Goal: Contribute content: Contribute content

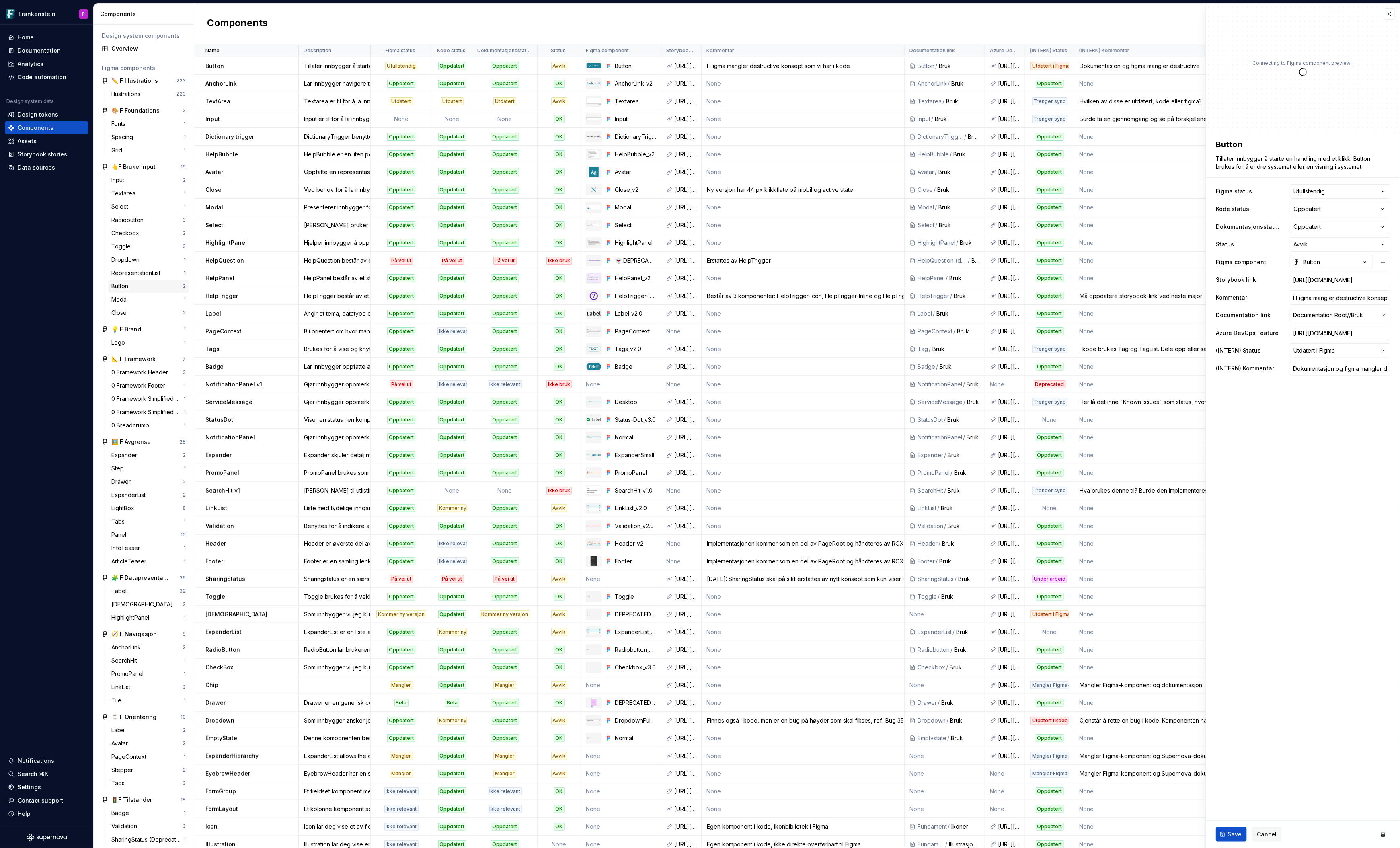
click at [123, 288] on div "Button" at bounding box center [122, 286] width 20 height 8
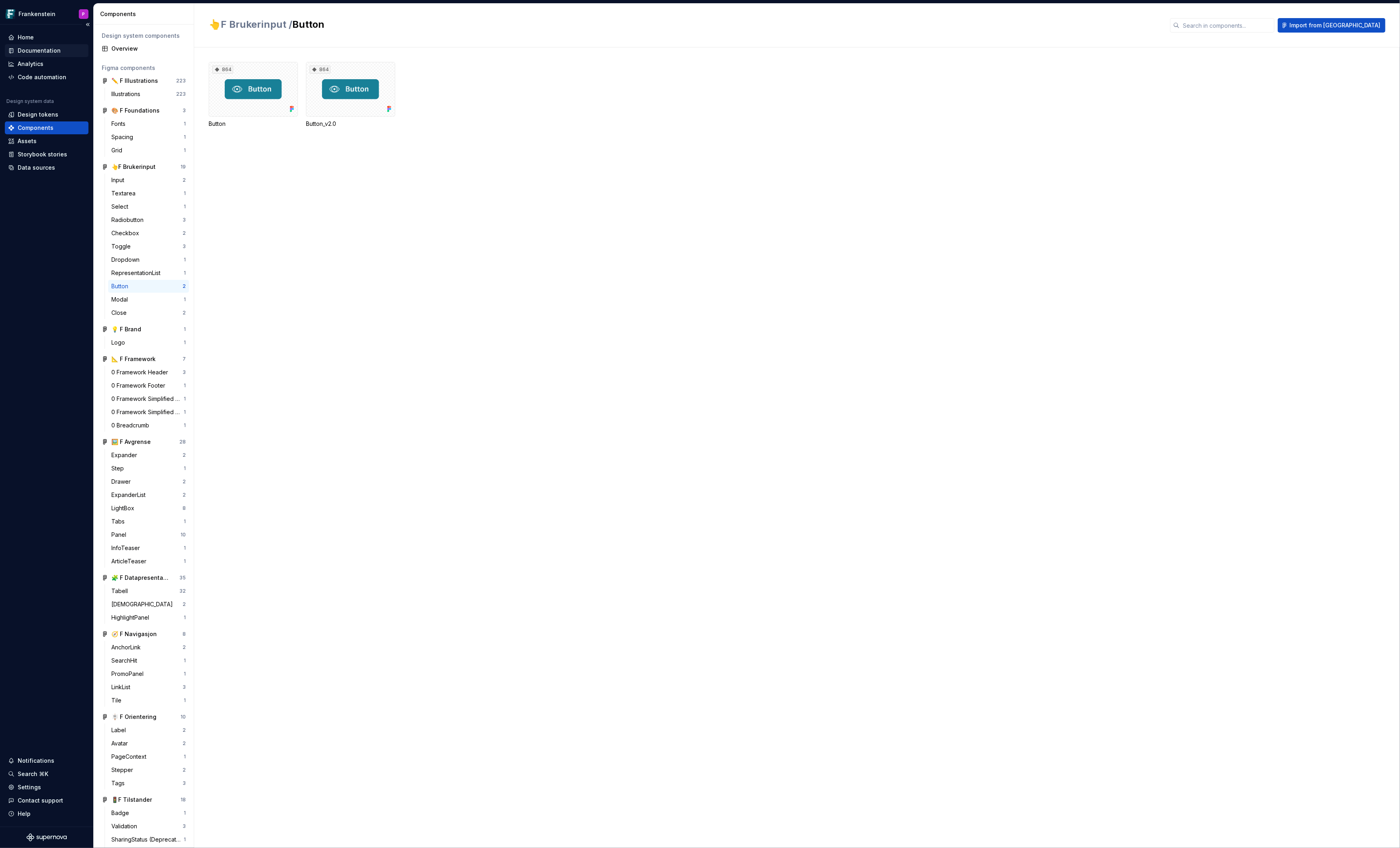
click at [40, 50] on div "Documentation" at bounding box center [39, 50] width 43 height 8
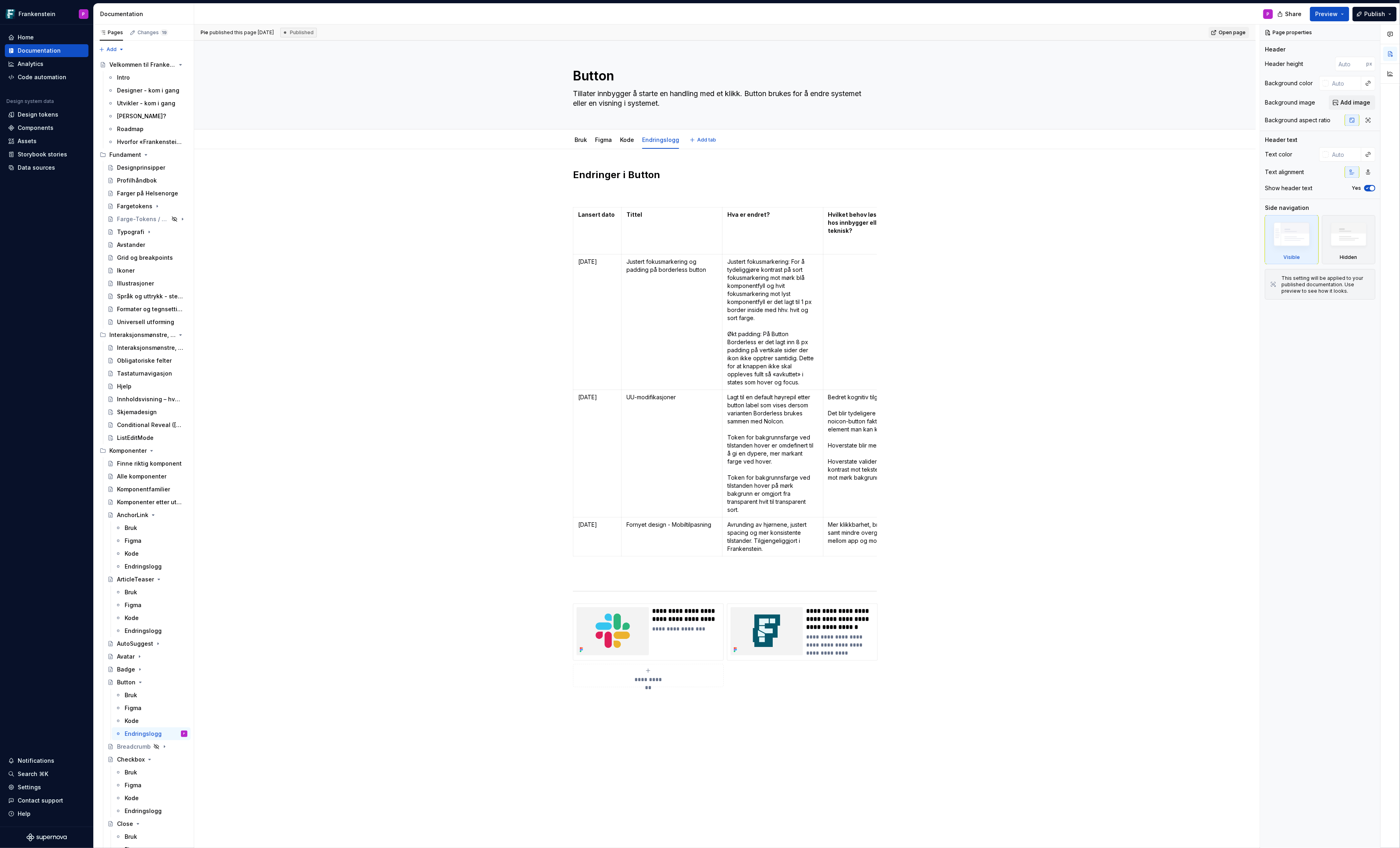
type textarea "*"
click at [662, 289] on td "Justert fokusmarkering og padding på borderless button" at bounding box center [672, 323] width 101 height 136
click at [630, 260] on p "Justert fokusmarkering og padding på borderless button" at bounding box center [672, 266] width 91 height 16
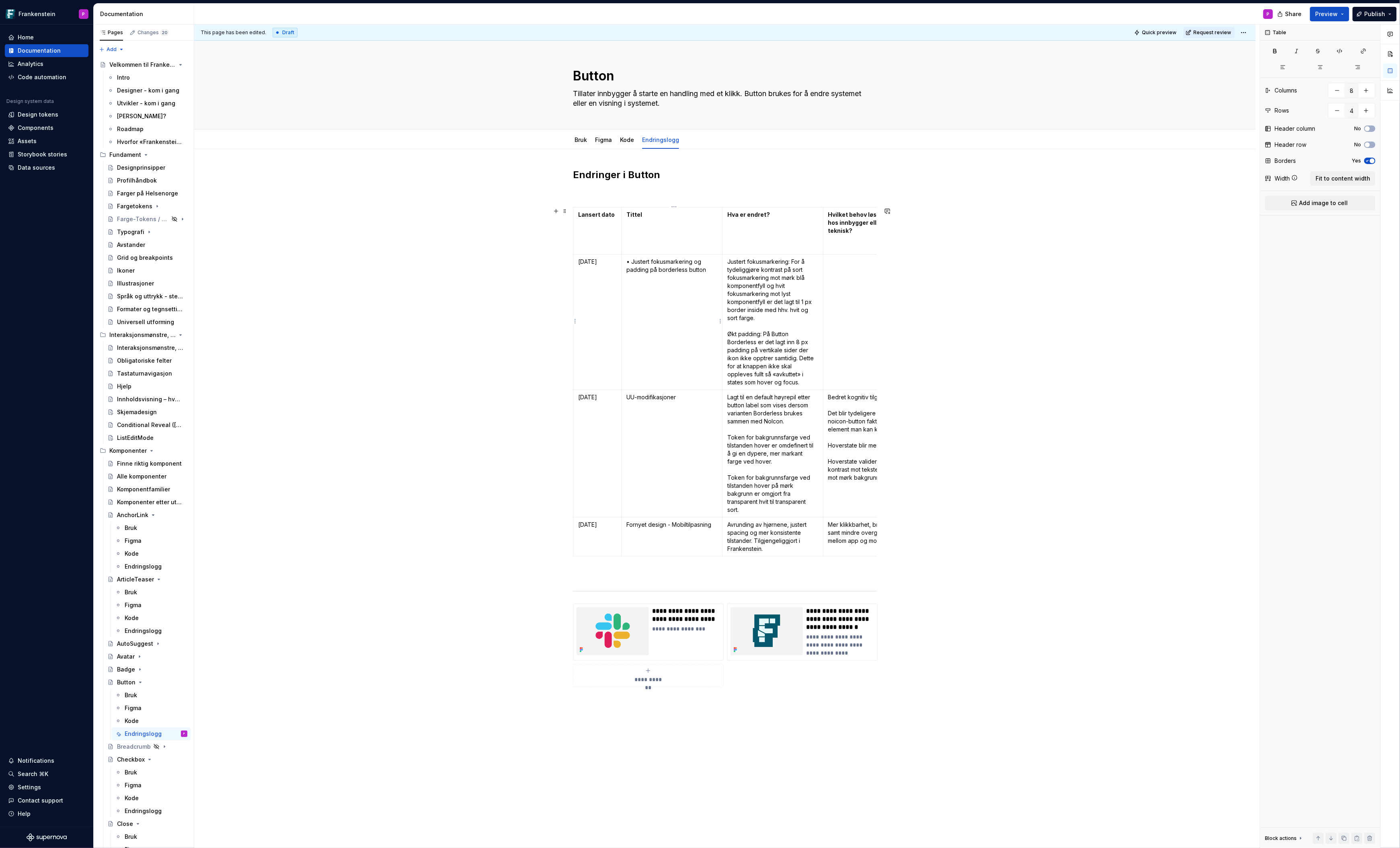
click at [697, 263] on p "• Justert fokusmarkering og padding på borderless button" at bounding box center [672, 266] width 91 height 16
click at [705, 261] on p "• Justert fokusmarkering og padding på borderless button" at bounding box center [672, 266] width 91 height 16
click at [713, 276] on p "• Padding på borderless button" at bounding box center [672, 275] width 91 height 8
click at [467, 275] on div "Endringer i Button Lansert dato Tittel Hva er endret? Hvilket behov løser endri…" at bounding box center [725, 559] width 1062 height 822
click at [781, 381] on p "Justert fokusmarkering: For å tydeliggjøre kontrast på sort fokusmarkering mot …" at bounding box center [773, 322] width 91 height 129
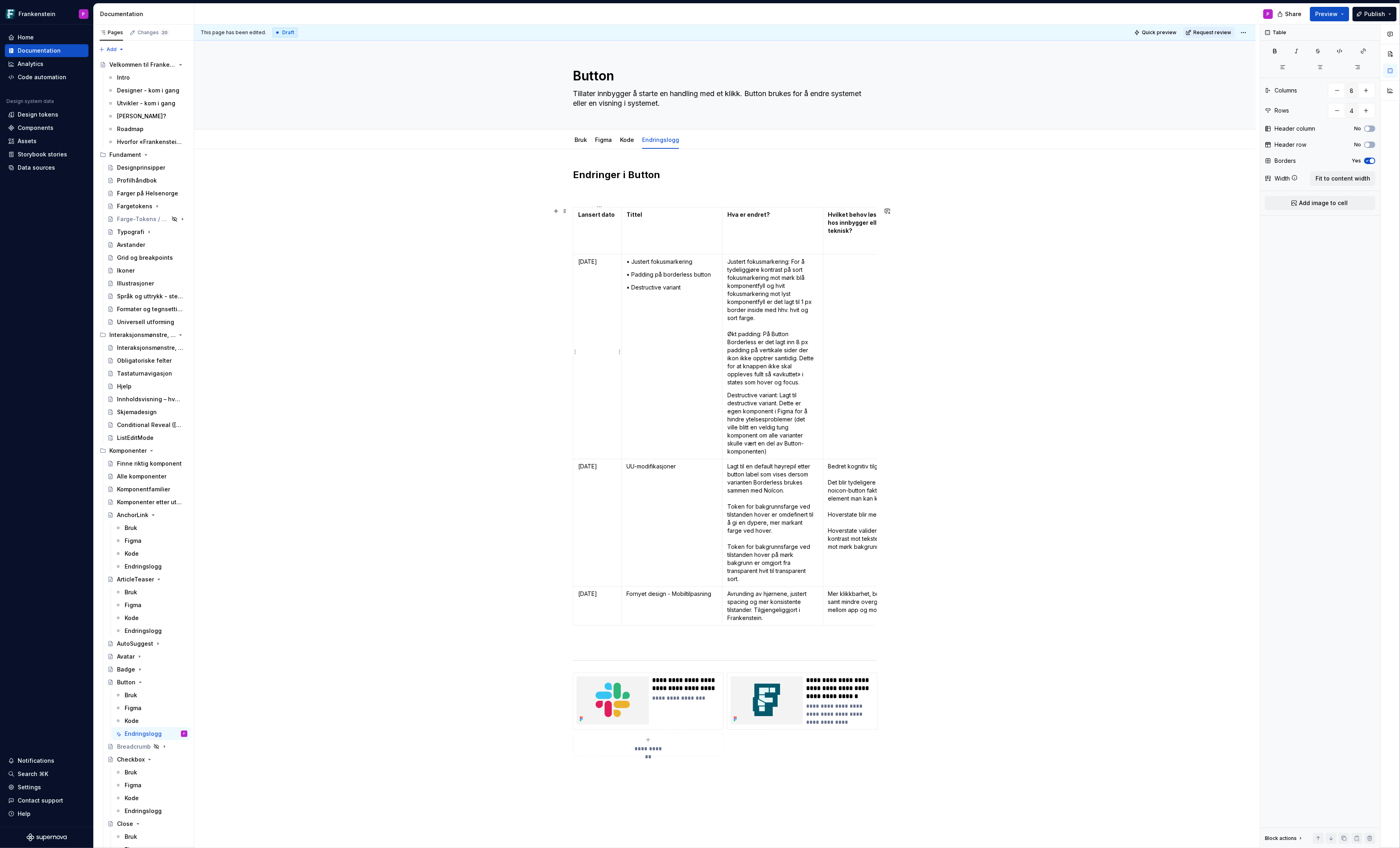
click at [584, 261] on p "[DATE]" at bounding box center [597, 261] width 38 height 8
click at [129, 706] on div "Figma" at bounding box center [133, 708] width 17 height 8
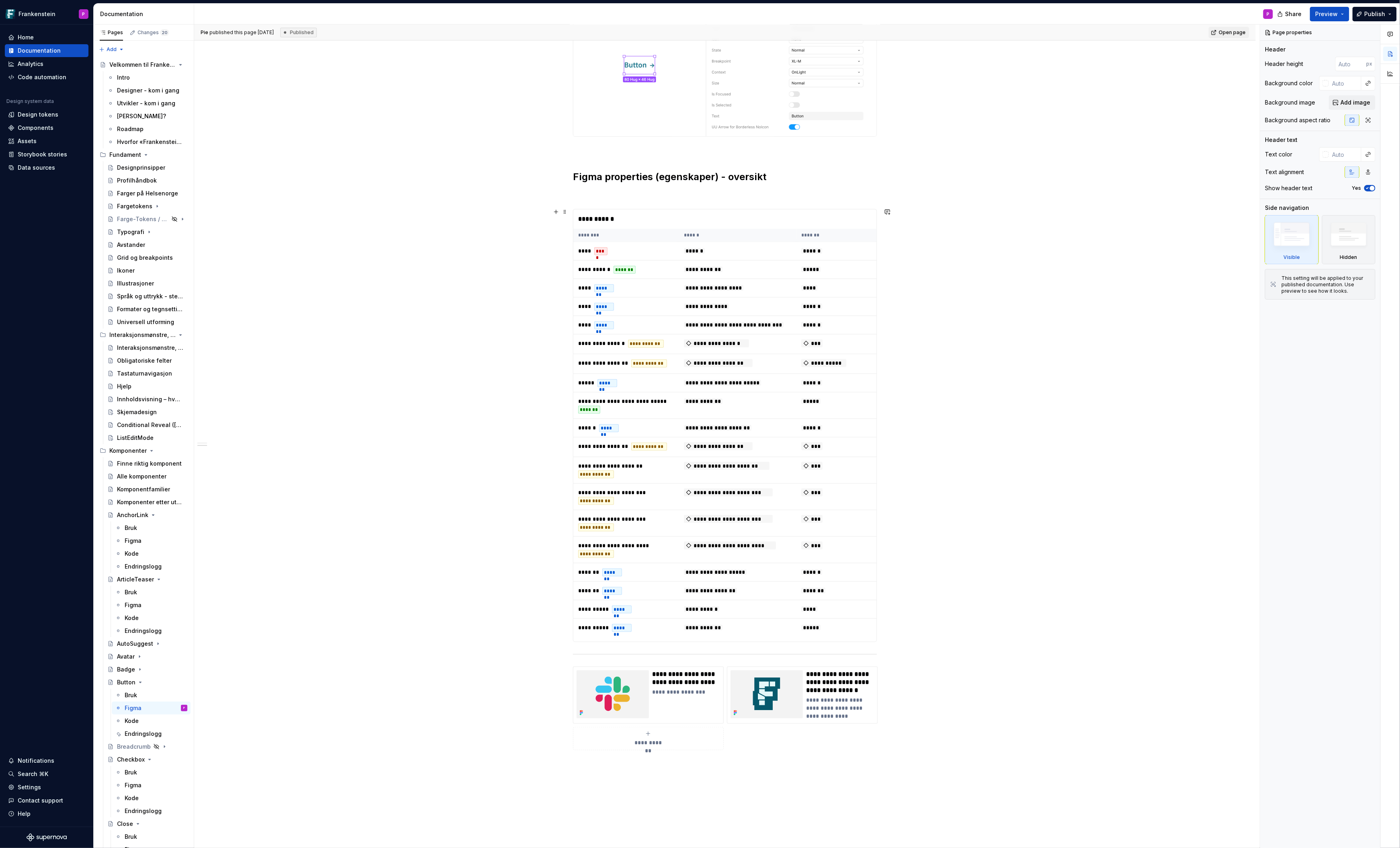
scroll to position [627, 0]
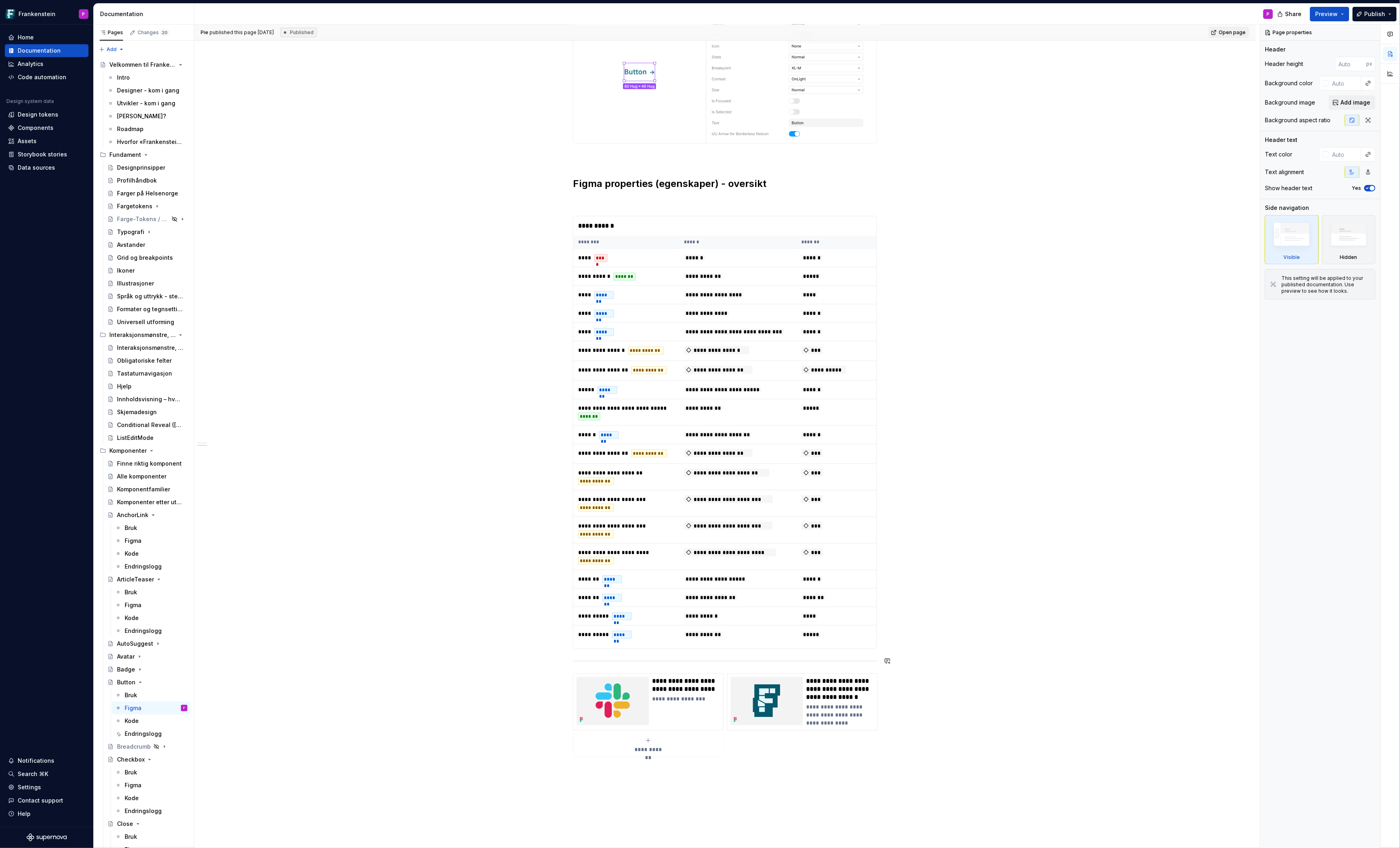
click at [583, 652] on div "**********" at bounding box center [725, 149] width 304 height 1216
type textarea "*"
click at [877, 645] on div "**********" at bounding box center [725, 432] width 304 height 433
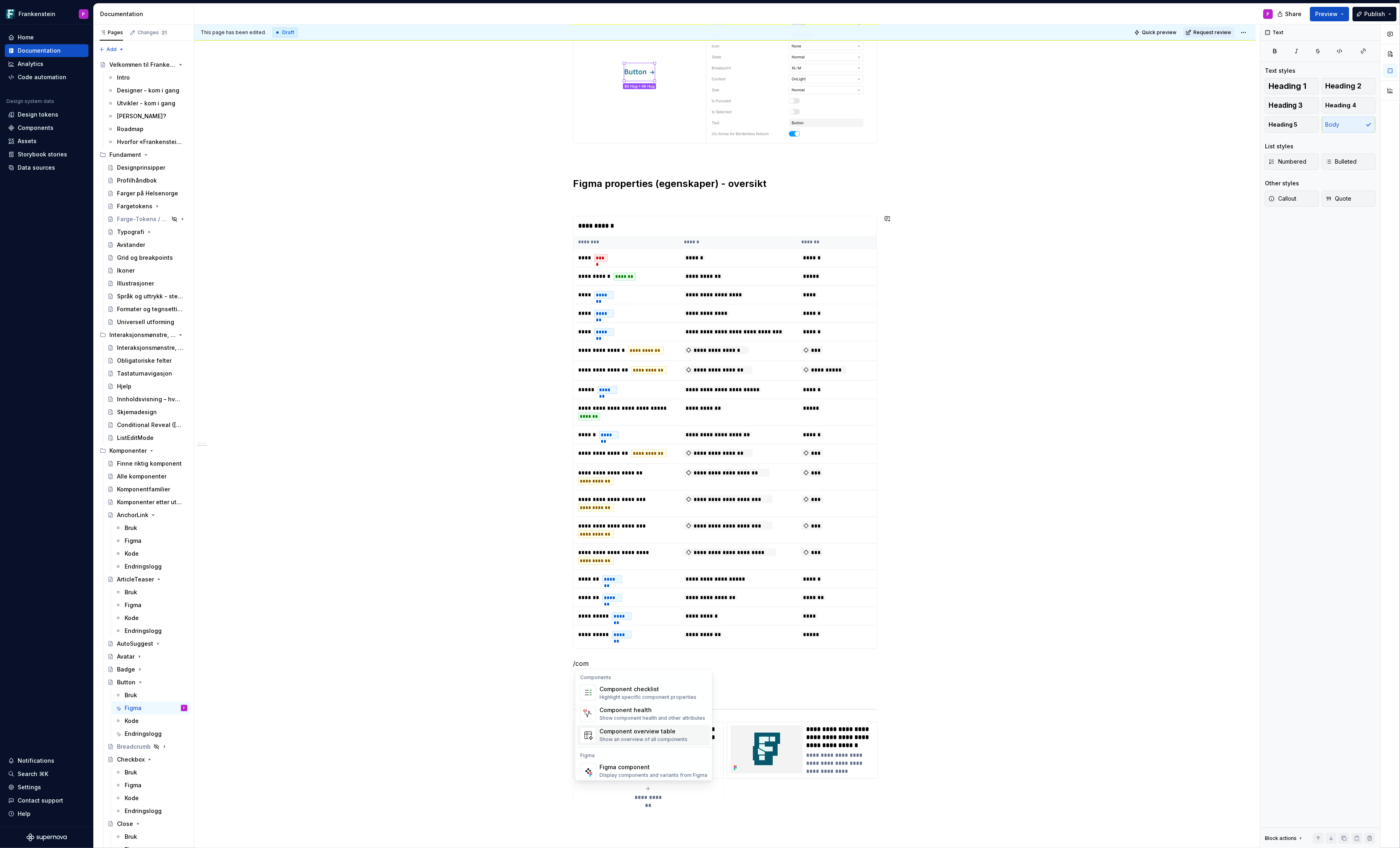
scroll to position [7, 0]
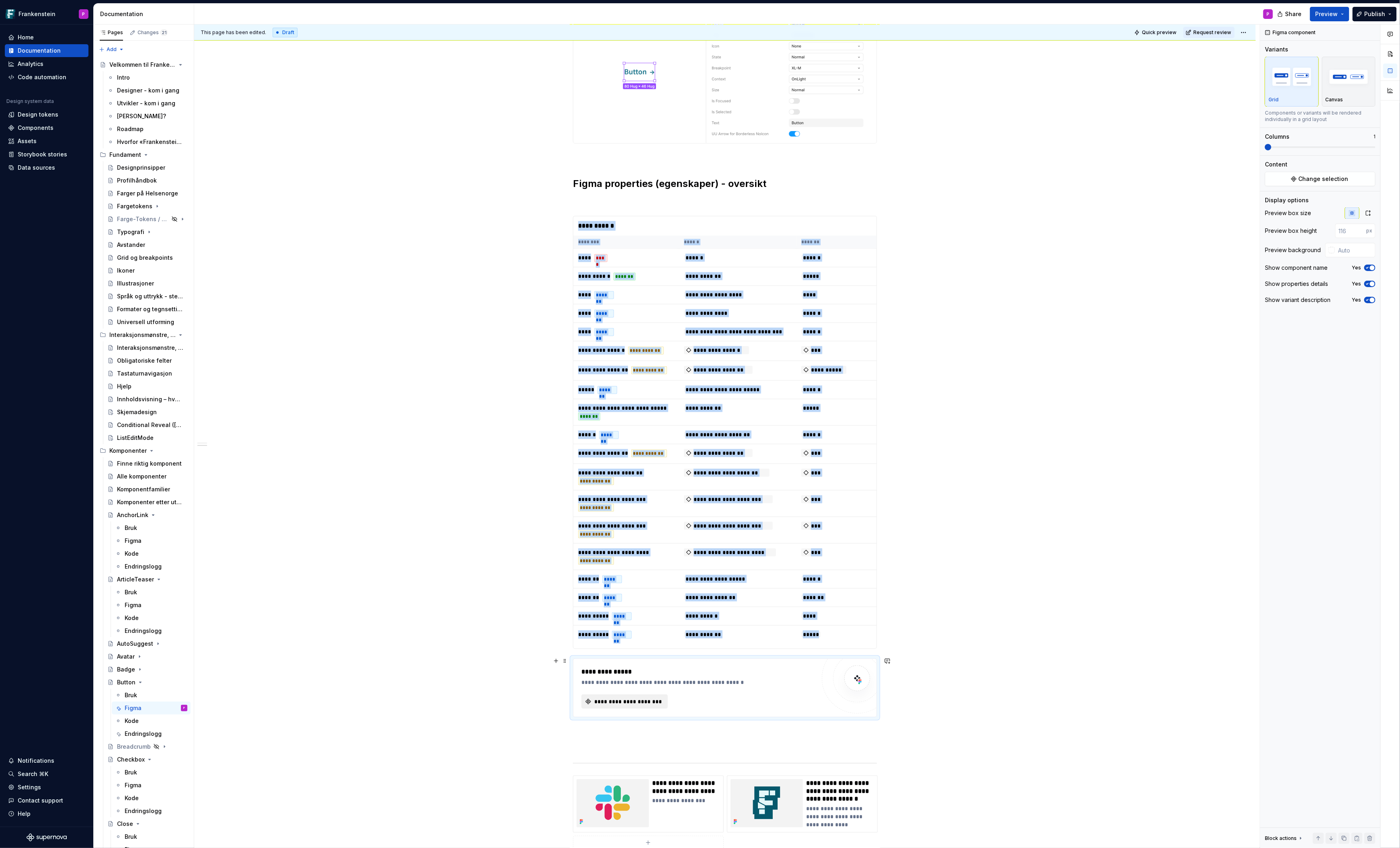
click at [657, 698] on span "**********" at bounding box center [627, 701] width 69 height 8
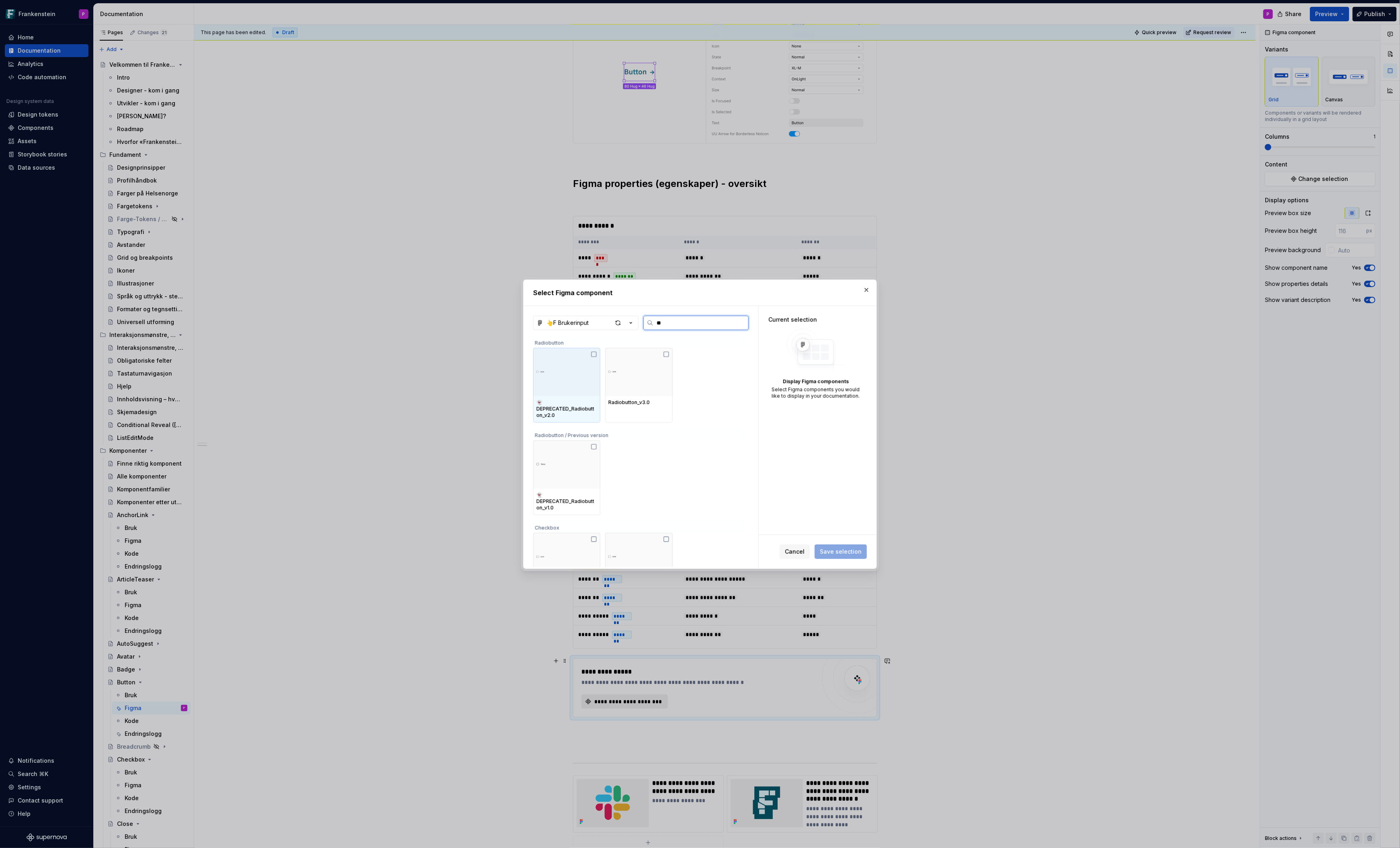
type input "***"
click at [654, 522] on img at bounding box center [639, 530] width 57 height 20
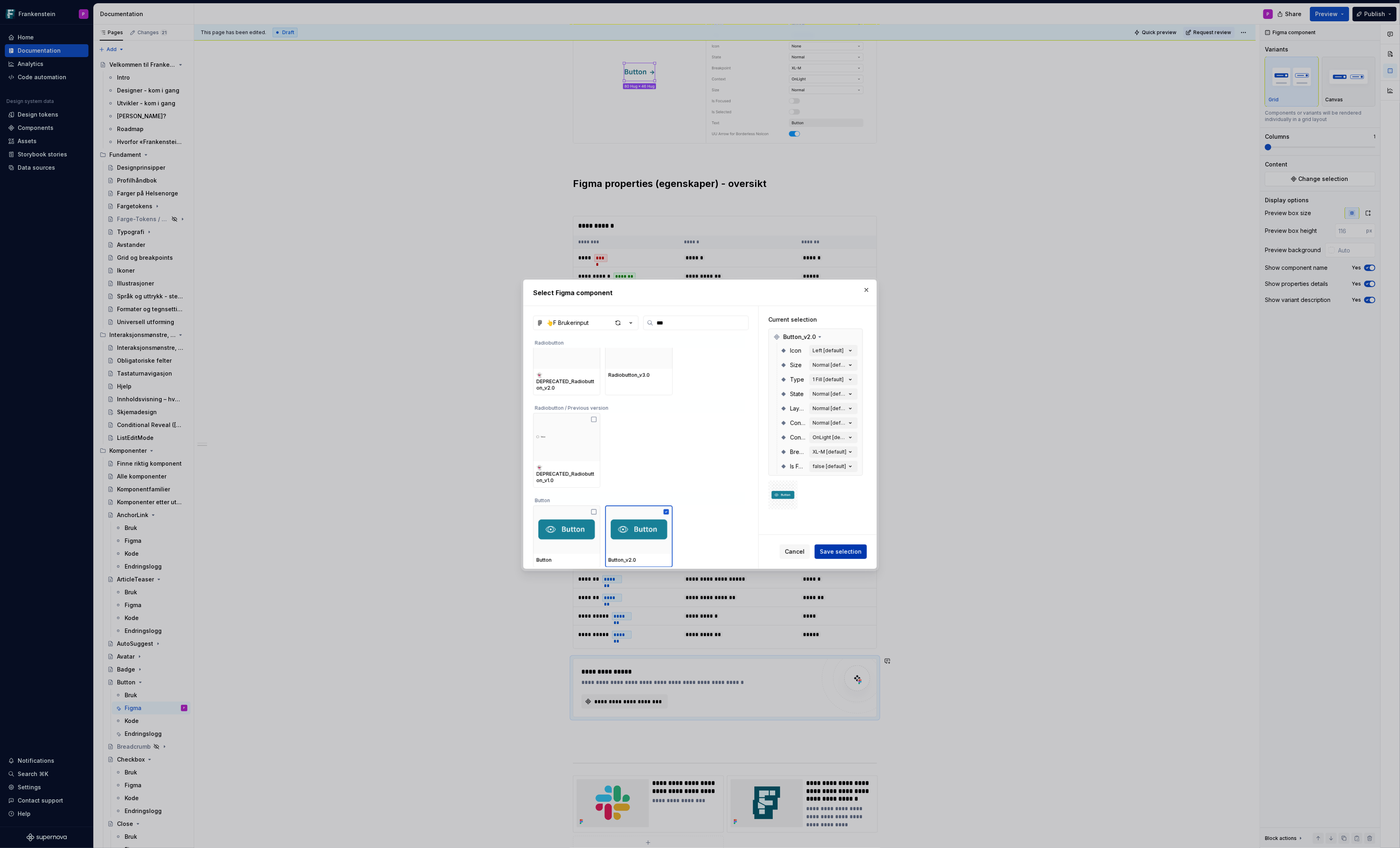
click at [841, 551] on span "Save selection" at bounding box center [841, 551] width 42 height 8
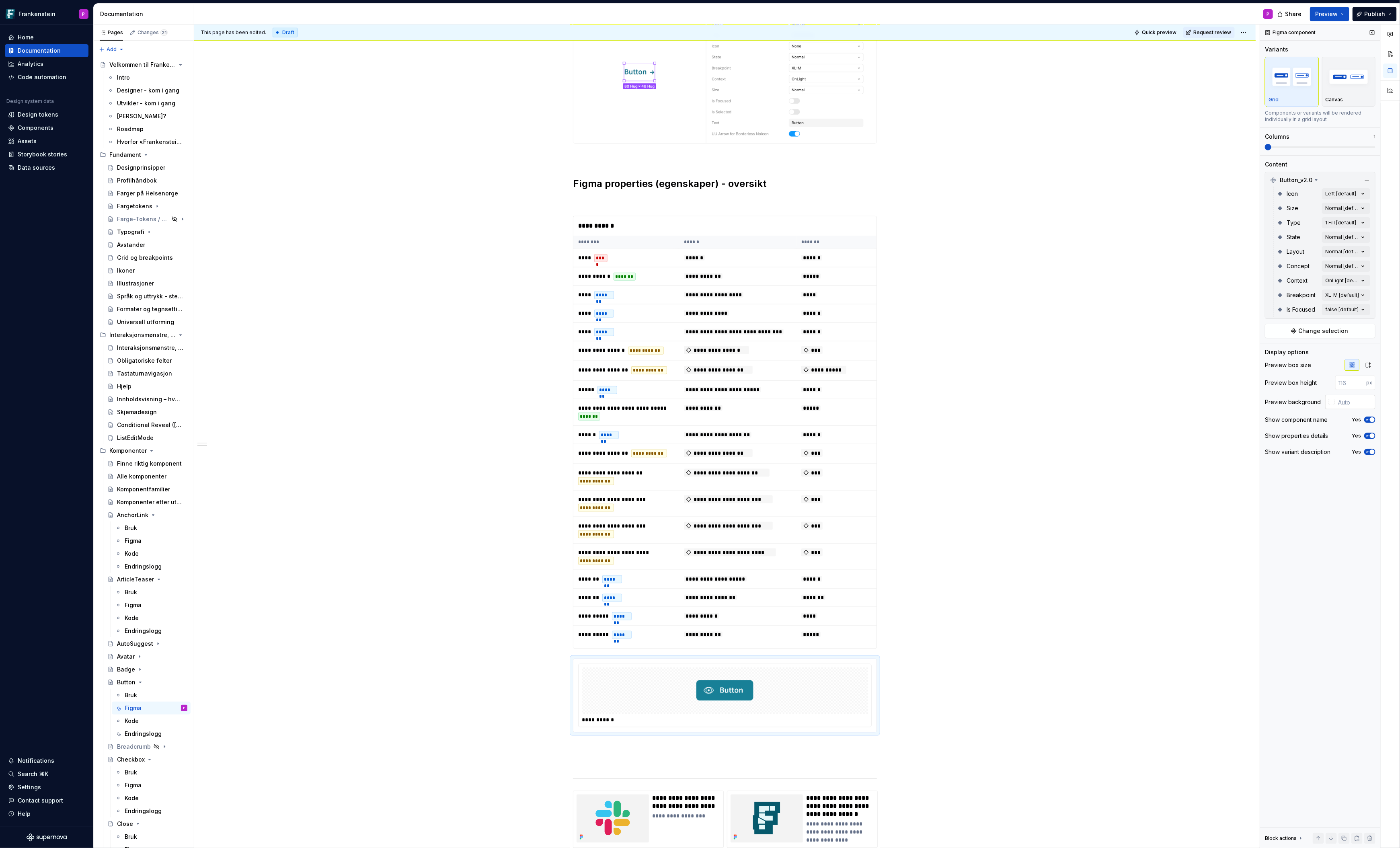
click at [1332, 400] on div at bounding box center [1331, 402] width 7 height 7
type input "#00000003"
type input "*"
type input "#00000000"
type input "*"
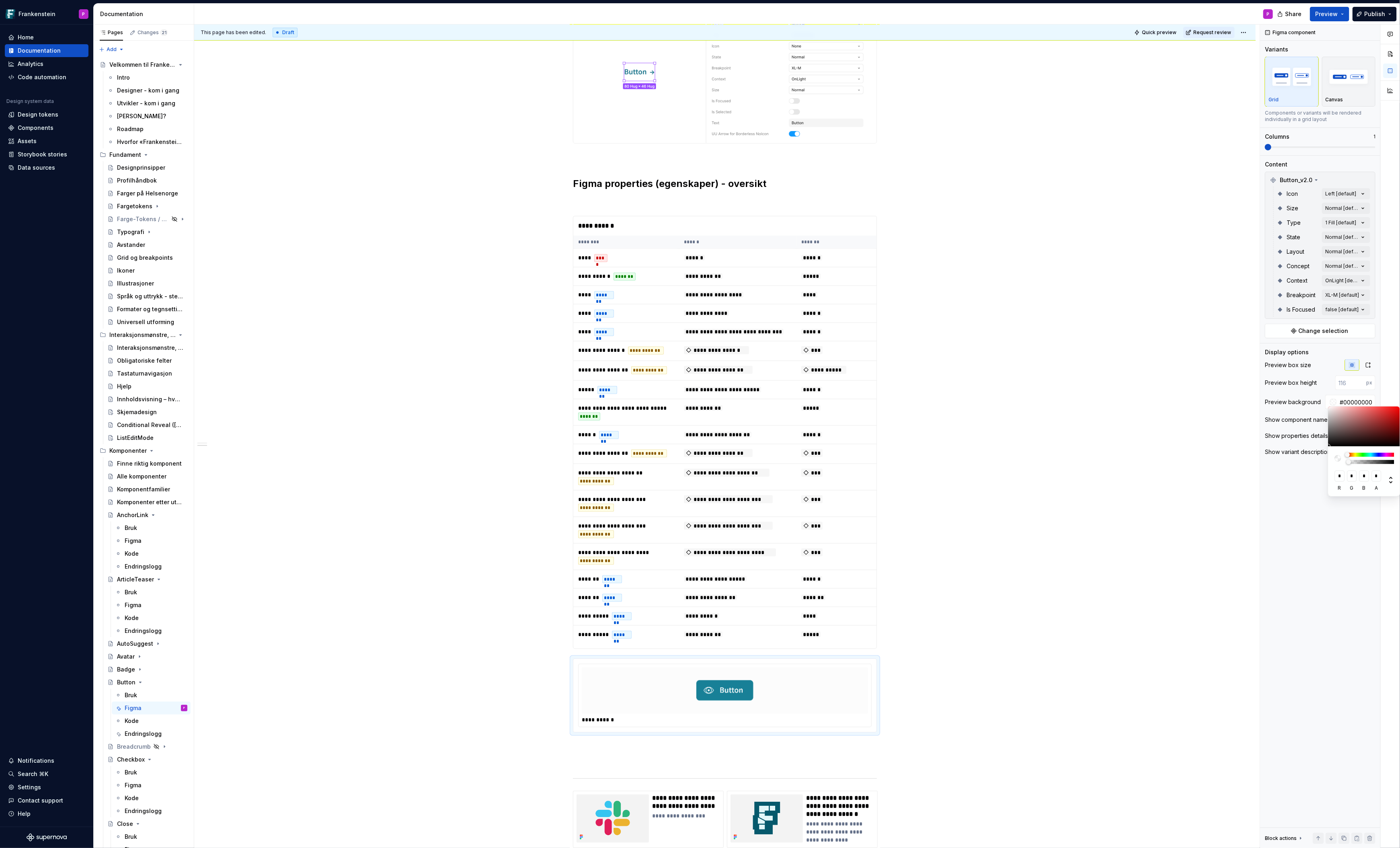
drag, startPoint x: 1349, startPoint y: 462, endPoint x: 1343, endPoint y: 464, distance: 6.3
click at [1343, 464] on div at bounding box center [1364, 458] width 59 height 11
type input "#8A828200"
type input "***"
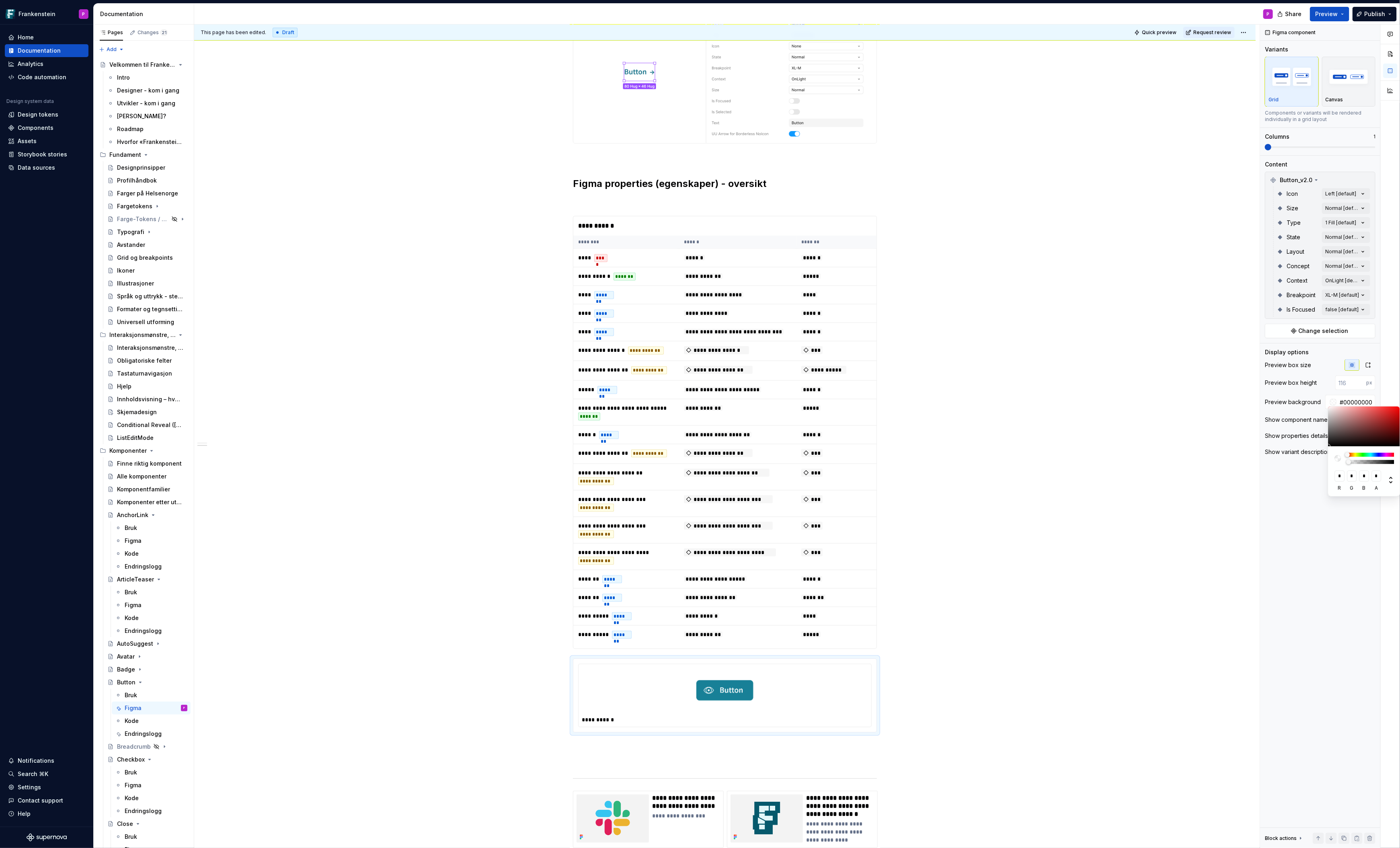
type input "***"
type input "#8F898900"
type input "***"
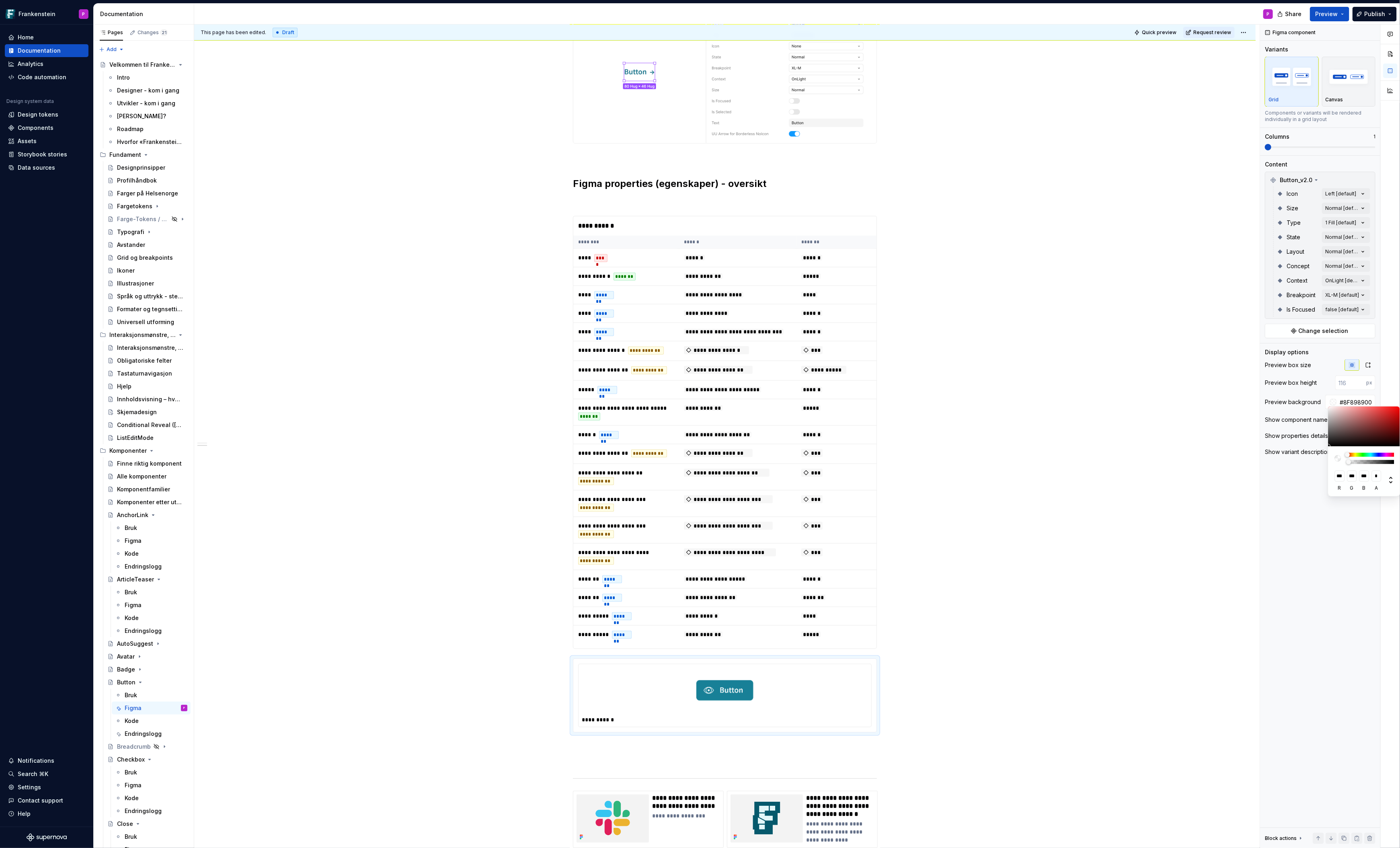
type input "#A19E9E00"
type input "***"
type input "#C5C5C500"
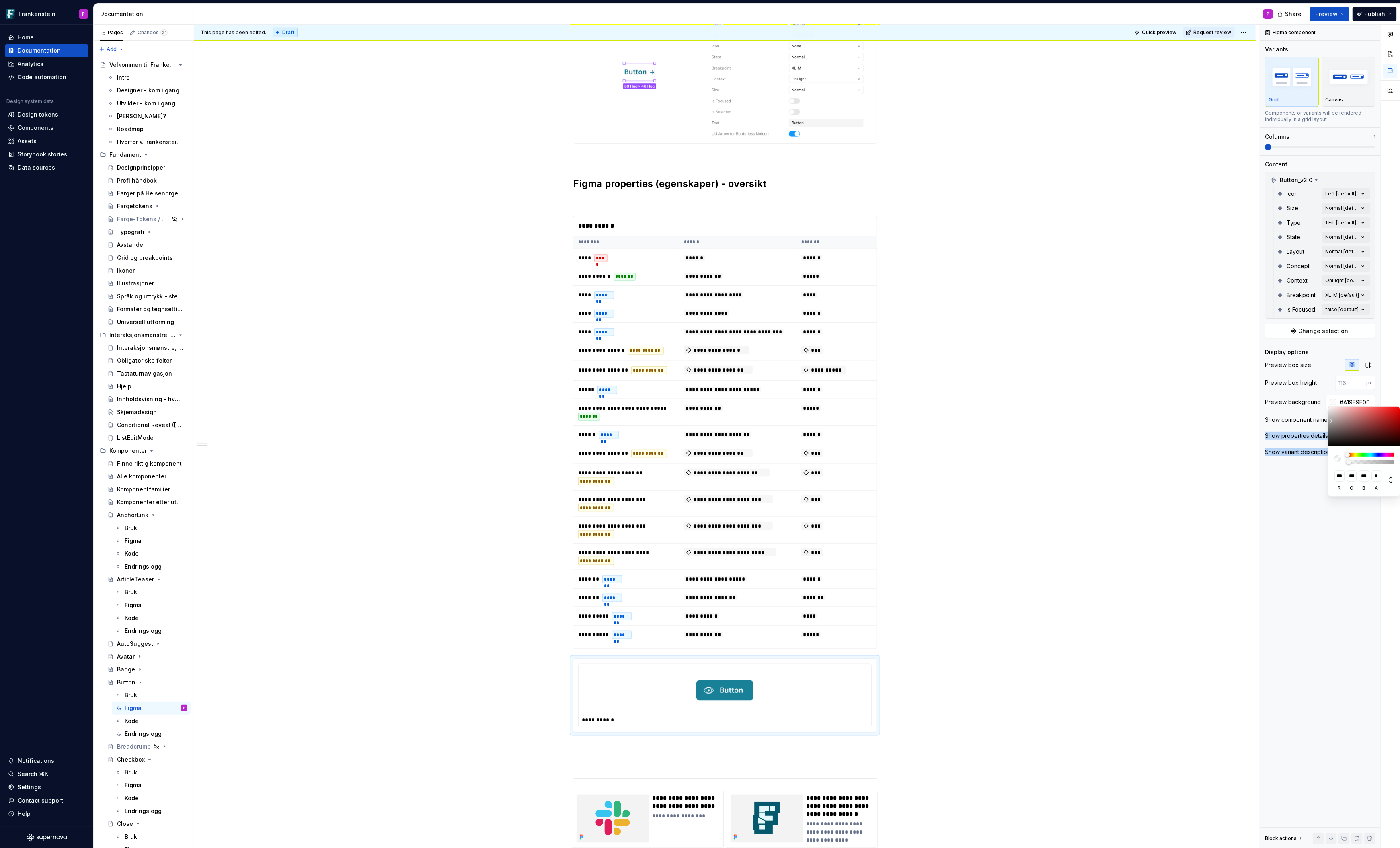
type input "***"
type input "#DADADA00"
type input "***"
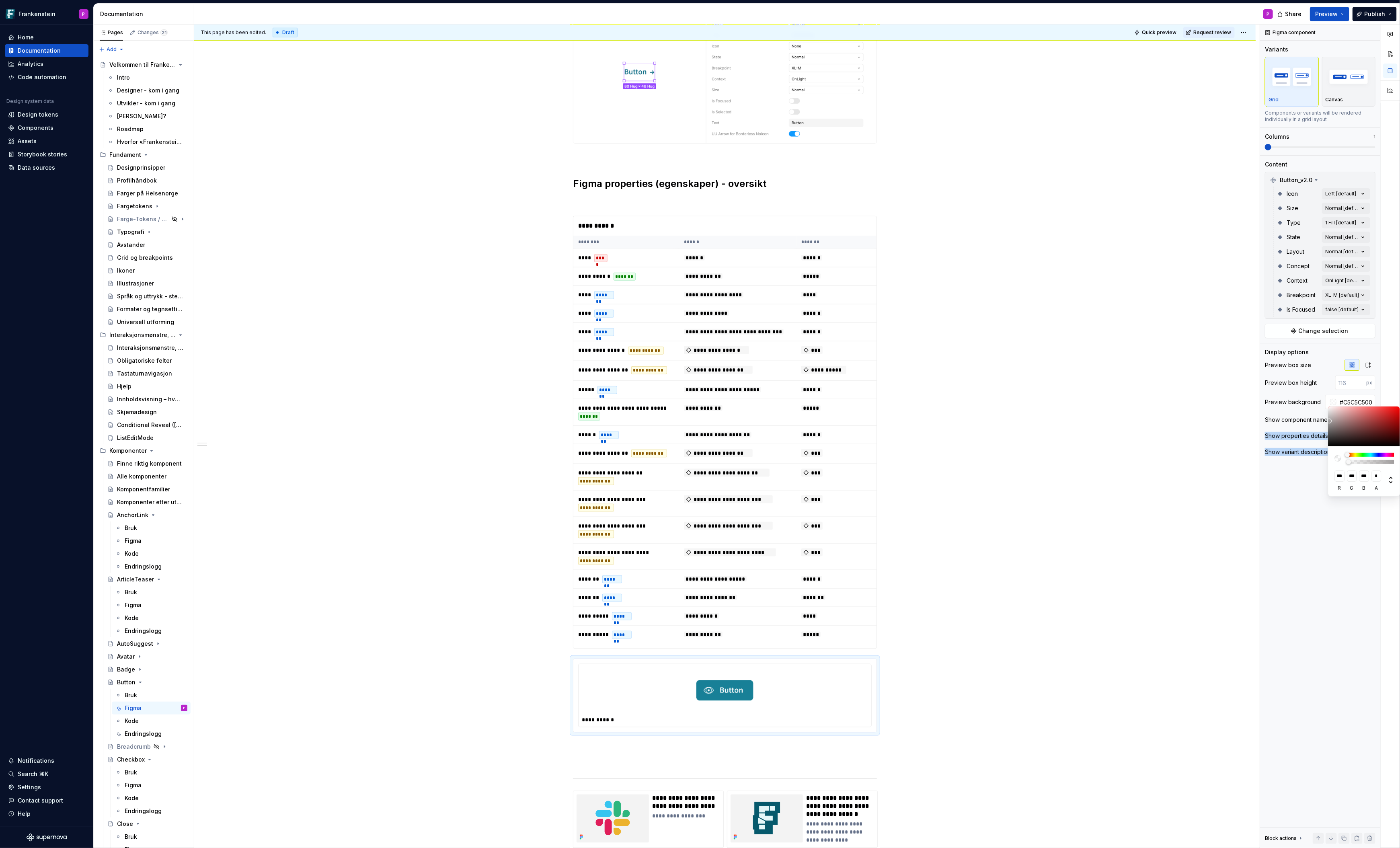
type input "***"
type input "#E7E7E700"
type input "***"
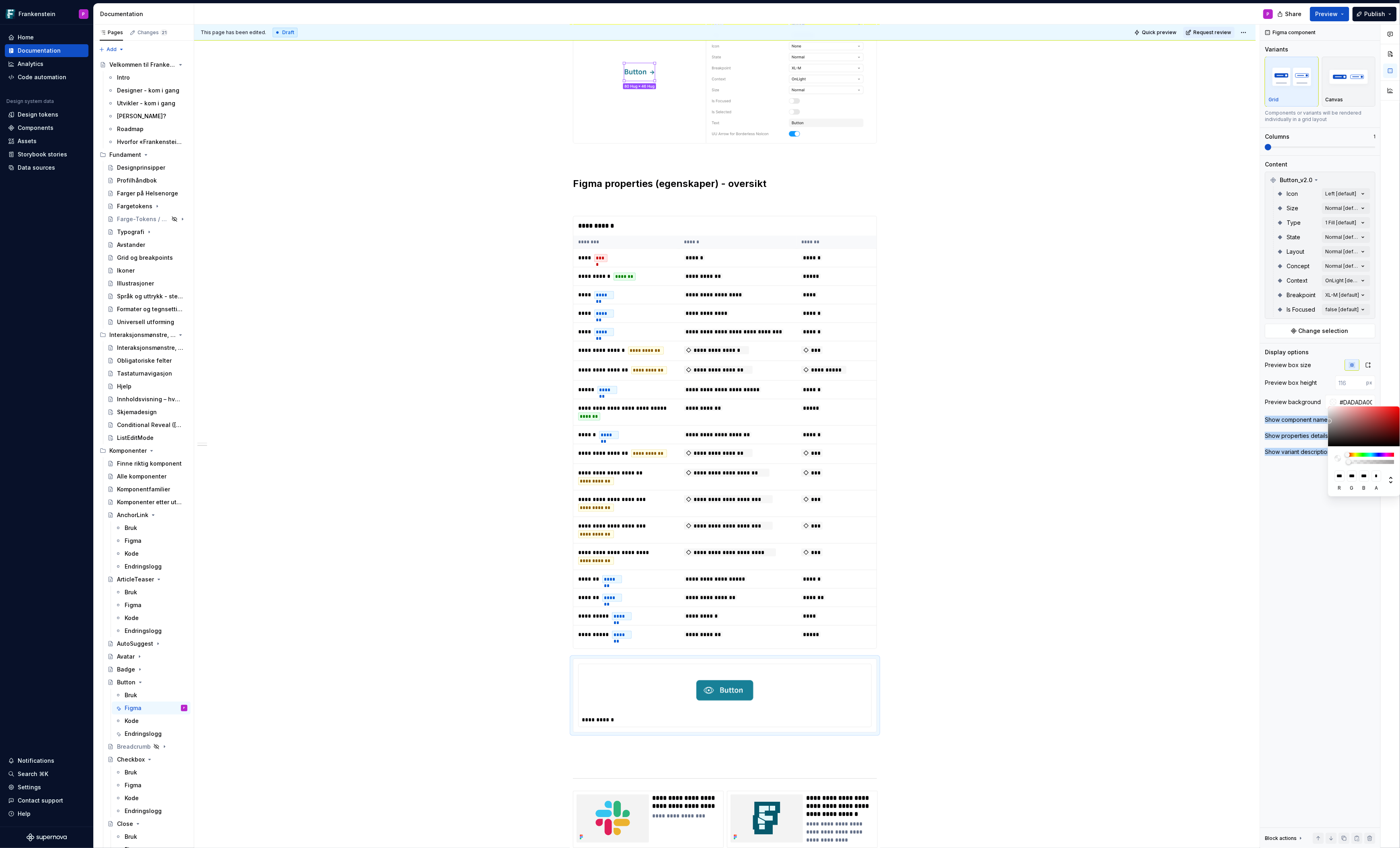
type input "***"
type input "#F6F6F600"
type input "***"
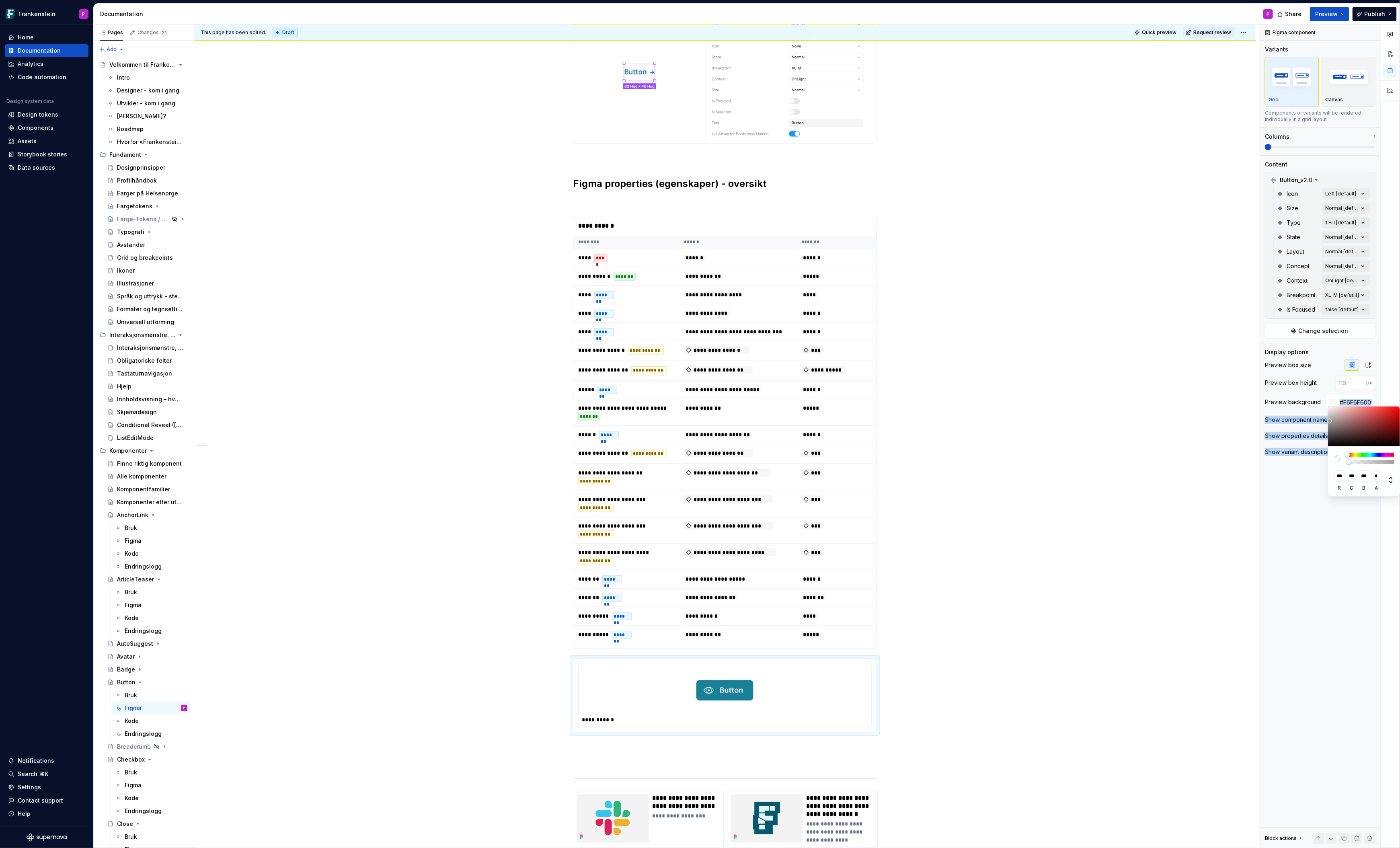
type input "#FEFEFE00"
type input "***"
type input "#FFFFFF00"
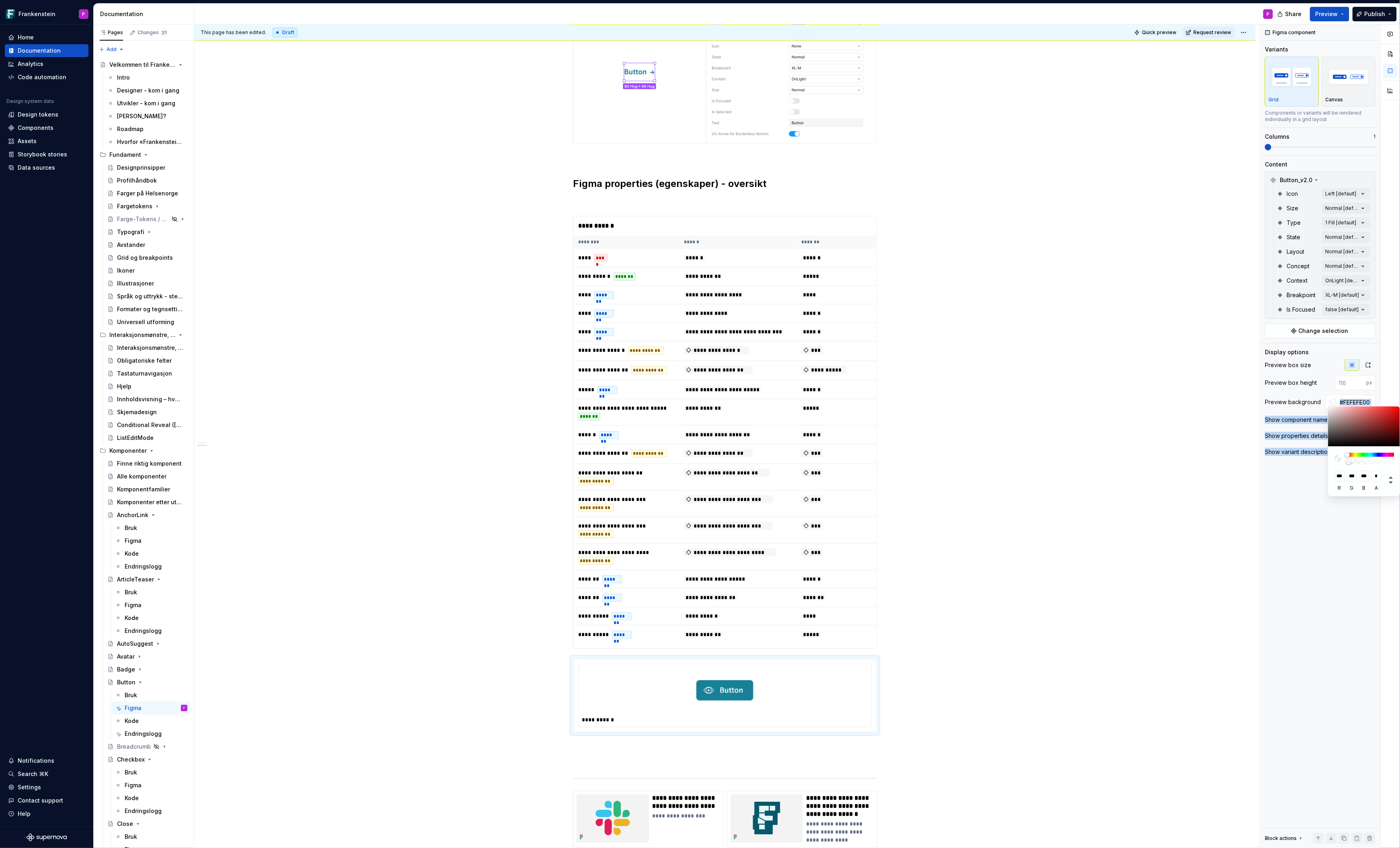
type input "***"
type input "#FFFEFE00"
type input "***"
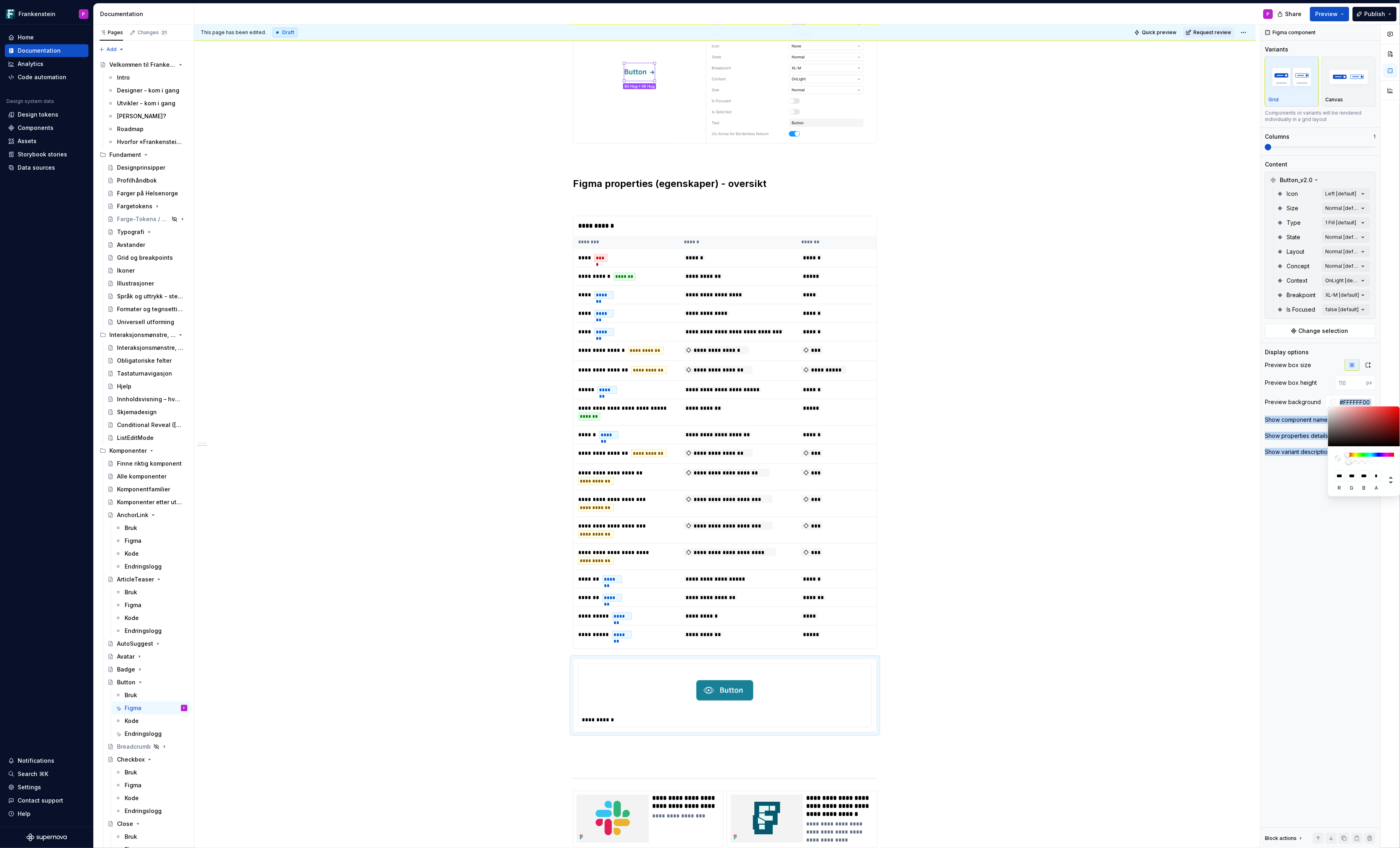
type input "***"
type input "#FFF8F800"
type input "***"
type input "#FFF4F400"
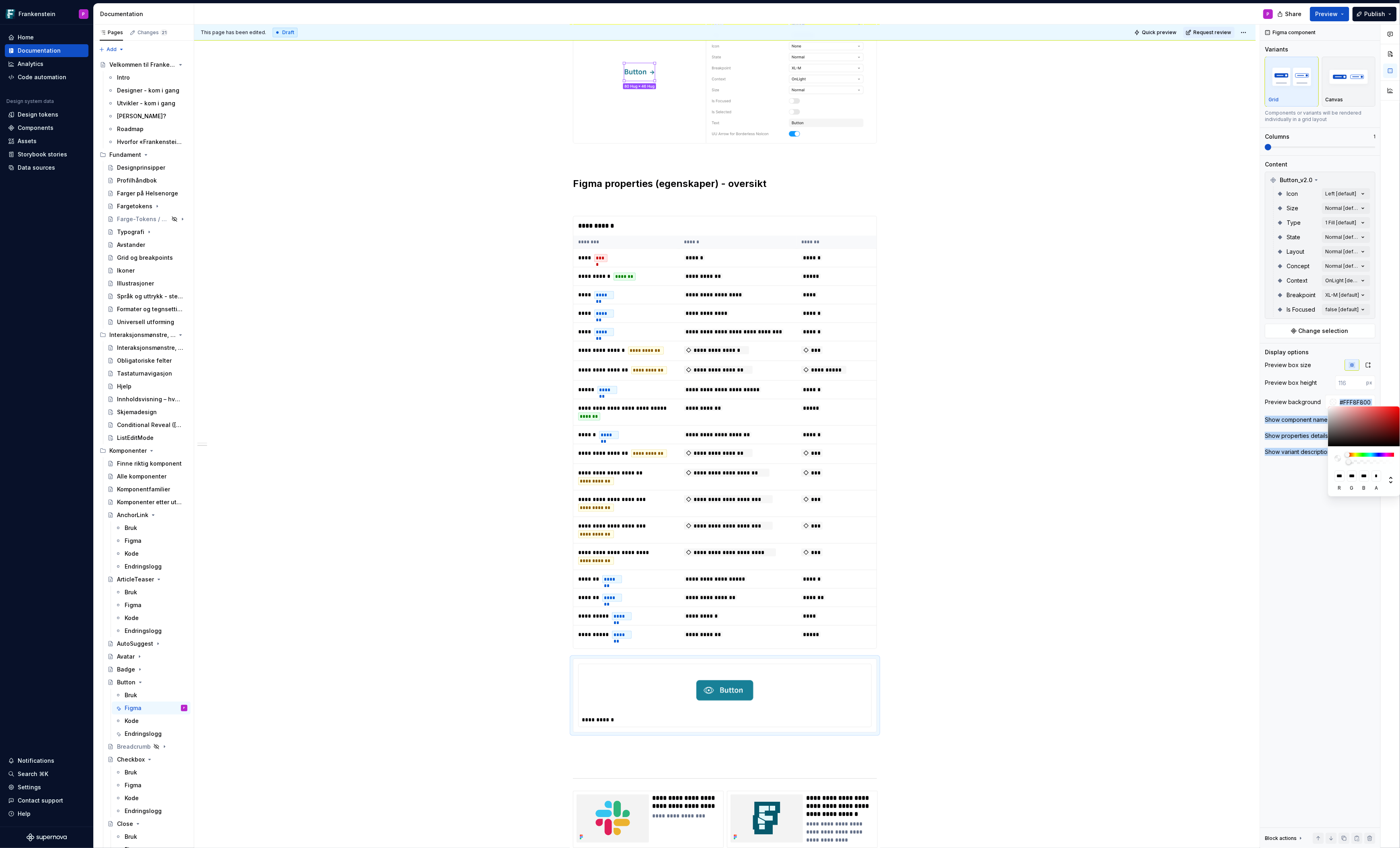
type input "***"
type input "#FFEEEE00"
type input "***"
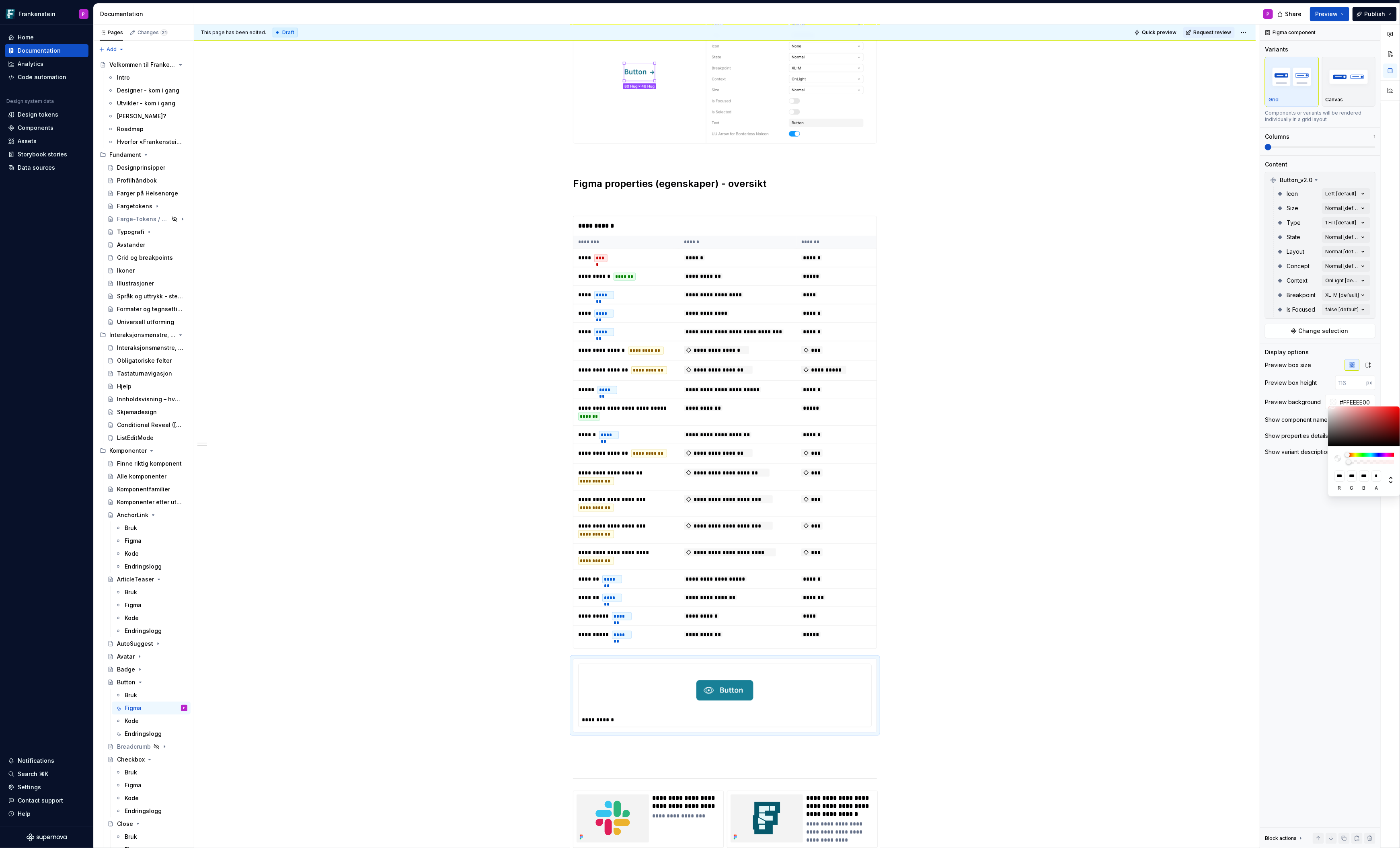
type input "#FFEDED00"
type input "***"
type input "#FEECEC00"
type input "***"
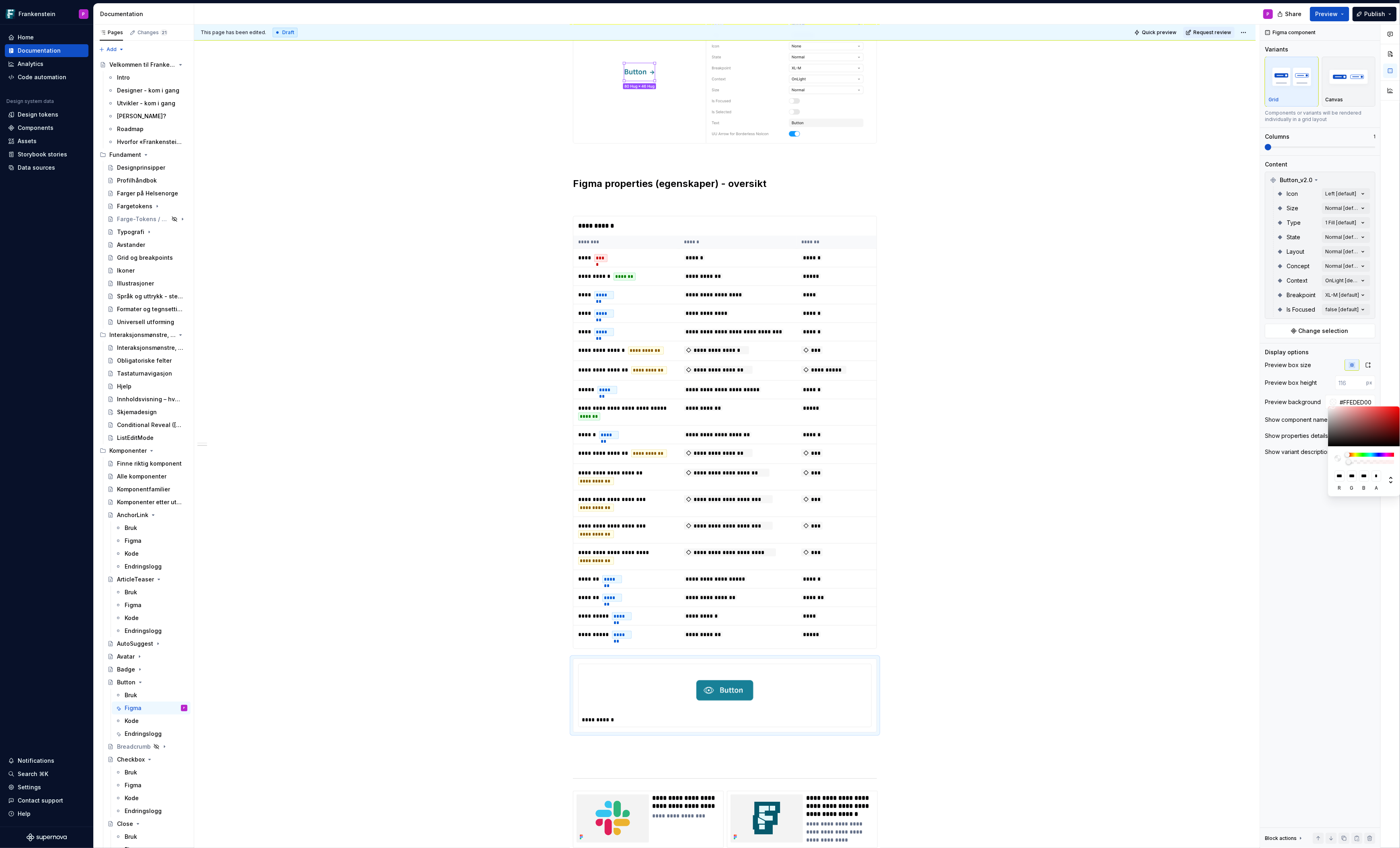
type input "***"
type input "#FEF0F000"
type input "***"
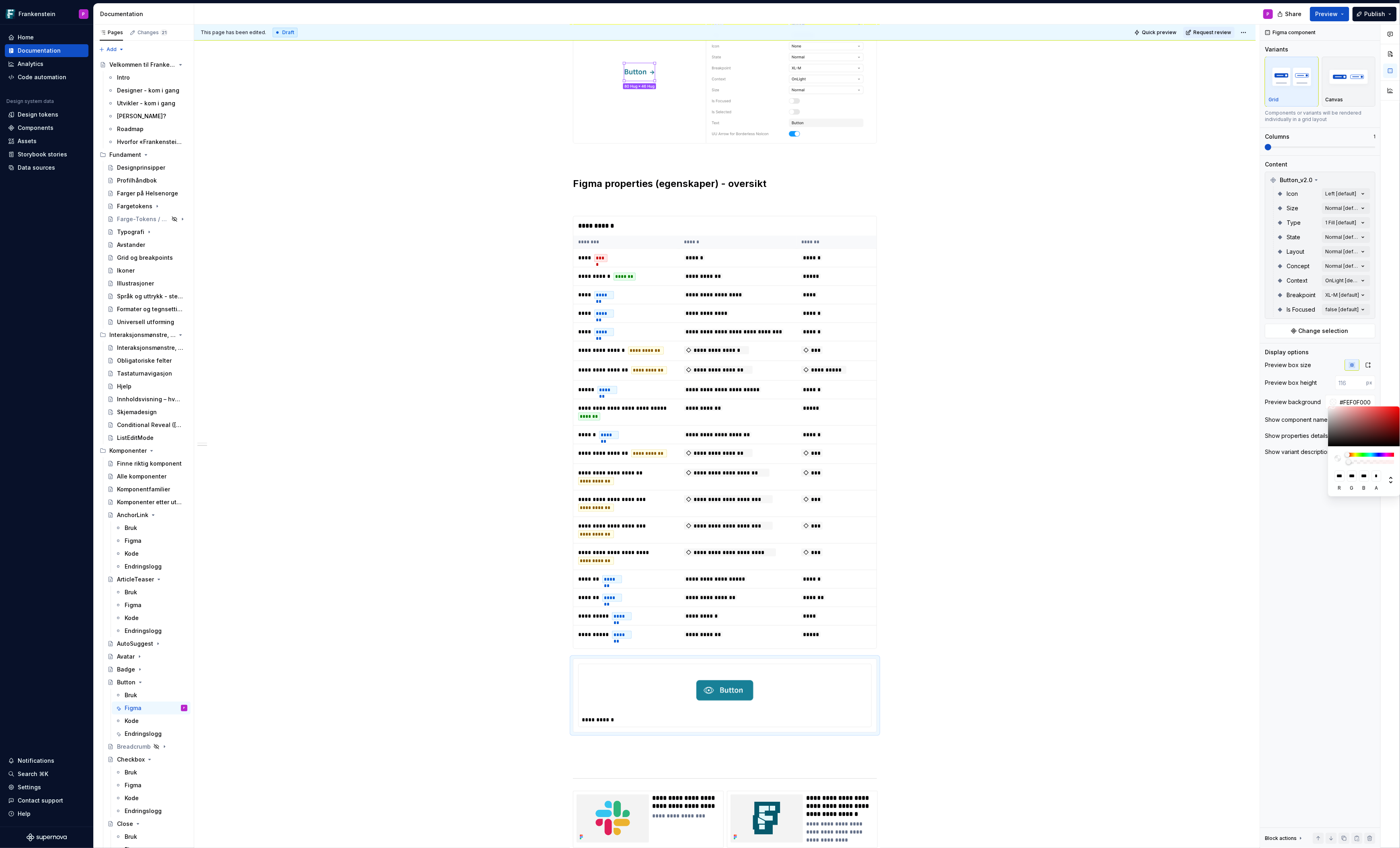
type input "#FFF4F400"
type input "***"
type input "#FFF8F800"
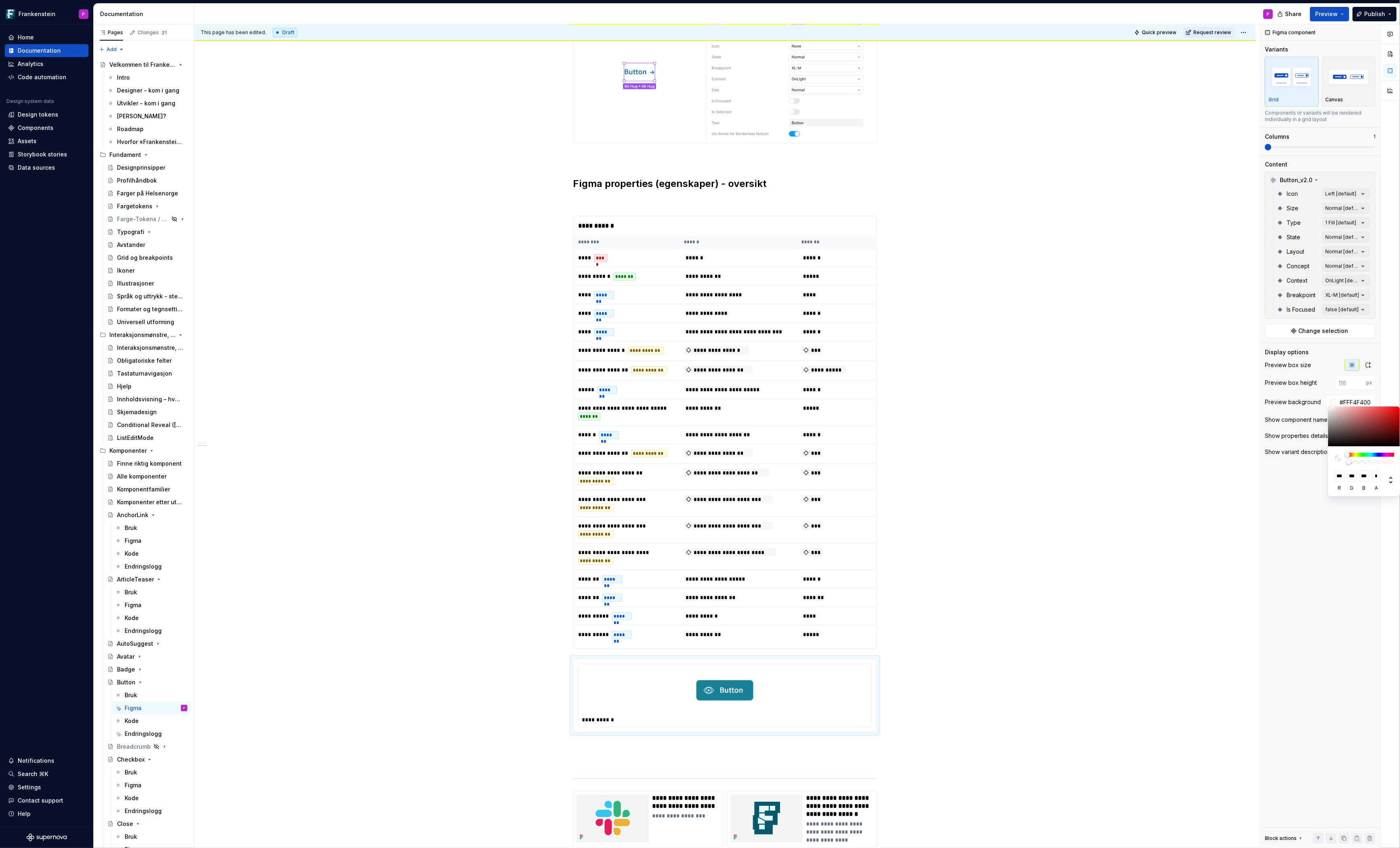
type input "***"
type input "#FFFAFA00"
type input "***"
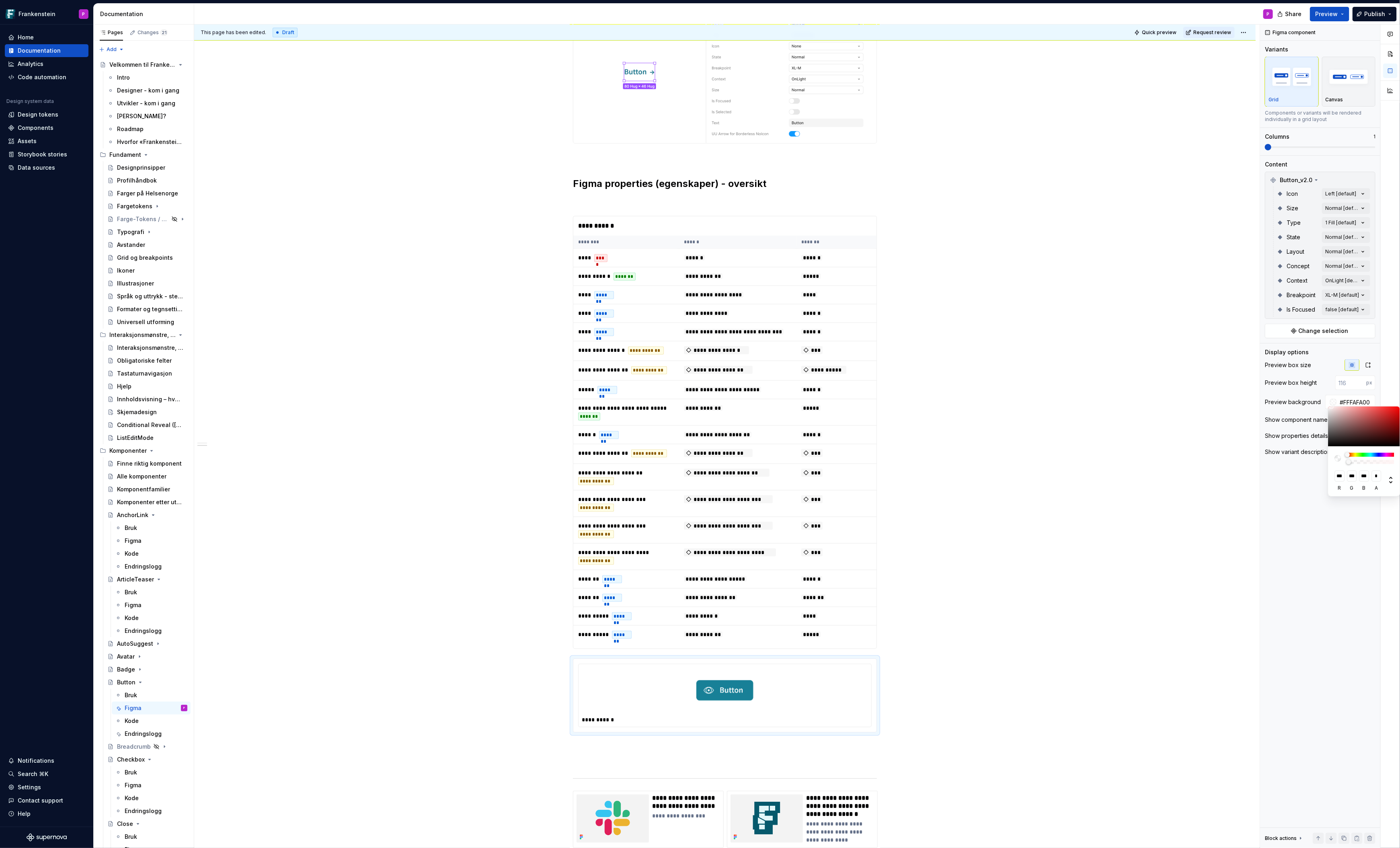
type input "#FFFEFE00"
type input "***"
type input "#FFFFFF00"
type input "***"
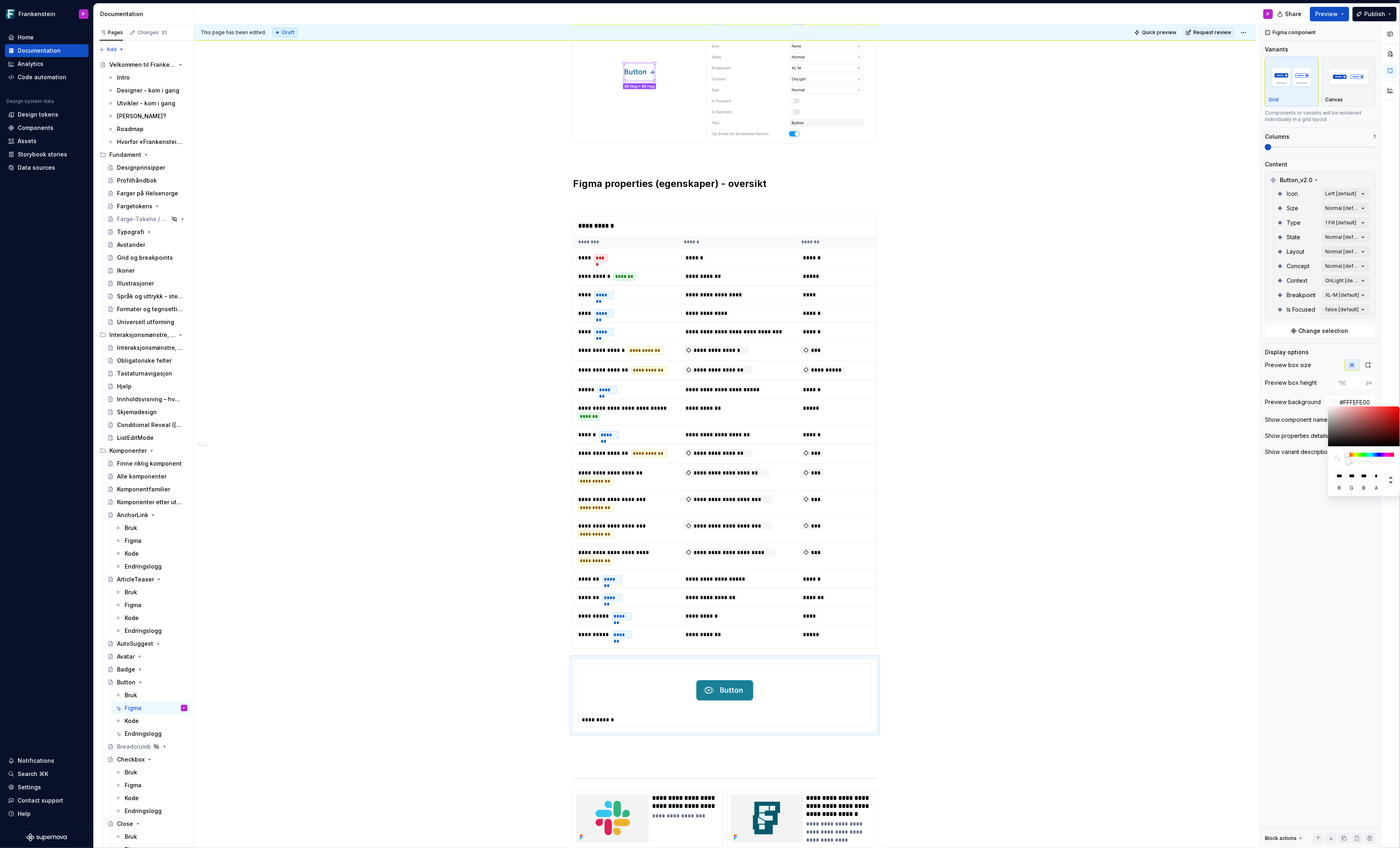
type input "***"
drag, startPoint x: 1333, startPoint y: 424, endPoint x: 1321, endPoint y: 401, distance: 25.9
click at [1321, 401] on body "Frankenstein P Home Documentation Analytics Code automation Design system data …" at bounding box center [700, 424] width 1400 height 848
click at [1358, 400] on div "Comments Open comments No comments yet Select ‘Comment’ from the block context …" at bounding box center [1331, 437] width 140 height 824
click at [1373, 399] on div "Comments Open comments No comments yet Select ‘Comment’ from the block context …" at bounding box center [1331, 437] width 140 height 824
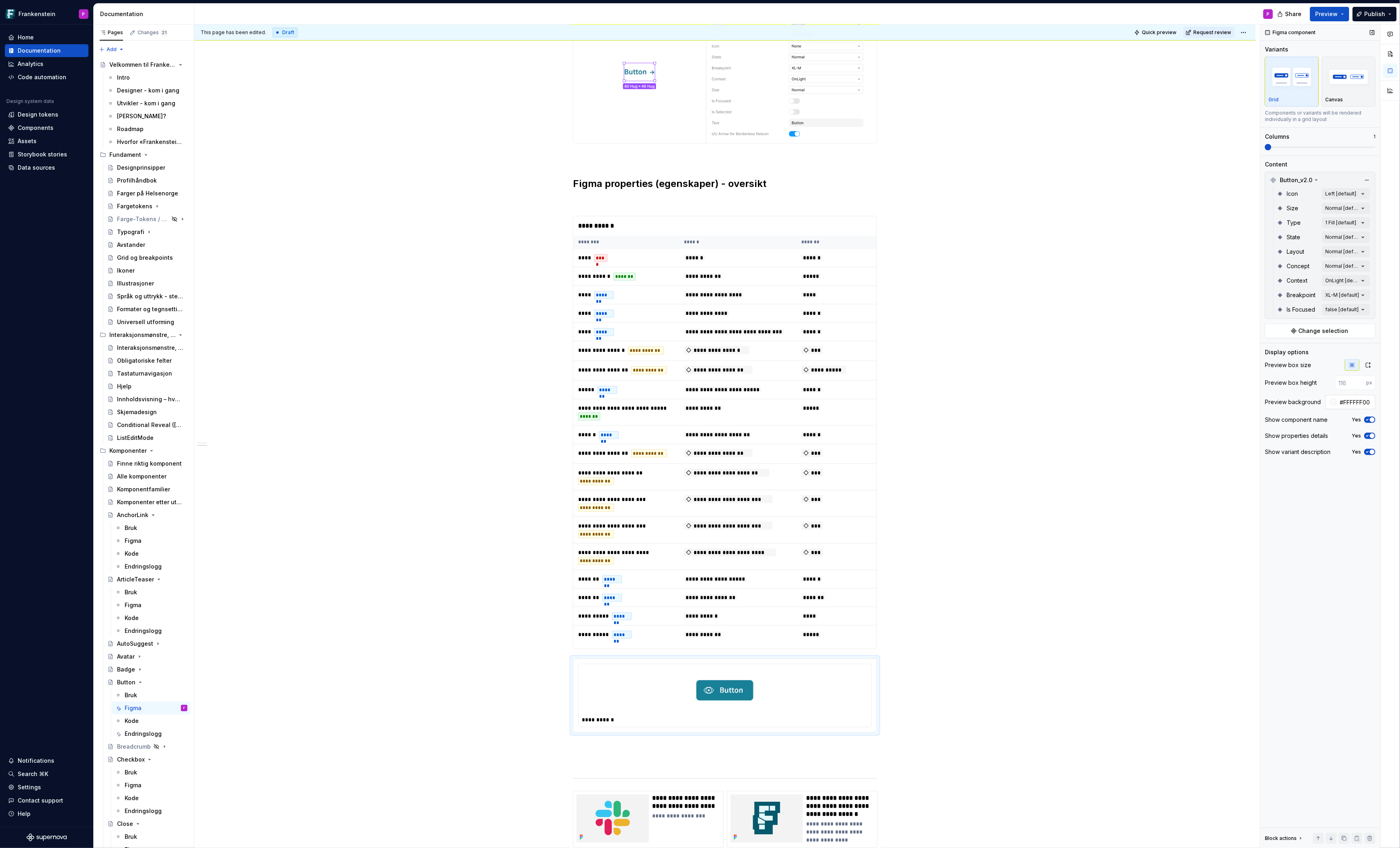
type textarea "*"
click at [1362, 400] on input "#FFFFFF00" at bounding box center [1355, 402] width 39 height 15
type input "#FFFFFF"
click at [603, 752] on div "**********" at bounding box center [725, 208] width 304 height 1334
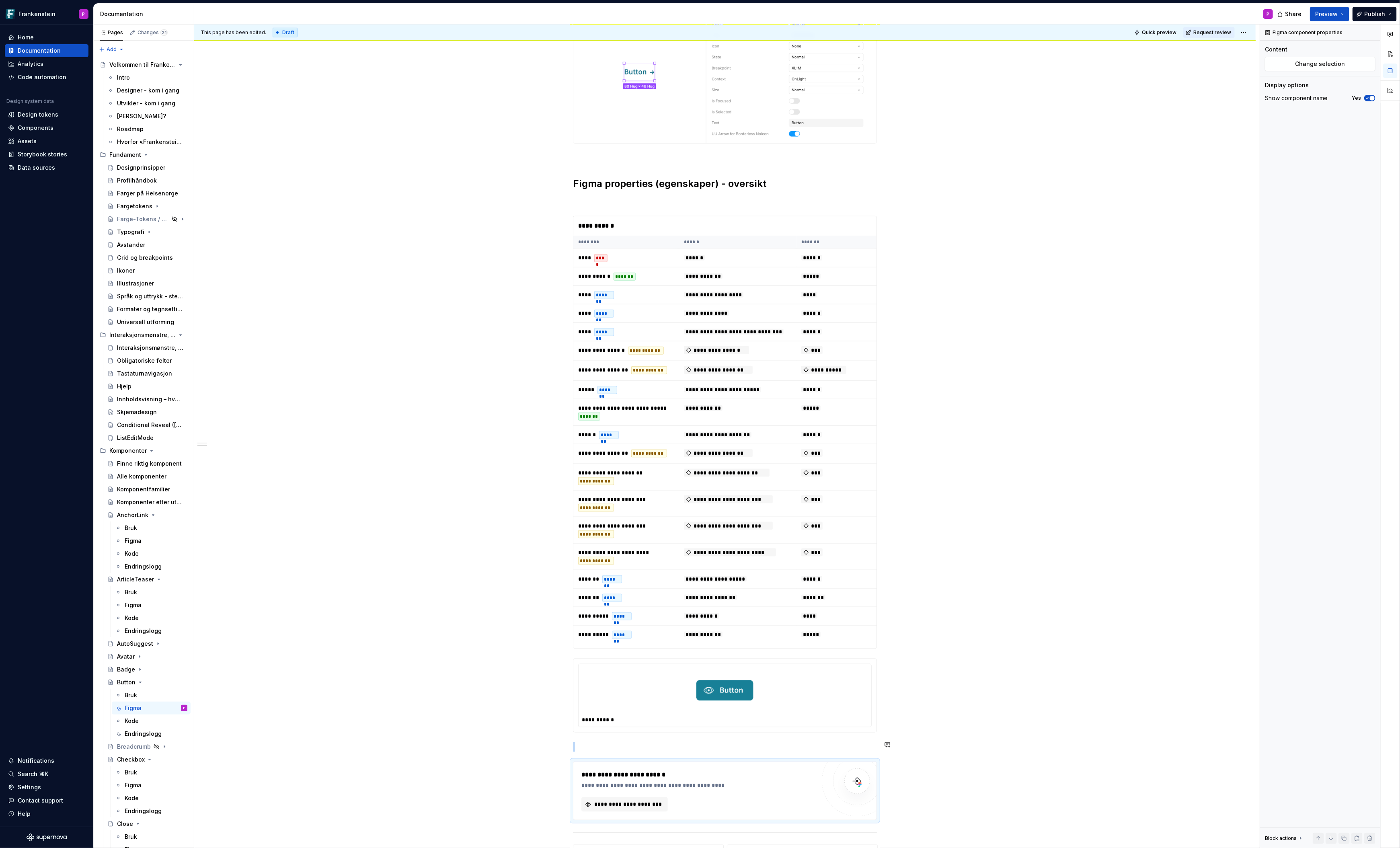
type textarea "*"
click at [615, 801] on span "**********" at bounding box center [627, 804] width 69 height 8
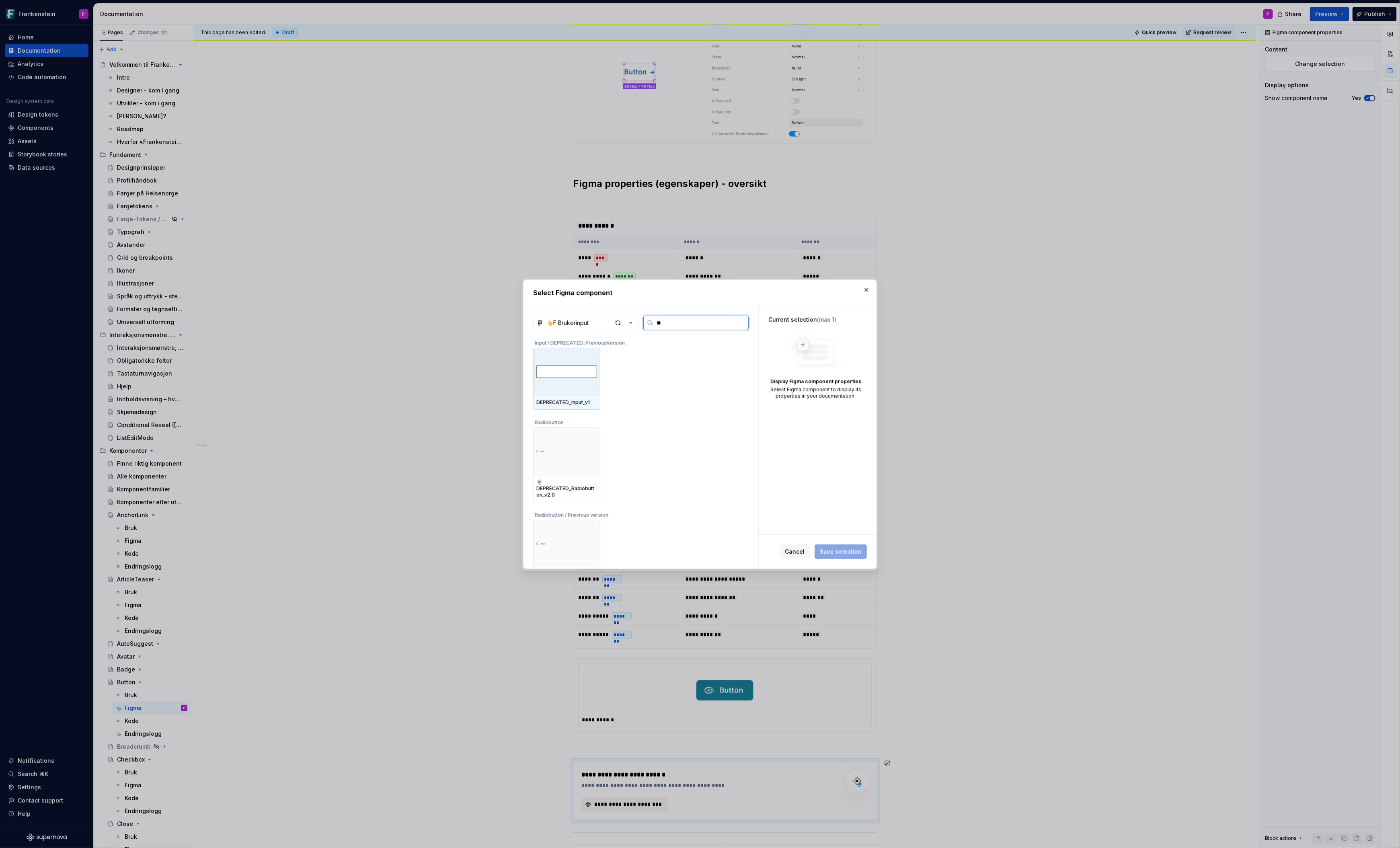
type input "***"
click at [617, 322] on div "button" at bounding box center [618, 322] width 11 height 11
click at [615, 324] on div "button" at bounding box center [618, 322] width 11 height 11
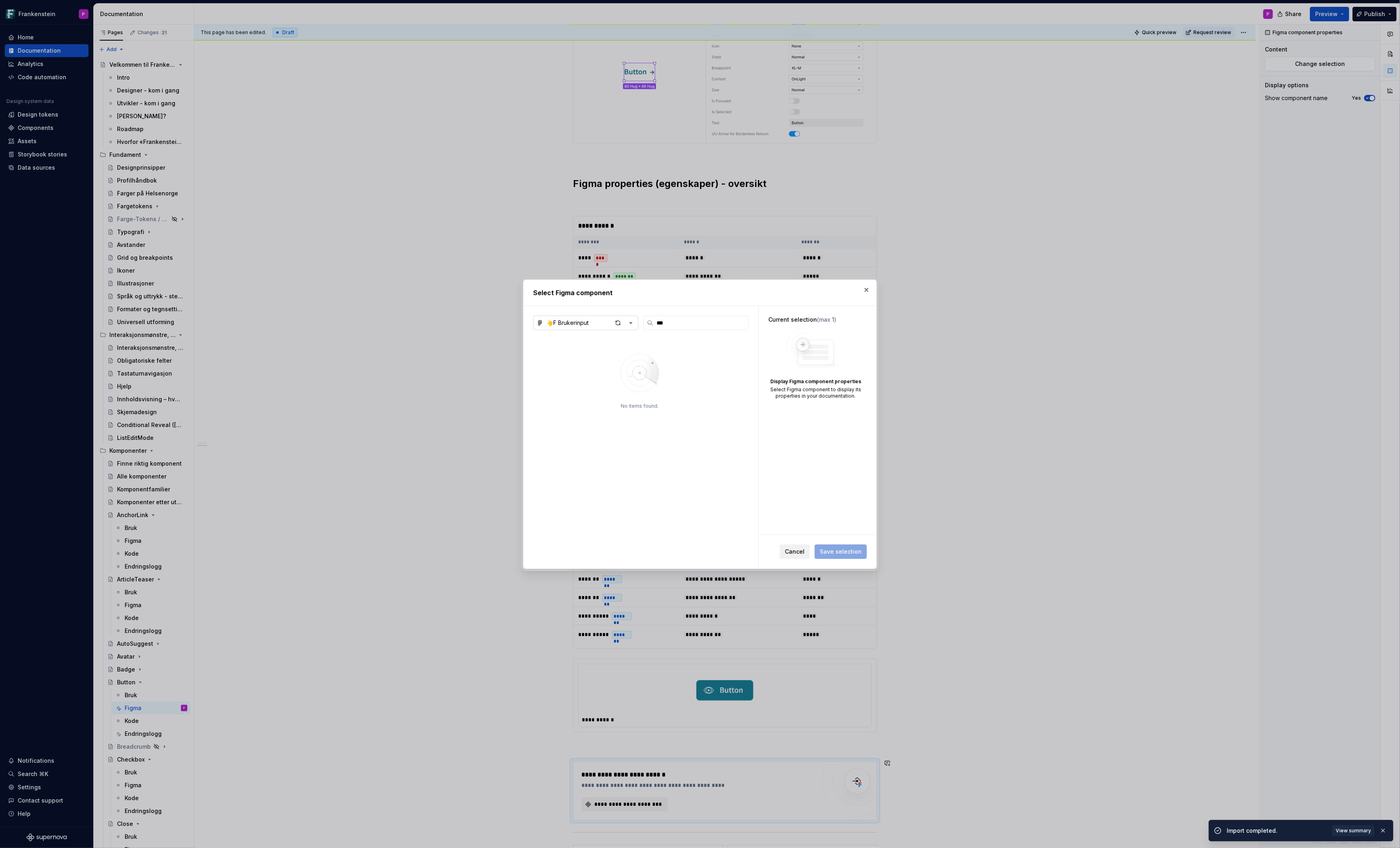
click at [797, 551] on span "Cancel" at bounding box center [795, 551] width 20 height 8
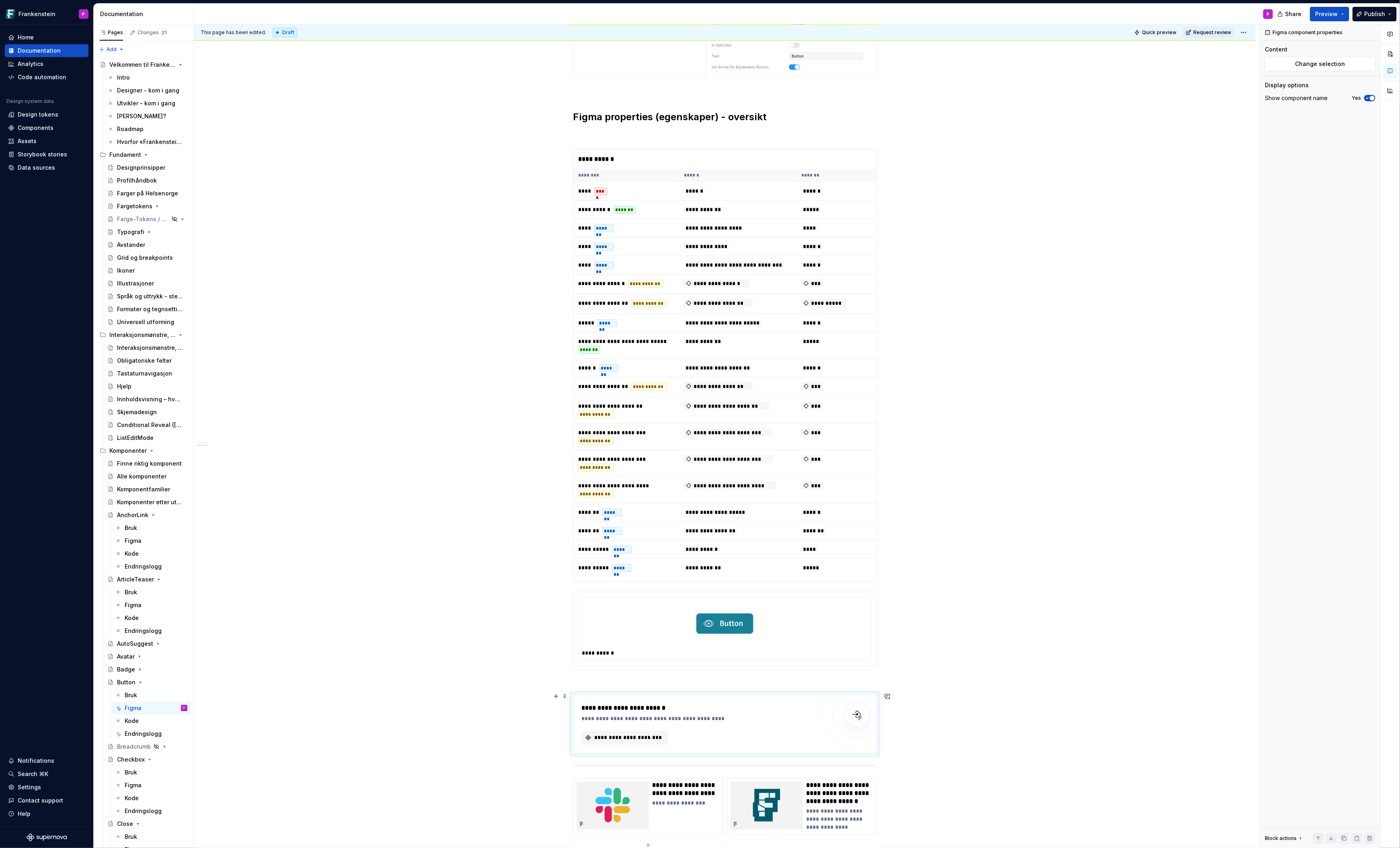
scroll to position [697, 0]
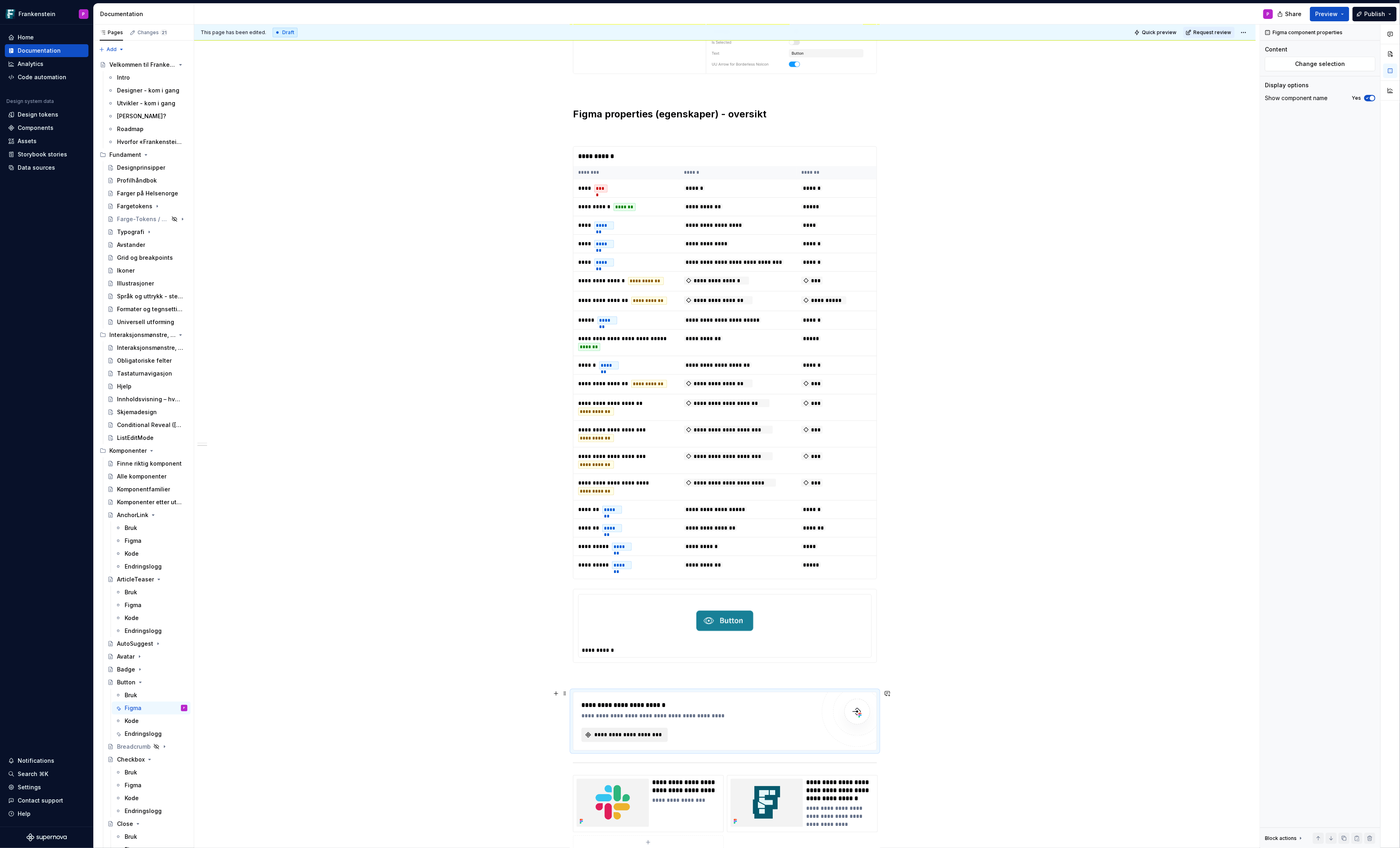
click at [605, 733] on span "**********" at bounding box center [627, 735] width 69 height 8
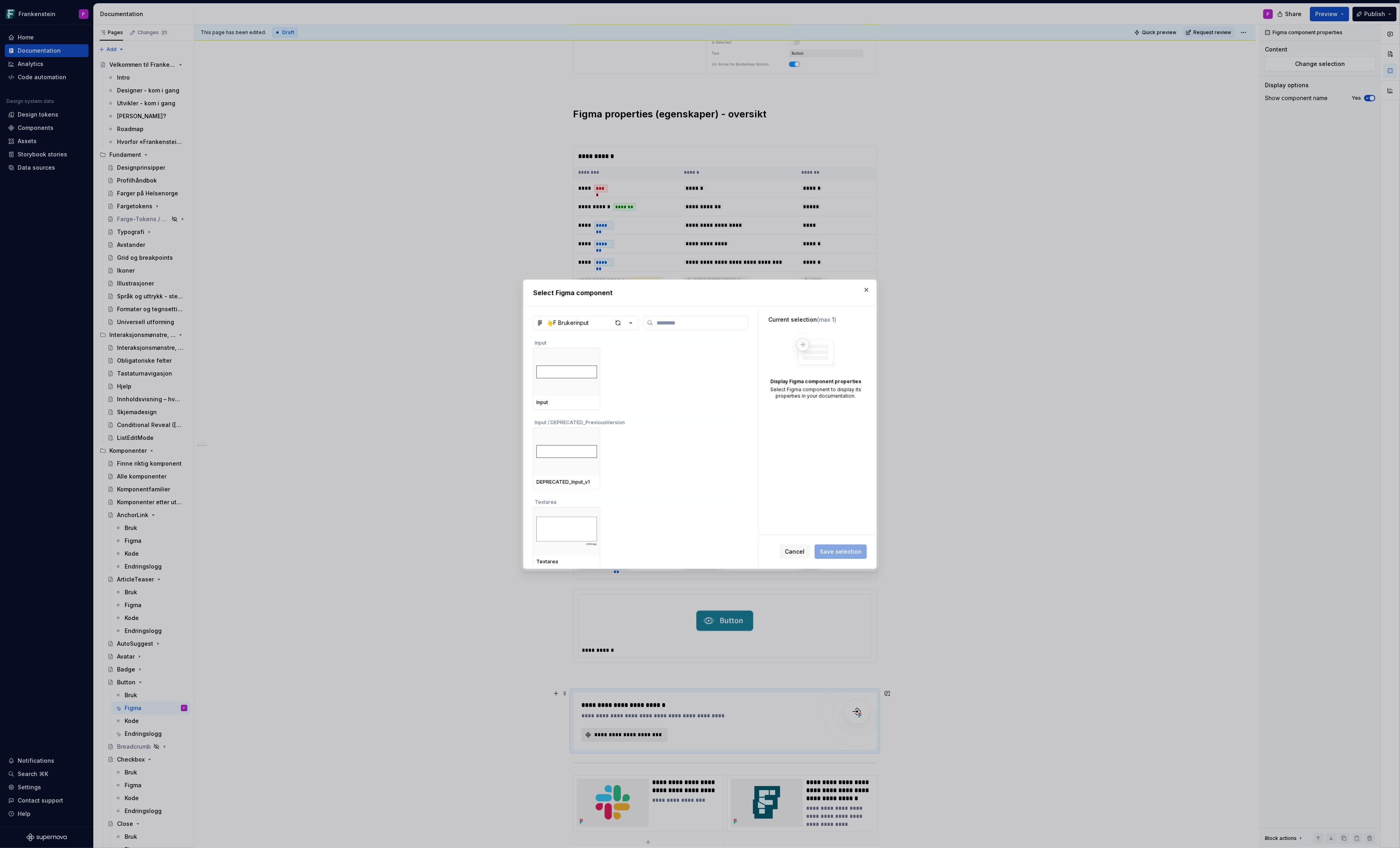
type textarea "*"
type input "***"
click at [619, 323] on div "button" at bounding box center [618, 322] width 11 height 11
type textarea "*"
click at [677, 321] on input "***" at bounding box center [701, 323] width 95 height 8
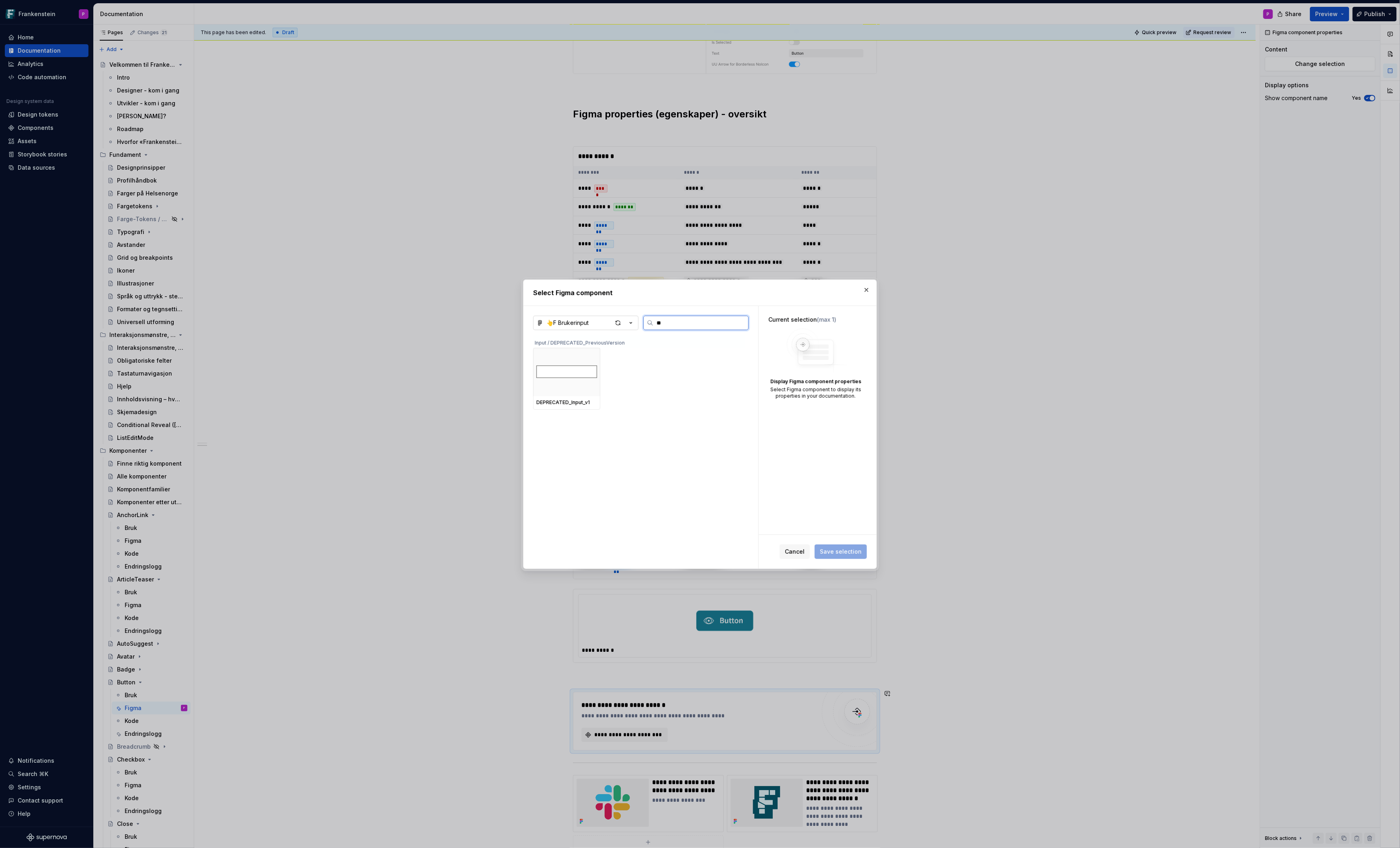
type input "*"
type input "******"
click at [618, 323] on div "button" at bounding box center [618, 322] width 11 height 11
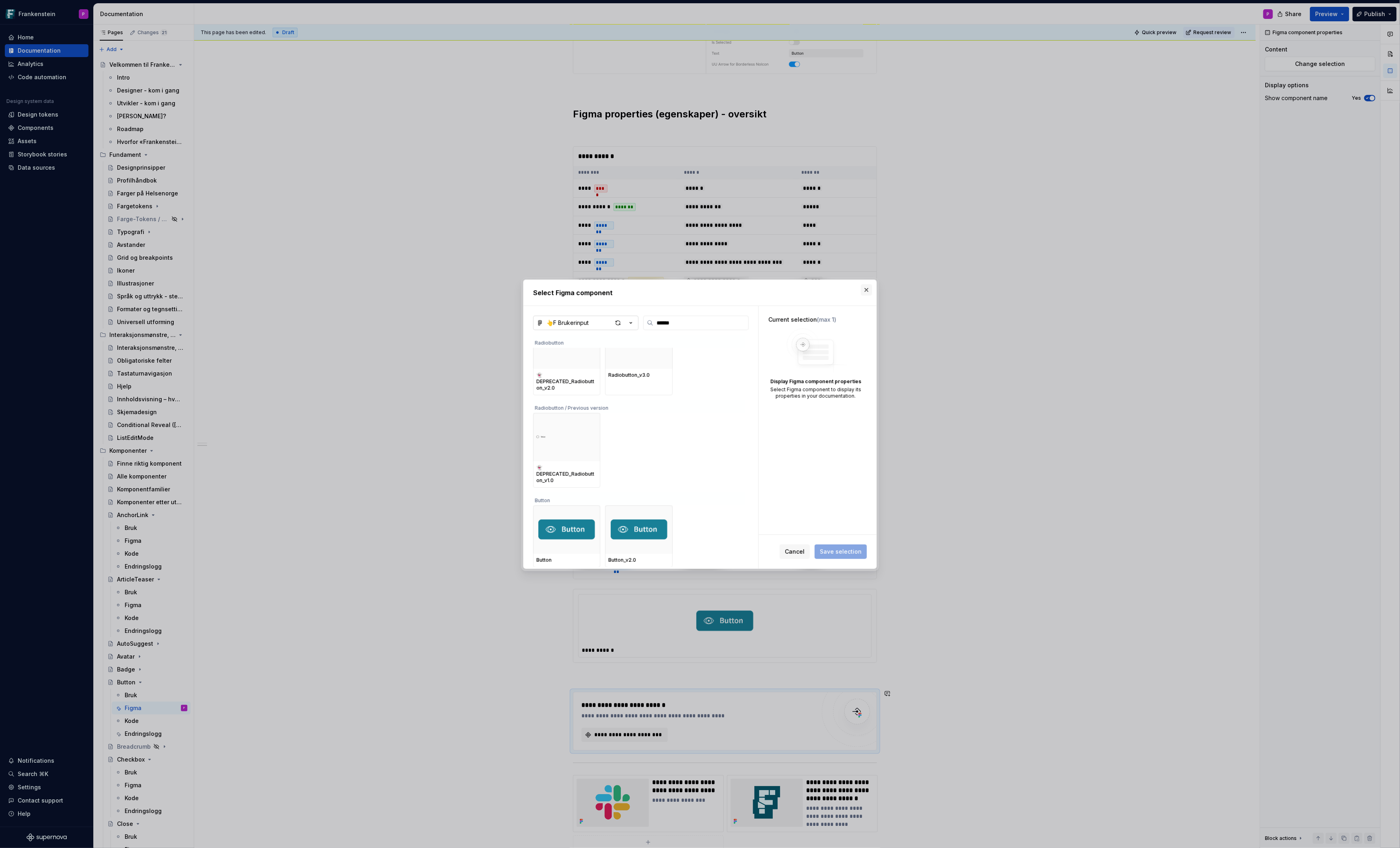
click at [865, 291] on button "button" at bounding box center [866, 289] width 11 height 11
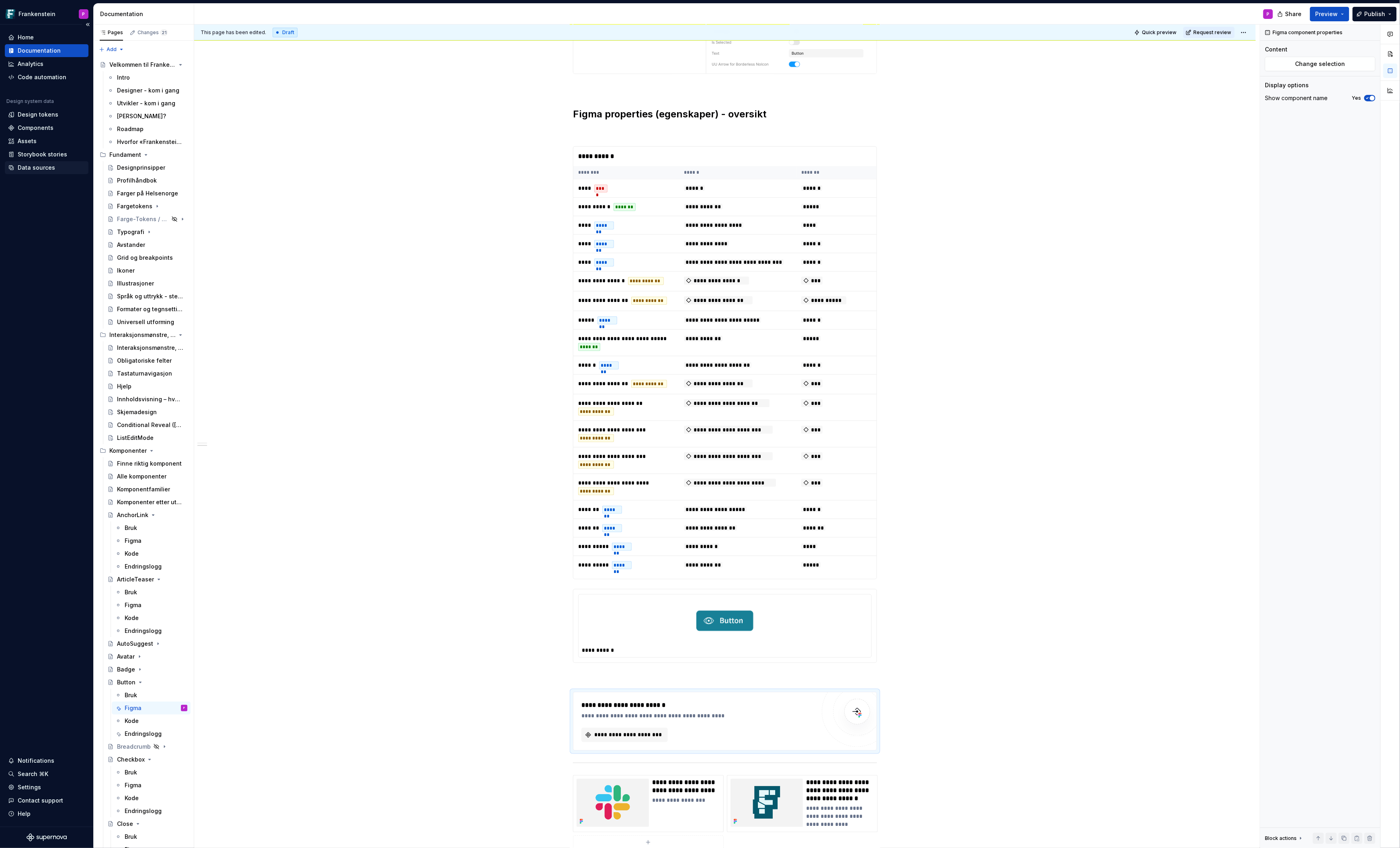
click at [31, 167] on div "Data sources" at bounding box center [36, 167] width 37 height 8
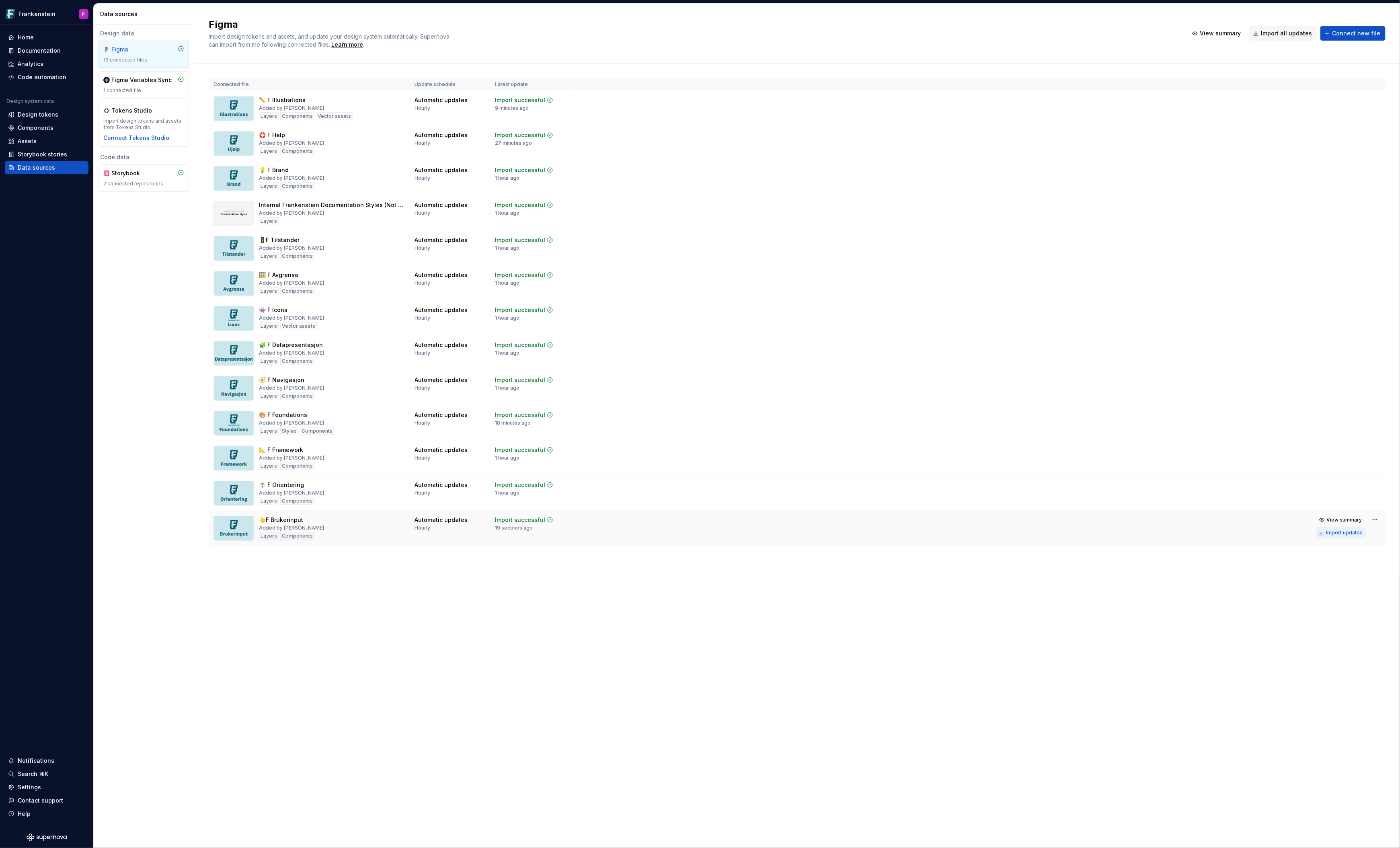
click at [1342, 530] on div "Import updates" at bounding box center [1344, 532] width 37 height 7
click at [46, 51] on div "Documentation" at bounding box center [39, 50] width 43 height 8
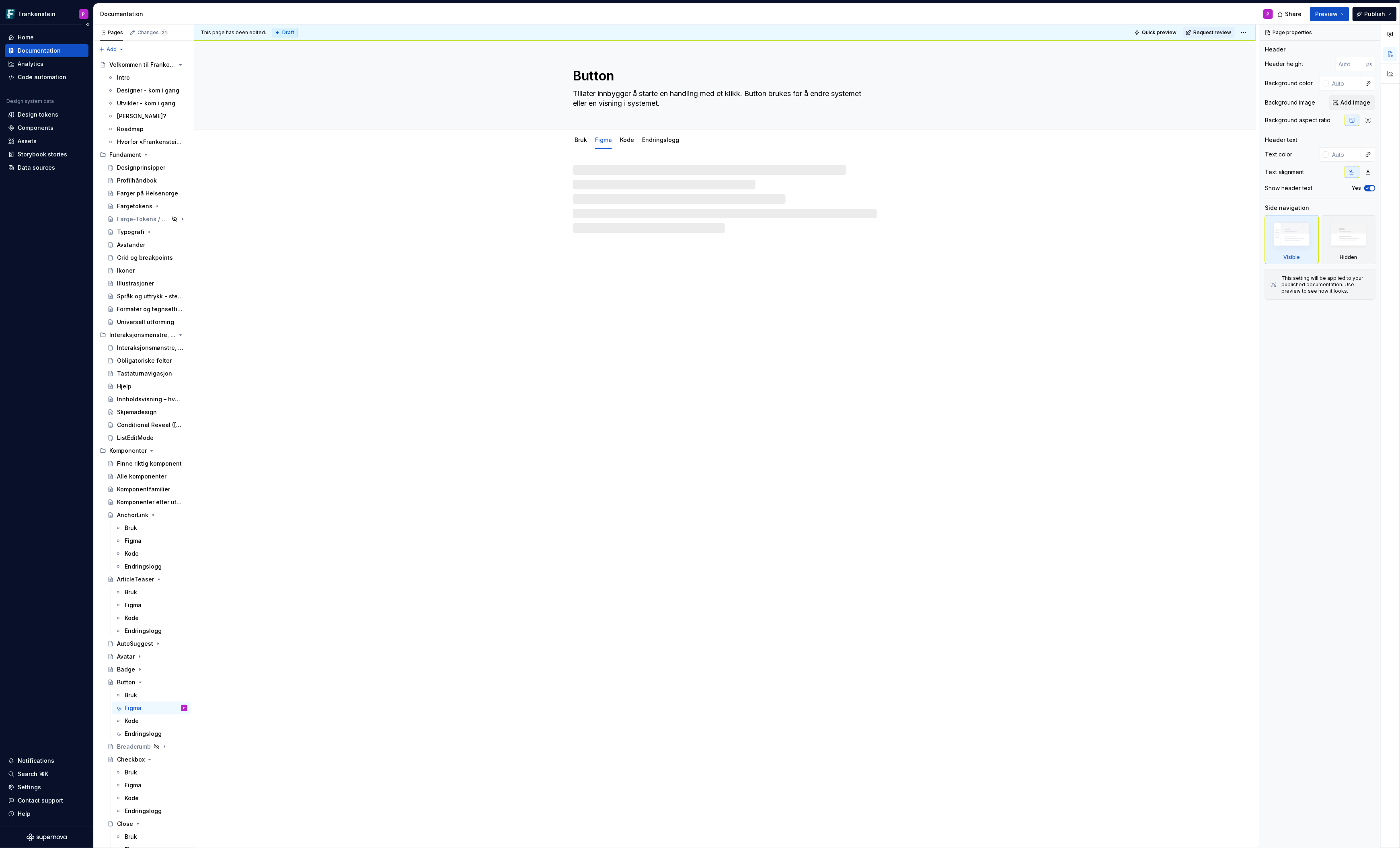
type textarea "*"
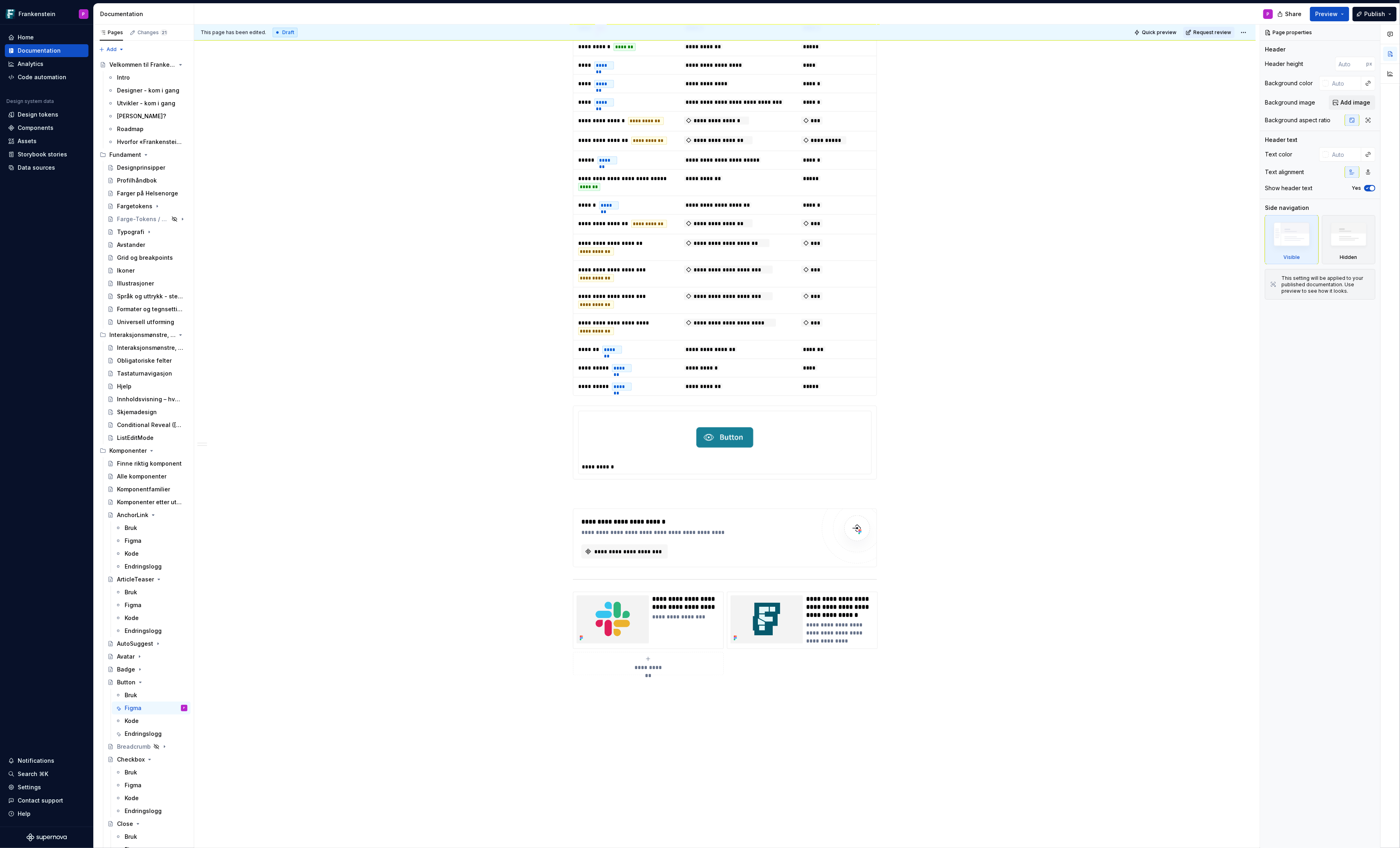
scroll to position [950, 0]
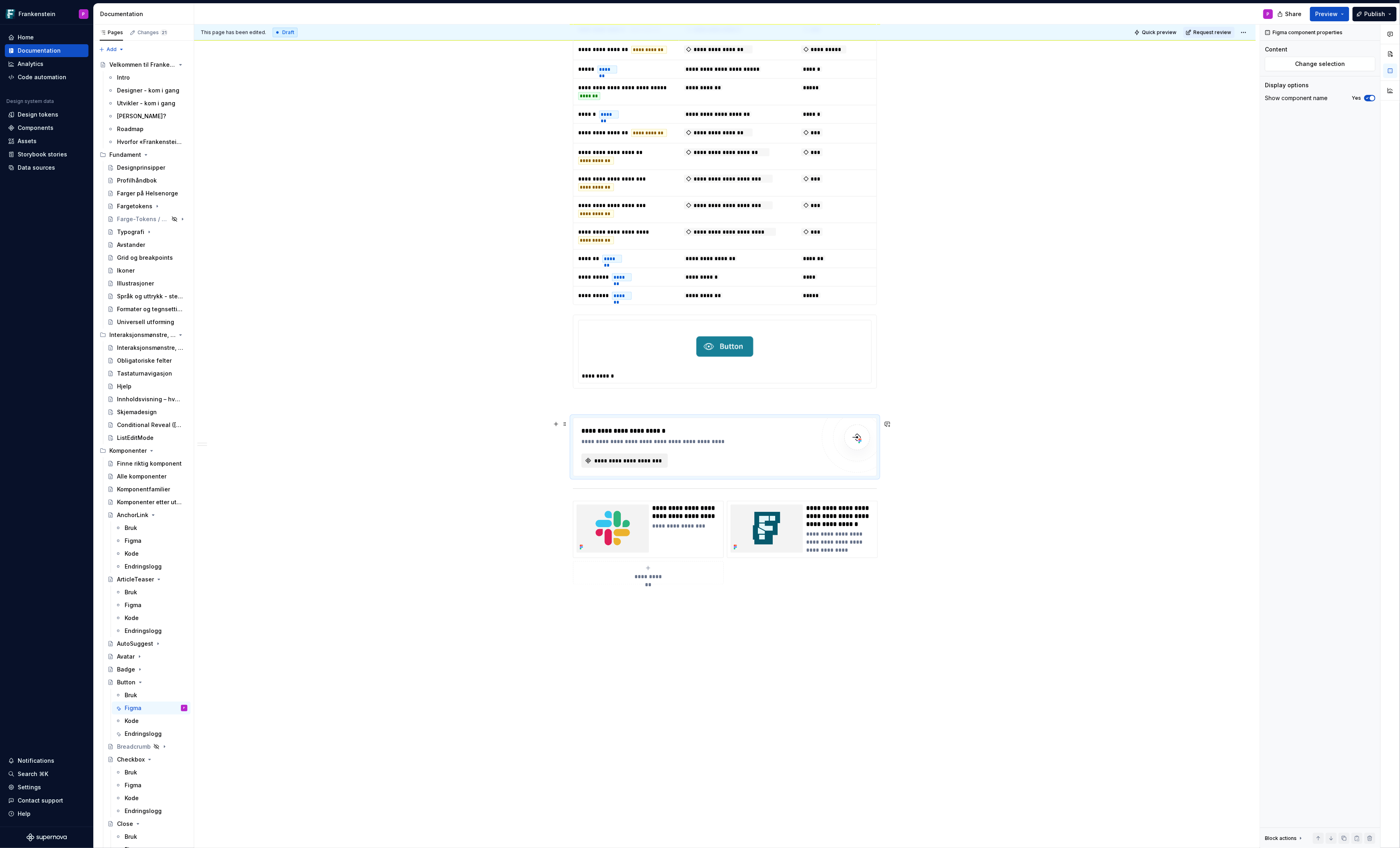
click at [654, 459] on span "**********" at bounding box center [627, 460] width 69 height 8
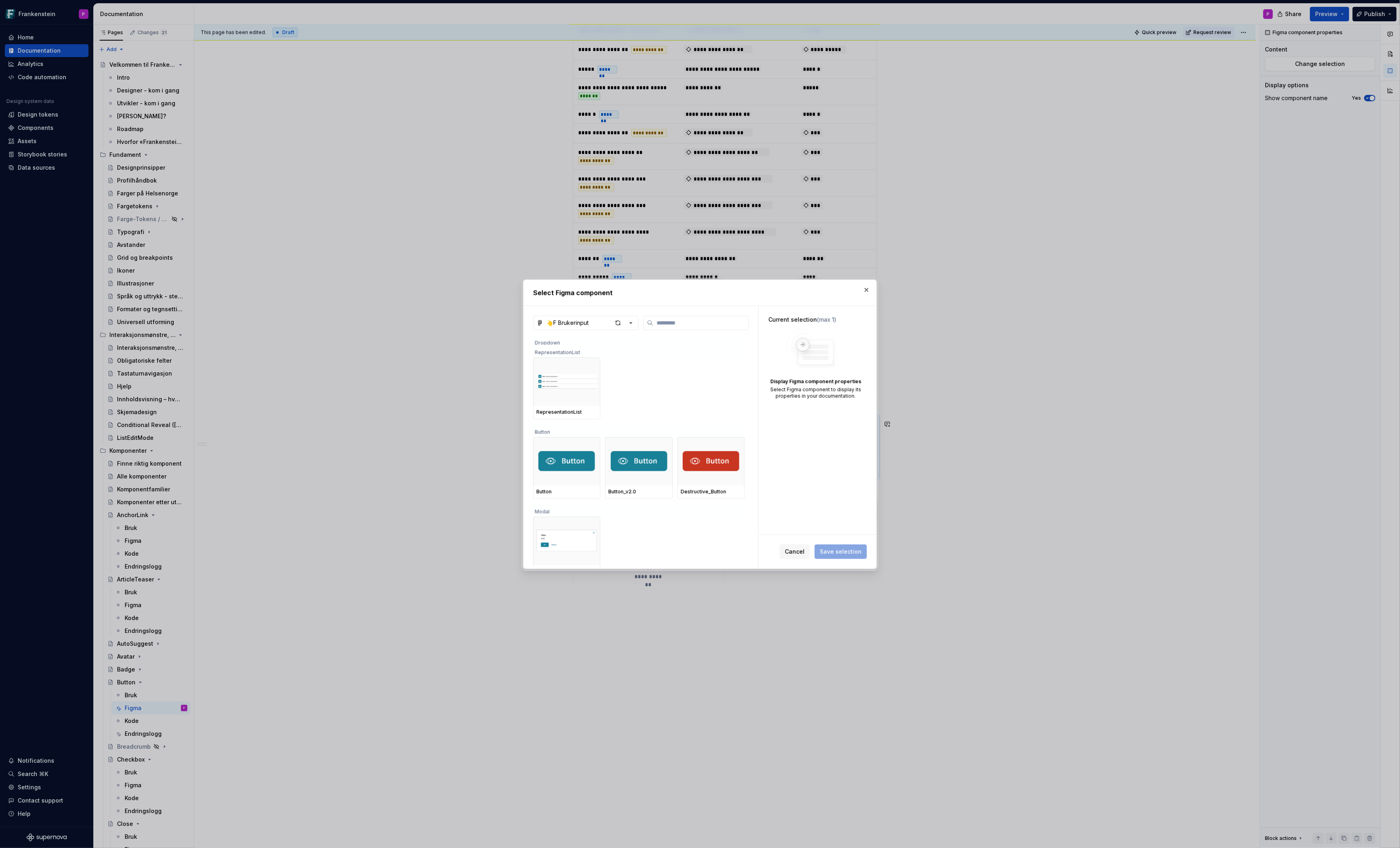
scroll to position [789, 0]
click at [714, 458] on img at bounding box center [711, 461] width 57 height 20
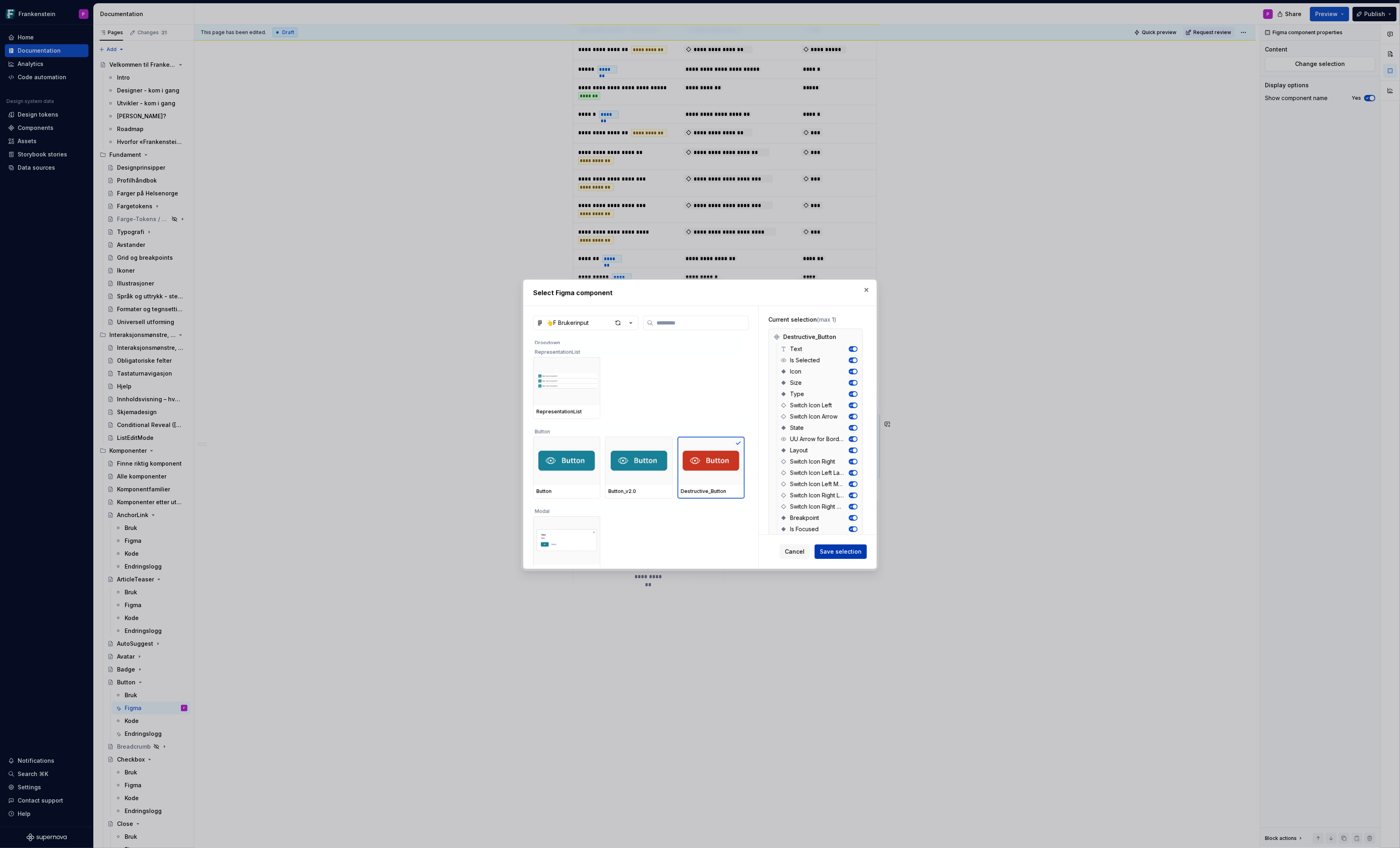
click at [836, 549] on span "Save selection" at bounding box center [841, 551] width 42 height 8
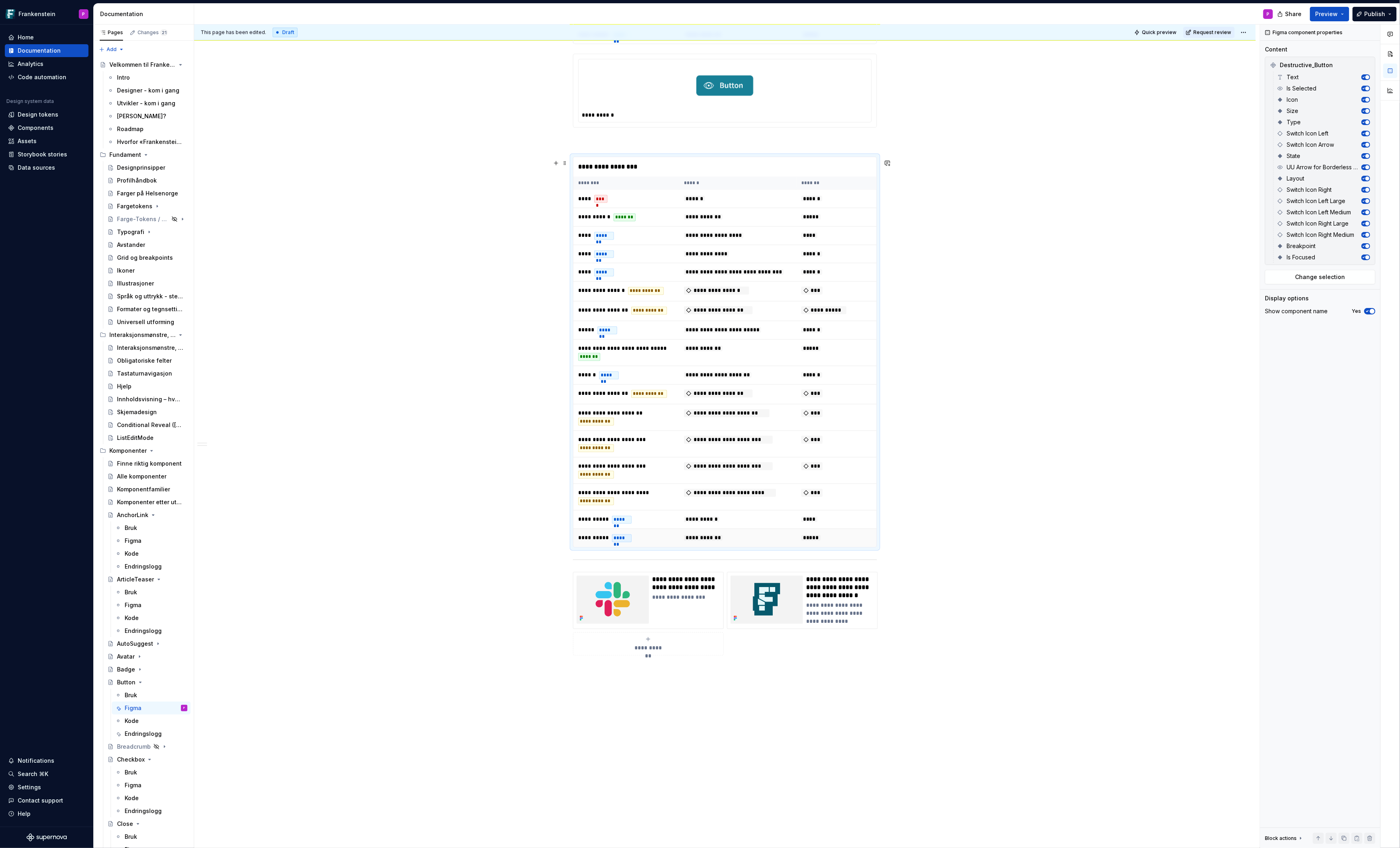
scroll to position [1211, 0]
click at [700, 561] on div at bounding box center [725, 557] width 304 height 5
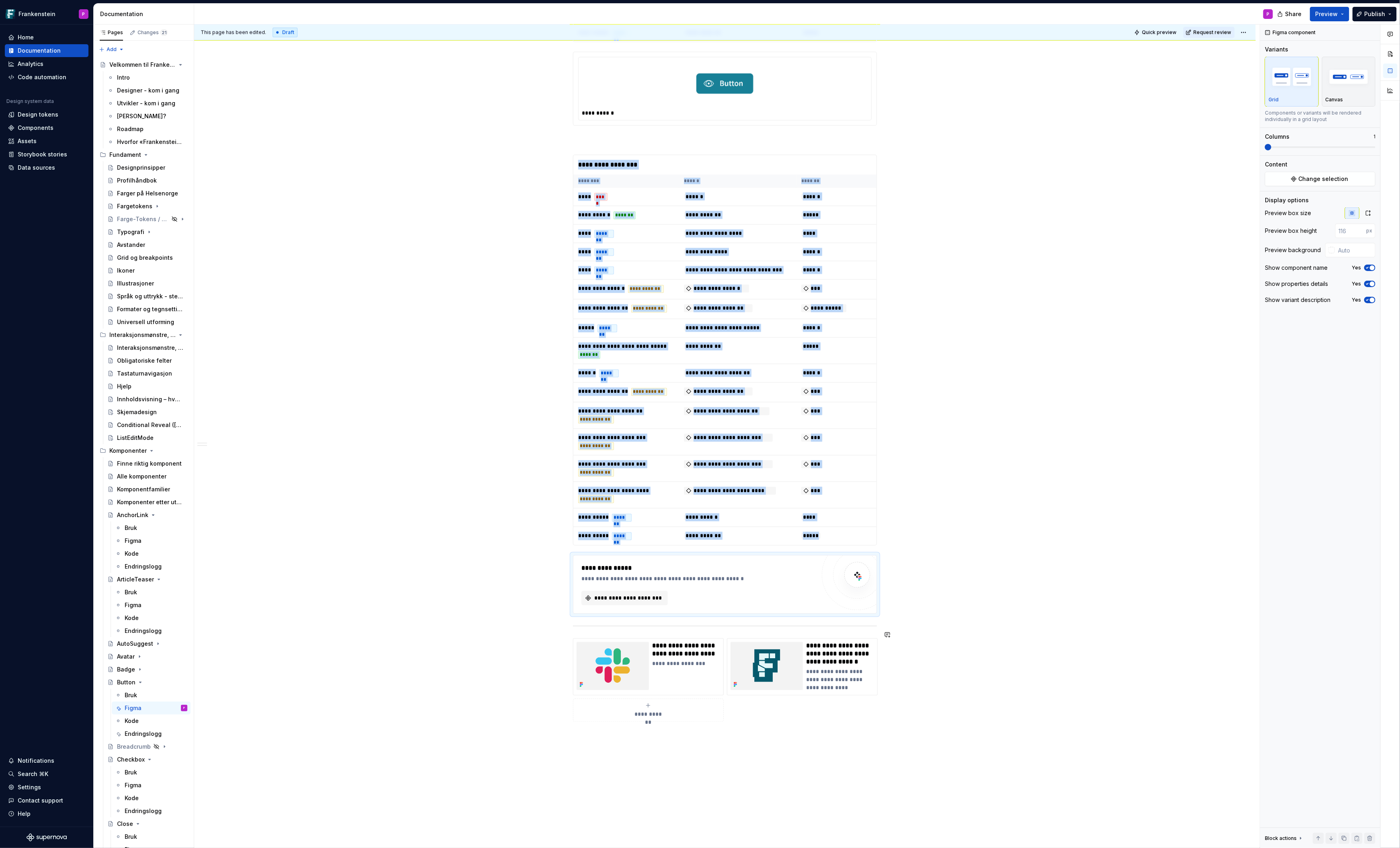
type textarea "*"
click at [608, 603] on span "**********" at bounding box center [627, 598] width 69 height 8
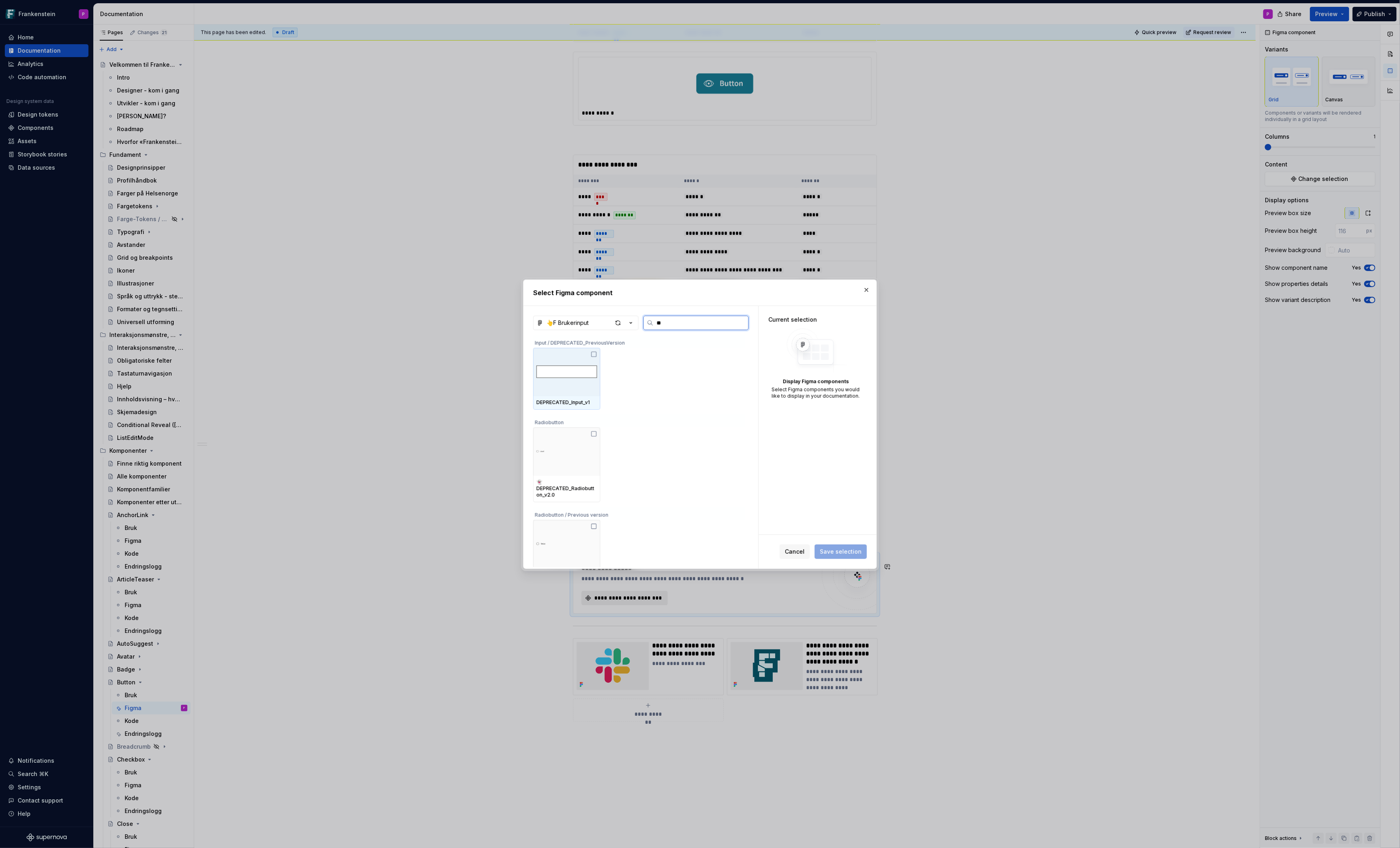
type input "***"
click at [594, 391] on div at bounding box center [567, 372] width 67 height 48
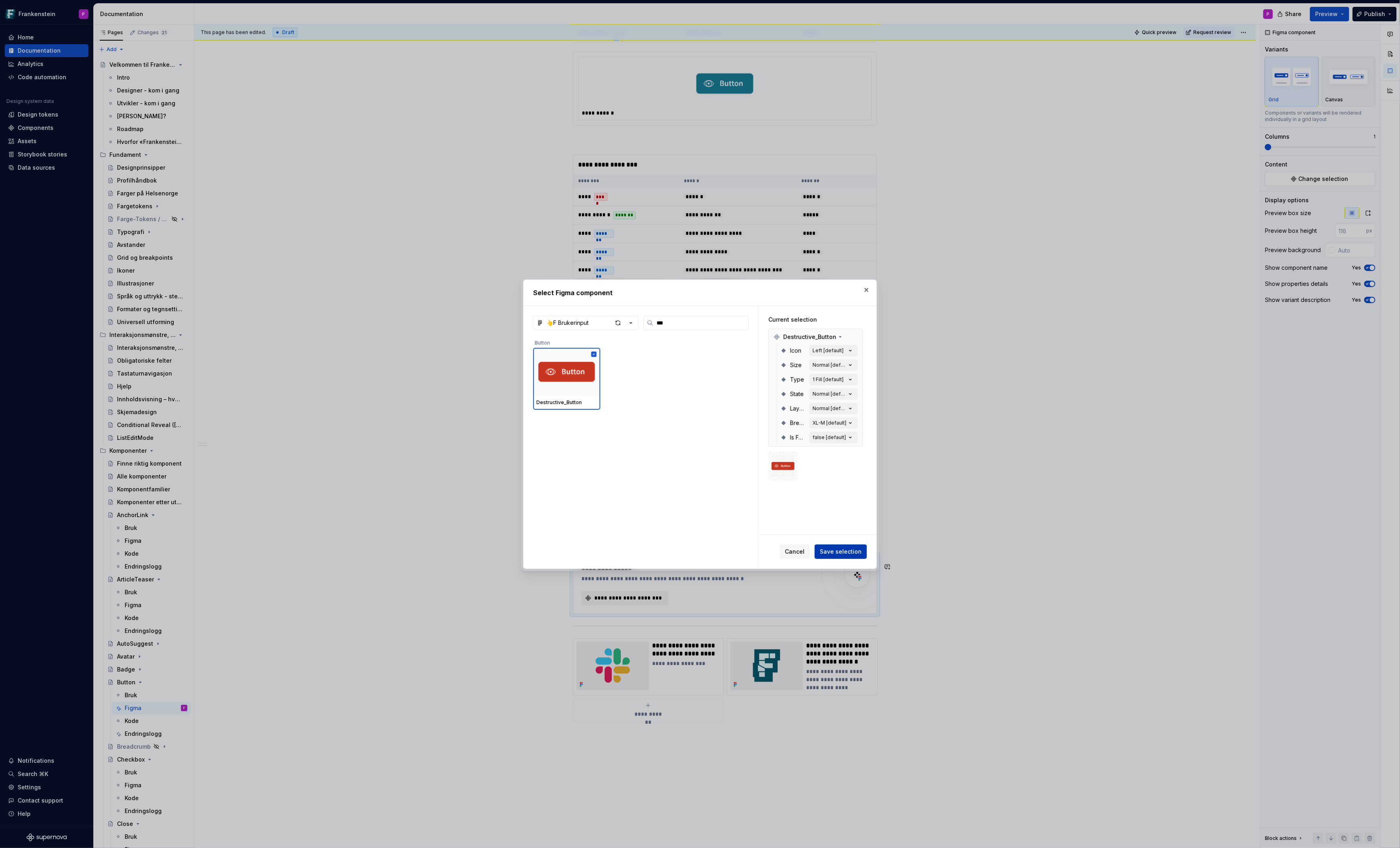
click at [828, 548] on span "Save selection" at bounding box center [841, 551] width 42 height 8
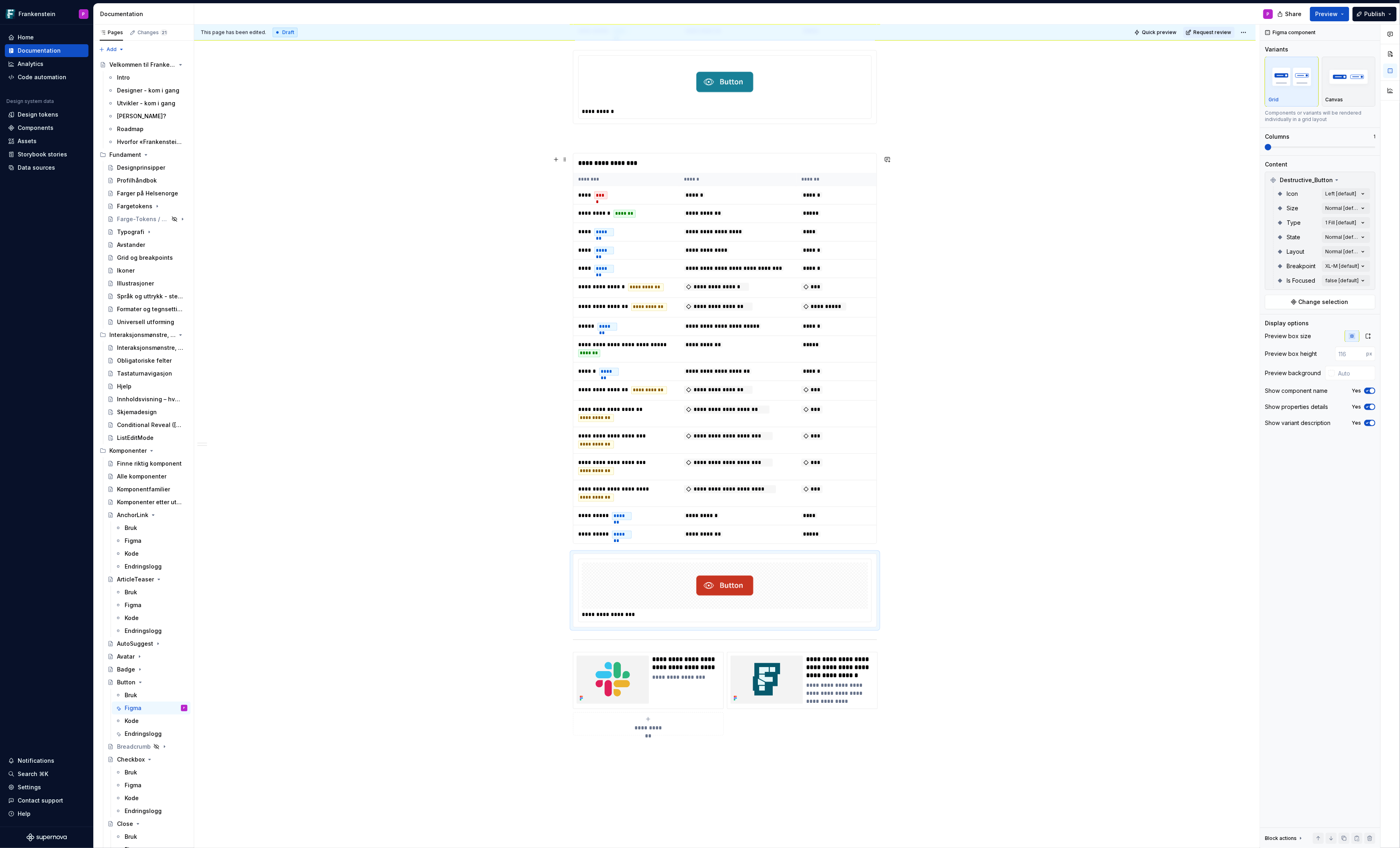
scroll to position [1215, 0]
click at [1331, 372] on div at bounding box center [1331, 373] width 7 height 7
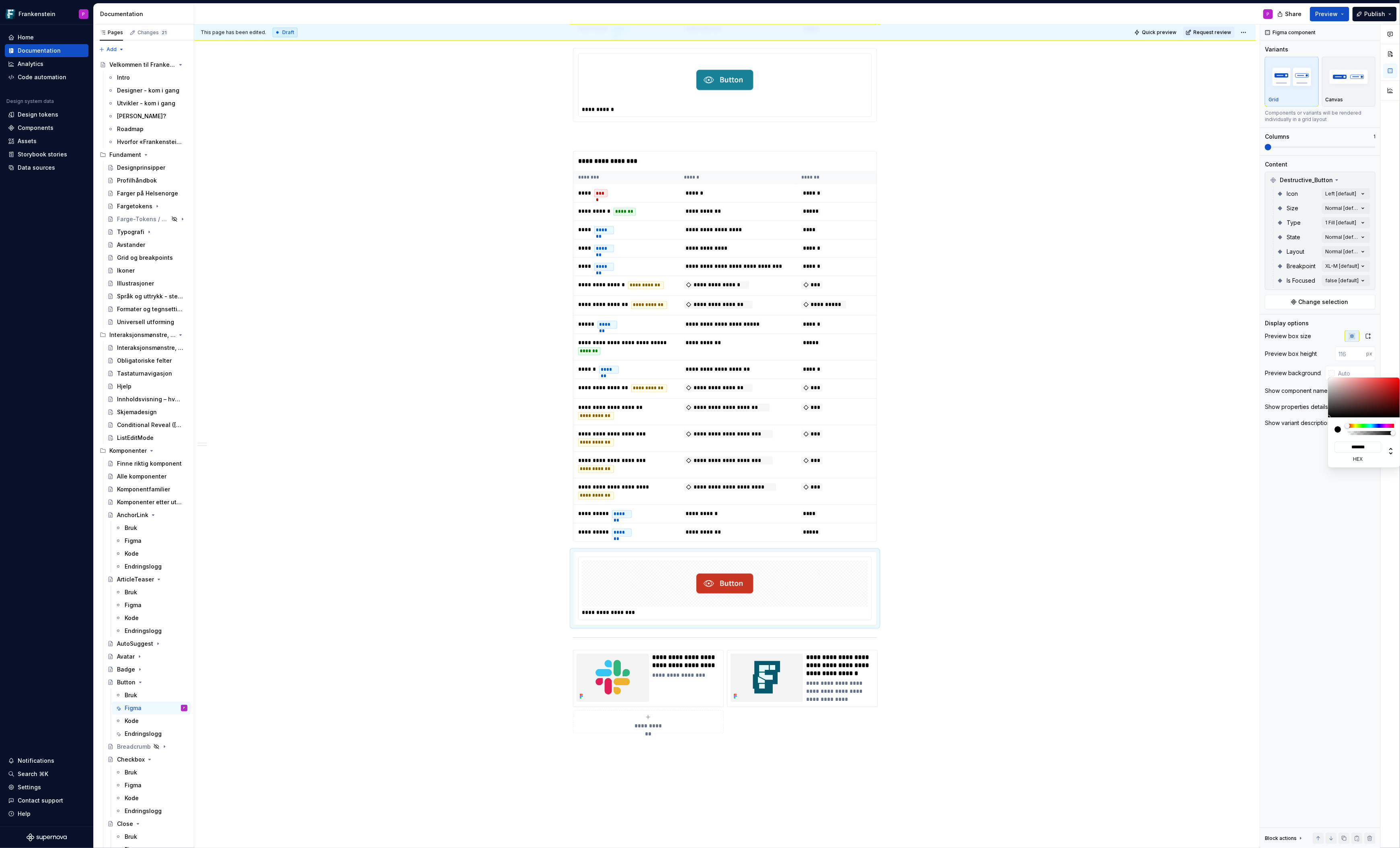
type input "#B19D9D"
type input "*******"
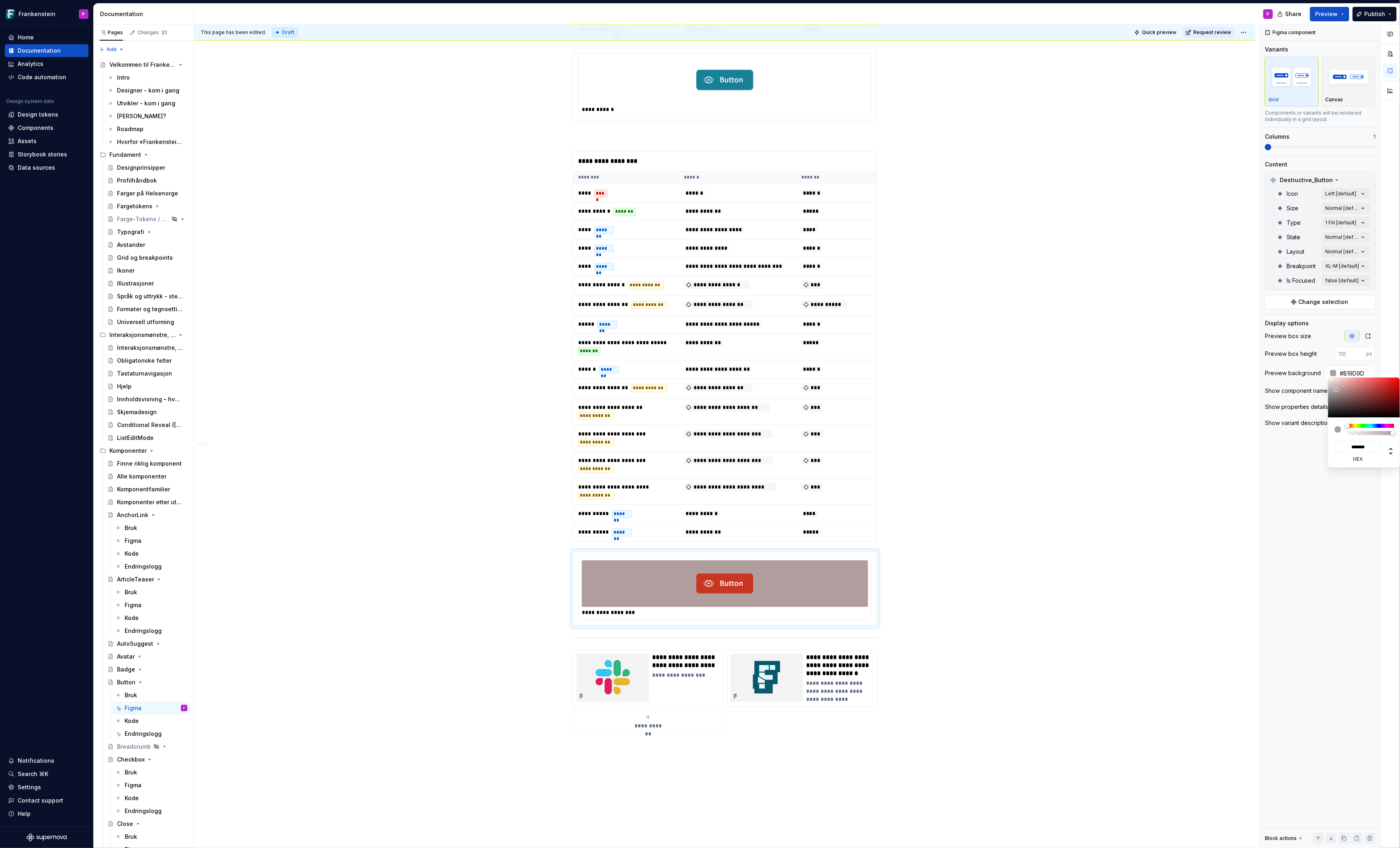
type input "#B19E9E"
type input "*******"
type input "#C1B2B2"
type input "*******"
type input "#CDC4C4"
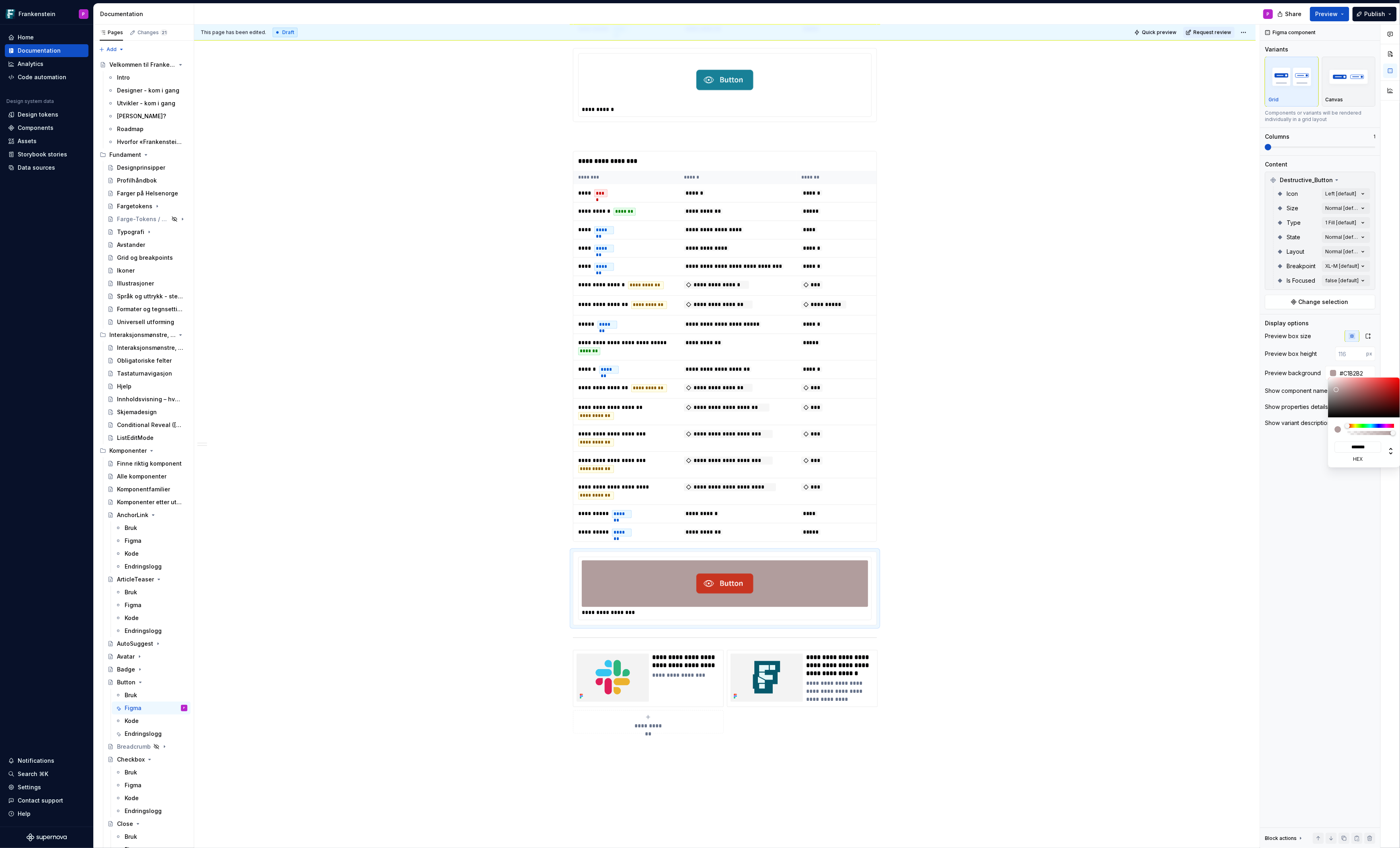
type input "*******"
type input "#D8D1D1"
type input "*******"
type input "#DDD7D7"
type input "*******"
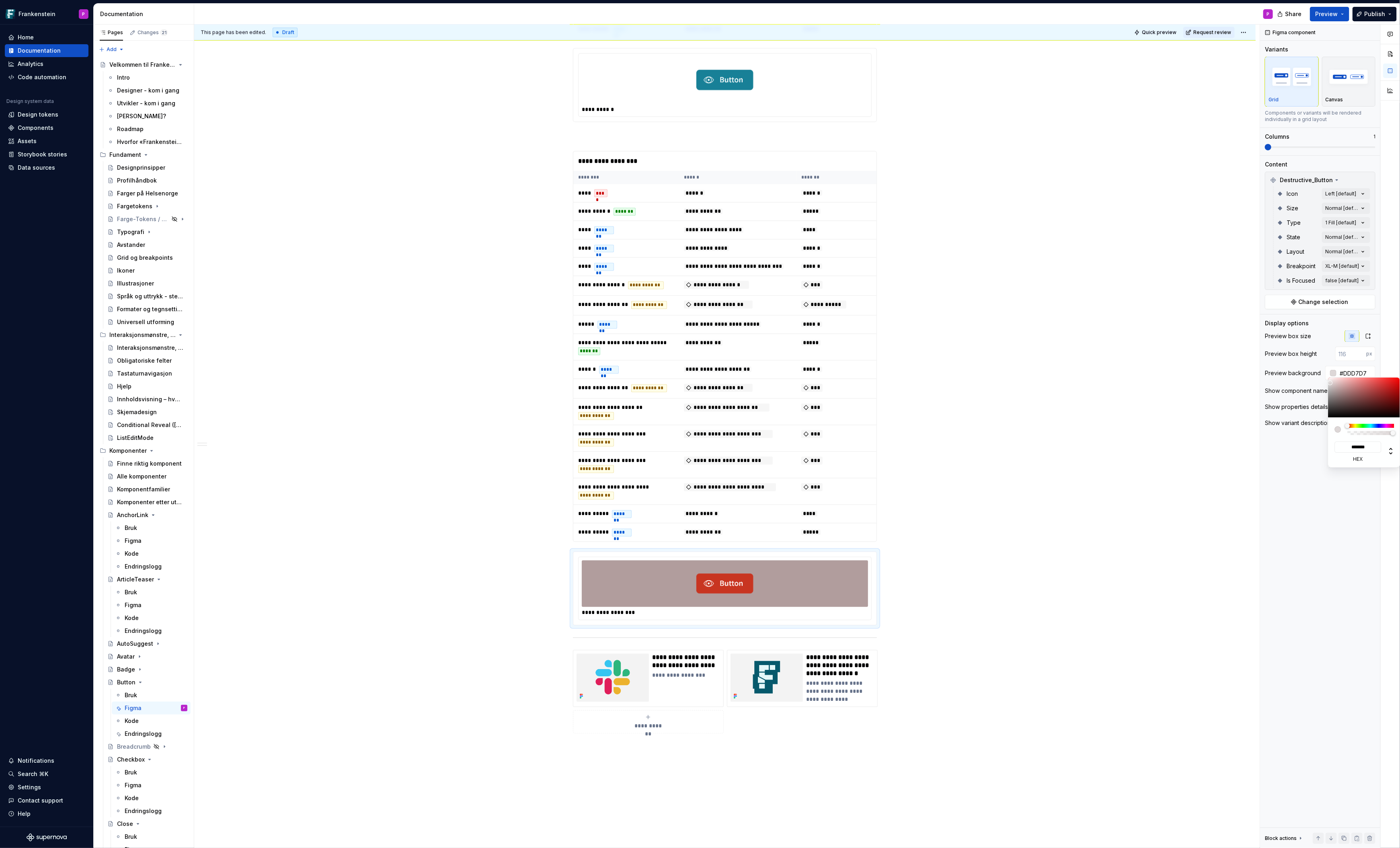
type input "#DFDBDB"
type input "*******"
type input "#E5E0E0"
type input "*******"
type input "#E7E3E3"
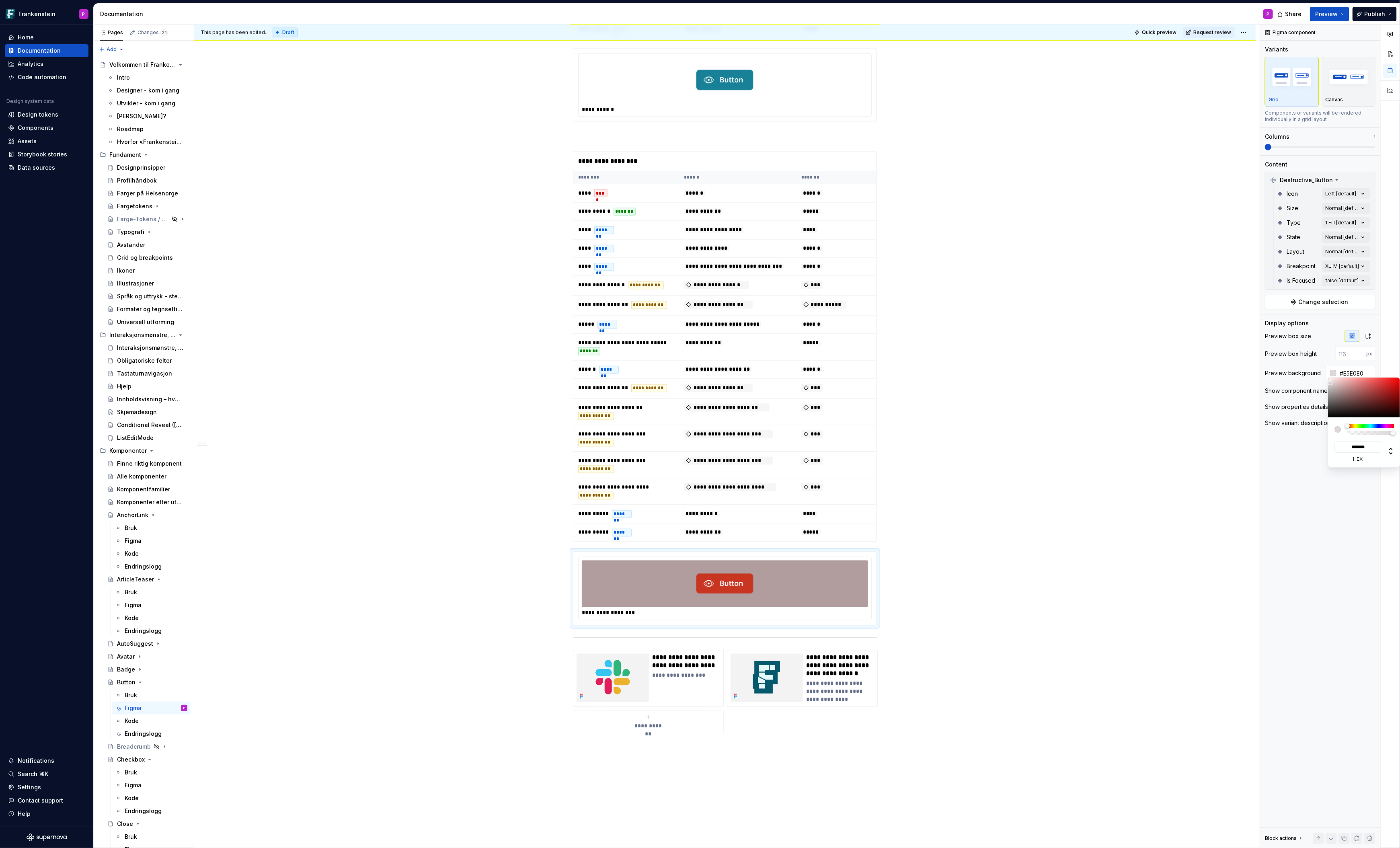
type input "*******"
type input "#ECEAEA"
type input "*******"
type input "#F1F0F0"
type input "*******"
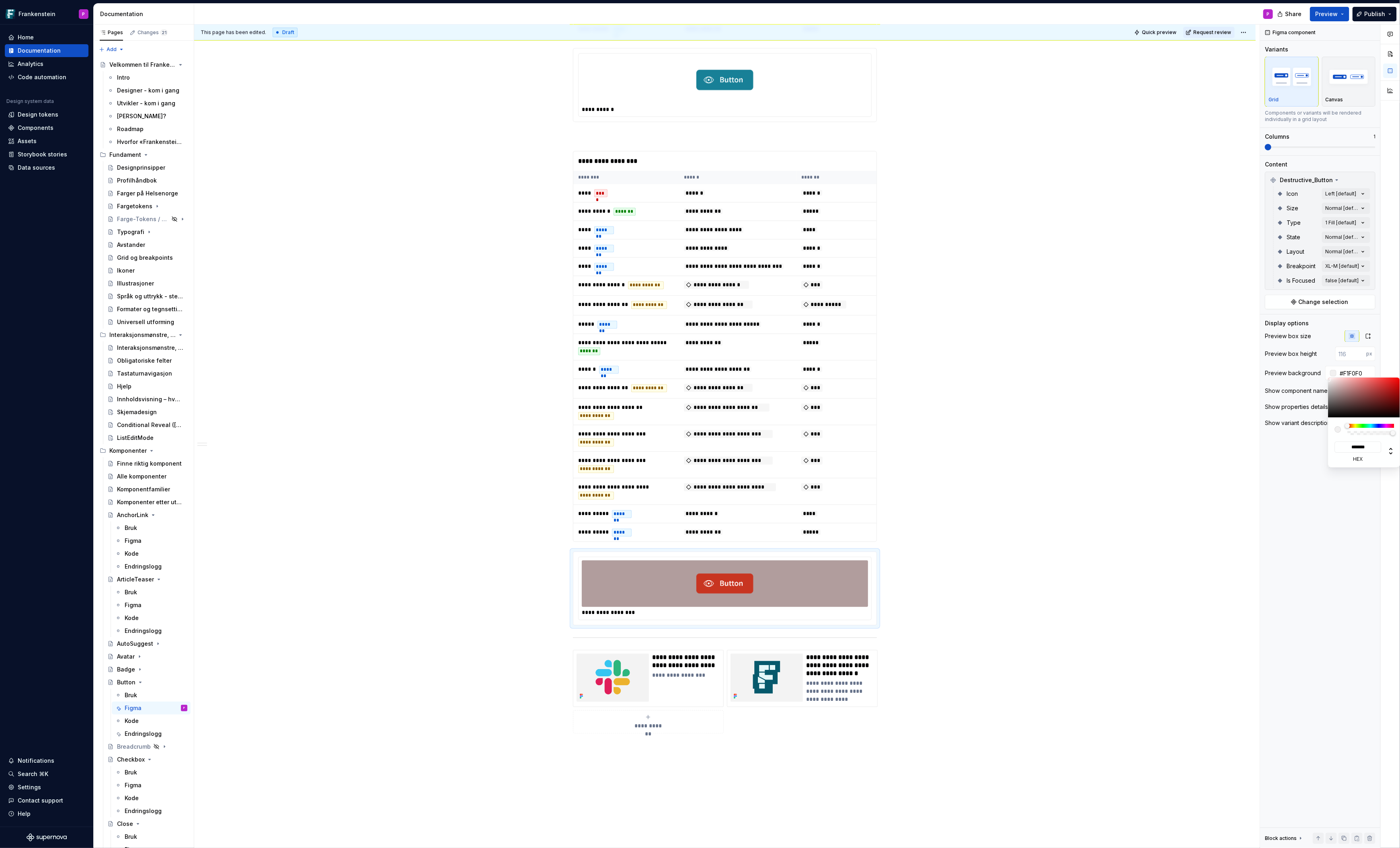
type input "#F9F9F9"
type input "*******"
type input "#FCFCFC"
type input "*******"
type input "#FEFEFE"
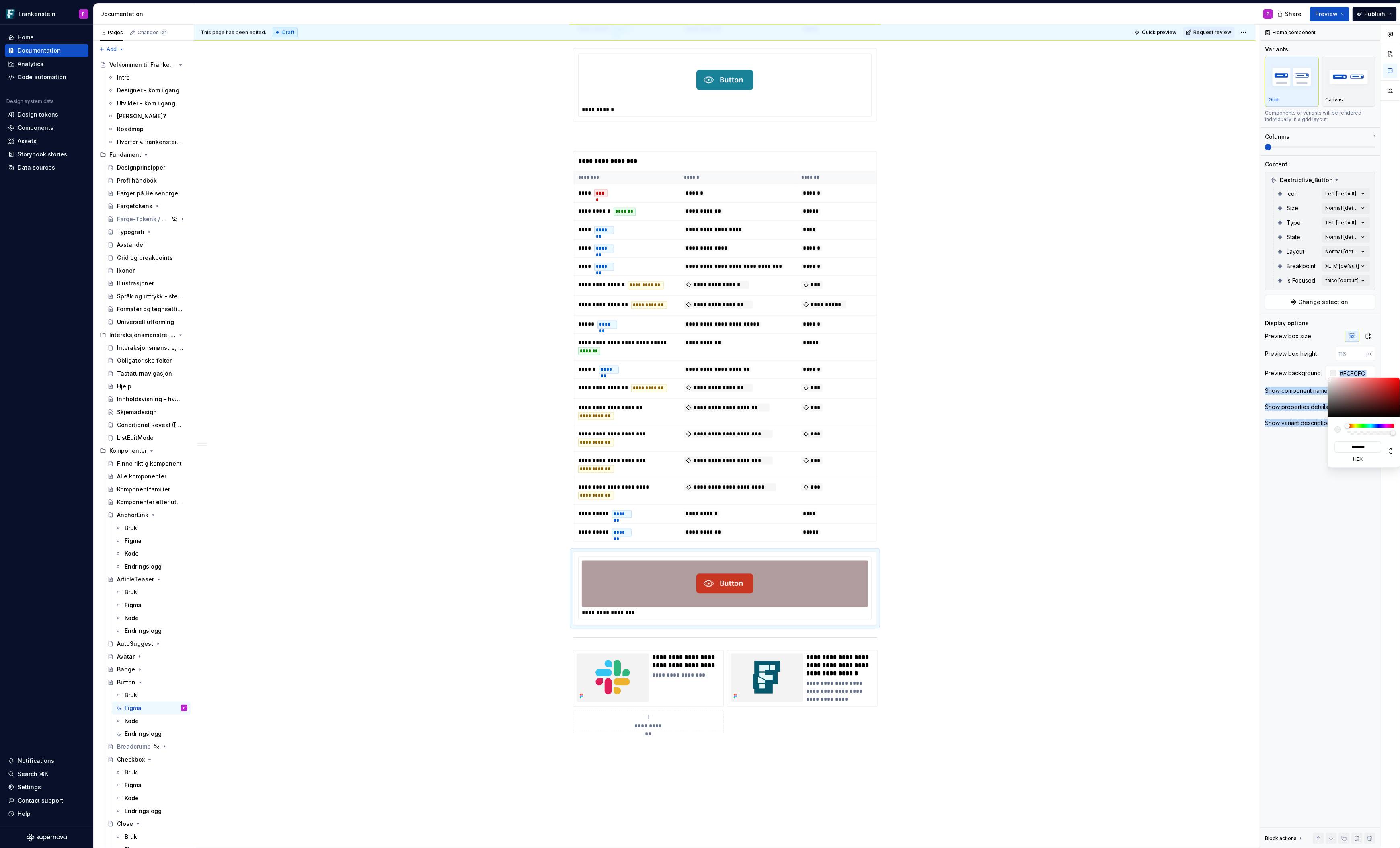
type input "*******"
type input "#FFFFFF"
type input "*******"
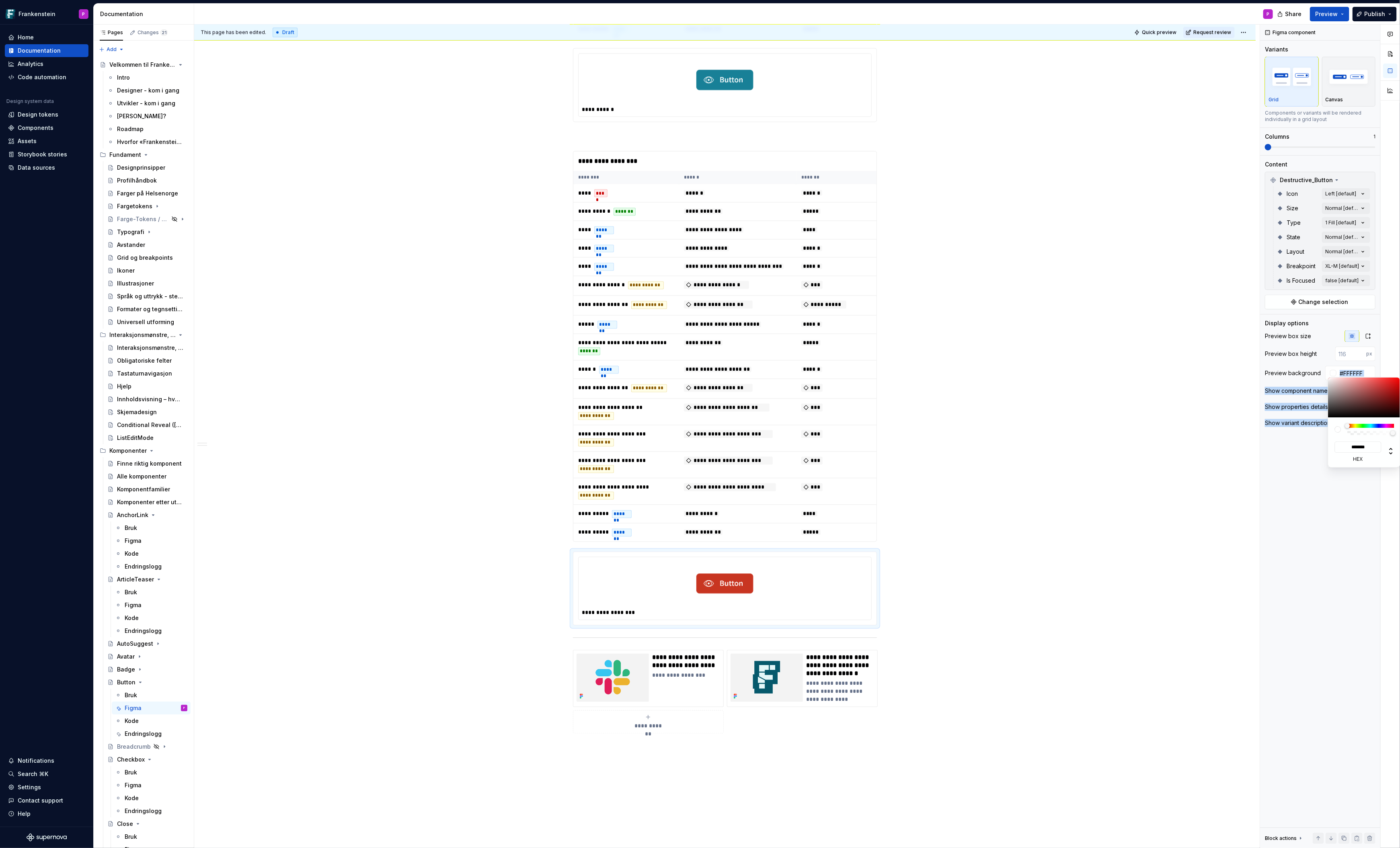
drag, startPoint x: 1336, startPoint y: 390, endPoint x: 1325, endPoint y: 374, distance: 19.4
click at [1325, 374] on body "Frankenstein P Home Documentation Analytics Code automation Design system data …" at bounding box center [700, 424] width 1400 height 848
click at [1116, 454] on html "Frankenstein P Home Documentation Analytics Code automation Design system data …" at bounding box center [700, 424] width 1400 height 848
click at [1017, 440] on html "Frankenstein P Home Documentation Analytics Code automation Design system data …" at bounding box center [700, 424] width 1400 height 848
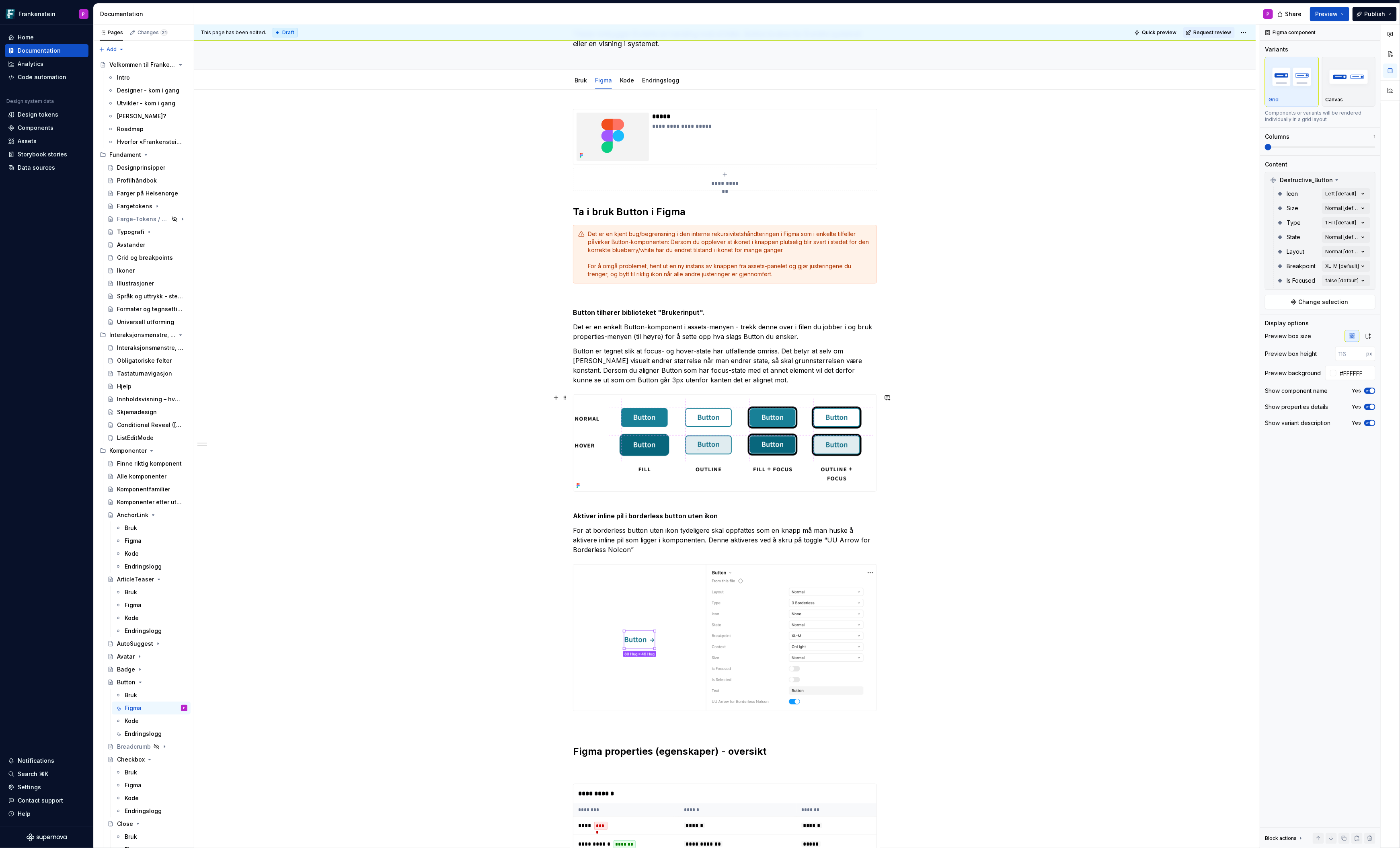
scroll to position [0, 0]
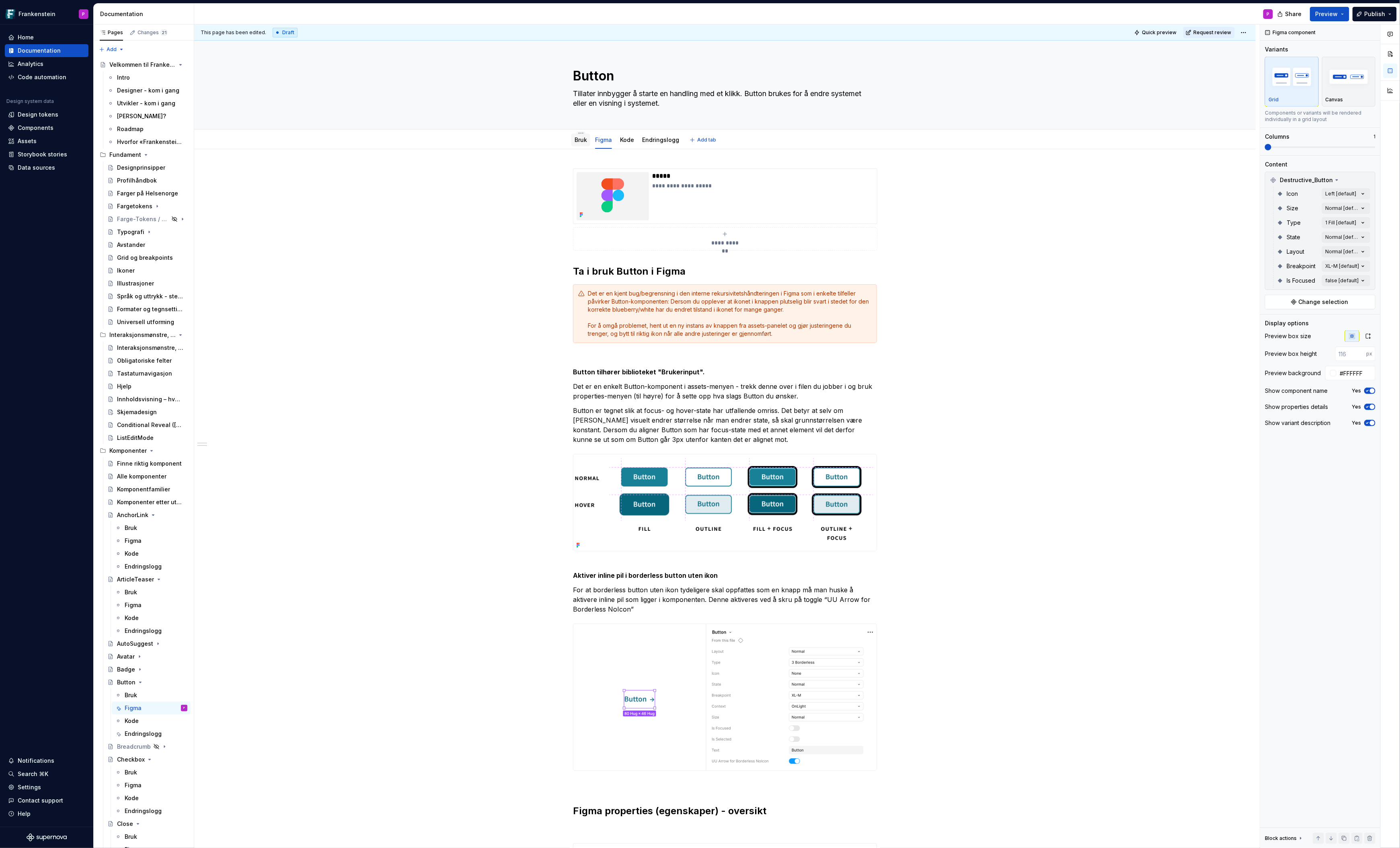
click at [584, 140] on link "Bruk" at bounding box center [581, 140] width 12 height 7
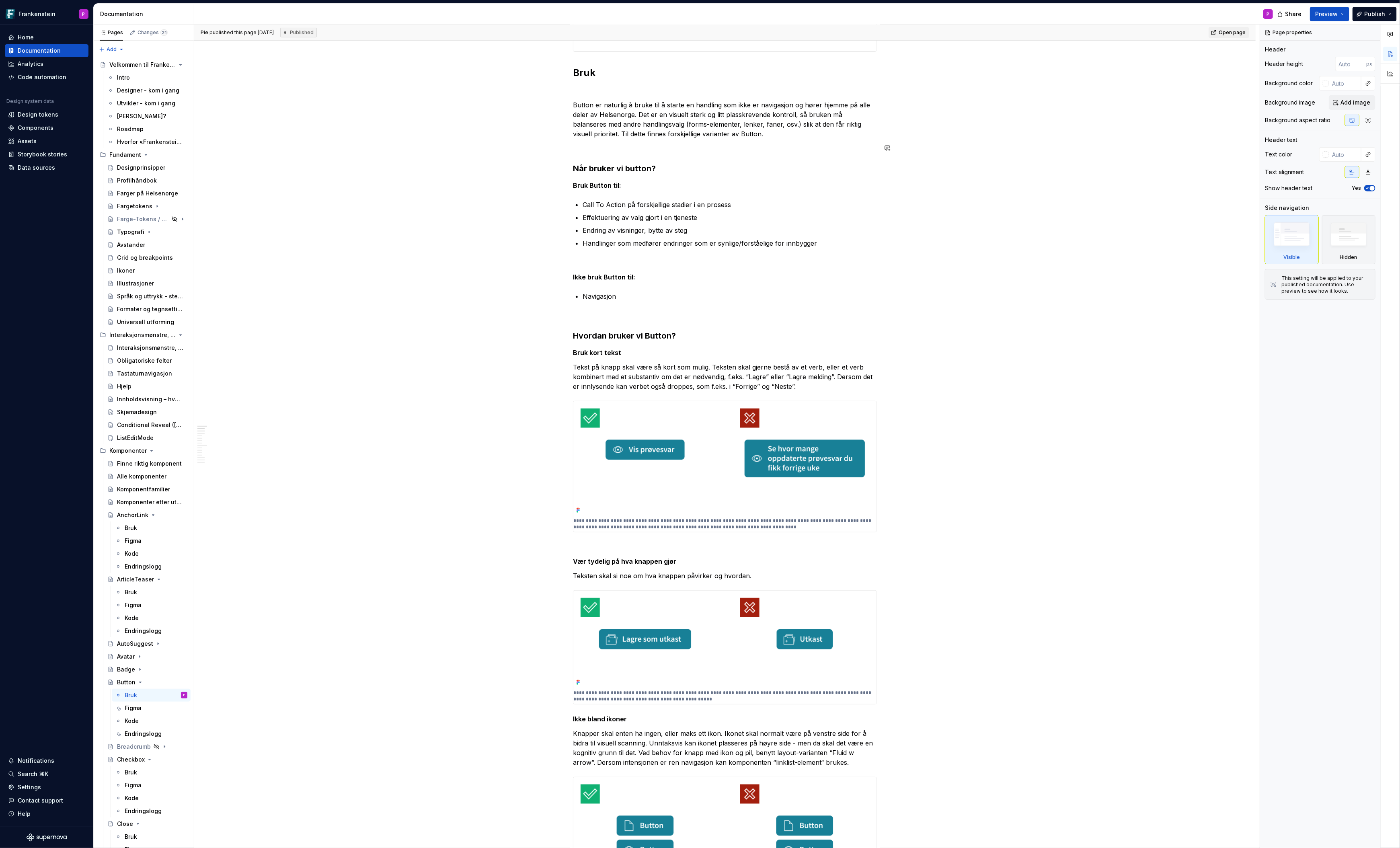
scroll to position [245, 0]
click at [806, 387] on p "Tekst på knapp skal være så kort som mulig. Teksten skal gjerne bestå av et ver…" at bounding box center [725, 377] width 304 height 29
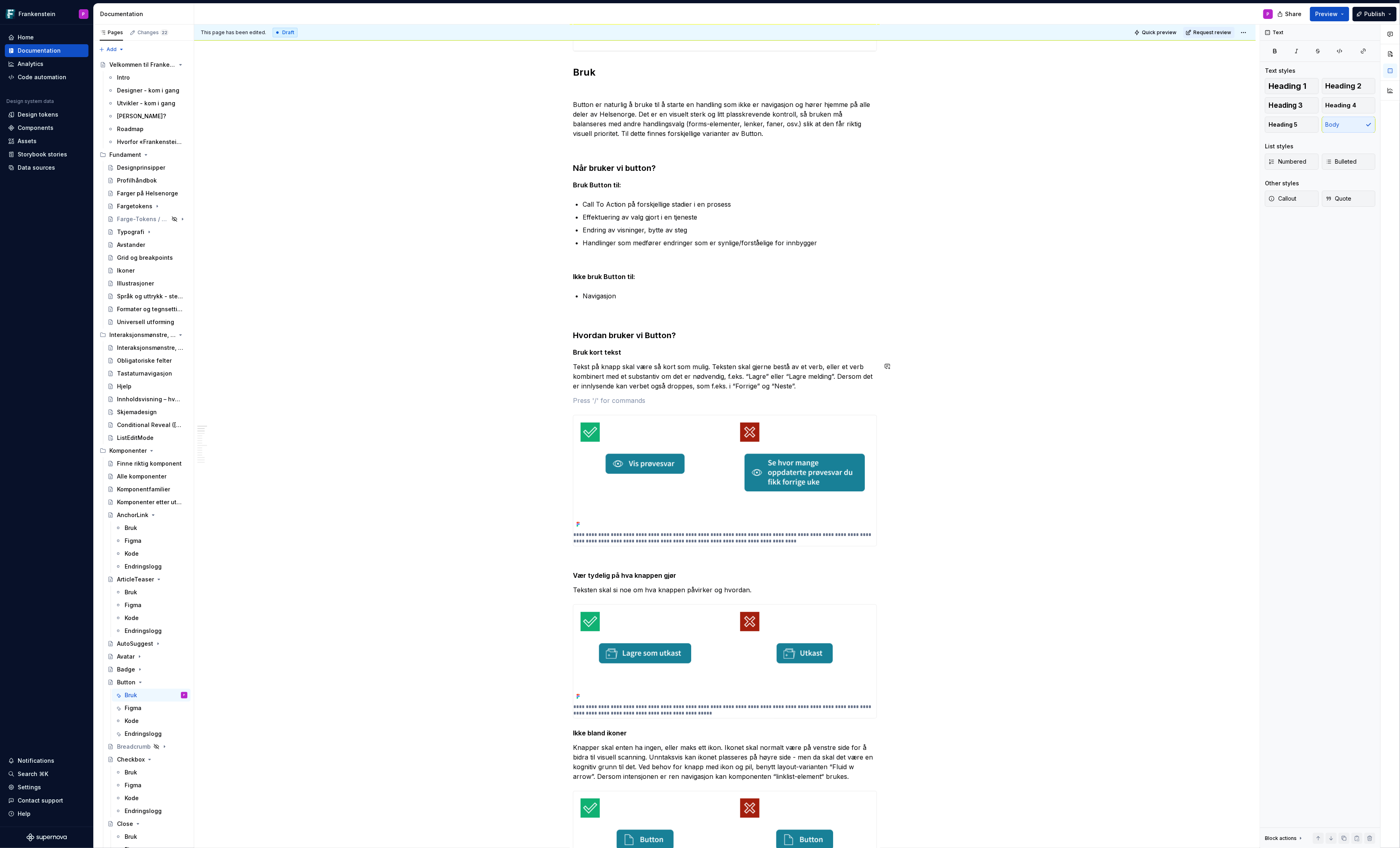
type textarea "*"
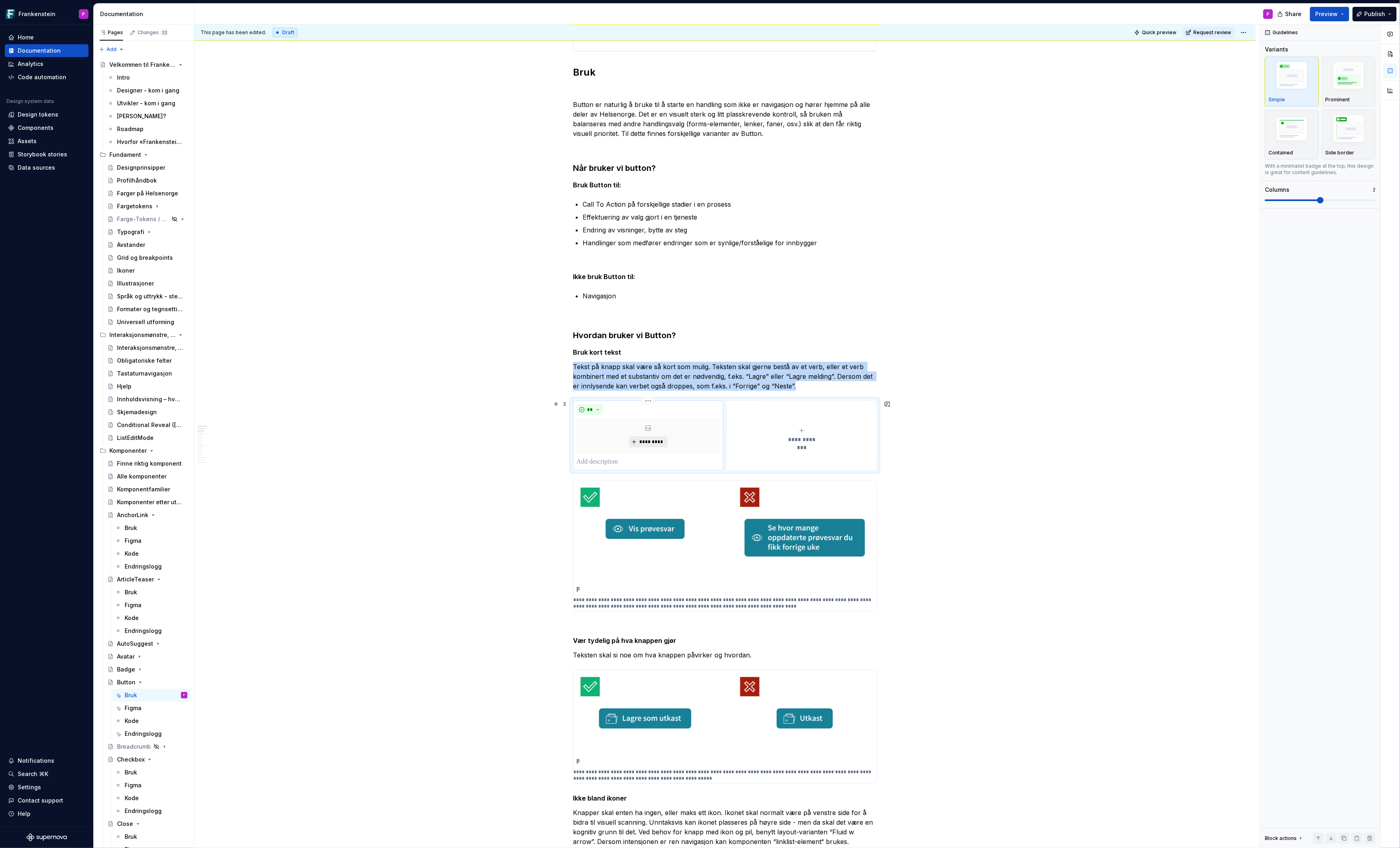
click at [651, 440] on span "*********" at bounding box center [651, 442] width 25 height 7
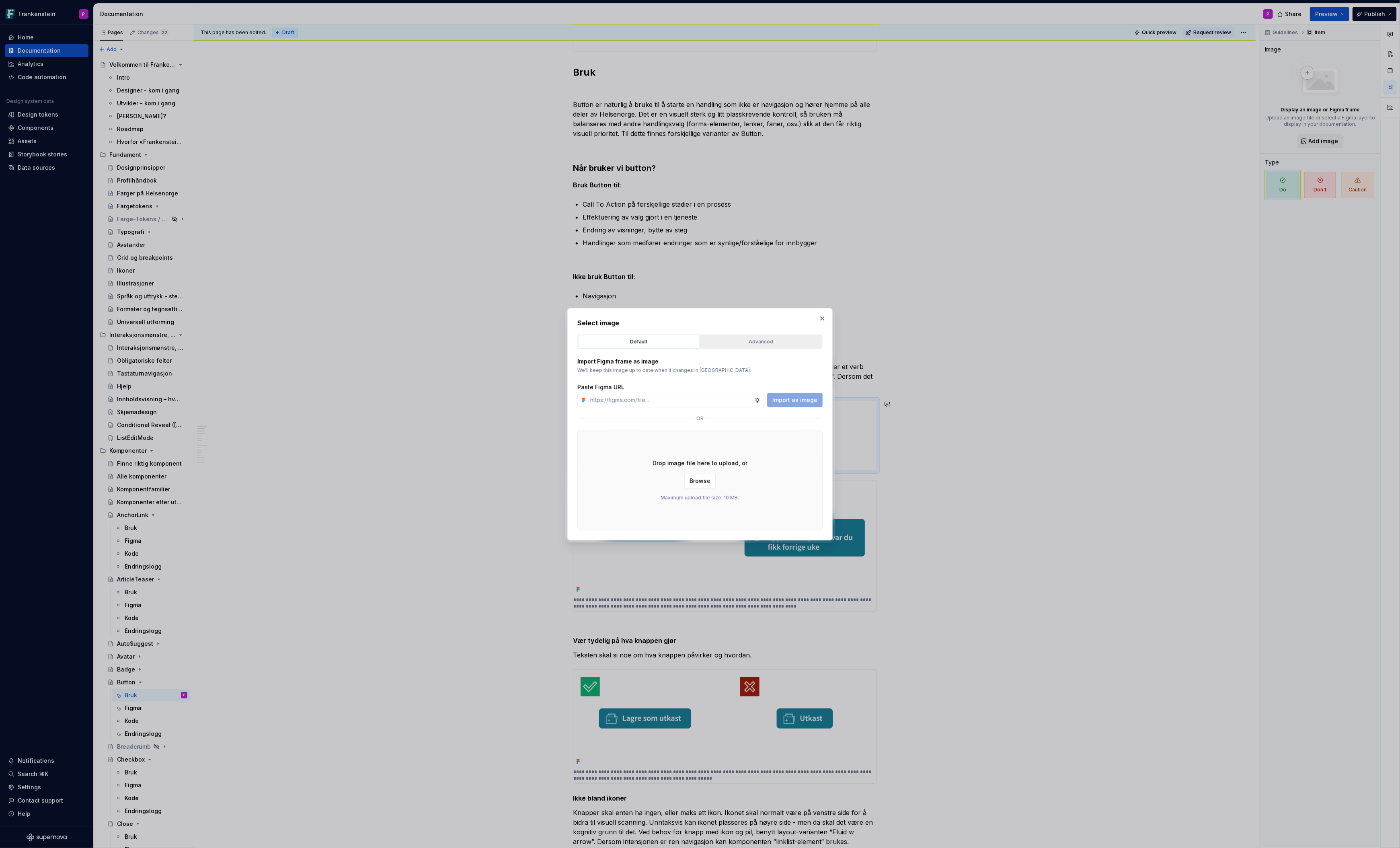
click at [735, 339] on div "Advanced" at bounding box center [761, 342] width 116 height 8
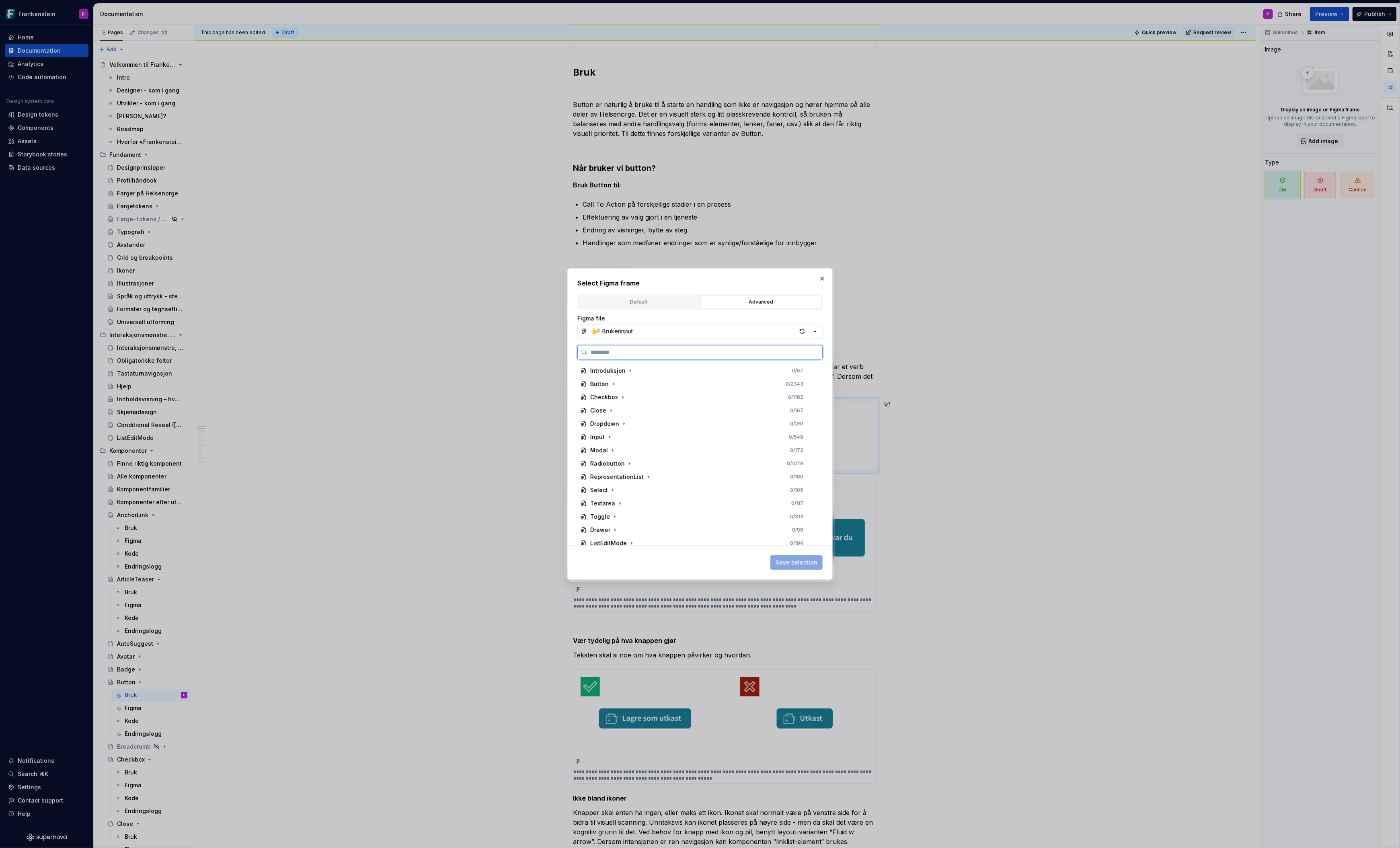
click at [681, 348] on input "search" at bounding box center [705, 352] width 235 height 8
paste input "**********"
type input "**********"
click at [799, 329] on div "button" at bounding box center [802, 331] width 11 height 11
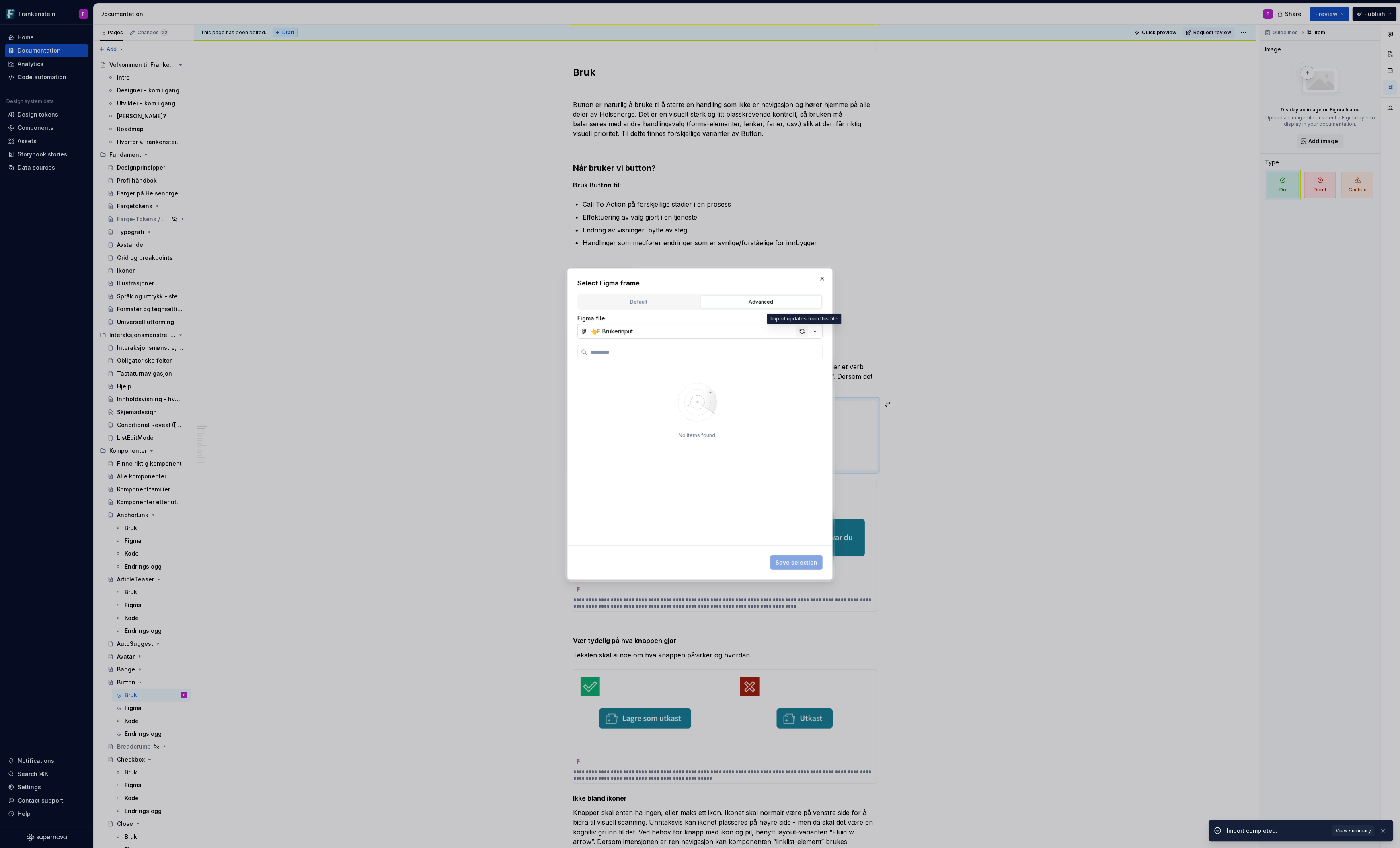
click at [803, 332] on div "button" at bounding box center [802, 331] width 11 height 11
click at [613, 386] on div "Btn_Do's_1" at bounding box center [612, 383] width 28 height 8
click at [792, 559] on span "Save selection" at bounding box center [796, 562] width 42 height 8
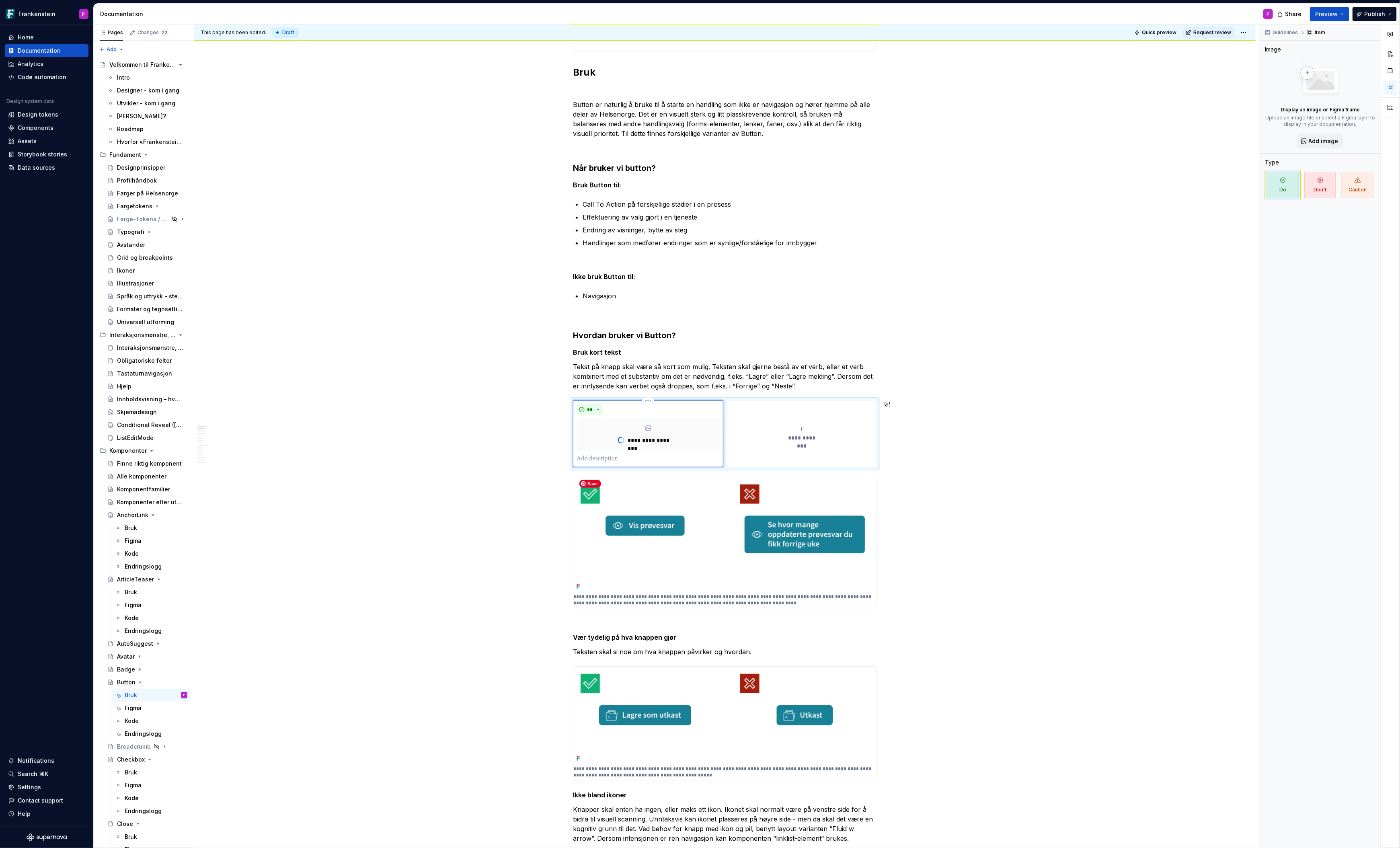
type textarea "*"
click at [805, 435] on span "**********" at bounding box center [802, 438] width 37 height 8
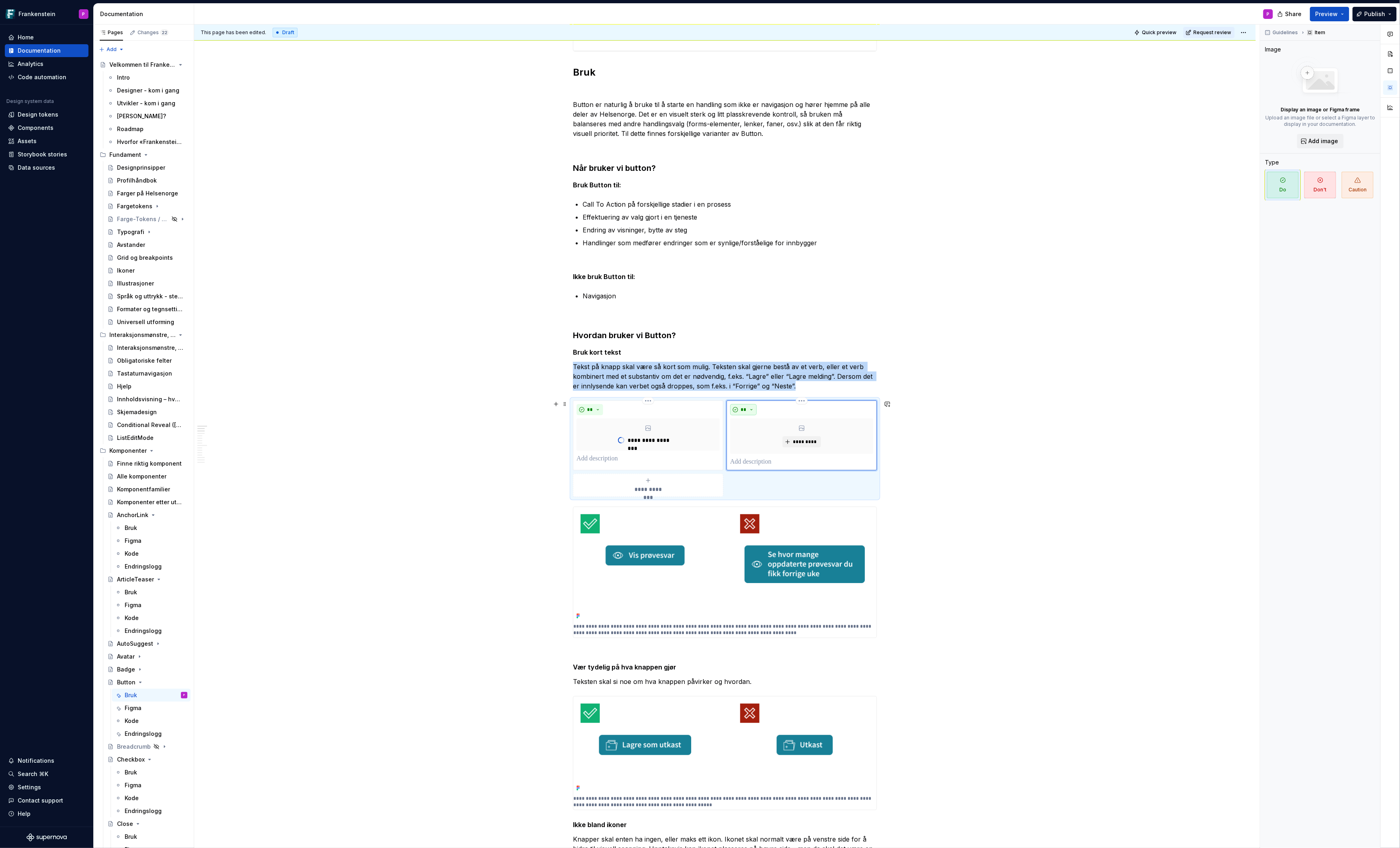
click at [757, 408] on button "**" at bounding box center [743, 409] width 26 height 11
click at [760, 435] on div "Don't" at bounding box center [764, 437] width 15 height 8
click at [800, 444] on button "*********" at bounding box center [801, 441] width 38 height 11
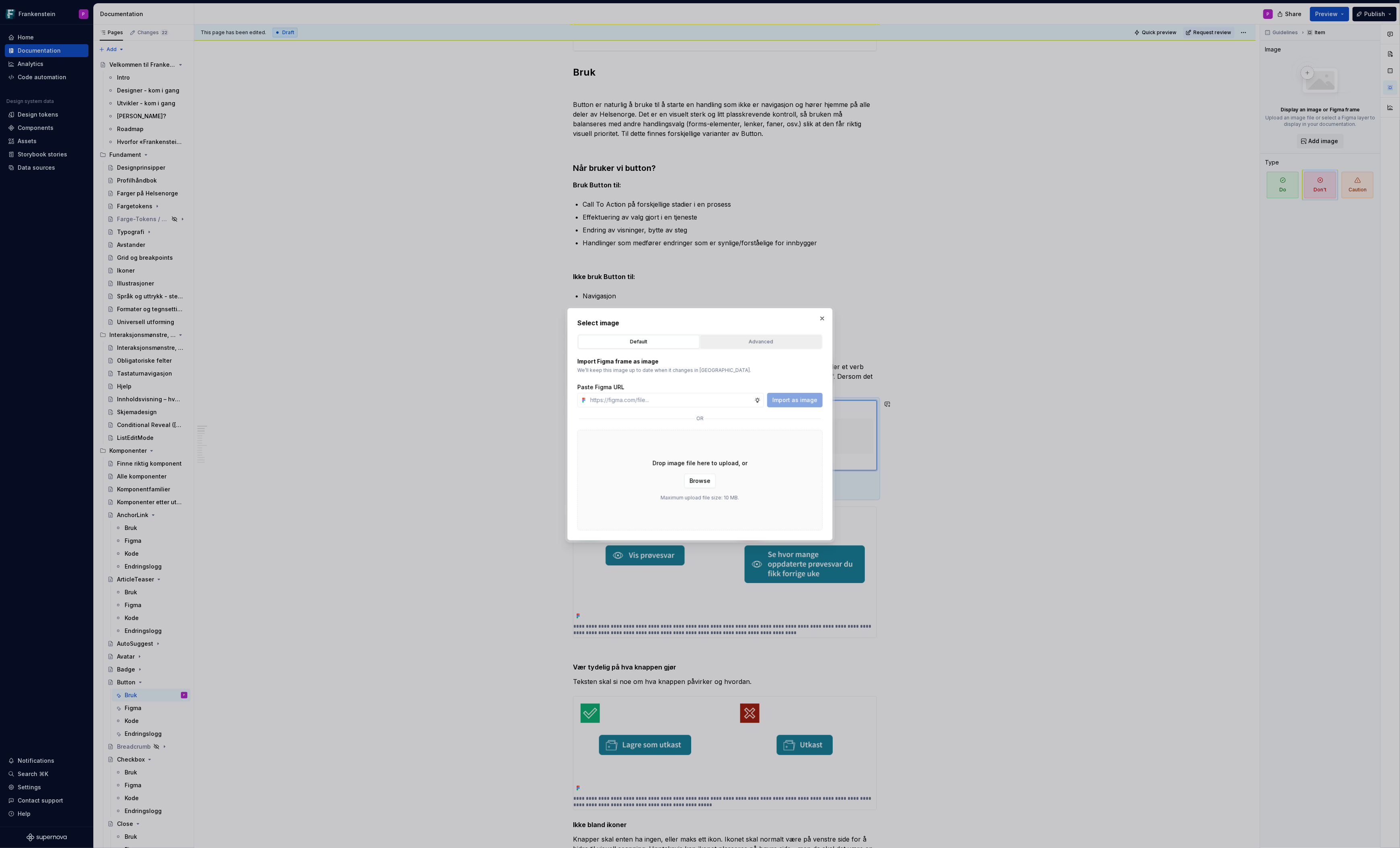
click at [751, 341] on div "Advanced" at bounding box center [761, 342] width 116 height 8
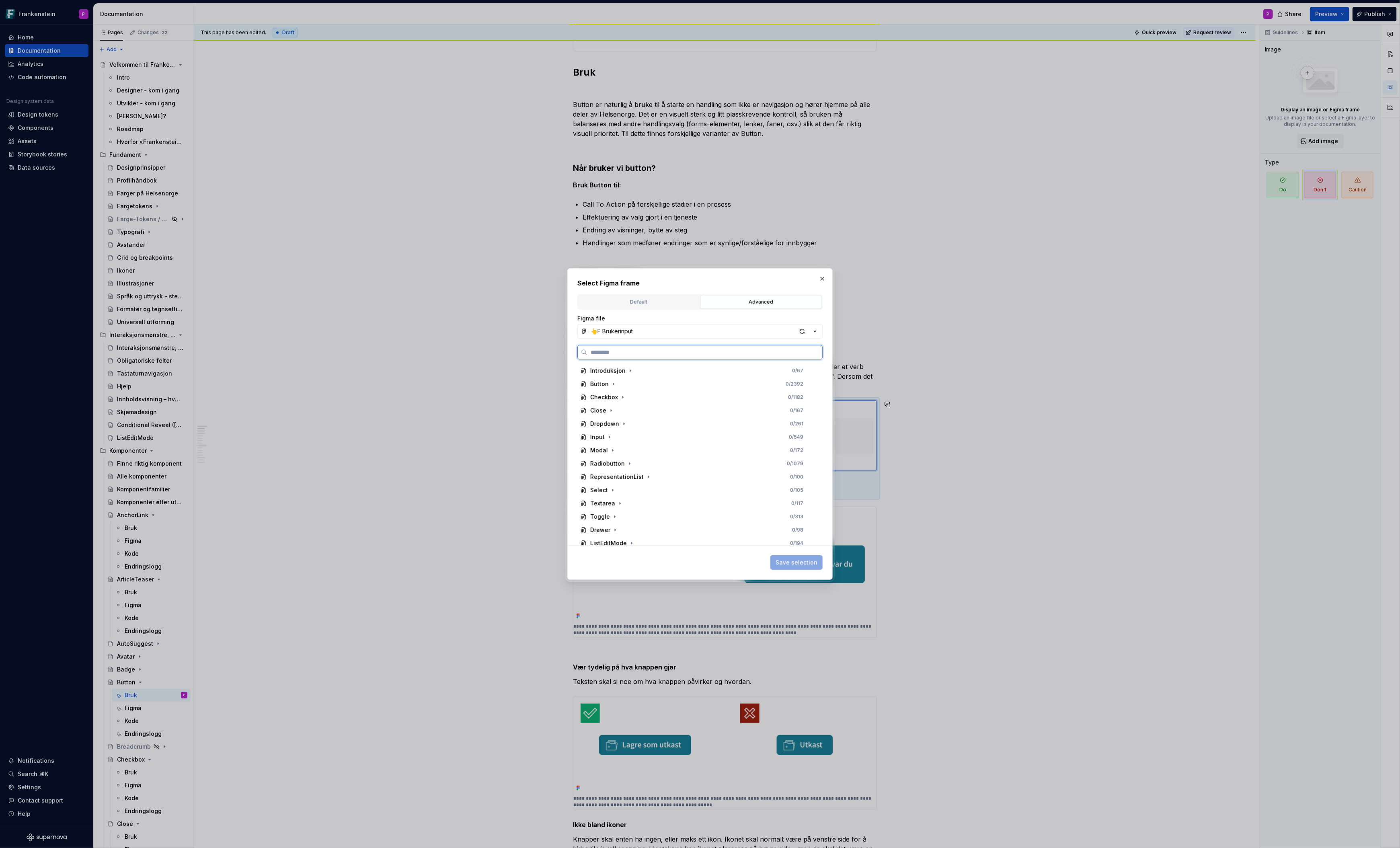
click at [678, 353] on input "search" at bounding box center [705, 352] width 235 height 8
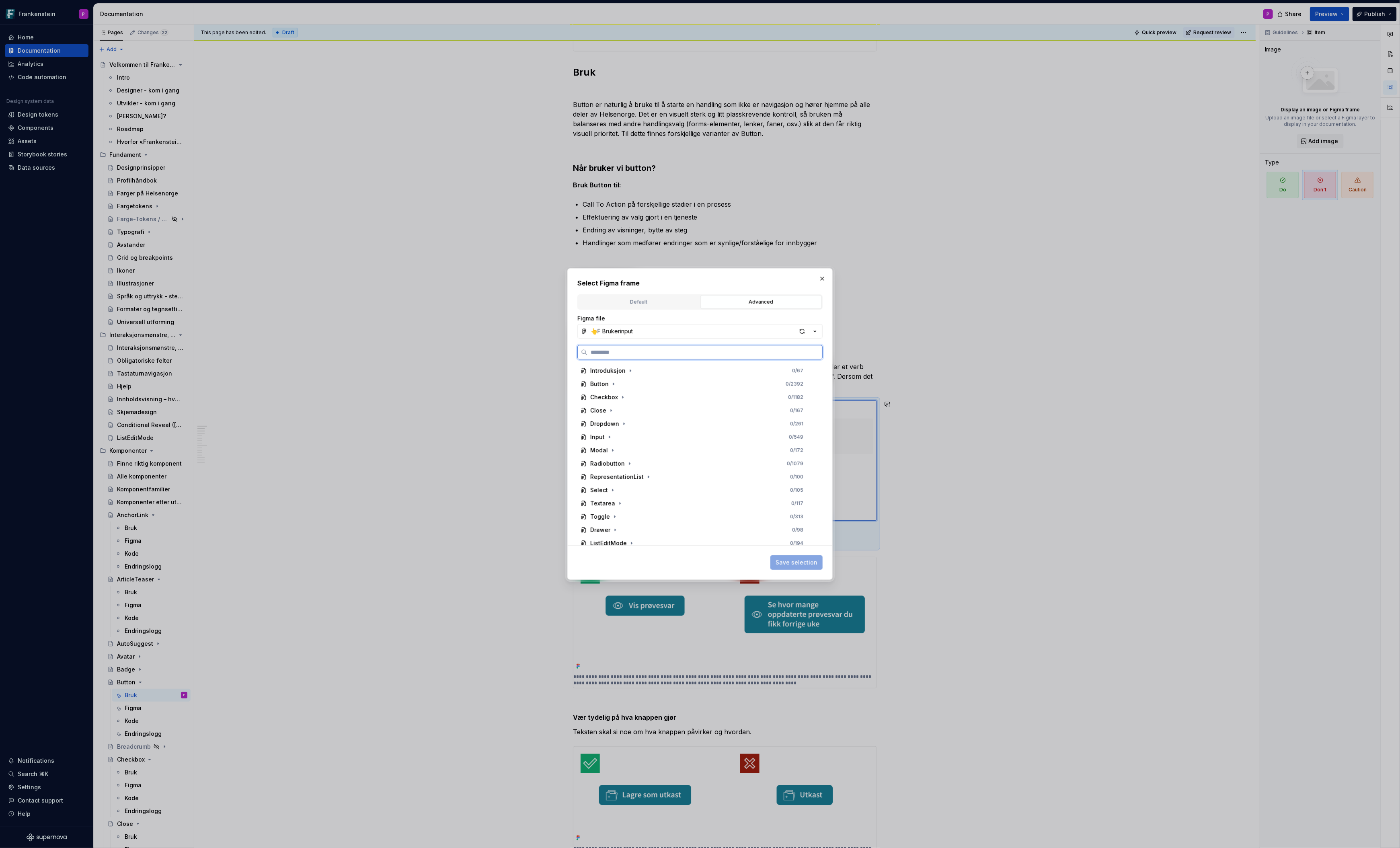
paste input "**********"
type input "******"
click at [642, 424] on div "Btn_Do n'ts_1 0 / 2" at bounding box center [700, 424] width 232 height 13
click at [800, 559] on span "Save selection" at bounding box center [796, 562] width 42 height 8
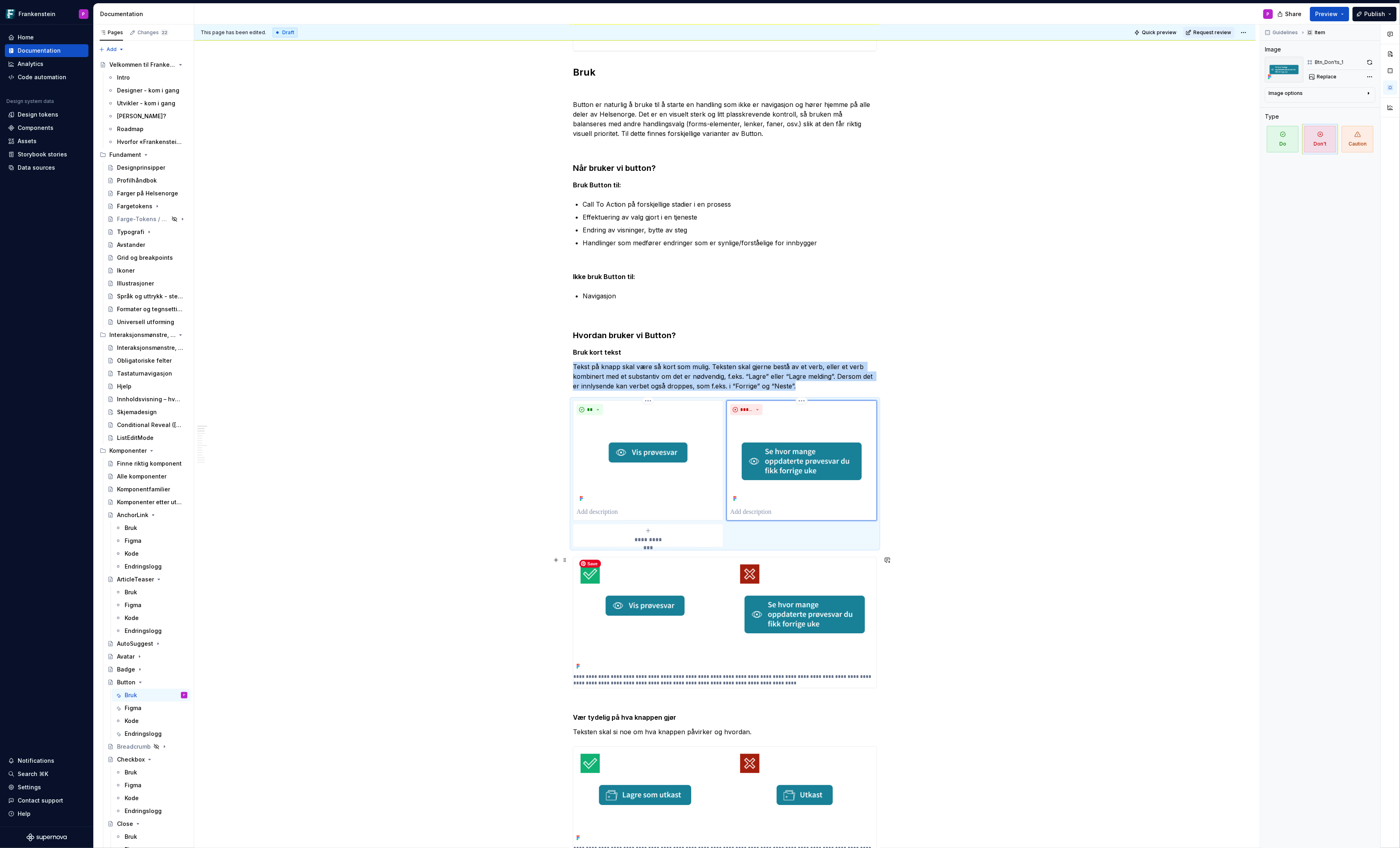
click at [708, 613] on img at bounding box center [724, 614] width 303 height 115
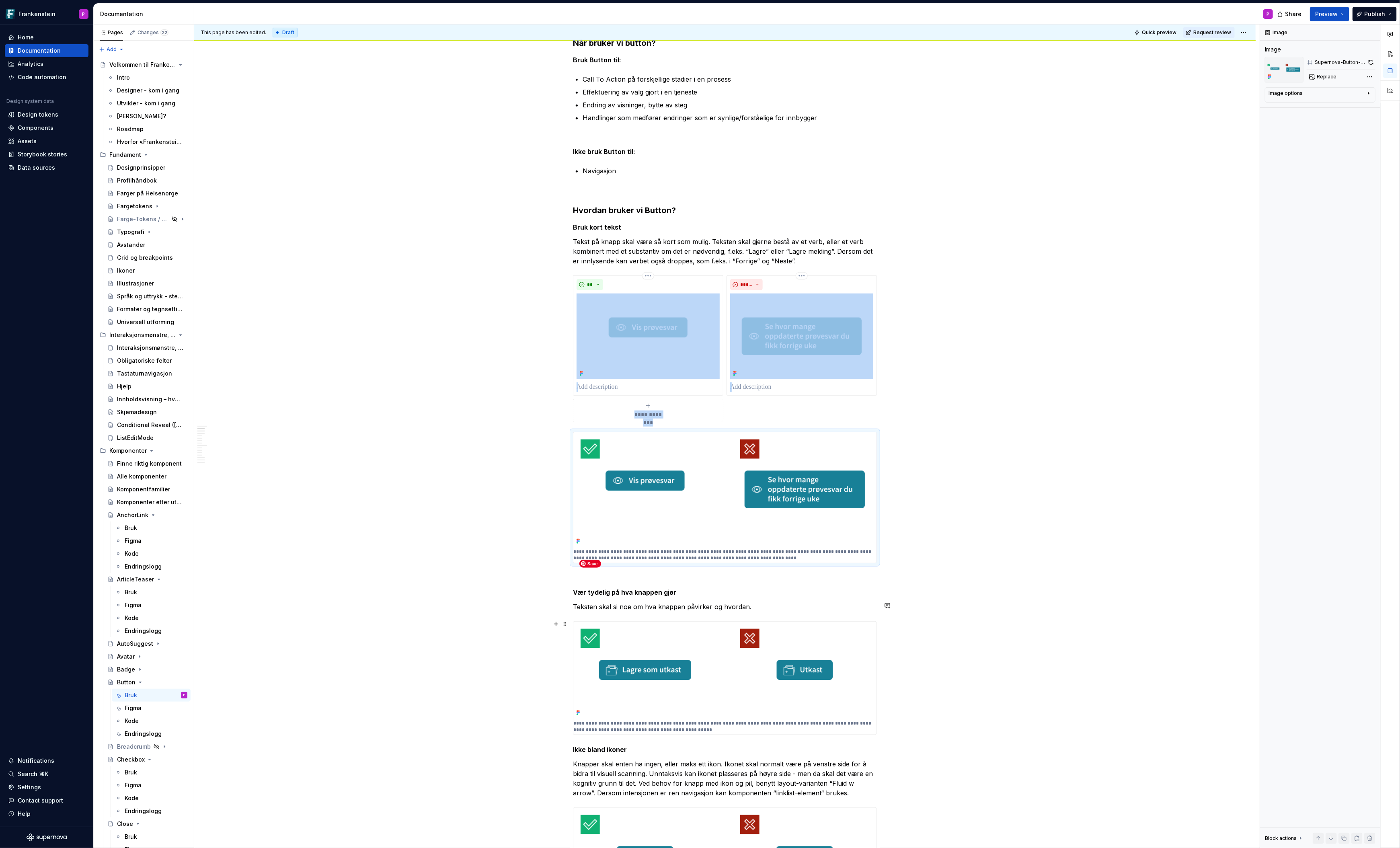
scroll to position [377, 0]
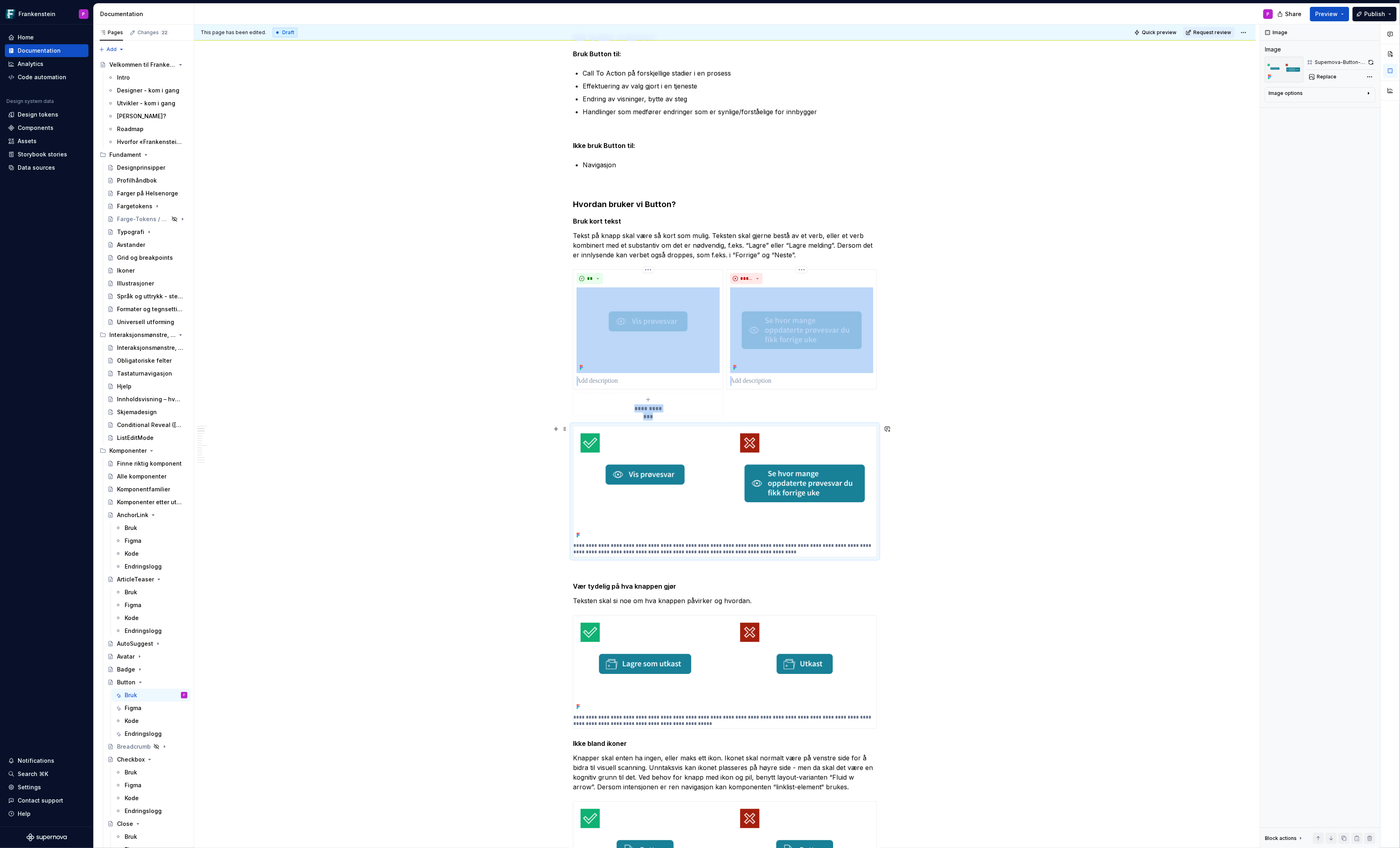
click at [716, 545] on p "**********" at bounding box center [725, 549] width 304 height 13
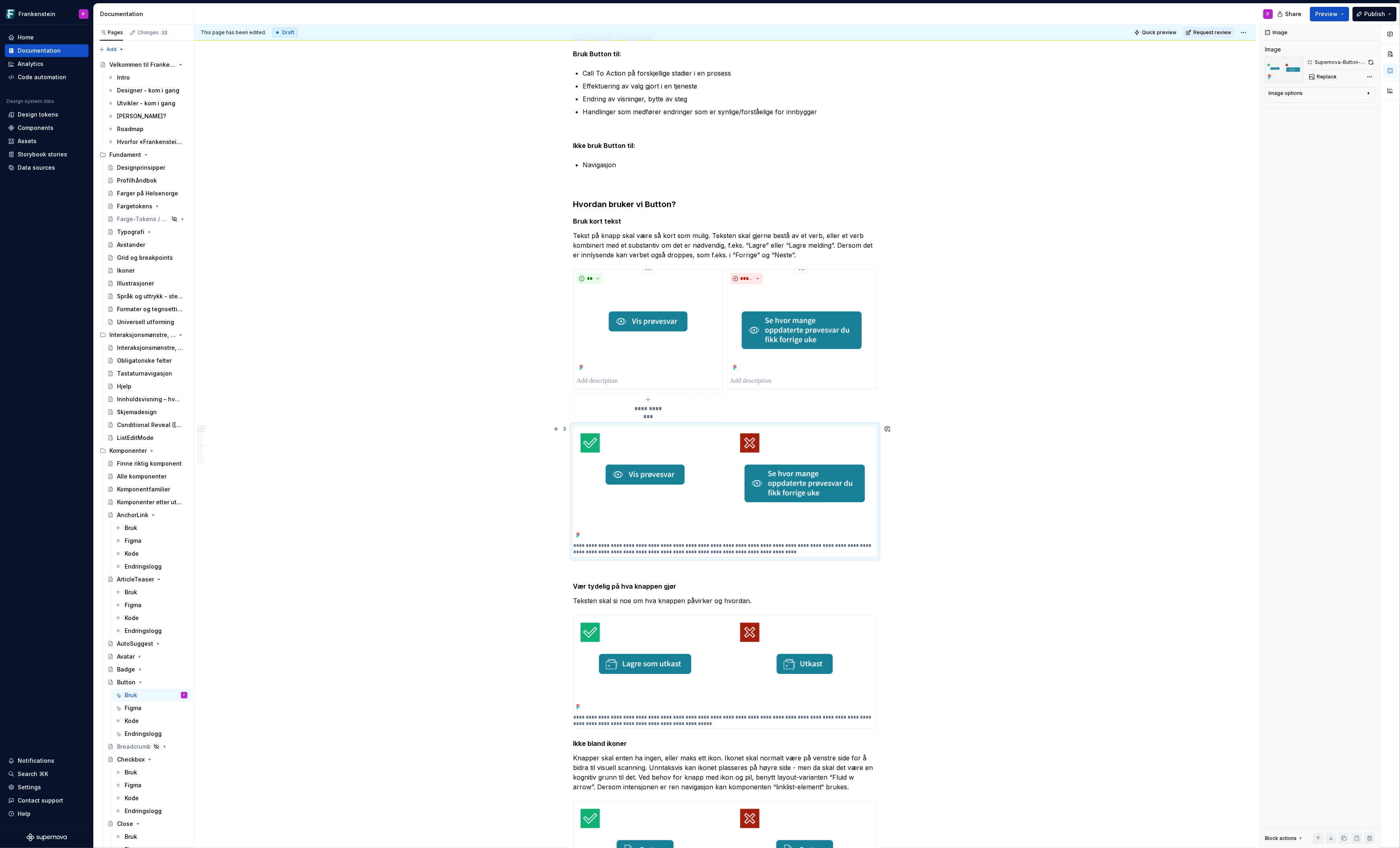
click at [716, 545] on p "**********" at bounding box center [725, 549] width 304 height 13
click at [707, 545] on p "**********" at bounding box center [725, 549] width 304 height 13
click at [1369, 93] on icon "button" at bounding box center [1369, 93] width 1 height 2
click at [1365, 182] on textarea "Gjør: Kort tekst som beskriver handlingen (vis) og eventuelt hva handlingen vir…" at bounding box center [1320, 186] width 104 height 55
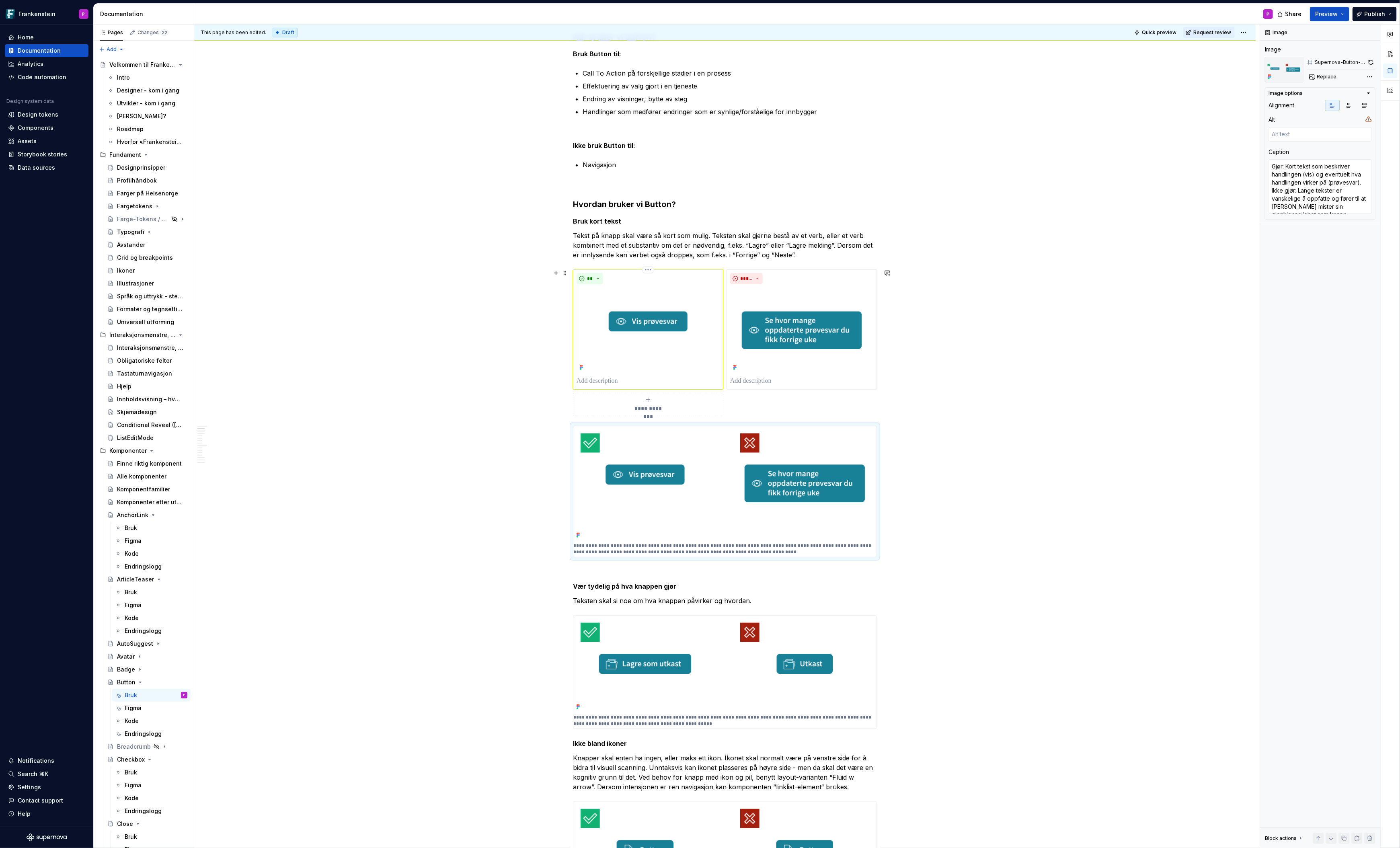
click at [605, 378] on p at bounding box center [649, 381] width 143 height 9
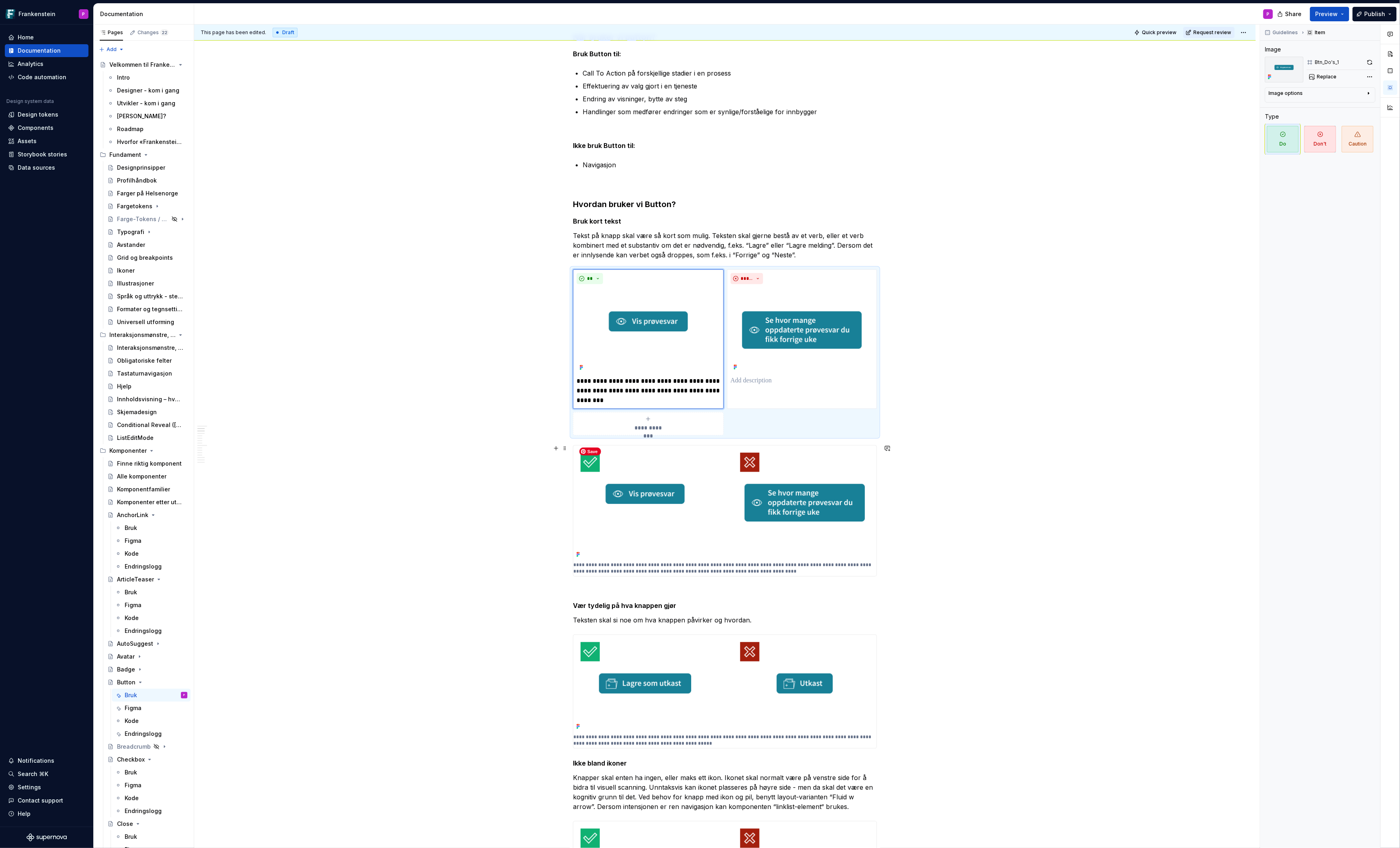
click at [778, 534] on img at bounding box center [724, 503] width 303 height 115
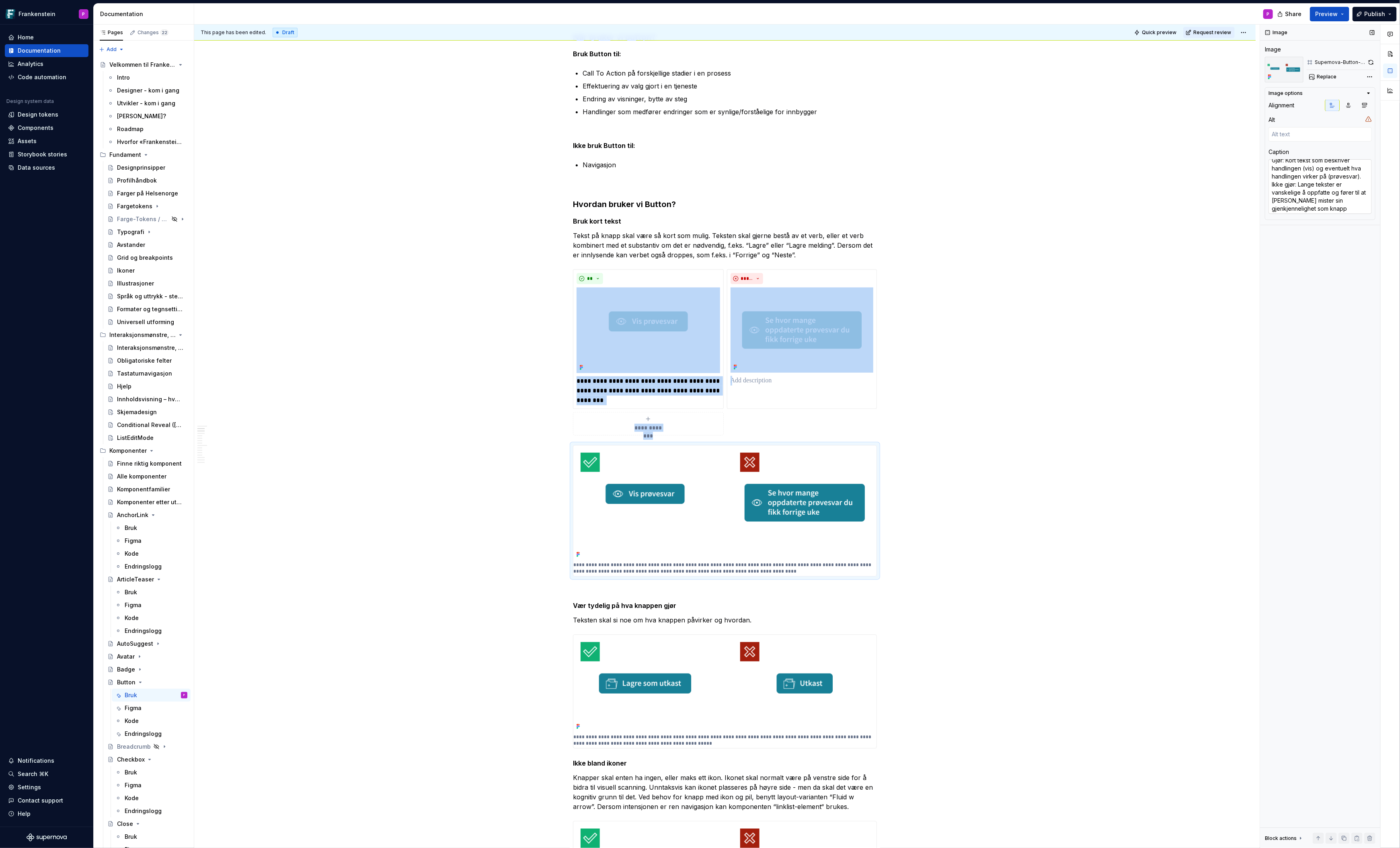
scroll to position [8, 0]
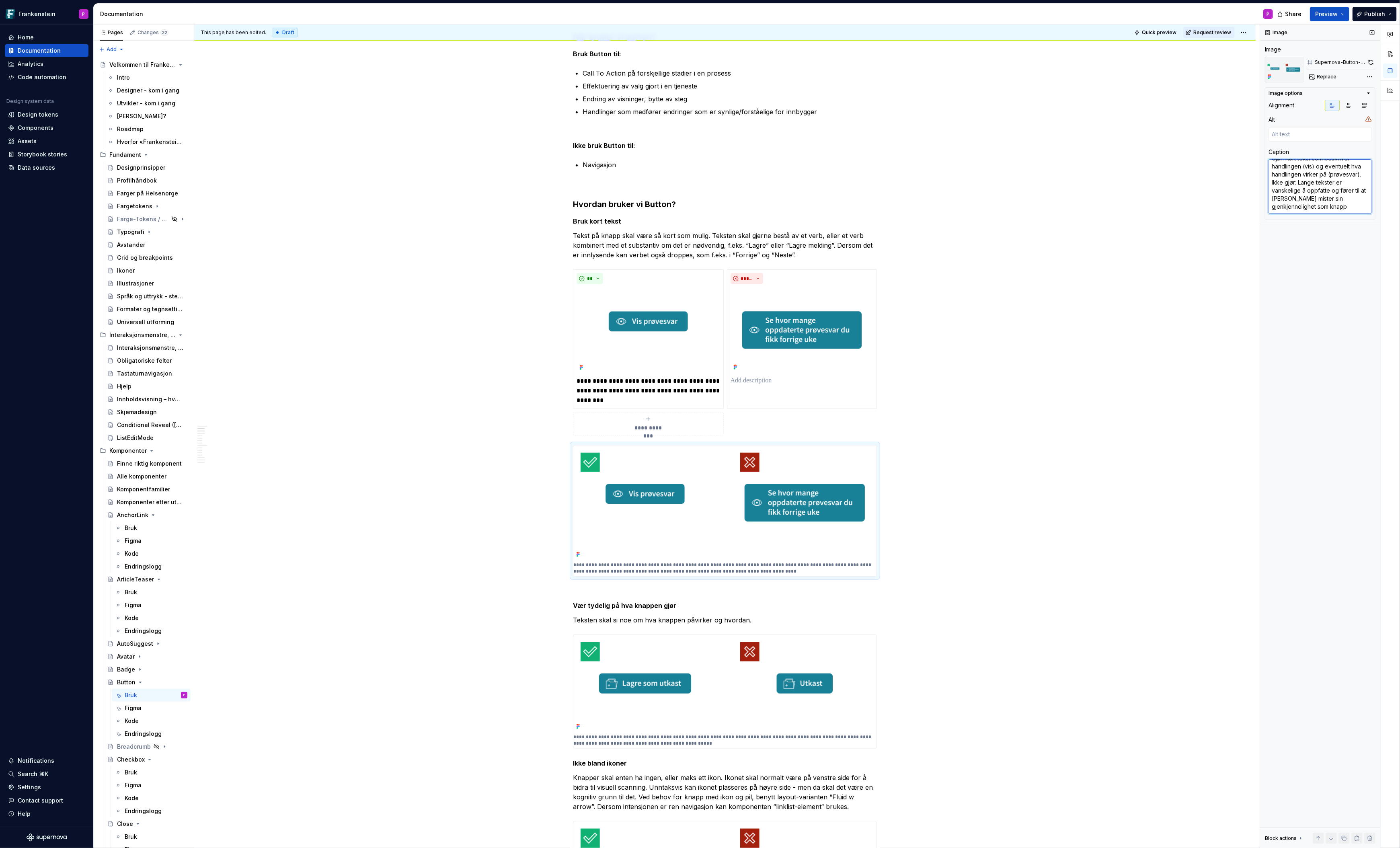
drag, startPoint x: 1307, startPoint y: 206, endPoint x: 1280, endPoint y: 189, distance: 31.9
click at [1280, 189] on textarea "Gjør: Kort tekst som beskriver handlingen (vis) og eventuelt hva handlingen vir…" at bounding box center [1320, 186] width 104 height 55
click at [1309, 203] on textarea "Gjør: Kort tekst som beskriver handlingen (vis) og eventuelt hva handlingen vir…" at bounding box center [1320, 186] width 104 height 55
drag, startPoint x: 1305, startPoint y: 208, endPoint x: 1271, endPoint y: 185, distance: 41.0
click at [1271, 185] on textarea "Gjør: Kort tekst som beskriver handlingen (vis) og eventuelt hva handlingen vir…" at bounding box center [1320, 186] width 104 height 55
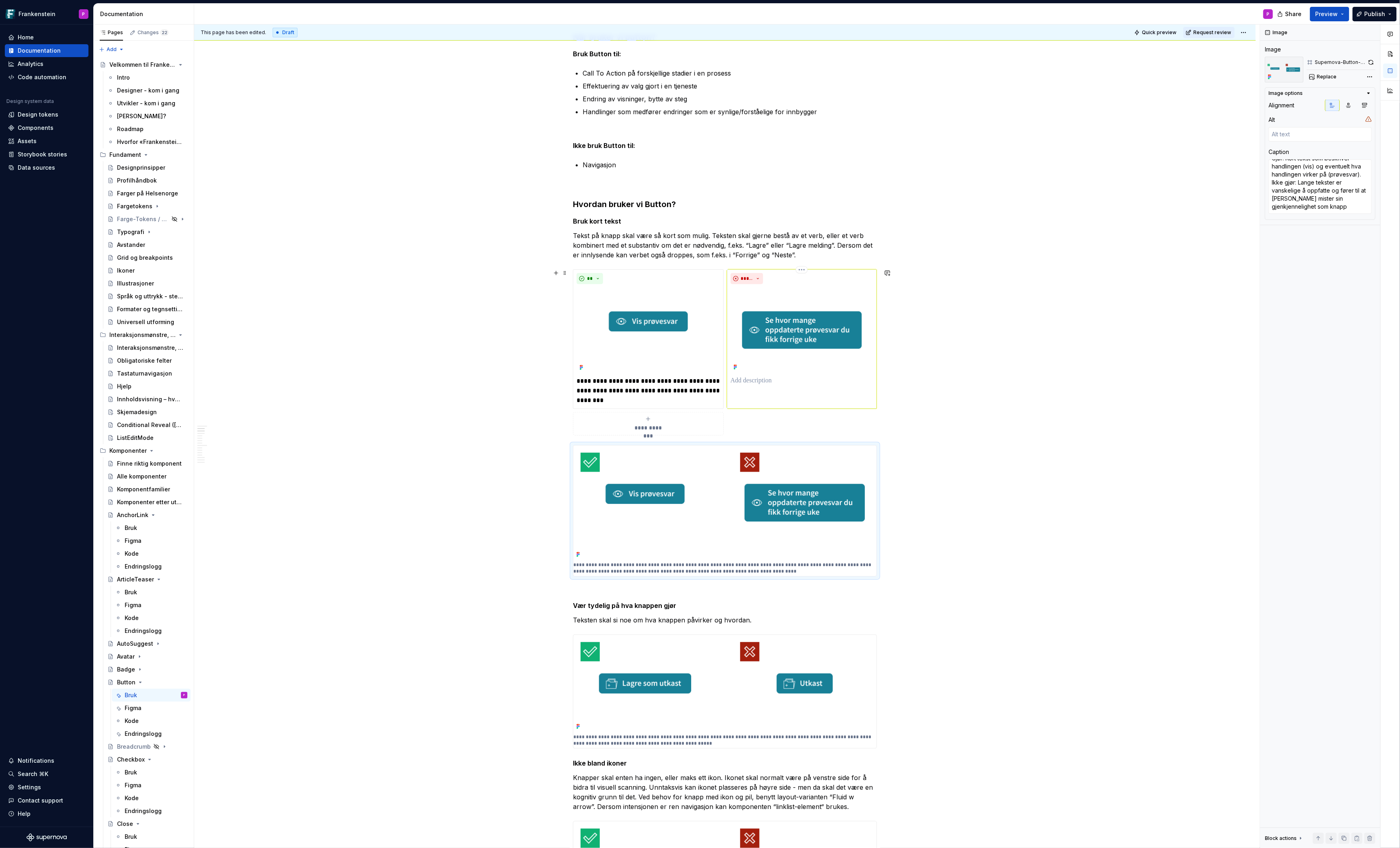
click at [755, 392] on div "*****" at bounding box center [801, 339] width 150 height 140
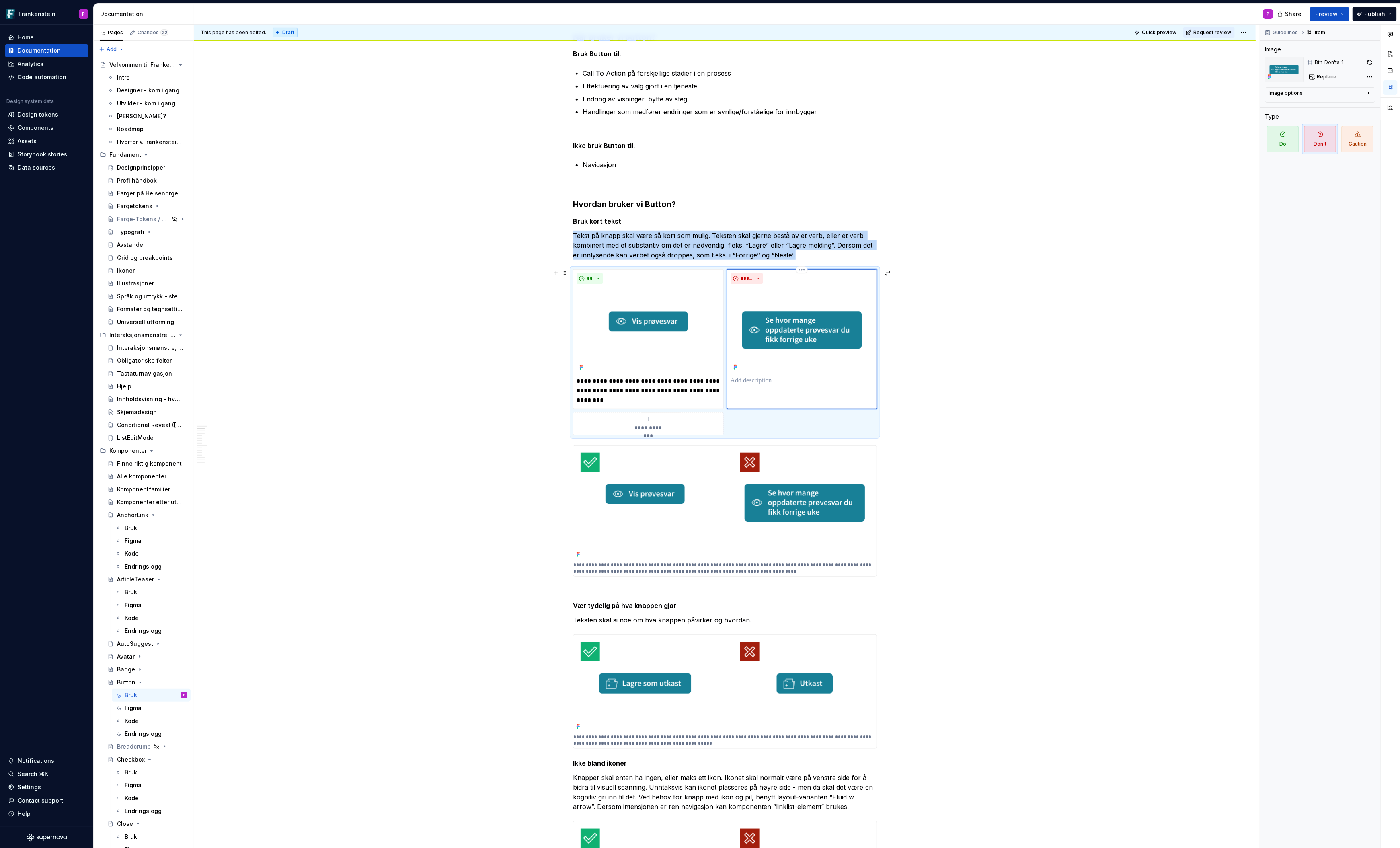
click at [740, 381] on p at bounding box center [801, 381] width 142 height 9
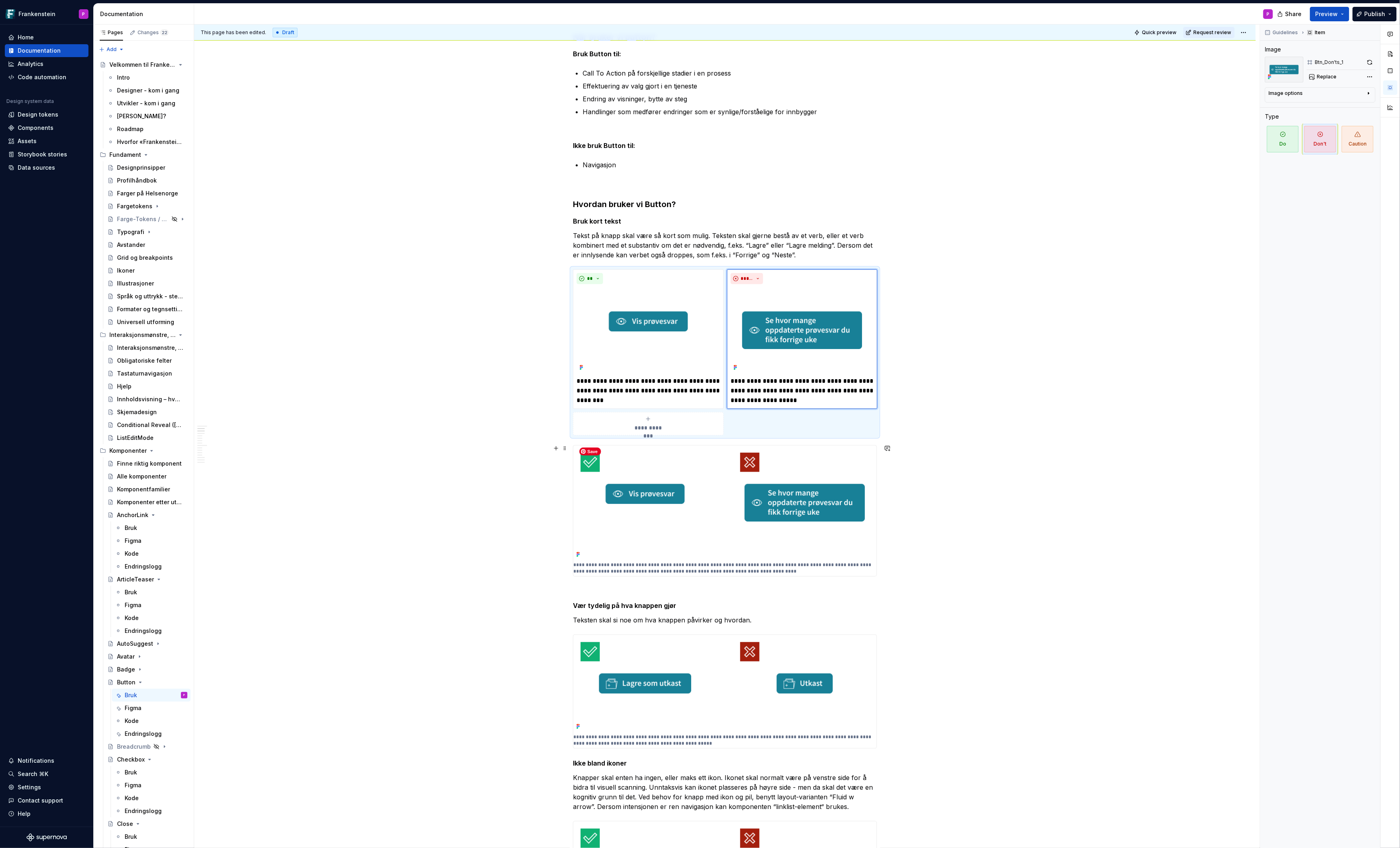
click at [693, 507] on img at bounding box center [724, 503] width 303 height 115
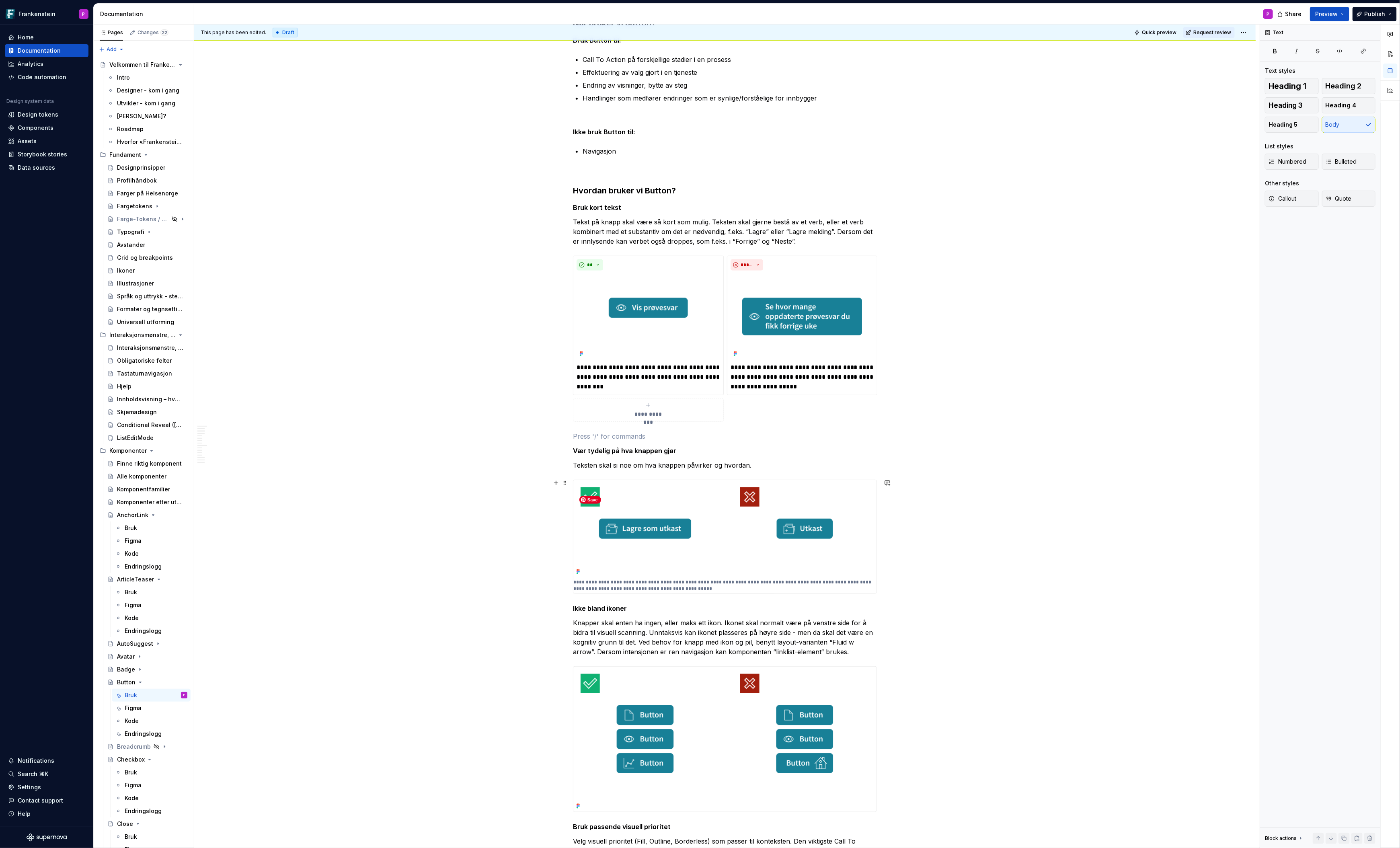
scroll to position [394, 0]
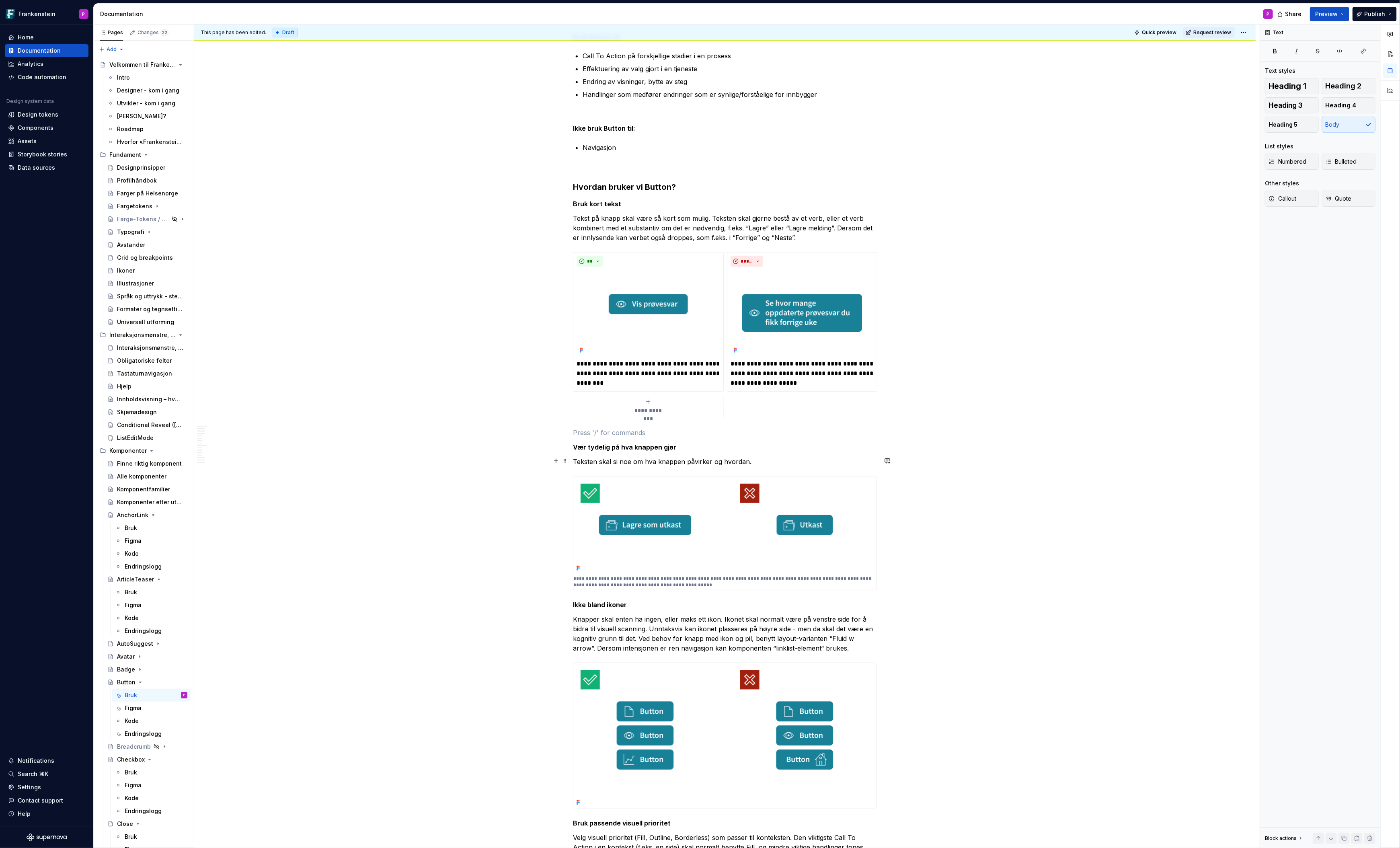
click at [768, 459] on p "Teksten skal si noe om hva knappen påvirker og hvordan." at bounding box center [725, 461] width 304 height 9
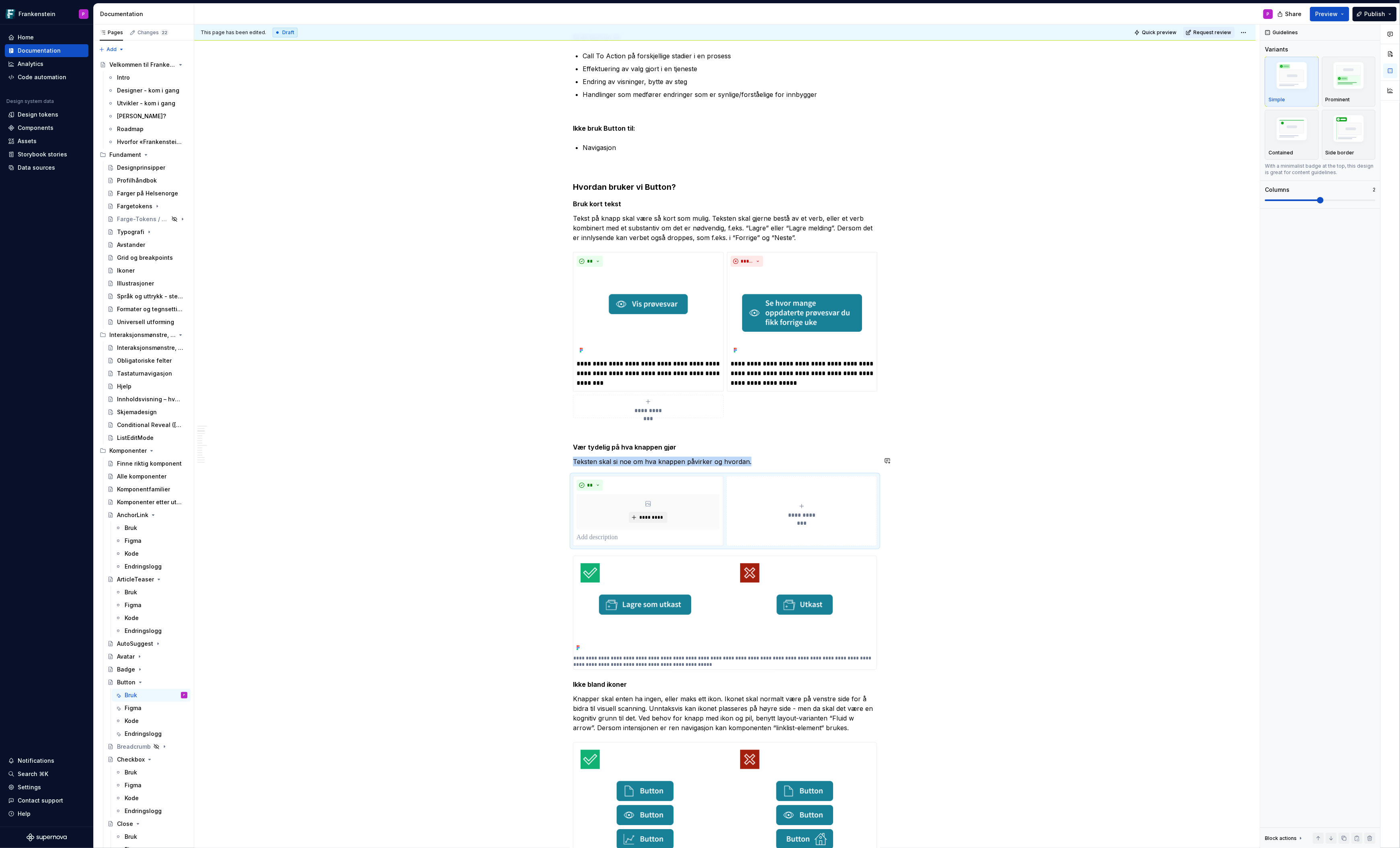
type textarea "*"
click at [660, 514] on span "*********" at bounding box center [651, 517] width 25 height 7
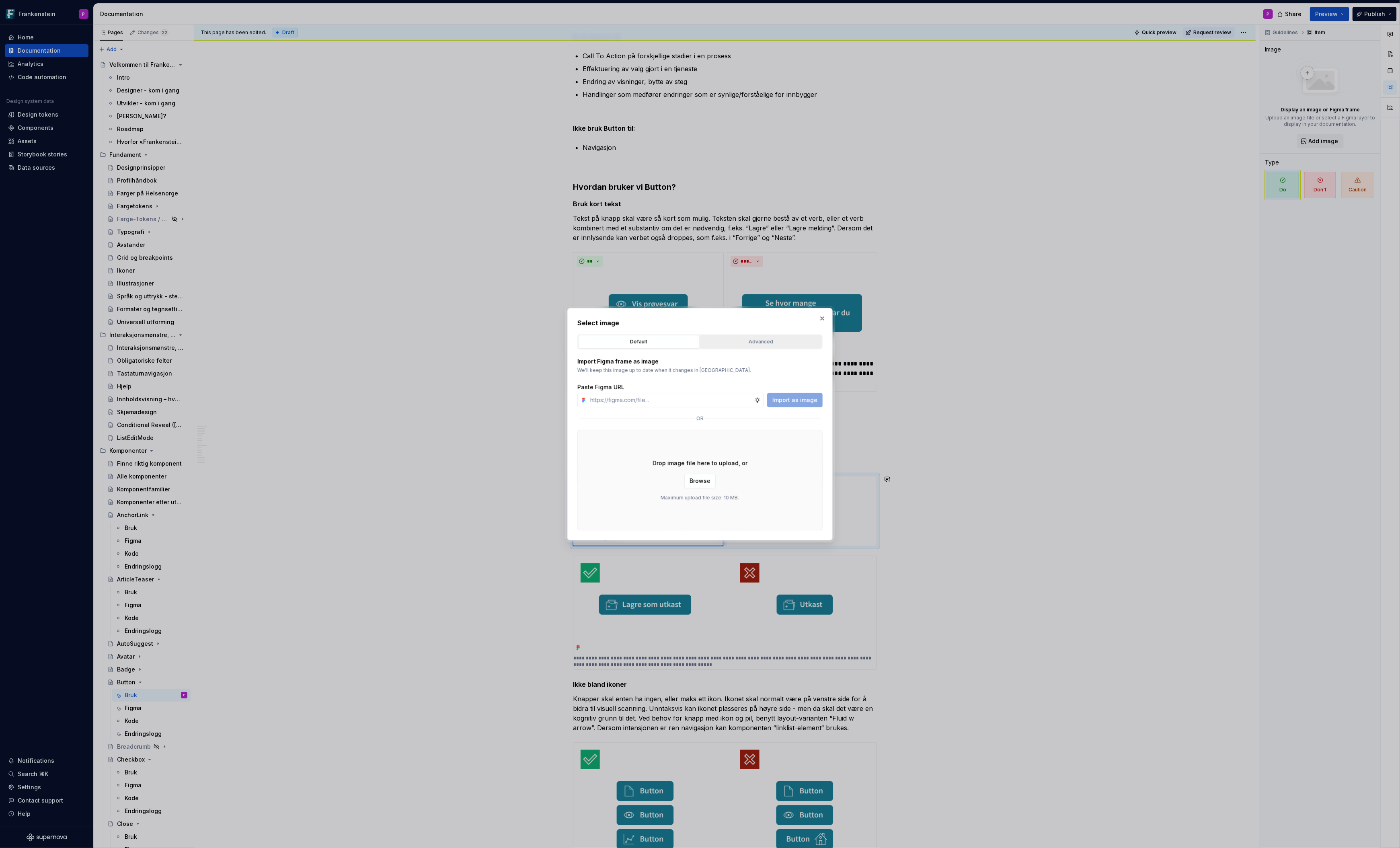
click at [735, 340] on div "Advanced" at bounding box center [761, 342] width 116 height 8
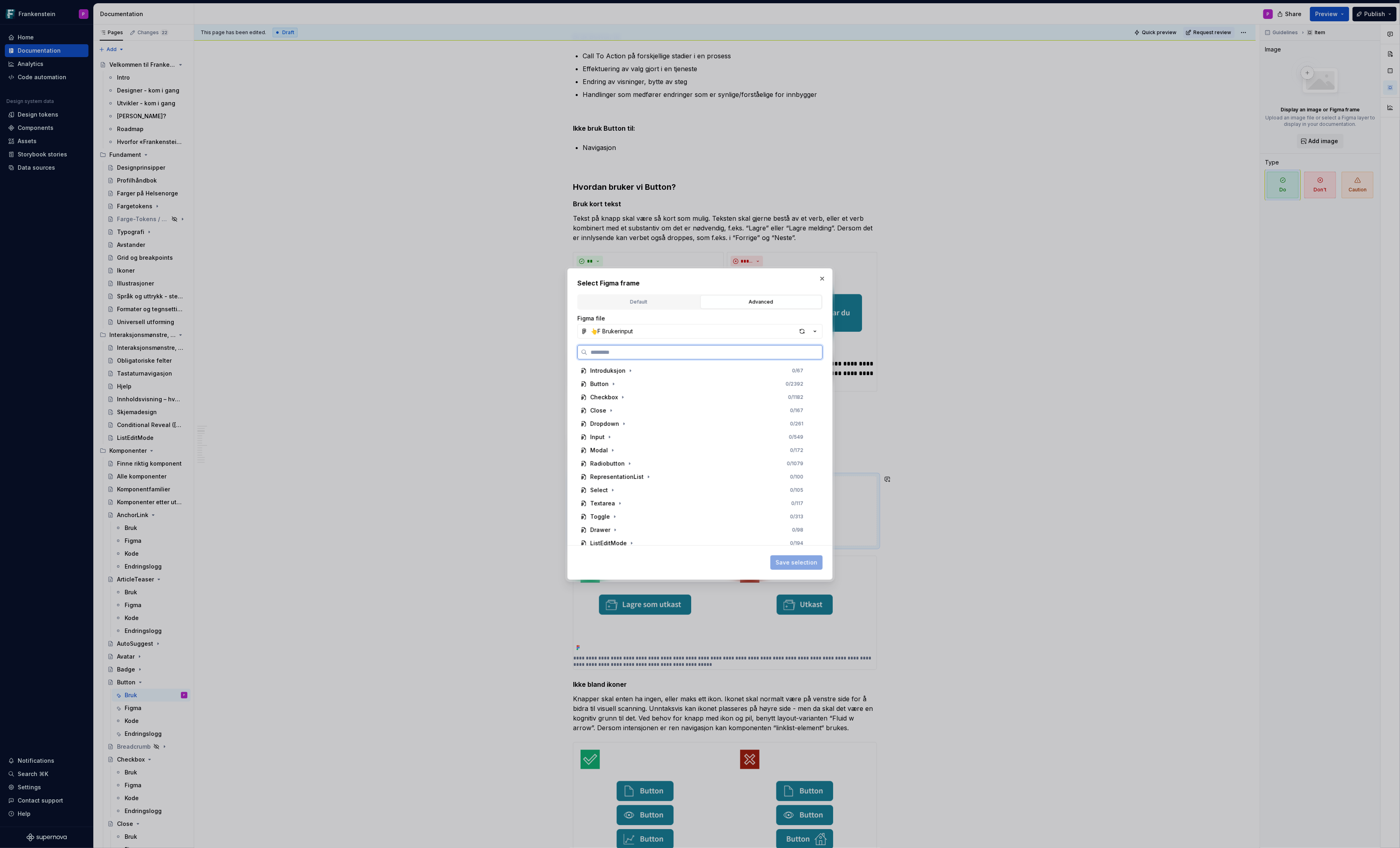
click at [716, 348] on input "search" at bounding box center [705, 352] width 235 height 8
paste input "**********"
click at [702, 353] on input "**********" at bounding box center [705, 352] width 236 height 8
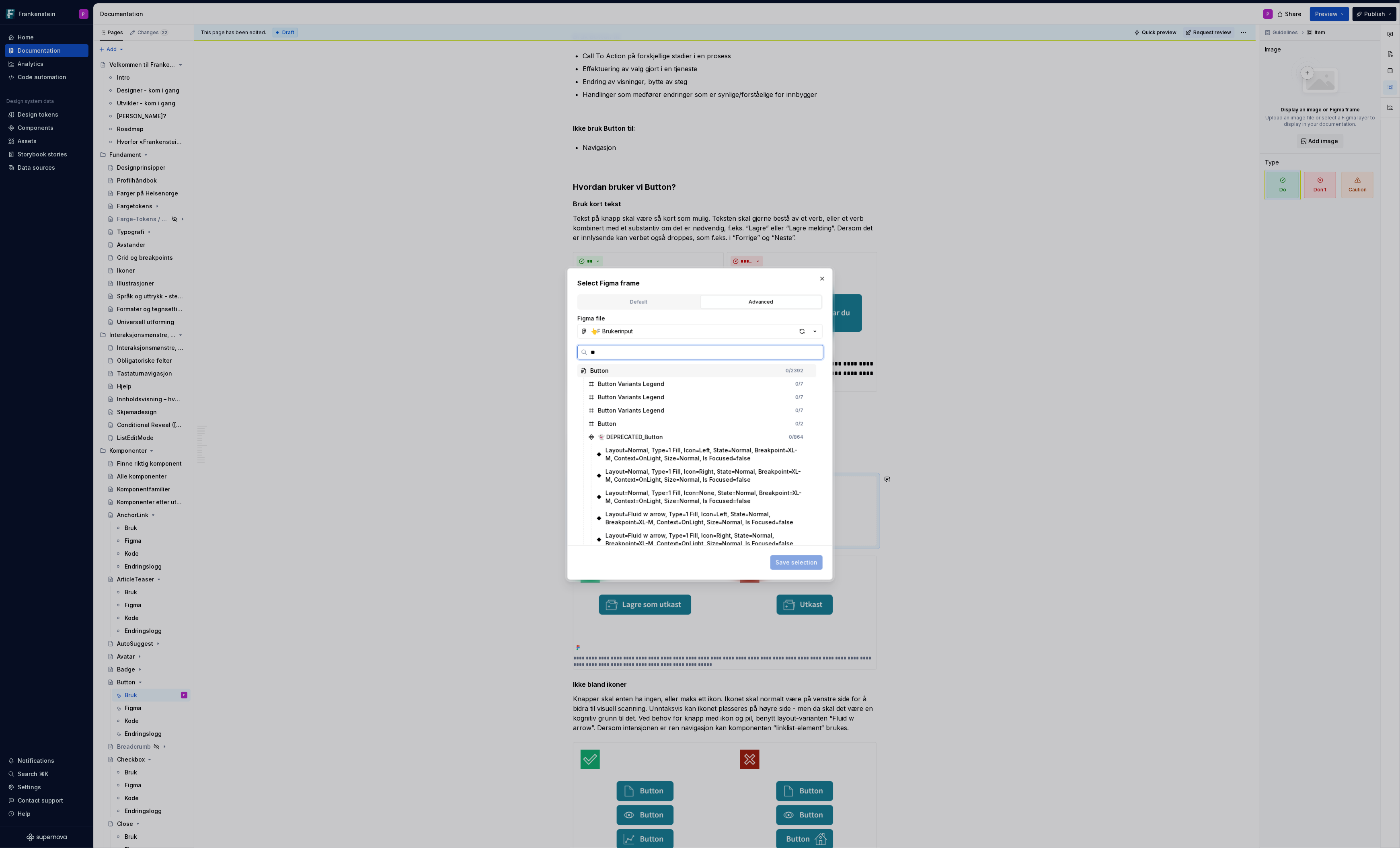
type input "***"
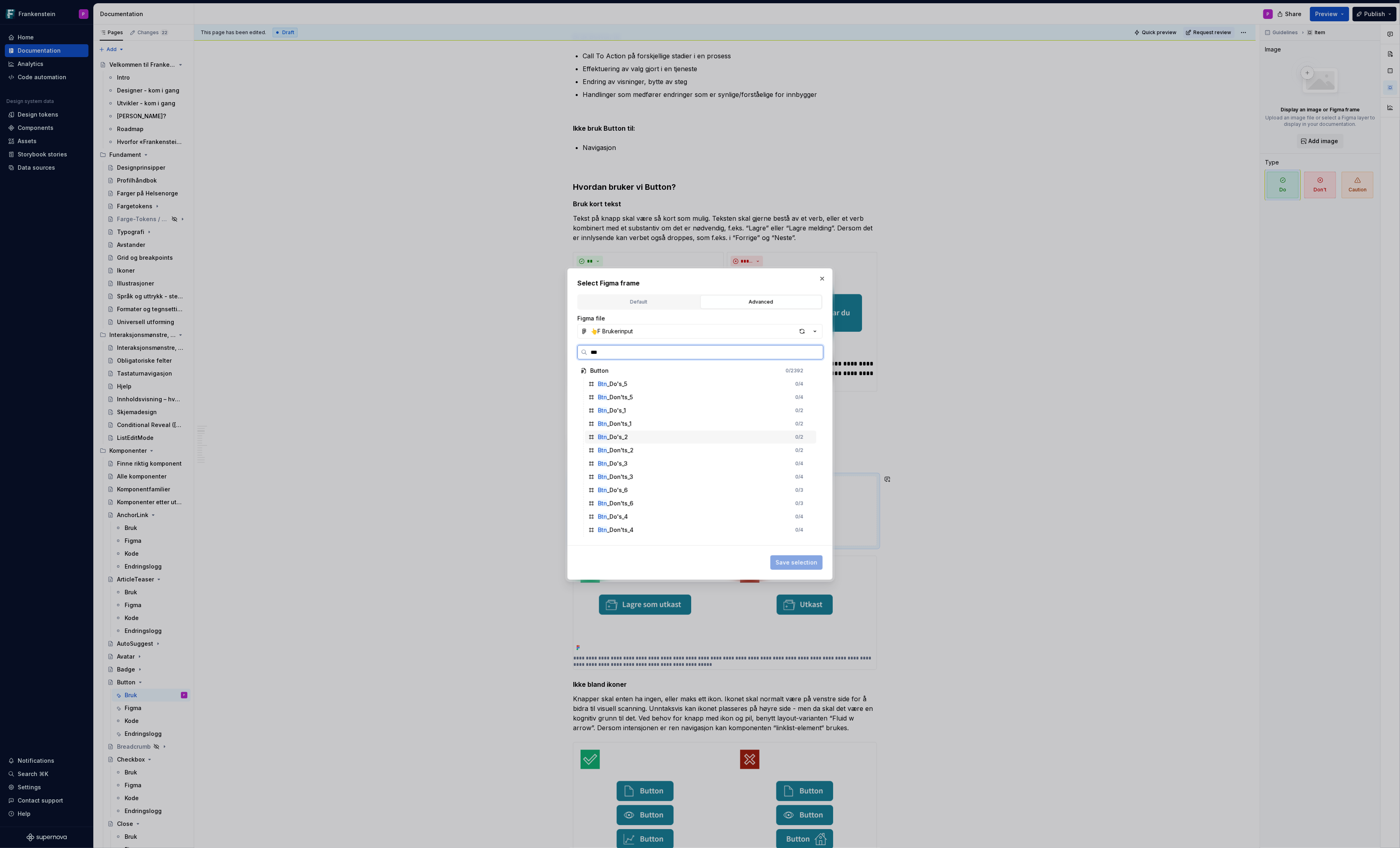
click at [664, 436] on div "Btn _Do's_2 0 / 2" at bounding box center [700, 438] width 232 height 13
click at [781, 559] on span "Save selection" at bounding box center [796, 562] width 42 height 8
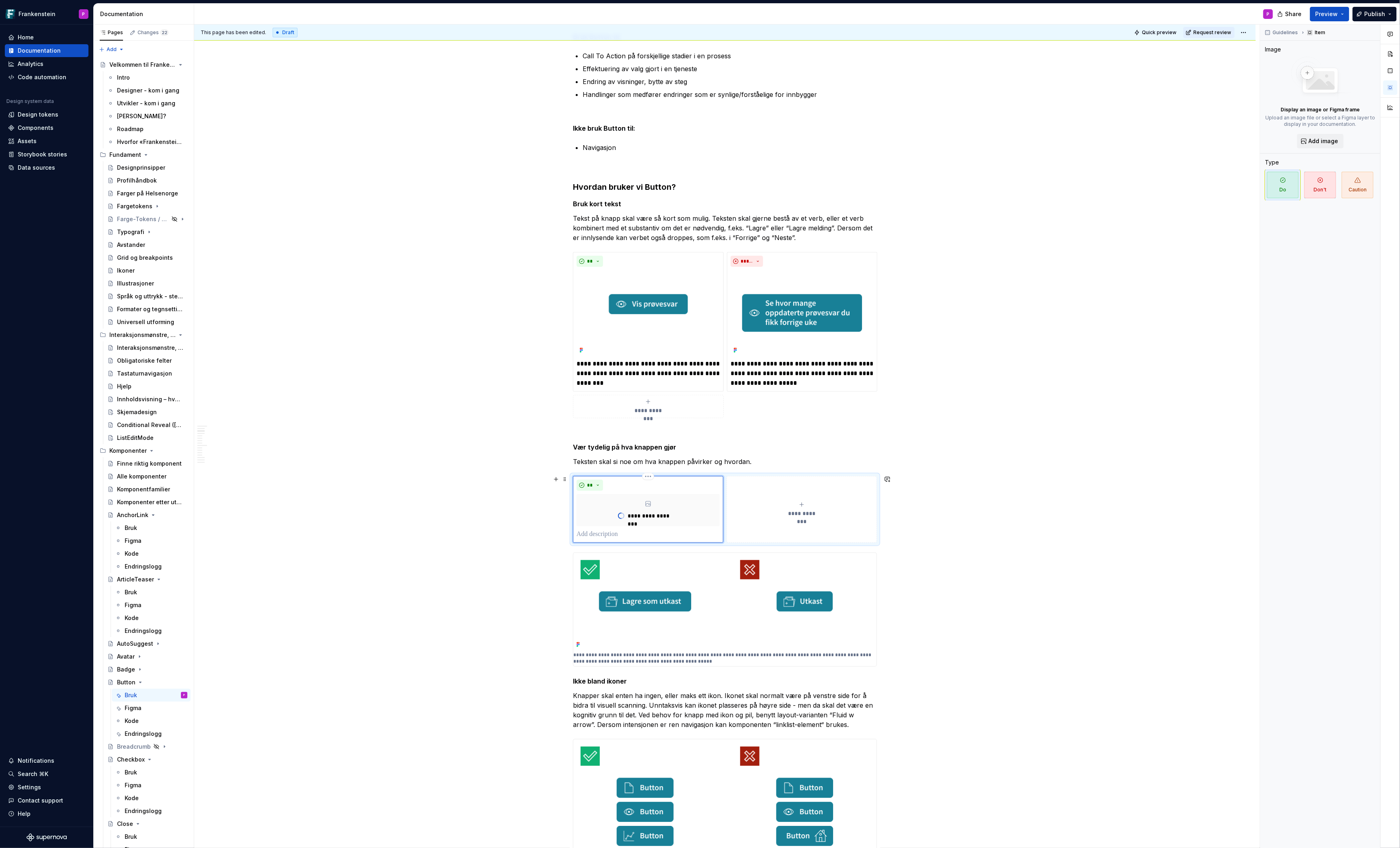
click at [802, 511] on span "**********" at bounding box center [802, 513] width 37 height 8
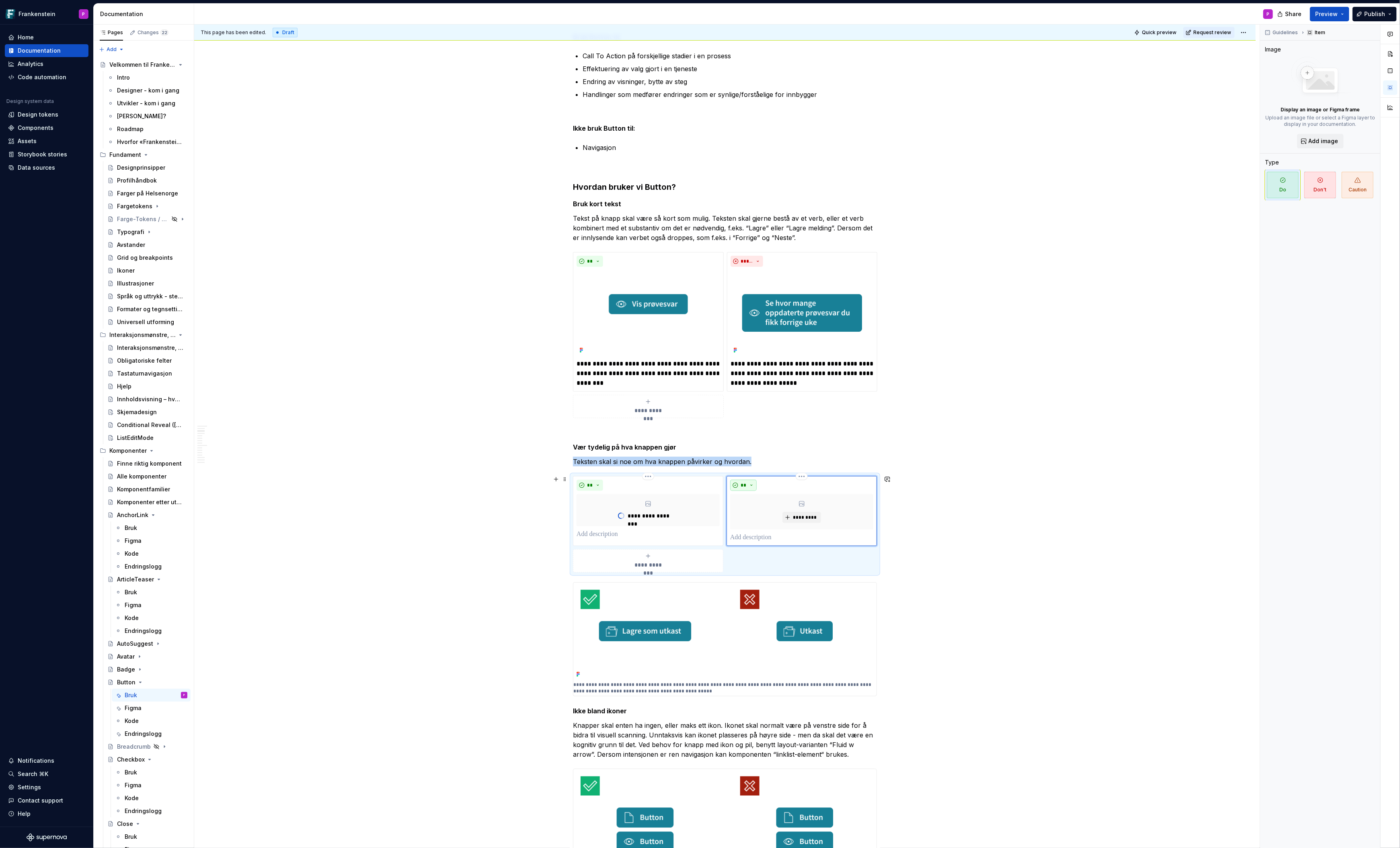
click at [752, 482] on button "**" at bounding box center [743, 485] width 26 height 11
click at [757, 511] on div "*********" at bounding box center [802, 512] width 143 height 35
click at [801, 516] on span "*********" at bounding box center [805, 517] width 25 height 7
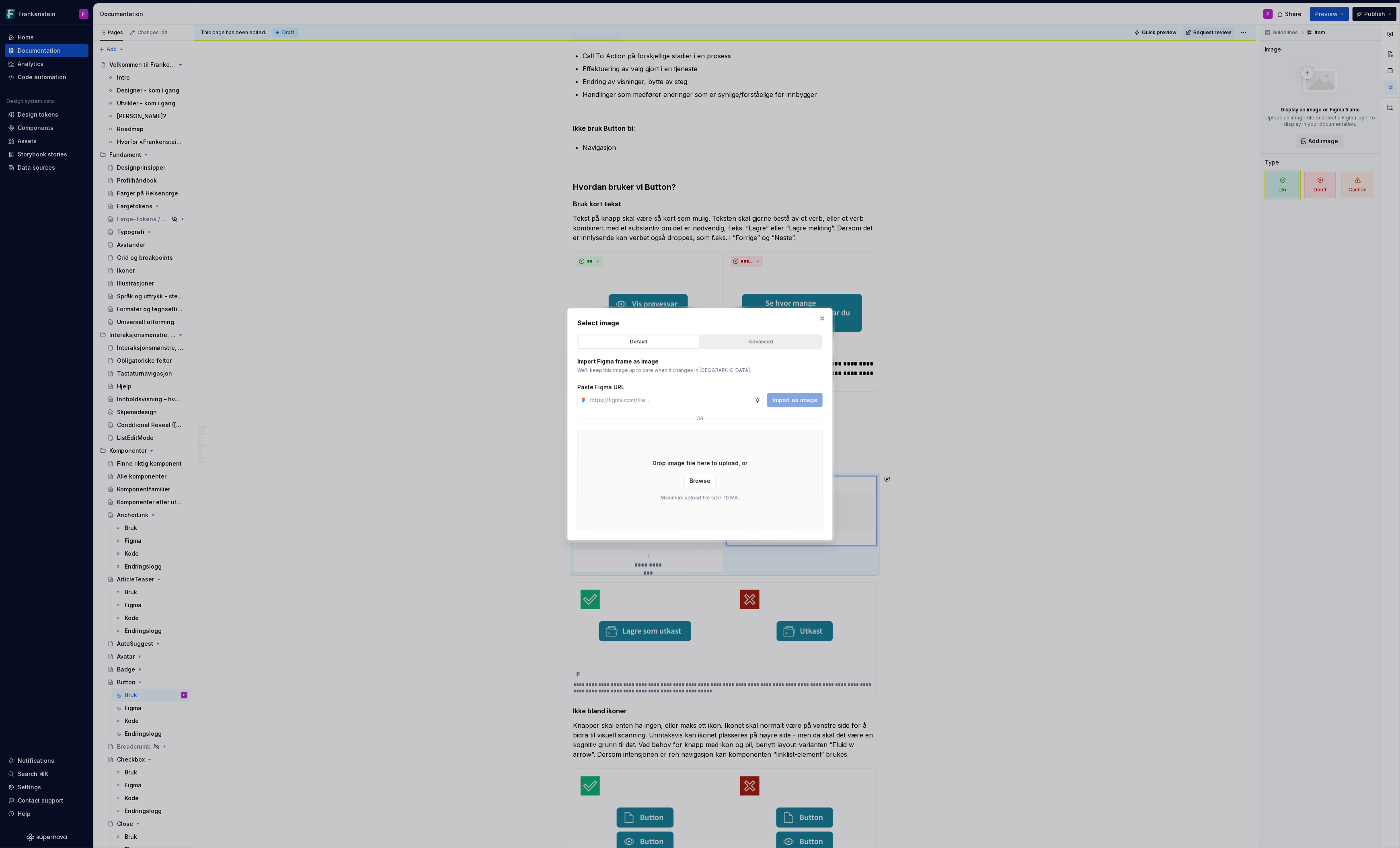
click at [768, 342] on div "Advanced" at bounding box center [761, 342] width 116 height 8
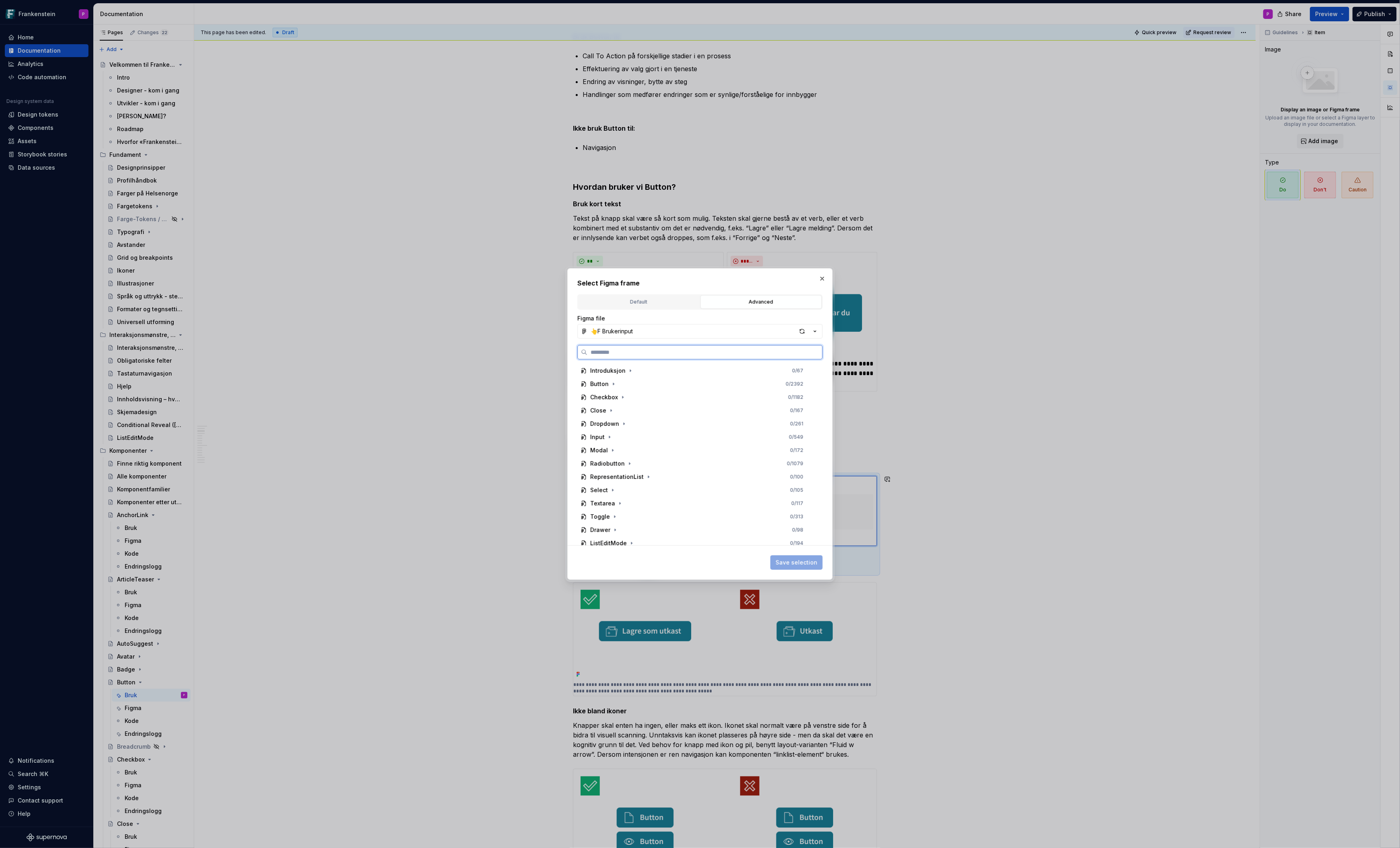
click at [722, 351] on input "search" at bounding box center [705, 352] width 235 height 8
type input "***"
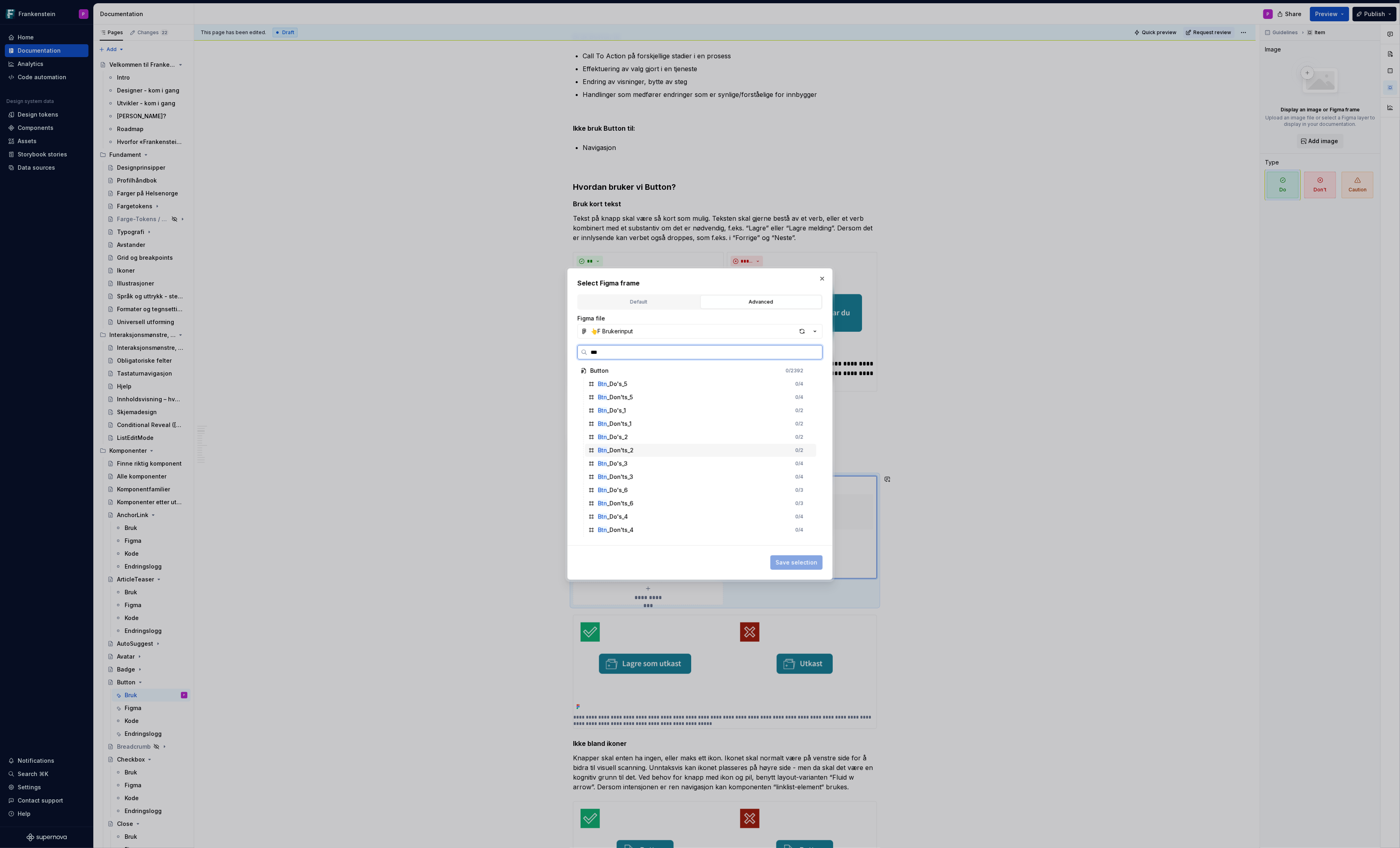
click at [637, 447] on div "Btn _Don'ts_2 0 / 2" at bounding box center [700, 451] width 232 height 13
click at [788, 563] on span "Save selection" at bounding box center [796, 562] width 42 height 8
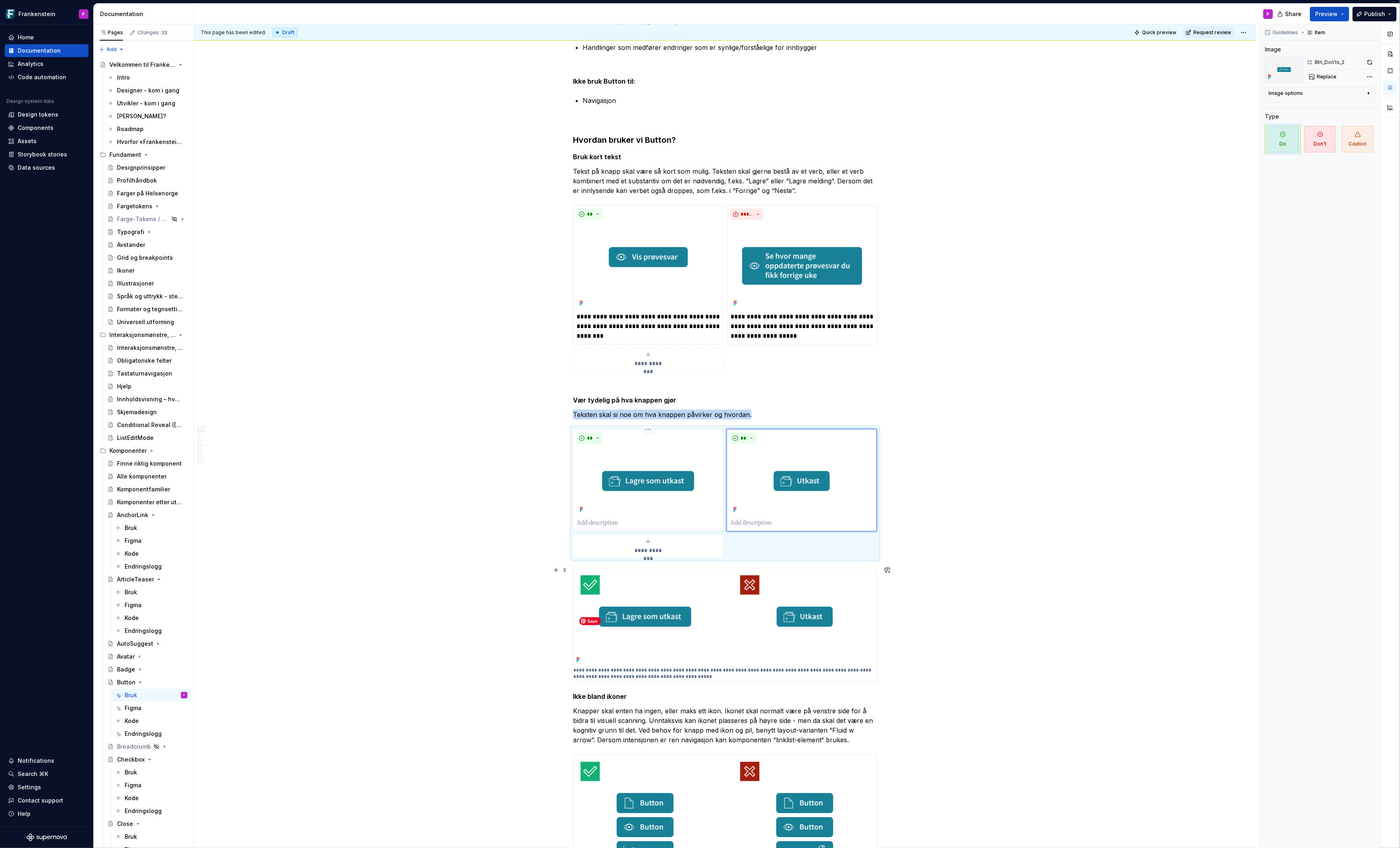
scroll to position [443, 0]
click at [654, 667] on p "**********" at bounding box center [725, 673] width 304 height 13
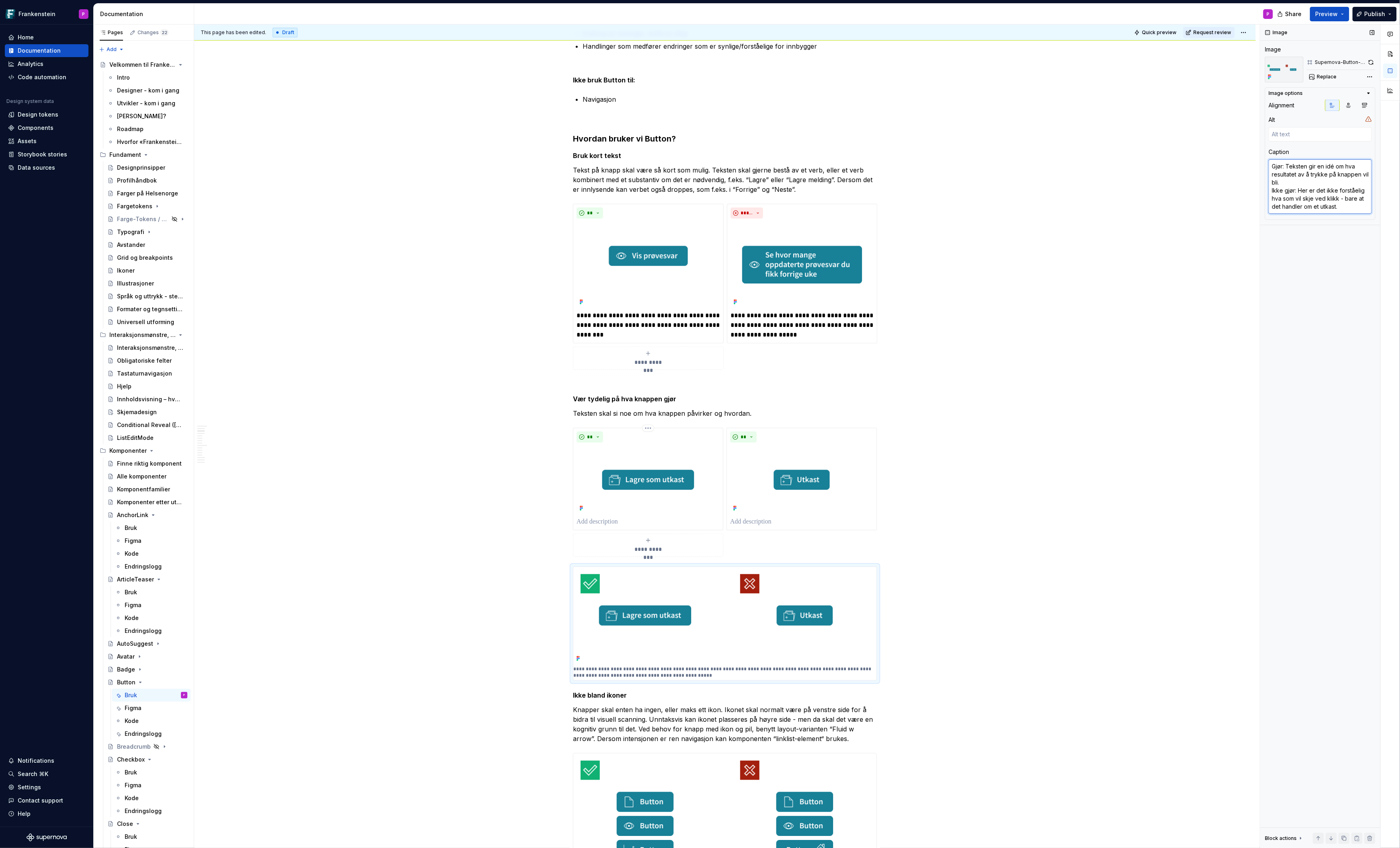
drag, startPoint x: 1288, startPoint y: 181, endPoint x: 1284, endPoint y: 178, distance: 5.0
click at [1284, 178] on textarea "Gjør: Teksten gir en idé om hva resultatet av å trykke på knappen vil bli. Ikke…" at bounding box center [1320, 186] width 104 height 55
click at [603, 522] on p at bounding box center [649, 522] width 143 height 9
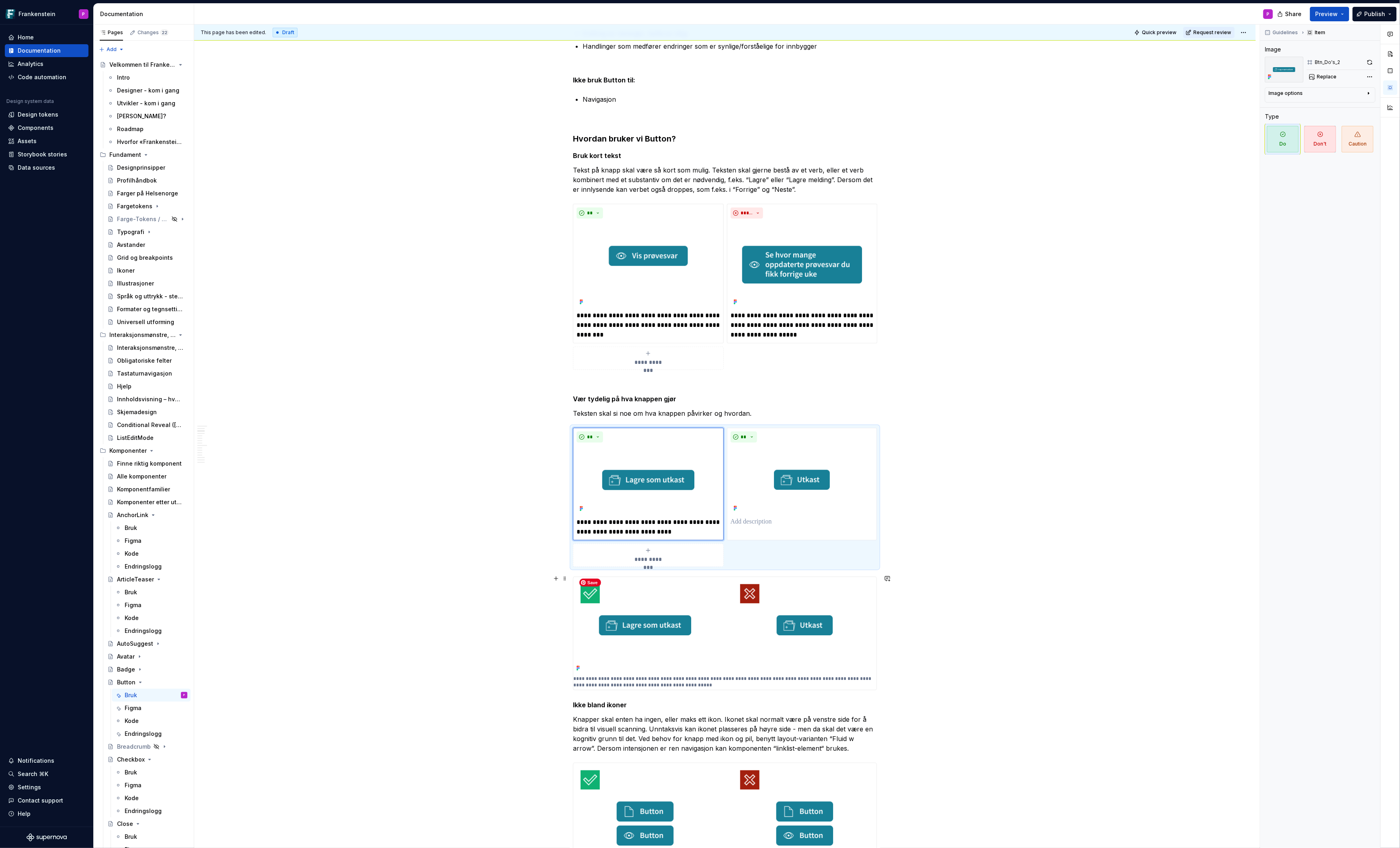
click at [780, 647] on img at bounding box center [724, 625] width 303 height 97
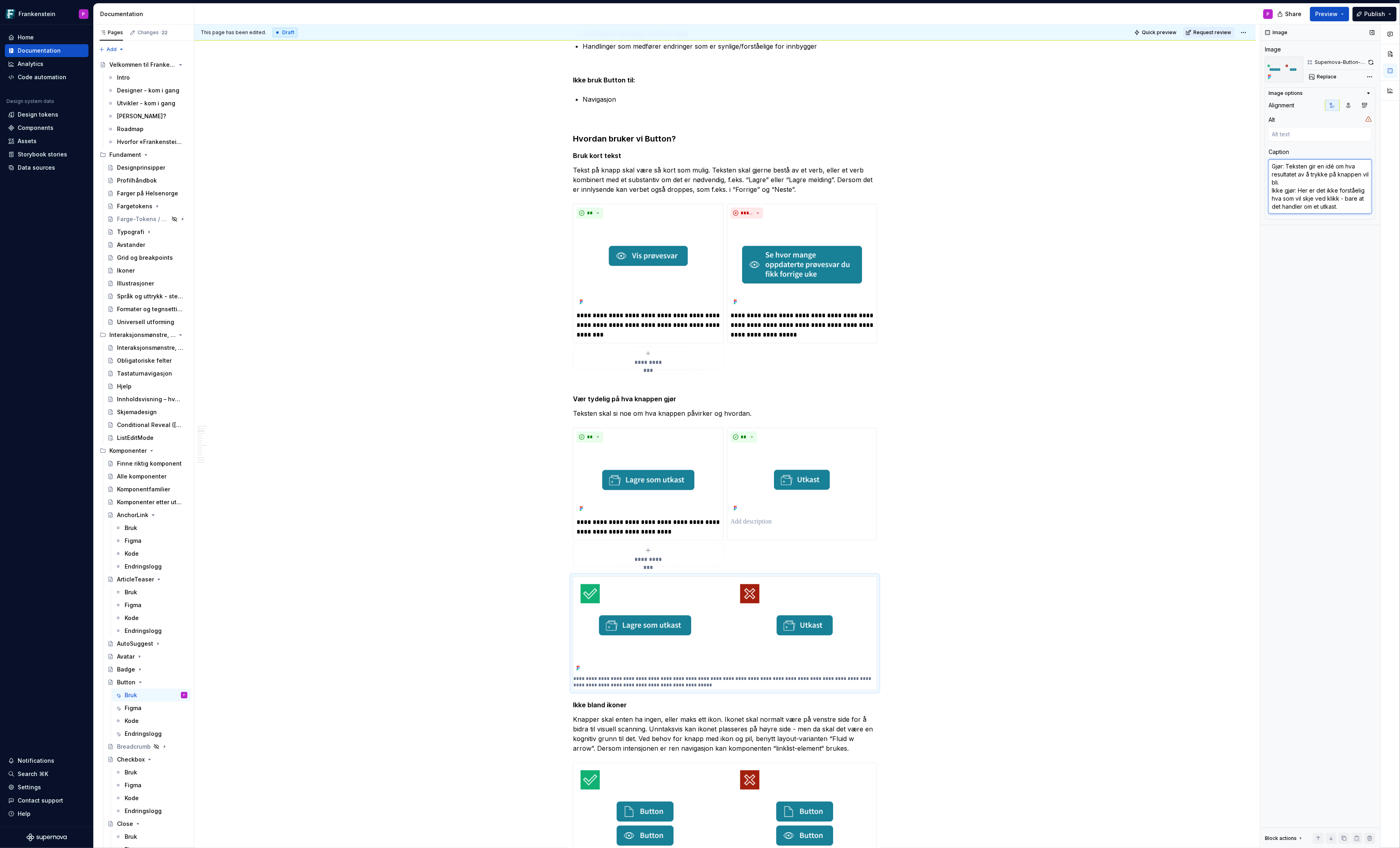
click at [1354, 202] on textarea "Gjør: Teksten gir en idé om hva resultatet av å trykke på knappen vil bli. Ikke…" at bounding box center [1320, 186] width 104 height 55
drag, startPoint x: 1339, startPoint y: 206, endPoint x: 1270, endPoint y: 190, distance: 70.8
click at [1270, 190] on textarea "Gjør: Teksten gir en idé om hva resultatet av å trykke på knappen vil bli. Ikke…" at bounding box center [1320, 186] width 104 height 55
click at [776, 522] on p at bounding box center [801, 522] width 142 height 9
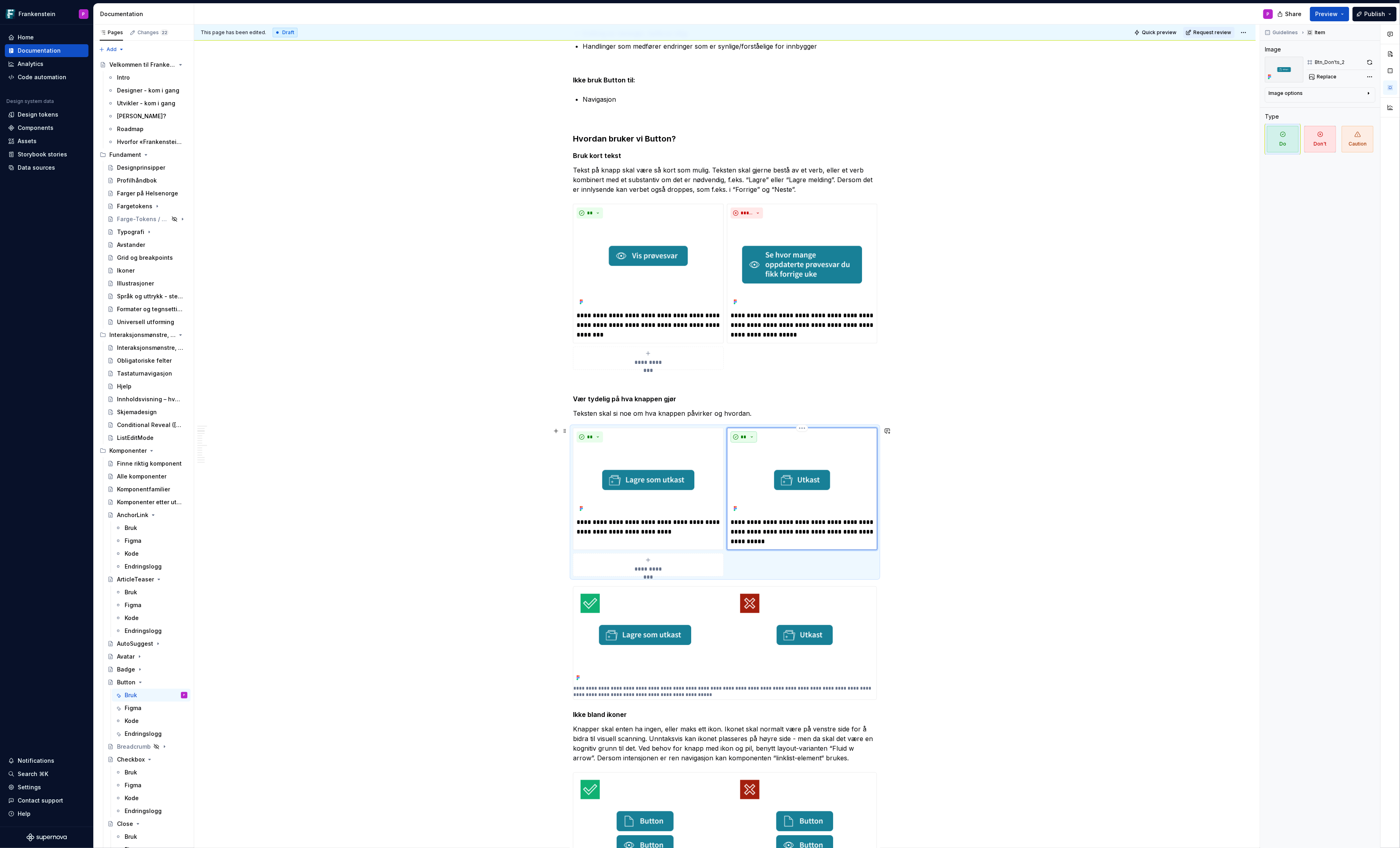
click at [747, 435] on span "**" at bounding box center [743, 437] width 7 height 7
click at [752, 465] on div "Suggestions" at bounding box center [750, 464] width 7 height 7
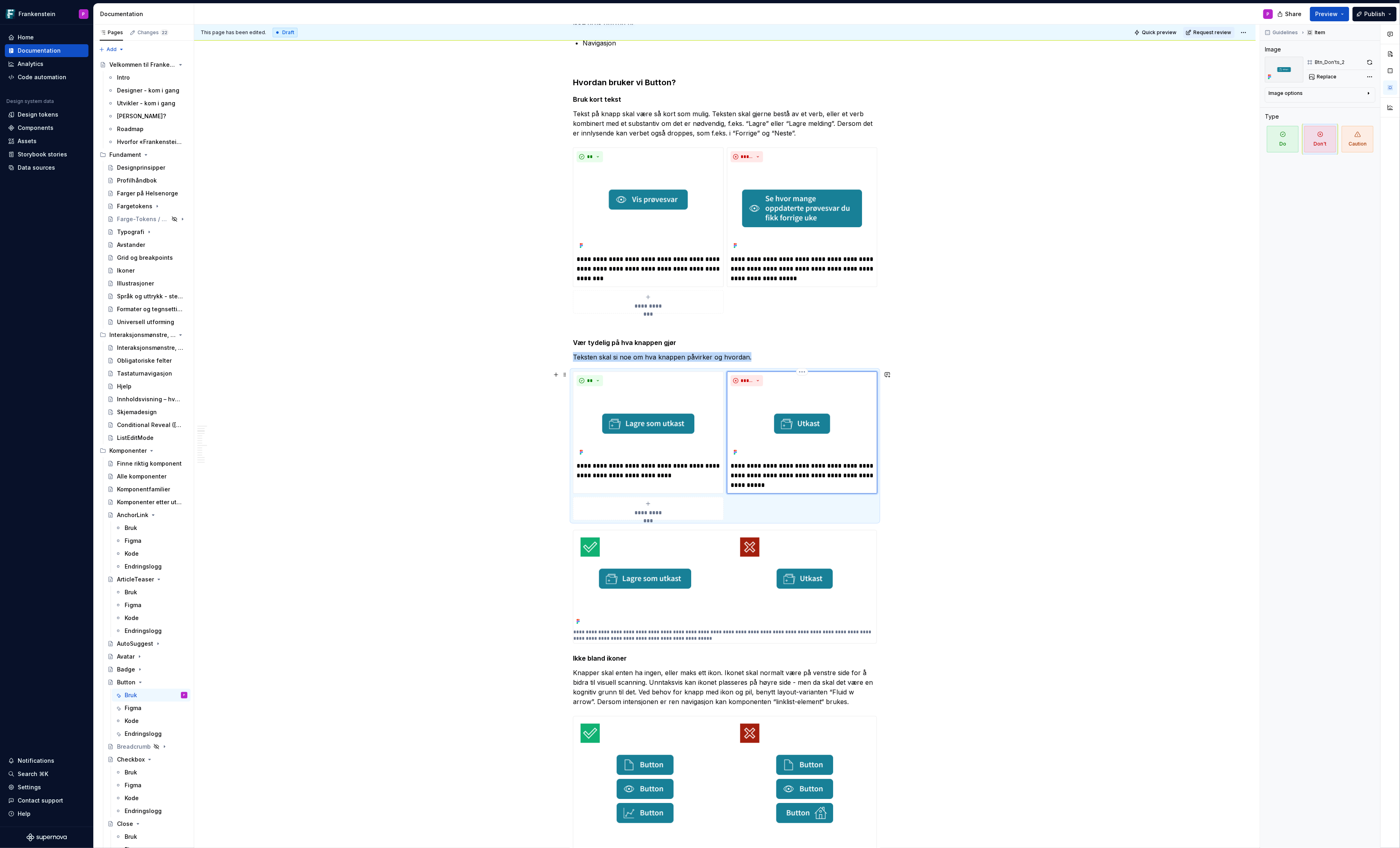
scroll to position [511, 0]
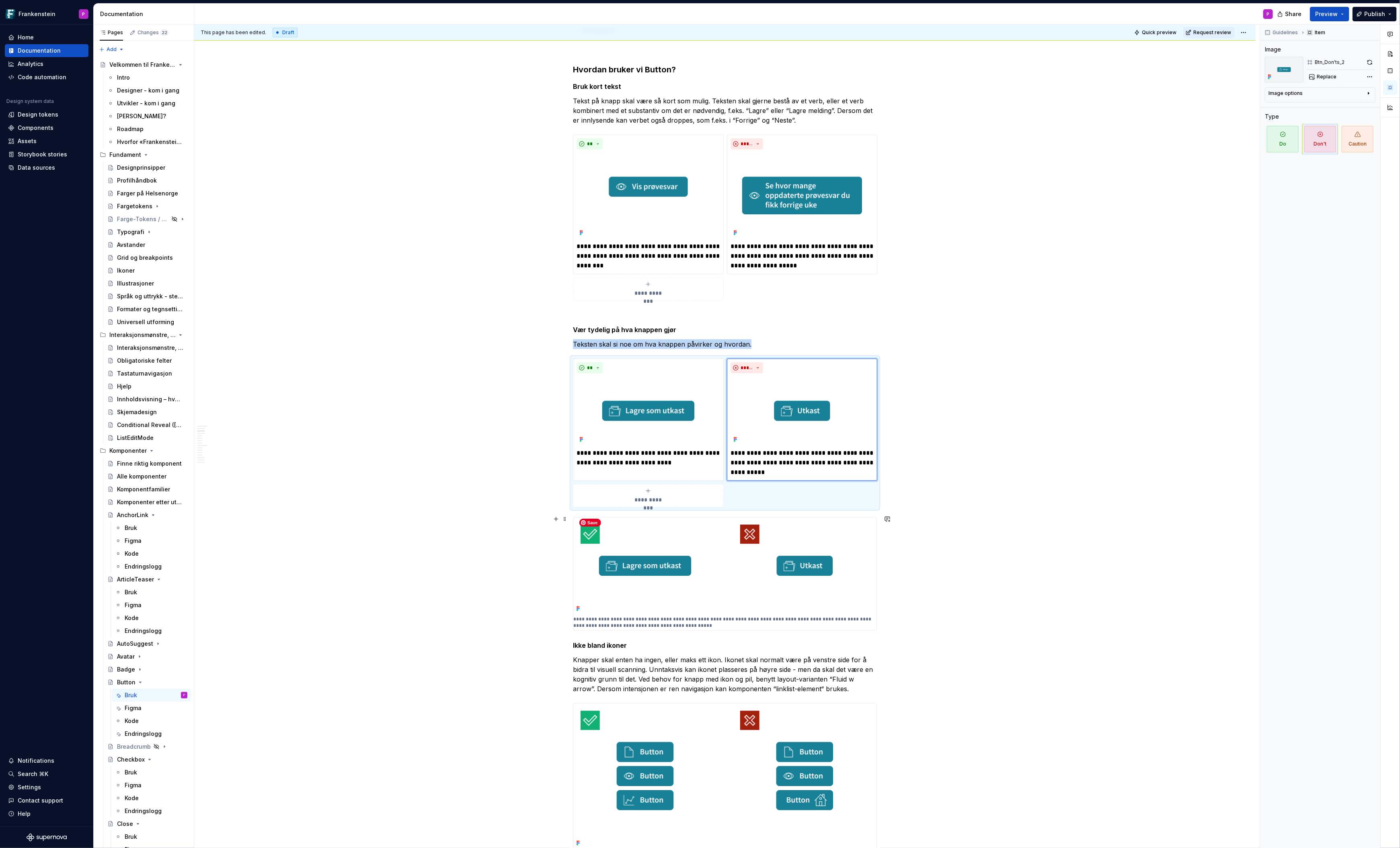
click at [709, 549] on img at bounding box center [724, 566] width 303 height 97
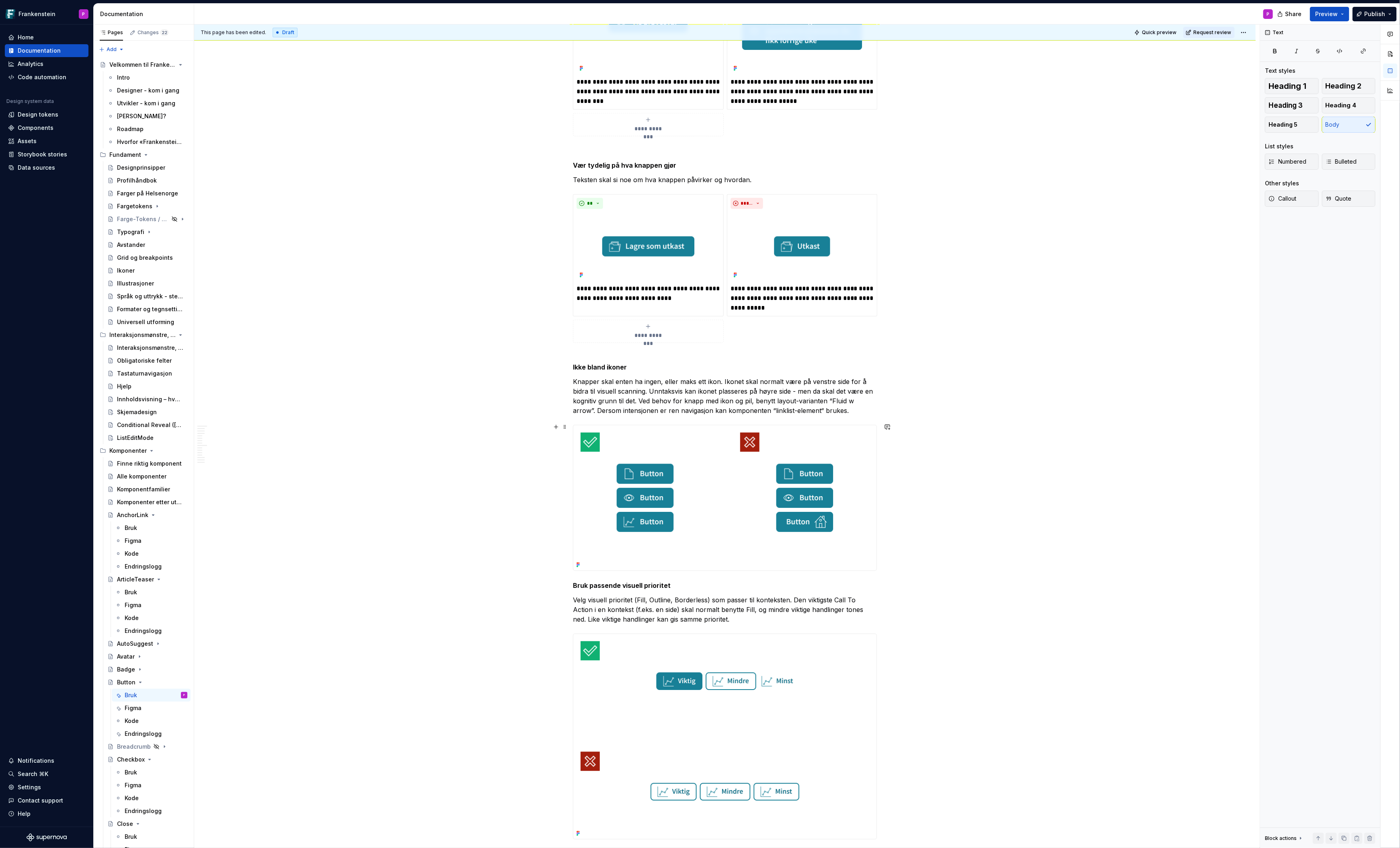
scroll to position [668, 0]
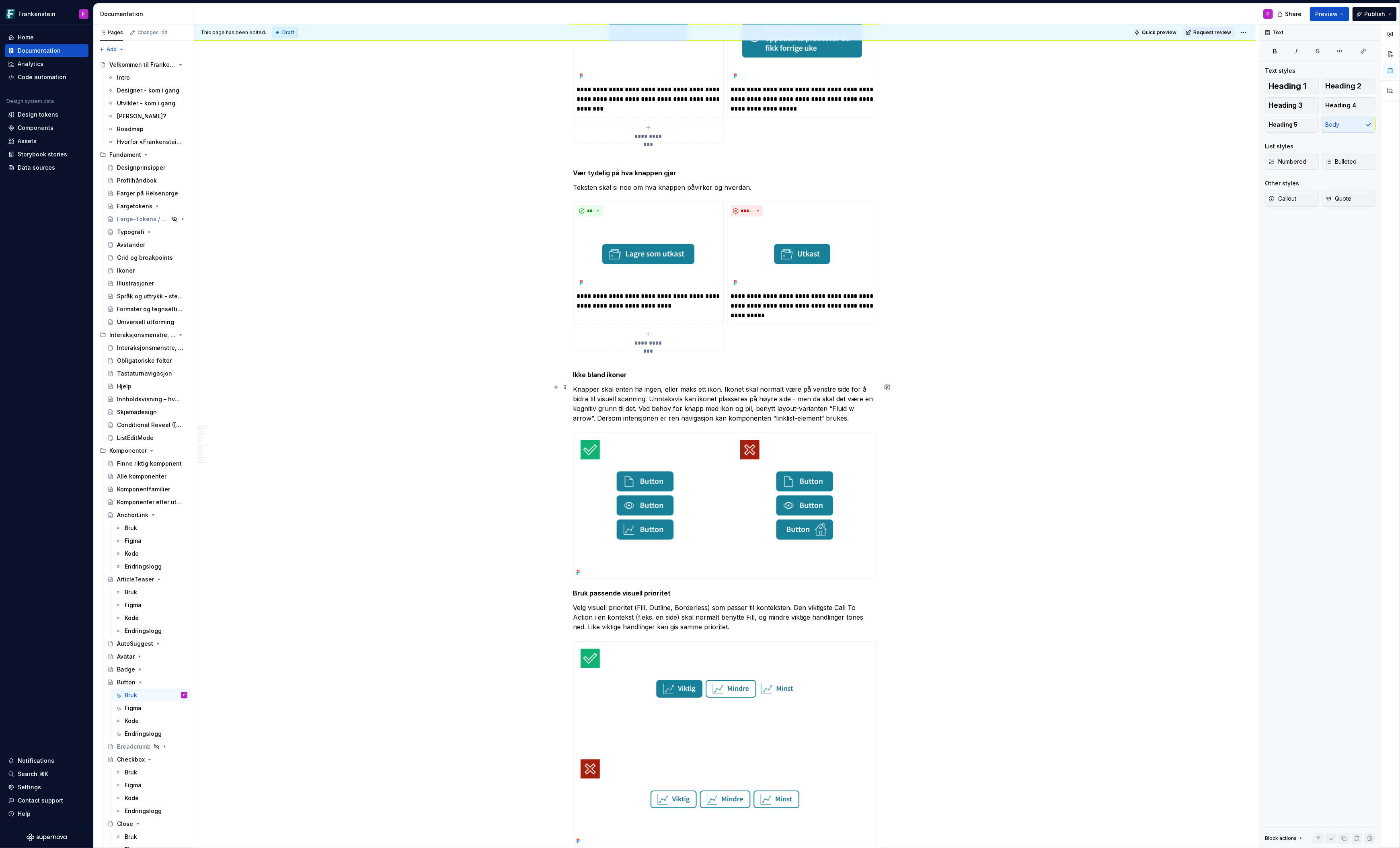
click at [844, 417] on p "Knapper skal enten ha ingen, eller maks ett ikon. Ikonet skal normalt være på v…" at bounding box center [725, 403] width 304 height 39
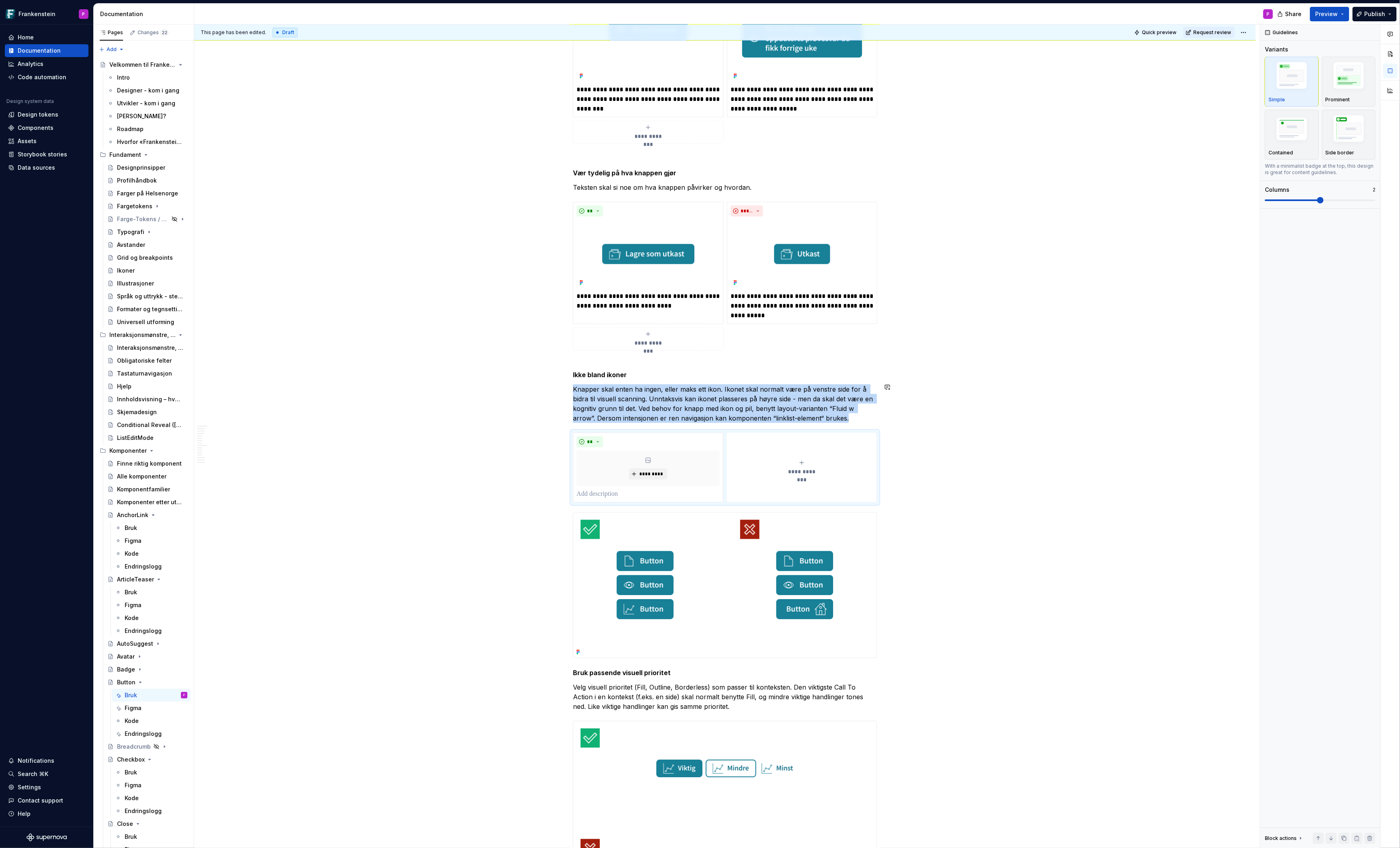
type textarea "*"
click at [667, 468] on button "*********" at bounding box center [648, 473] width 38 height 11
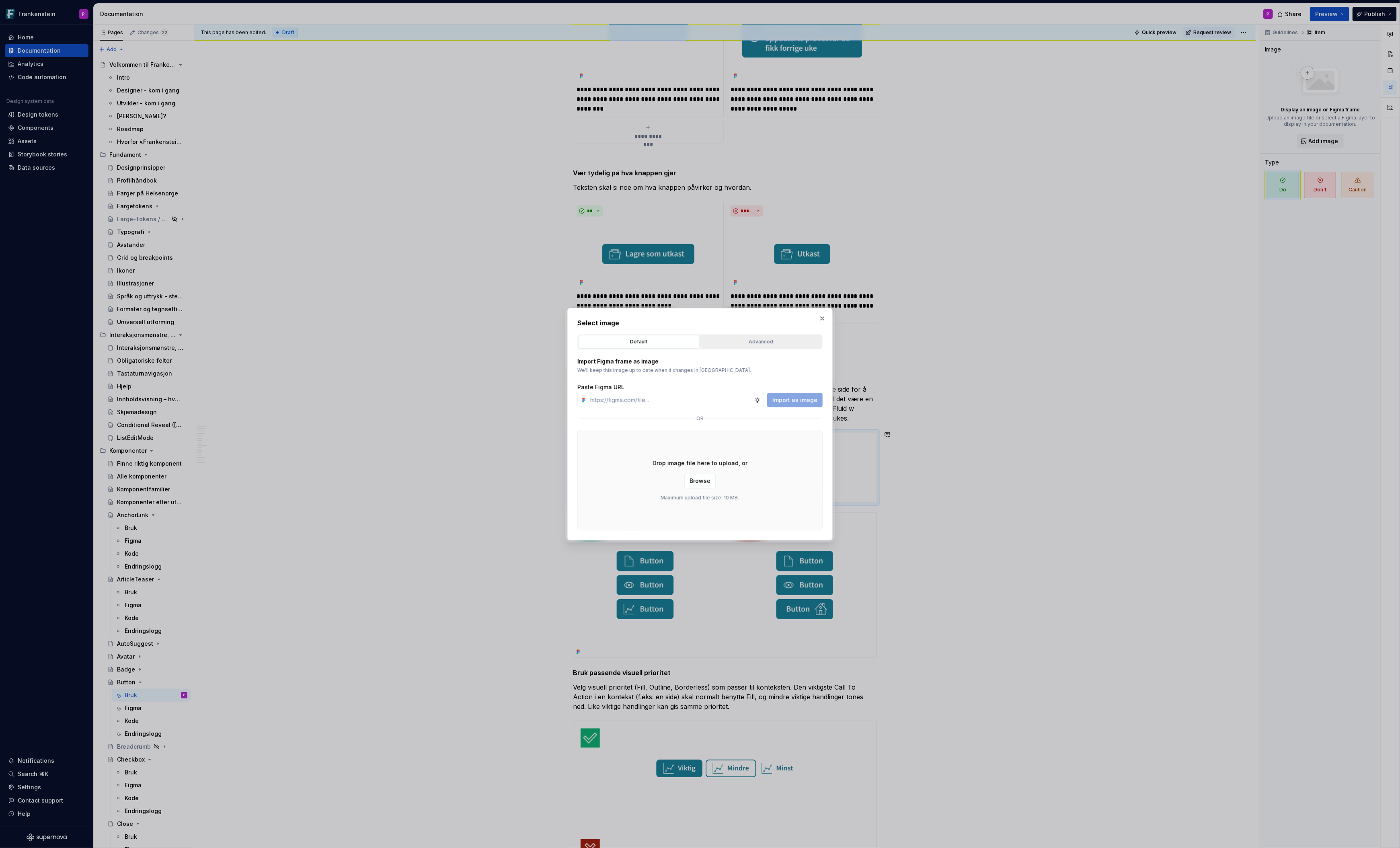
click at [766, 343] on div "Advanced" at bounding box center [761, 342] width 116 height 8
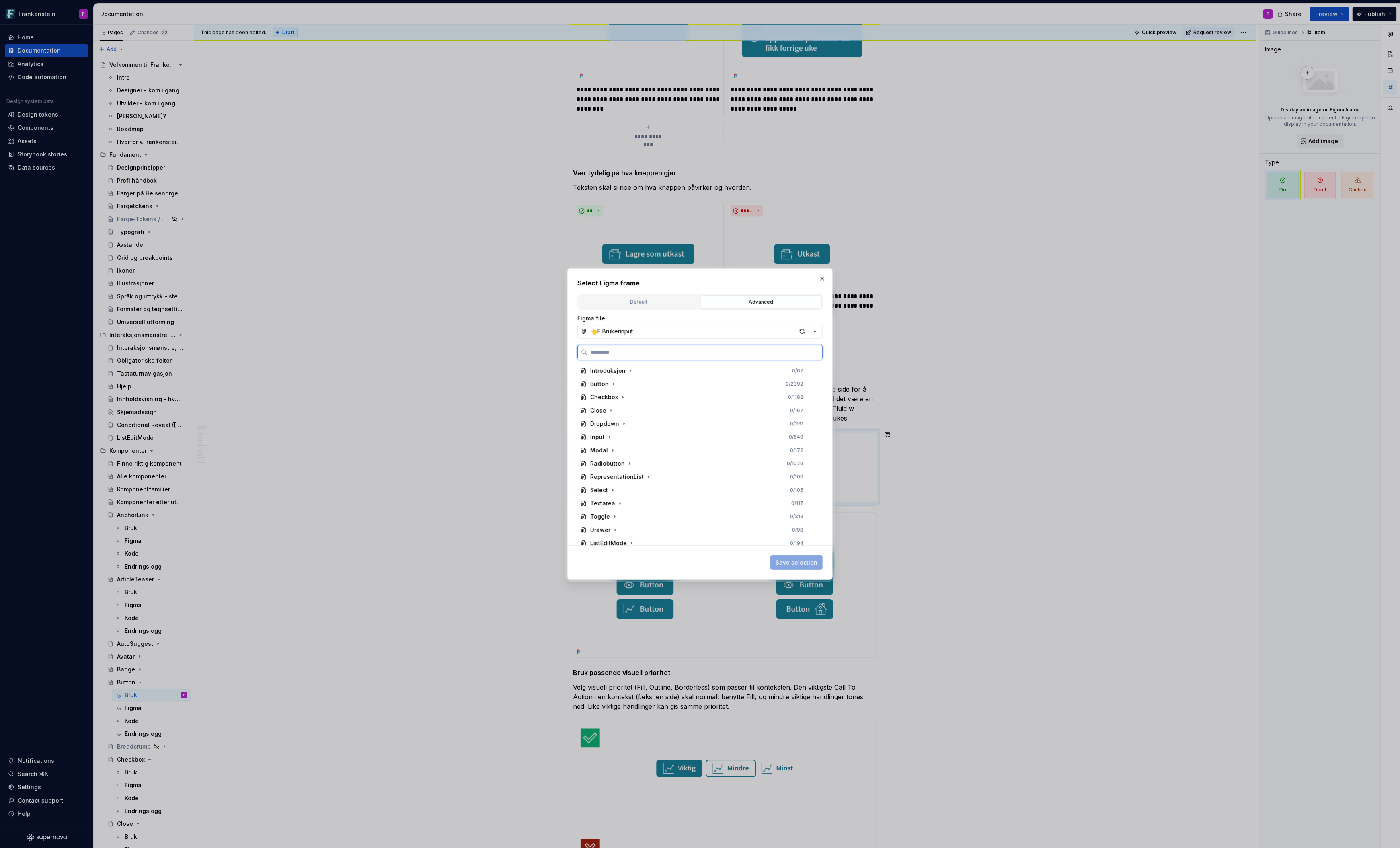
click at [699, 356] on input "search" at bounding box center [705, 352] width 235 height 8
type input "**"
click at [791, 562] on span "Save selection" at bounding box center [796, 562] width 42 height 8
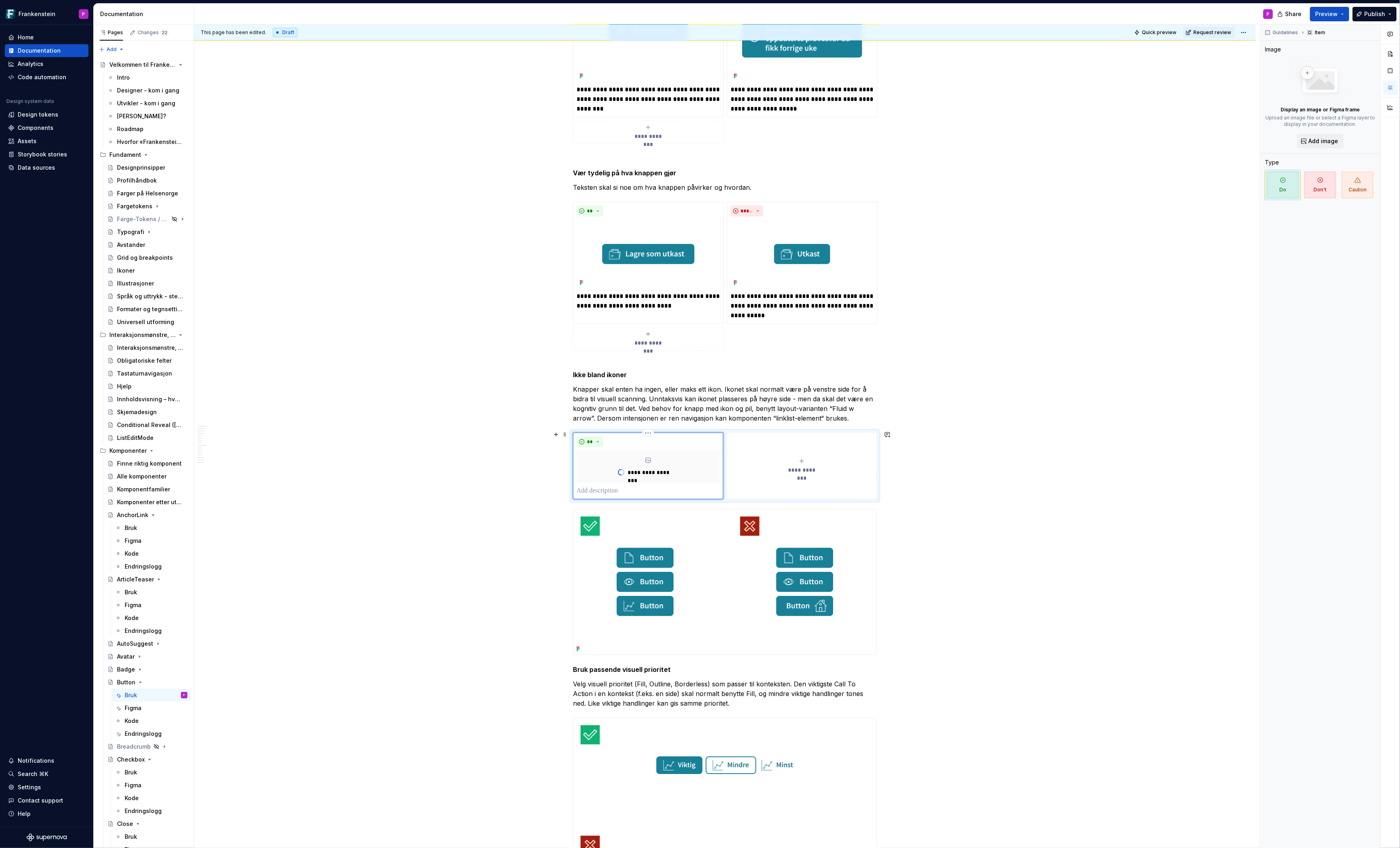
click at [805, 466] on span "**********" at bounding box center [802, 470] width 37 height 8
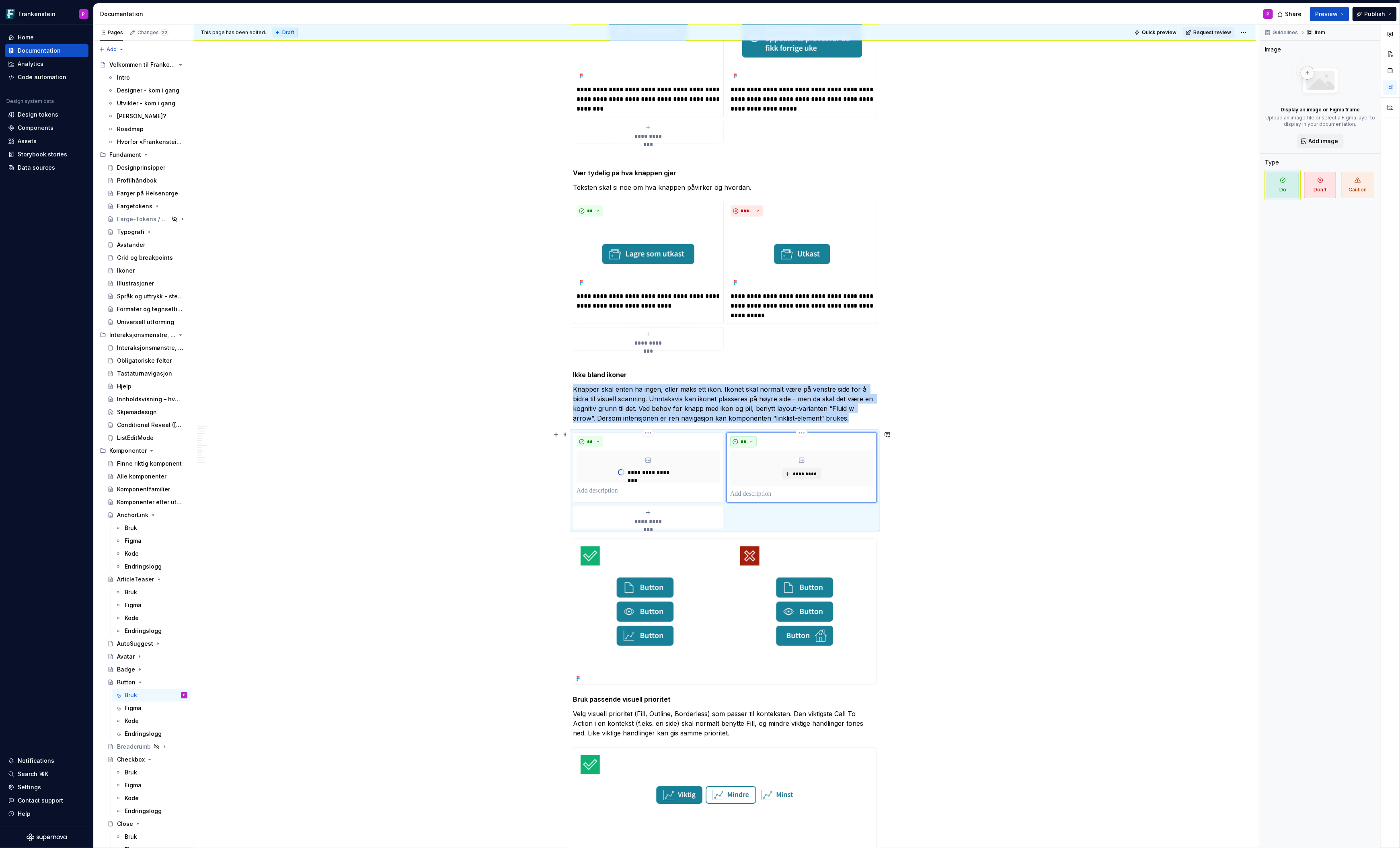
click at [752, 440] on button "**" at bounding box center [743, 441] width 26 height 11
click at [753, 466] on div "Suggestions" at bounding box center [750, 468] width 7 height 7
click at [801, 471] on span "*********" at bounding box center [805, 474] width 25 height 7
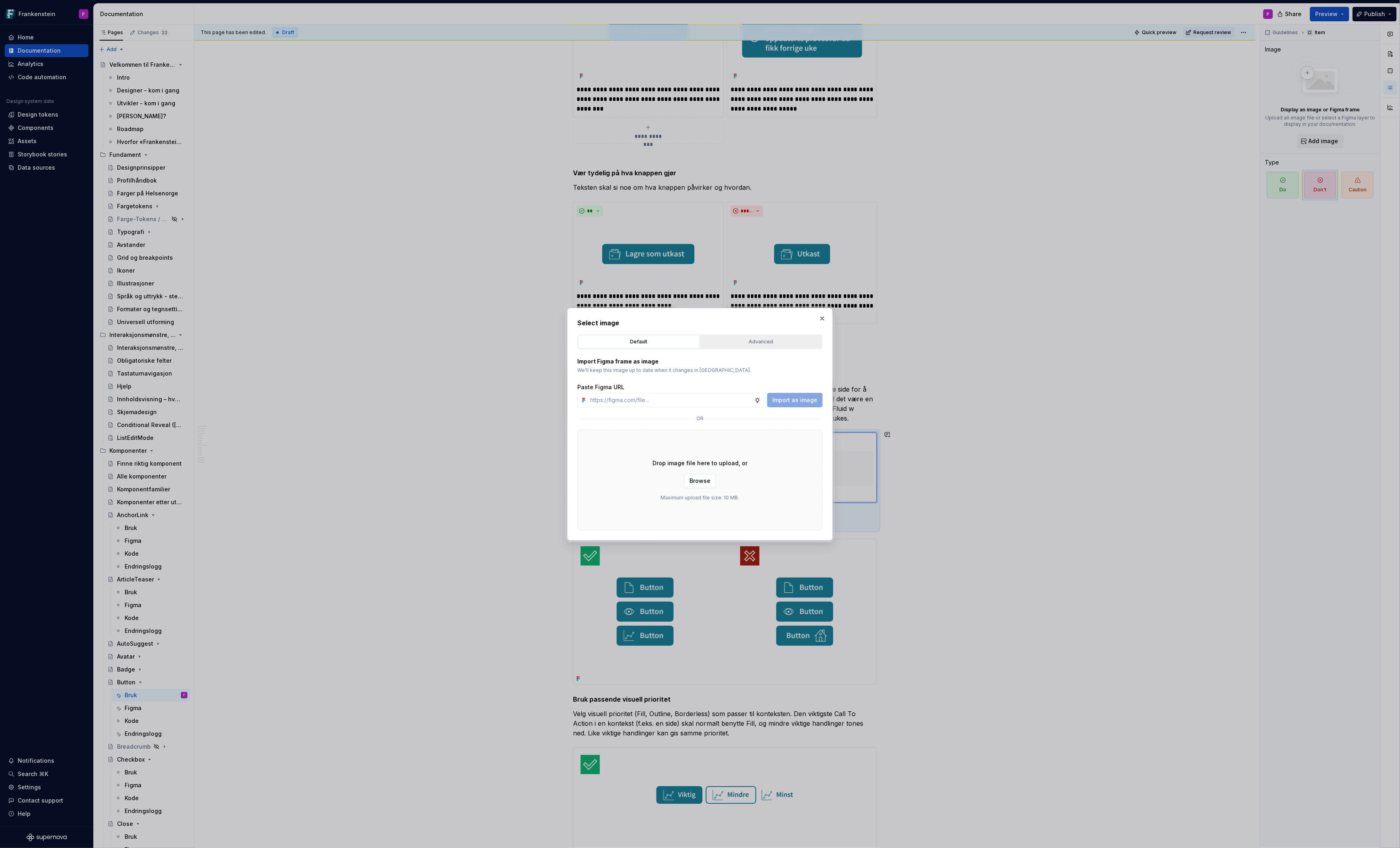
click at [752, 341] on div "Advanced" at bounding box center [761, 342] width 116 height 8
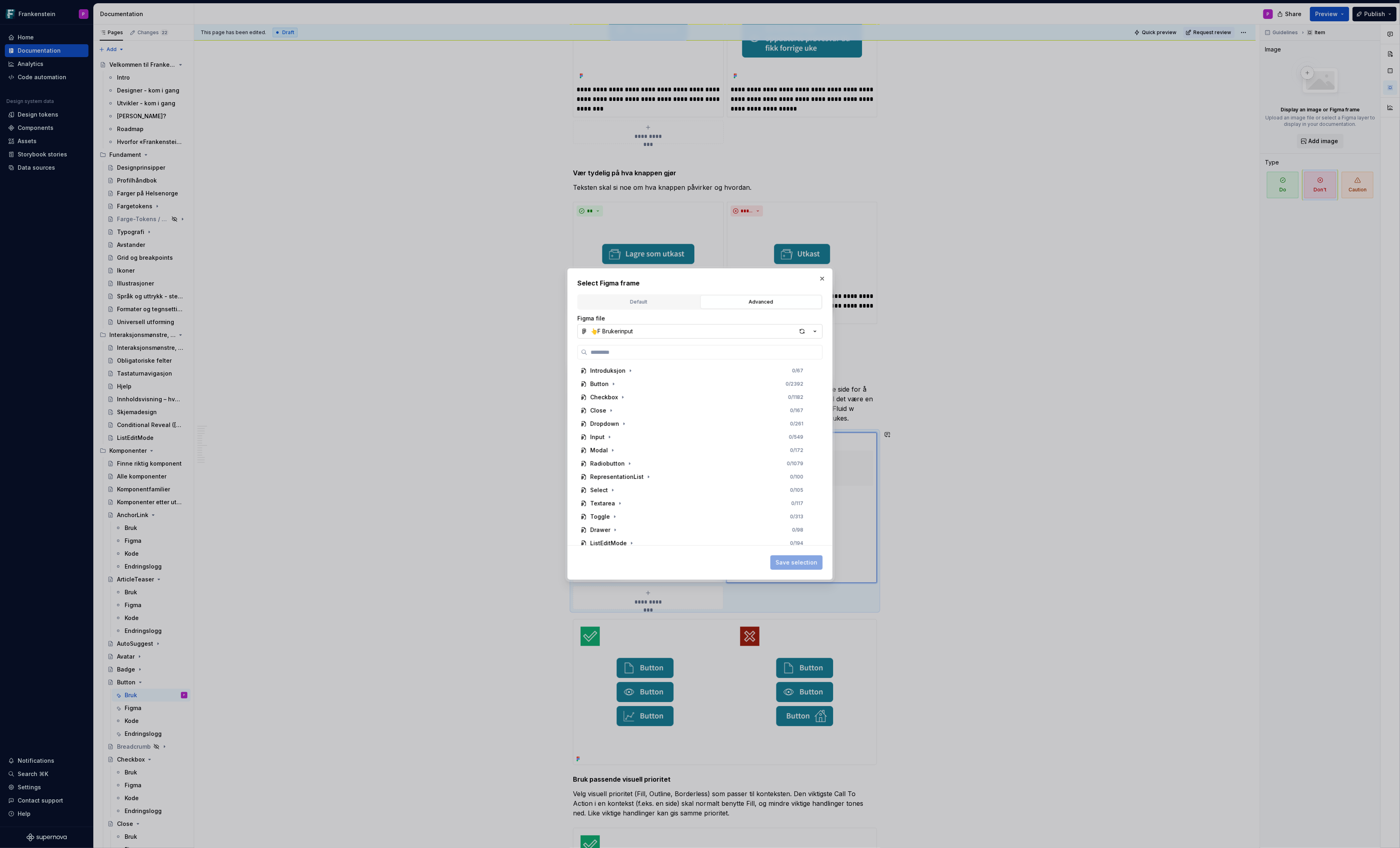
type textarea "*"
click at [665, 354] on input "search" at bounding box center [705, 352] width 235 height 8
type input "***"
click at [630, 473] on div "Btn _Don'ts_3" at bounding box center [616, 477] width 35 height 8
click at [786, 562] on span "Save selection" at bounding box center [796, 562] width 42 height 8
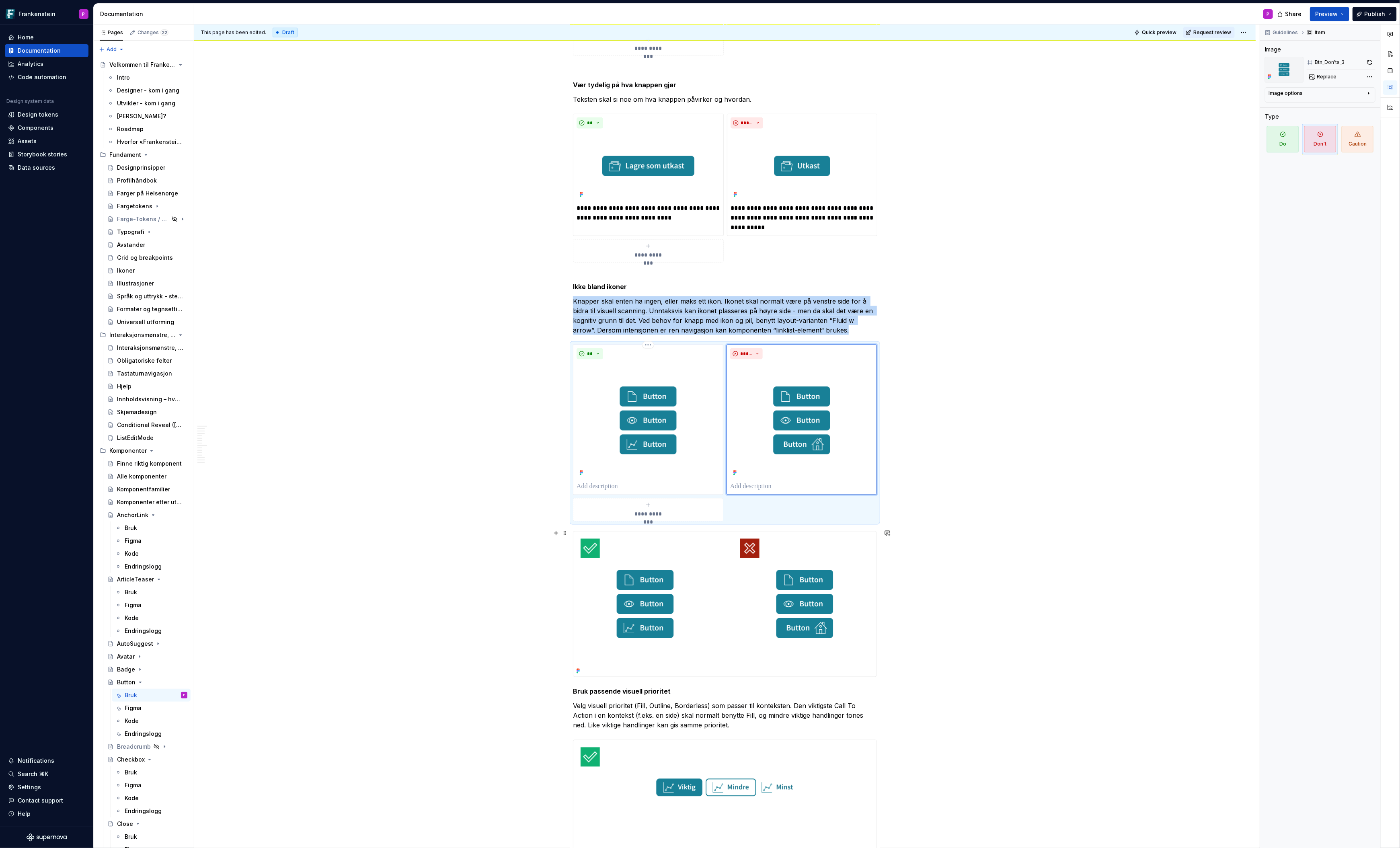
scroll to position [759, 0]
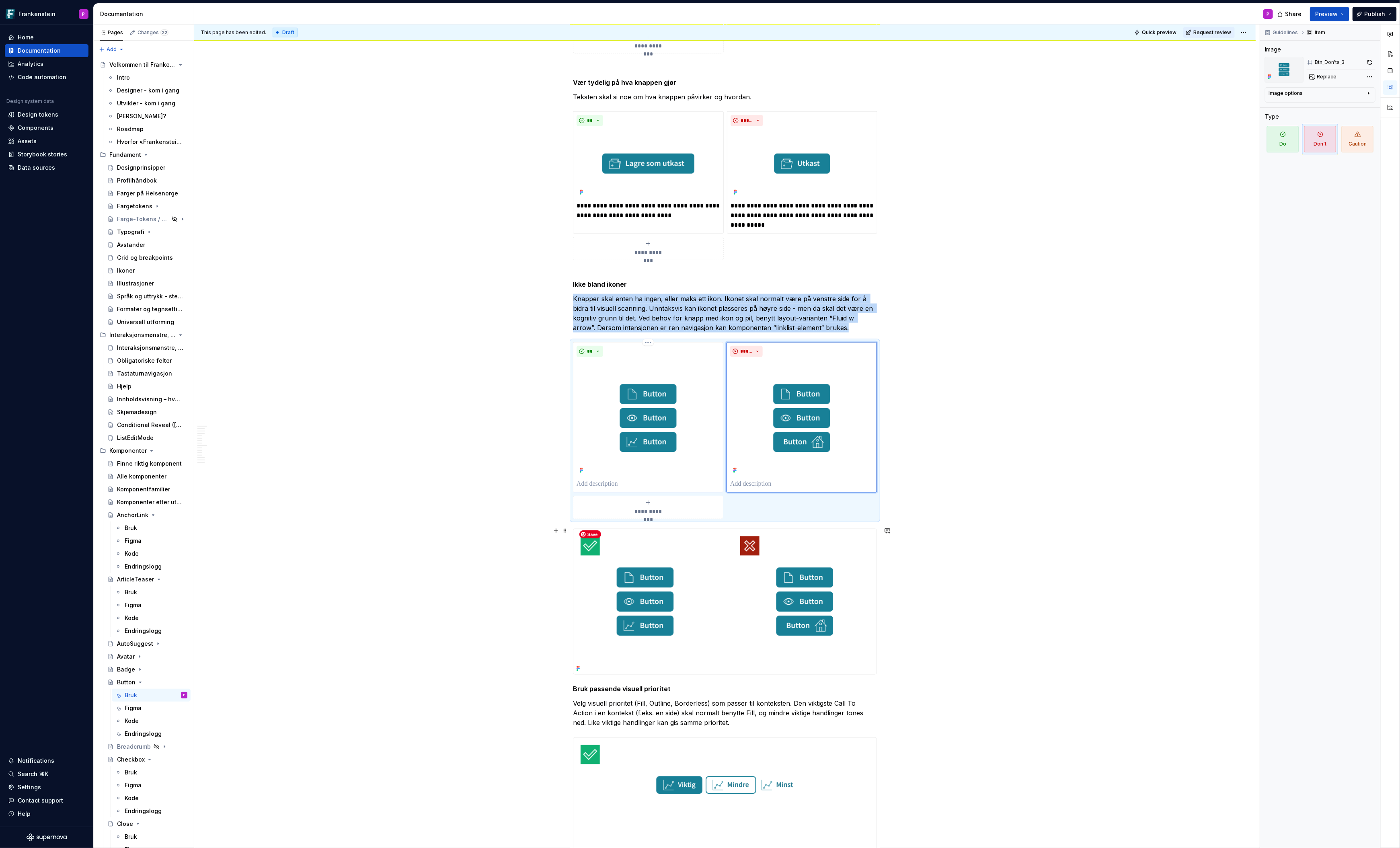
click at [597, 625] on img at bounding box center [724, 602] width 303 height 145
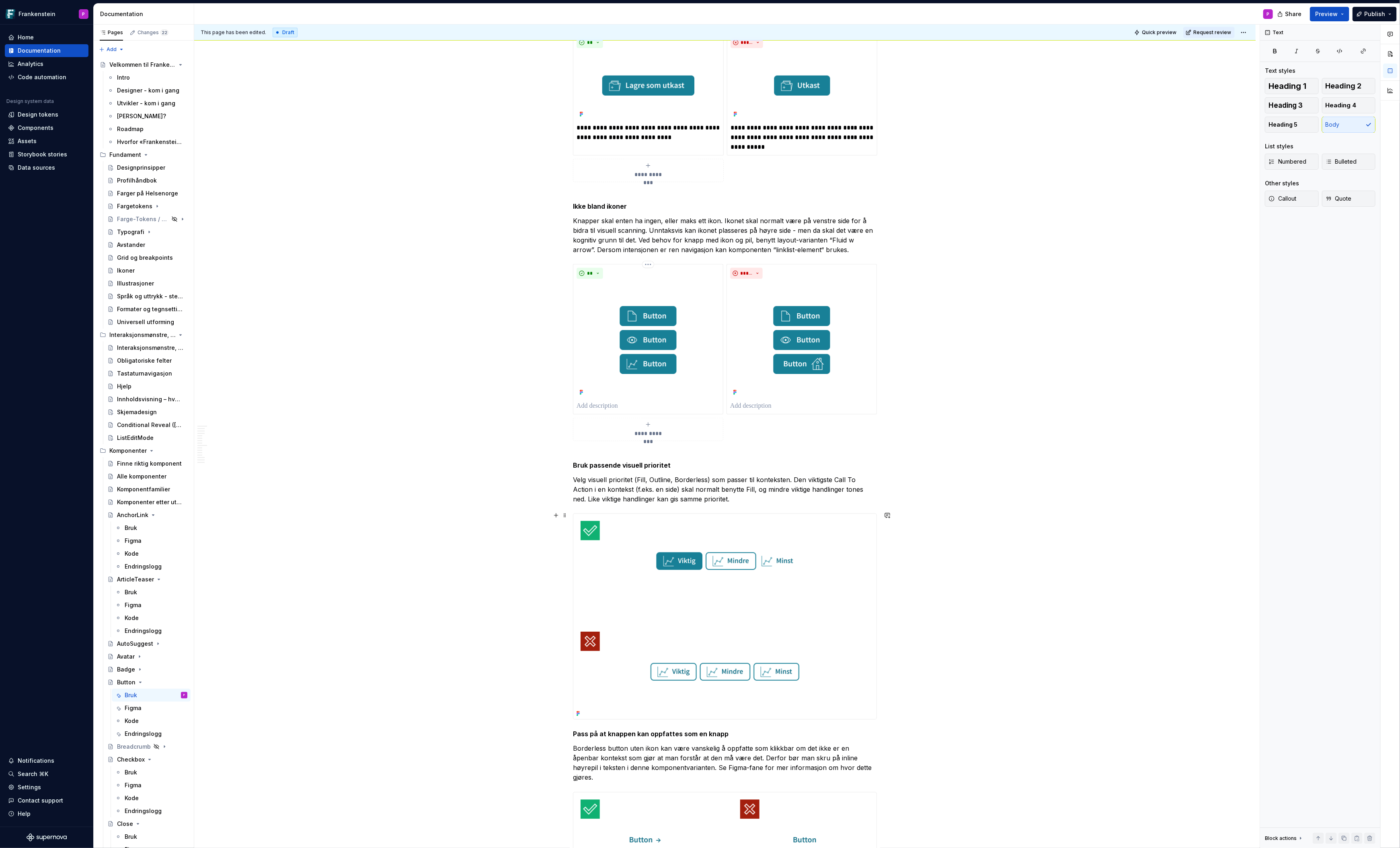
scroll to position [838, 0]
click at [760, 497] on p "Velg visuell prioritet (Fill, Outline, Borderless) som passer til konteksten. D…" at bounding box center [725, 489] width 304 height 29
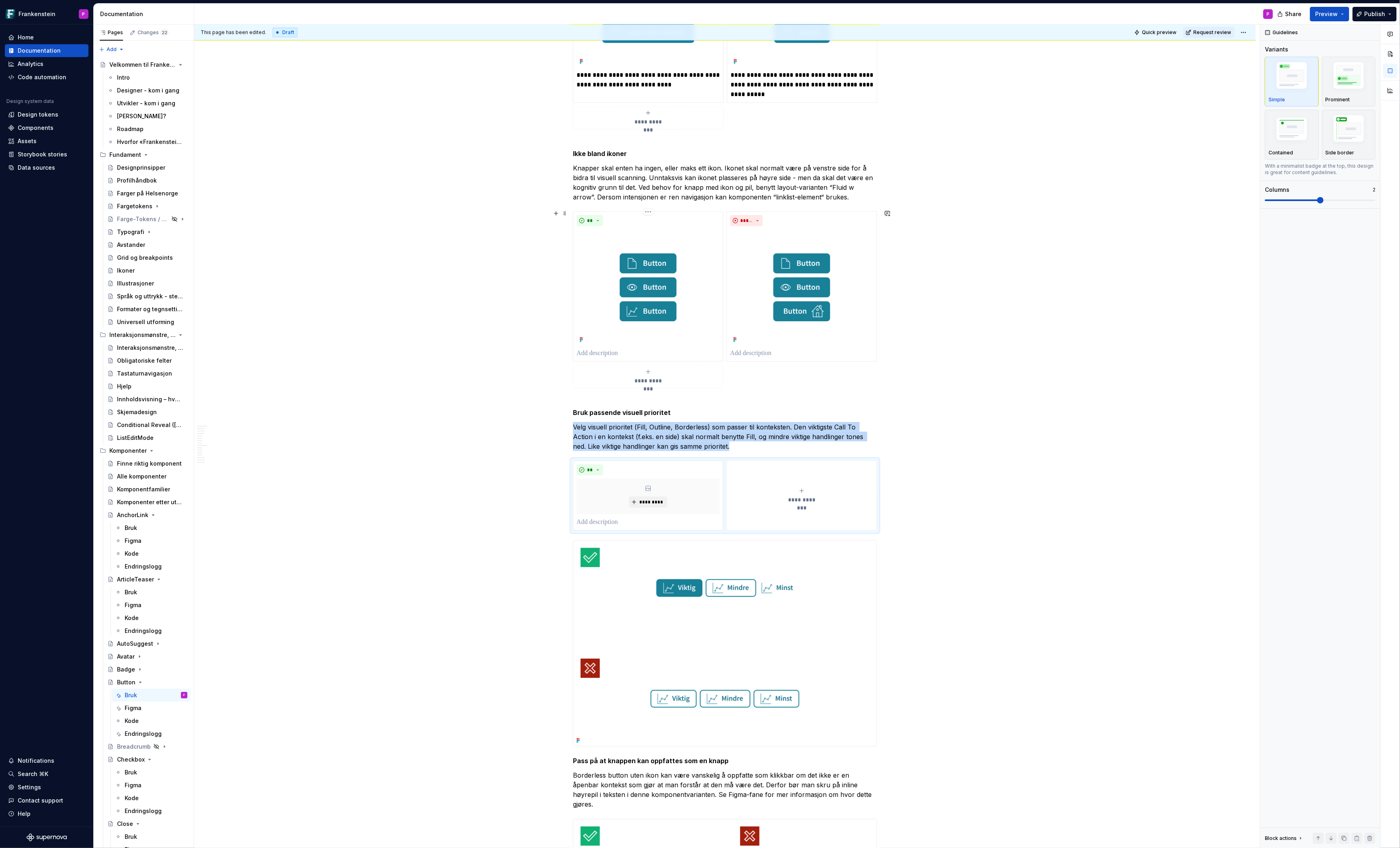
scroll to position [890, 0]
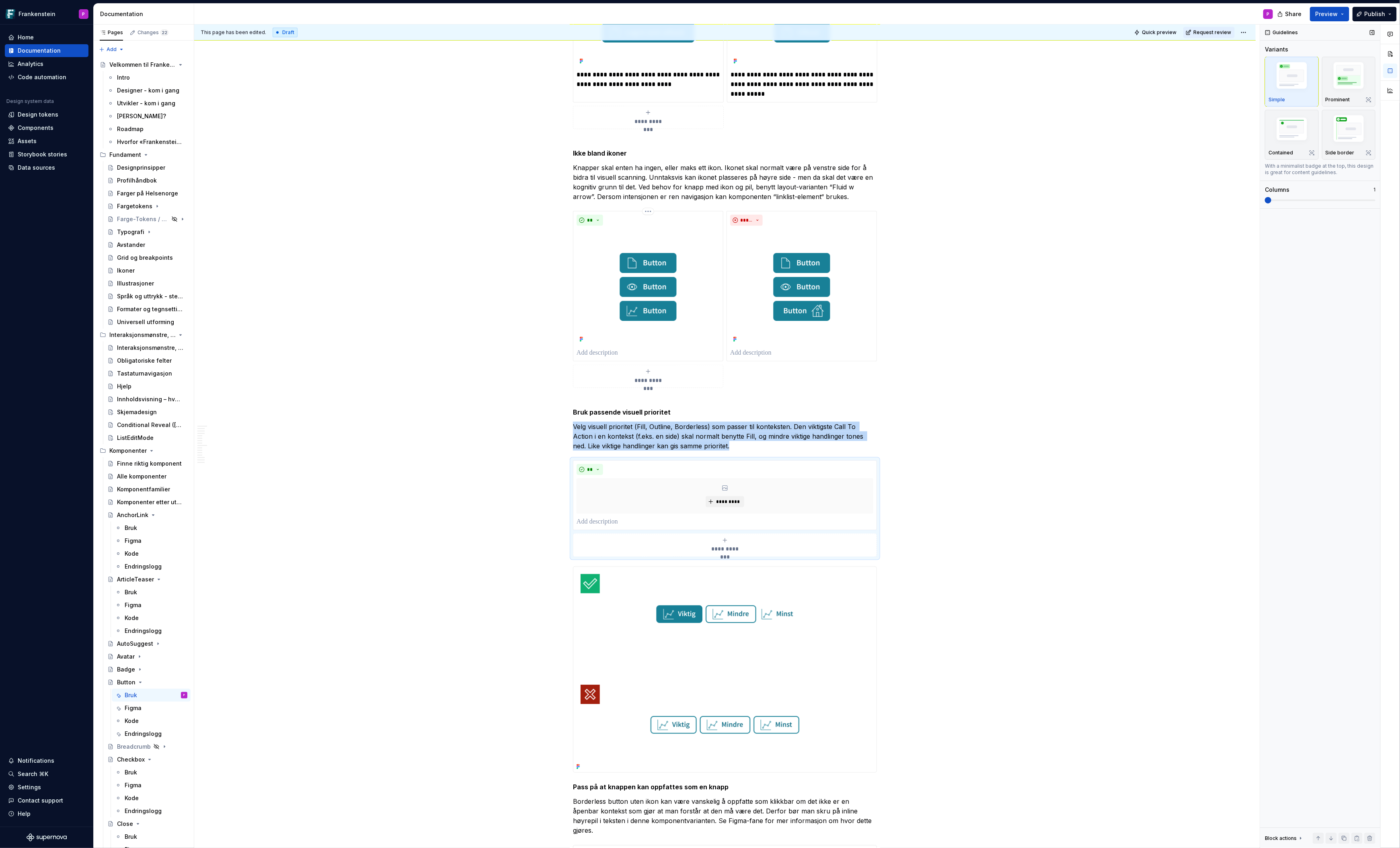
click at [1269, 199] on span at bounding box center [1268, 200] width 7 height 7
click at [657, 540] on div "**********" at bounding box center [725, 546] width 297 height 16
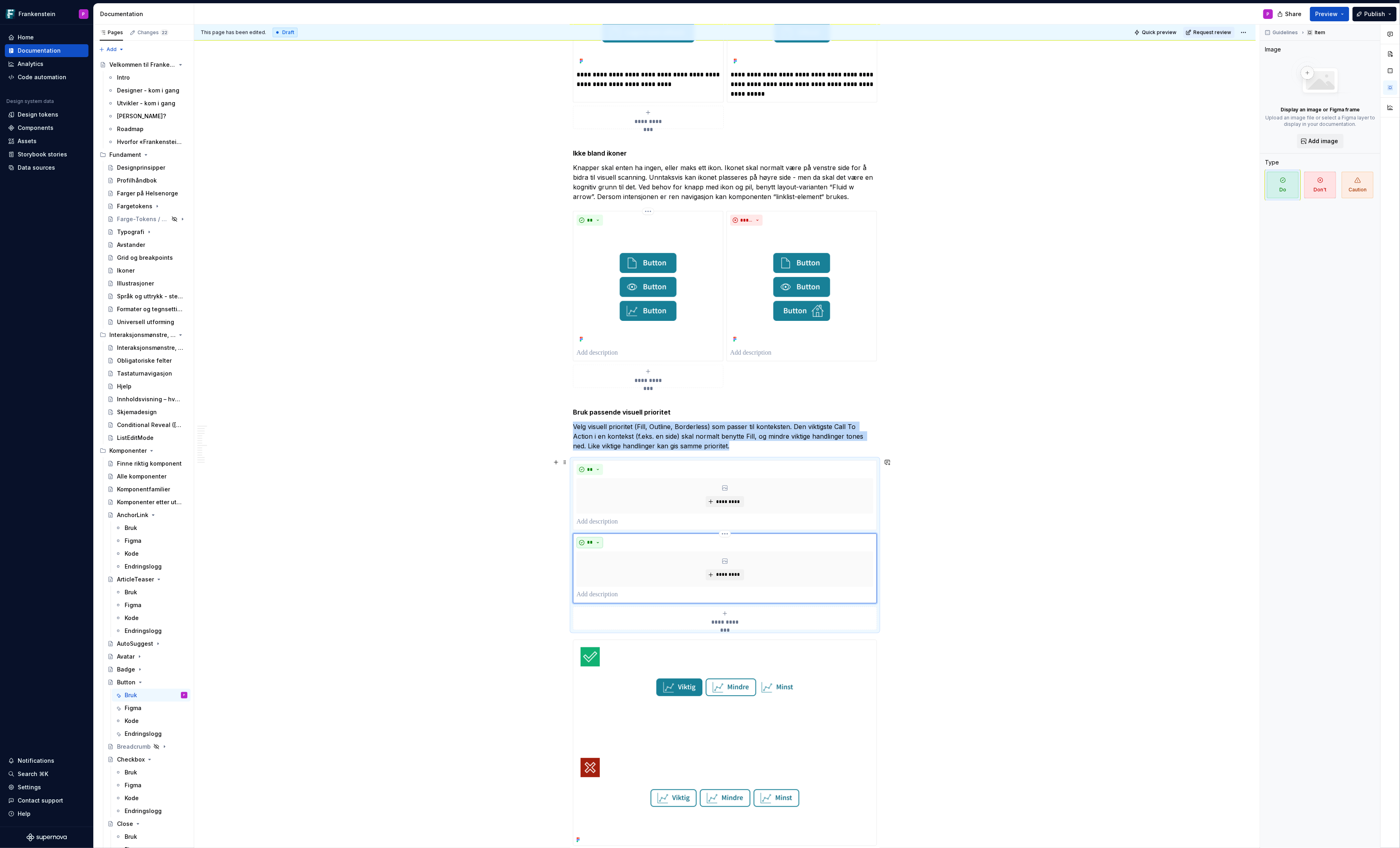
click at [601, 538] on button "**" at bounding box center [590, 543] width 26 height 11
click at [600, 568] on span "Don't" at bounding box center [615, 568] width 69 height 13
click at [665, 491] on div "*********" at bounding box center [725, 496] width 297 height 35
click at [746, 316] on img at bounding box center [802, 287] width 143 height 116
type textarea "*"
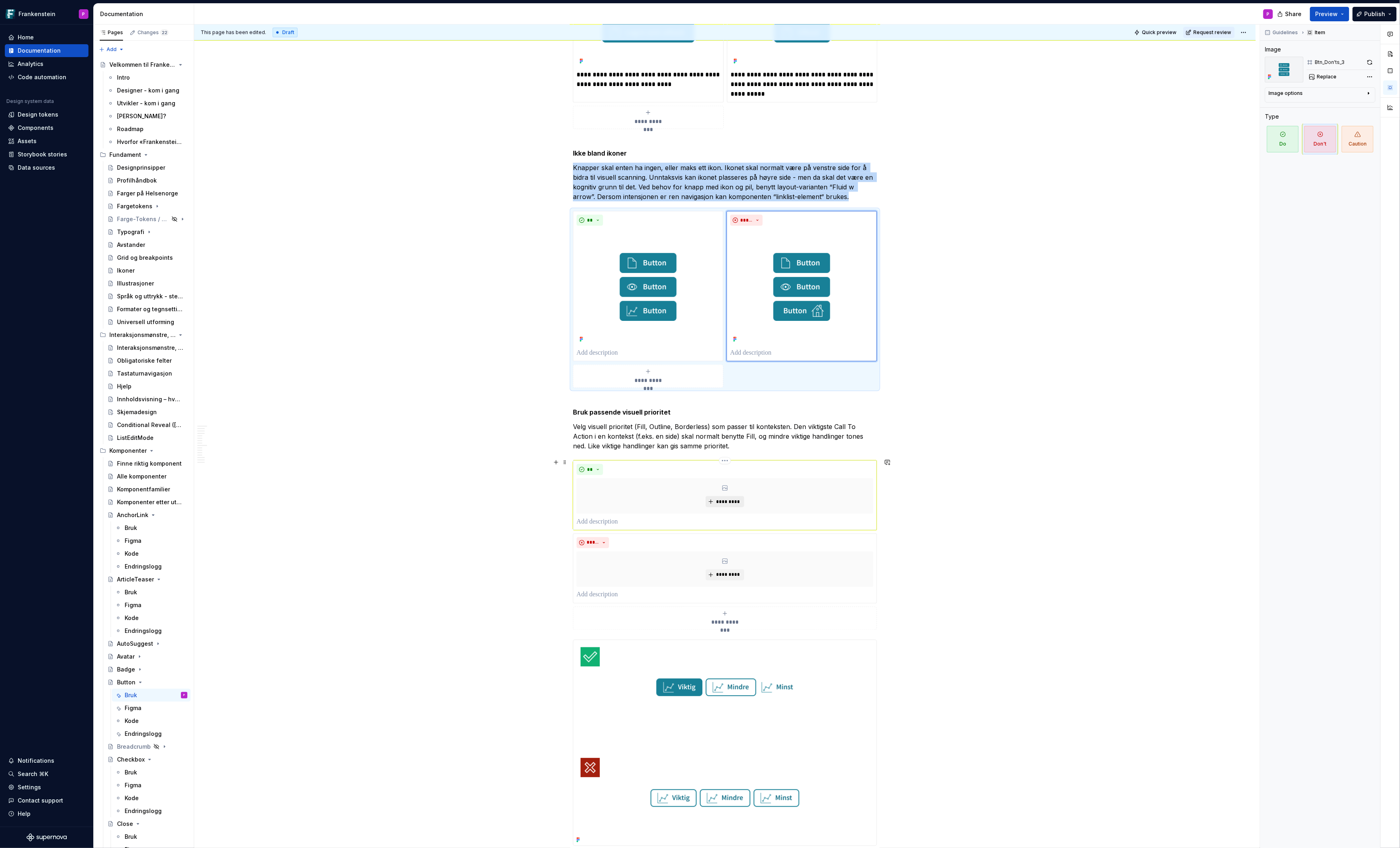
click at [730, 499] on span "*********" at bounding box center [728, 502] width 25 height 7
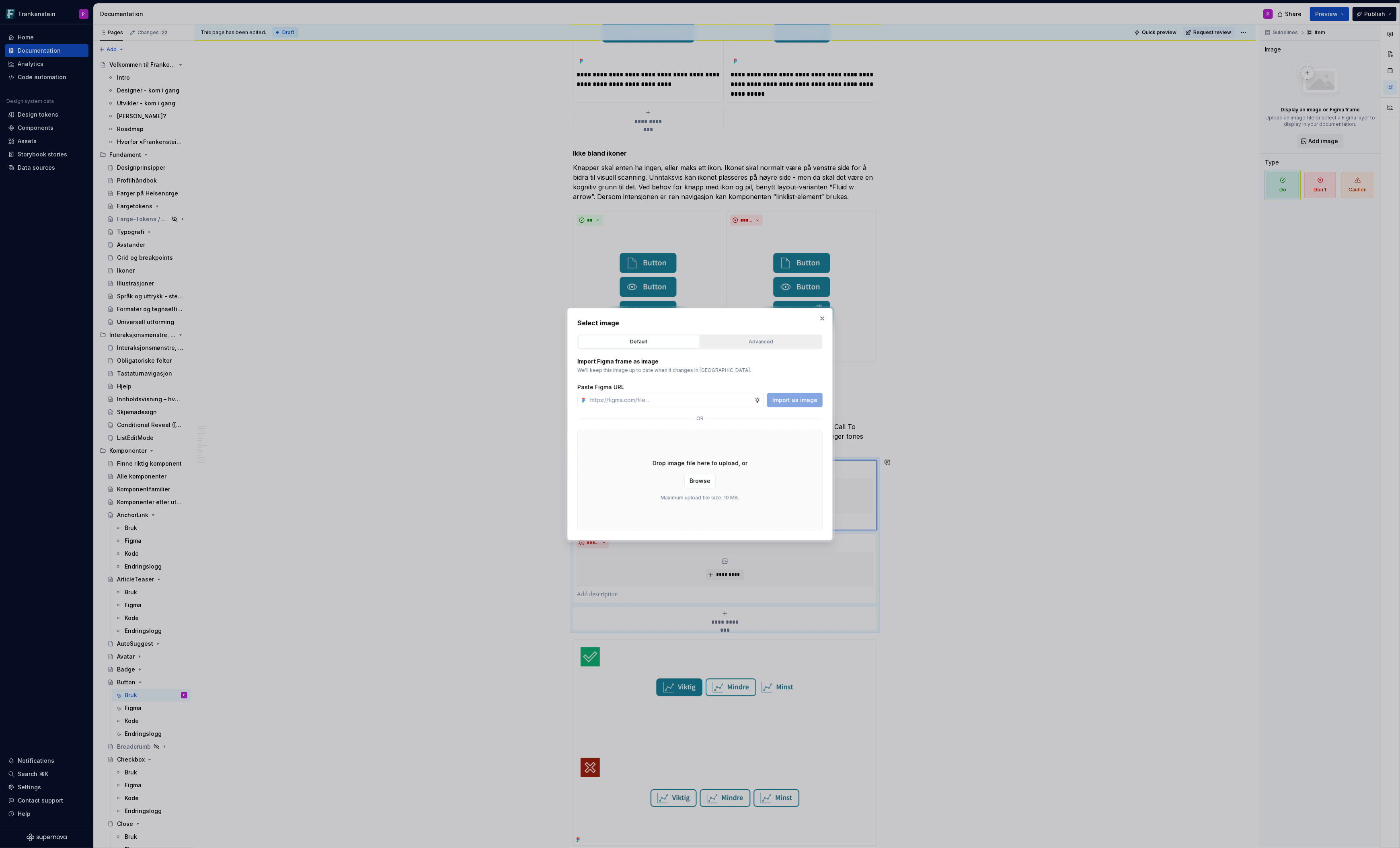
click at [761, 343] on div "Advanced" at bounding box center [761, 342] width 116 height 8
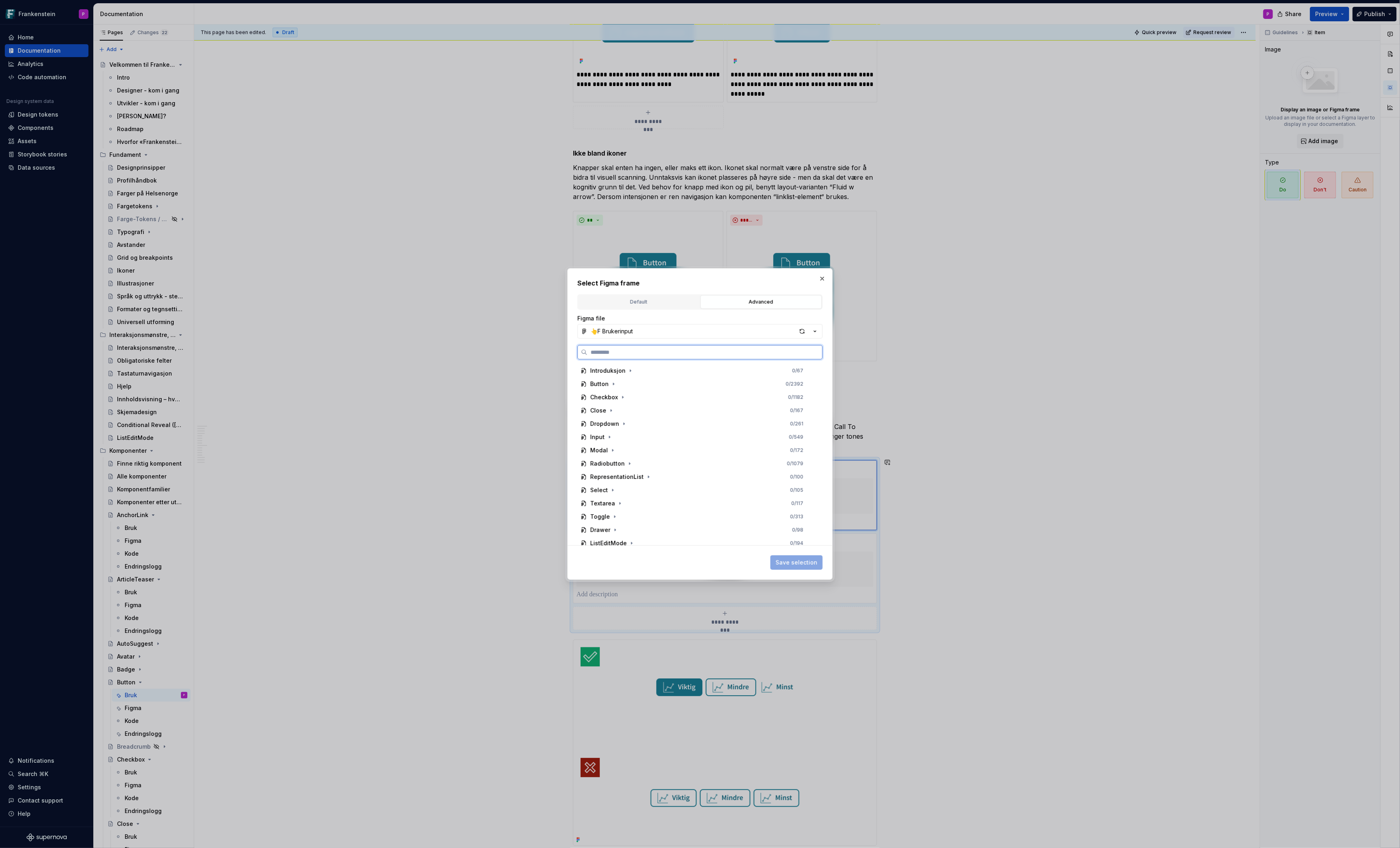
click at [702, 353] on input "search" at bounding box center [705, 352] width 235 height 8
type input "**"
click at [627, 512] on div "Btn_ Do 's_4 0 / 4" at bounding box center [700, 517] width 232 height 13
click at [786, 559] on span "Save selection" at bounding box center [796, 562] width 42 height 8
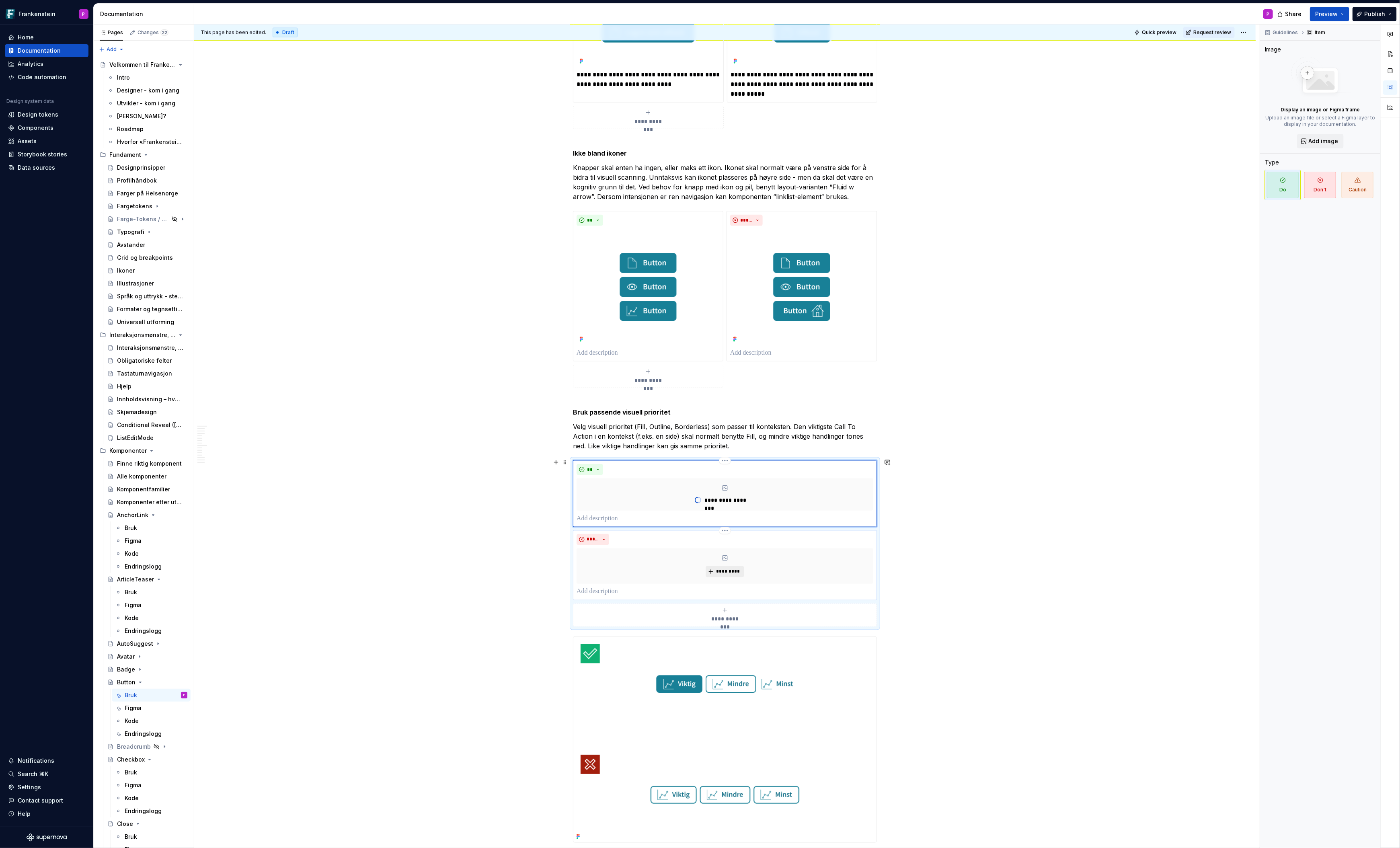
click at [726, 569] on span "*********" at bounding box center [728, 572] width 25 height 7
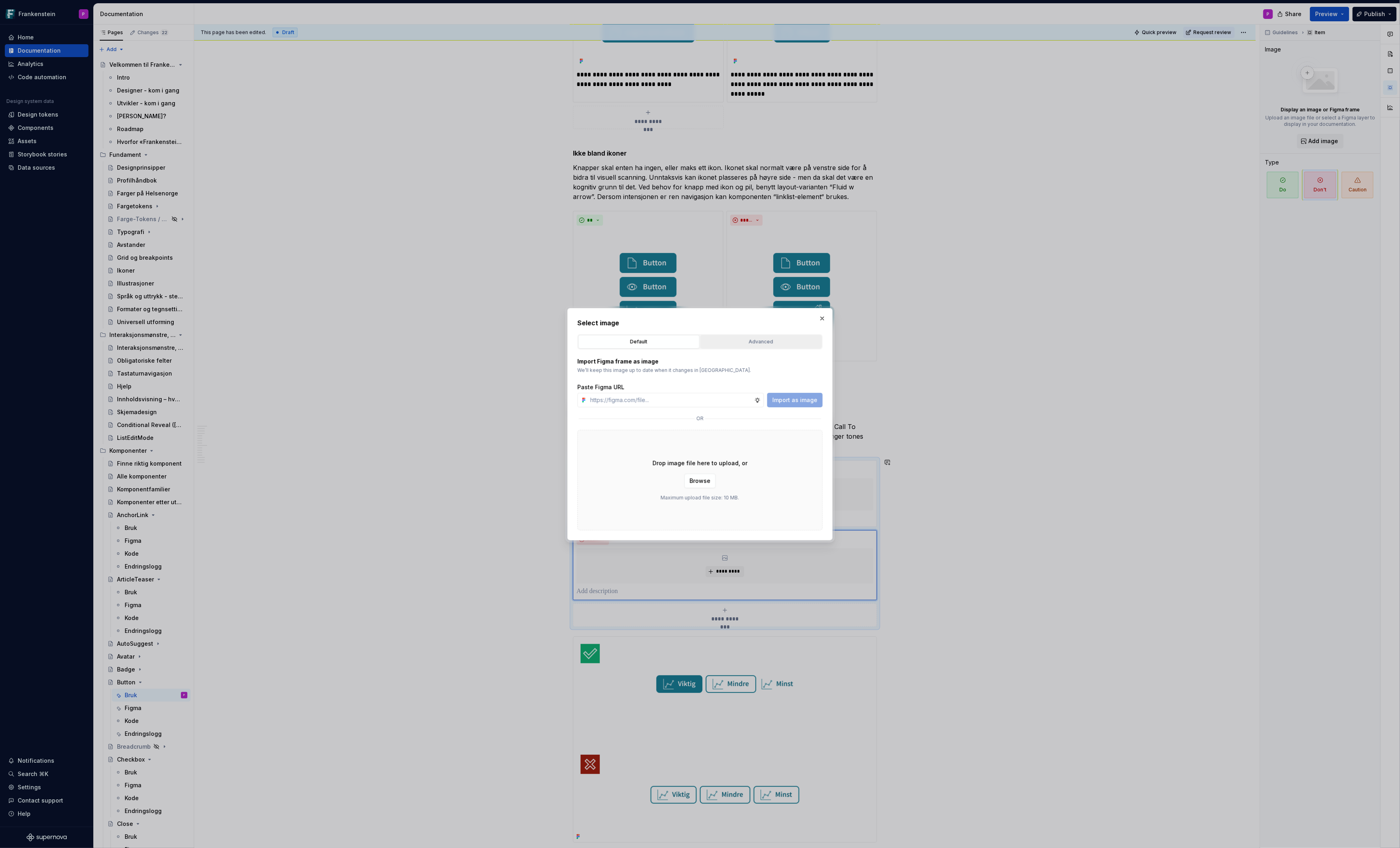
click at [770, 342] on div "Advanced" at bounding box center [761, 342] width 116 height 8
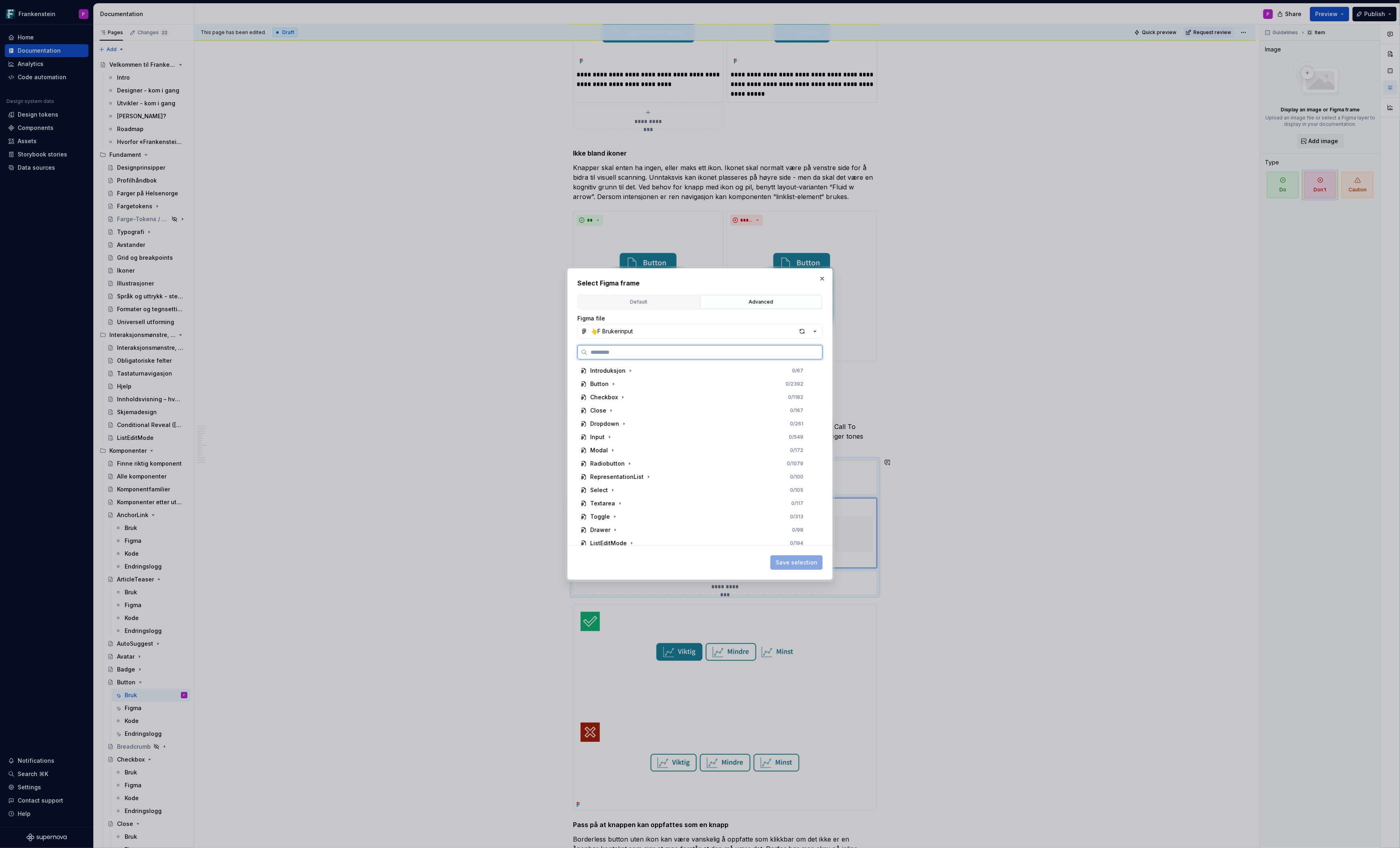
click at [705, 351] on input "search" at bounding box center [705, 352] width 235 height 8
click at [705, 351] on input "**" at bounding box center [705, 352] width 235 height 8
type input "***"
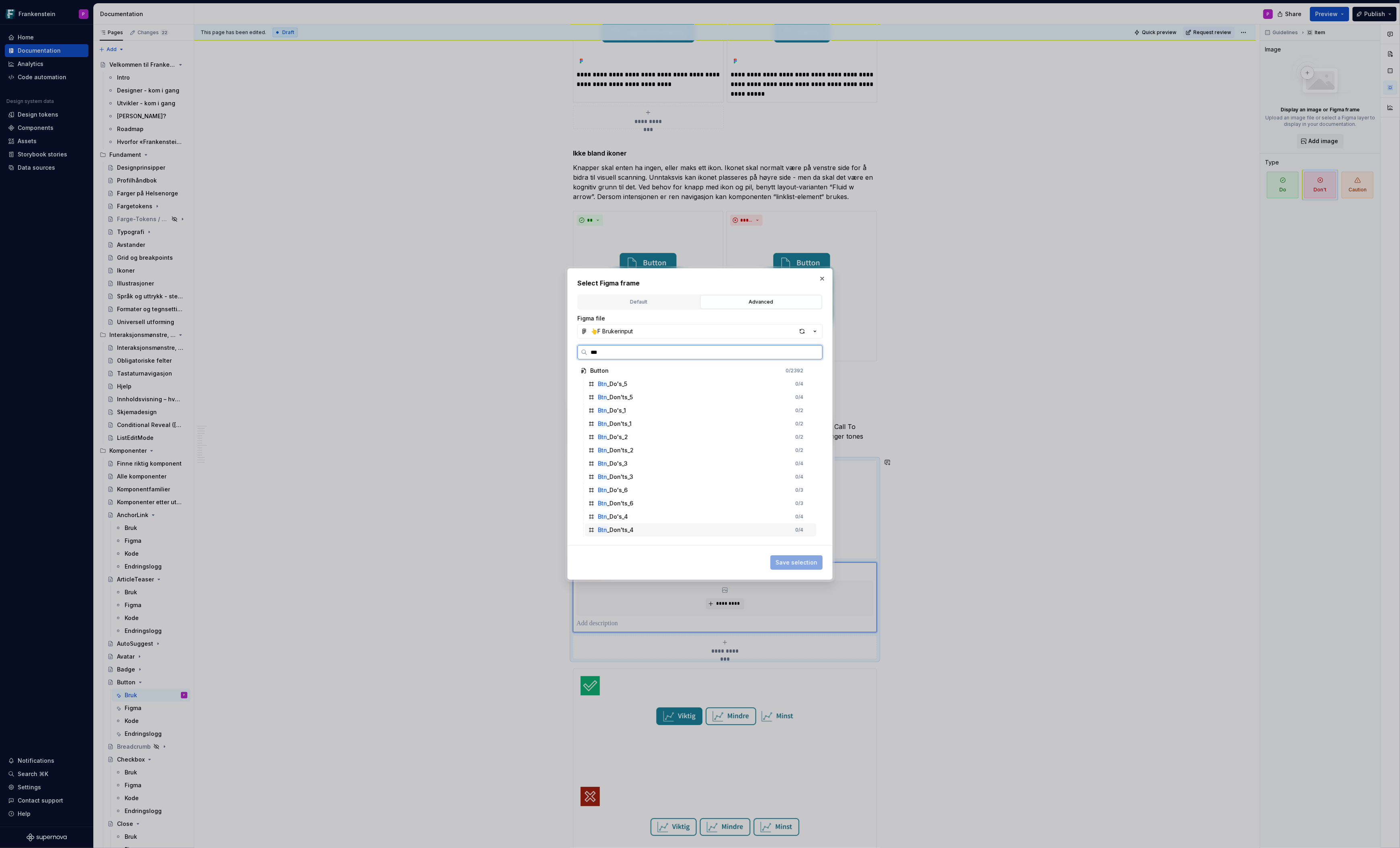
click at [623, 531] on div "Btn _Don'ts_4" at bounding box center [616, 530] width 36 height 8
click at [793, 565] on span "Save selection" at bounding box center [796, 562] width 42 height 8
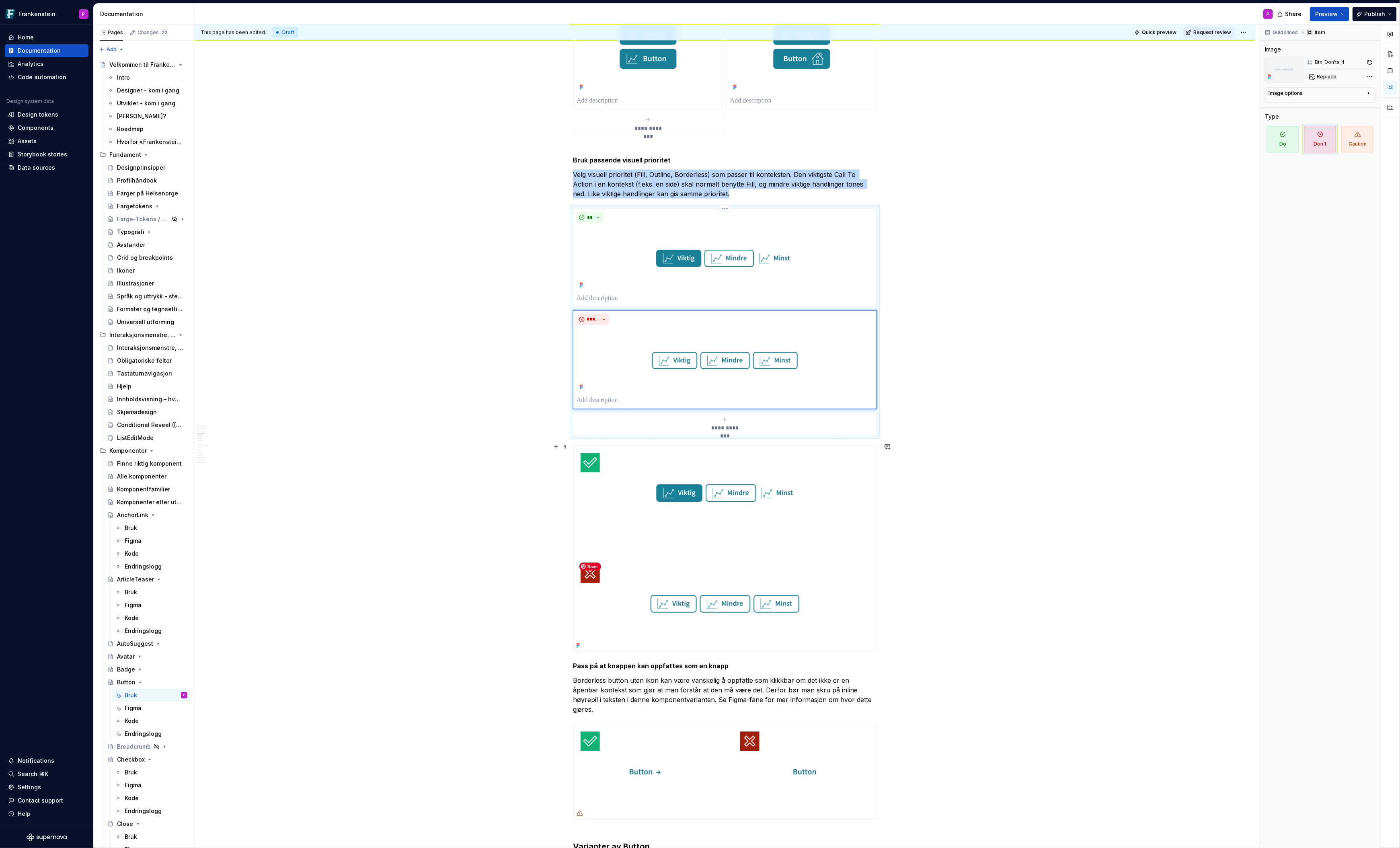
scroll to position [1144, 0]
click at [773, 481] on img at bounding box center [724, 546] width 303 height 205
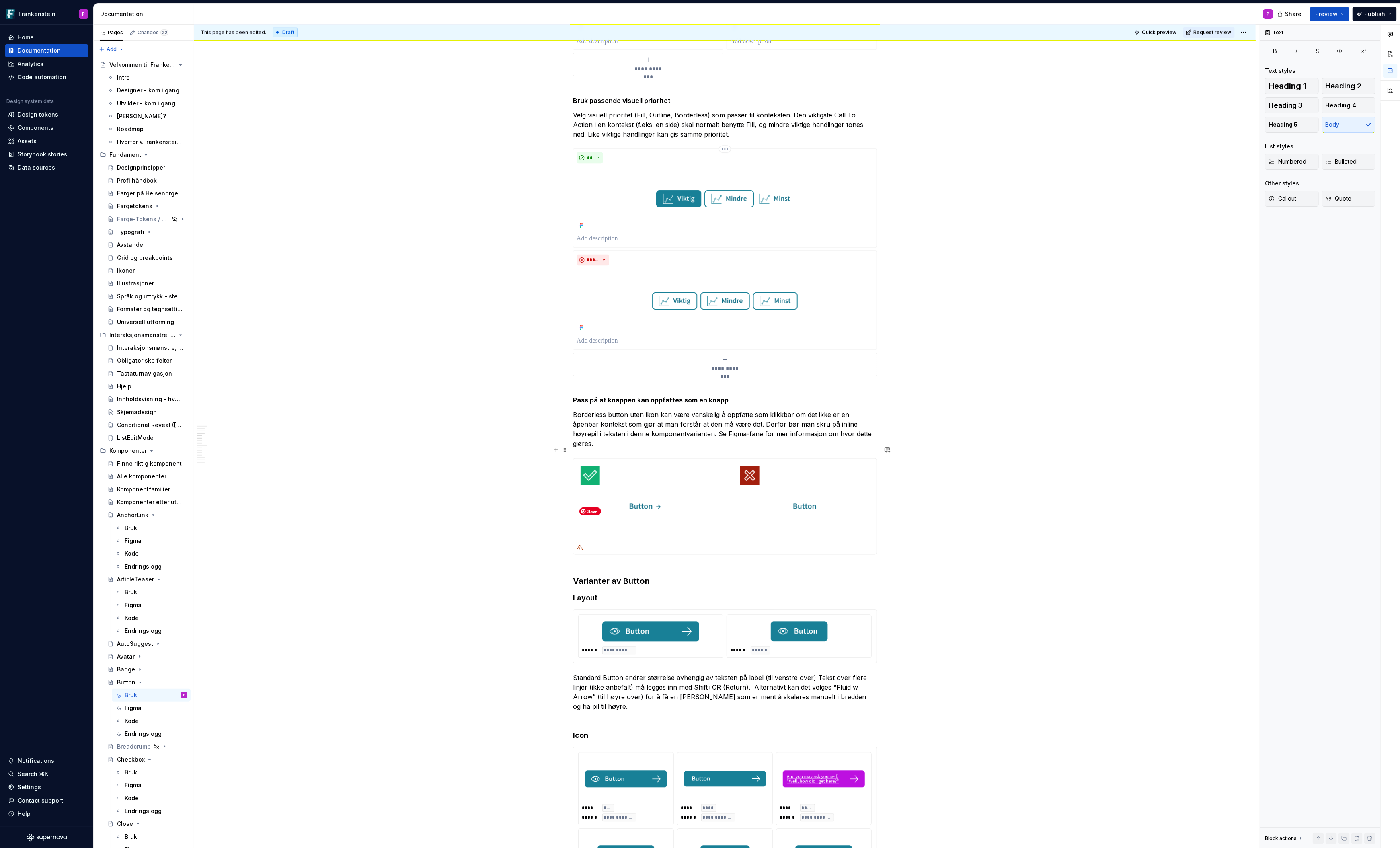
scroll to position [1205, 0]
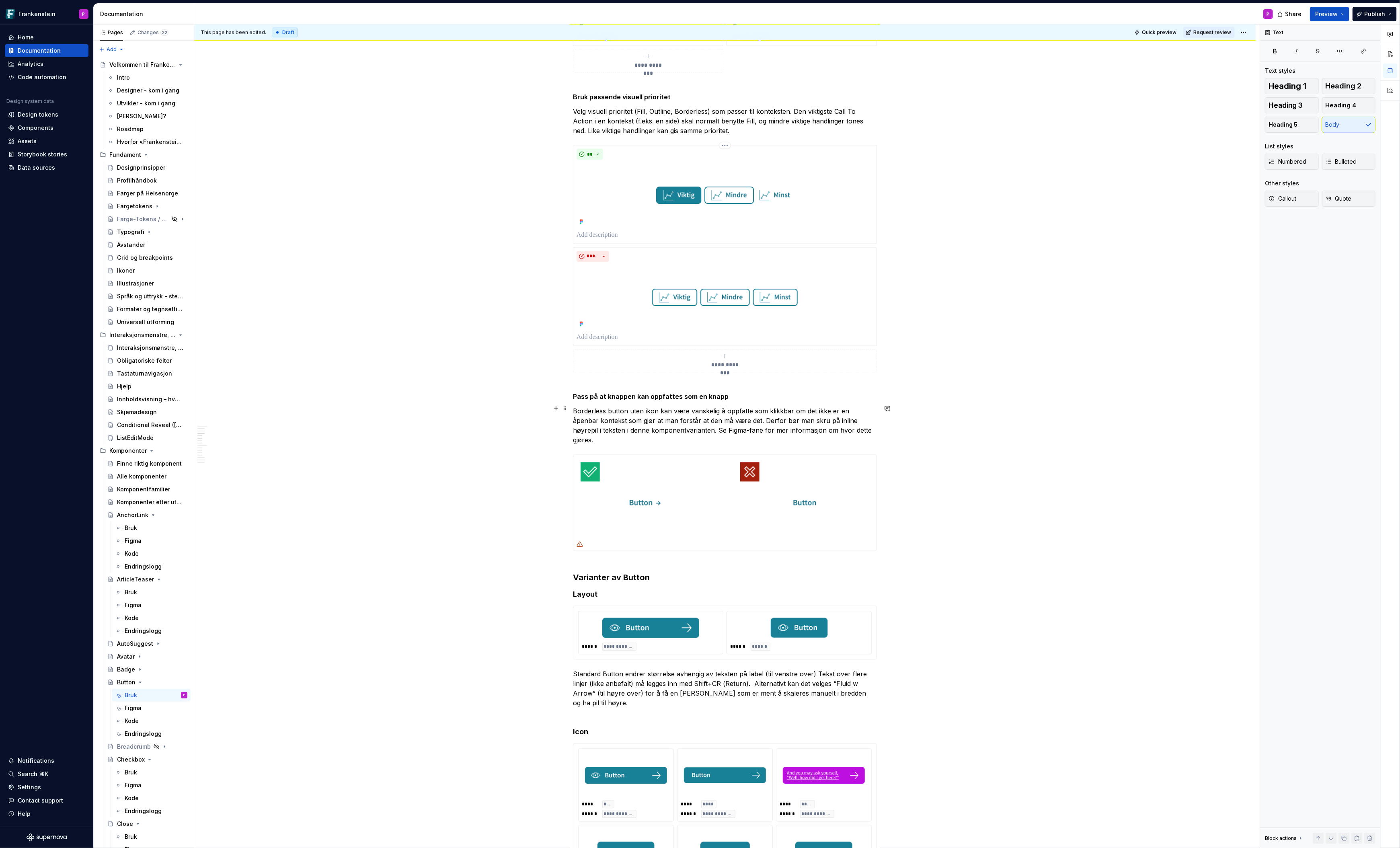
click at [863, 430] on p "Borderless button uten ikon kan være vanskelig å oppfatte som klikkbar om det i…" at bounding box center [725, 426] width 304 height 39
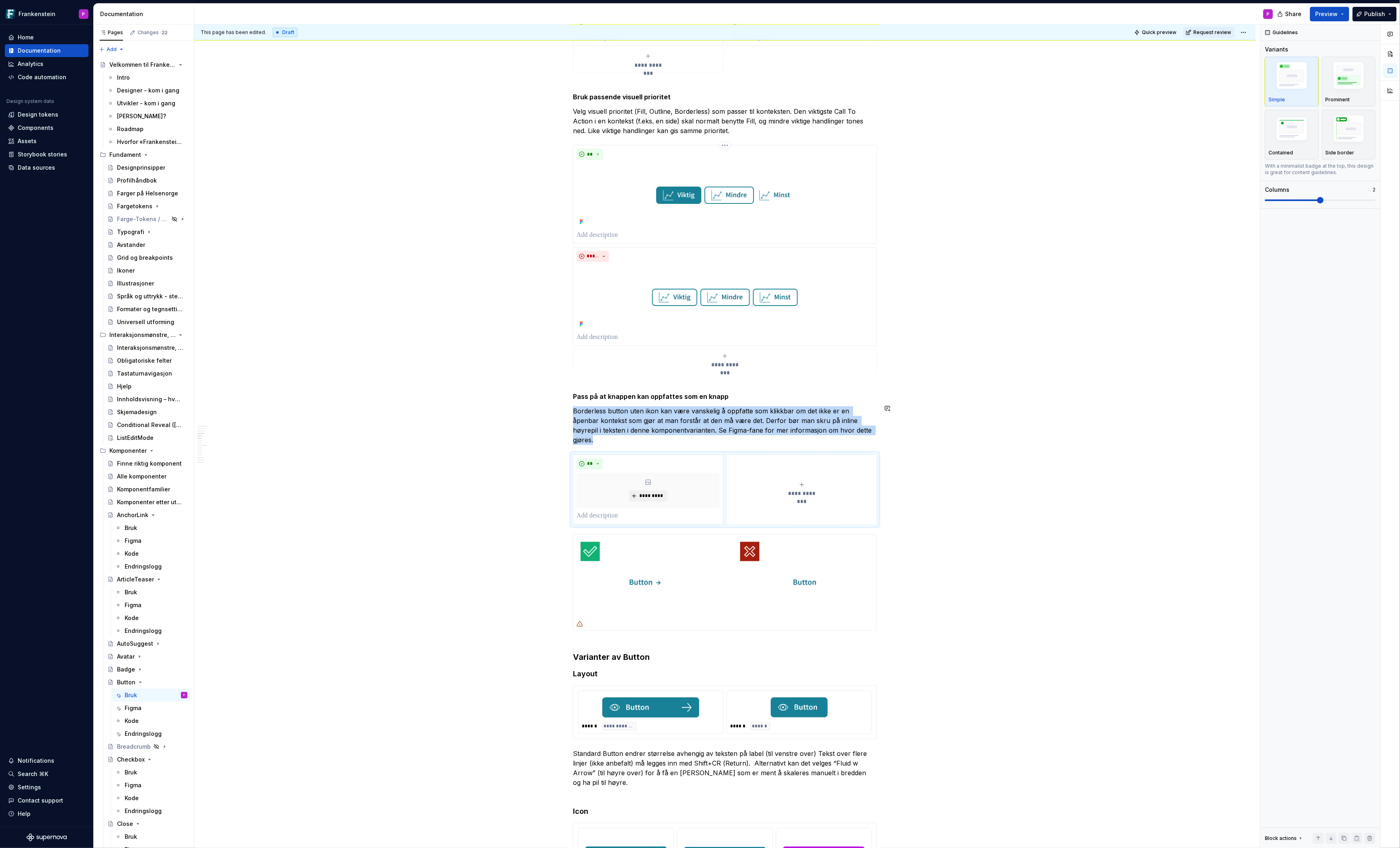
type textarea "*"
click at [654, 493] on span "*********" at bounding box center [651, 496] width 25 height 7
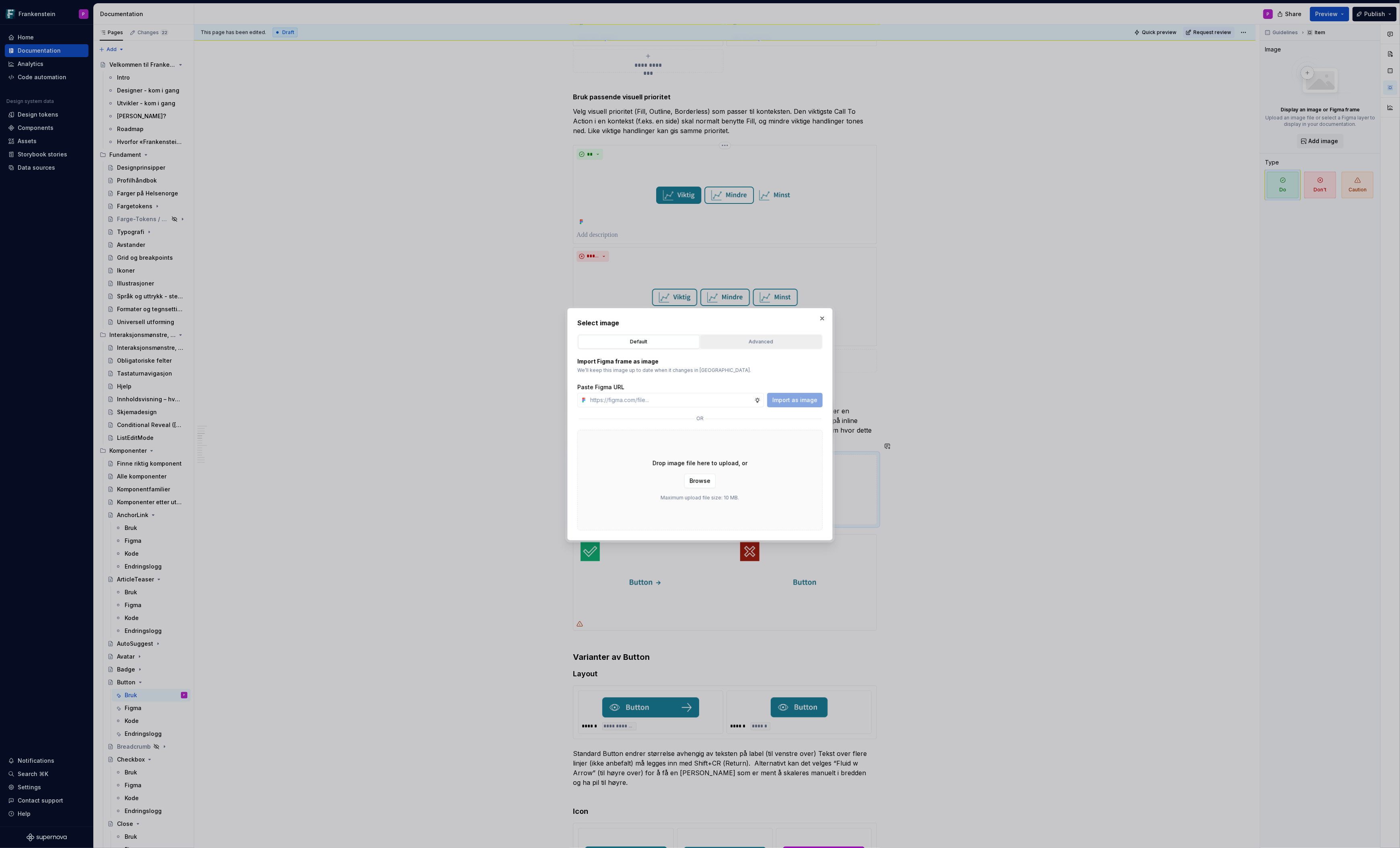
click at [758, 343] on div "Advanced" at bounding box center [761, 342] width 116 height 8
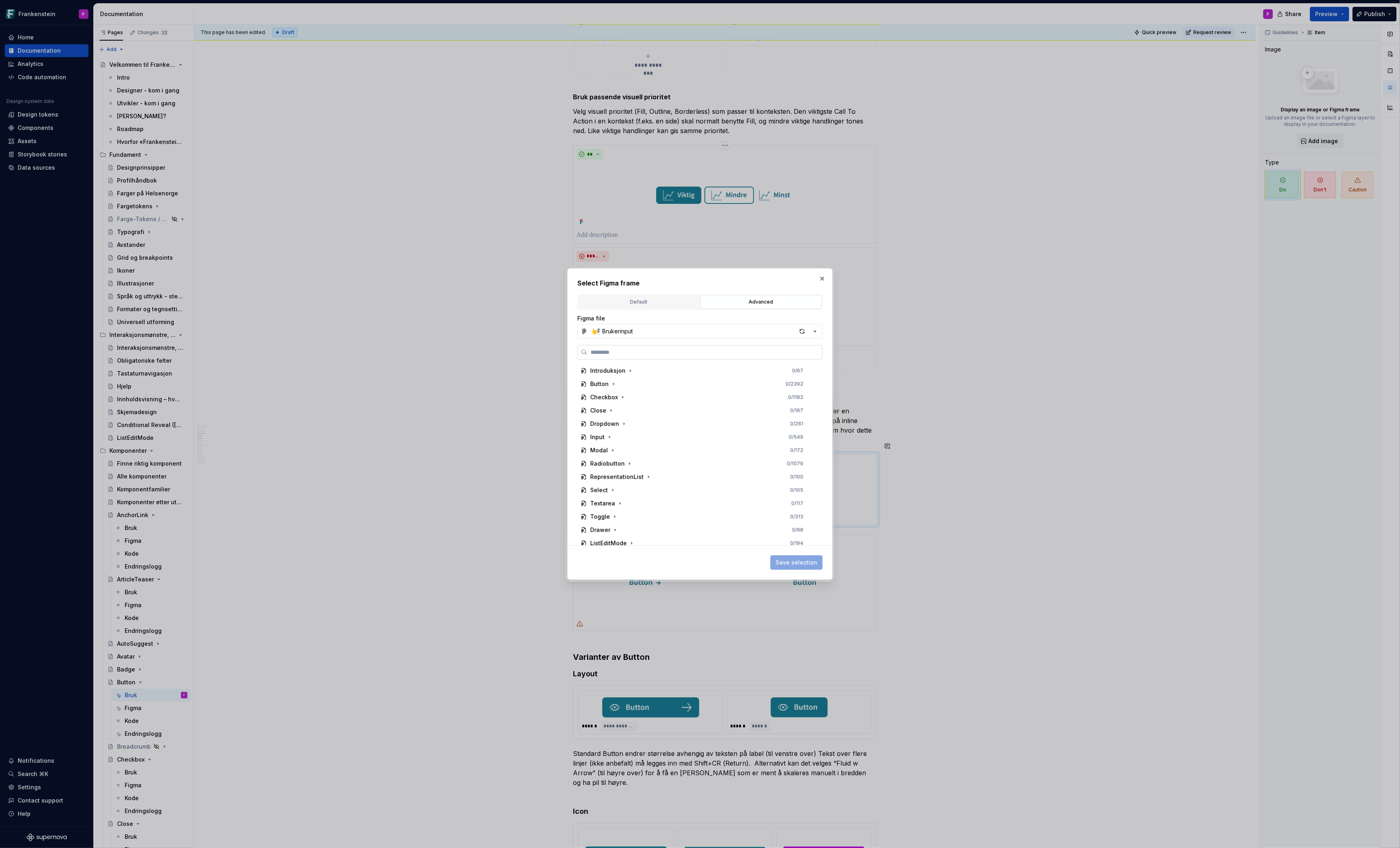
click at [720, 358] on label at bounding box center [700, 352] width 245 height 15
click at [720, 356] on input "search" at bounding box center [705, 352] width 235 height 8
type input "***"
click at [686, 382] on div "Btn _Do's_5 0 / 4" at bounding box center [700, 384] width 232 height 13
click at [782, 562] on span "Save selection" at bounding box center [796, 562] width 42 height 8
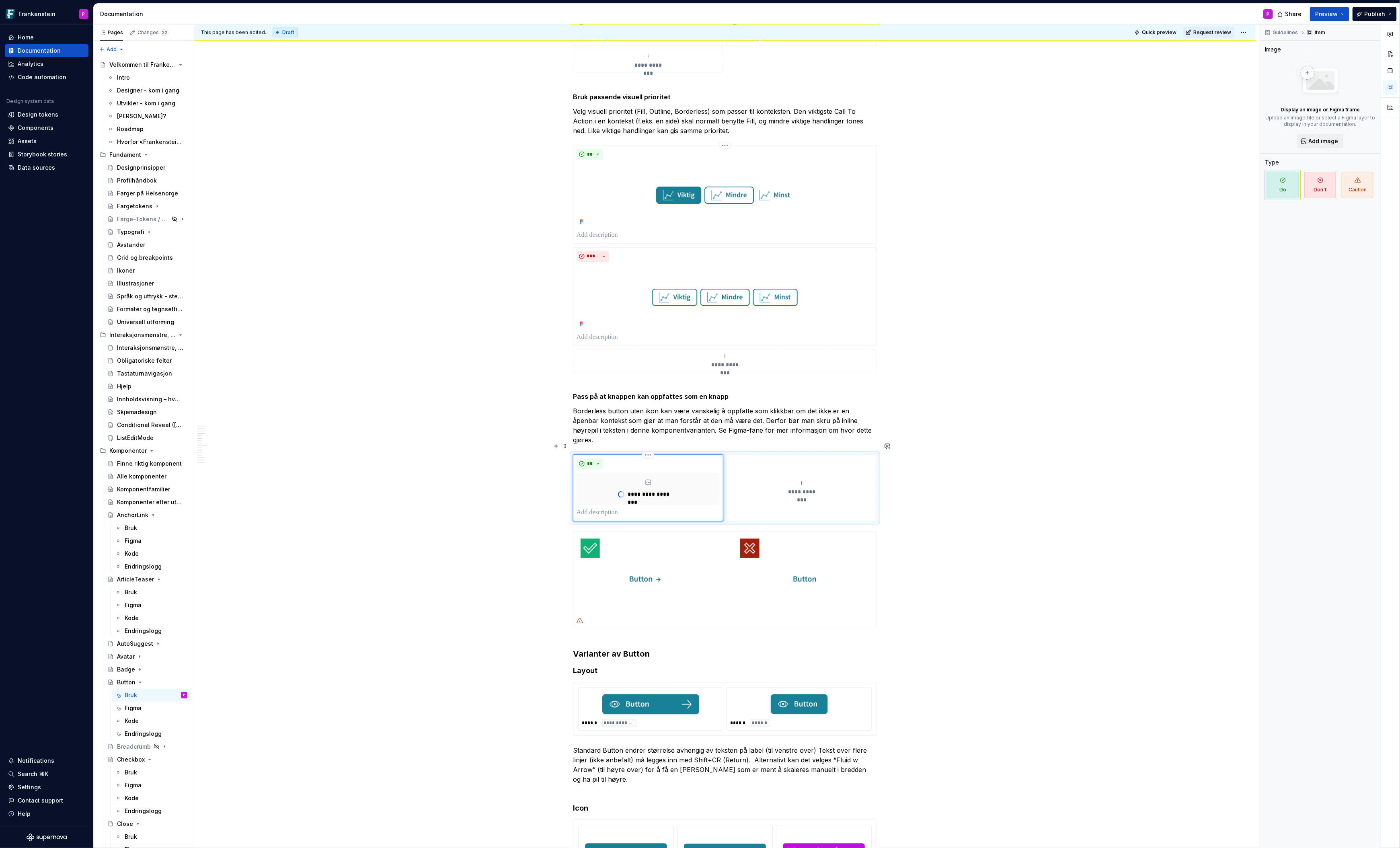
click at [806, 488] on span "**********" at bounding box center [802, 492] width 37 height 8
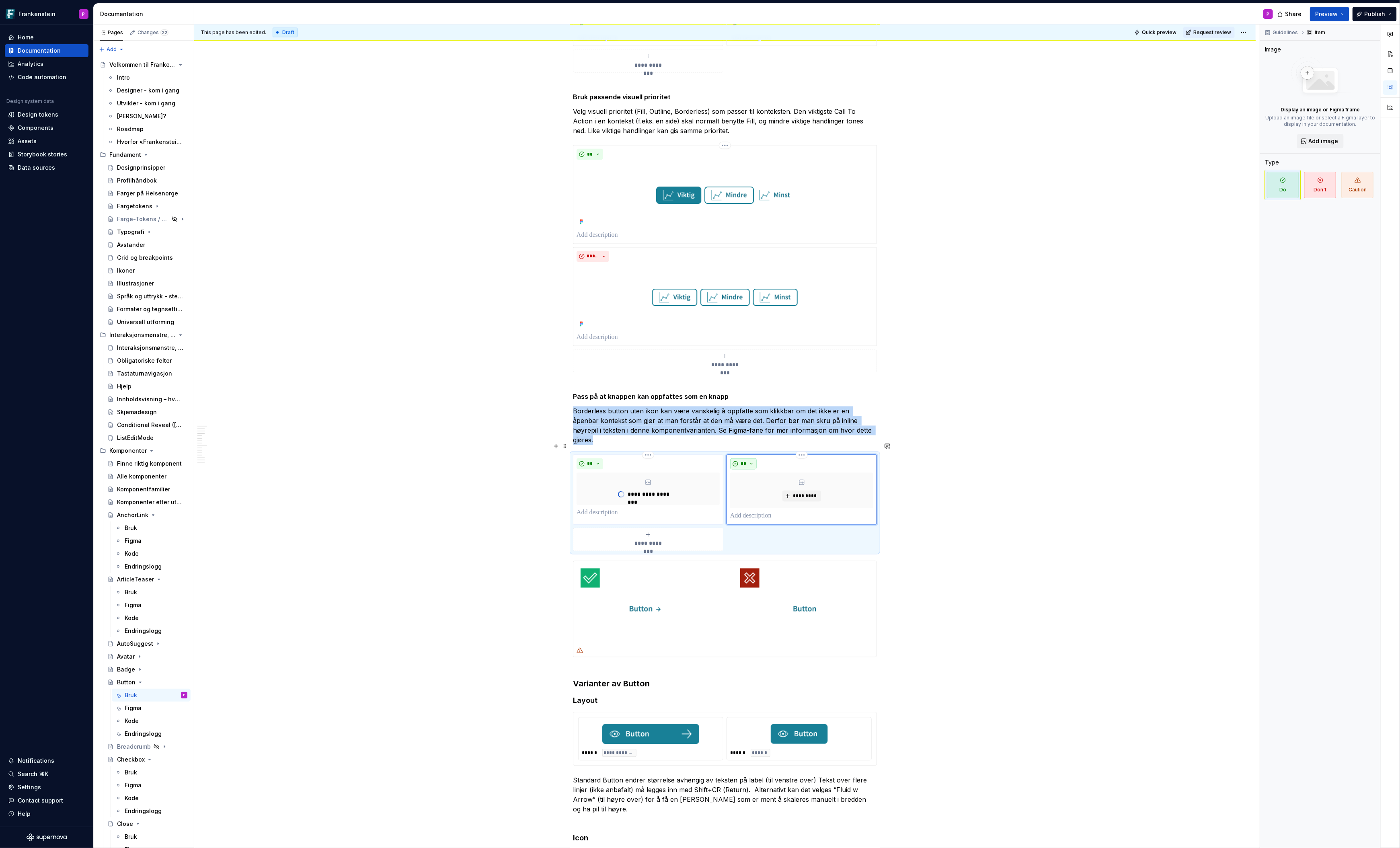
click at [751, 459] on button "**" at bounding box center [743, 464] width 26 height 11
click at [751, 478] on div "Suggestions" at bounding box center [750, 479] width 7 height 7
click at [800, 493] on span "*********" at bounding box center [805, 496] width 25 height 7
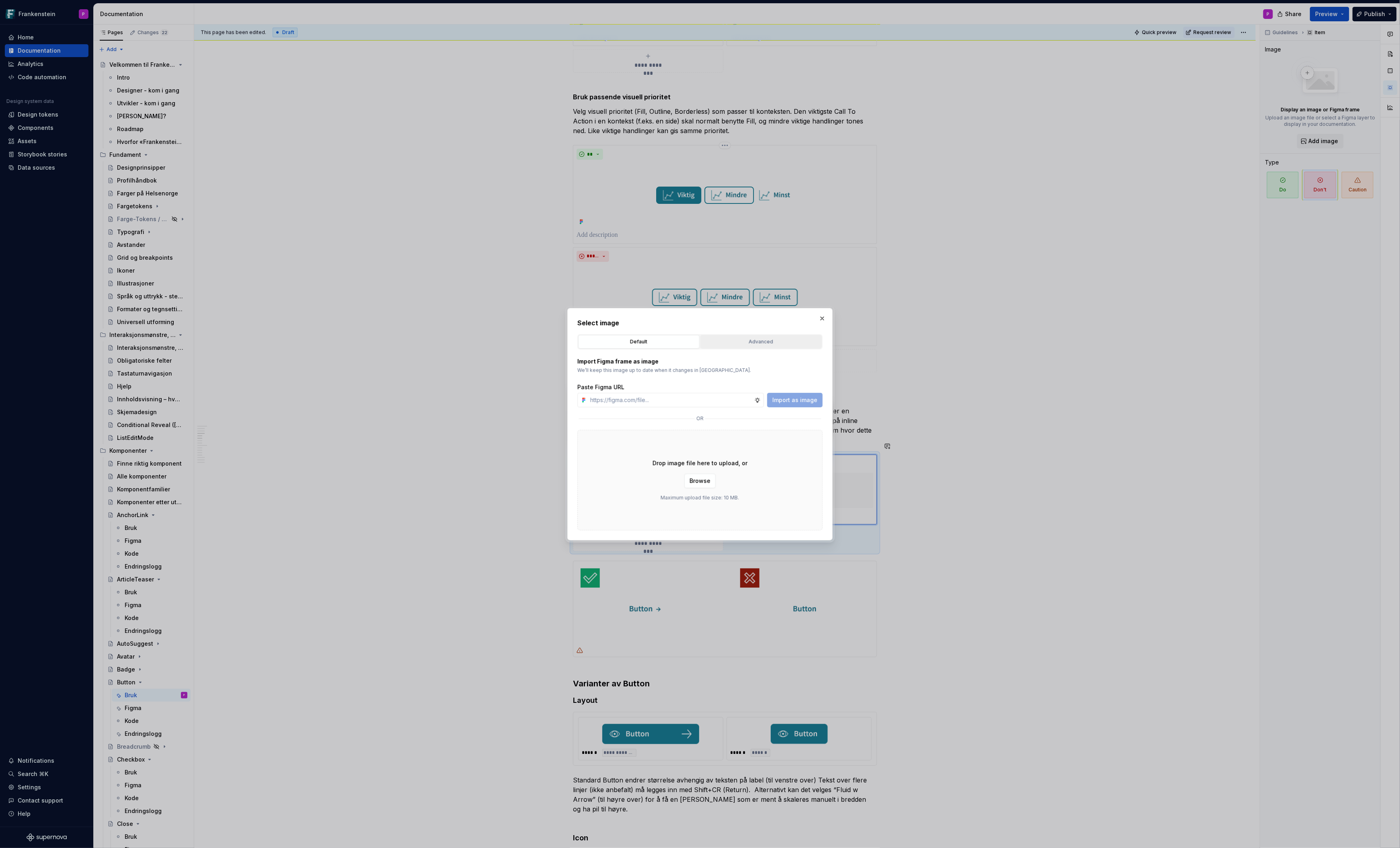
click at [747, 340] on div "Advanced" at bounding box center [761, 342] width 116 height 8
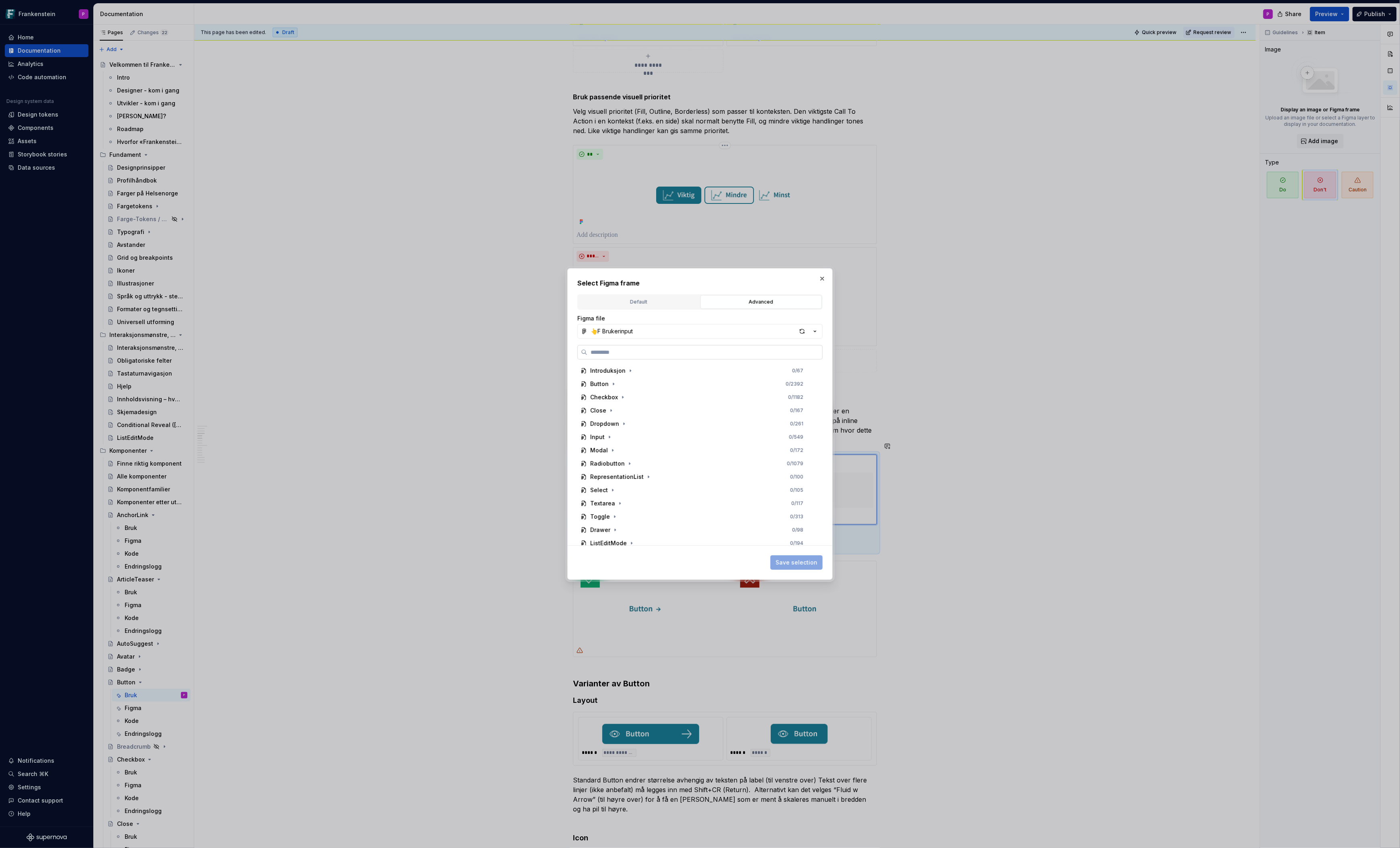
click at [673, 357] on label at bounding box center [700, 352] width 245 height 15
click at [673, 356] on input "search" at bounding box center [705, 352] width 235 height 8
type input "***"
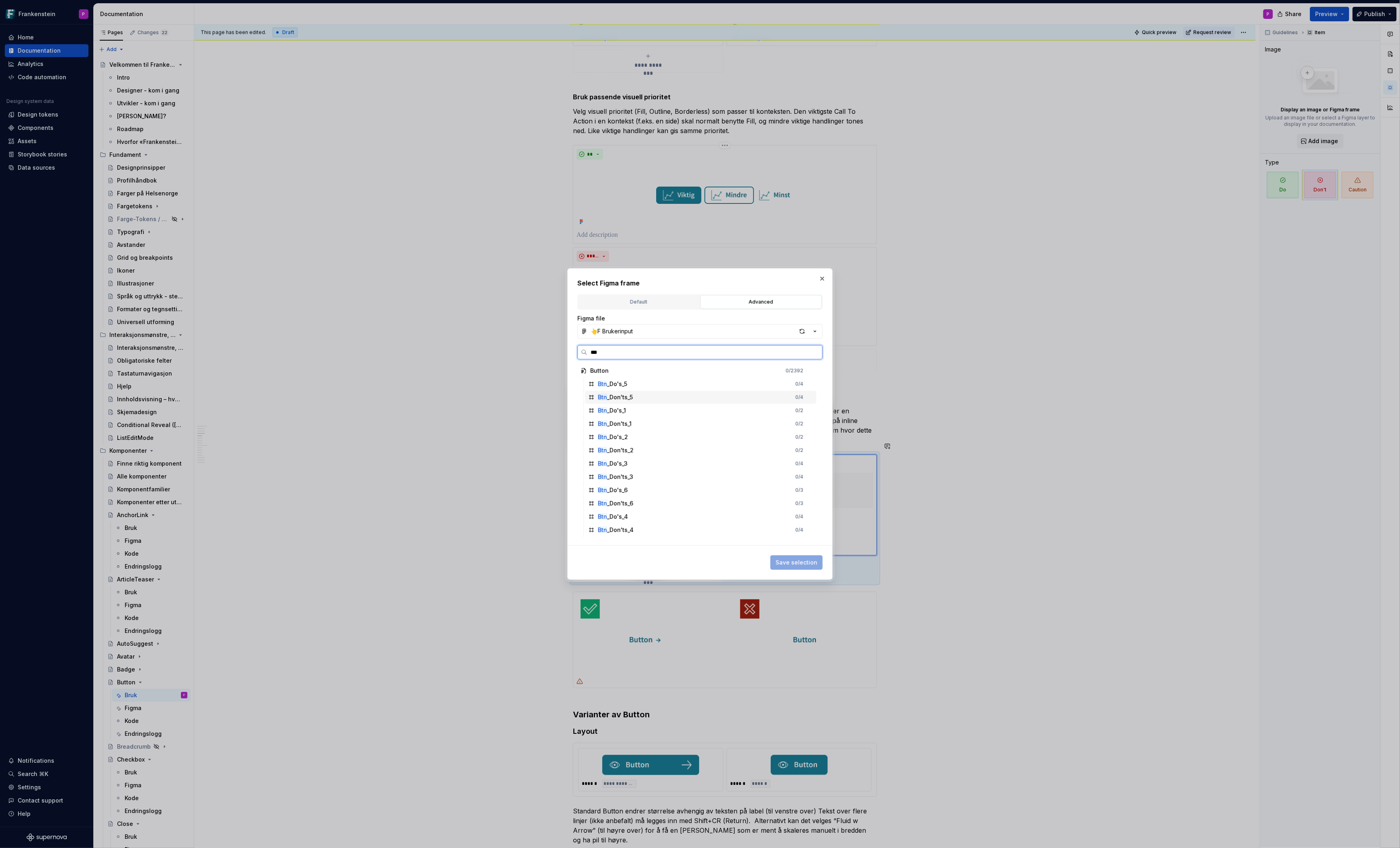
click at [630, 397] on div "Btn _Don'ts_5" at bounding box center [616, 397] width 35 height 8
click at [783, 565] on span "Save selection" at bounding box center [796, 562] width 42 height 8
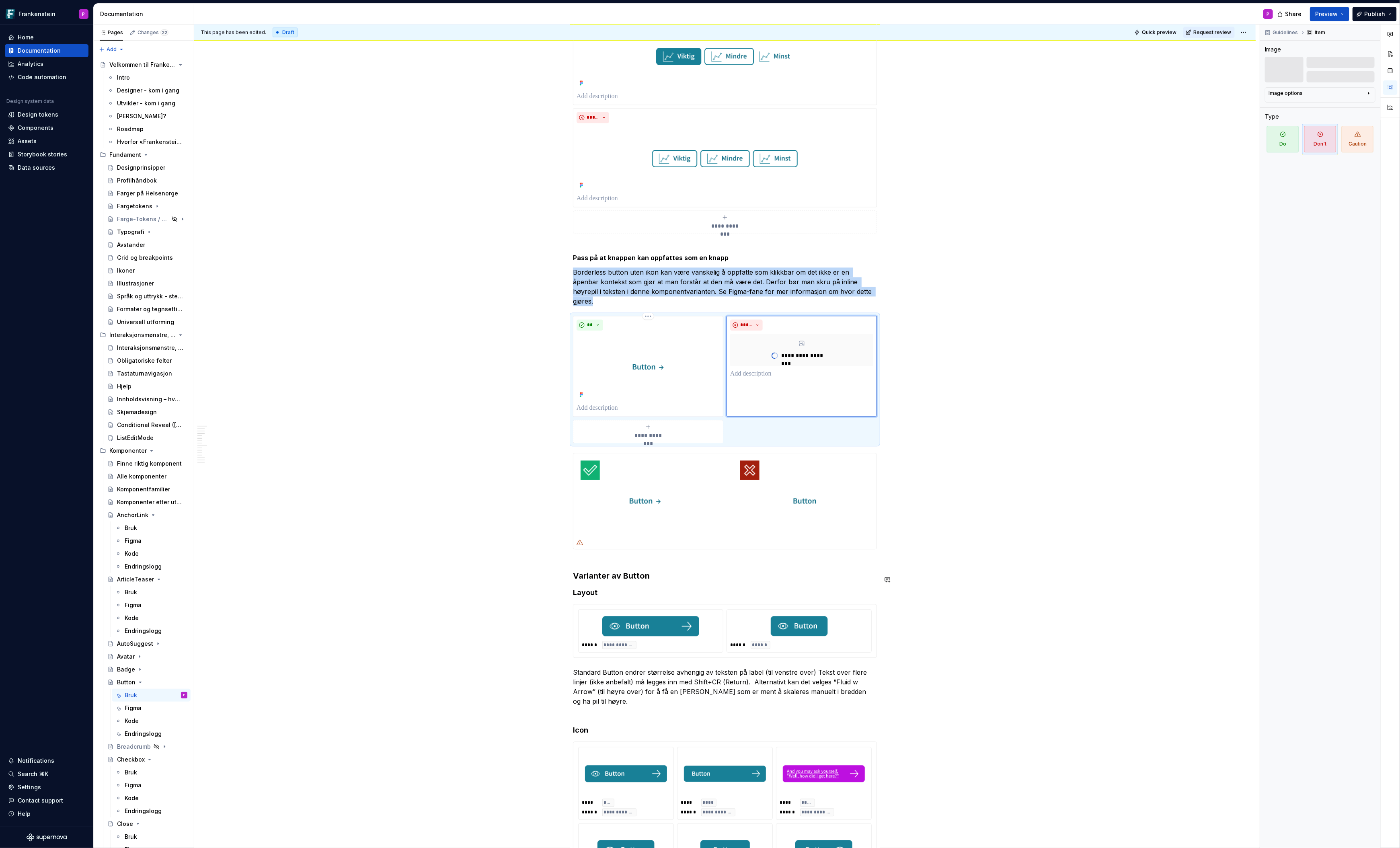
scroll to position [1346, 0]
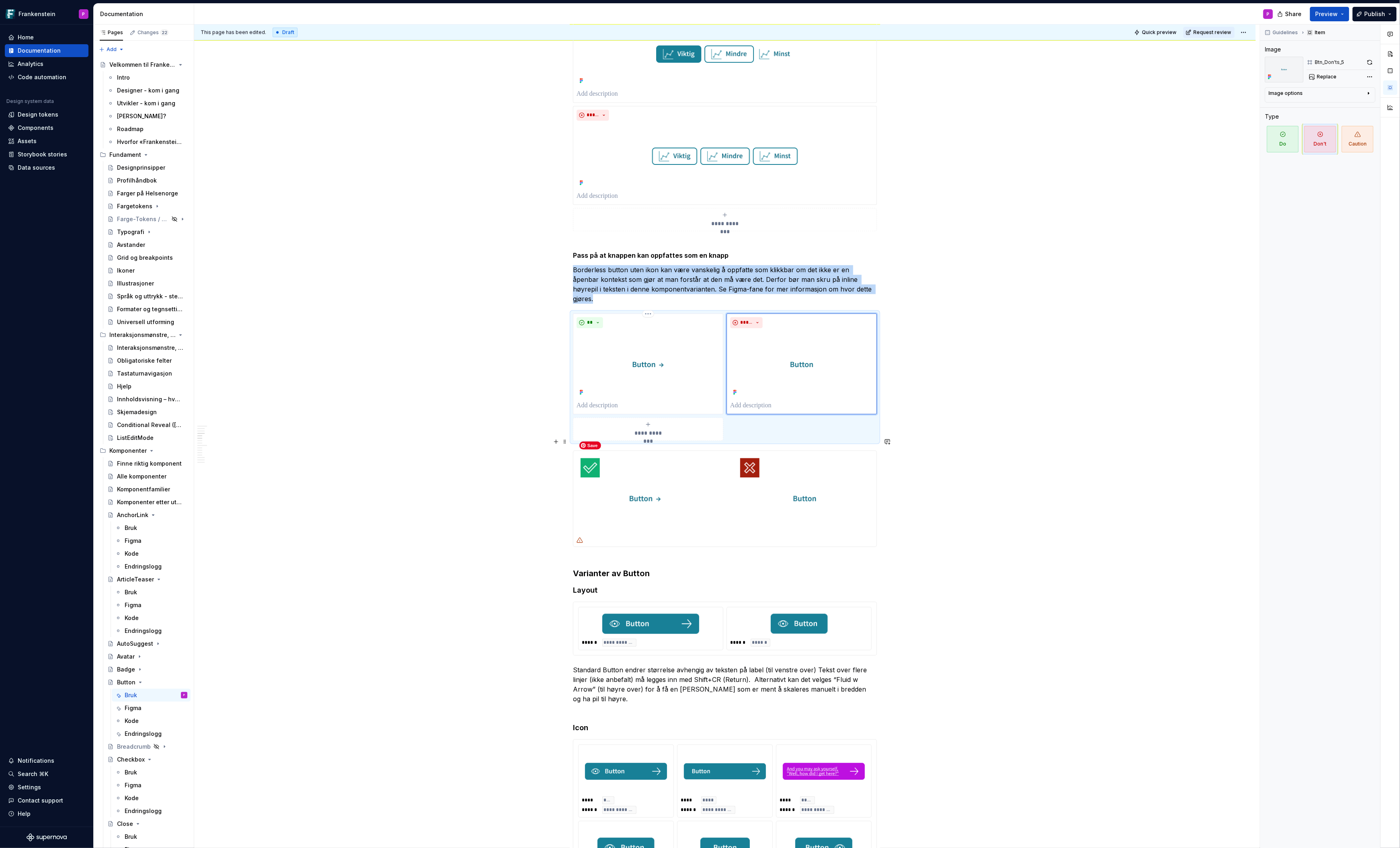
click at [833, 501] on img at bounding box center [724, 499] width 303 height 95
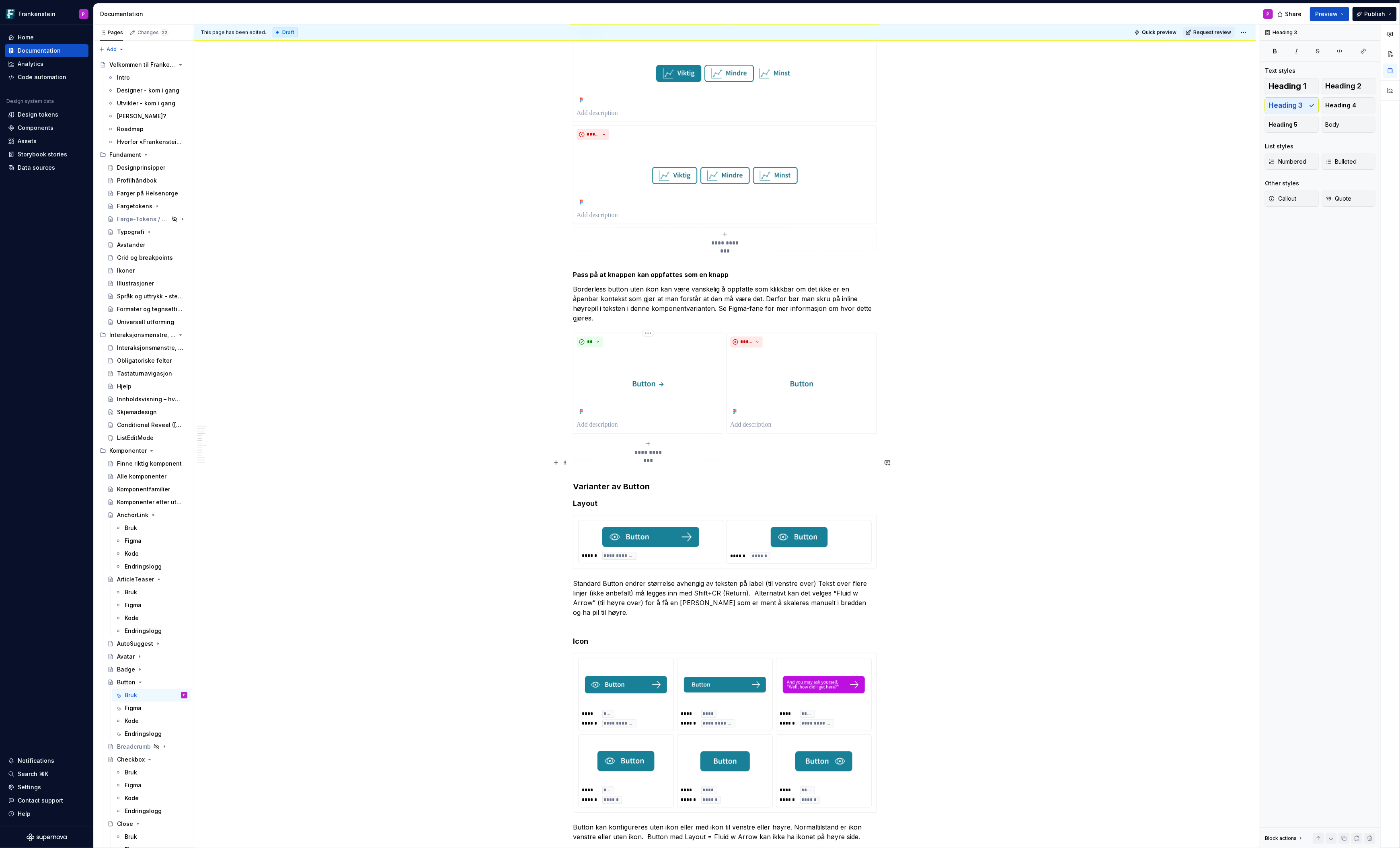
scroll to position [1323, 0]
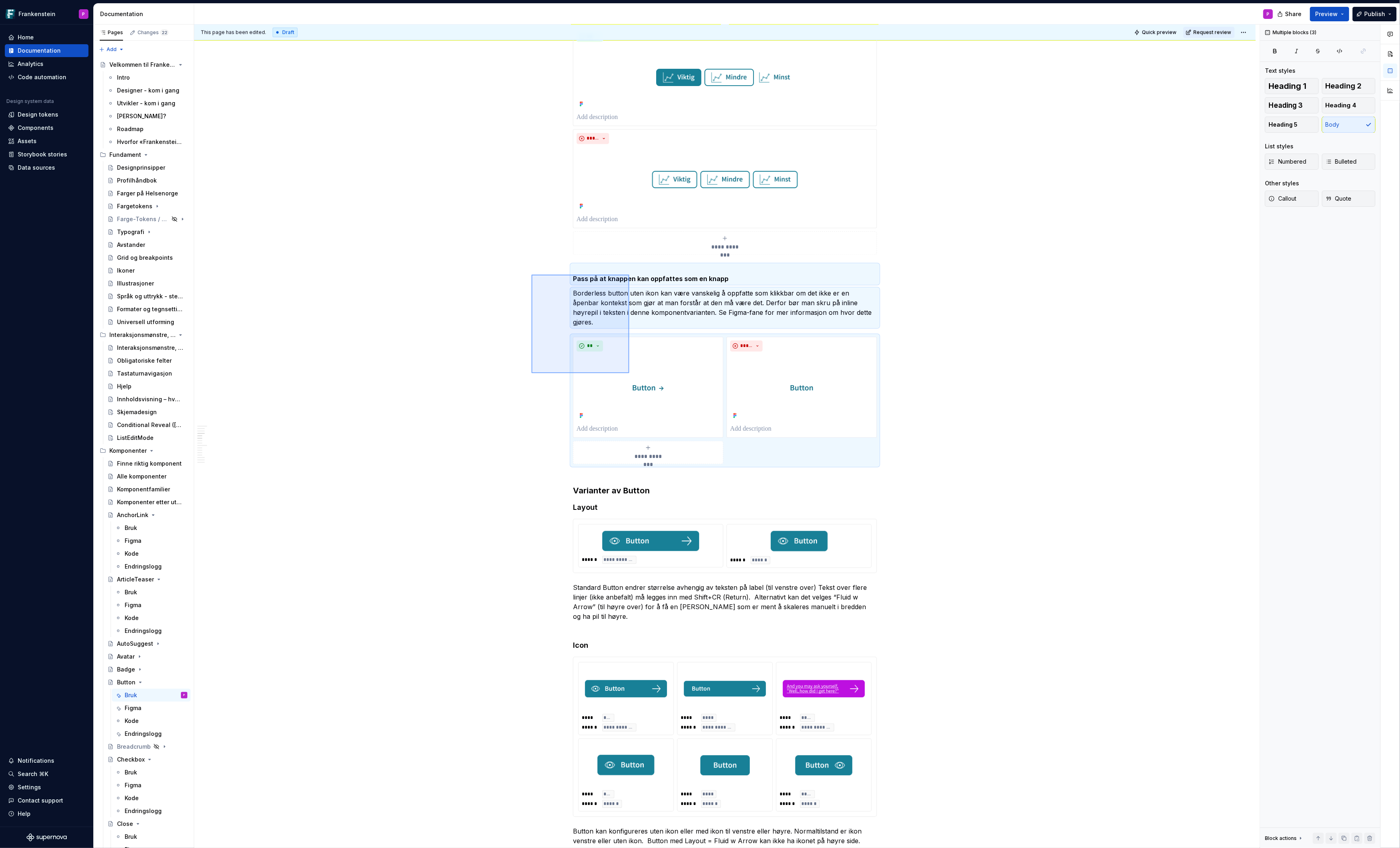
drag, startPoint x: 532, startPoint y: 275, endPoint x: 630, endPoint y: 374, distance: 139.3
click at [630, 374] on div "**********" at bounding box center [727, 437] width 1066 height 824
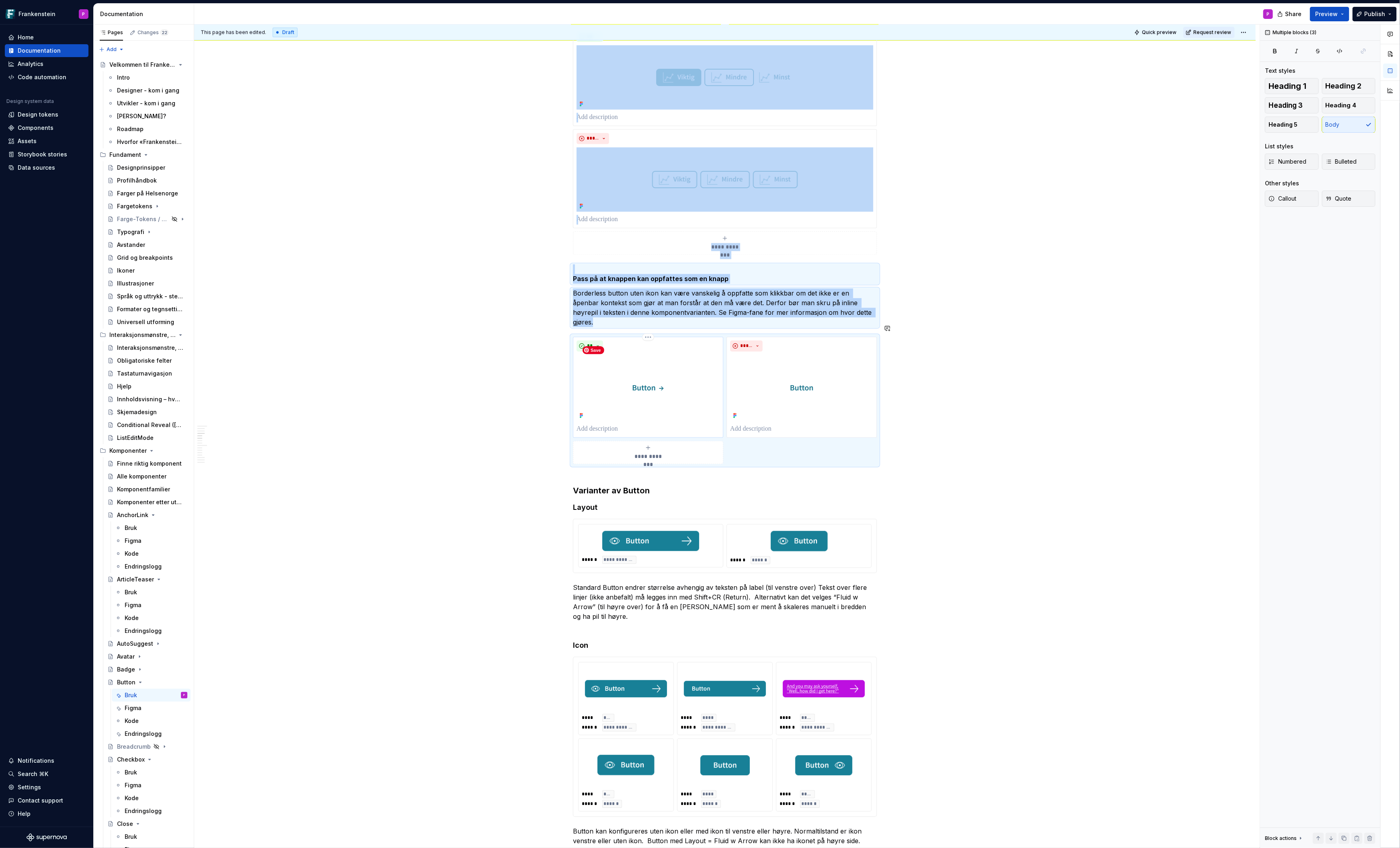
copy div "**********"
click at [586, 474] on h3 "Varianter av Button" at bounding box center [725, 485] width 304 height 23
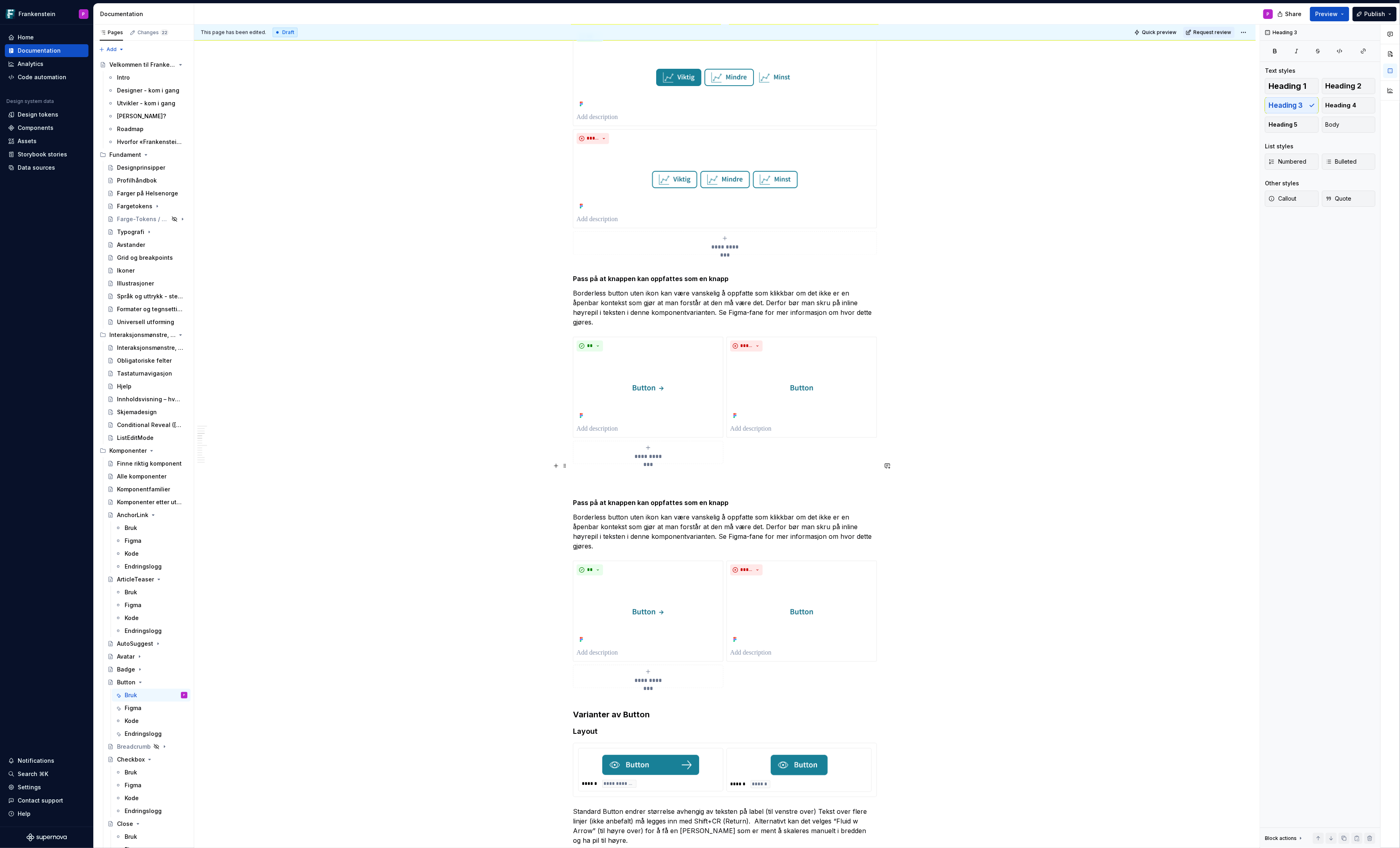
click at [601, 474] on p at bounding box center [725, 478] width 304 height 9
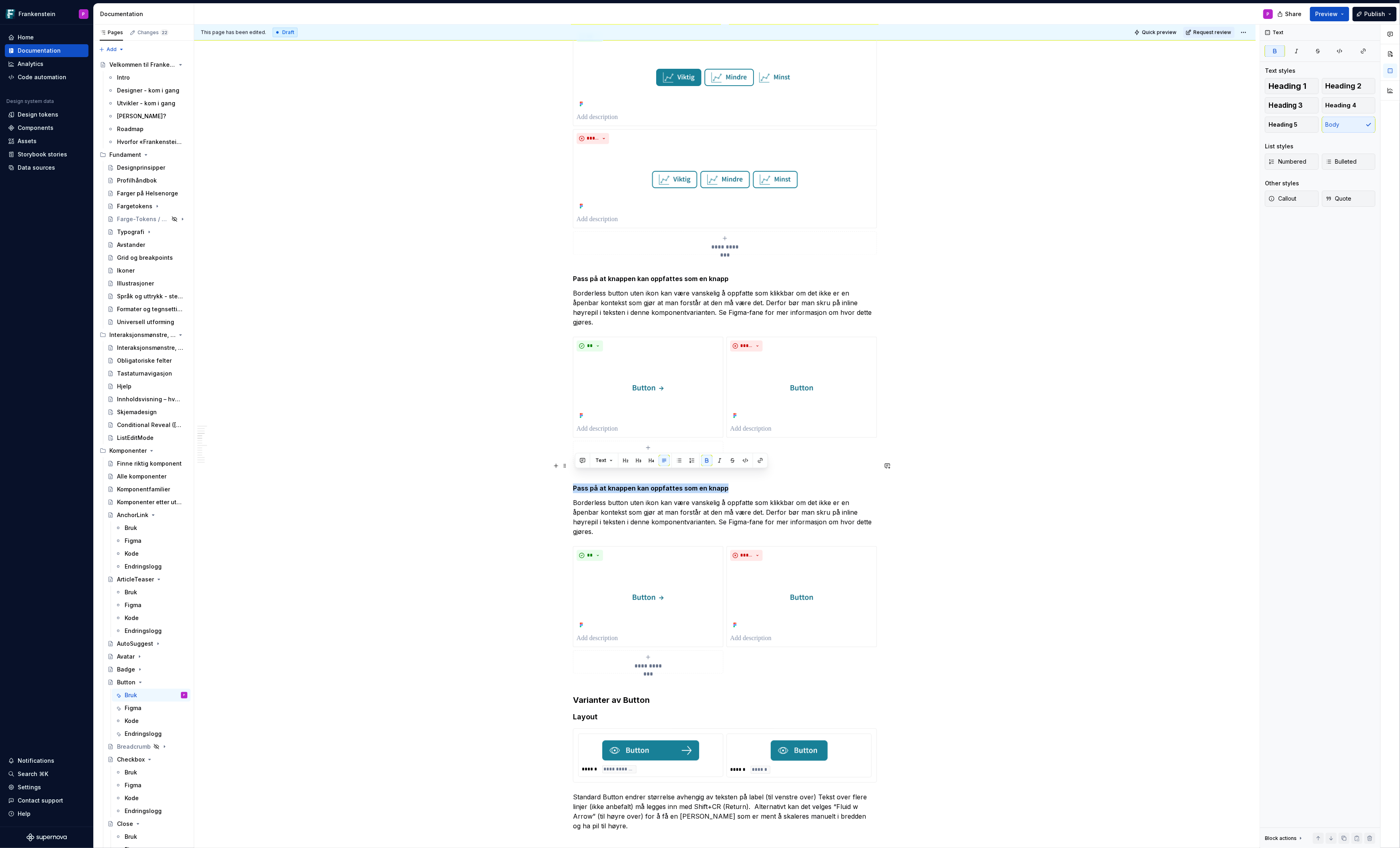
drag, startPoint x: 726, startPoint y: 475, endPoint x: 577, endPoint y: 477, distance: 149.0
click at [577, 477] on p "Pass på at knappen kan oppfattes som en knapp" at bounding box center [725, 484] width 304 height 19
drag, startPoint x: 577, startPoint y: 489, endPoint x: 838, endPoint y: 498, distance: 261.2
click at [838, 498] on p "Borderless button uten ikon kan være vanskelig å oppfatte som klikkbar om det i…" at bounding box center [725, 517] width 304 height 39
click at [841, 503] on p "Borderless button uten ikon kan være vanskelig å oppfatte som klikkbar om det i…" at bounding box center [725, 517] width 304 height 39
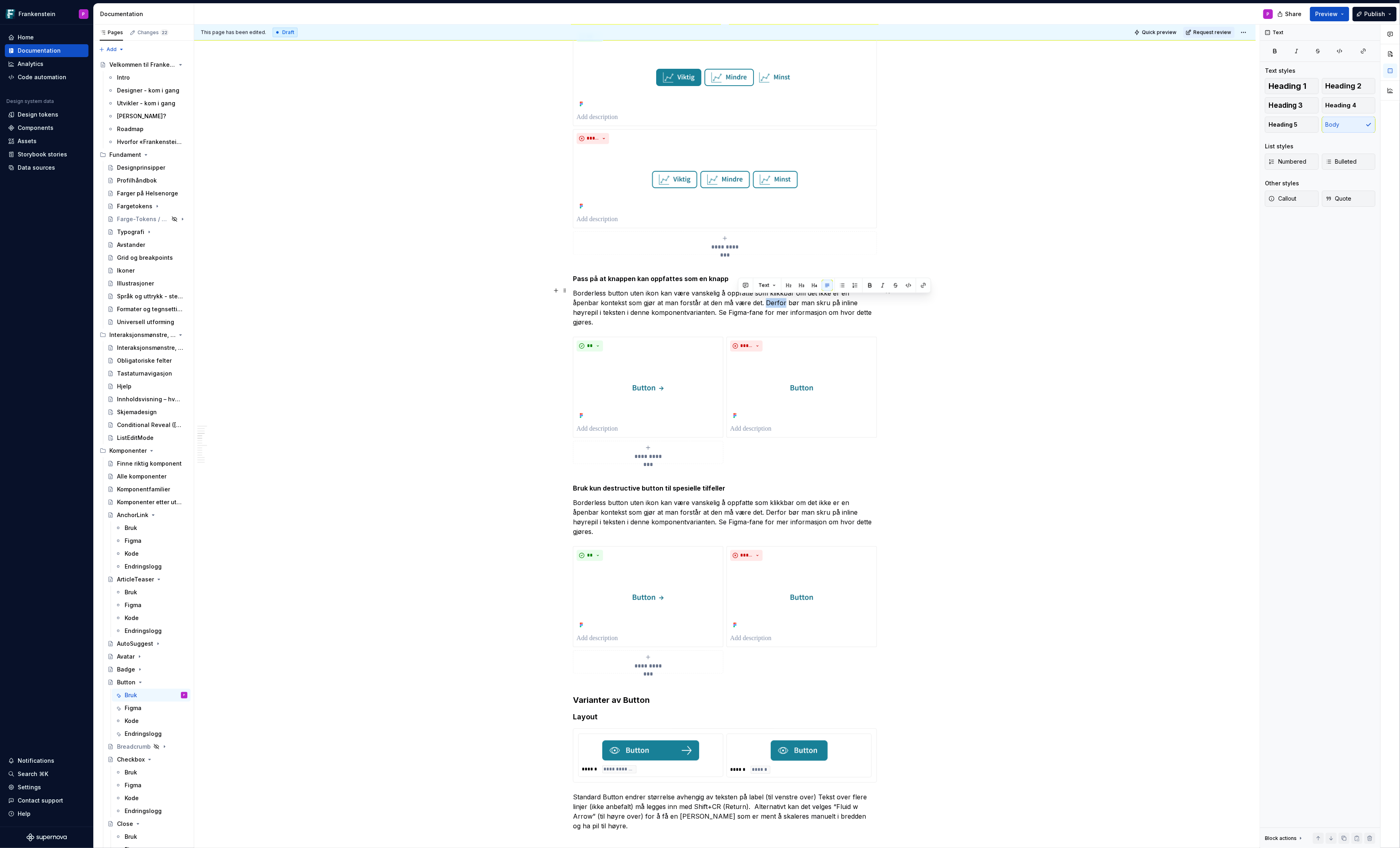
drag, startPoint x: 739, startPoint y: 299, endPoint x: 757, endPoint y: 299, distance: 18.0
click at [757, 299] on p "Borderless button uten ikon kan være vanskelig å oppfatte som klikkbar om det i…" at bounding box center [725, 308] width 304 height 39
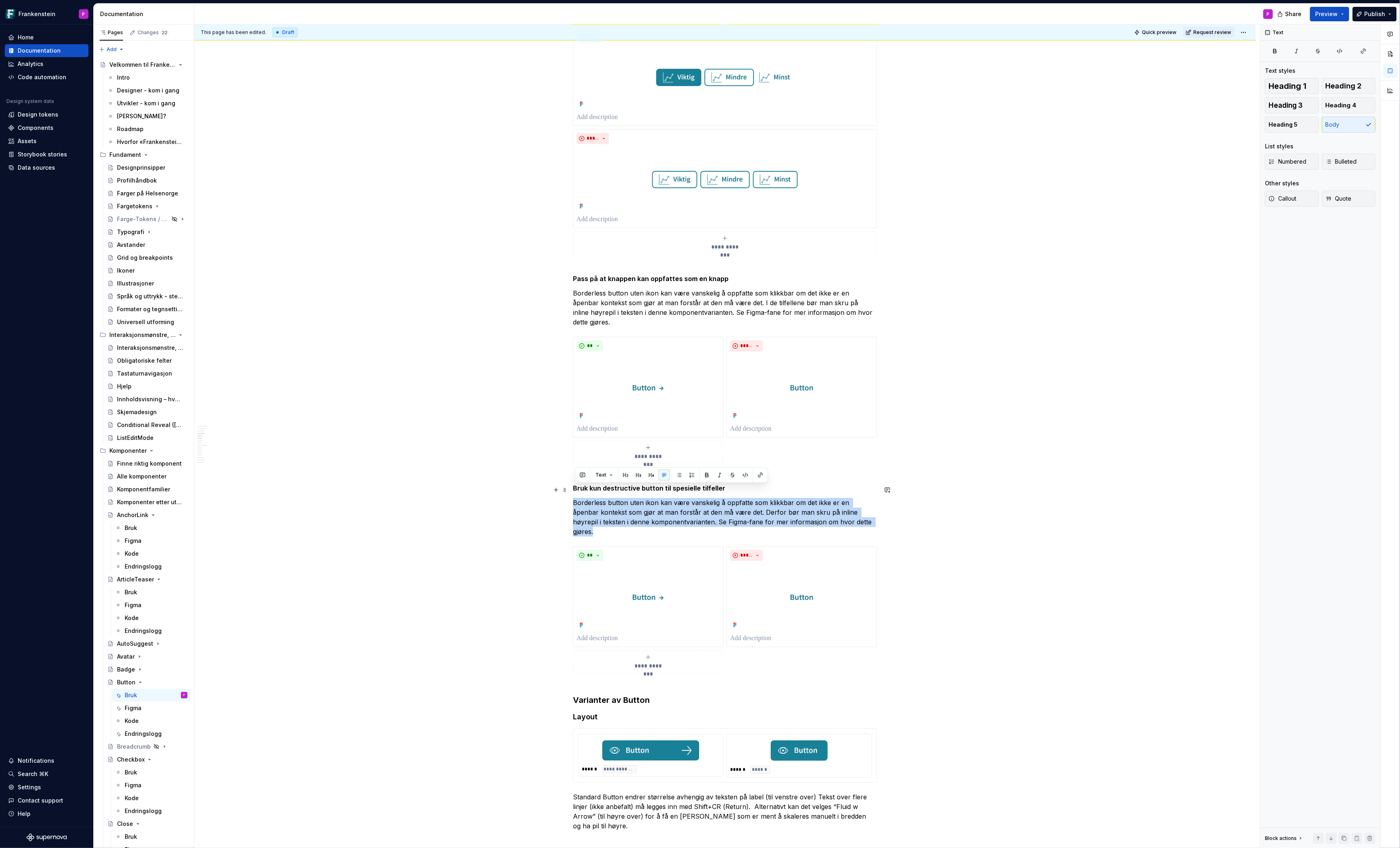
drag, startPoint x: 576, startPoint y: 490, endPoint x: 864, endPoint y: 507, distance: 288.5
click at [864, 507] on p "Borderless button uten ikon kan være vanskelig å oppfatte som klikkbar om det i…" at bounding box center [725, 517] width 304 height 39
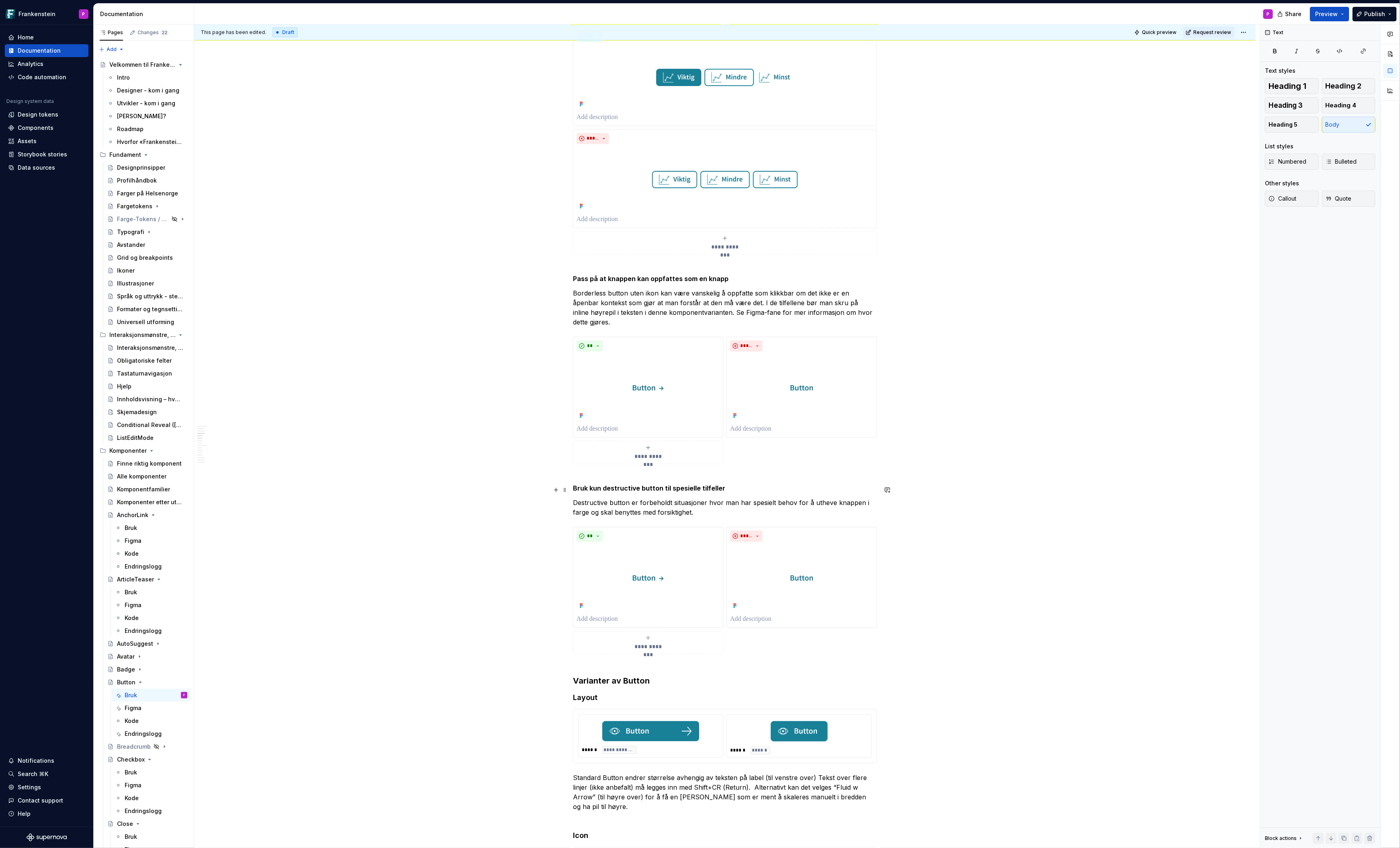
click at [591, 499] on p "Destructive button er forbeholdt situasjoner hvor man har spesielt behov for å …" at bounding box center [725, 508] width 304 height 19
click at [703, 501] on p "Destructive button er forbeholdt situasjoner hvor man har spesielt behov for å …" at bounding box center [725, 508] width 304 height 19
click at [734, 498] on p "Destructive button er forbeholdt situasjoner hvor man har spesielt behov for å …" at bounding box center [725, 508] width 304 height 19
click at [846, 500] on p "Destructive button er forbeholdt situasjoner hvor man har spesielt behov for å …" at bounding box center [725, 508] width 304 height 19
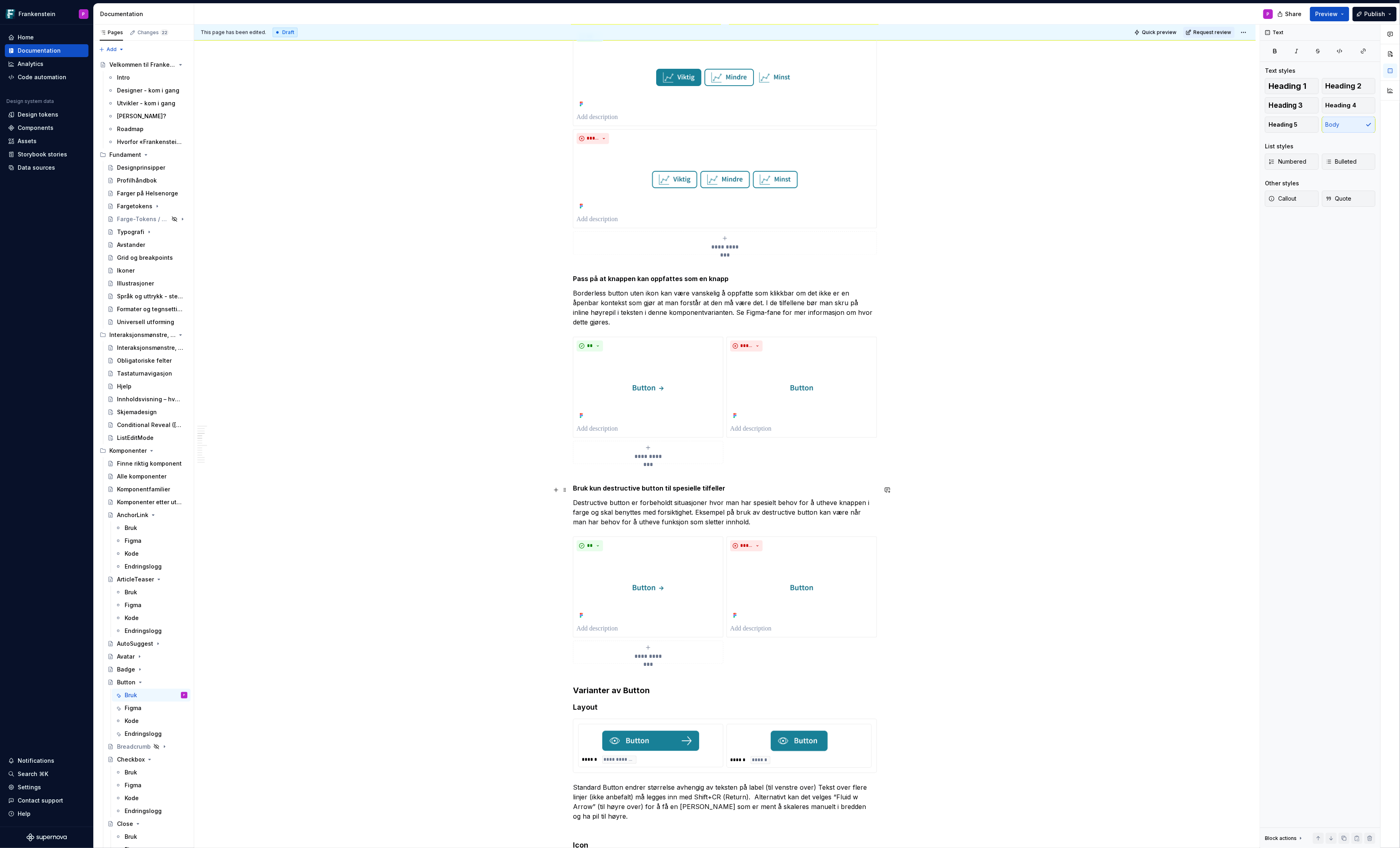
click at [738, 499] on p "Destructive button er forbeholdt situasjoner hvor man har spesielt behov for å …" at bounding box center [725, 513] width 304 height 29
click at [649, 578] on img at bounding box center [649, 588] width 143 height 66
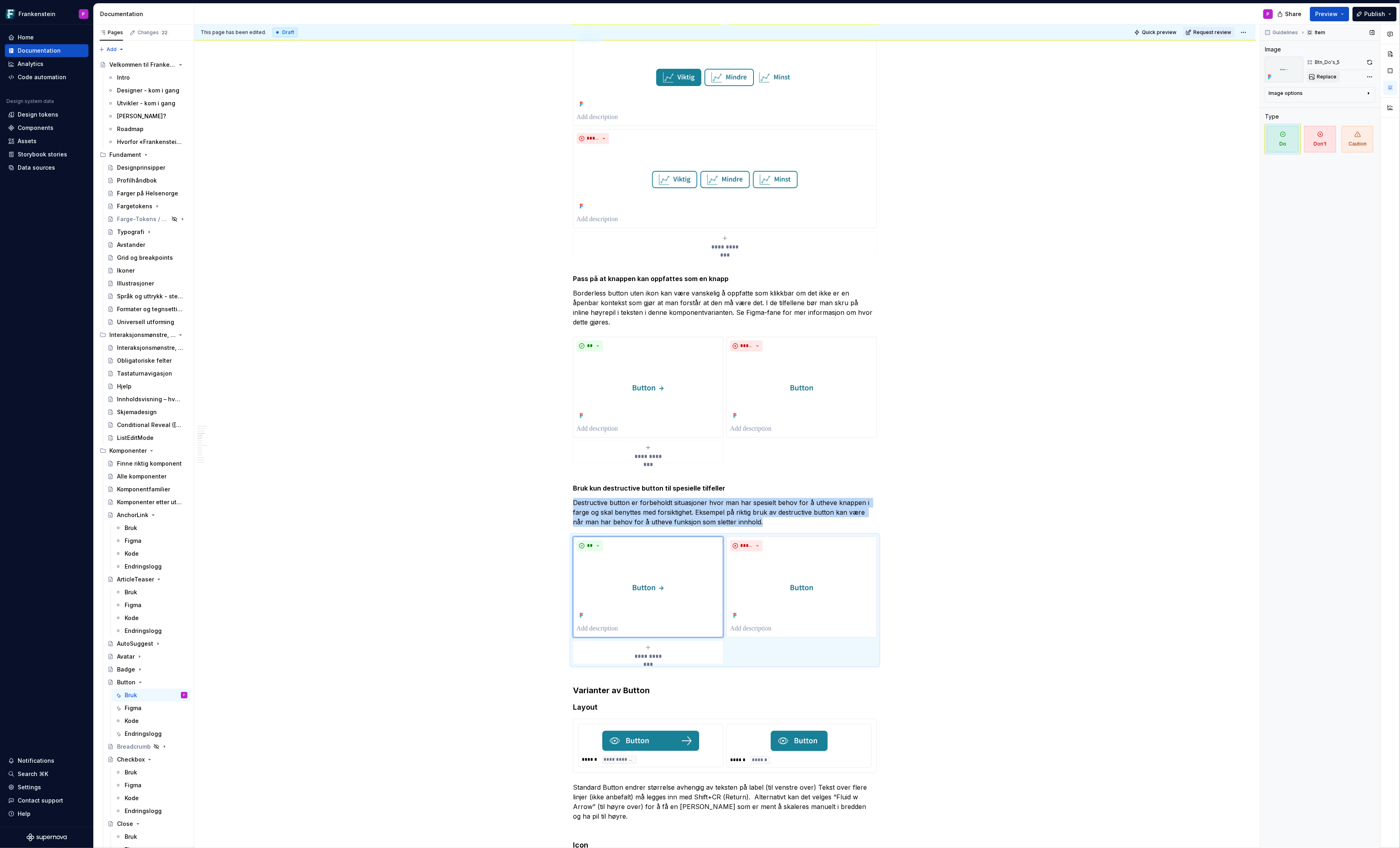
click at [1328, 75] on span "Replace" at bounding box center [1326, 77] width 20 height 7
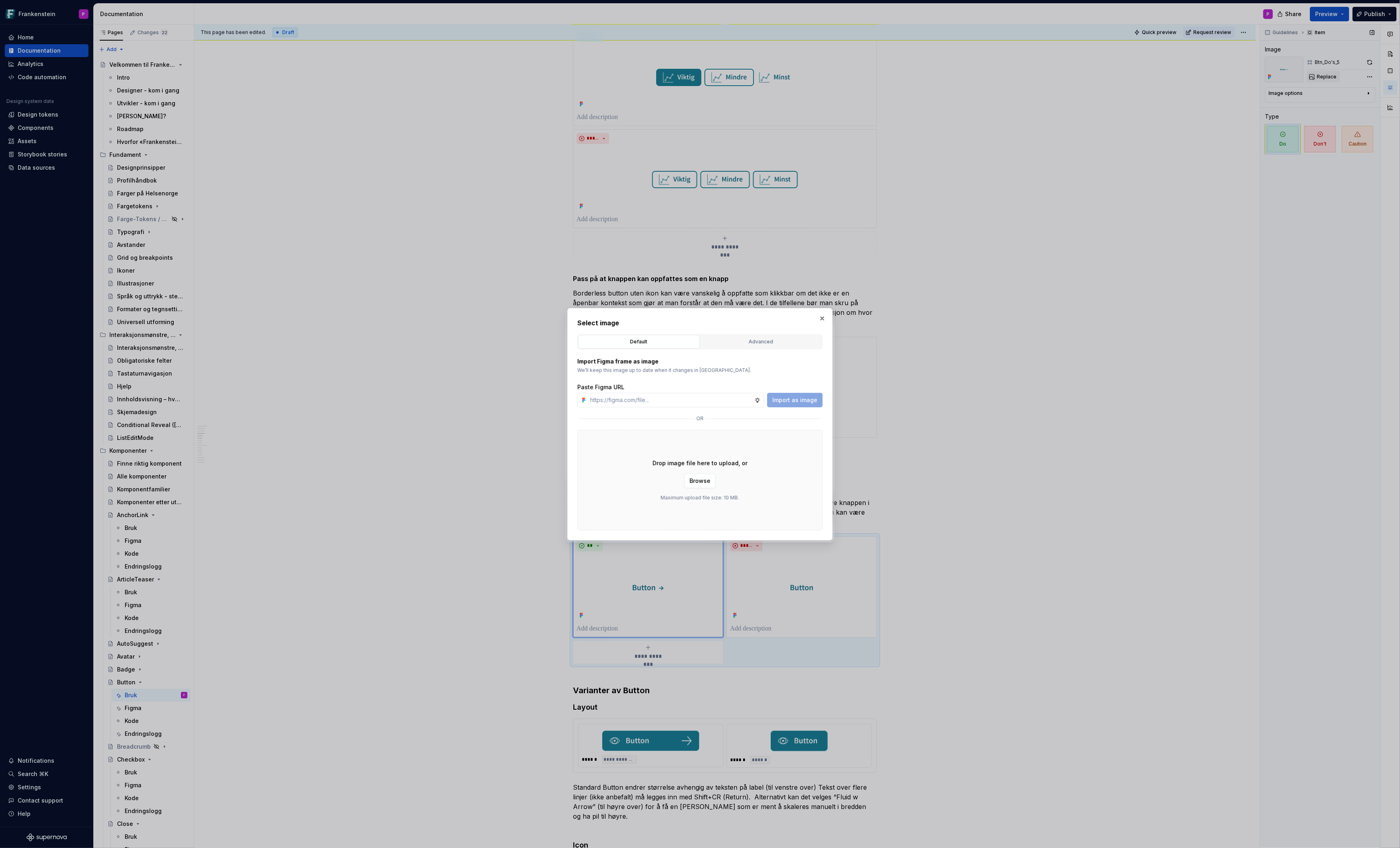
type textarea "*"
click at [770, 343] on div "Advanced" at bounding box center [761, 342] width 116 height 8
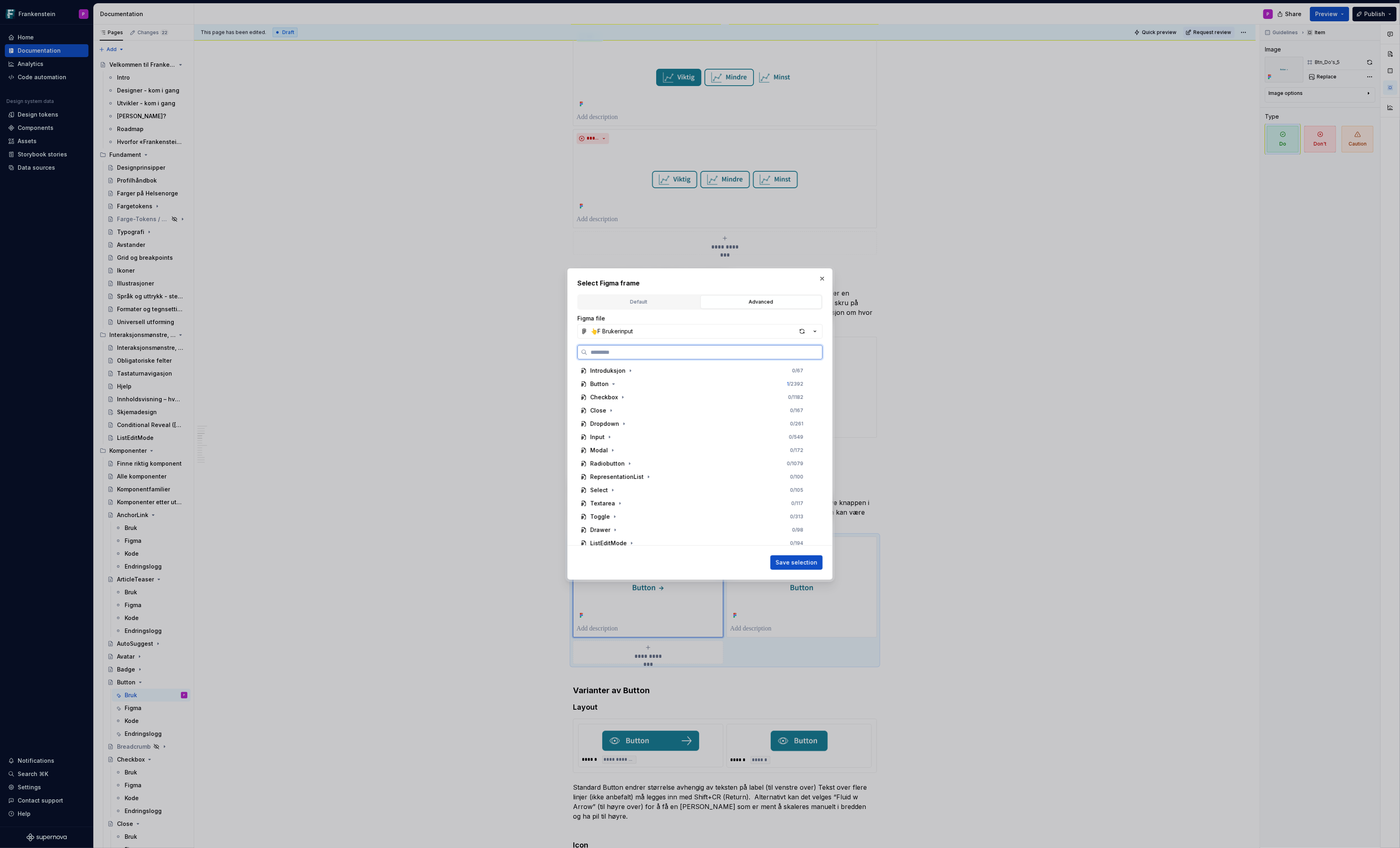
click at [724, 351] on input "search" at bounding box center [705, 352] width 235 height 8
type input "***"
click at [645, 484] on div "Btn _Do's_6 0 / 3" at bounding box center [700, 490] width 232 height 13
click at [786, 562] on span "Save selection" at bounding box center [796, 562] width 42 height 8
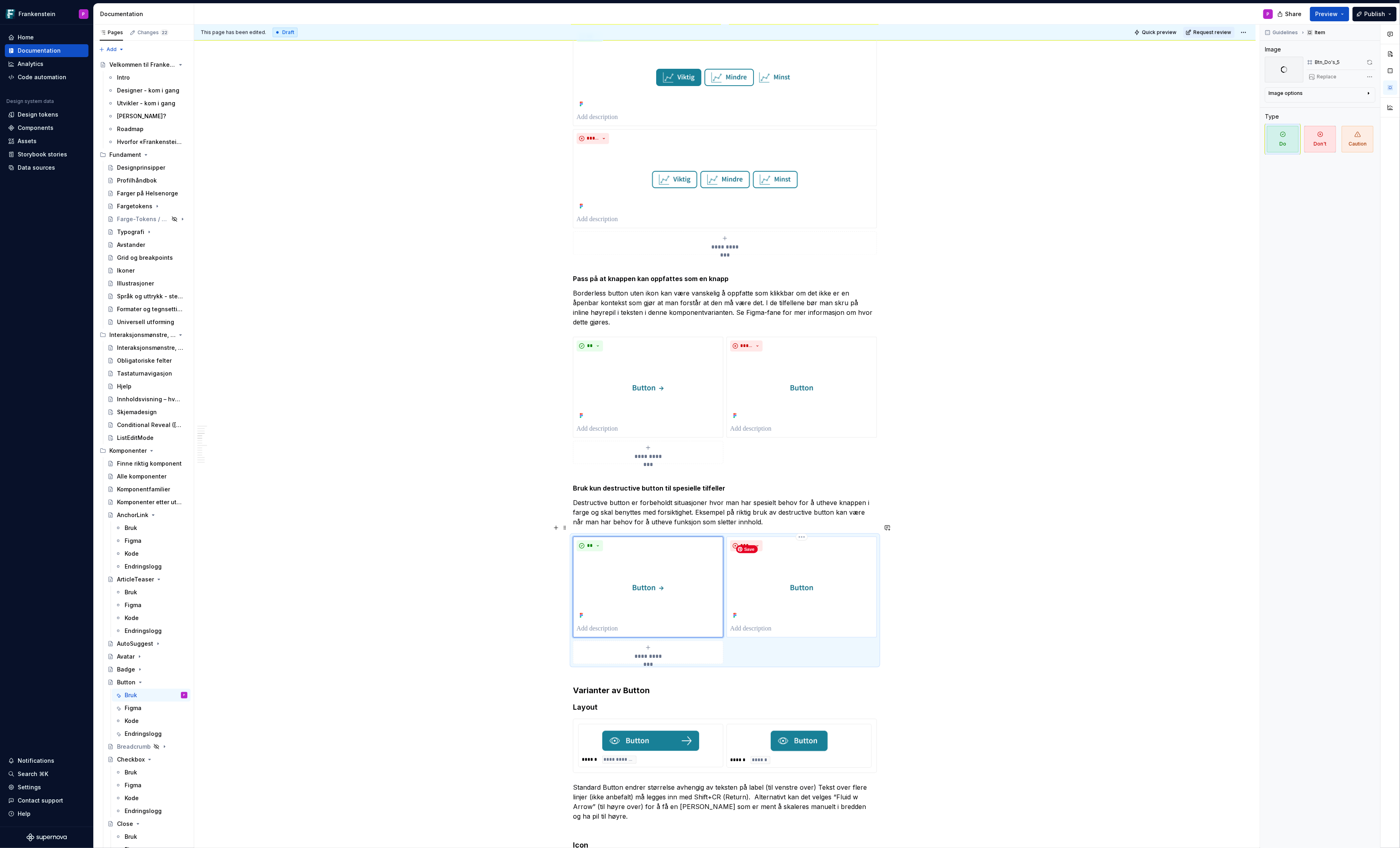
click at [803, 573] on img at bounding box center [802, 588] width 143 height 66
click at [1323, 76] on span "Replace" at bounding box center [1326, 77] width 20 height 7
type textarea "*"
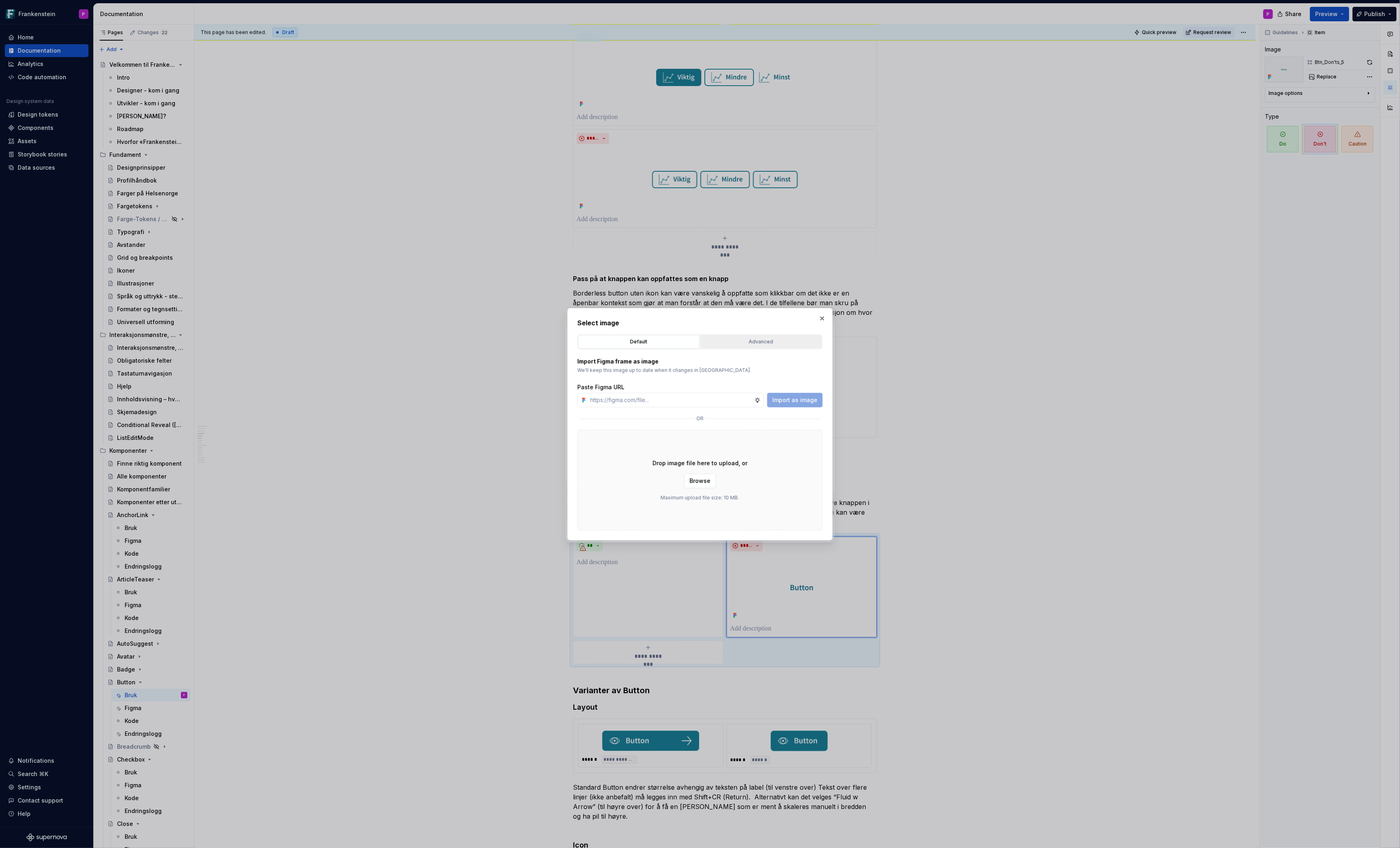
click at [784, 343] on div "Advanced" at bounding box center [761, 342] width 116 height 8
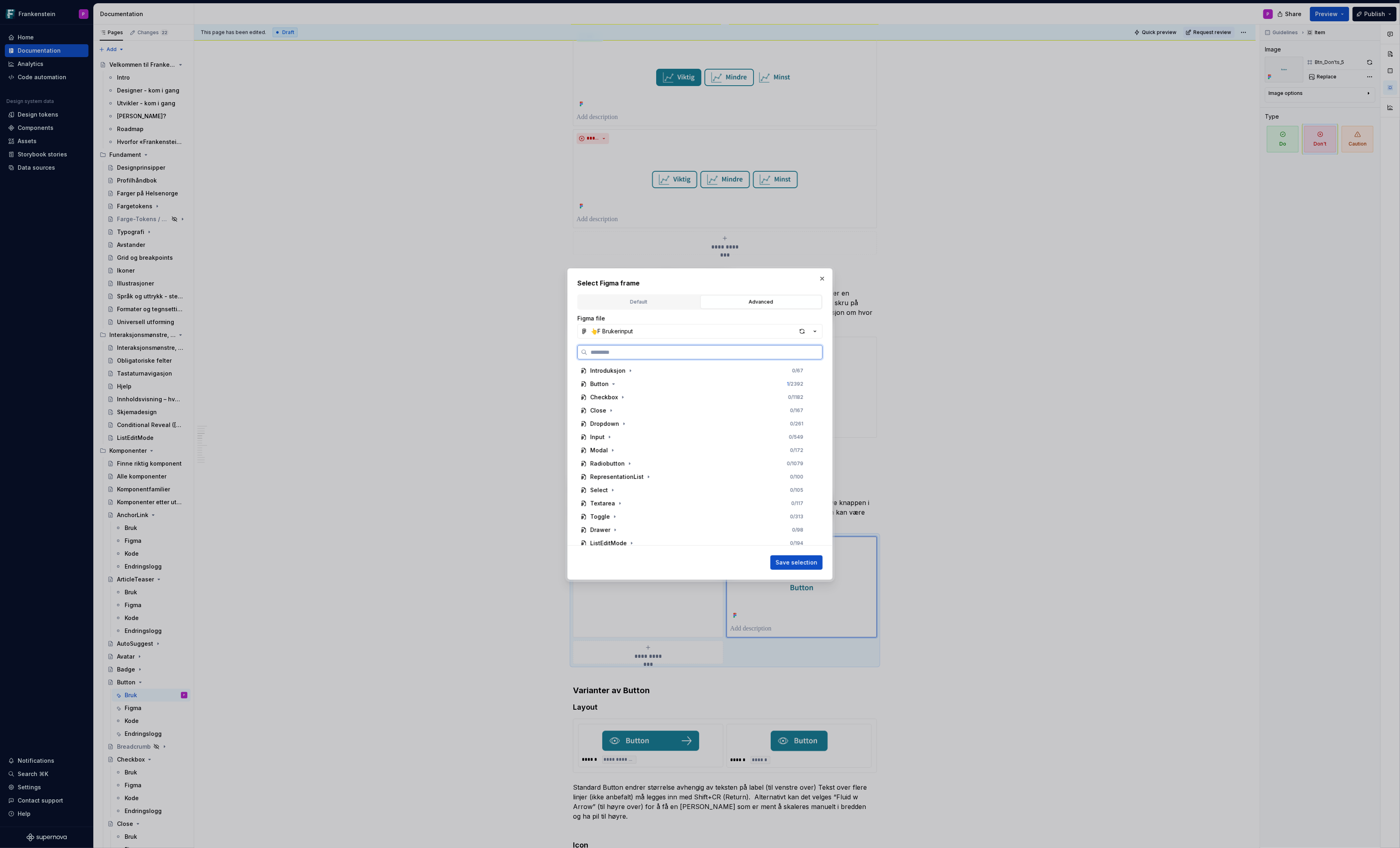
click at [727, 356] on input "search" at bounding box center [705, 352] width 235 height 8
type input "***"
click at [656, 503] on div "Btn _Don'ts_6 0 / 3" at bounding box center [700, 504] width 232 height 13
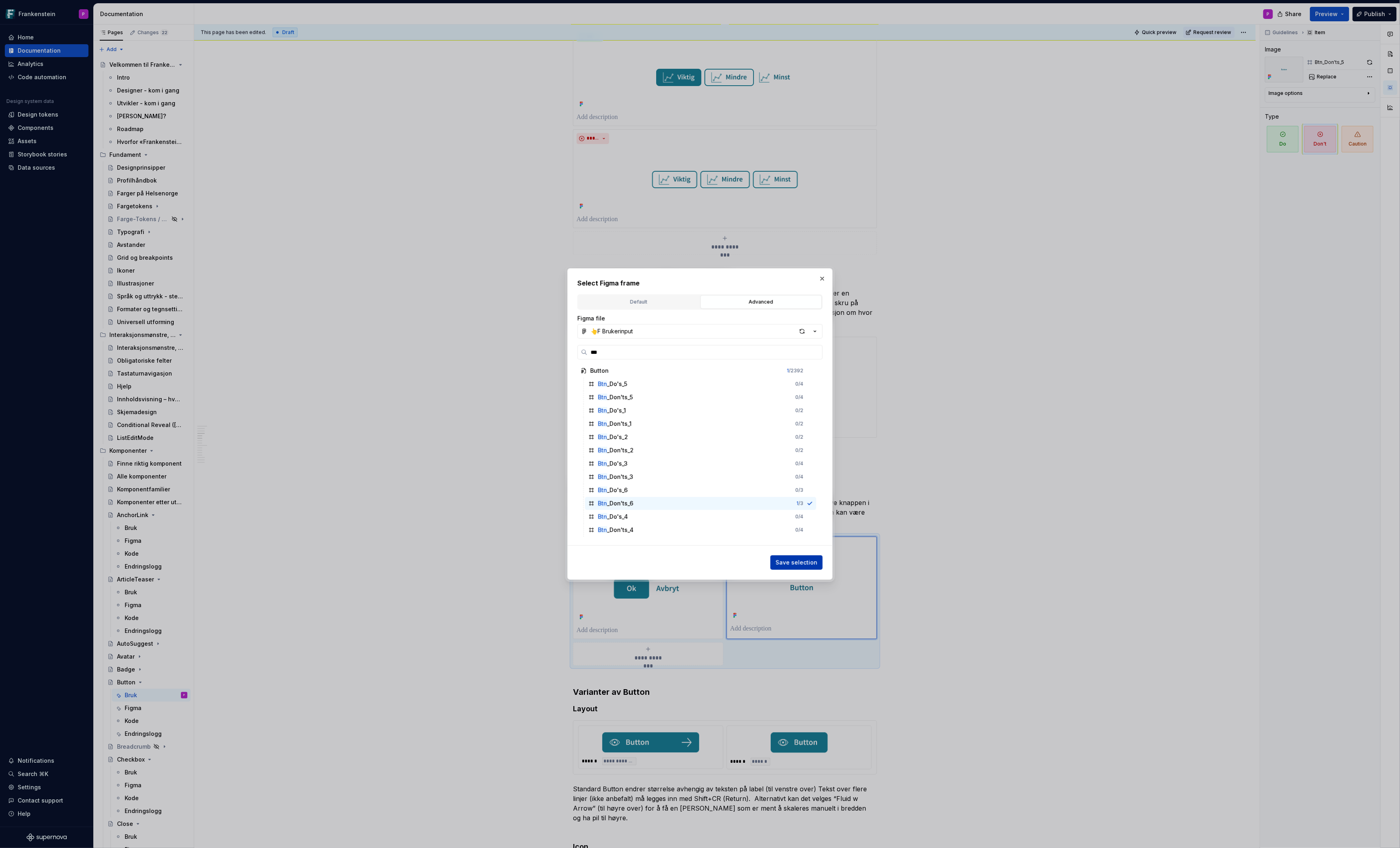
click at [780, 562] on span "Save selection" at bounding box center [796, 562] width 42 height 8
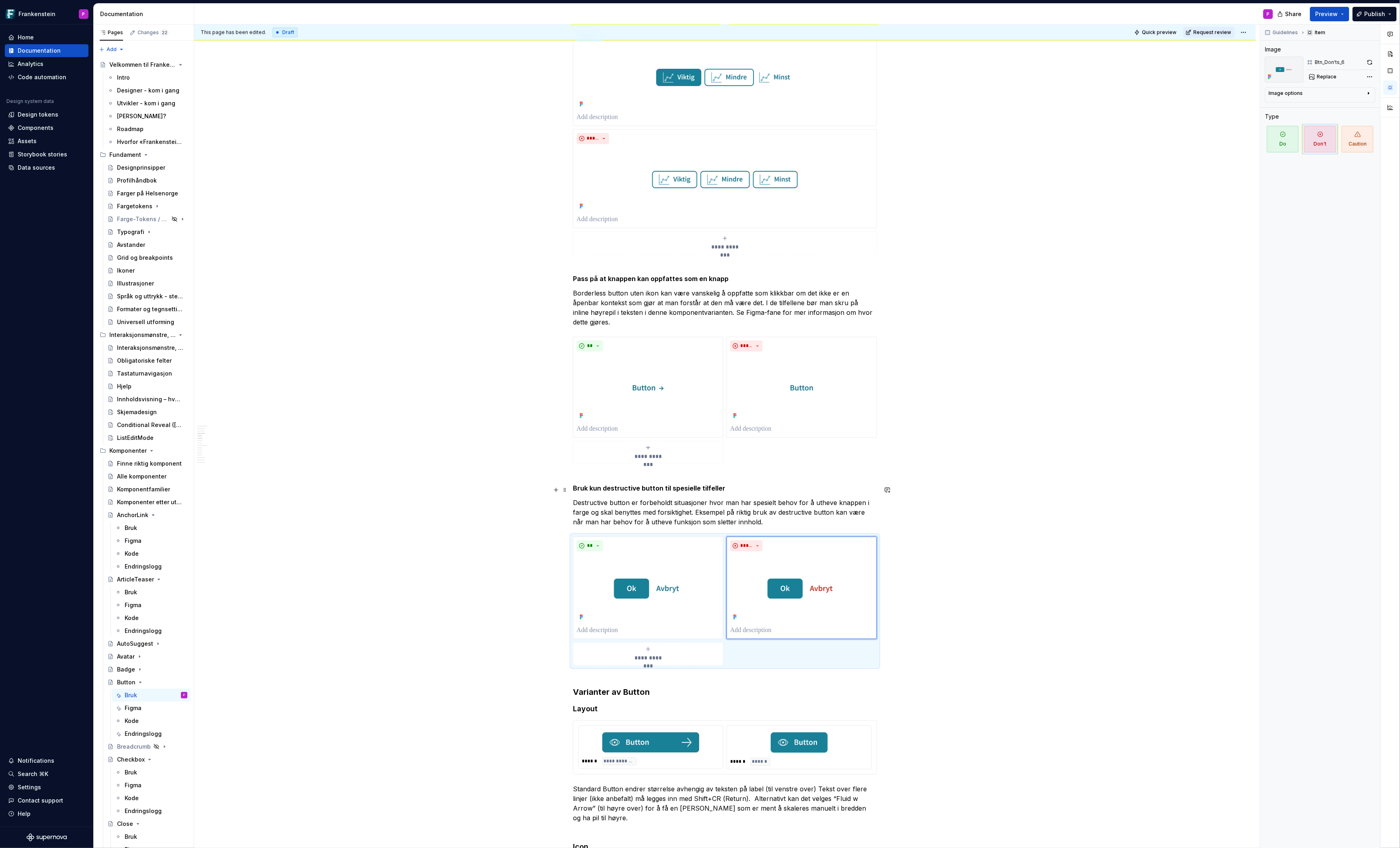
click at [575, 500] on p "Destructive button er forbeholdt situasjoner hvor man har spesielt behov for å …" at bounding box center [725, 513] width 304 height 29
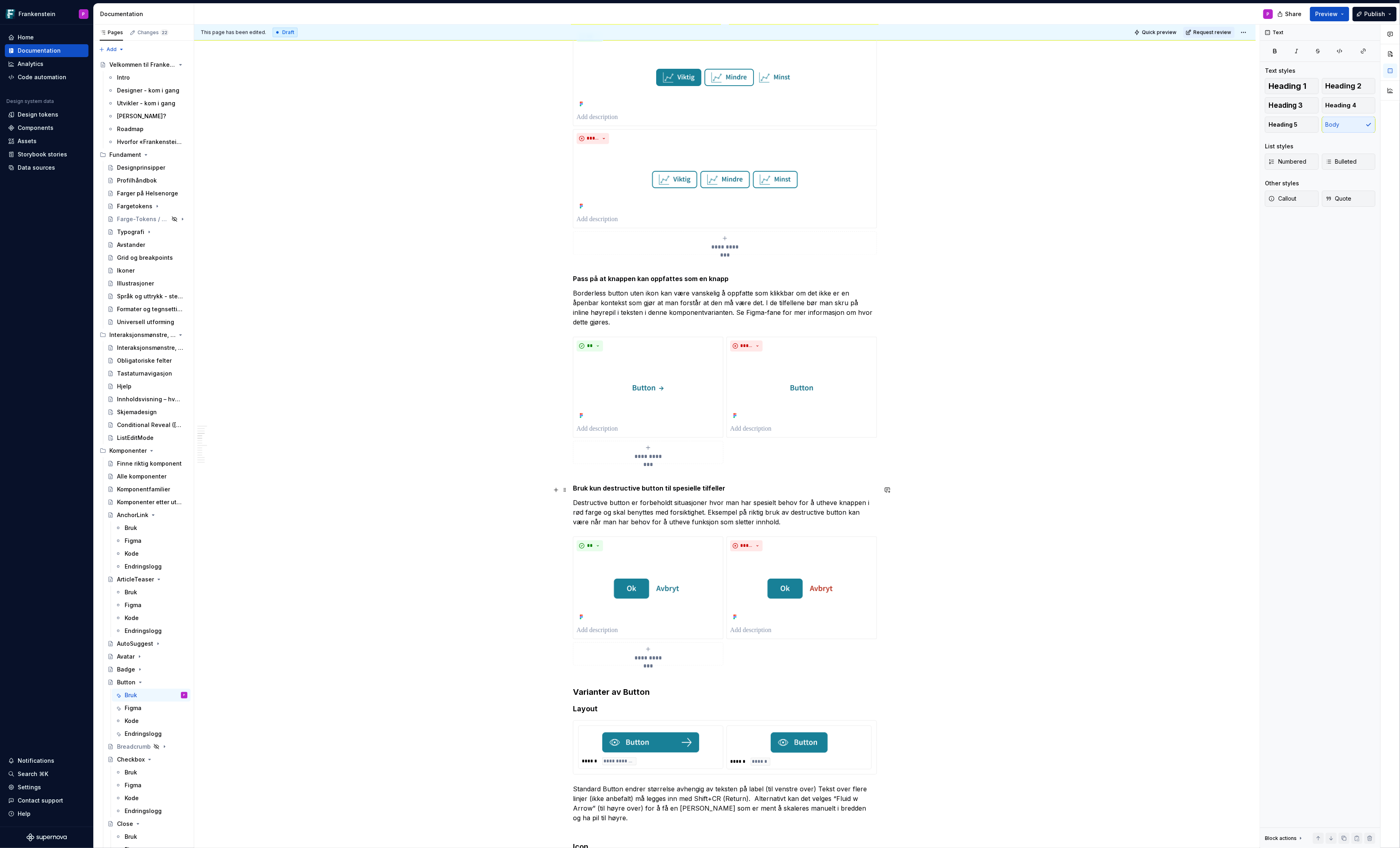
click at [633, 498] on p "Destructive button er forbeholdt situasjoner hvor man har spesielt behov for å …" at bounding box center [725, 513] width 304 height 29
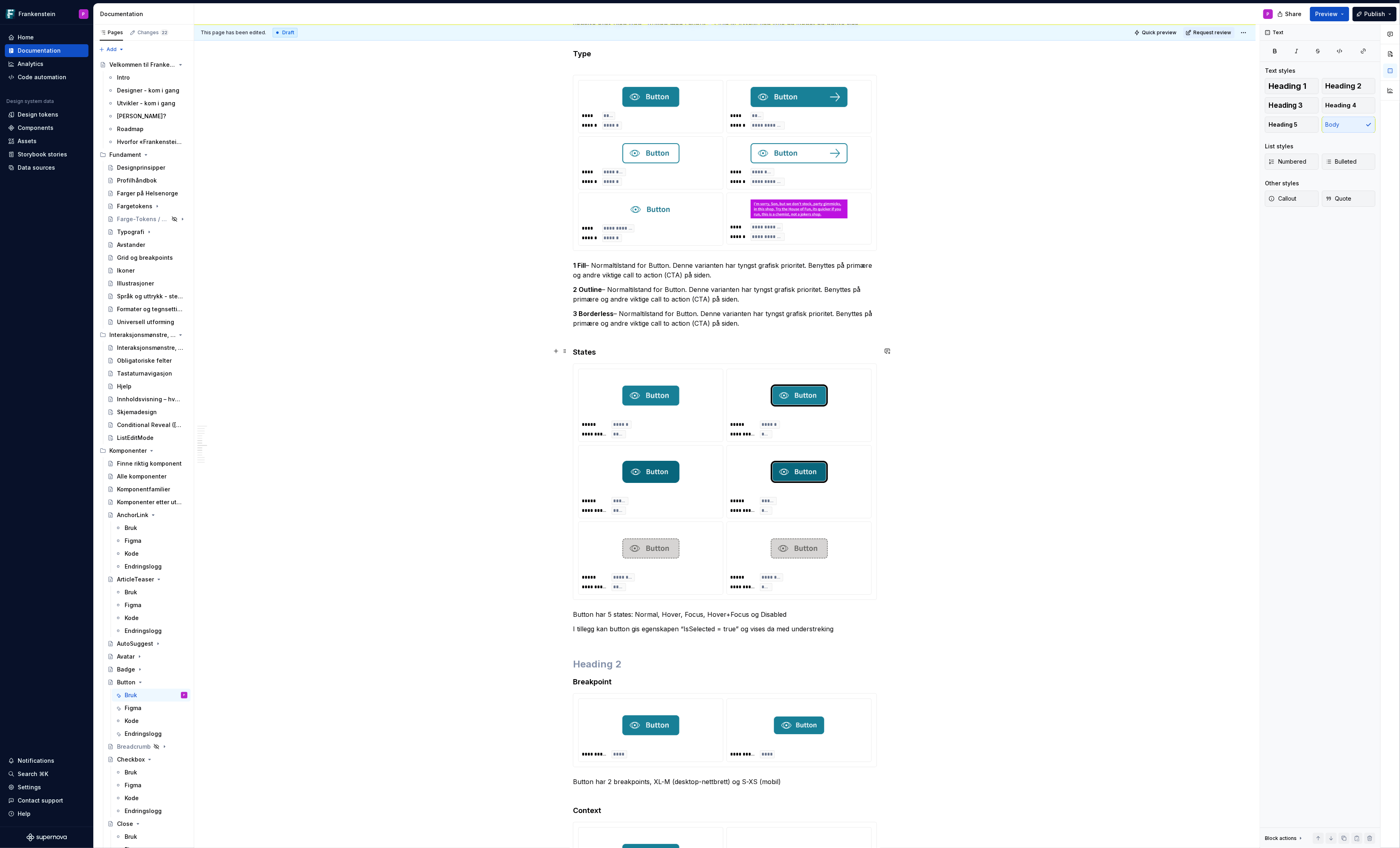
scroll to position [2348, 0]
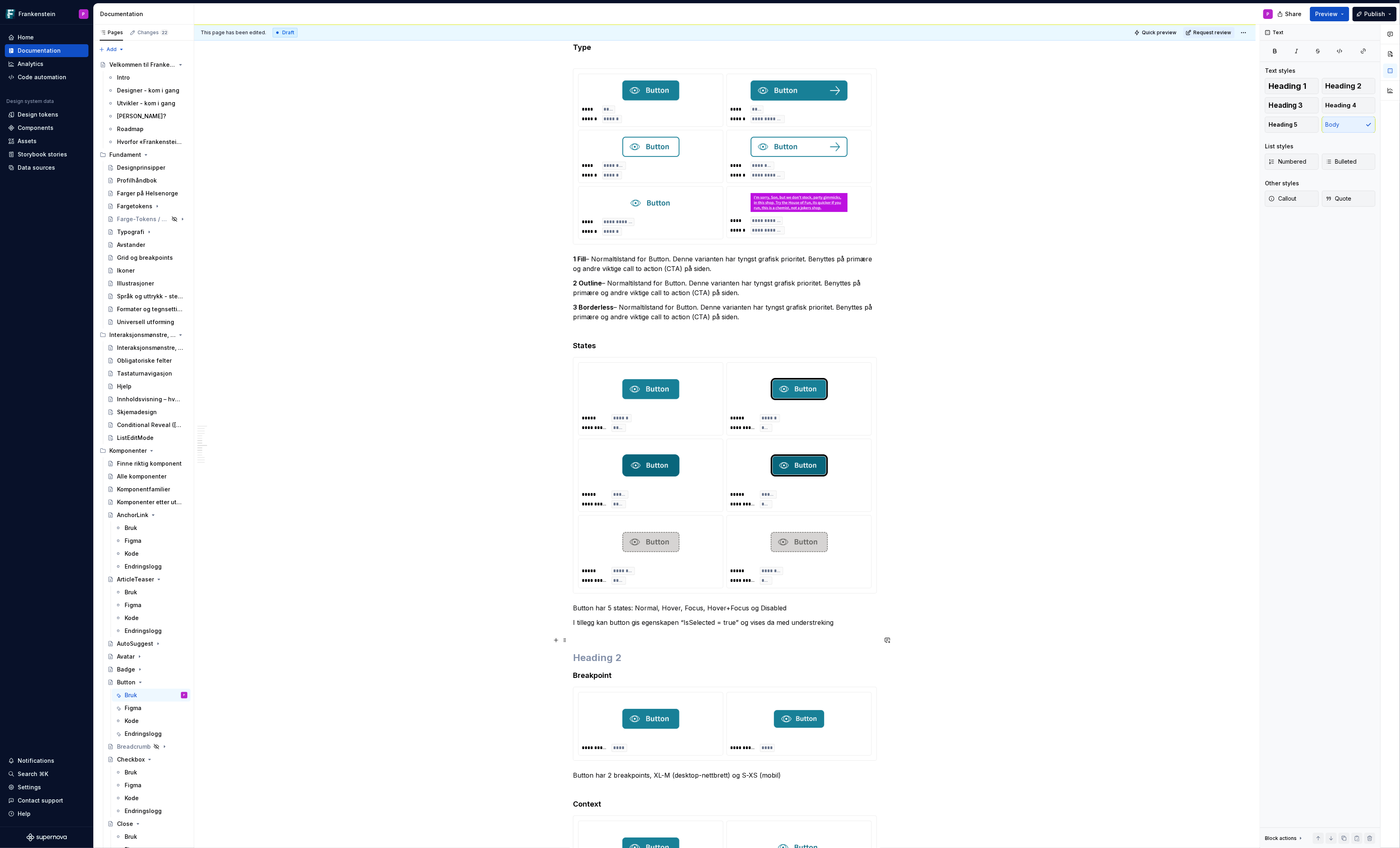
click at [586, 652] on h2 at bounding box center [725, 658] width 304 height 13
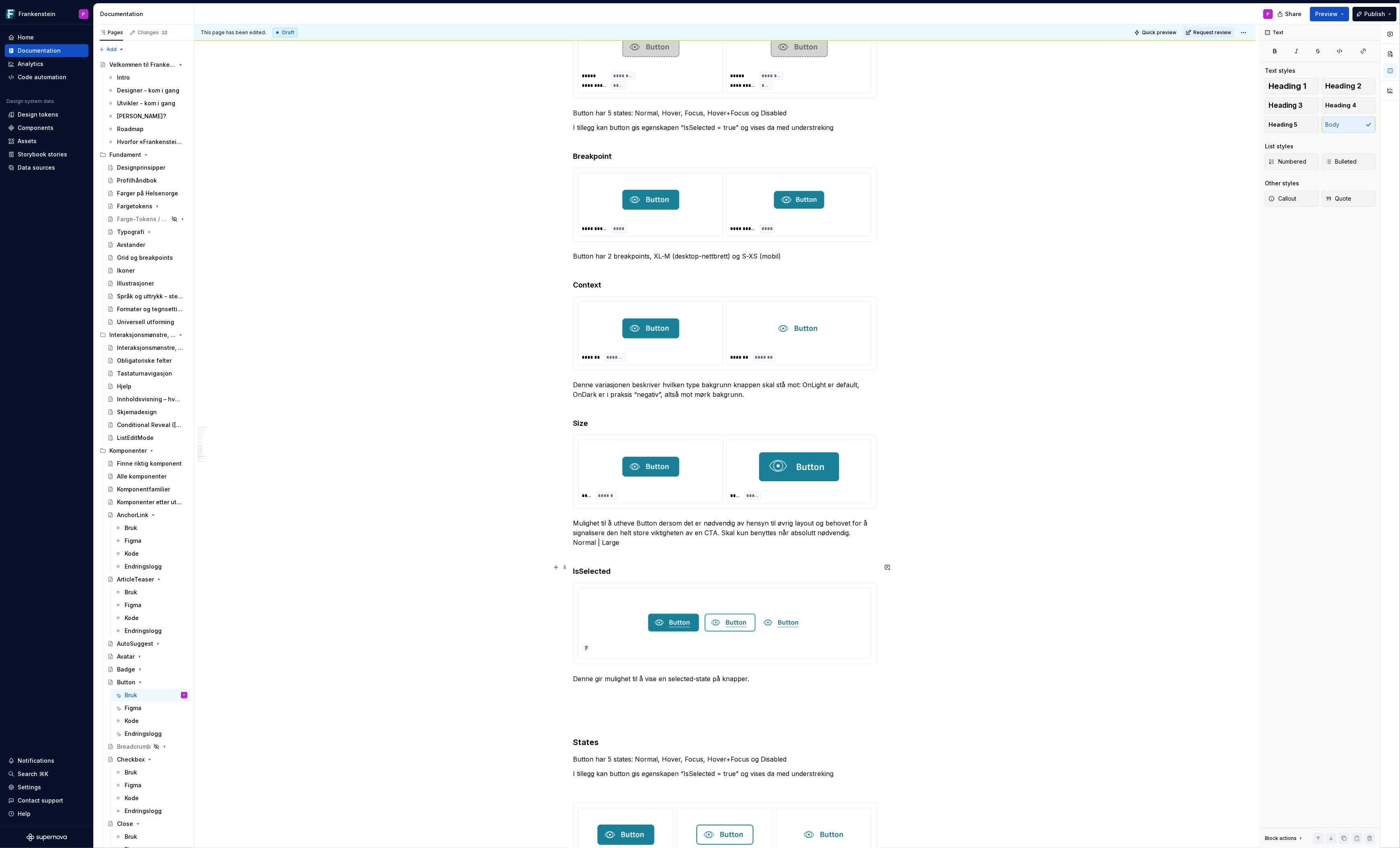
scroll to position [2843, 0]
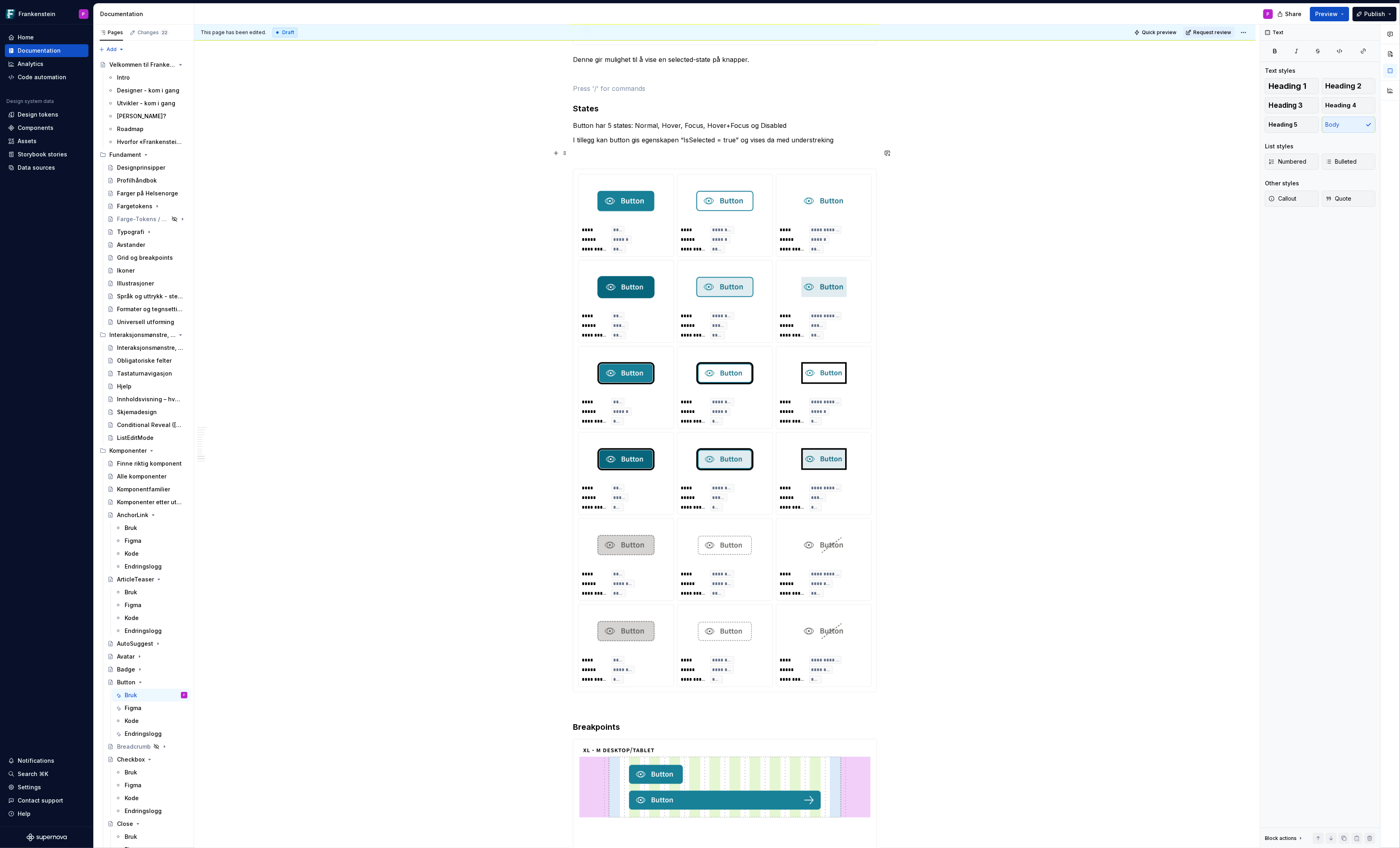
scroll to position [3464, 0]
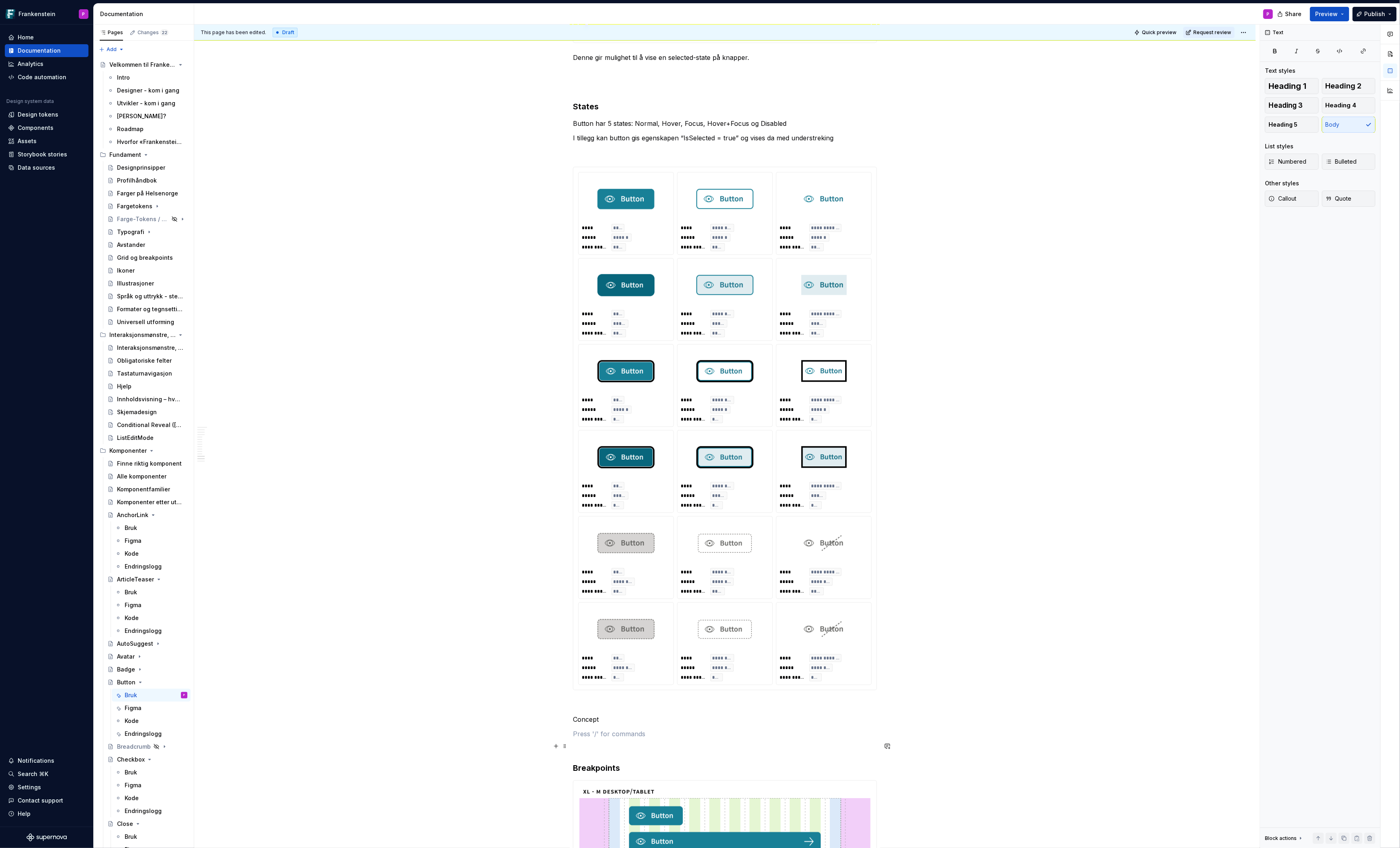
click at [586, 763] on h3 "Breakpoints" at bounding box center [725, 768] width 304 height 11
click at [586, 714] on p "Concept" at bounding box center [725, 719] width 304 height 9
click at [637, 682] on button "button" at bounding box center [638, 681] width 11 height 11
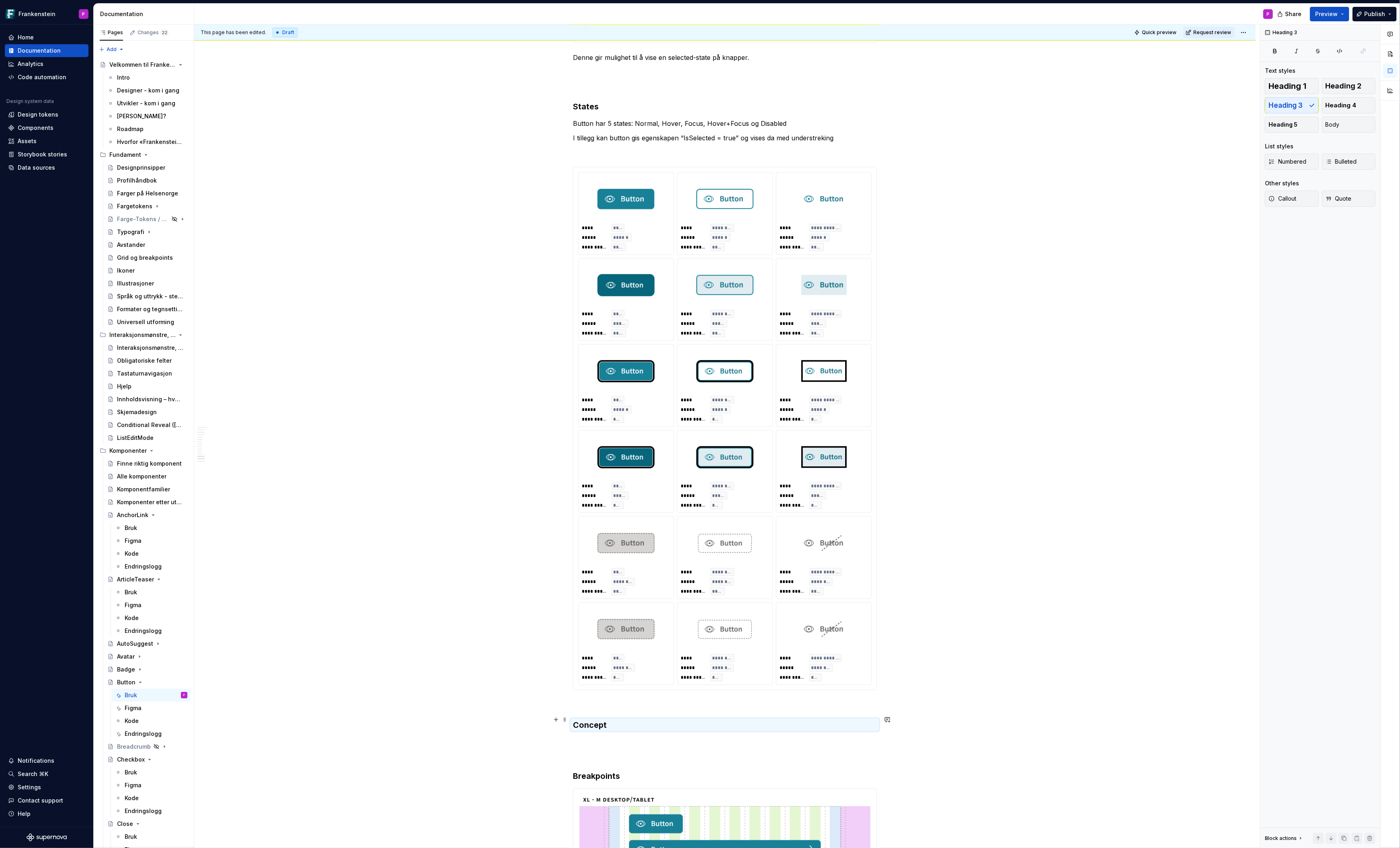
click at [600, 737] on p at bounding box center [725, 741] width 304 height 9
click at [600, 737] on p "Button kommer i normal og des" at bounding box center [725, 741] width 304 height 9
click at [677, 737] on p "Button kommer i normal og dest" at bounding box center [725, 741] width 304 height 9
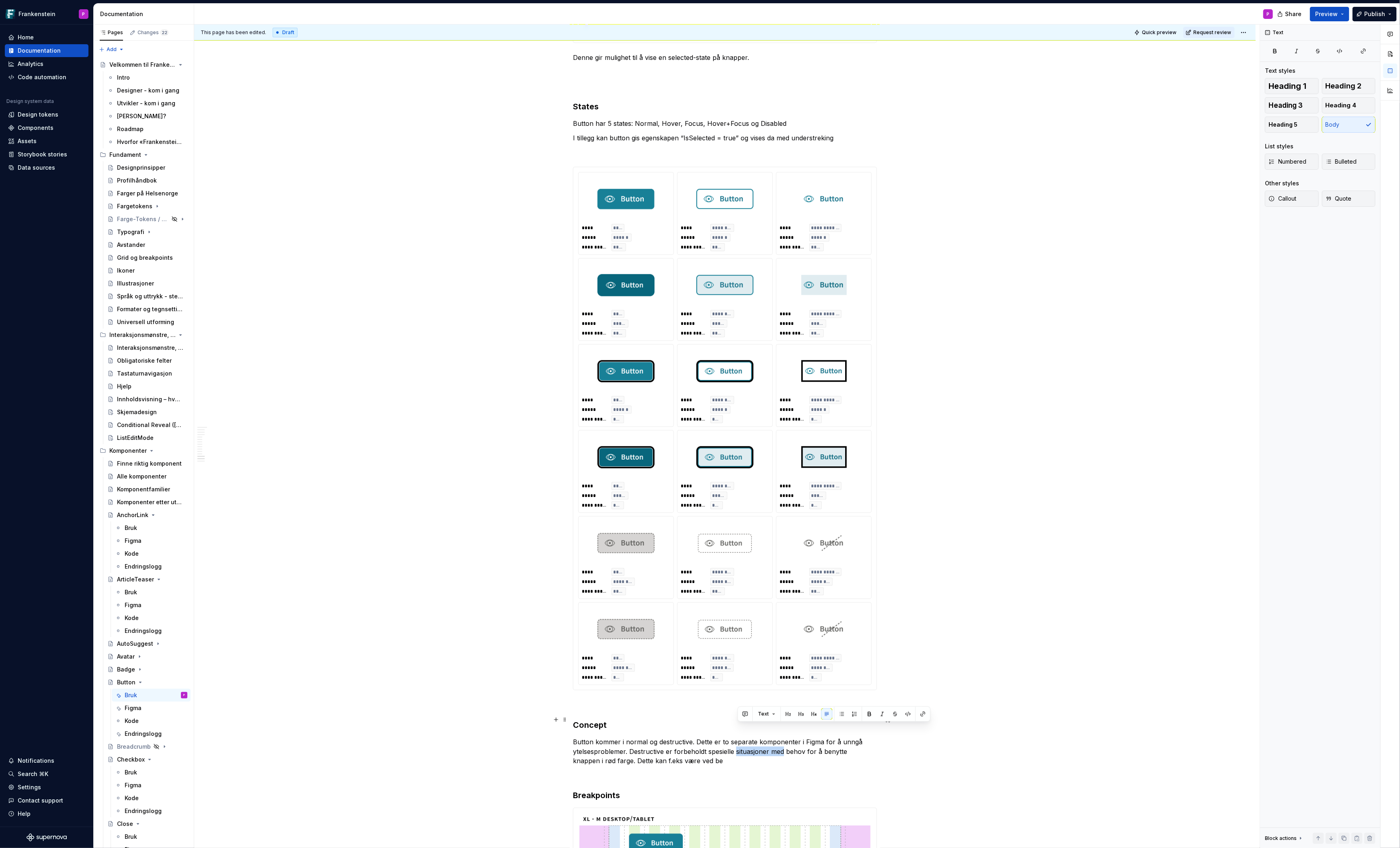
drag, startPoint x: 739, startPoint y: 732, endPoint x: 784, endPoint y: 733, distance: 45.0
click at [784, 737] on p "Button kommer i normal og destructive. Dette er to separate komponenter i Figma…" at bounding box center [725, 752] width 304 height 29
click at [713, 739] on p "Button kommer i normal og destructive. Dette er to separate komponenter i Figma…" at bounding box center [725, 752] width 304 height 29
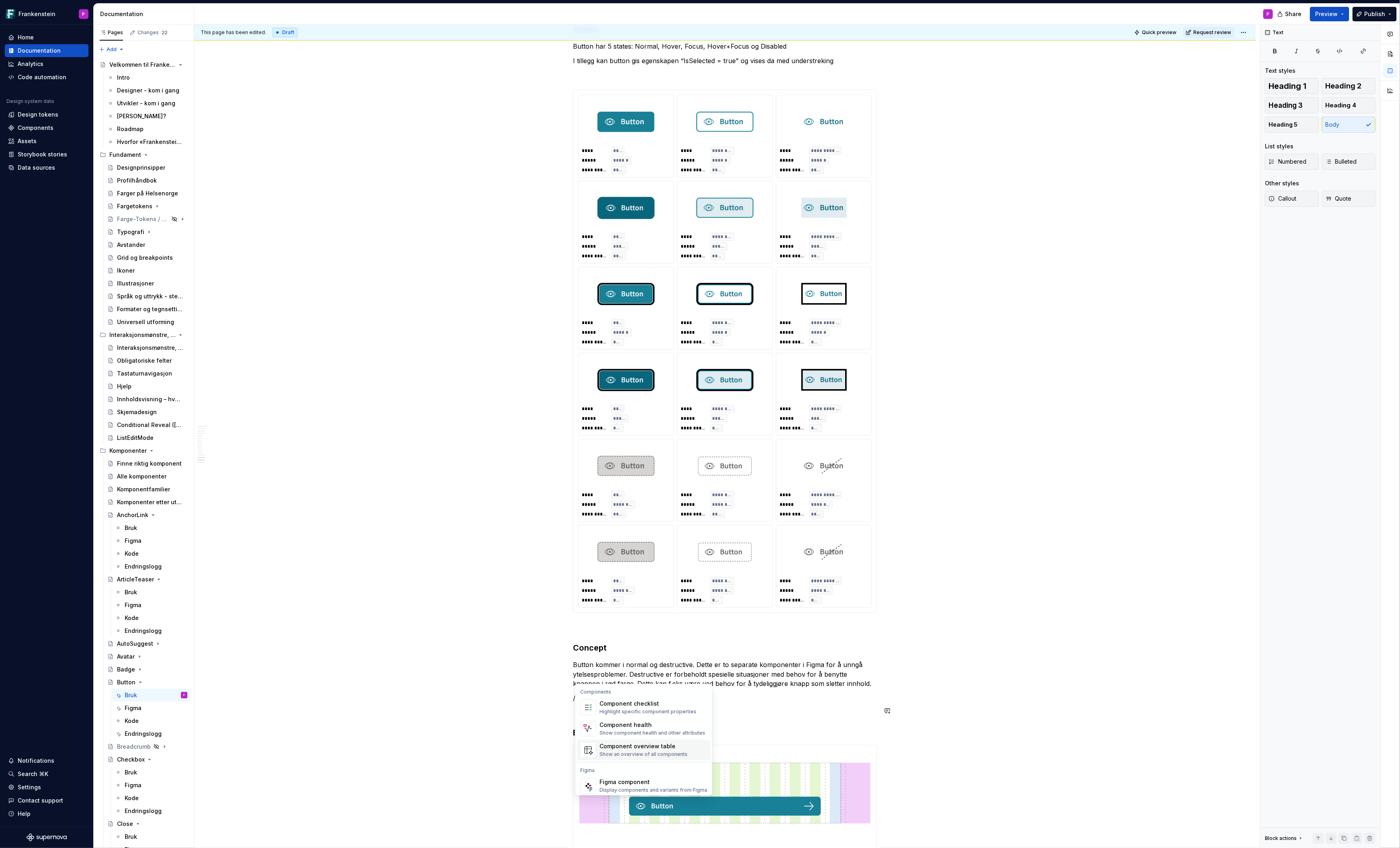
scroll to position [7, 0]
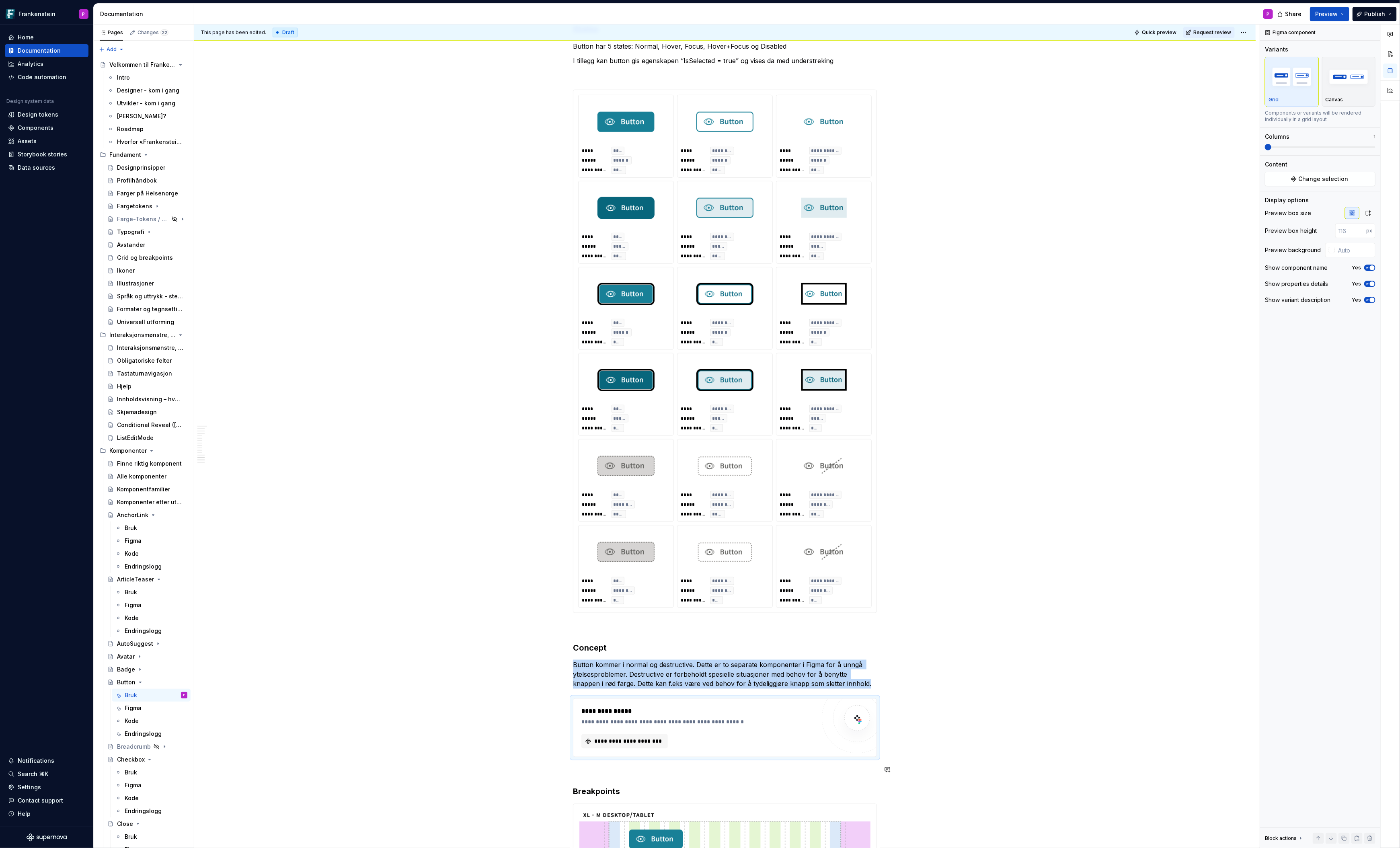
type textarea "*"
click at [1361, 148] on span at bounding box center [1320, 147] width 110 height 7
click at [1339, 146] on span at bounding box center [1320, 147] width 110 height 1
click at [1318, 146] on span at bounding box center [1301, 147] width 74 height 1
click at [642, 734] on button "**********" at bounding box center [624, 741] width 86 height 15
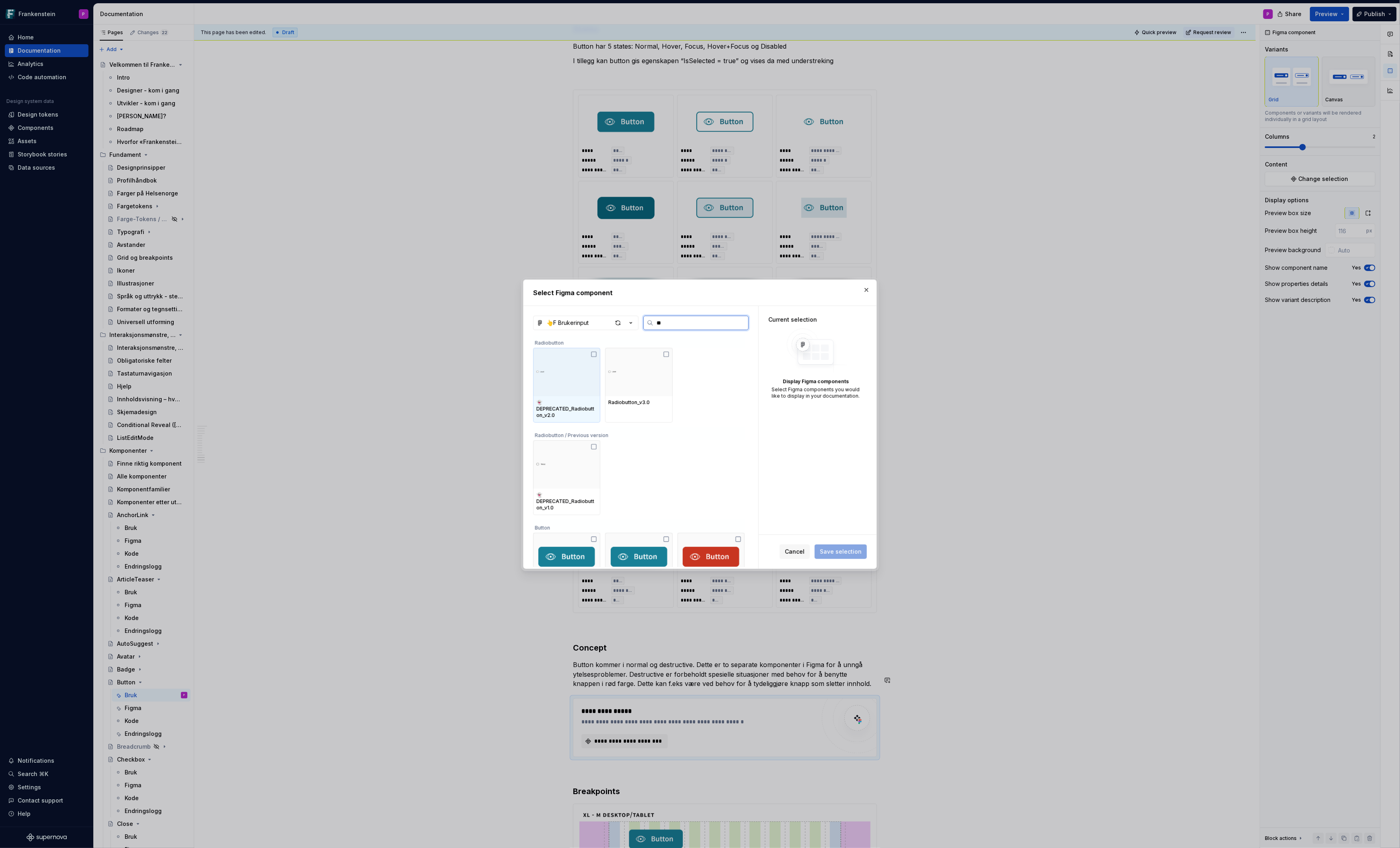
type input "***"
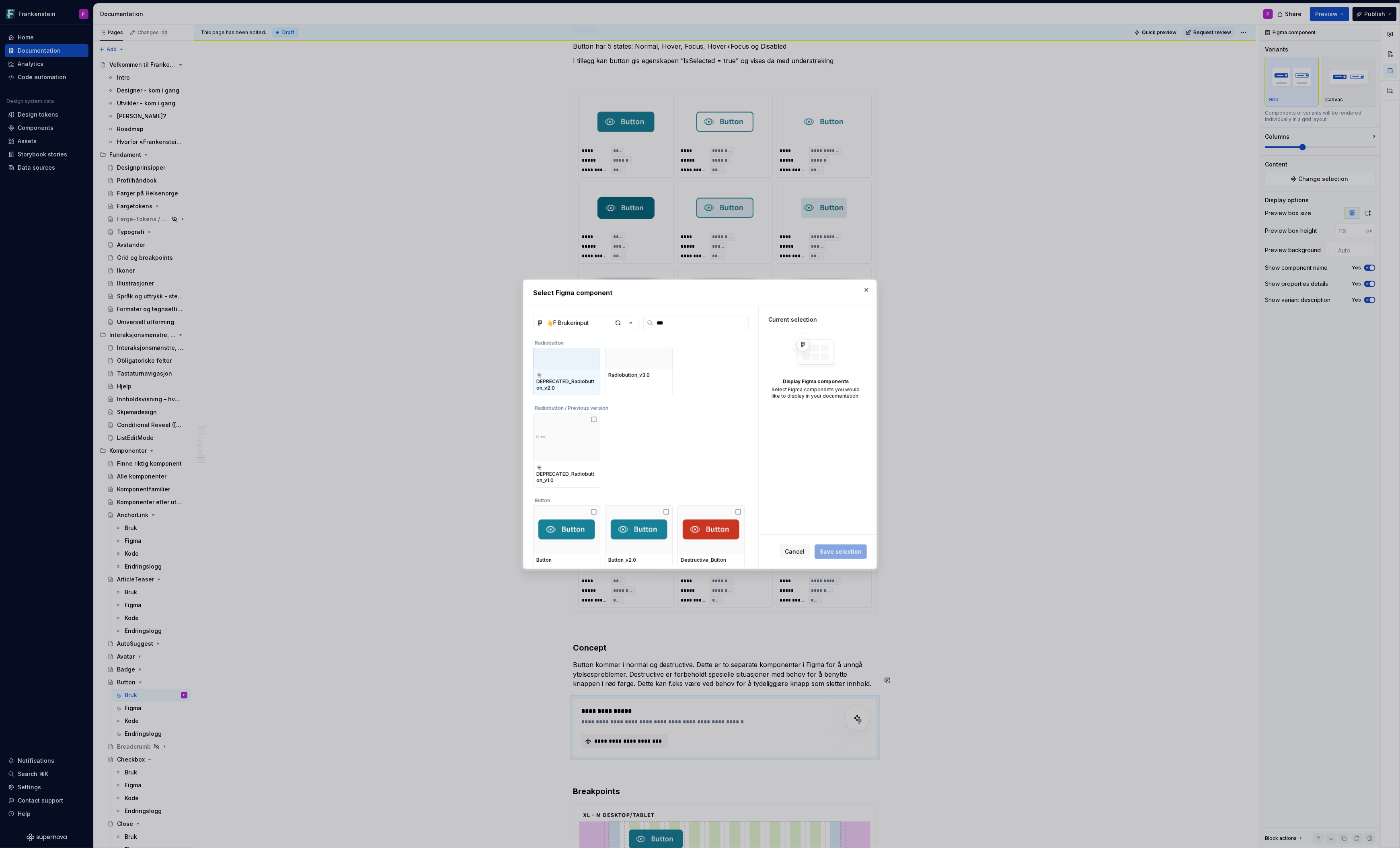
click at [643, 503] on div "Button" at bounding box center [639, 499] width 212 height 13
click at [639, 513] on div at bounding box center [639, 530] width 67 height 48
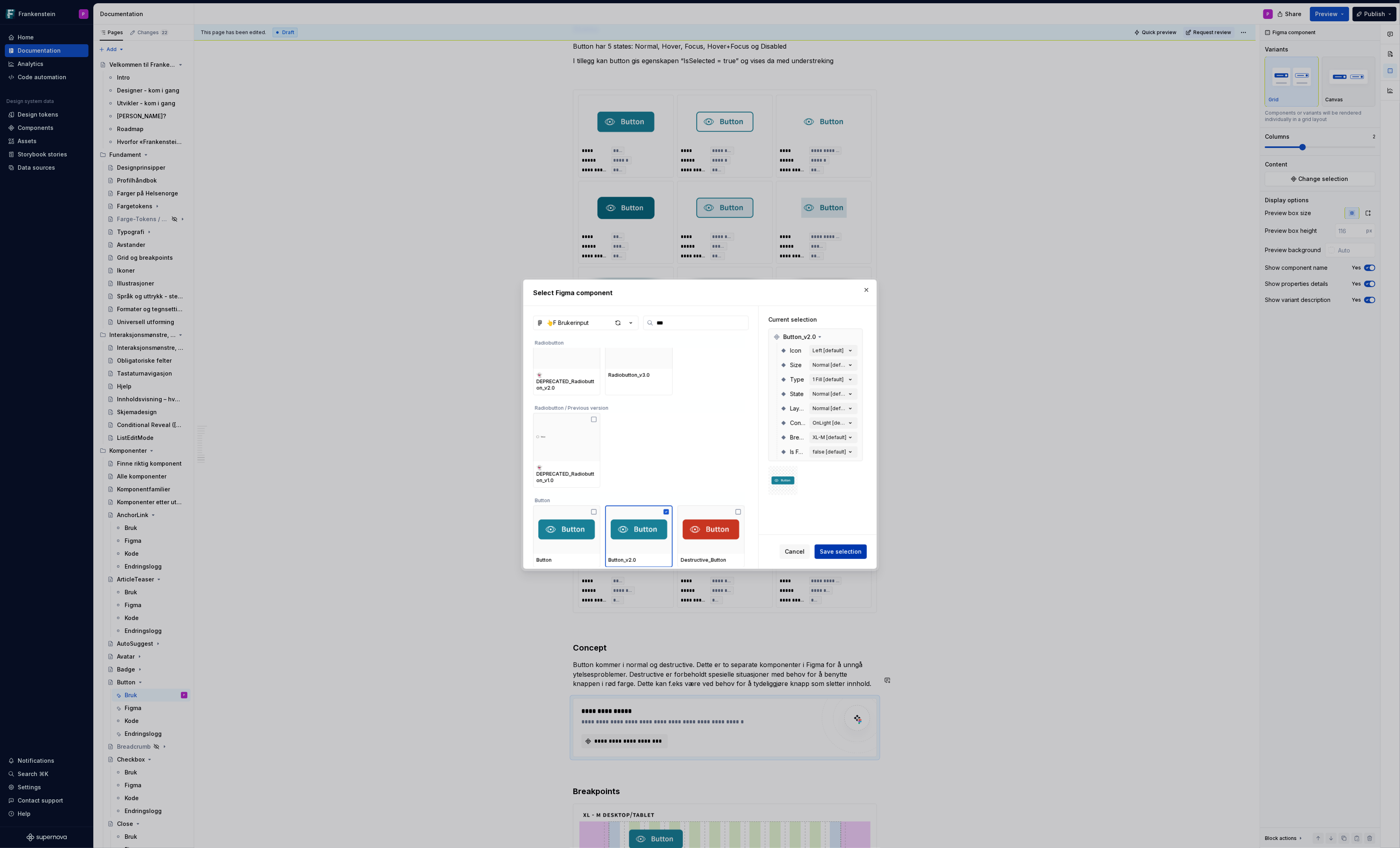
click at [837, 558] on button "Save selection" at bounding box center [841, 552] width 53 height 15
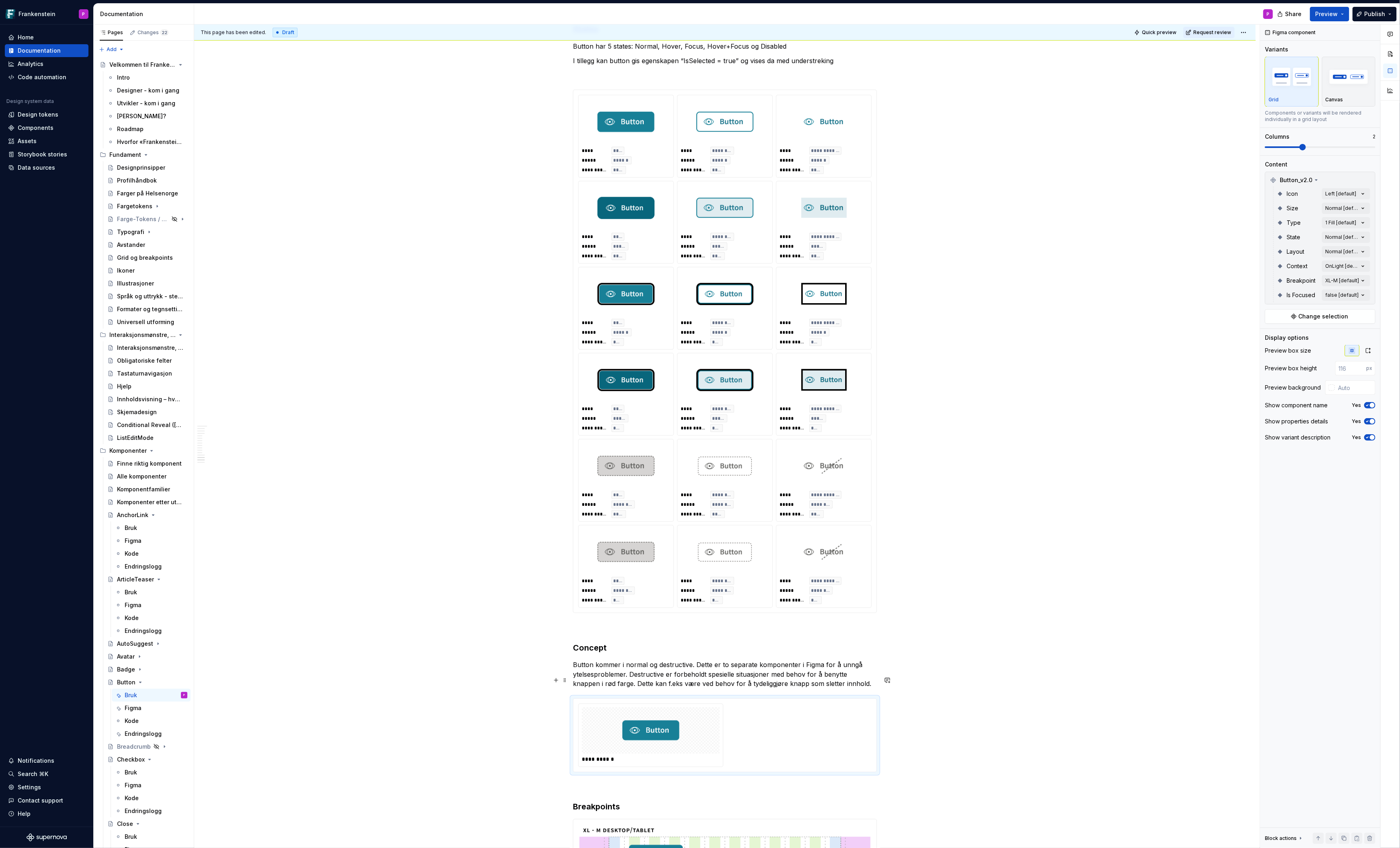
click at [775, 710] on div "**********" at bounding box center [725, 736] width 294 height 64
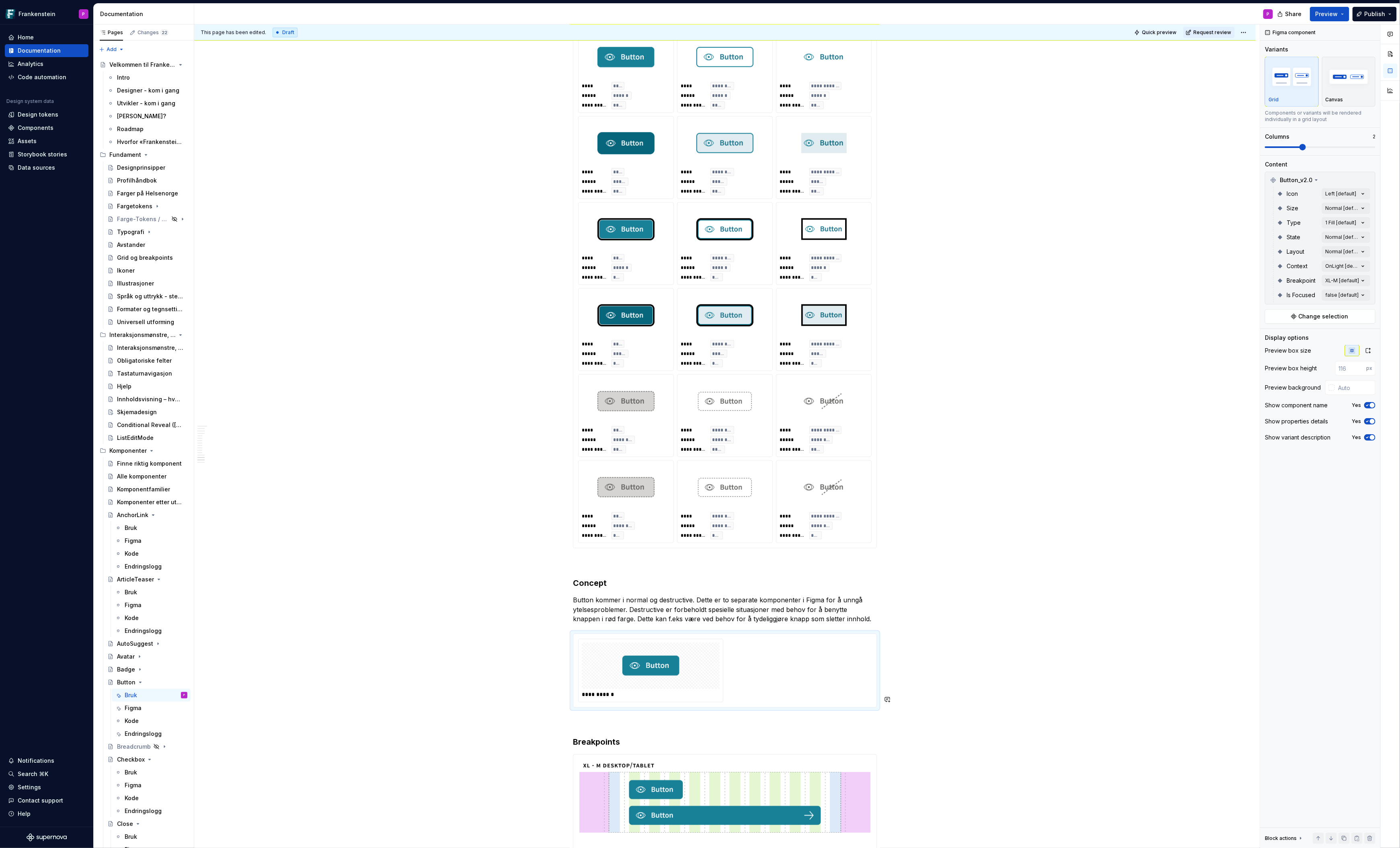
scroll to position [3610, 0]
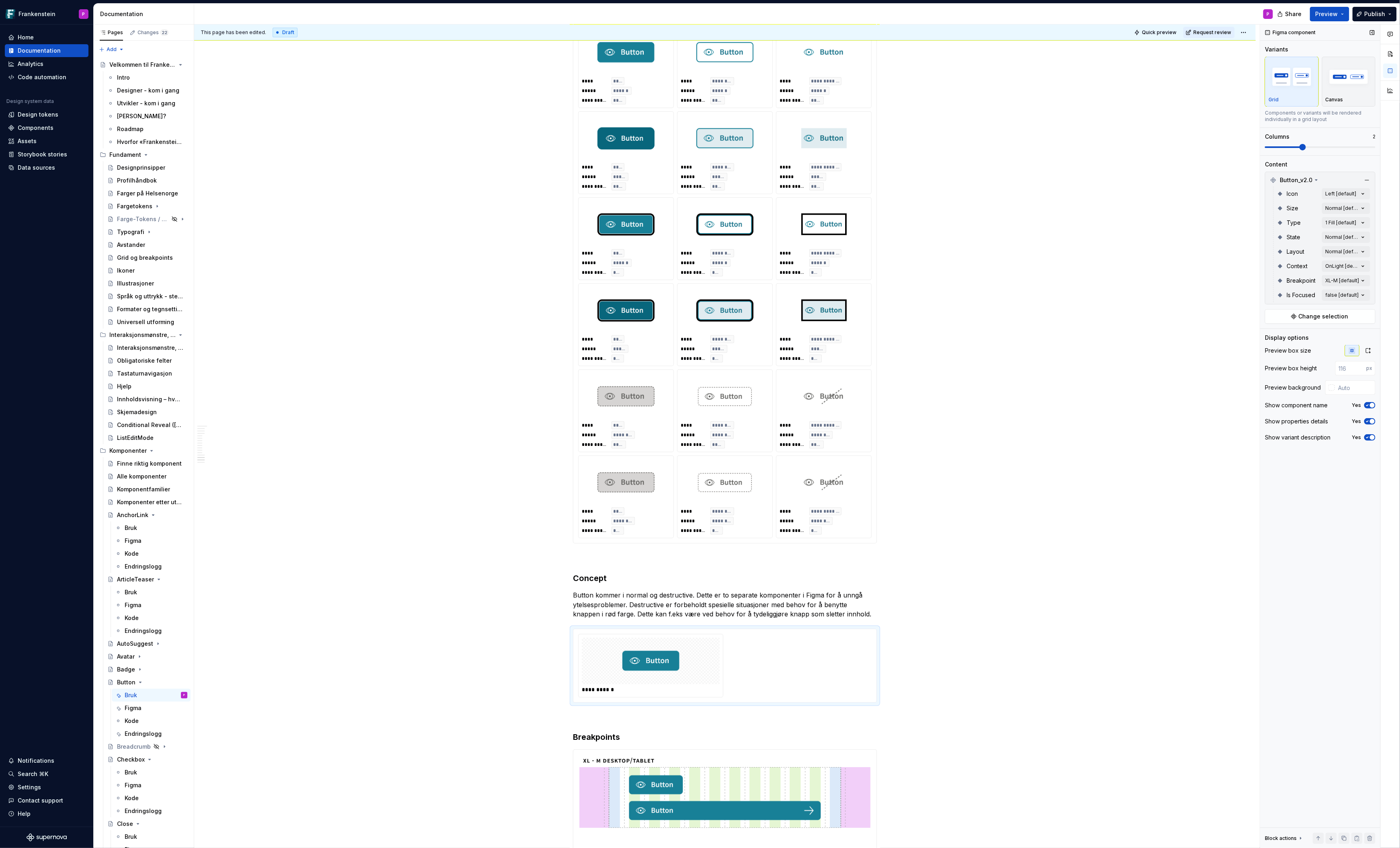
click at [1283, 148] on span at bounding box center [1320, 147] width 110 height 7
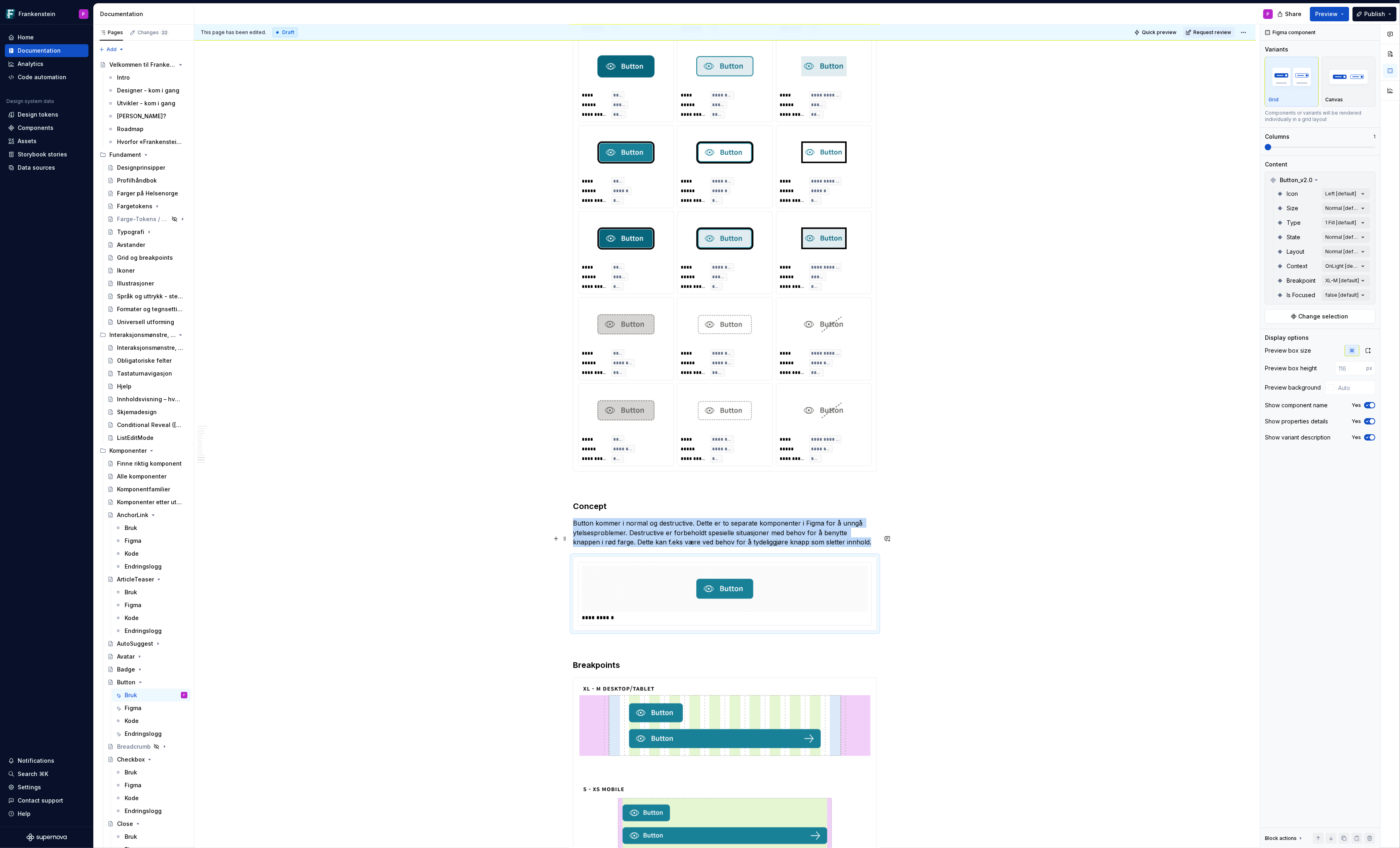
scroll to position [3683, 0]
click at [1335, 385] on input "text" at bounding box center [1355, 388] width 41 height 15
click at [1331, 388] on div at bounding box center [1331, 387] width 7 height 7
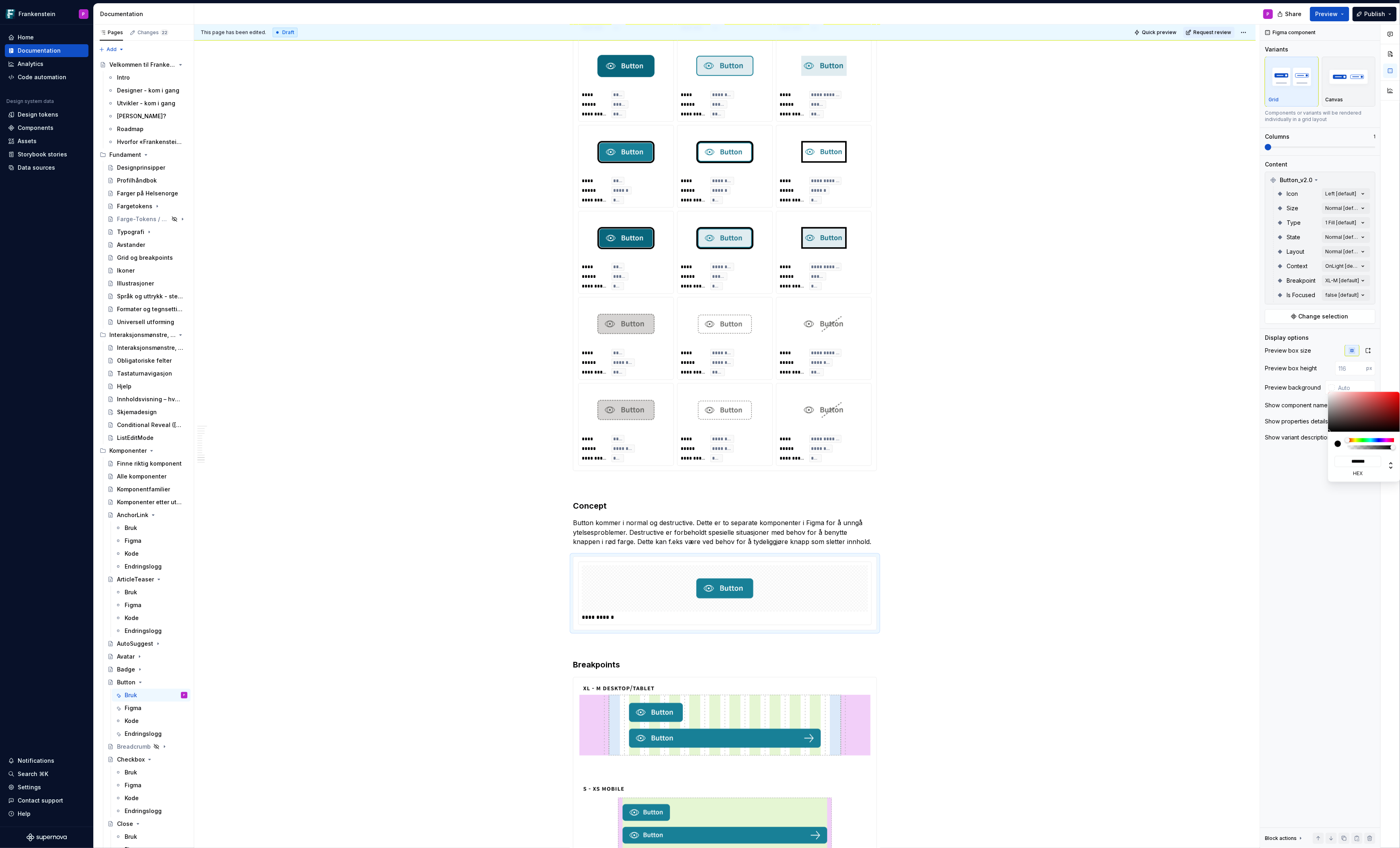
type input "#D9CBCB"
type input "*******"
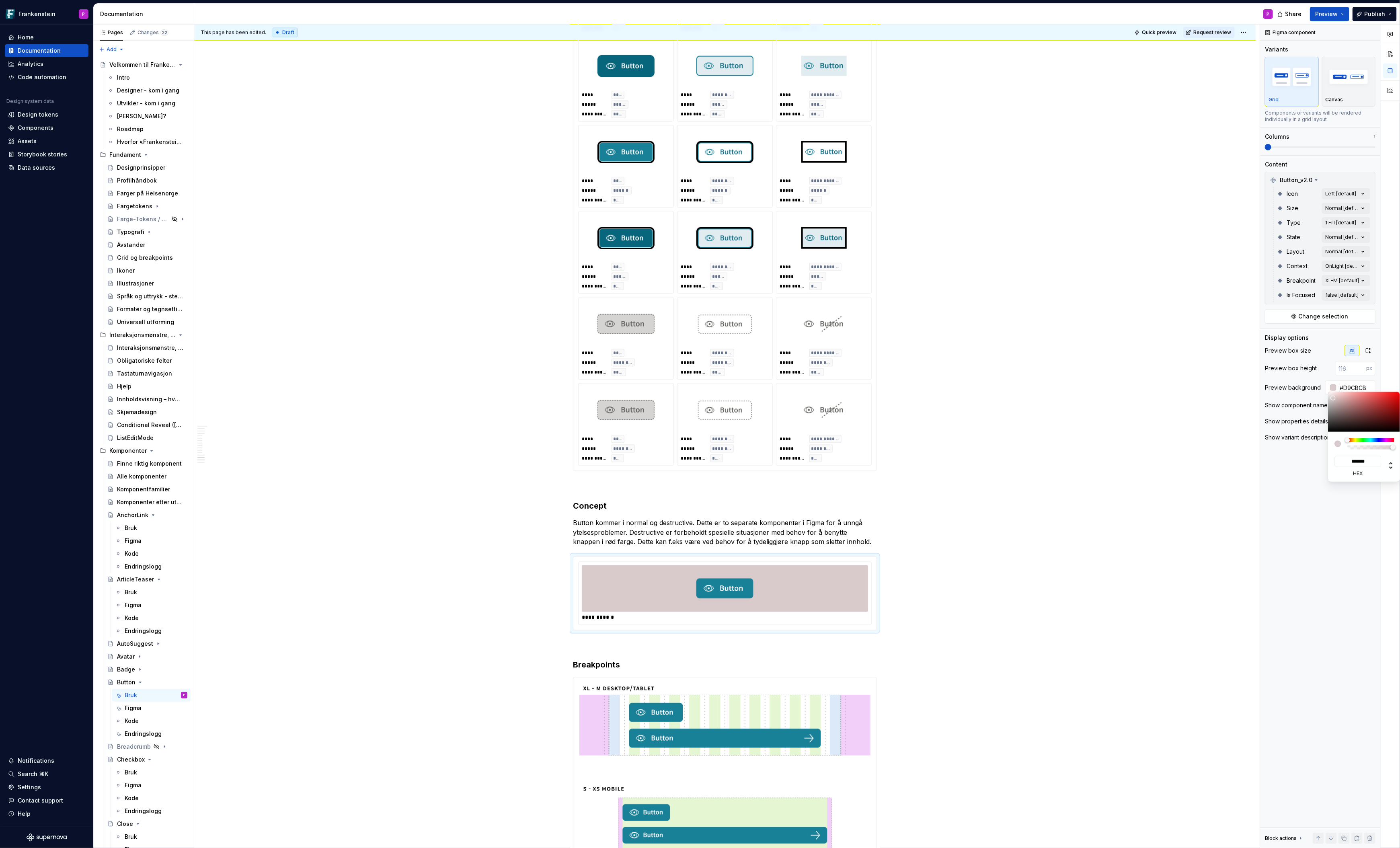
type input "#DED3D3"
type input "*******"
type input "#E4DBDB"
type input "*******"
type input "#E9E1E1"
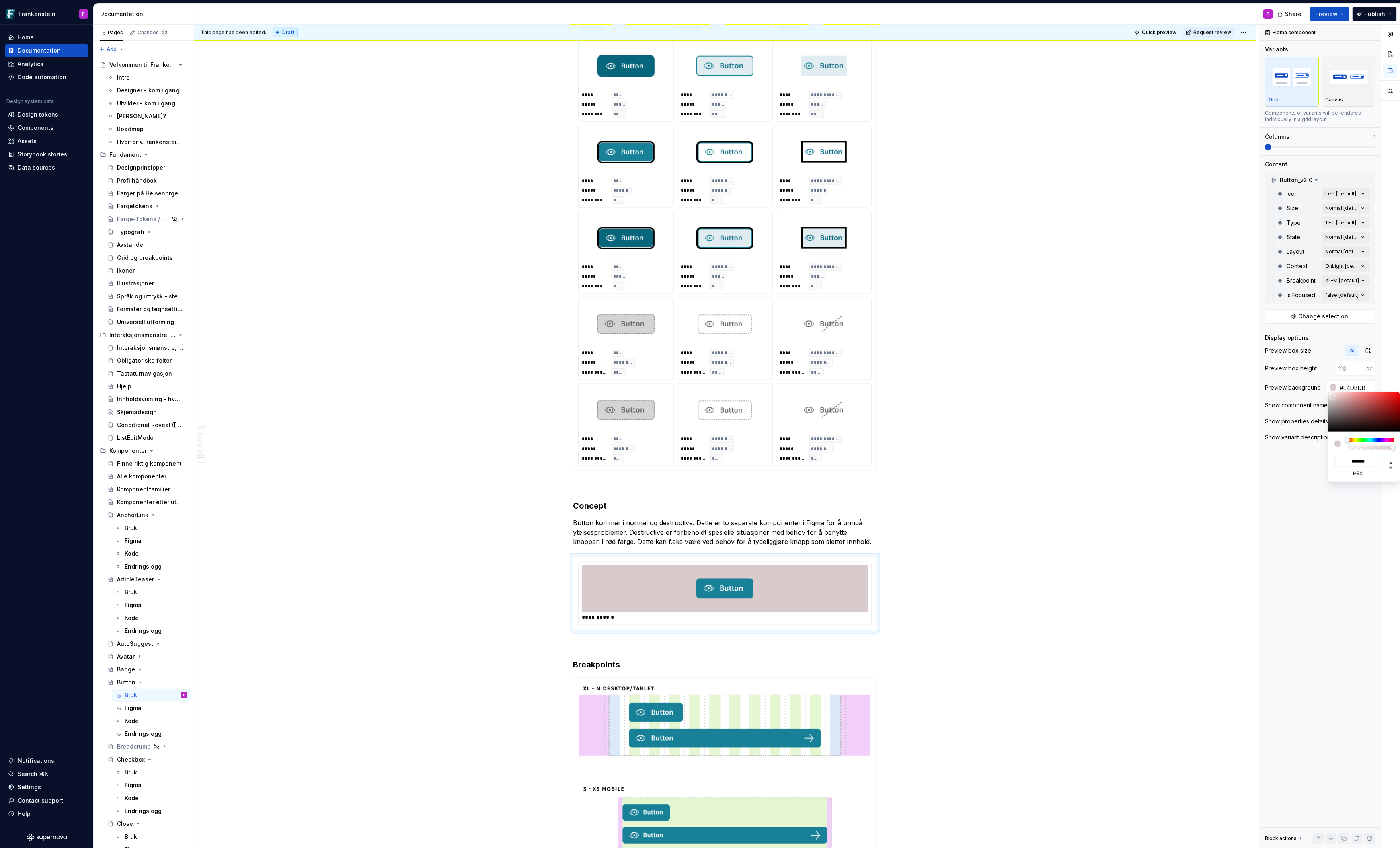
type input "*******"
type input "#EEE7E7"
type input "*******"
type input "#F0EBEB"
type input "*******"
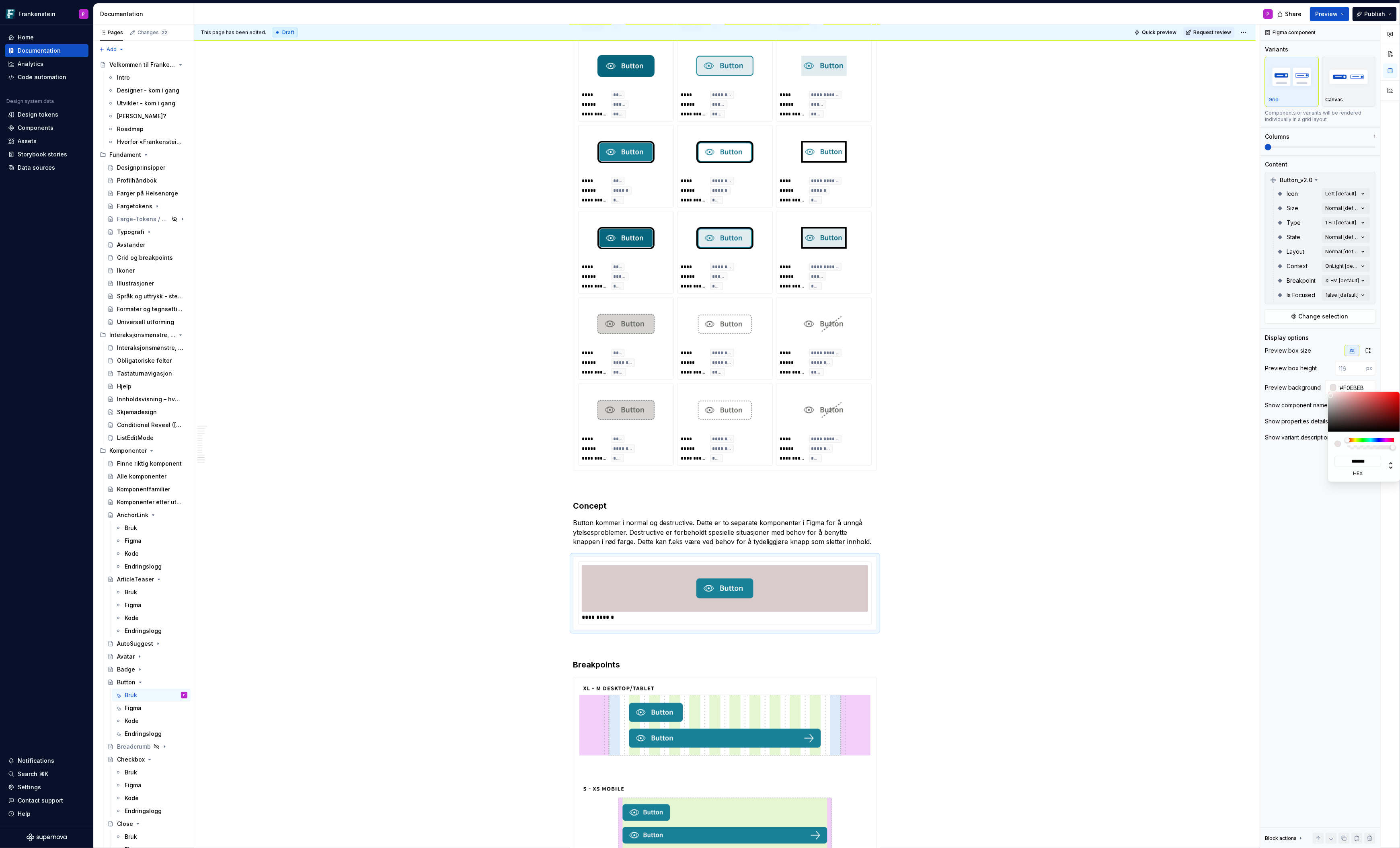
type input "#F3EFEF"
type input "*******"
type input "#F6F3F3"
type input "*******"
type input "#F8F8F8"
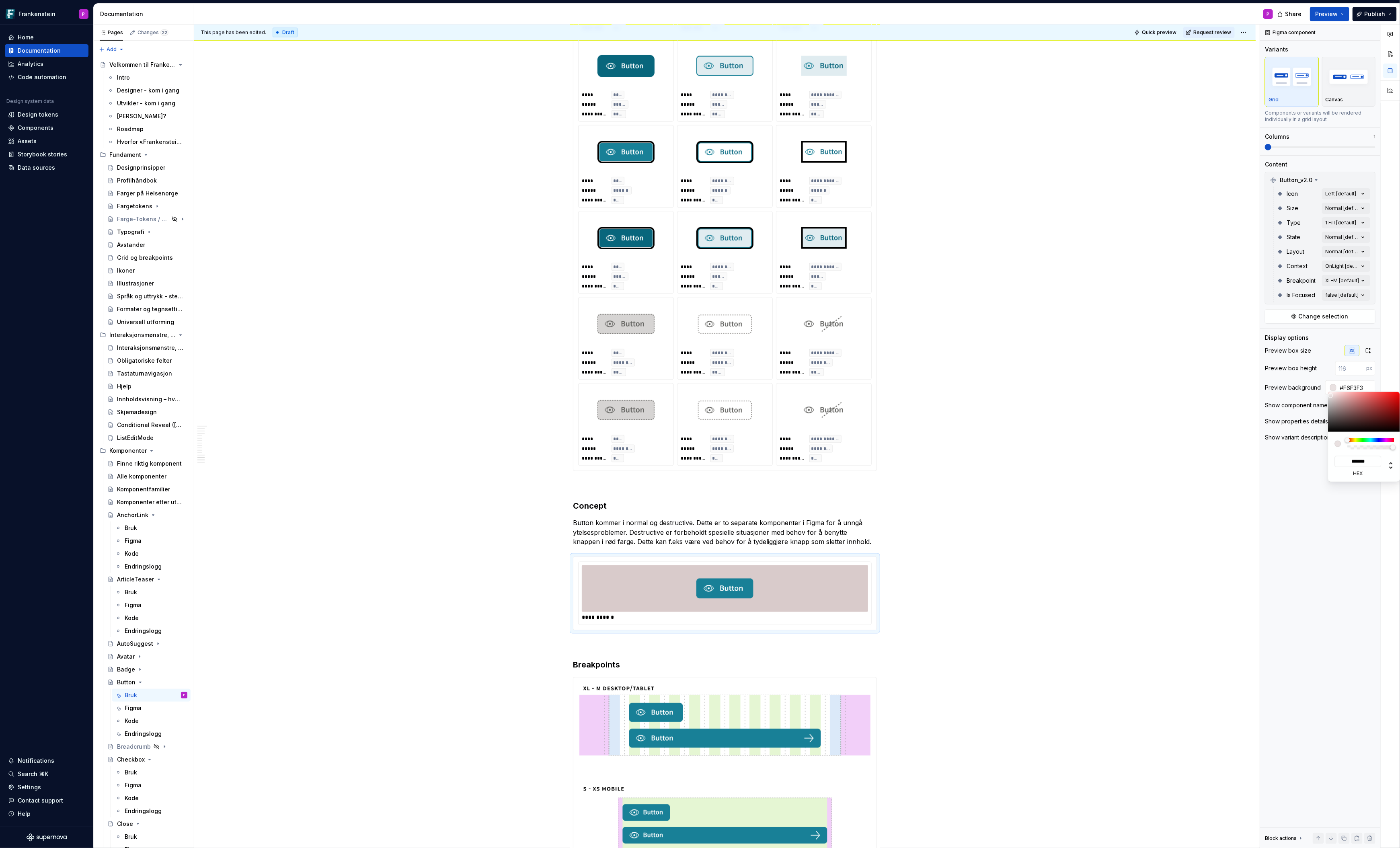
type input "*******"
type input "#FBFBFB"
type input "*******"
type input "#FDFDFD"
type input "*******"
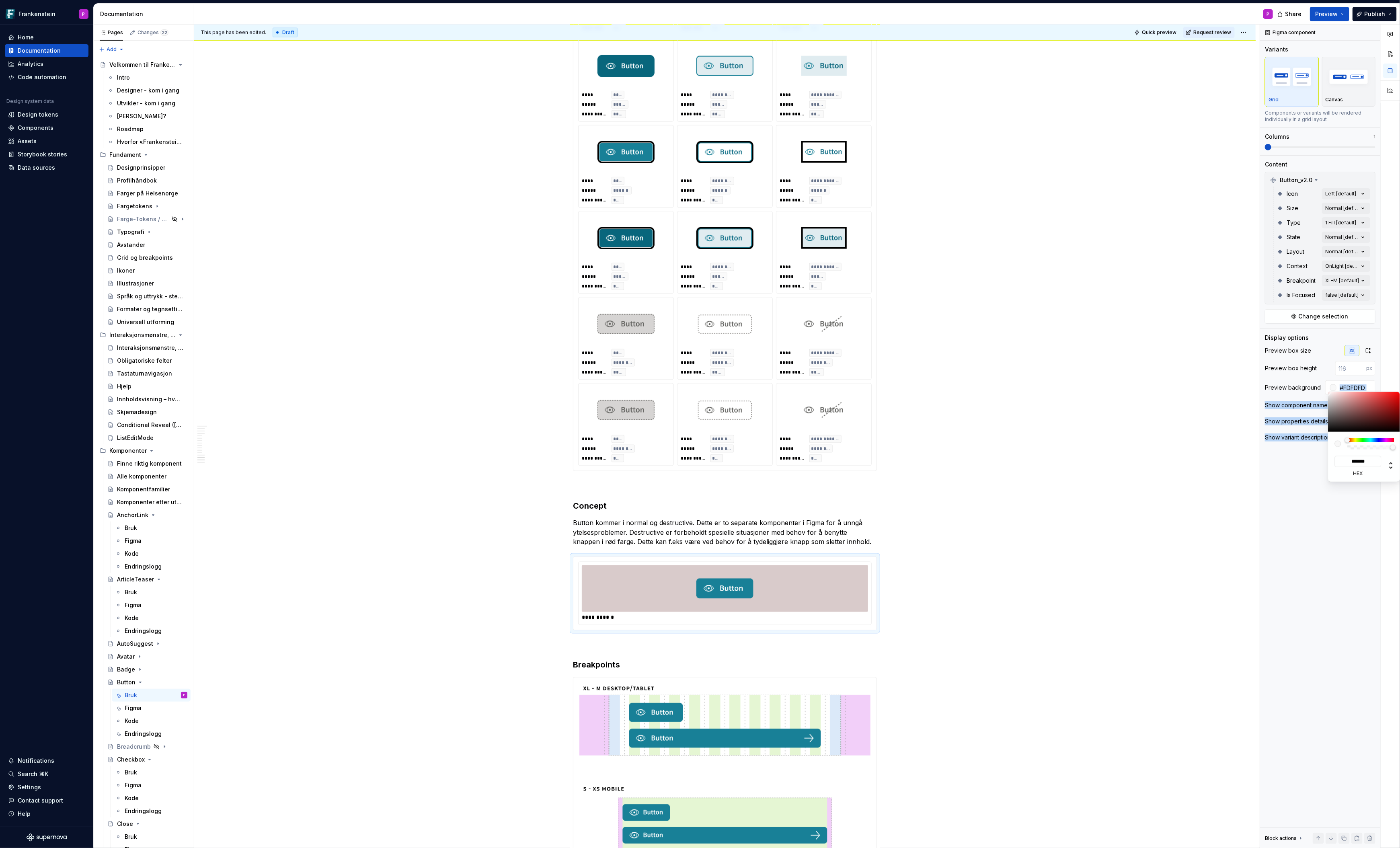
type input "#FFFFFF"
type input "*******"
drag, startPoint x: 1333, startPoint y: 398, endPoint x: 1326, endPoint y: 391, distance: 9.9
click at [1326, 391] on body "Frankenstein P Home Documentation Analytics Code automation Design system data …" at bounding box center [700, 424] width 1400 height 848
click at [587, 617] on html "Frankenstein P Home Documentation Analytics Code automation Design system data …" at bounding box center [700, 424] width 1400 height 848
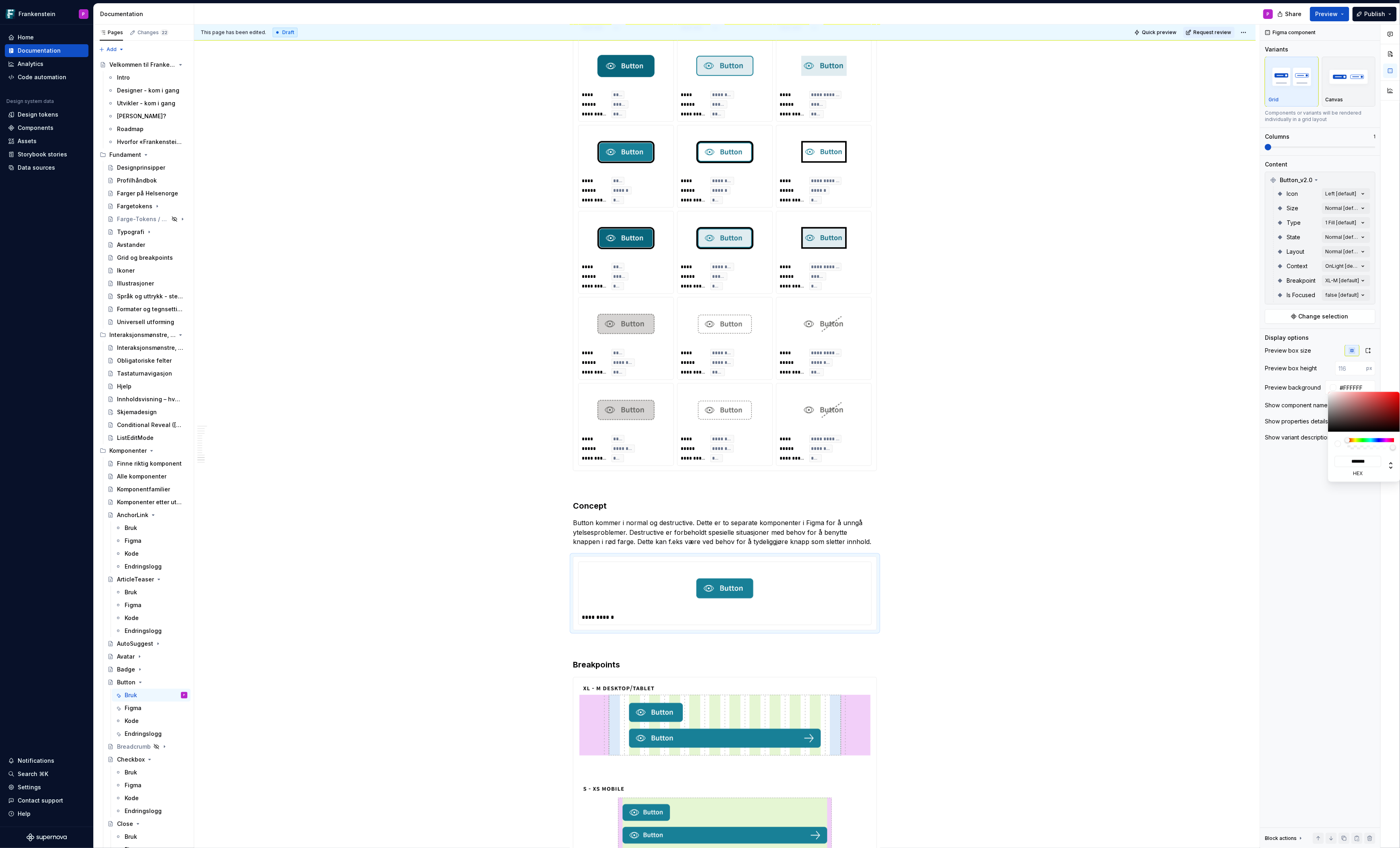
click at [583, 618] on html "Frankenstein P Home Documentation Analytics Code automation Design system data …" at bounding box center [700, 424] width 1400 height 848
click at [583, 641] on p at bounding box center [725, 645] width 304 height 9
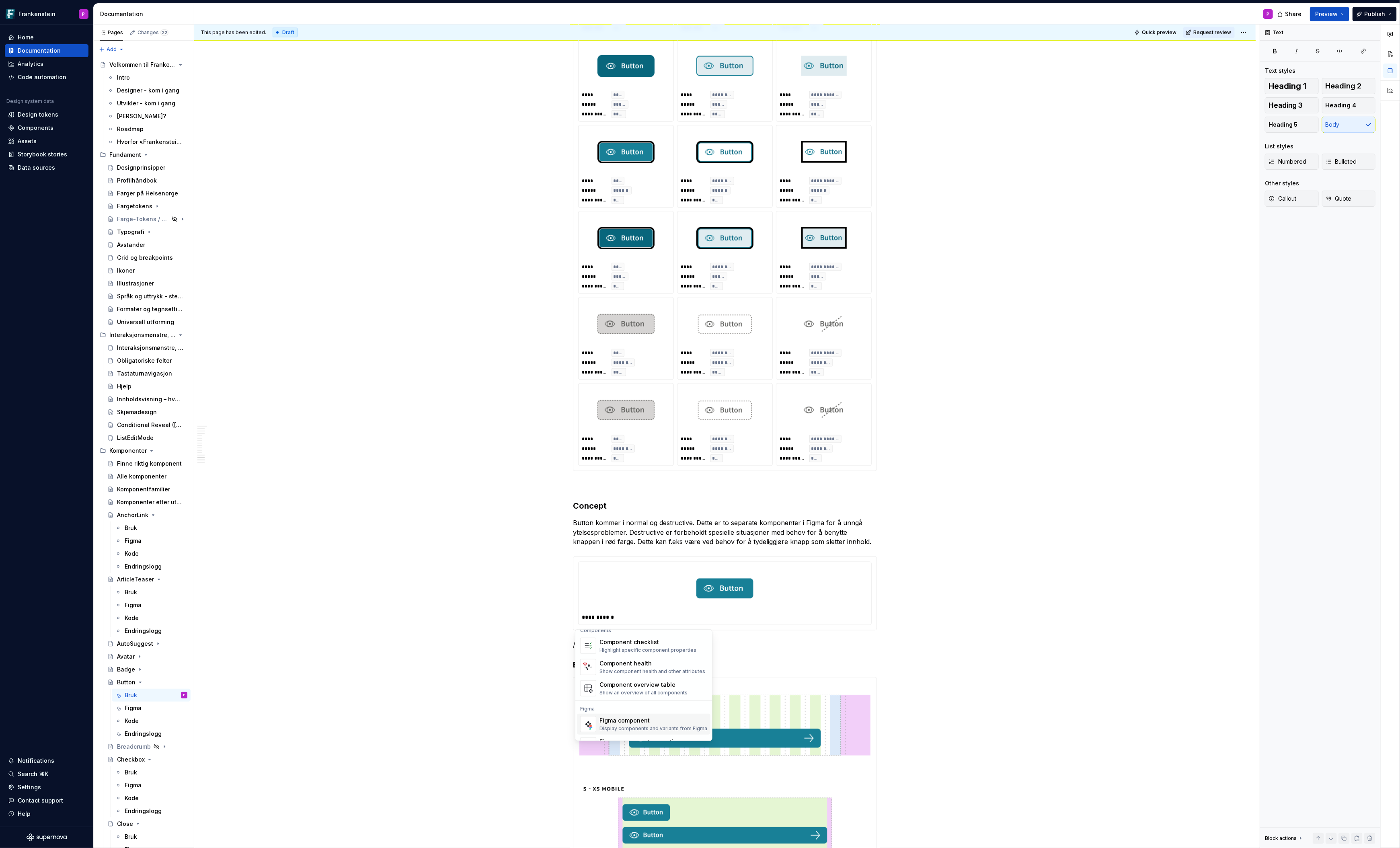
scroll to position [23, 0]
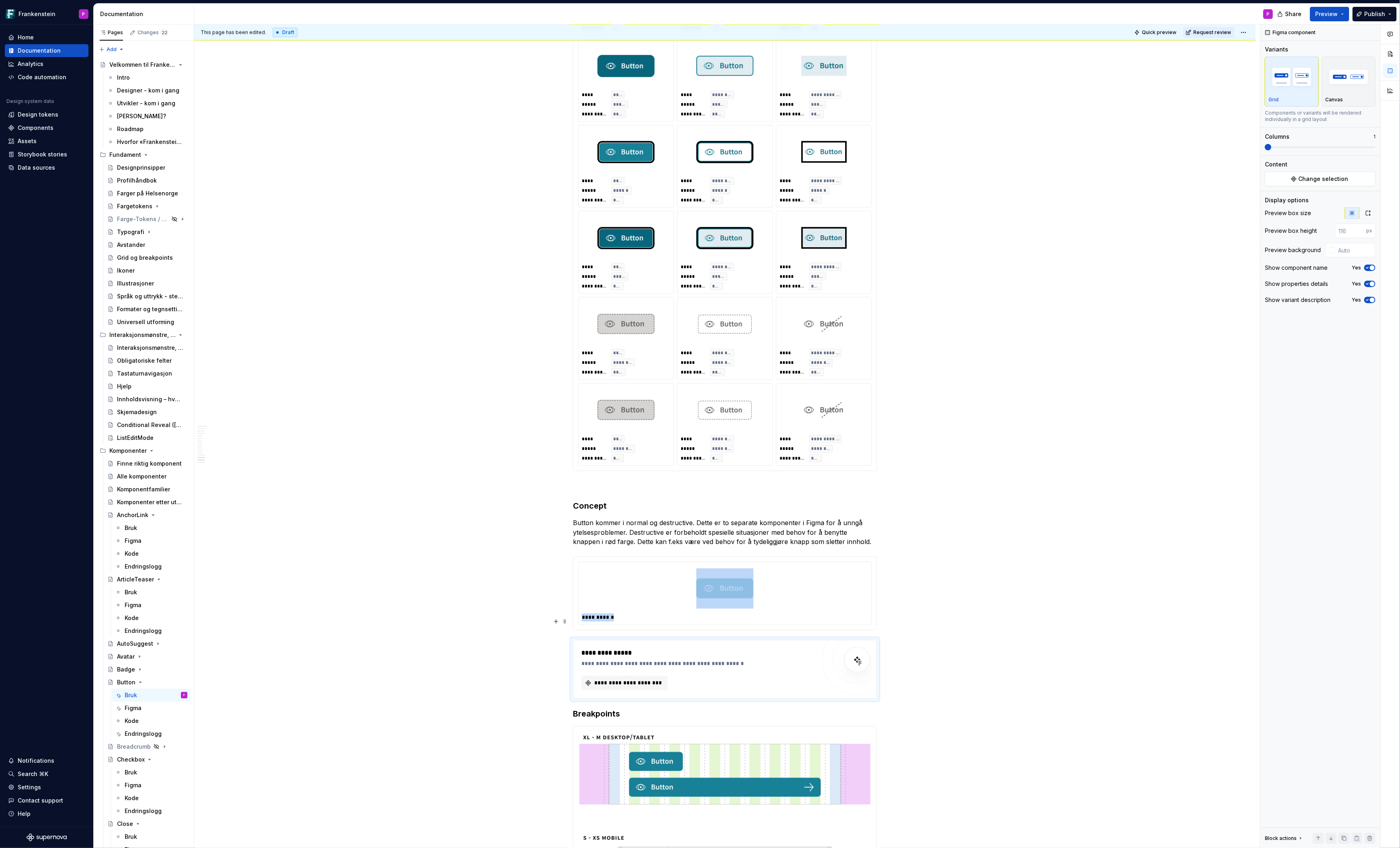
type textarea "*"
click at [620, 679] on span "**********" at bounding box center [627, 683] width 69 height 8
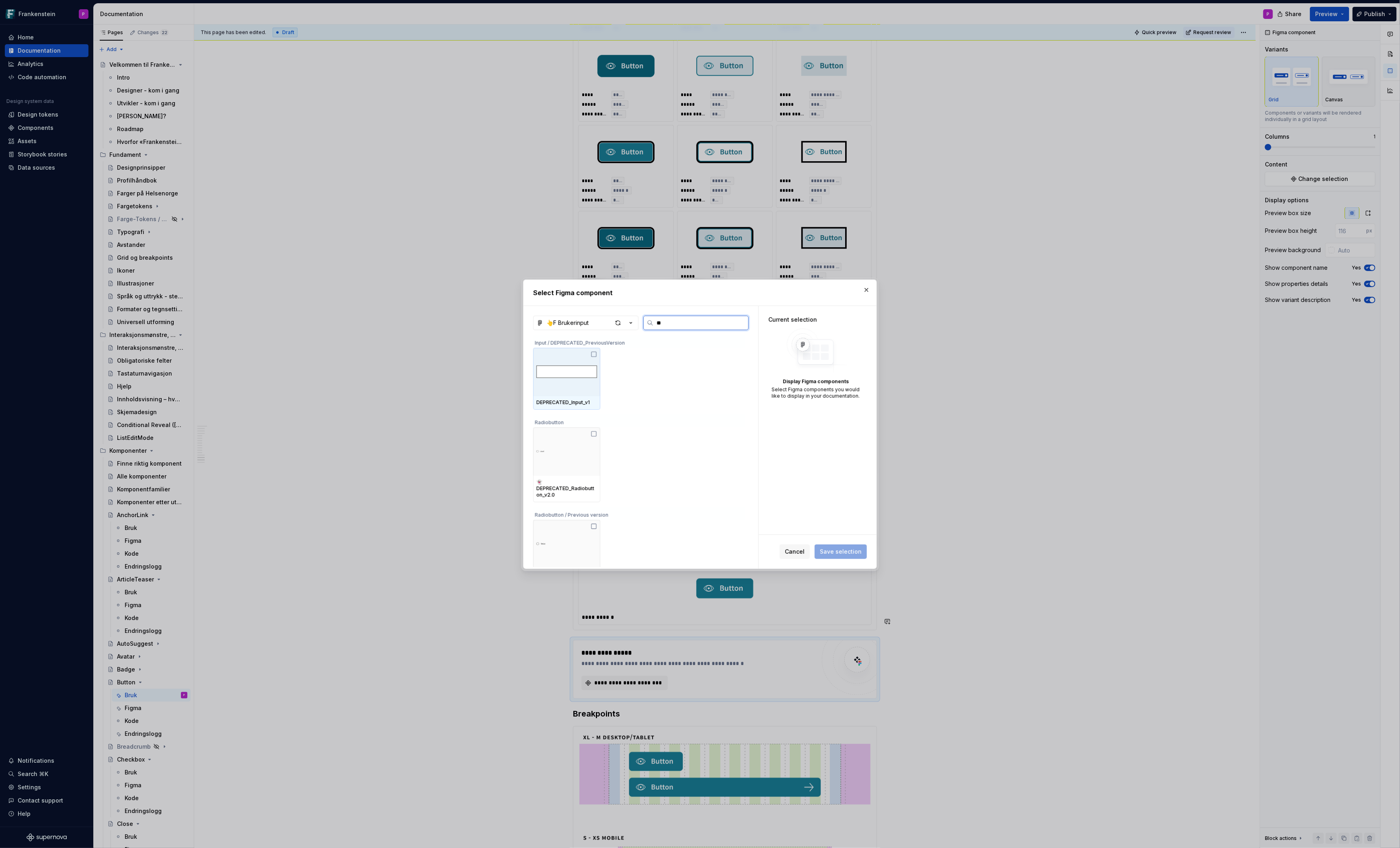
type input "***"
click at [572, 389] on div at bounding box center [567, 372] width 67 height 48
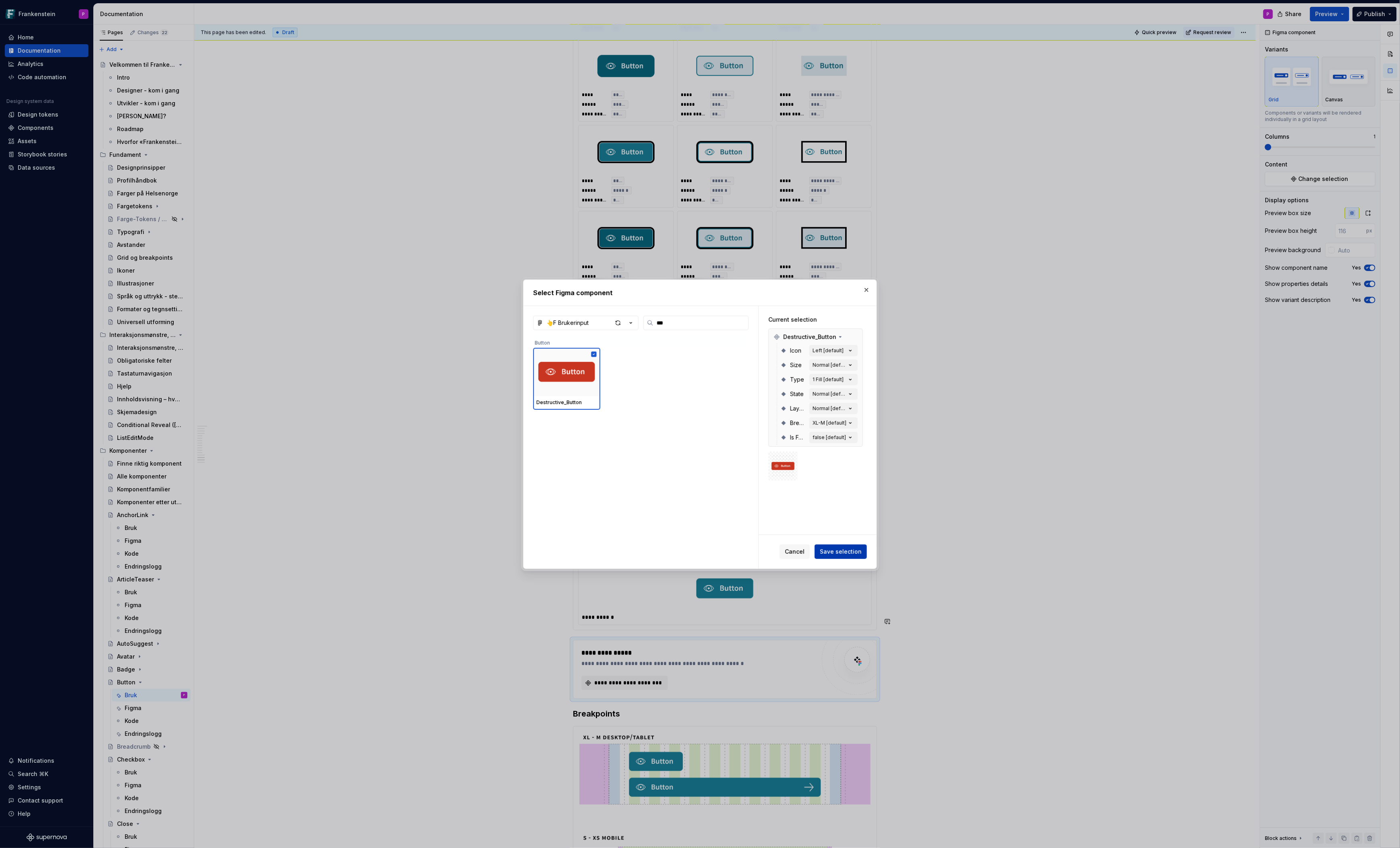
click at [836, 551] on span "Save selection" at bounding box center [841, 551] width 42 height 8
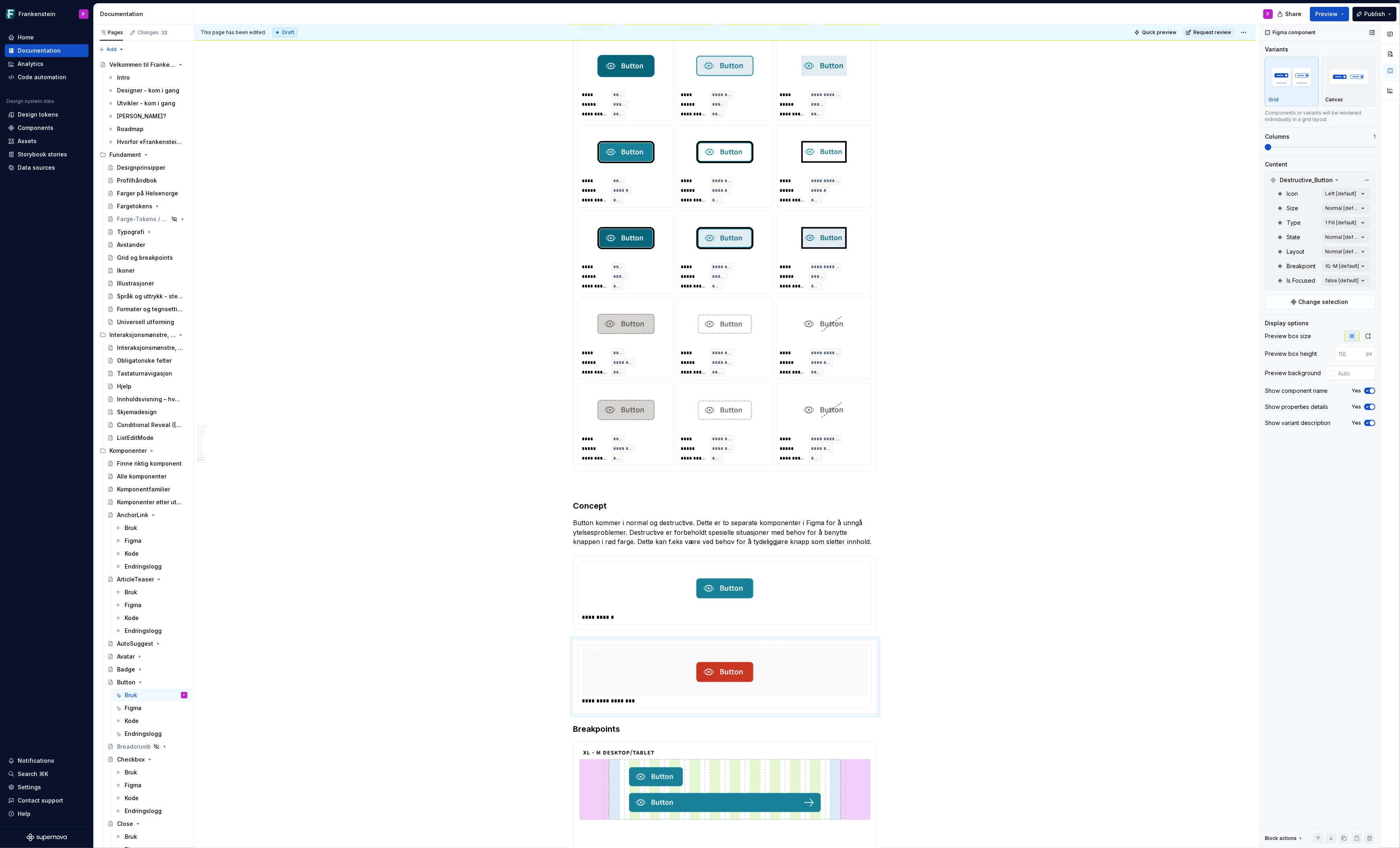
click at [1328, 372] on div at bounding box center [1330, 373] width 9 height 15
click at [1331, 371] on div at bounding box center [1331, 373] width 7 height 7
type input "#BEBBBB"
type input "*******"
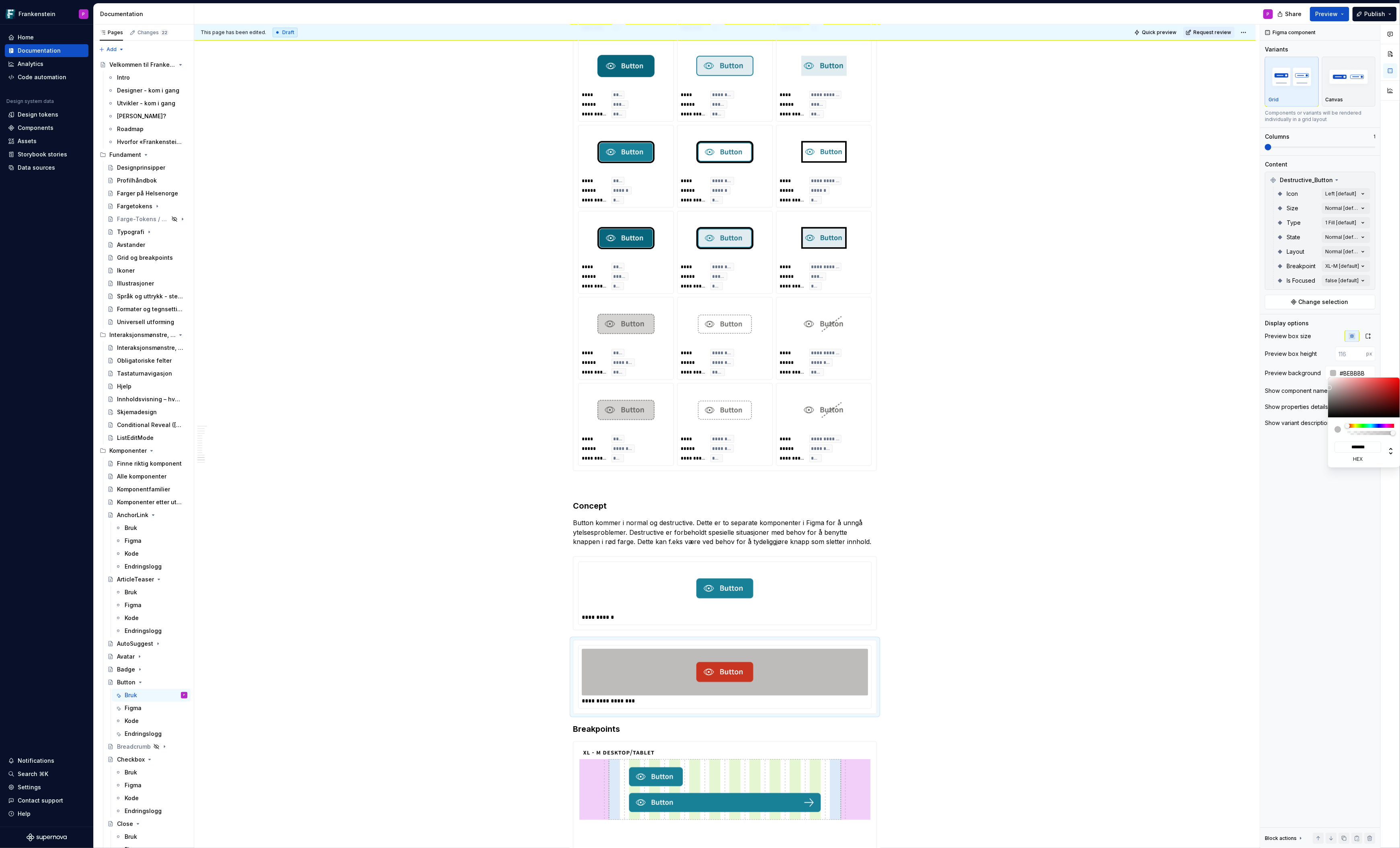
type input "#D0CDCD"
type input "*******"
type input "#DDDCDC"
type input "*******"
type input "#E5E5E5"
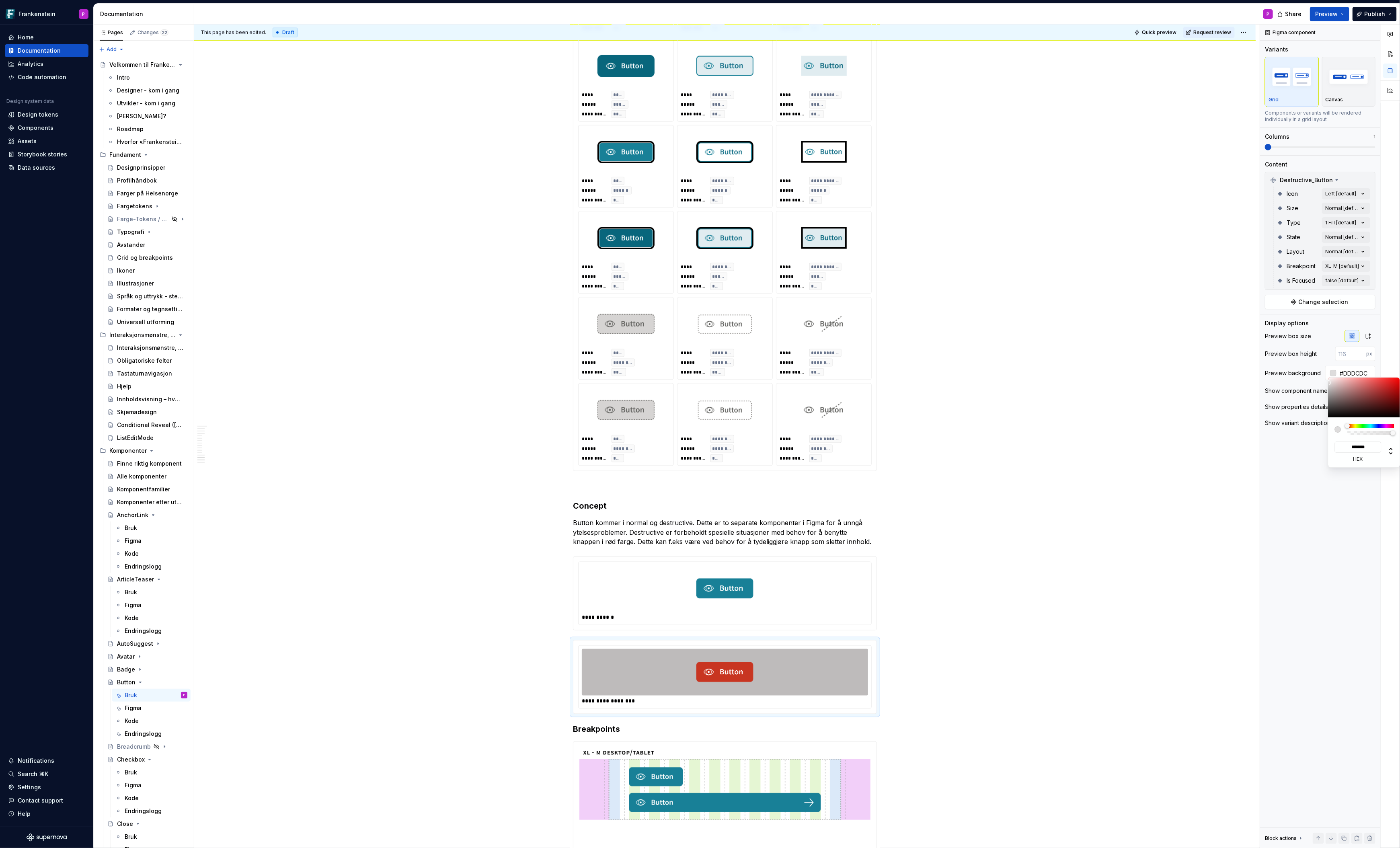
type input "*******"
type input "#ECECEC"
type input "*******"
type input "#F4F4F4"
type input "*******"
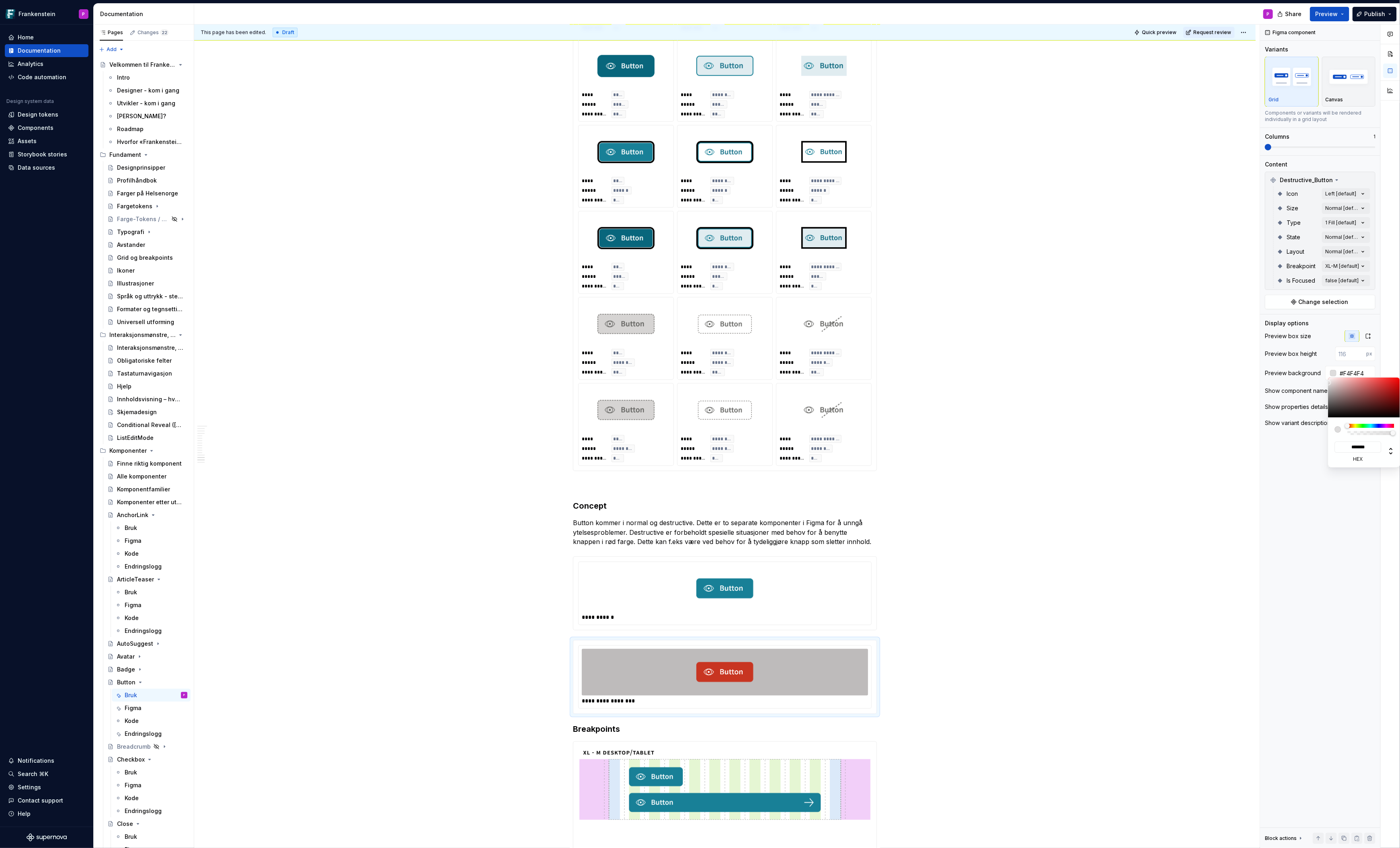
type input "#F9F9F9"
type input "*******"
type input "#FEFEFE"
type input "*******"
type input "#FFFFFF"
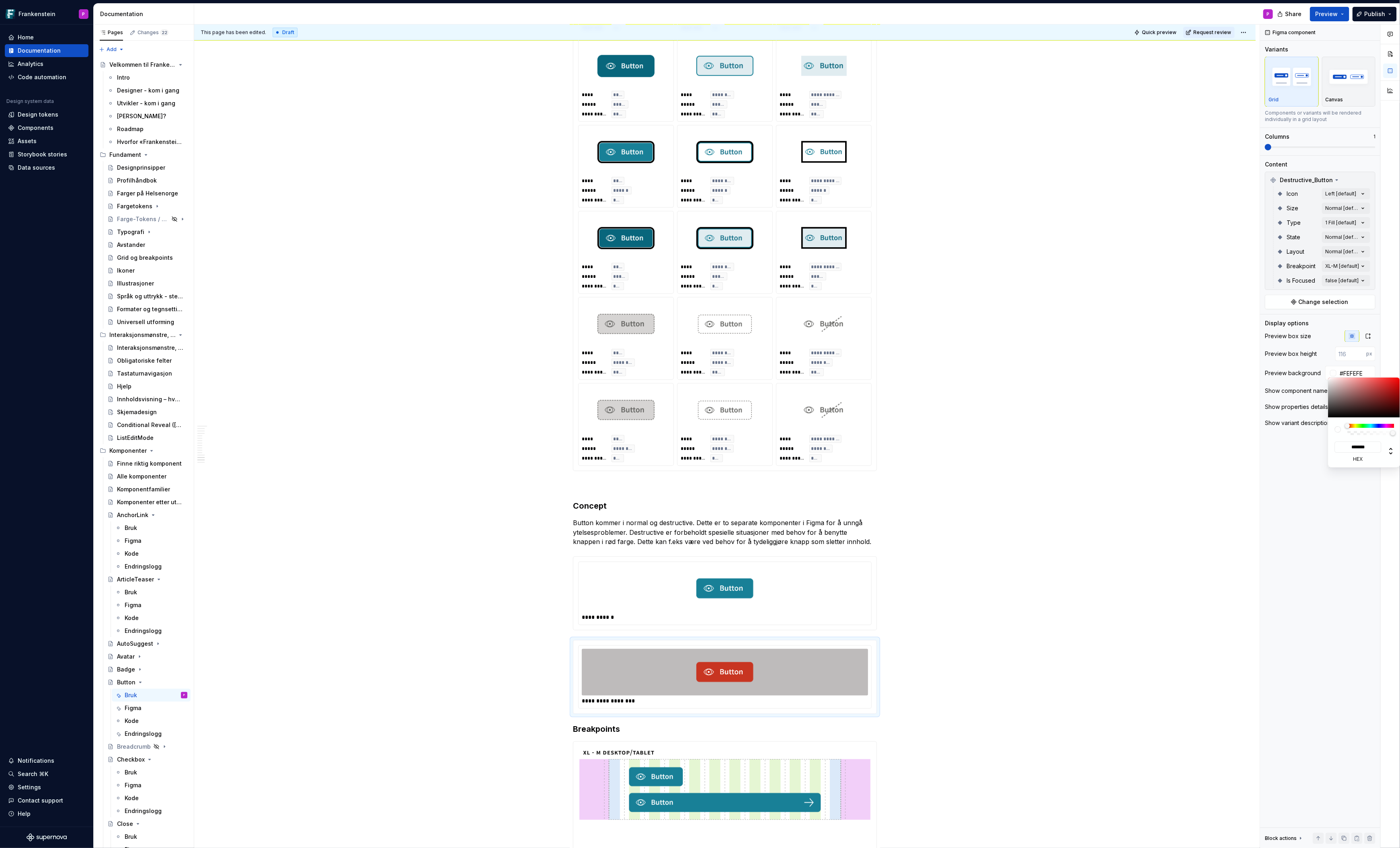
type input "*******"
drag, startPoint x: 1329, startPoint y: 388, endPoint x: 1325, endPoint y: 375, distance: 13.6
click at [1325, 375] on body "Frankenstein P Home Documentation Analytics Code automation Design system data …" at bounding box center [700, 424] width 1400 height 848
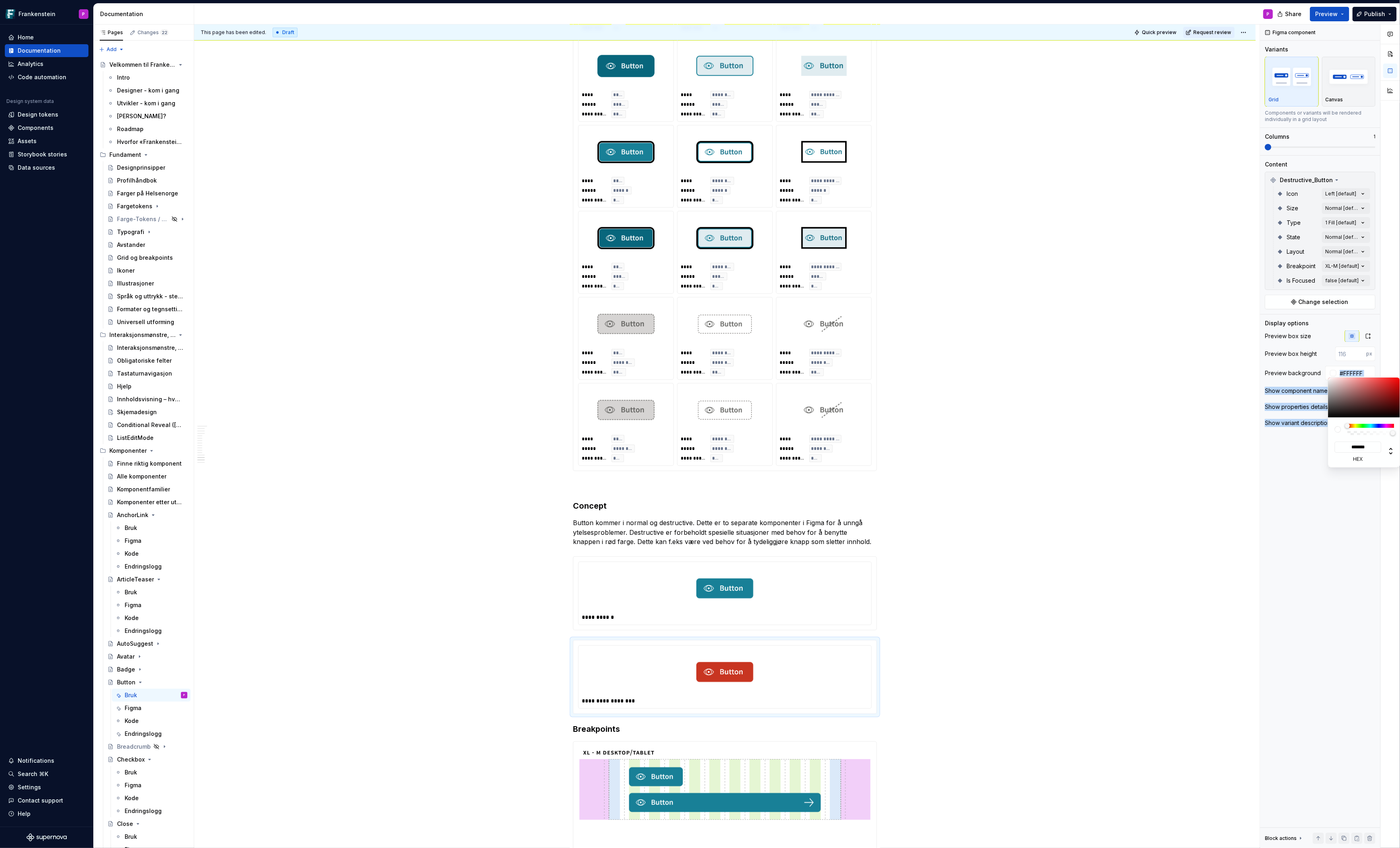
click at [905, 583] on html "Frankenstein P Home Documentation Analytics Code automation Design system data …" at bounding box center [700, 424] width 1400 height 848
click at [575, 704] on html "Frankenstein P Home Documentation Analytics Code automation Design system data …" at bounding box center [700, 424] width 1400 height 848
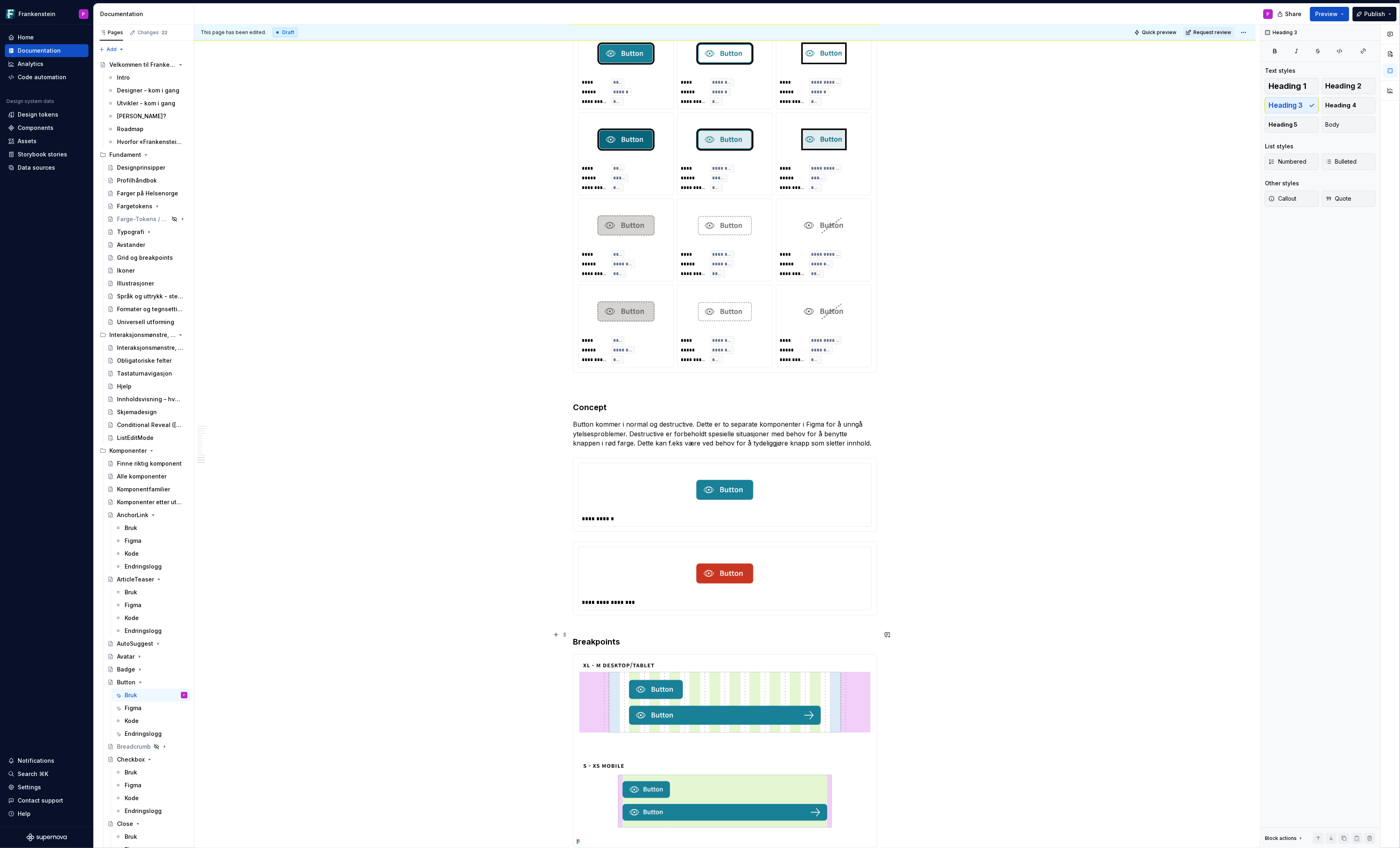
scroll to position [3789, 0]
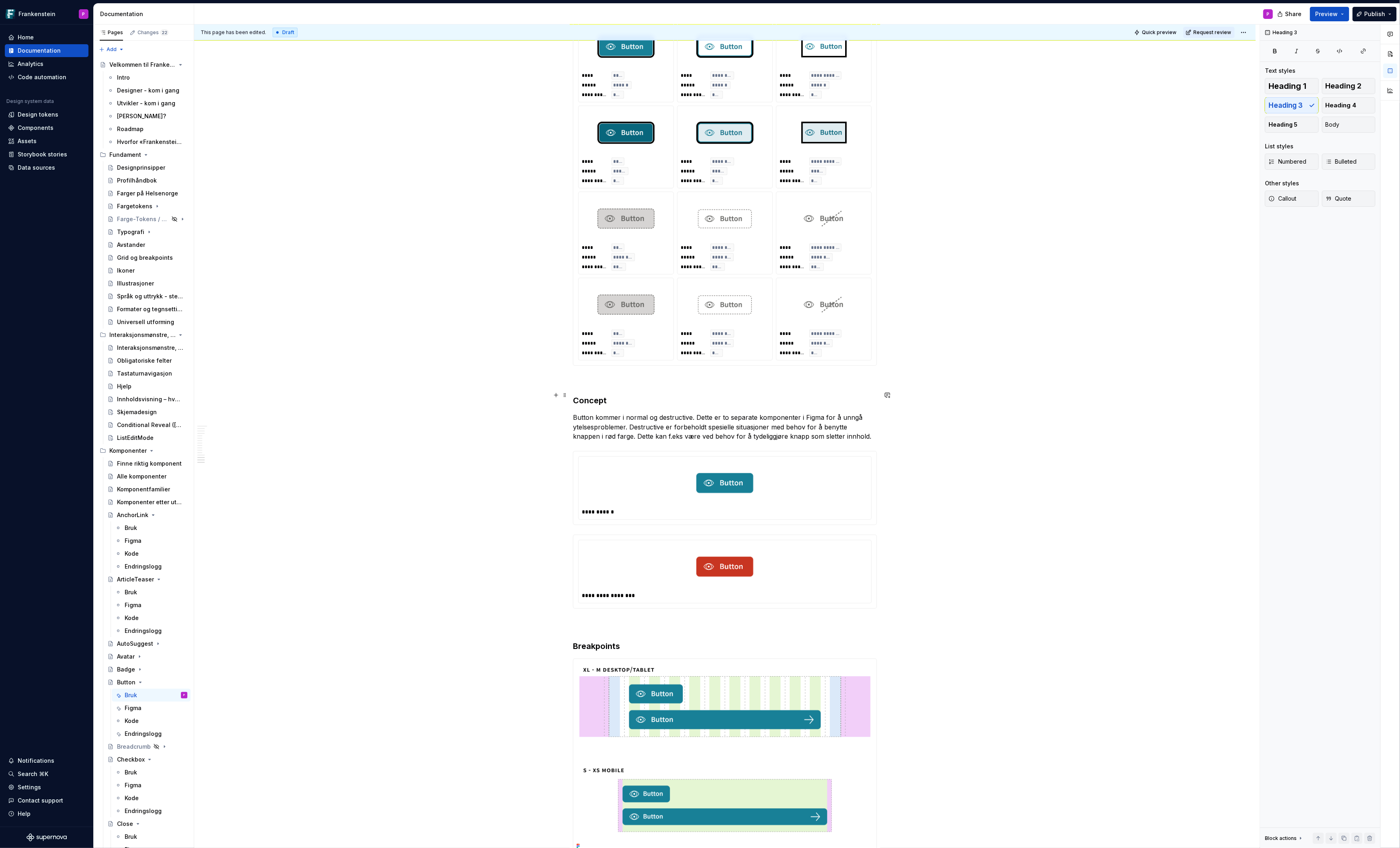
click at [627, 413] on p "Button kommer i normal og destructive. Dette er to separate komponenter i Figma…" at bounding box center [725, 427] width 304 height 29
click at [756, 413] on p "Button kommer i variantene normal og destructive. Dette er to separate komponen…" at bounding box center [725, 427] width 304 height 29
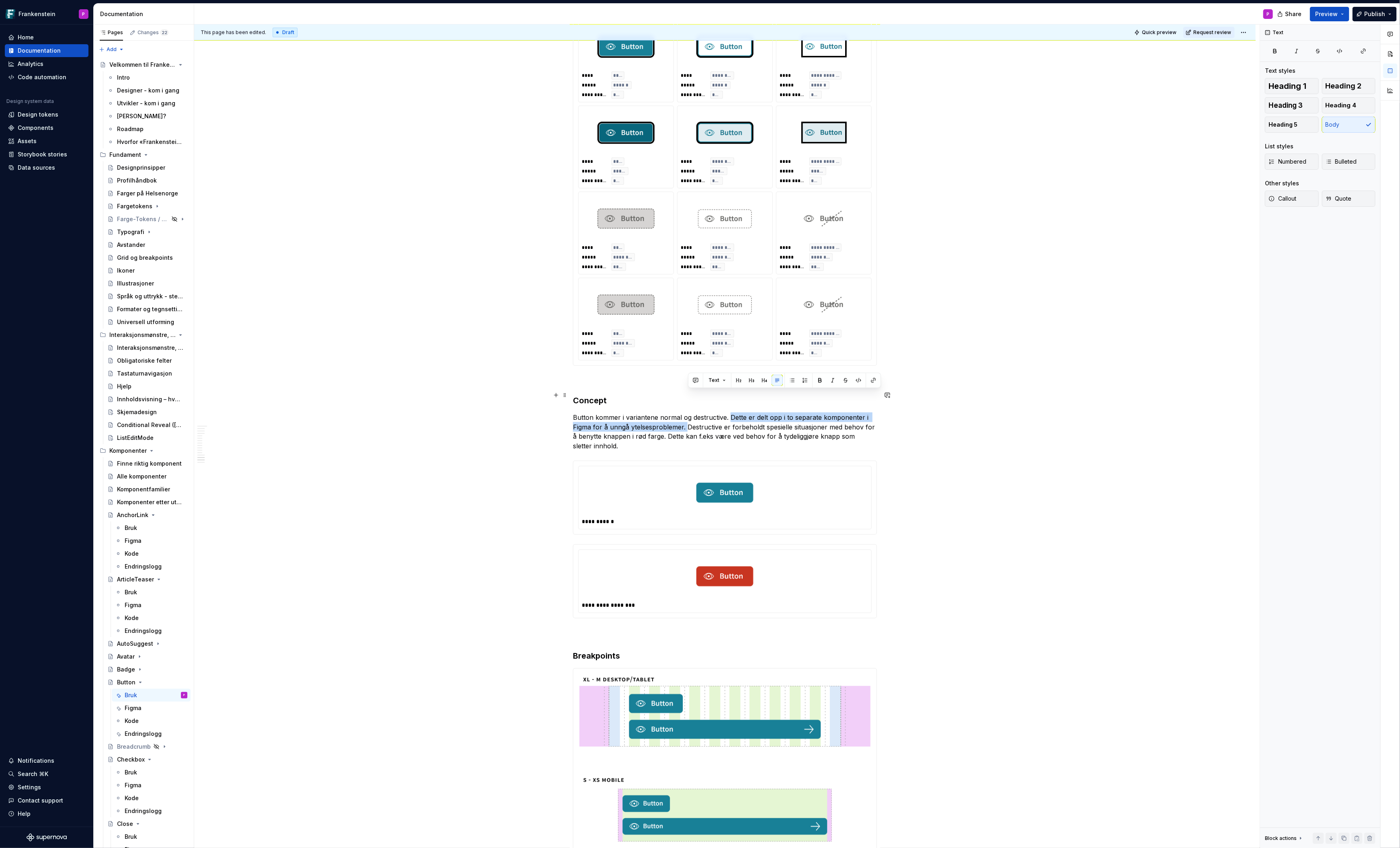
drag, startPoint x: 732, startPoint y: 394, endPoint x: 689, endPoint y: 405, distance: 44.4
click at [689, 413] on p "Button kommer i variantene normal og destructive. Dette er delt opp i to separa…" at bounding box center [725, 432] width 304 height 39
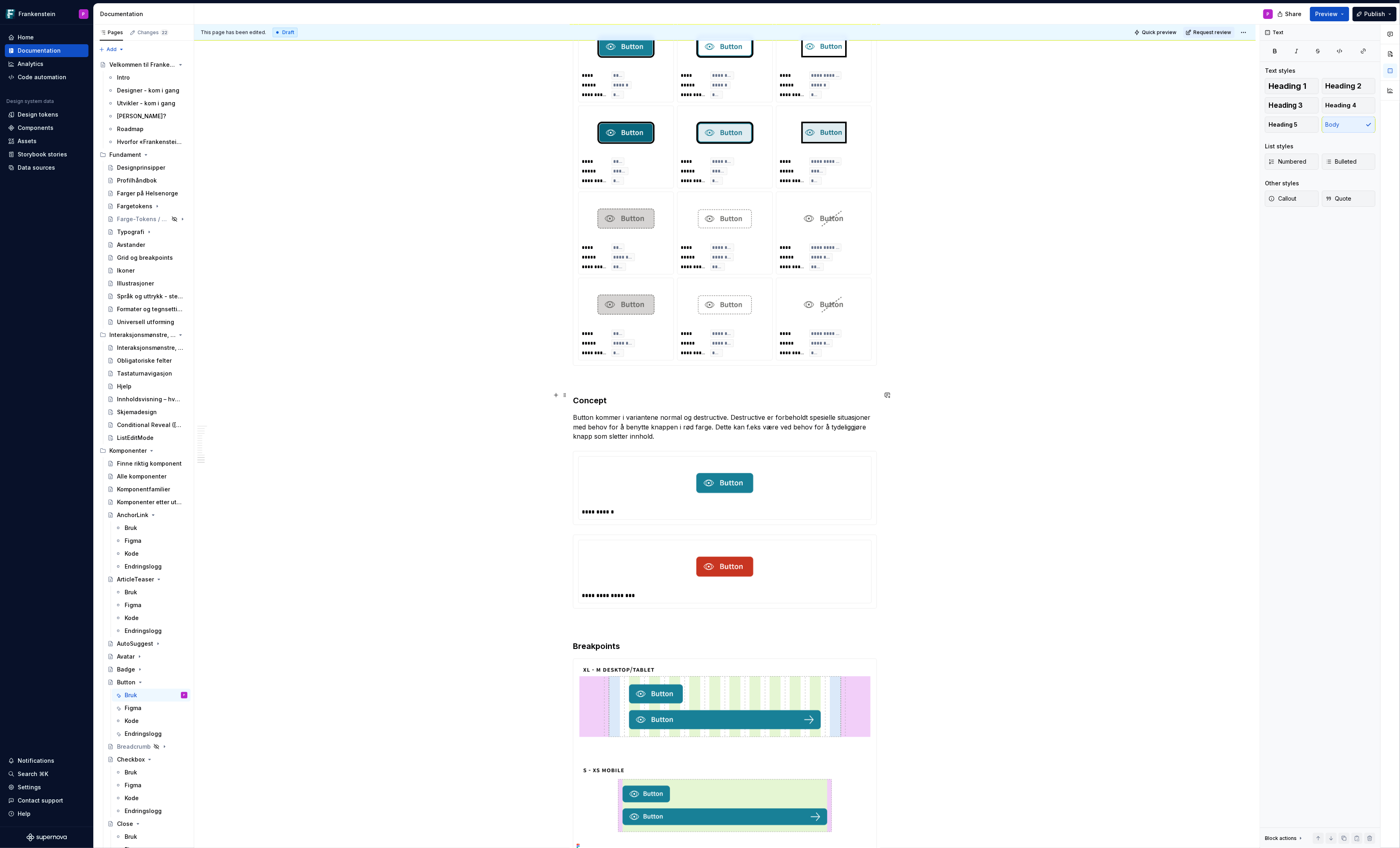
click at [680, 413] on p "Button kommer i variantene normal og destructive. Destructive er forbeholdt spe…" at bounding box center [725, 427] width 304 height 29
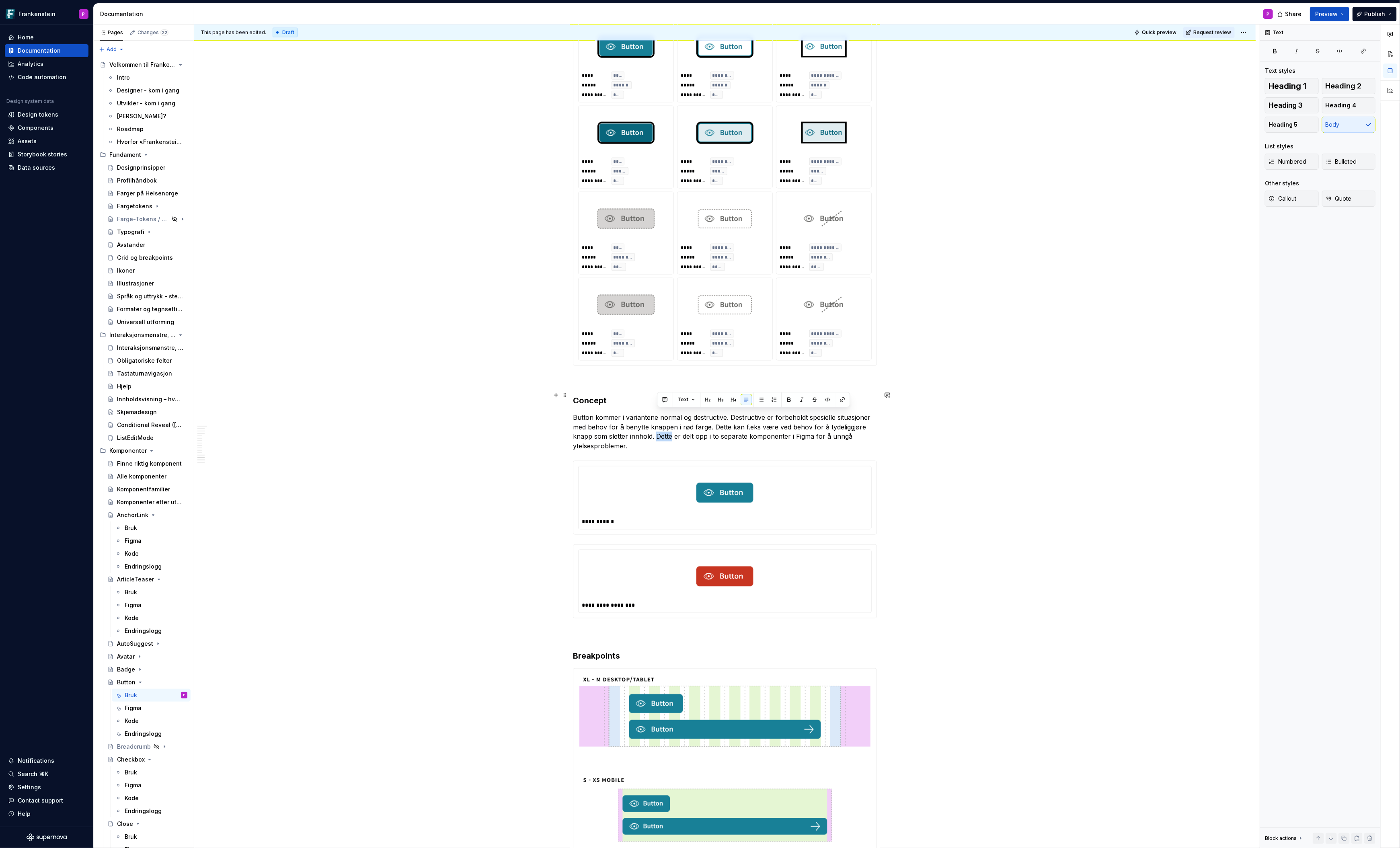
drag, startPoint x: 674, startPoint y: 414, endPoint x: 659, endPoint y: 415, distance: 15.0
click at [659, 415] on p "Button kommer i variantene normal og destructive. Destructive er forbeholdt spe…" at bounding box center [725, 432] width 304 height 39
drag, startPoint x: 784, startPoint y: 416, endPoint x: 770, endPoint y: 416, distance: 14.0
click at [770, 416] on p "Button kommer i variantene normal og destructive. Destructive er forbeholdt spe…" at bounding box center [725, 432] width 304 height 39
click at [672, 424] on p "Button kommer i variantene normal og destructive. Destructive er forbeholdt spe…" at bounding box center [725, 432] width 304 height 39
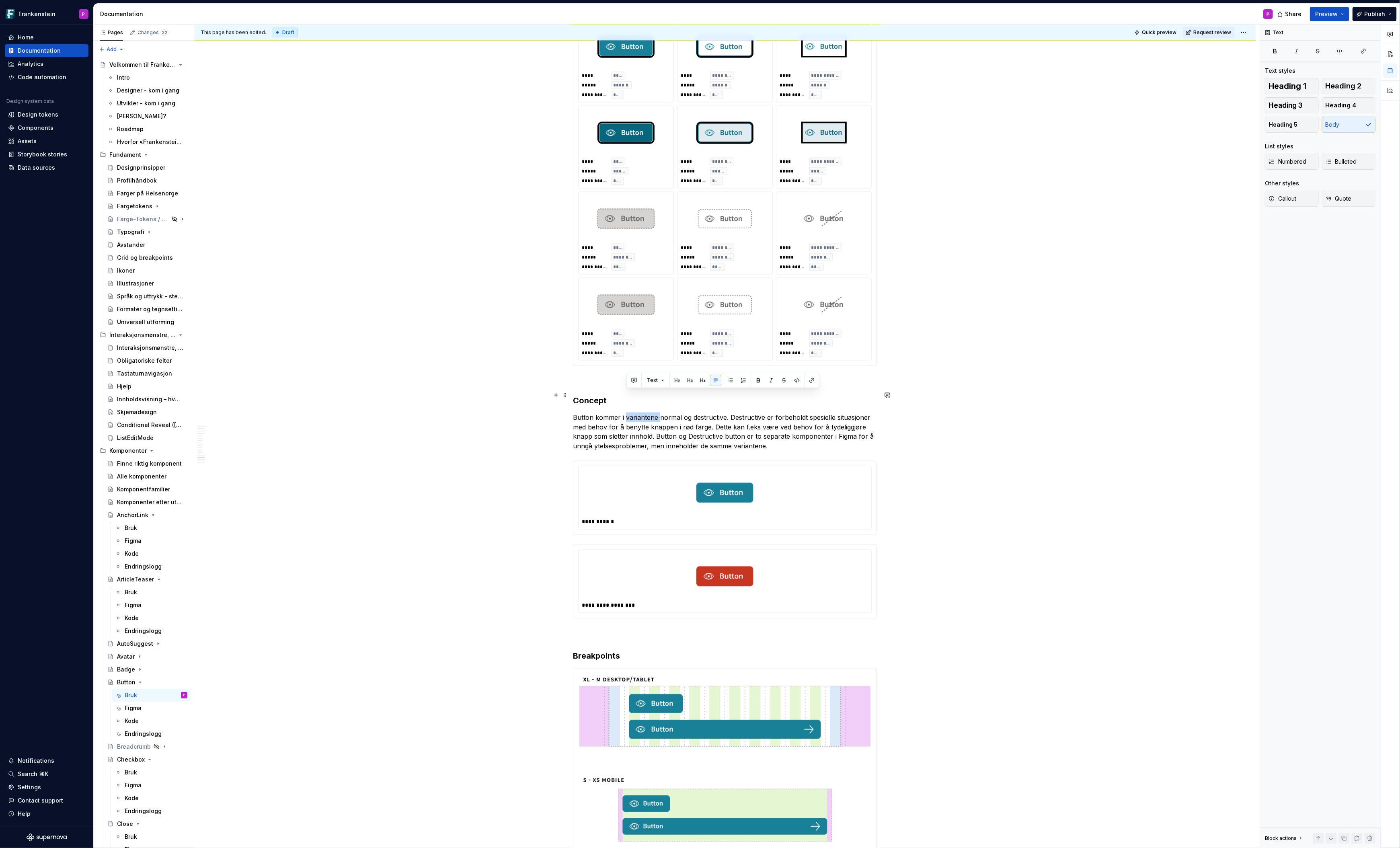
drag, startPoint x: 627, startPoint y: 395, endPoint x: 661, endPoint y: 397, distance: 34.1
click at [661, 413] on p "Button kommer i variantene normal og destructive. Destructive er forbeholdt spe…" at bounding box center [725, 432] width 304 height 39
click at [638, 413] on p "Button kommer i konsetnormal og destructive. Destructive er forbeholdt spesiell…" at bounding box center [725, 432] width 304 height 39
click at [589, 413] on p "Button kommer i konsept normal og destructive. Destructive er forbeholdt spesie…" at bounding box center [725, 432] width 304 height 39
drag, startPoint x: 777, startPoint y: 406, endPoint x: 813, endPoint y: 408, distance: 36.1
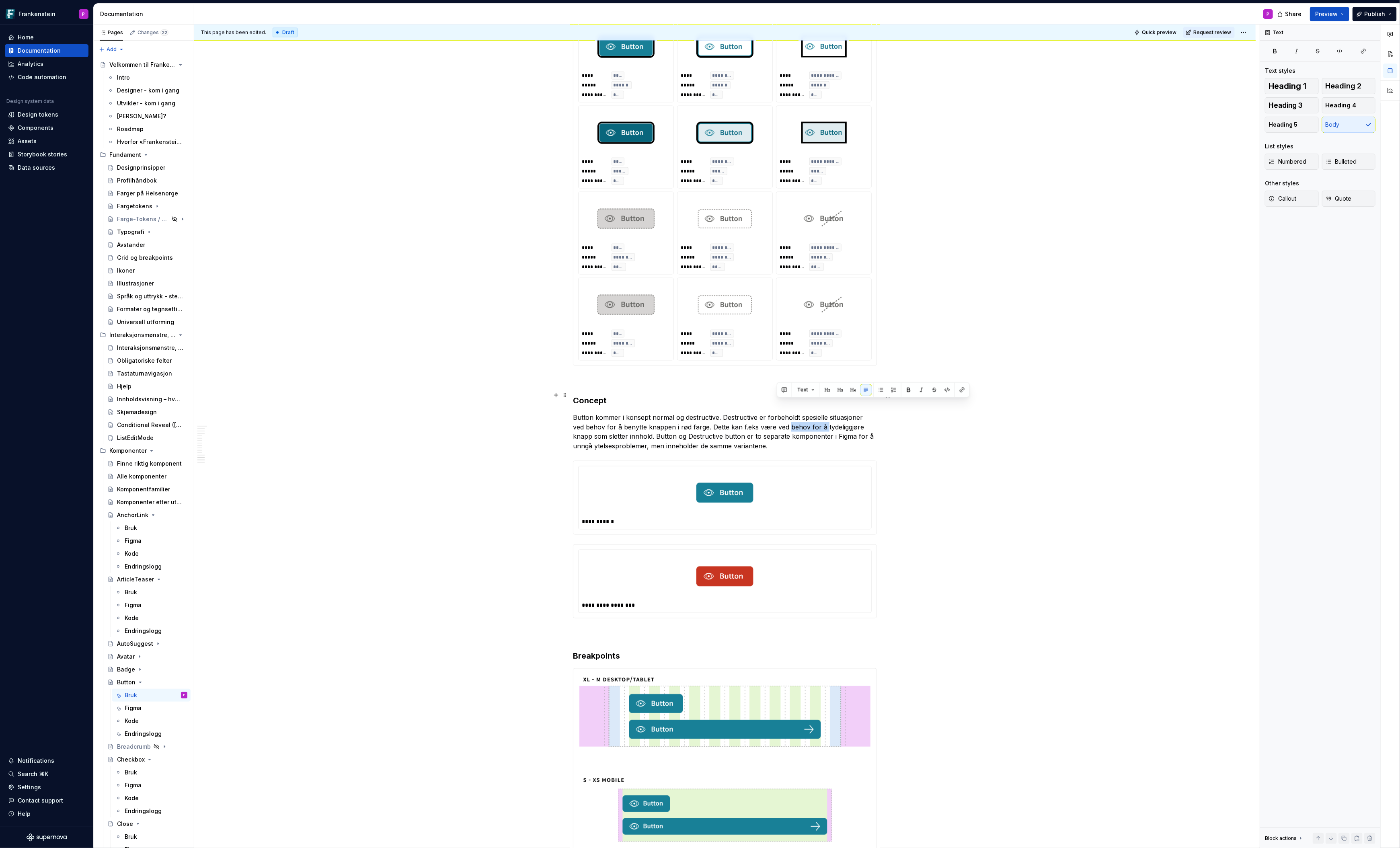
click at [813, 413] on p "Button kommer i konsept normal og destructive. Destructive er forbeholdt spesie…" at bounding box center [725, 432] width 304 height 39
click at [756, 424] on p "Button kommer i konsept normal og destructive. Destructive er forbeholdt spesie…" at bounding box center [725, 432] width 304 height 39
drag, startPoint x: 627, startPoint y: 424, endPoint x: 649, endPoint y: 426, distance: 22.1
click at [649, 426] on p "Button kommer i konsept normal og destructive. Destructive er forbeholdt spesie…" at bounding box center [725, 432] width 304 height 39
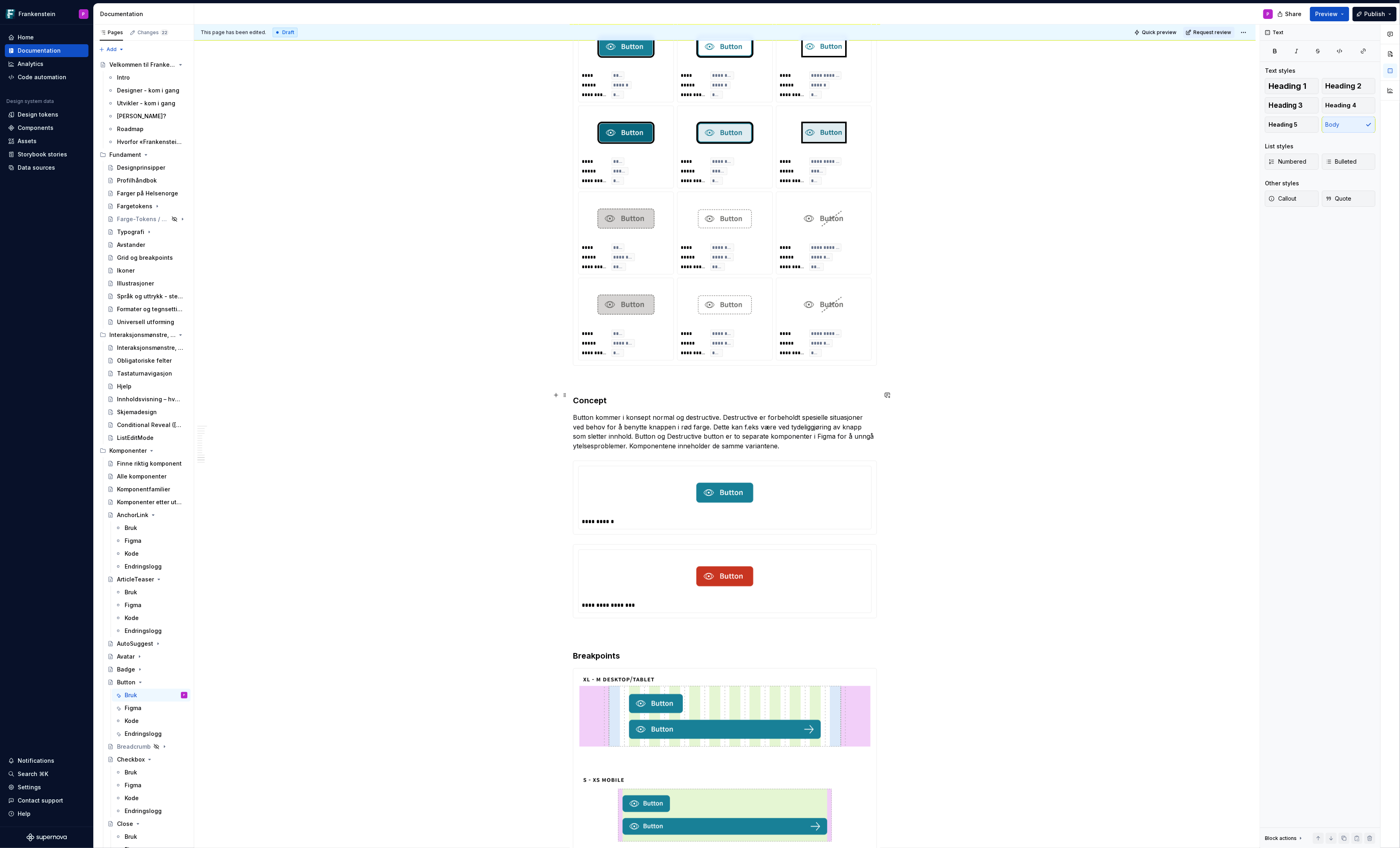
click at [719, 424] on p "Button kommer i konsept normal og destructive. Destructive er forbeholdt spesie…" at bounding box center [725, 432] width 304 height 39
click at [749, 424] on p "Button kommer i konsept normal og destructive. Destructive er forbeholdt spesie…" at bounding box center [725, 432] width 304 height 39
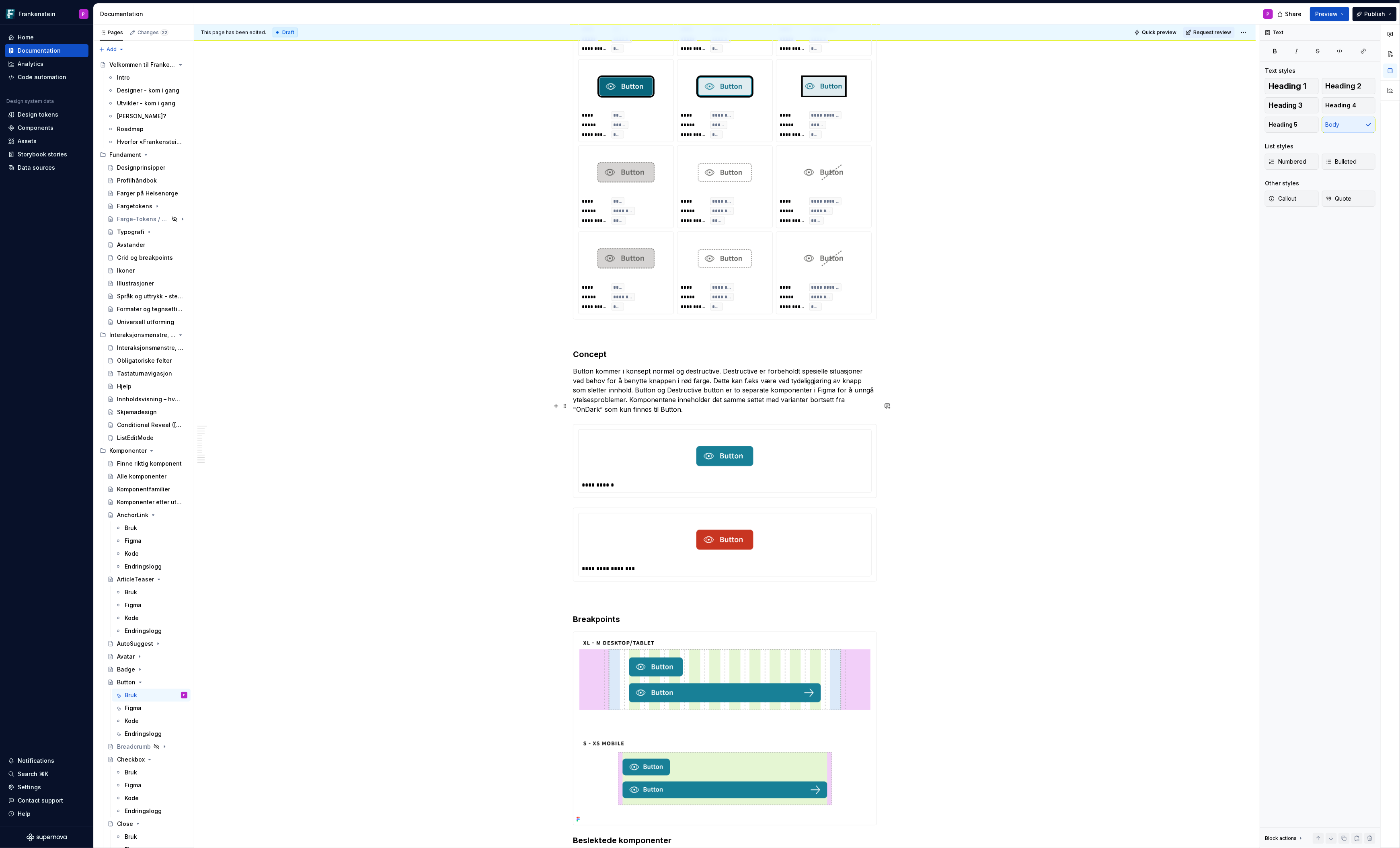
scroll to position [3833, 0]
click at [724, 367] on p "Button kommer i konsept normal og destructive. Destructive er forbeholdt spesie…" at bounding box center [725, 391] width 304 height 48
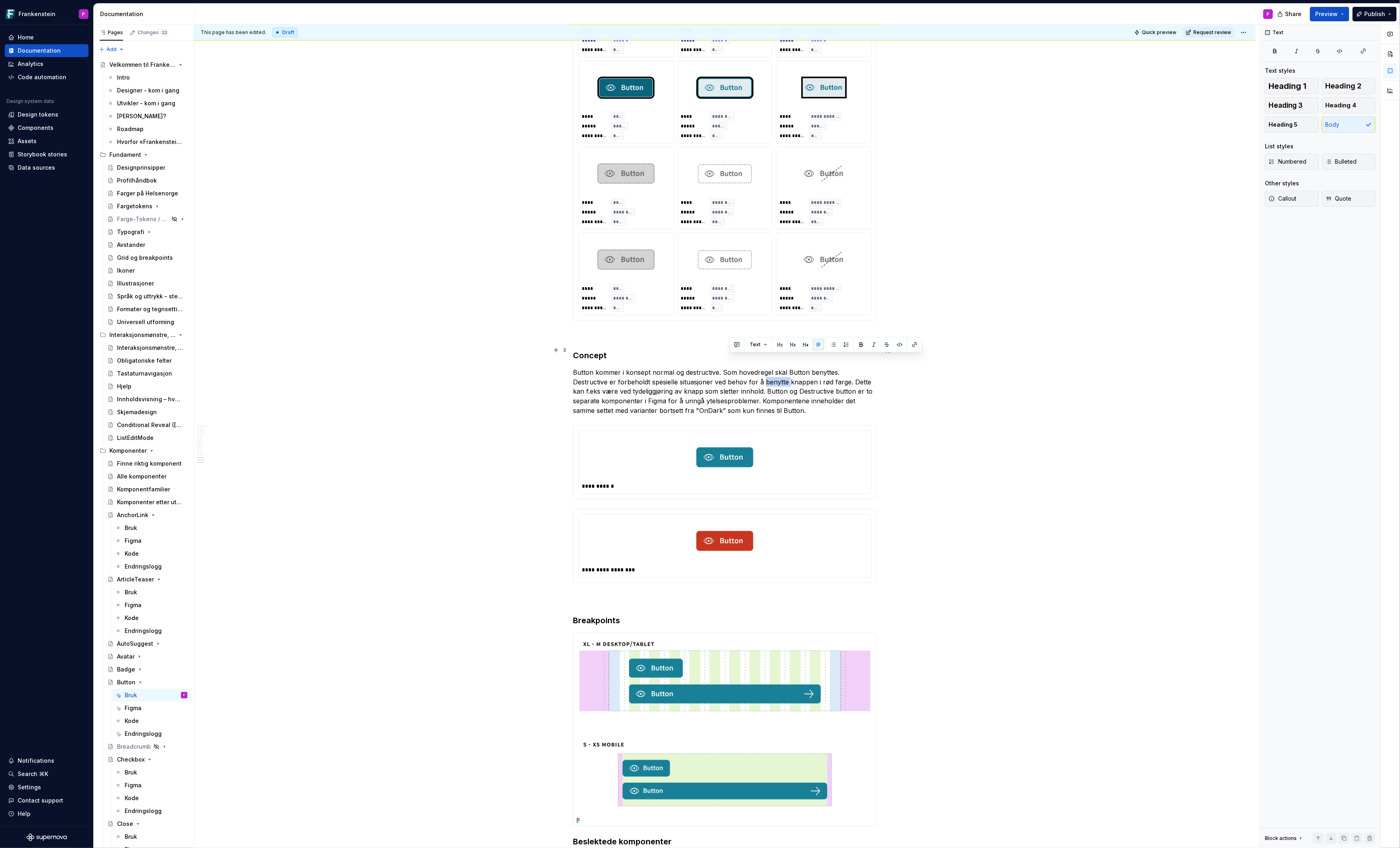
drag, startPoint x: 729, startPoint y: 359, endPoint x: 754, endPoint y: 359, distance: 25.0
click at [754, 367] on p "Button kommer i konsept normal og destructive. Som hovedregel skal Button benyt…" at bounding box center [725, 391] width 304 height 48
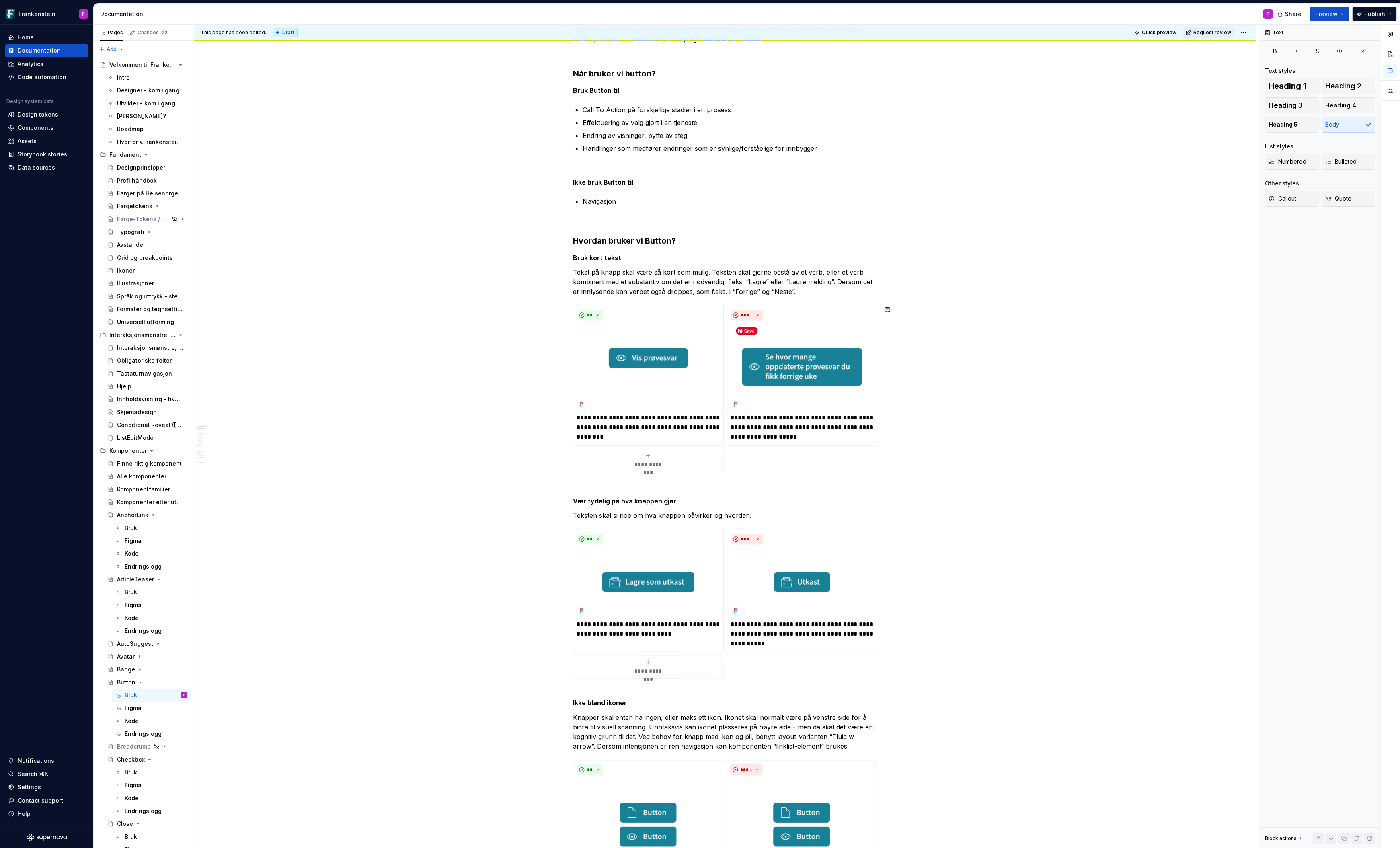
scroll to position [0, 0]
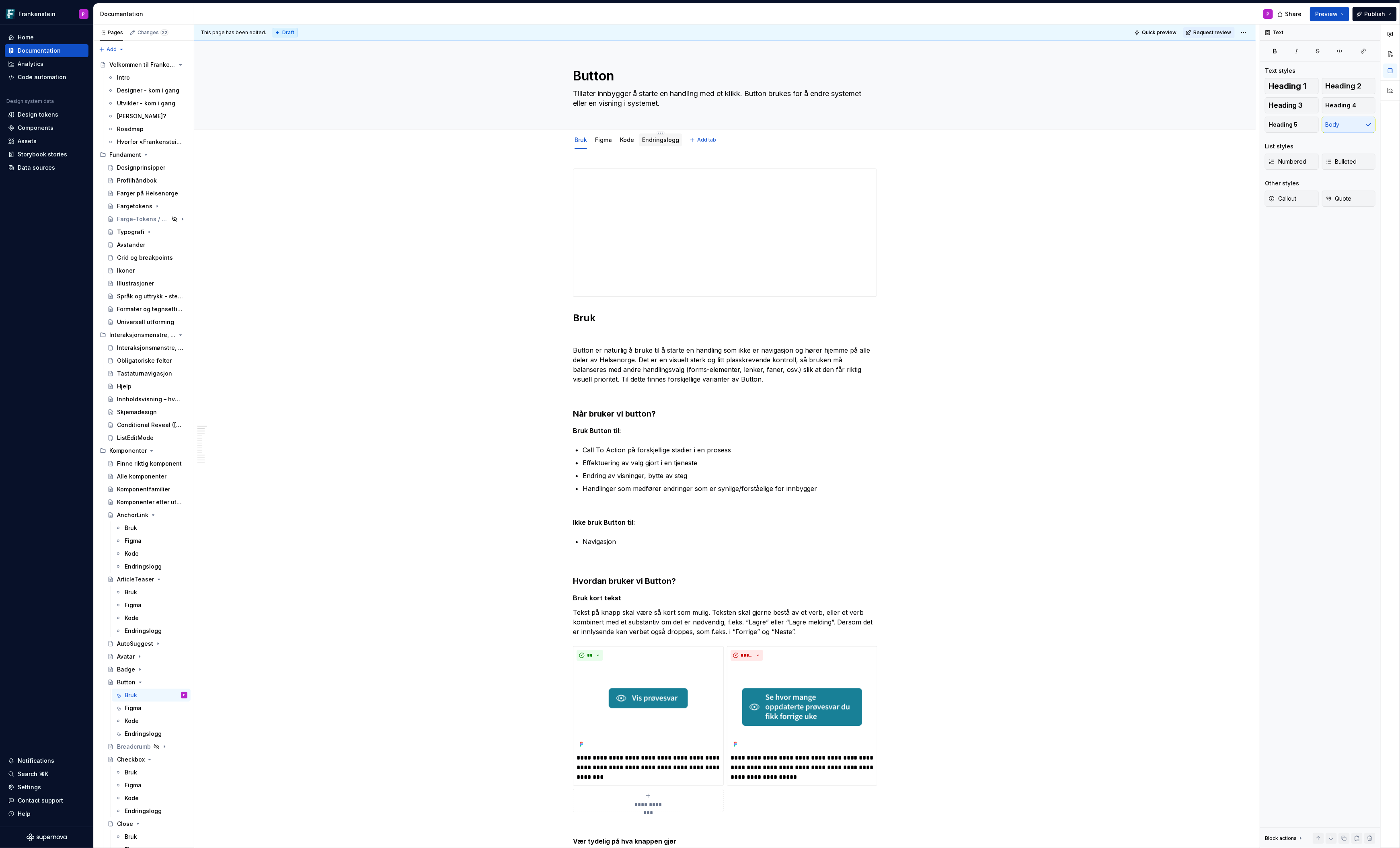
click at [651, 141] on link "Endringslogg" at bounding box center [660, 140] width 37 height 7
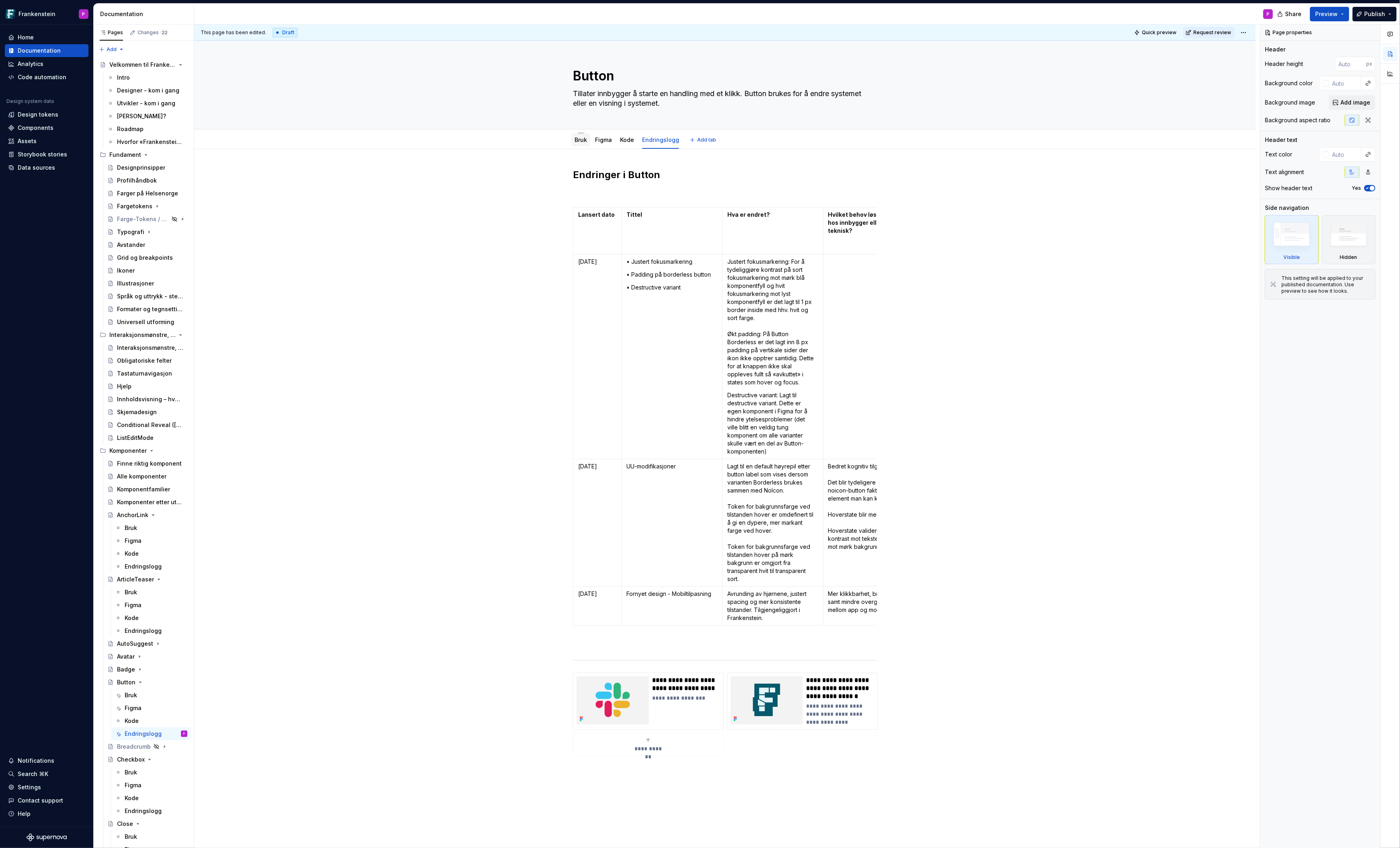
click at [582, 144] on div "Bruk" at bounding box center [581, 140] width 12 height 9
click at [583, 140] on link "Bruk" at bounding box center [581, 140] width 12 height 7
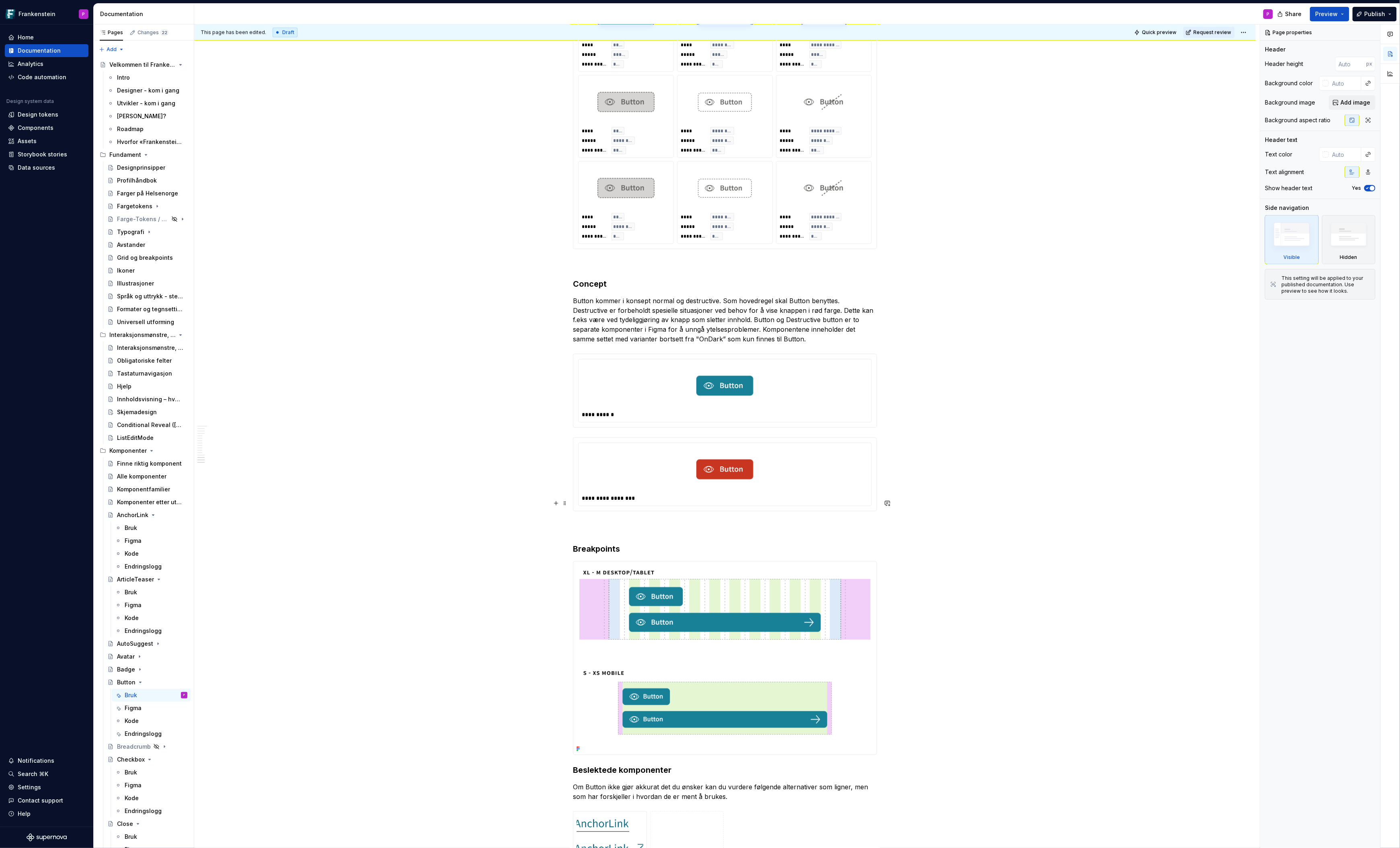
scroll to position [3901, 0]
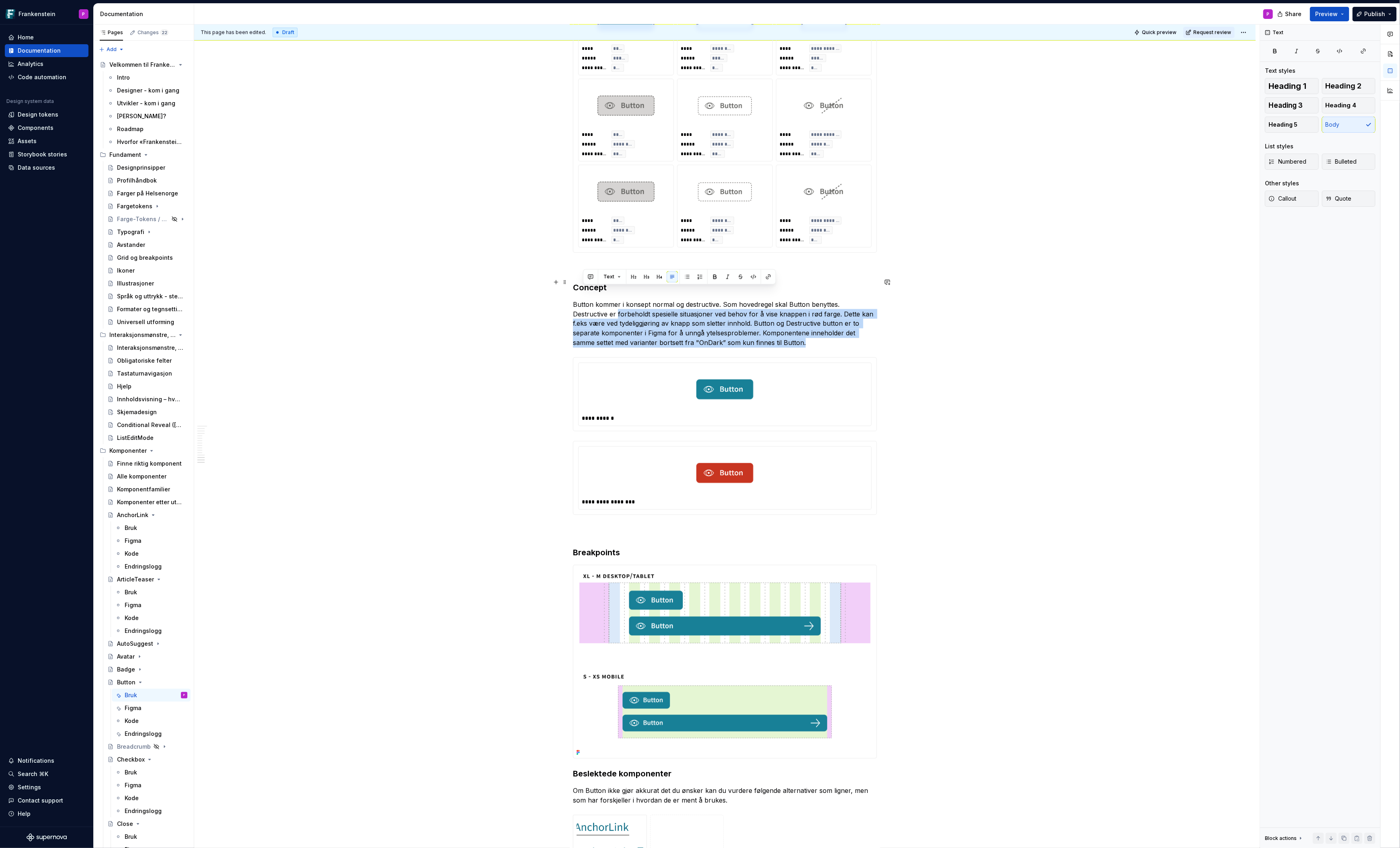
drag, startPoint x: 583, startPoint y: 291, endPoint x: 762, endPoint y: 317, distance: 180.9
click at [762, 317] on p "Button kommer i konsept normal og destructive. Som hovedregel skal Button benyt…" at bounding box center [725, 324] width 304 height 48
copy p "forbeholdt spesielle situasjoner ved behov for å vise knappen i rød farge. Dett…"
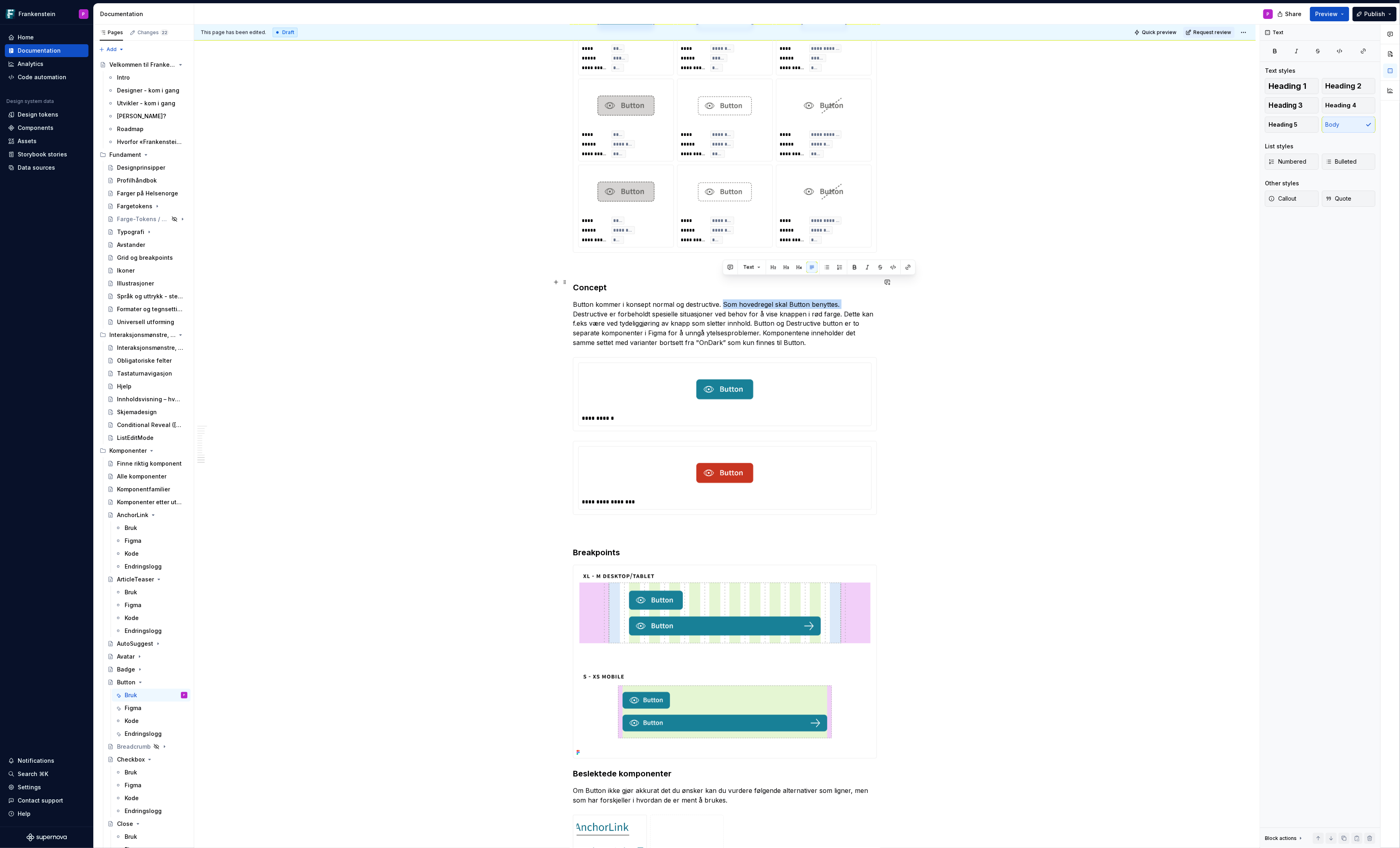
drag, startPoint x: 723, startPoint y: 281, endPoint x: 839, endPoint y: 286, distance: 116.1
click at [839, 299] on p "Button kommer i konsept normal og destructive. Som hovedregel skal Button benyt…" at bounding box center [725, 324] width 304 height 48
copy p "Som hovedregel skal Button benyttes."
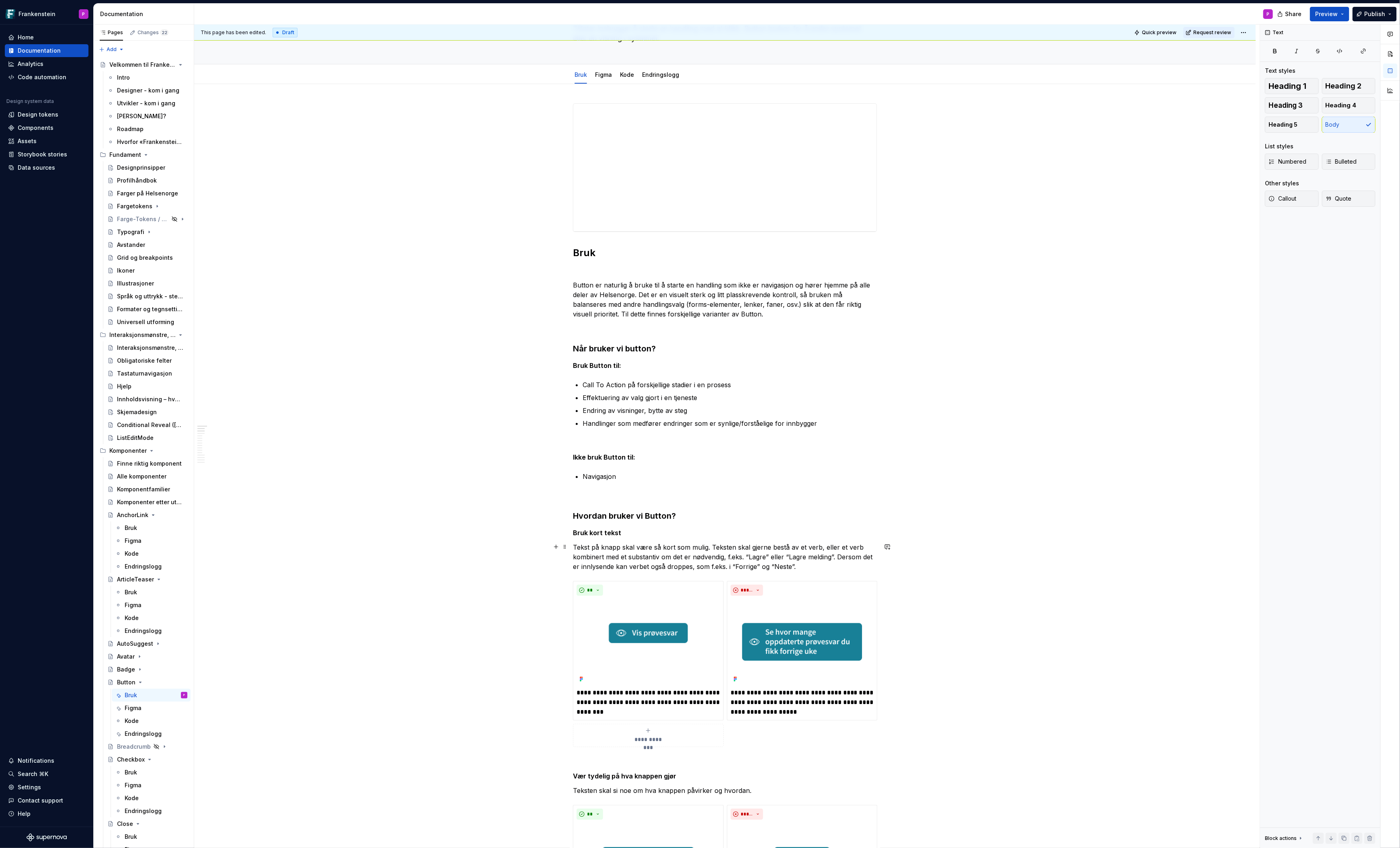
scroll to position [0, 0]
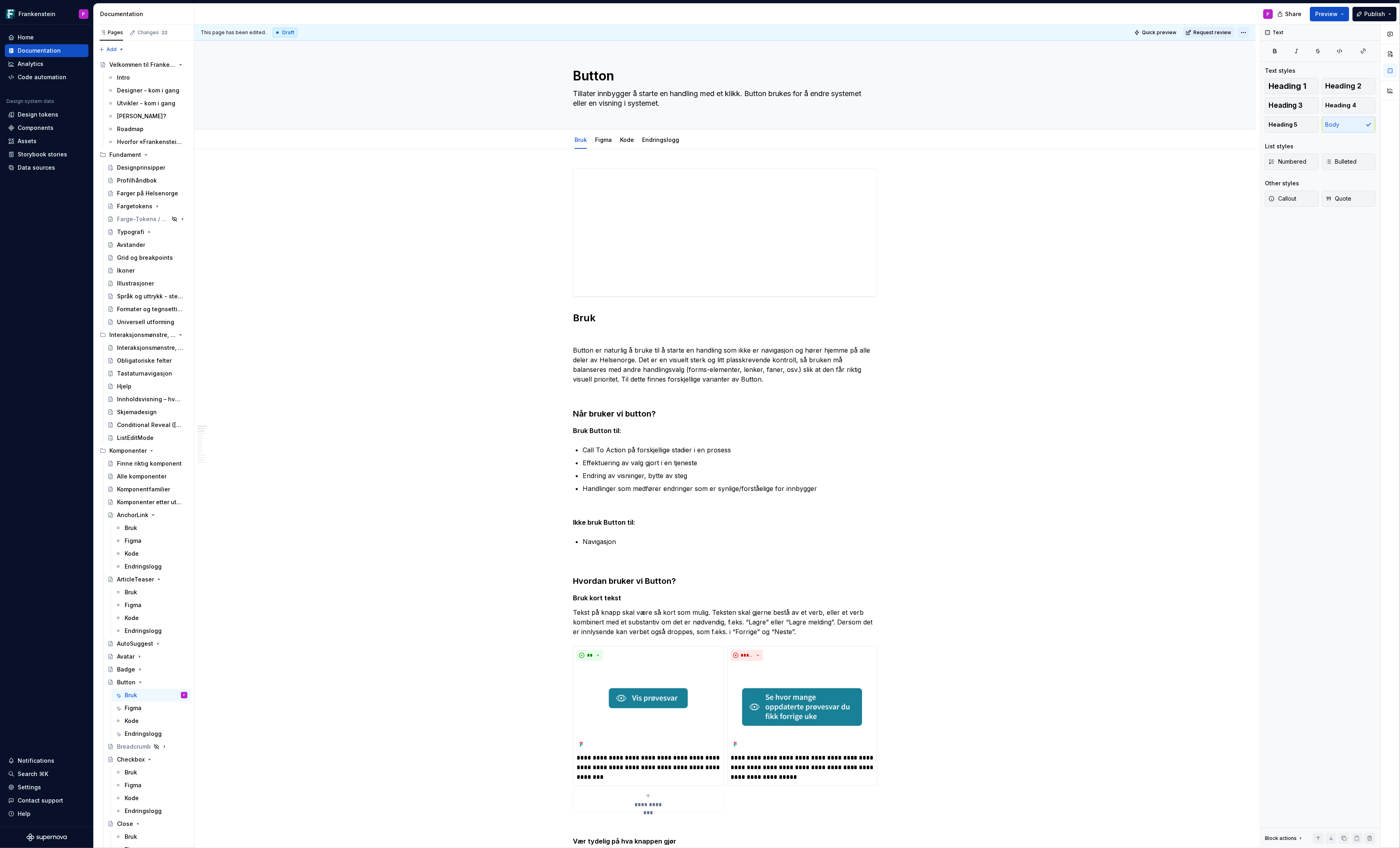
click at [1246, 31] on html "Frankenstein P Home Documentation Analytics Code automation Design system data …" at bounding box center [700, 424] width 1400 height 848
click at [1342, 86] on div "Ready for publish" at bounding box center [1366, 88] width 56 height 8
click at [599, 142] on link "Figma" at bounding box center [603, 140] width 17 height 7
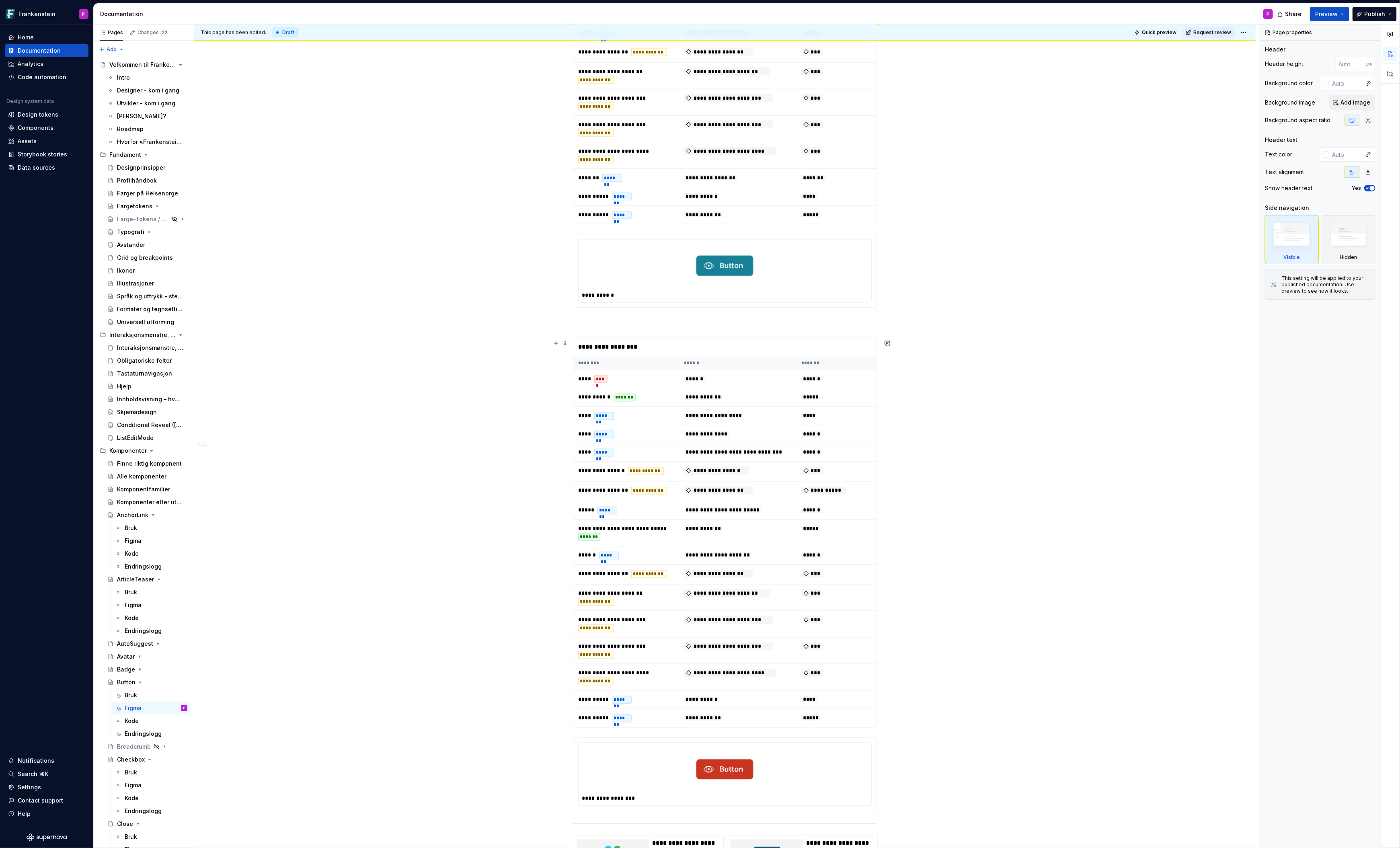
scroll to position [1031, 0]
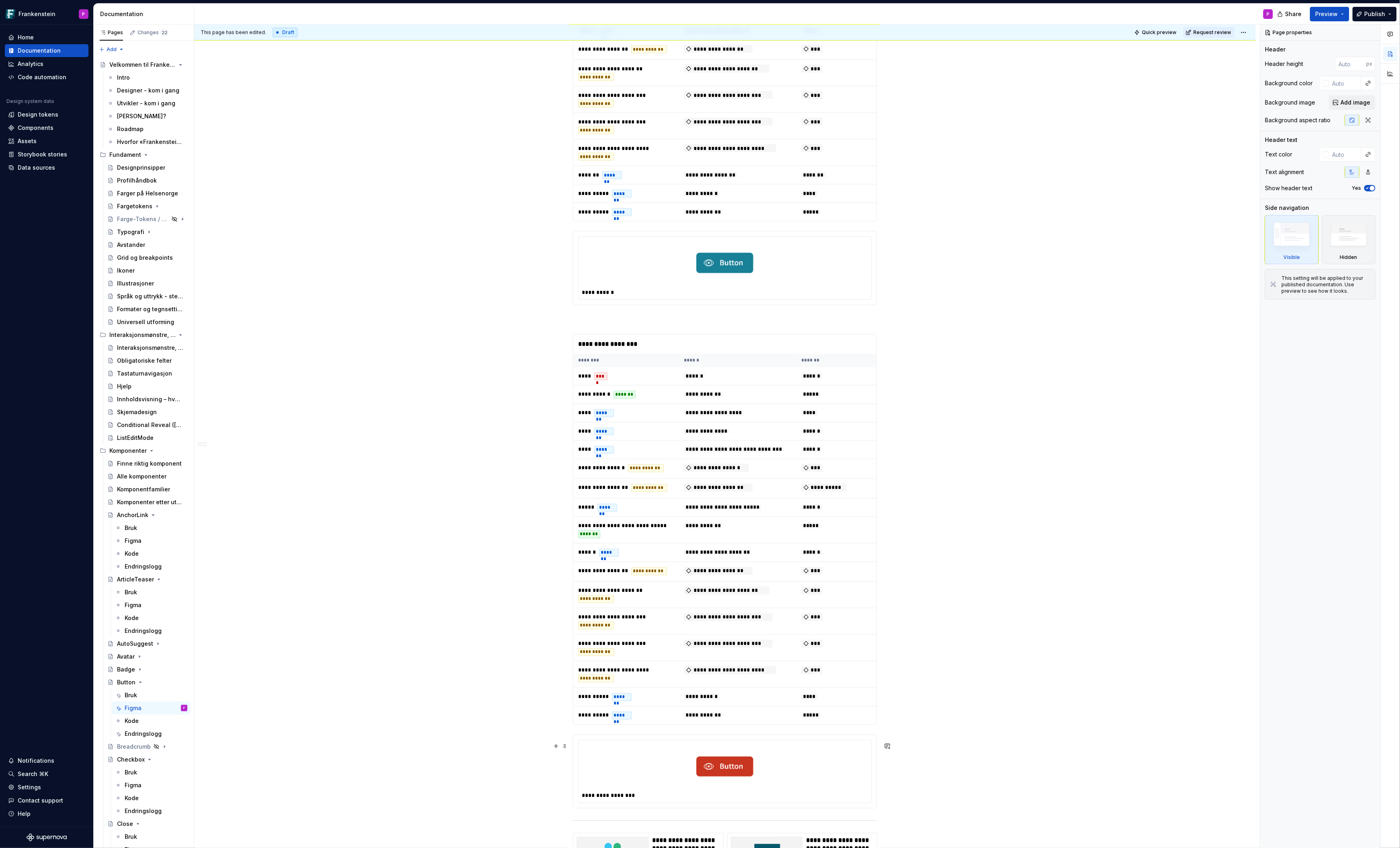
click at [598, 766] on div at bounding box center [725, 767] width 286 height 47
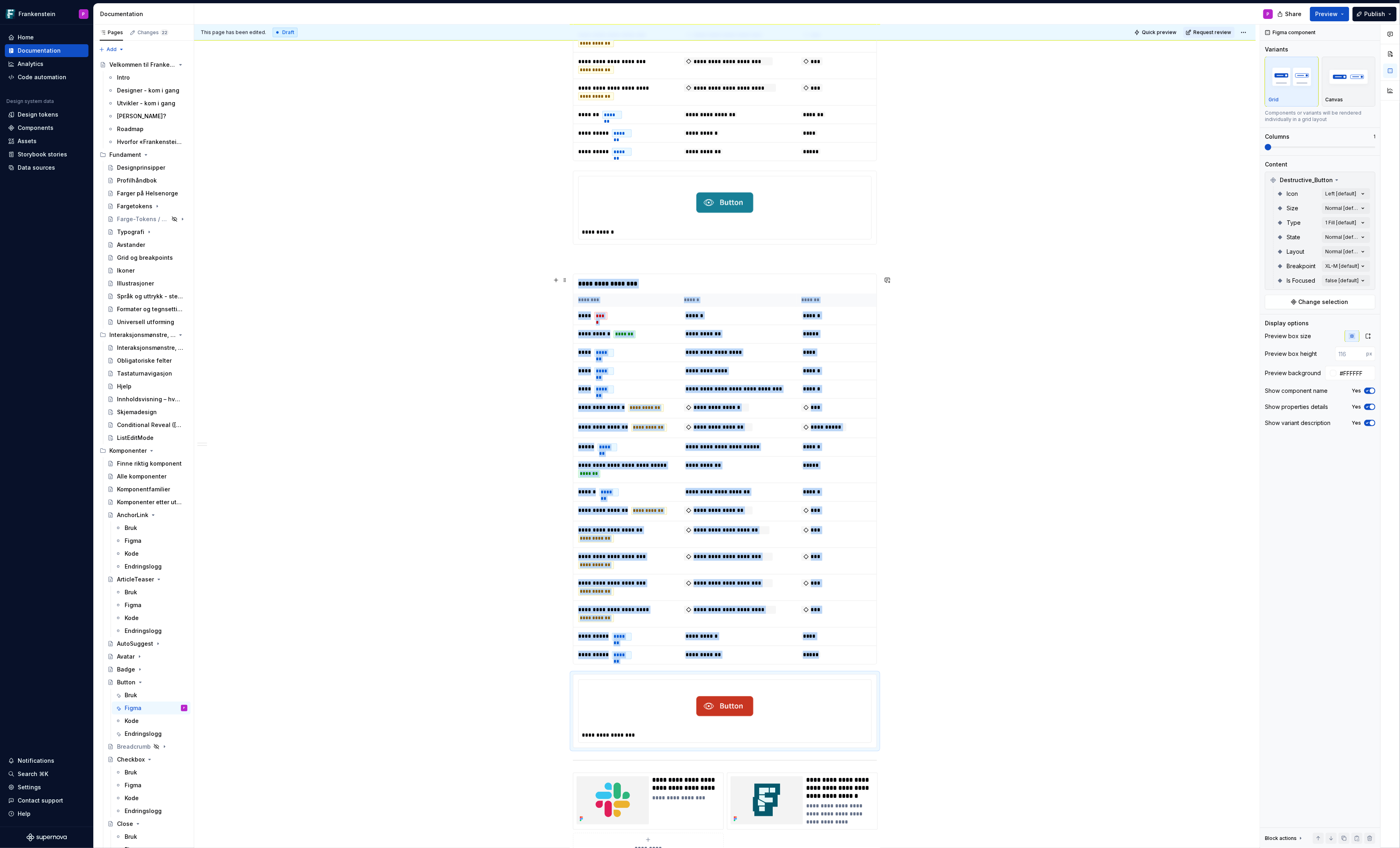
scroll to position [1099, 0]
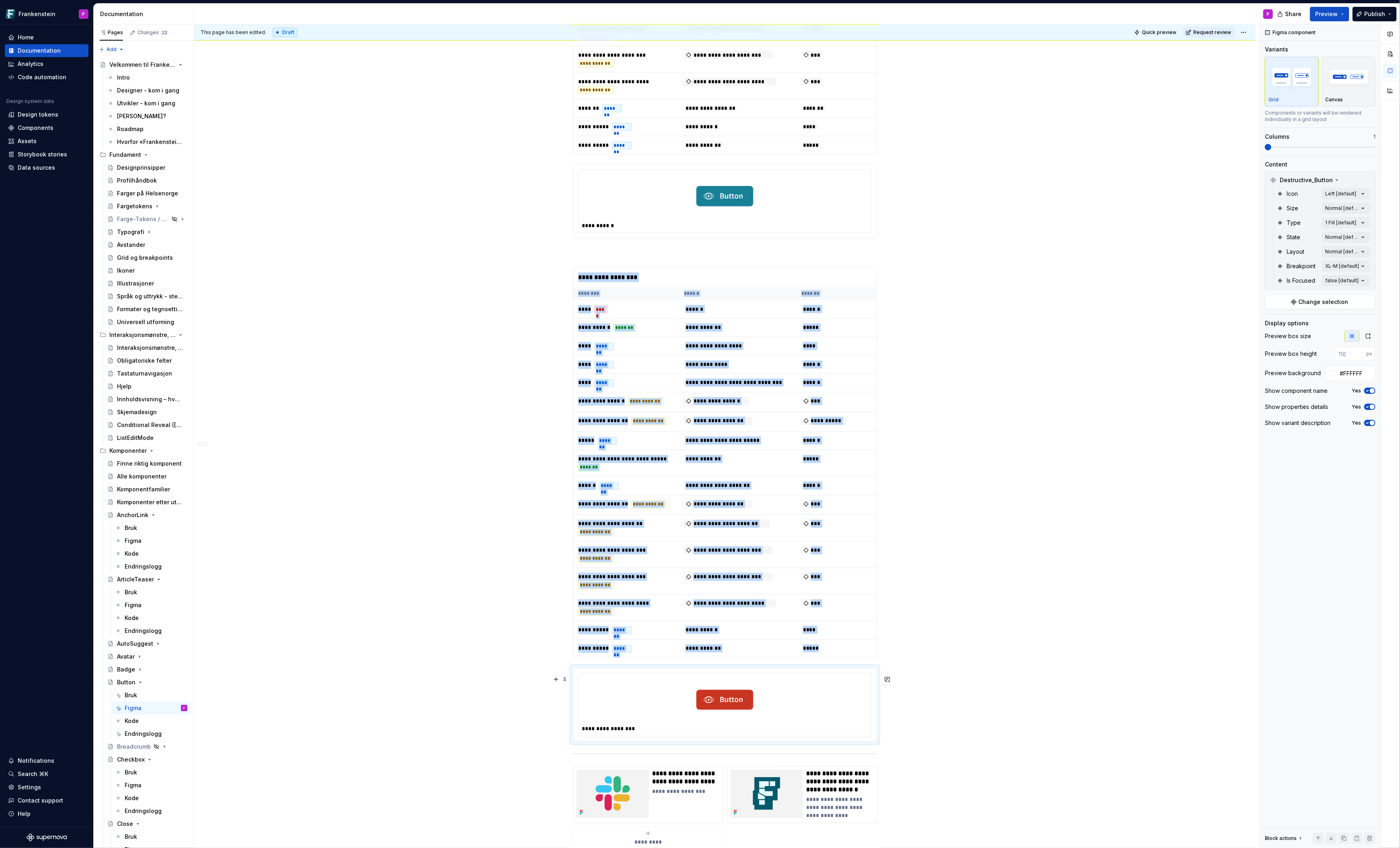
click at [821, 704] on div at bounding box center [725, 700] width 286 height 47
click at [1304, 300] on span "Change selection" at bounding box center [1323, 302] width 50 height 8
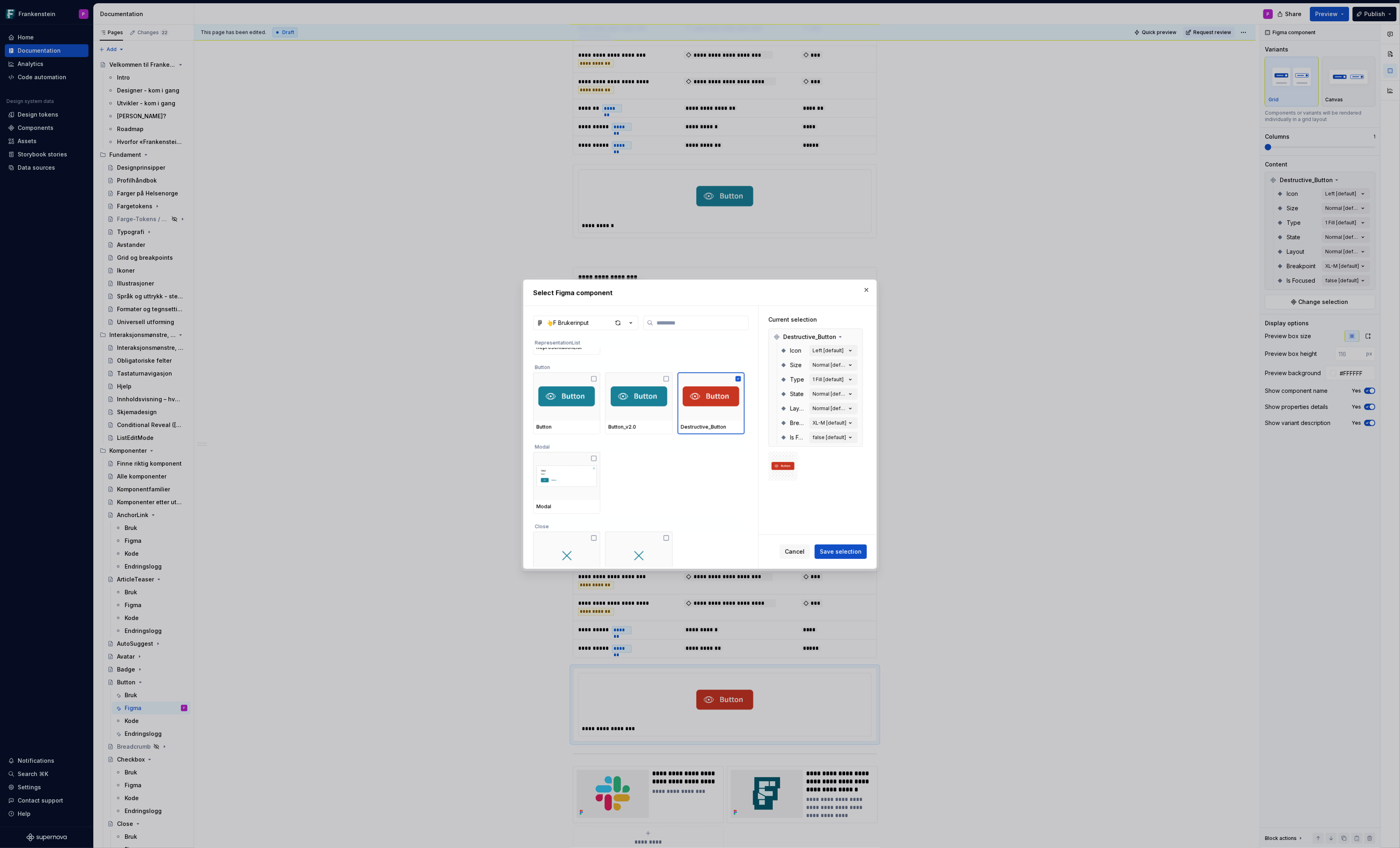
scroll to position [848, 0]
click at [845, 551] on span "Save selection" at bounding box center [841, 551] width 42 height 8
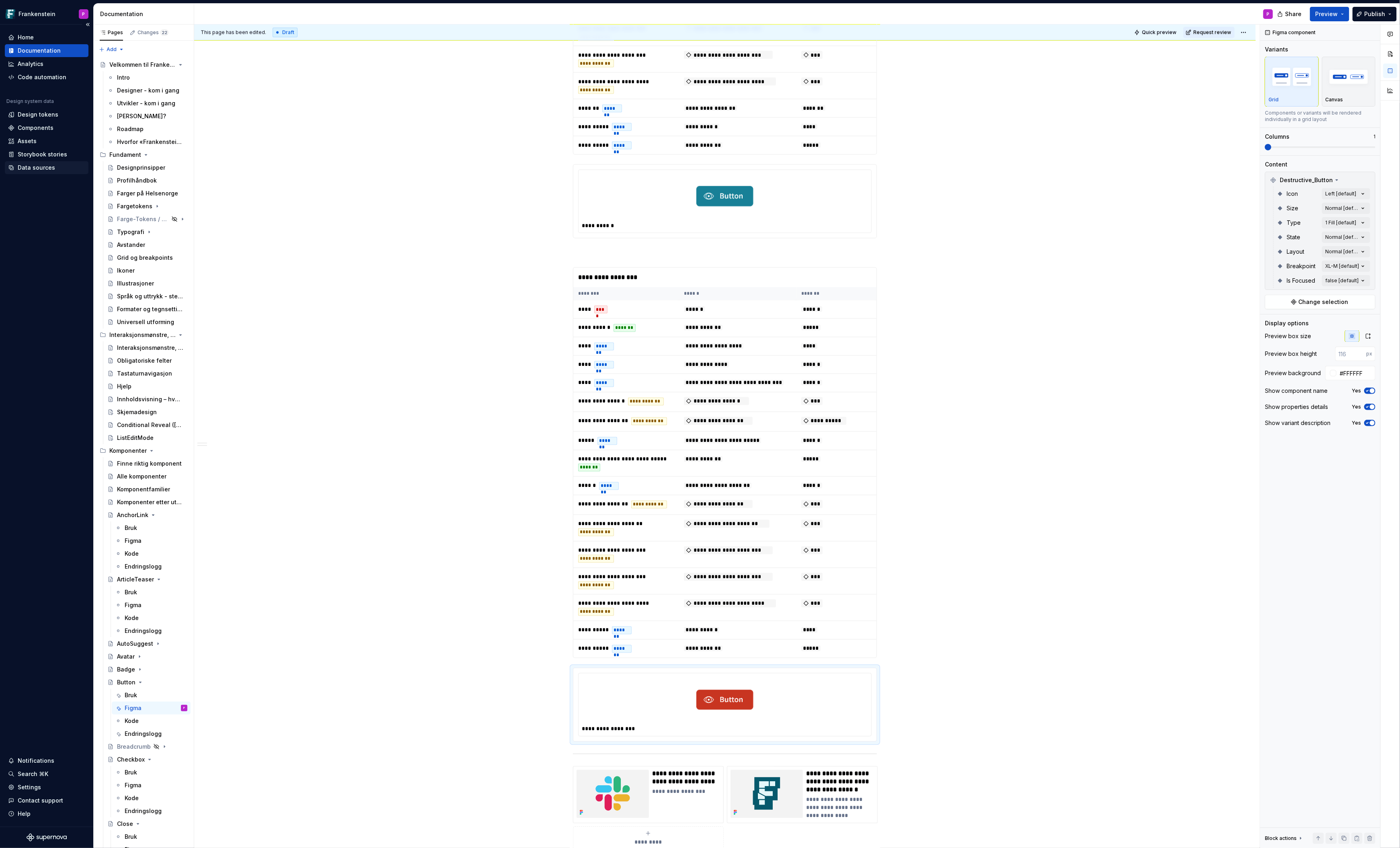
click at [37, 167] on div "Data sources" at bounding box center [36, 167] width 37 height 8
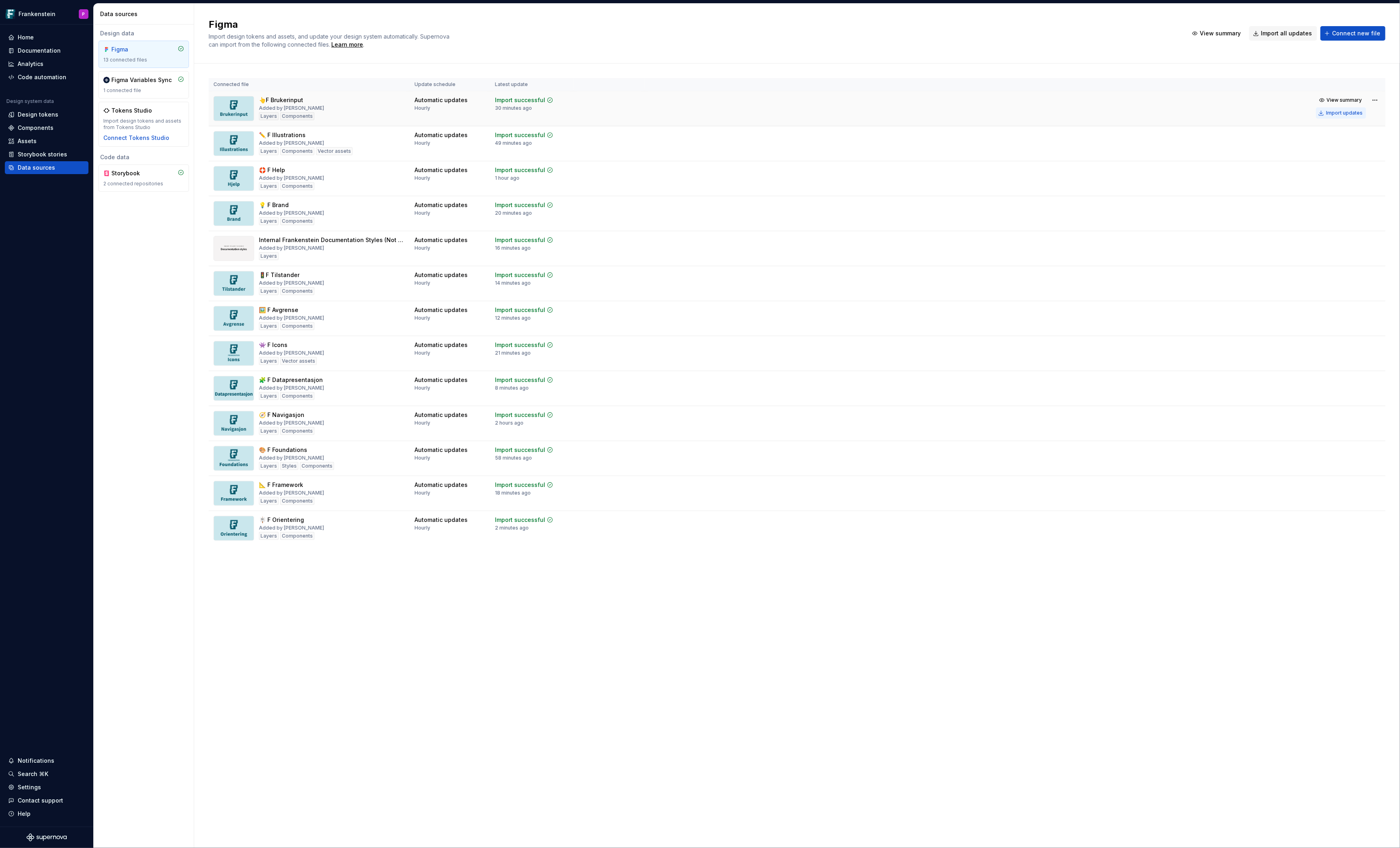
click at [1342, 112] on div "Import updates" at bounding box center [1344, 112] width 37 height 7
click at [46, 48] on div "Documentation" at bounding box center [39, 50] width 43 height 8
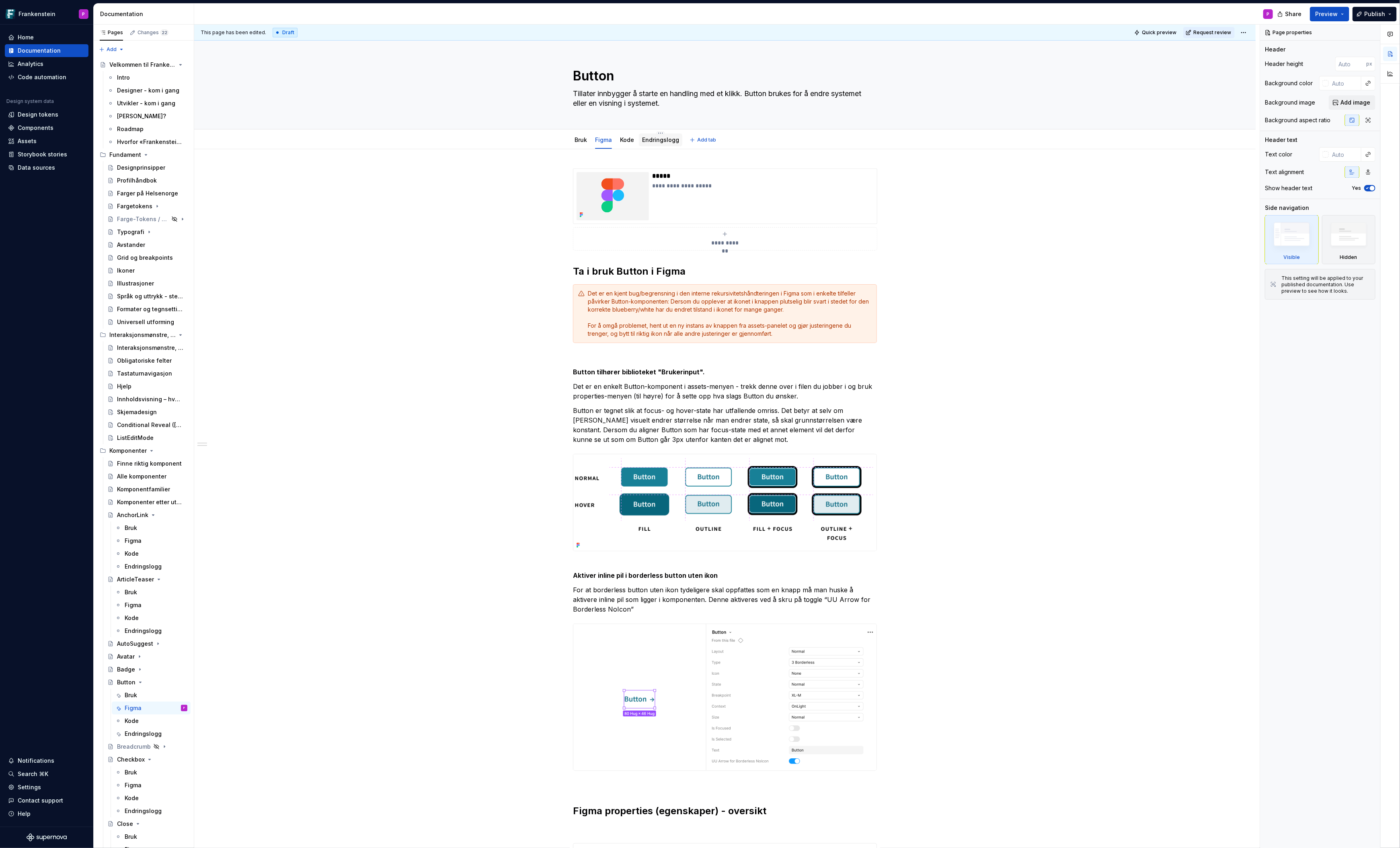
click at [656, 140] on link "Endringslogg" at bounding box center [660, 140] width 37 height 7
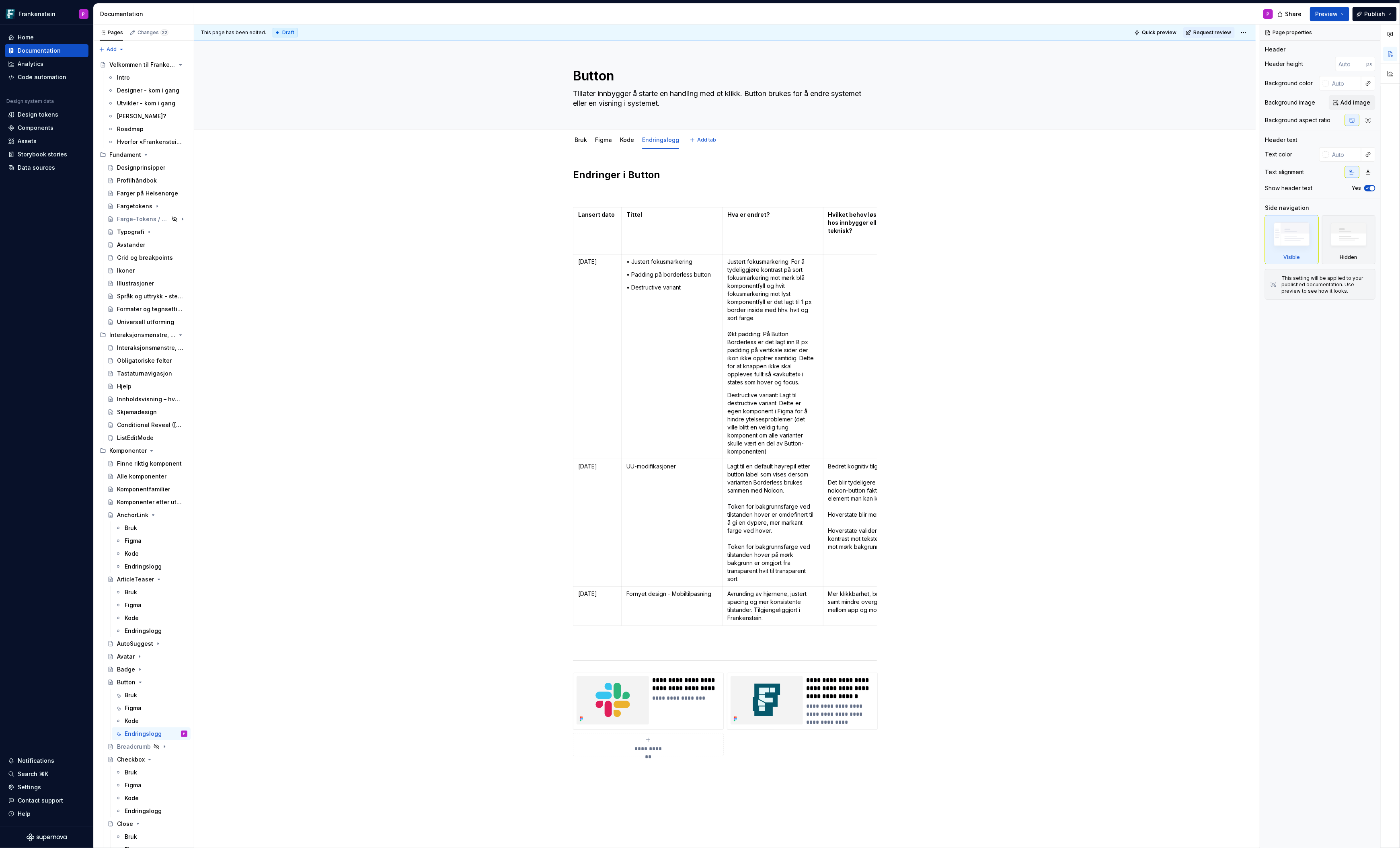
type textarea "*"
click at [655, 288] on p "• Destructive variant" at bounding box center [672, 287] width 91 height 8
drag, startPoint x: 684, startPoint y: 286, endPoint x: 662, endPoint y: 286, distance: 22.0
click at [662, 286] on p "• Destructive variant" at bounding box center [672, 287] width 91 height 8
click at [779, 396] on p "Destructive variant: Lagt til destructive variant. Dette er egen komponent i Fi…" at bounding box center [773, 424] width 91 height 64
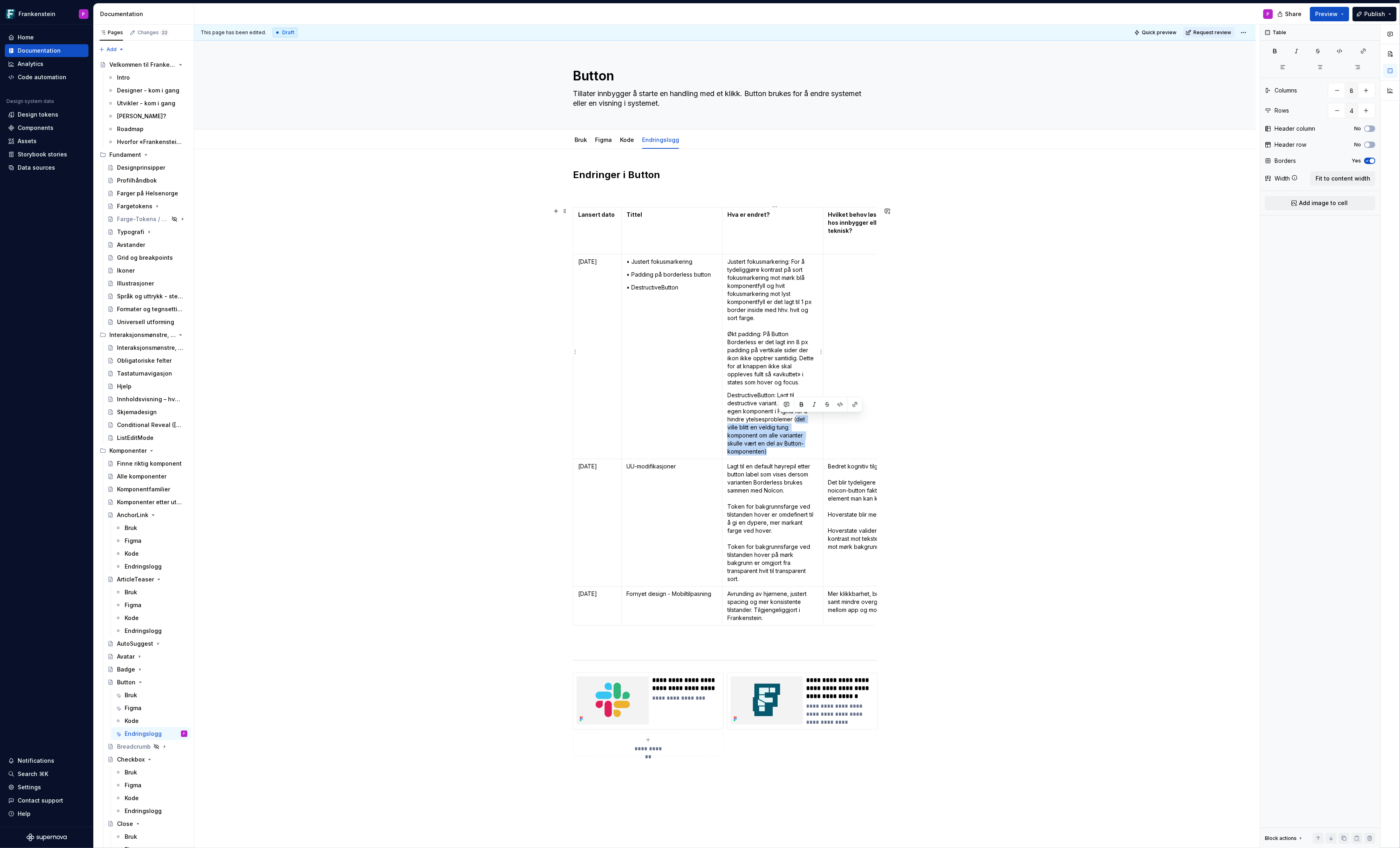
drag, startPoint x: 779, startPoint y: 420, endPoint x: 796, endPoint y: 443, distance: 28.6
click at [796, 443] on p "DestructiveButton: Lagt til destructive variant. Dette er egen komponent i Figm…" at bounding box center [773, 424] width 91 height 64
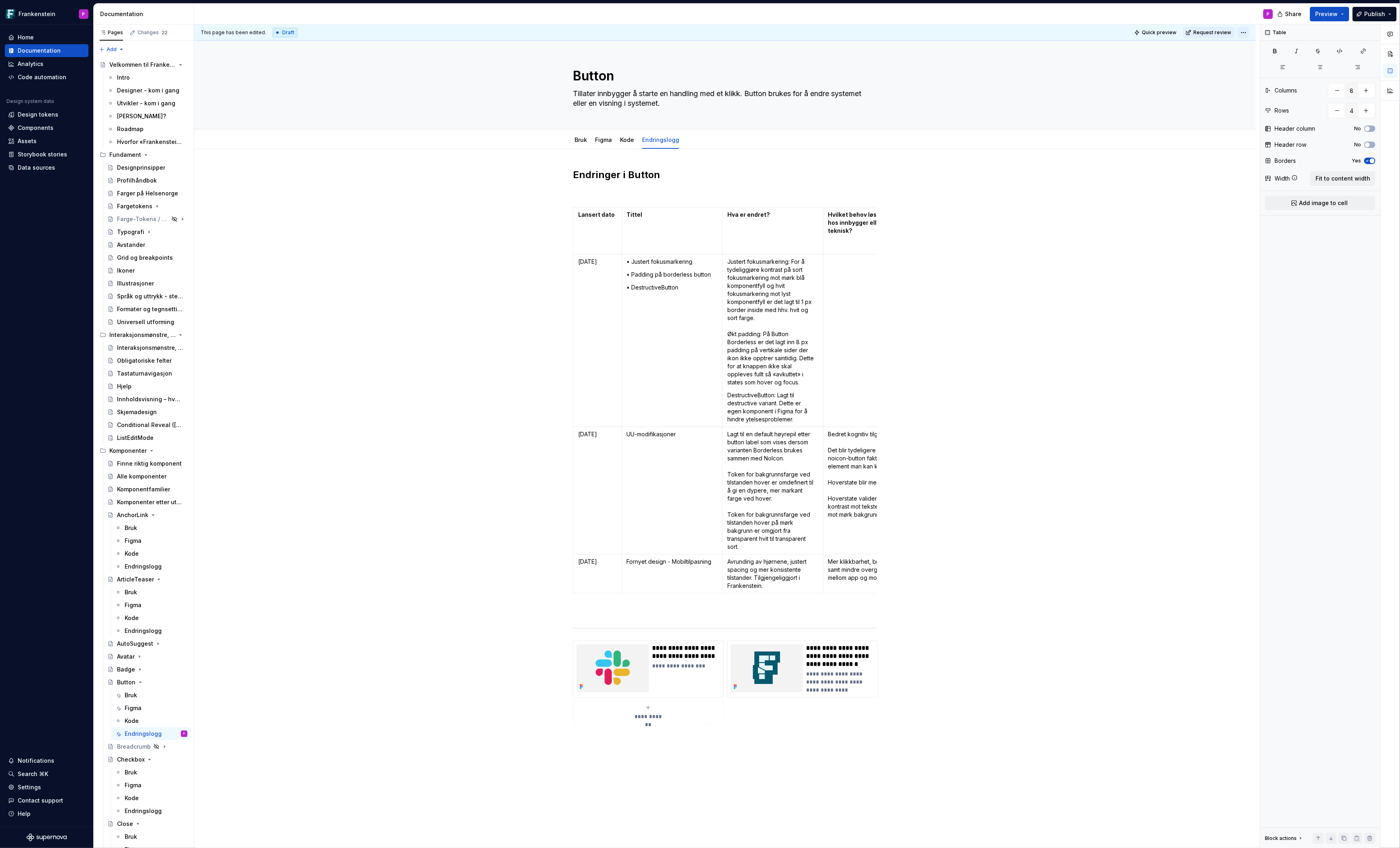
click at [1245, 32] on html "Frankenstein P Home Documentation Analytics Code automation Design system data …" at bounding box center [700, 424] width 1400 height 848
click at [1350, 90] on div "Ready for publish" at bounding box center [1366, 88] width 56 height 8
click at [605, 138] on link "Figma" at bounding box center [603, 140] width 17 height 7
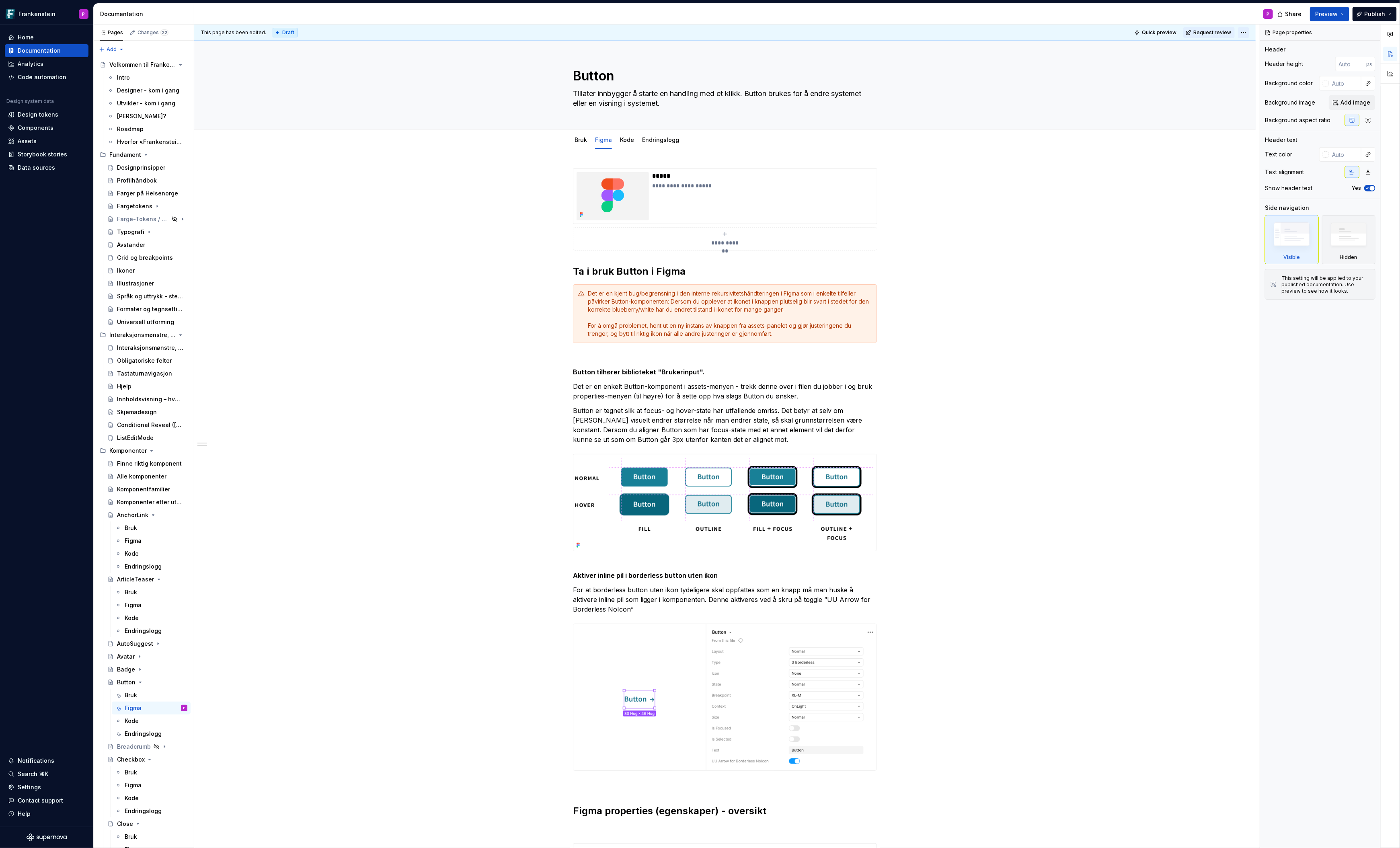
click at [1250, 31] on html "Frankenstein P Home Documentation Analytics Code automation Design system data …" at bounding box center [700, 424] width 1400 height 848
click at [1340, 87] on div "Ready for publish" at bounding box center [1366, 88] width 56 height 8
click at [582, 142] on link "Bruk" at bounding box center [581, 140] width 12 height 7
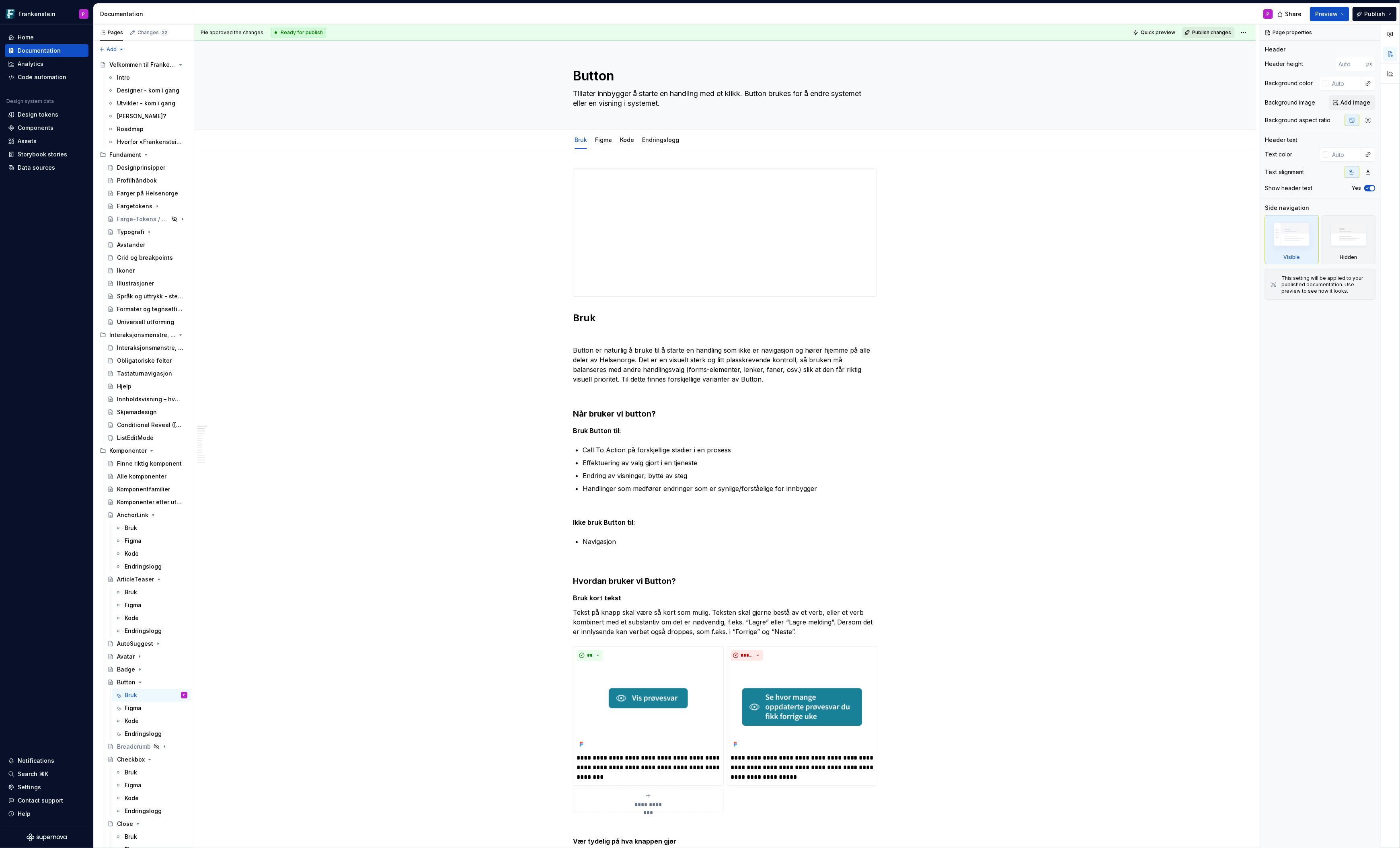
click at [1215, 34] on span "Publish changes" at bounding box center [1212, 32] width 39 height 7
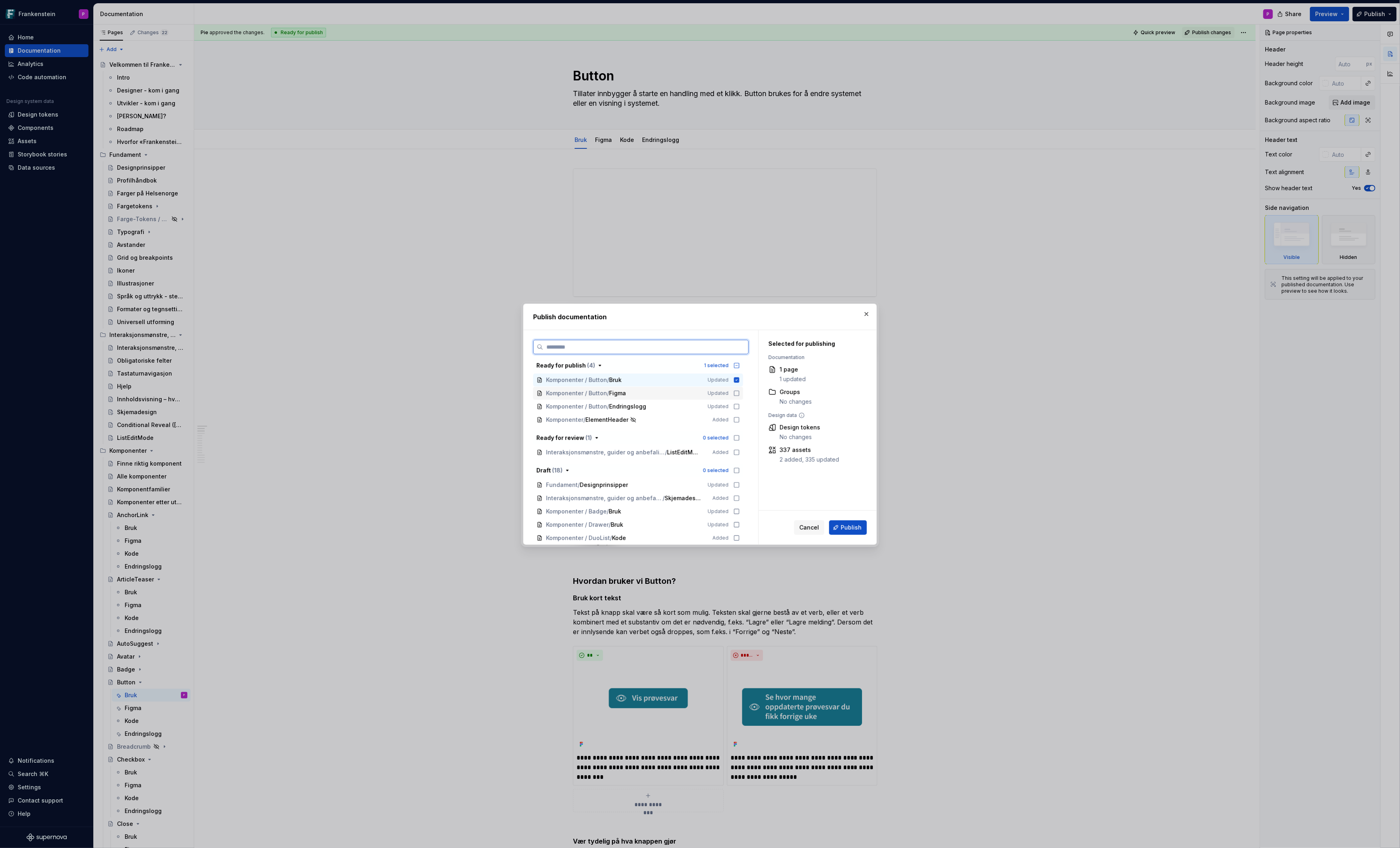
click at [739, 391] on icon at bounding box center [736, 393] width 5 height 5
click at [740, 404] on icon at bounding box center [736, 406] width 7 height 7
click at [849, 531] on span "Publish" at bounding box center [851, 527] width 21 height 8
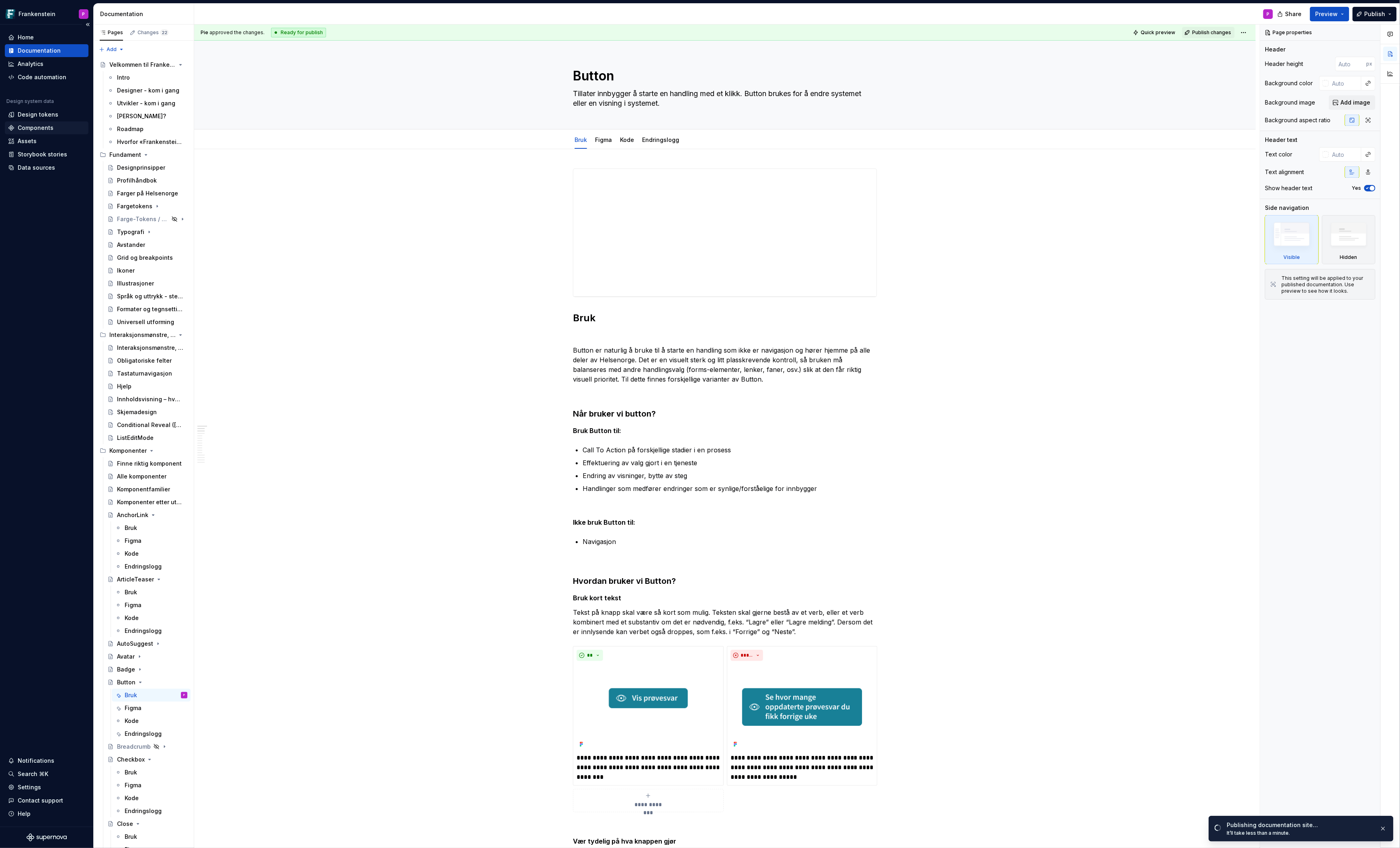
click at [33, 126] on div "Components" at bounding box center [35, 128] width 36 height 8
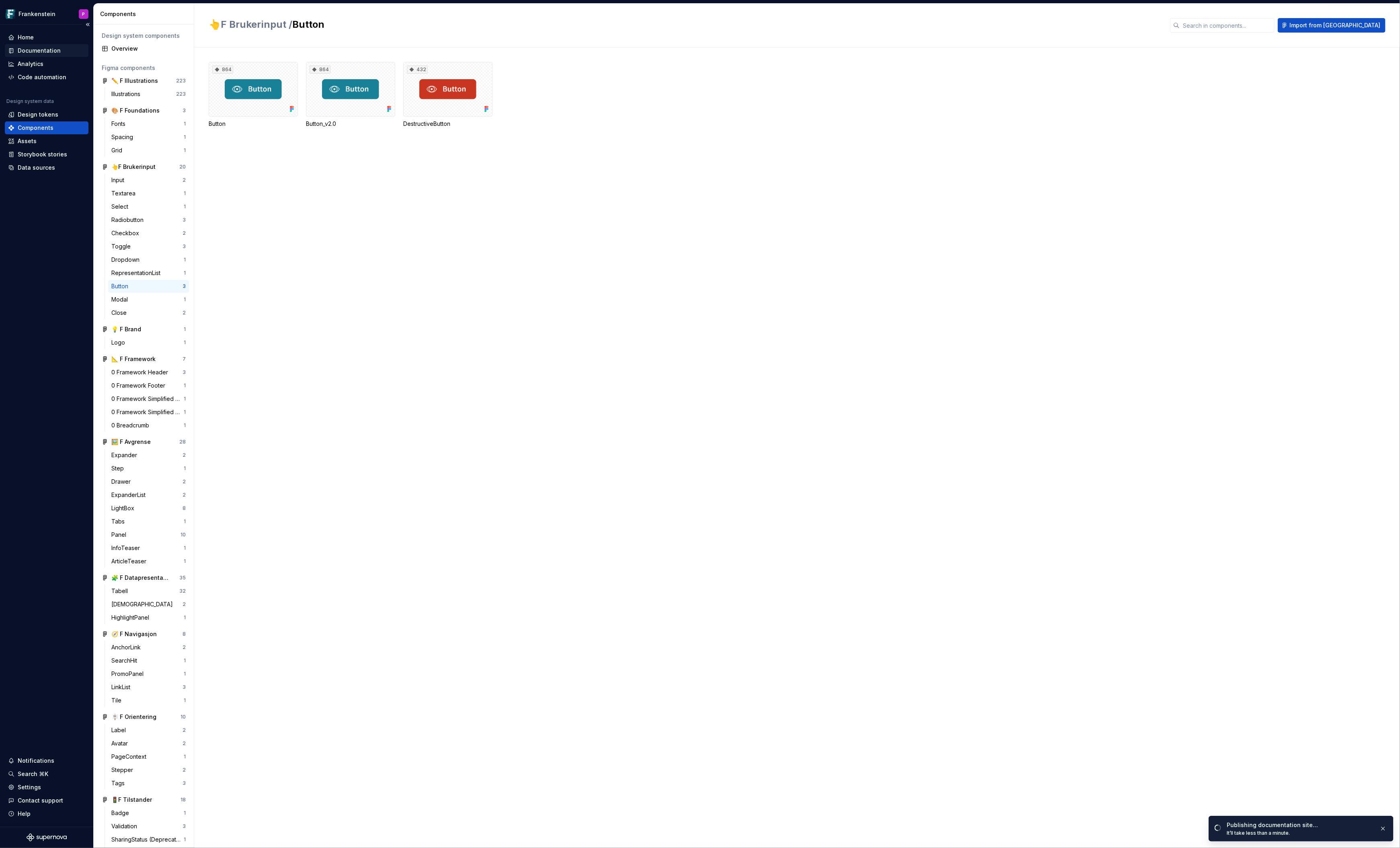
click at [42, 50] on div "Documentation" at bounding box center [39, 50] width 43 height 8
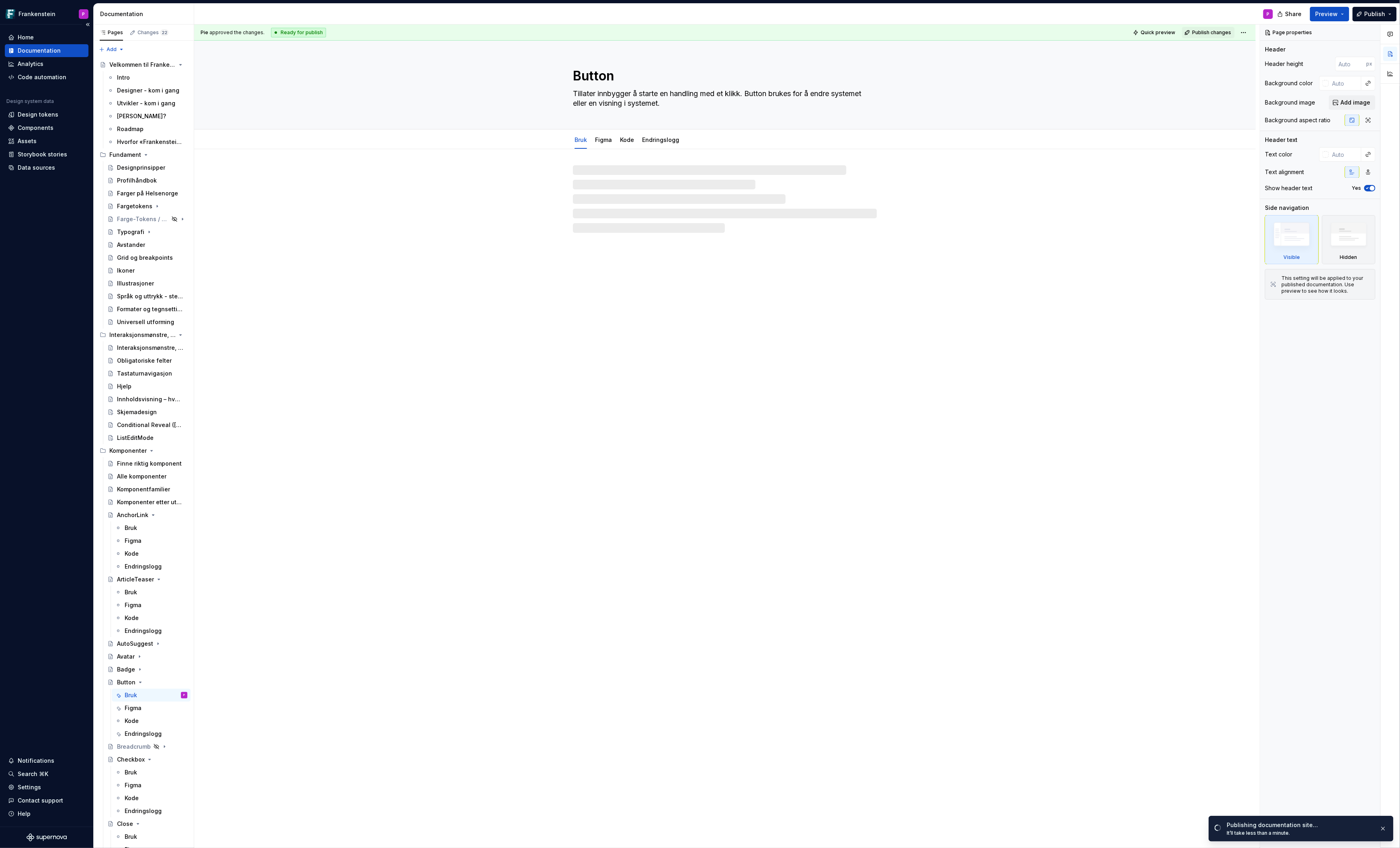
type textarea "*"
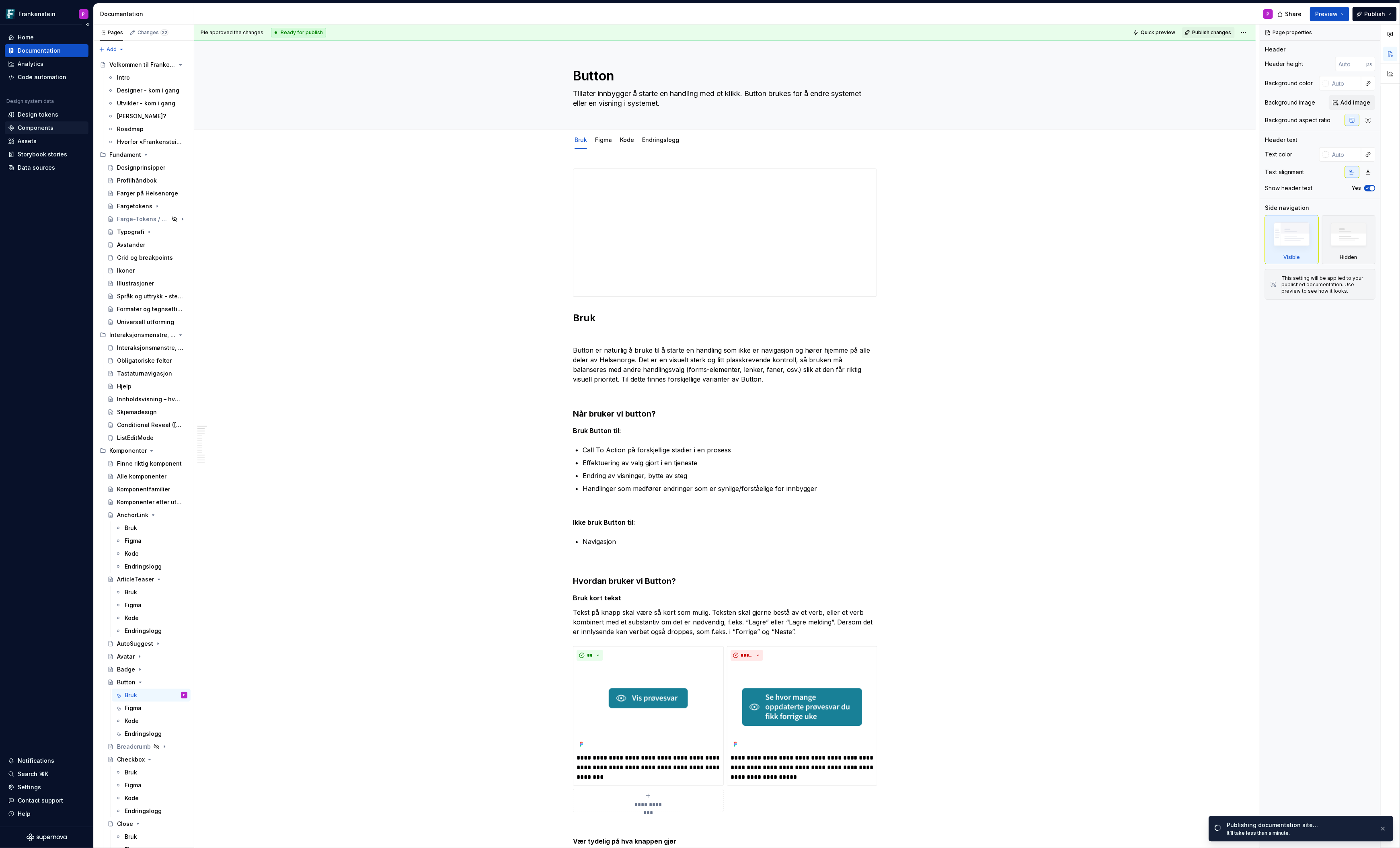
click at [34, 126] on div "Components" at bounding box center [35, 128] width 36 height 8
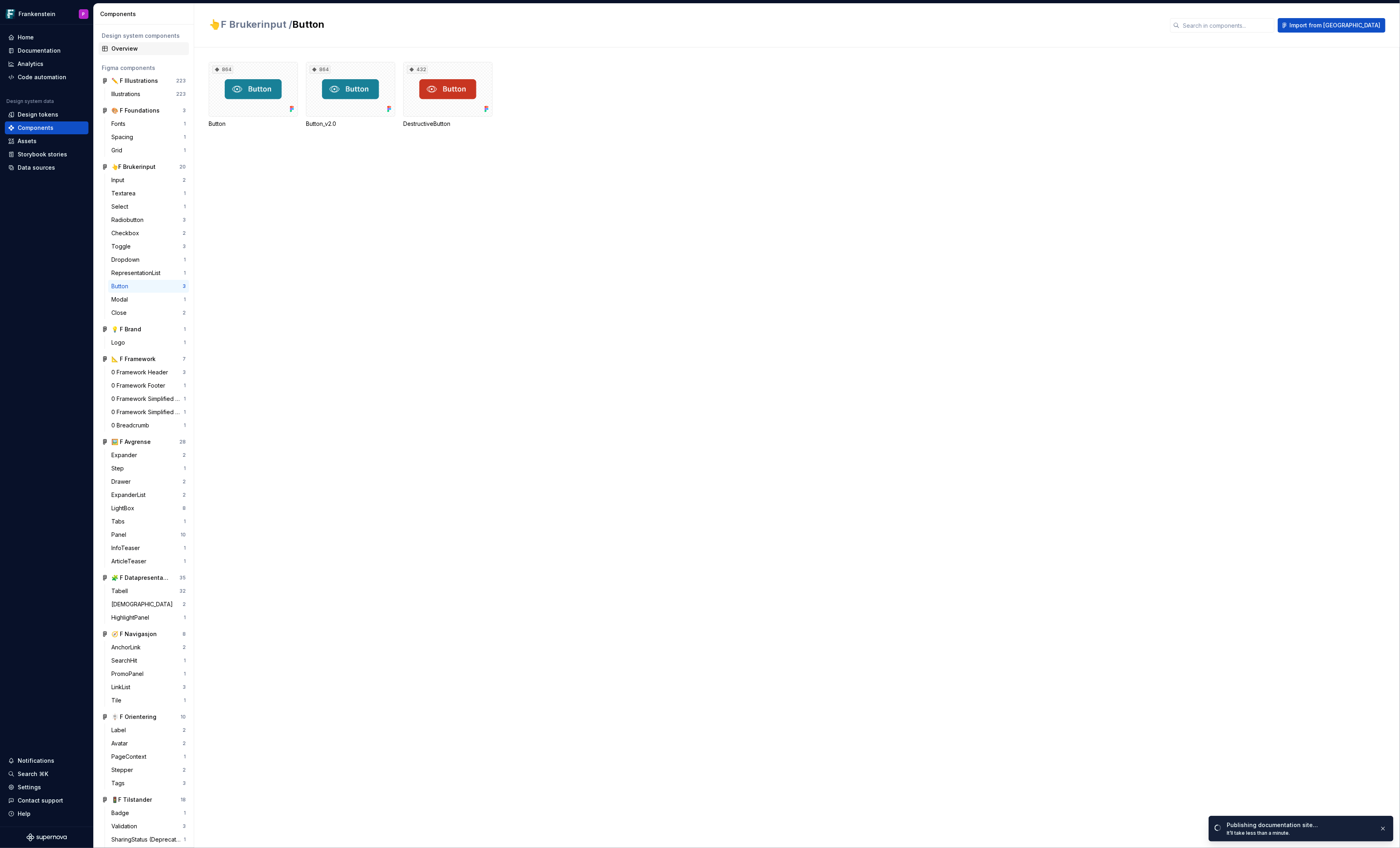
click at [129, 50] on div "Overview" at bounding box center [149, 48] width 74 height 8
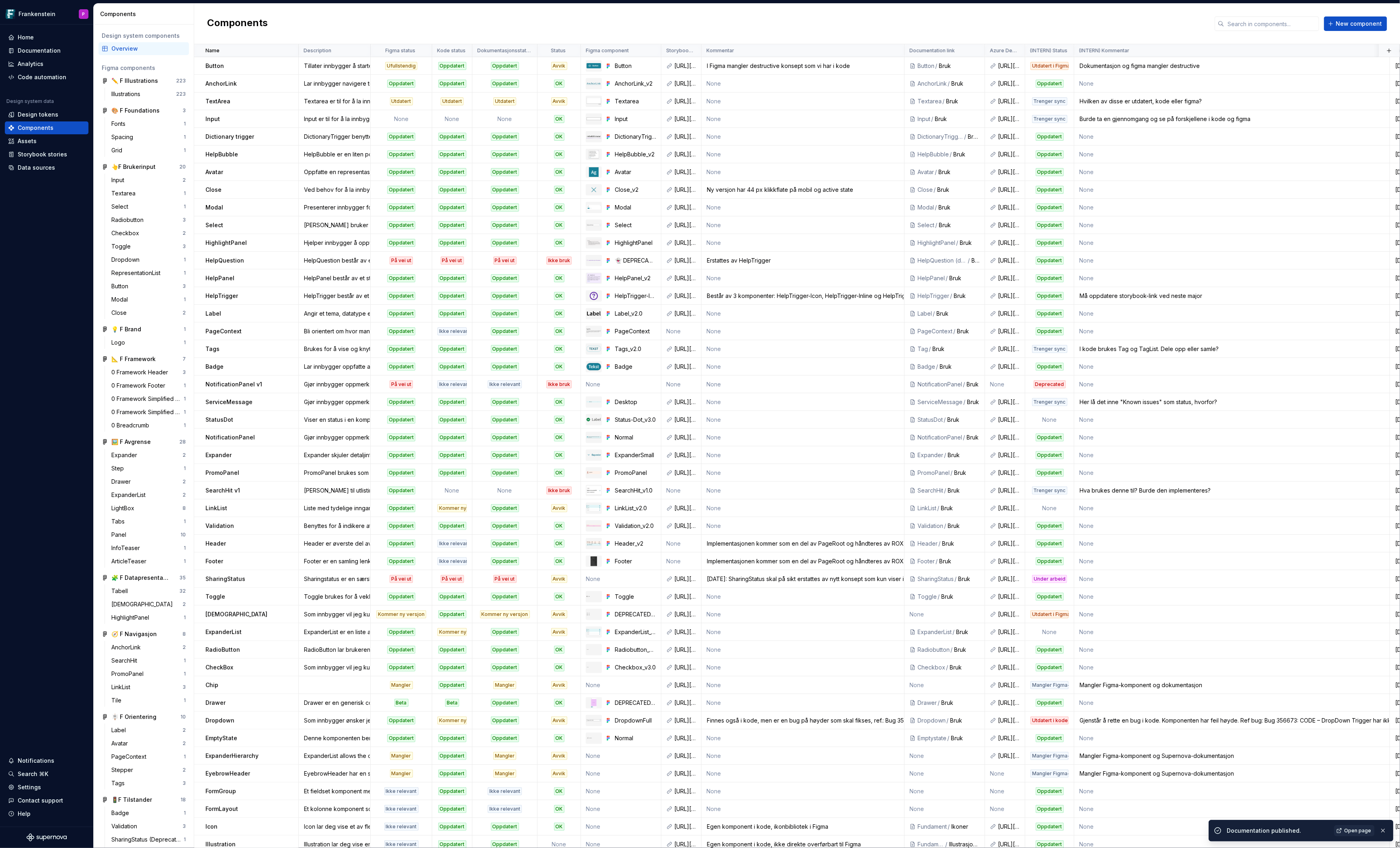
click at [403, 64] on div "Ufullstendig" at bounding box center [401, 66] width 32 height 8
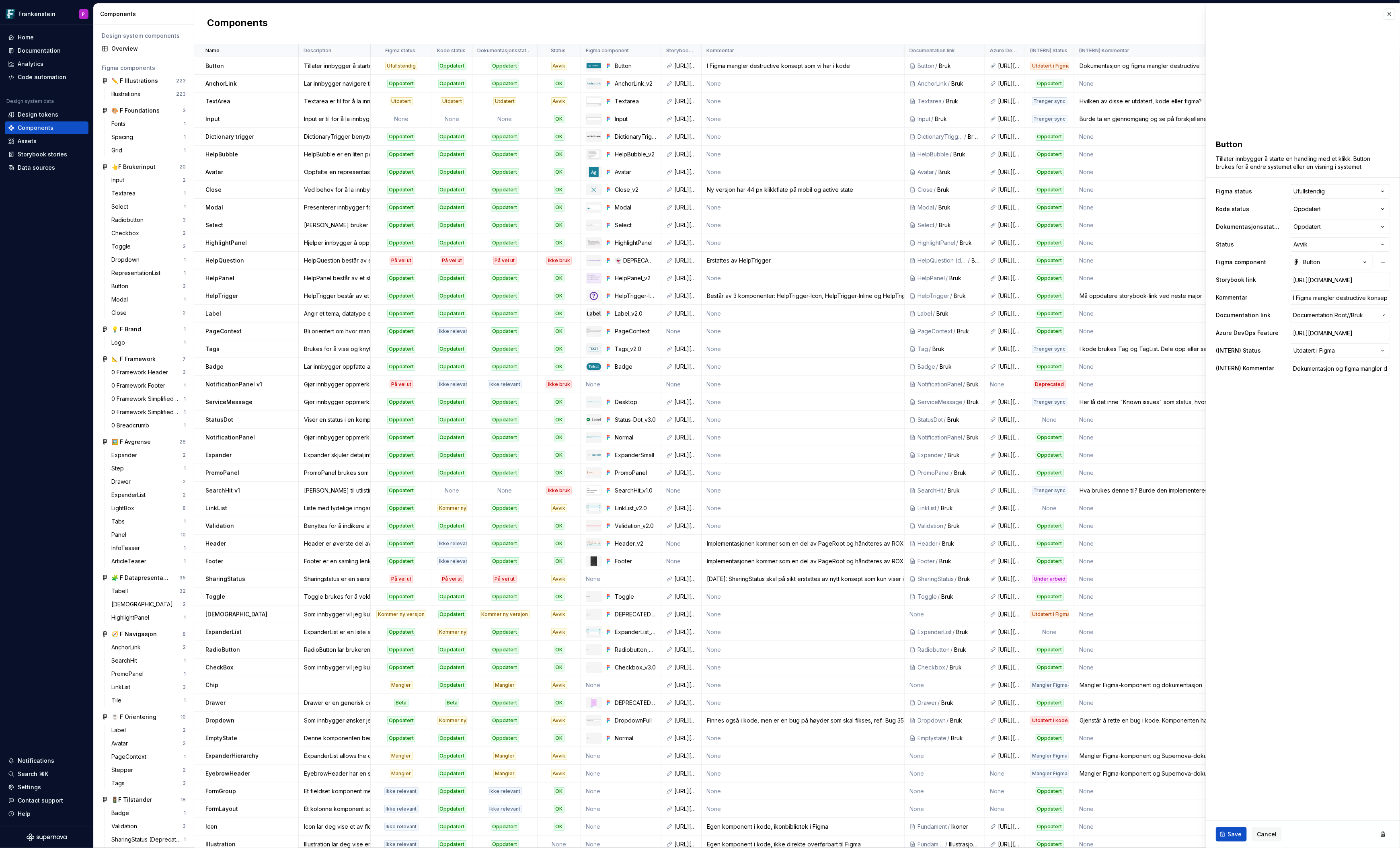
type textarea "*"
click at [1381, 190] on html "Frankenstein P Home Documentation Analytics Code automation Design system data …" at bounding box center [700, 424] width 1400 height 848
select select "**********"
type textarea "*"
click at [1382, 207] on html "Frankenstein P Home Documentation Analytics Code automation Design system data …" at bounding box center [700, 424] width 1400 height 848
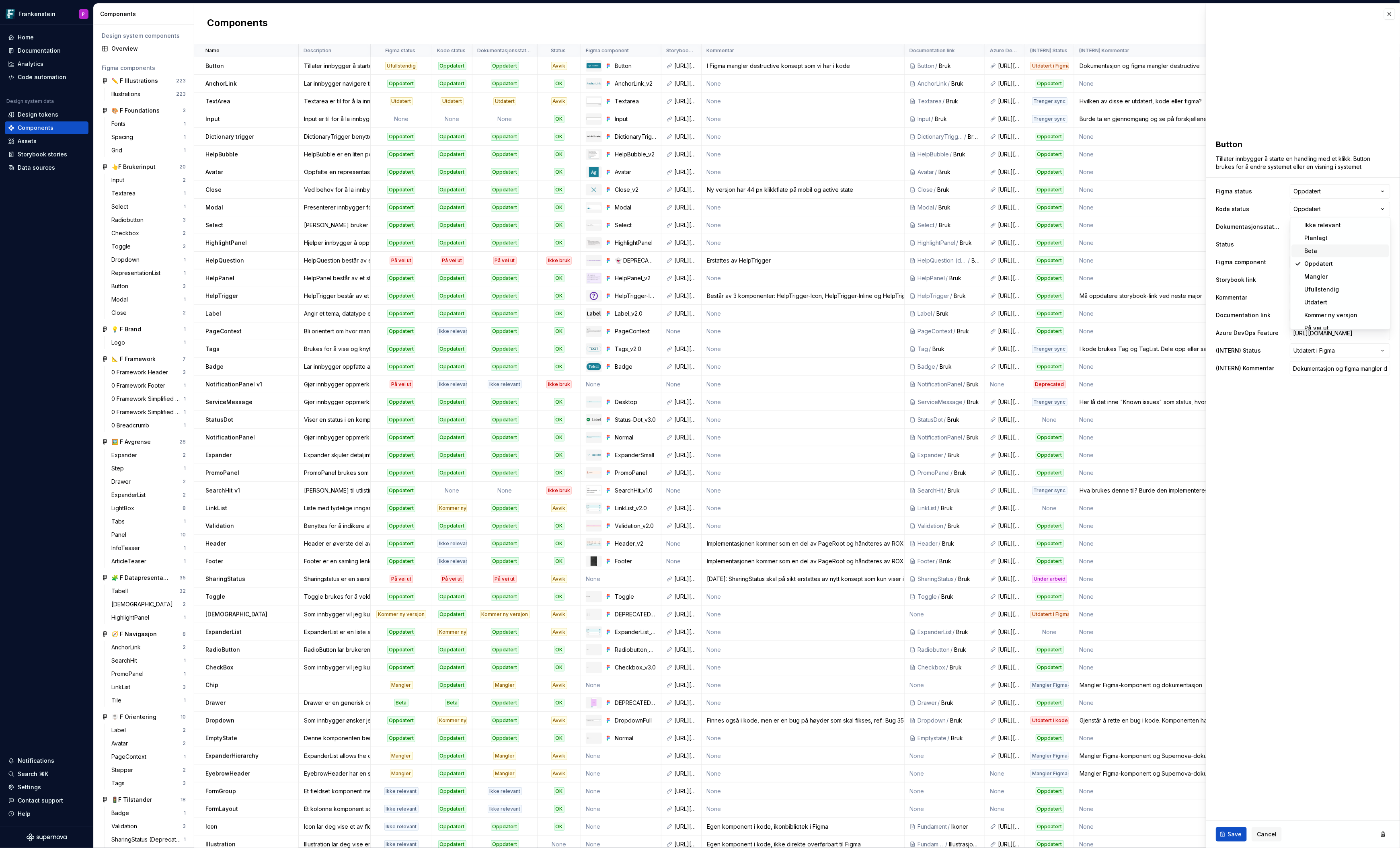
scroll to position [11, 0]
select select "**********"
type textarea "*"
click at [1363, 263] on icon "button" at bounding box center [1365, 261] width 8 height 8
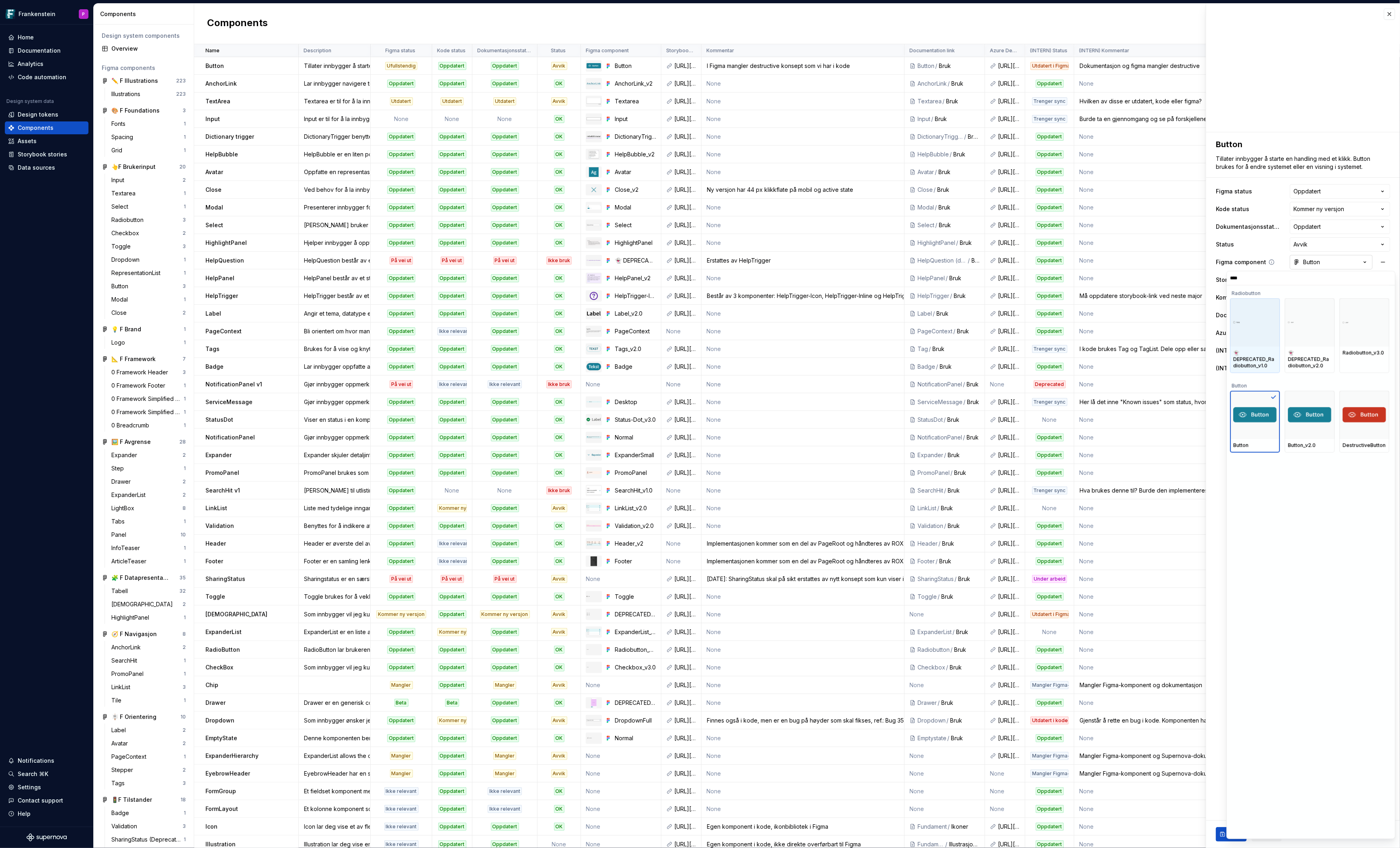
type input "*****"
click at [1304, 439] on div "Button_v2.0" at bounding box center [1310, 446] width 50 height 14
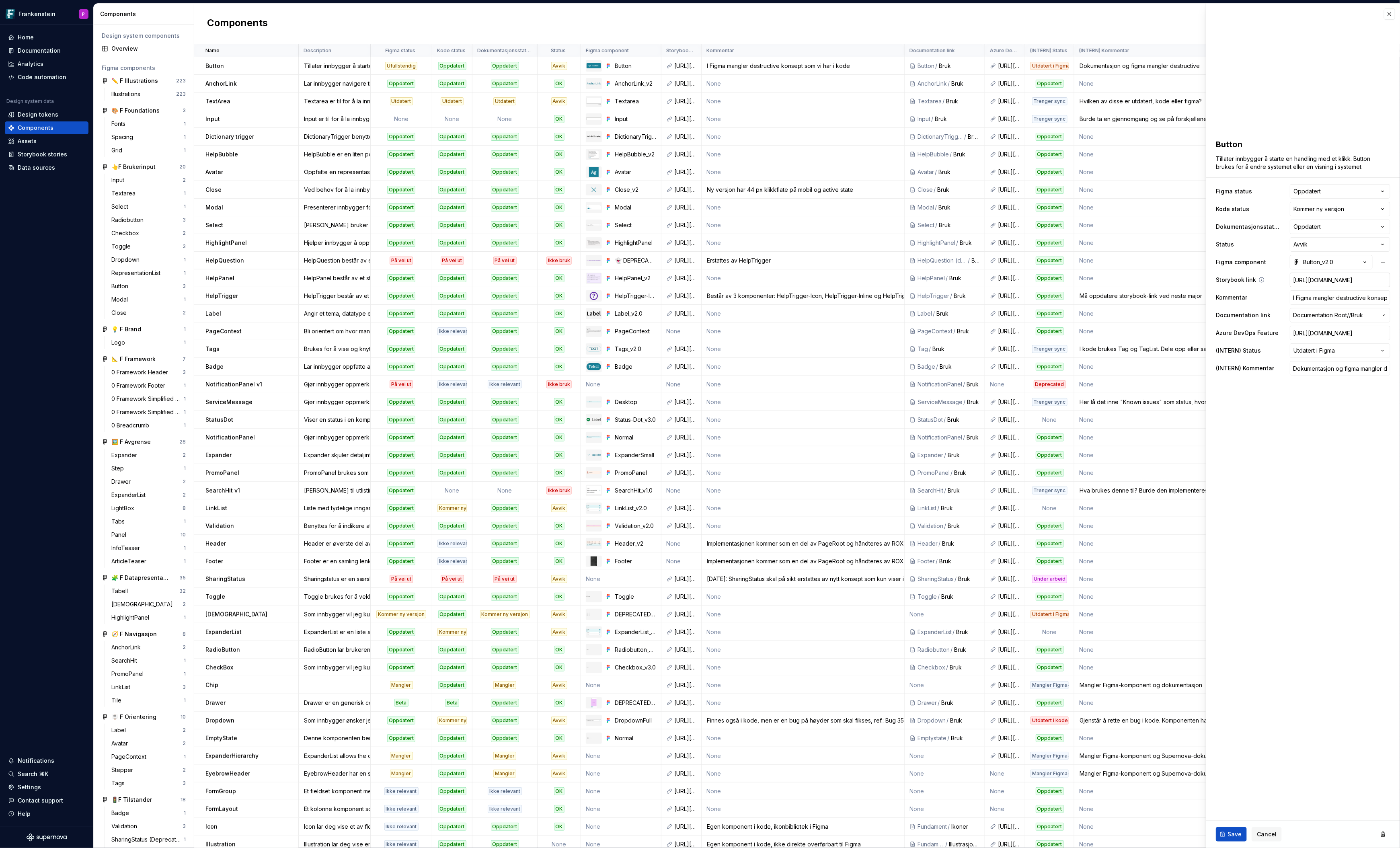
type textarea "*"
click at [1334, 299] on input "I Figma mangler destructive konsept som vi har i kode" at bounding box center [1340, 298] width 101 height 15
type textarea "*"
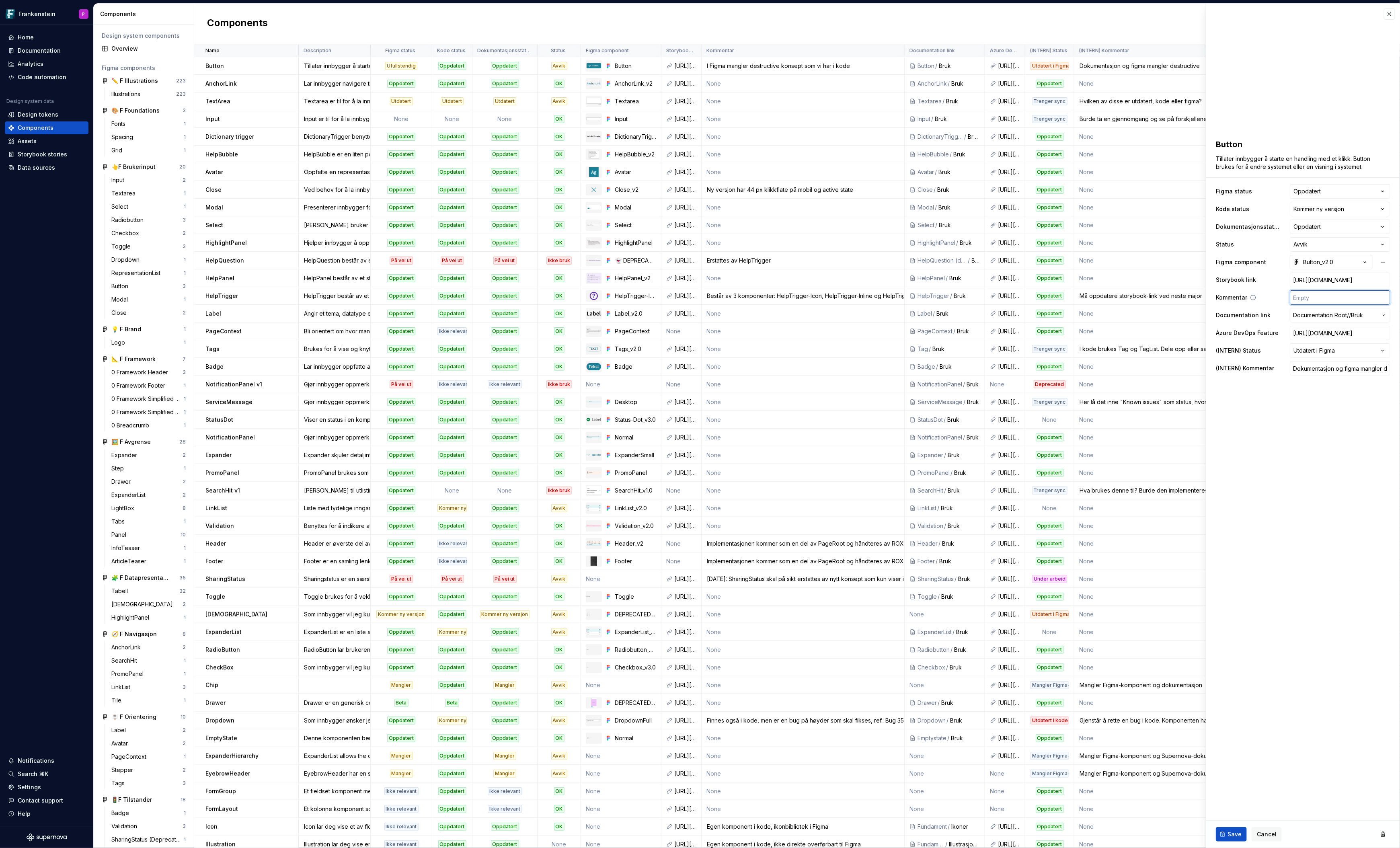
type input "J"
type textarea "*"
type input "Ju"
type textarea "*"
type input "Jus"
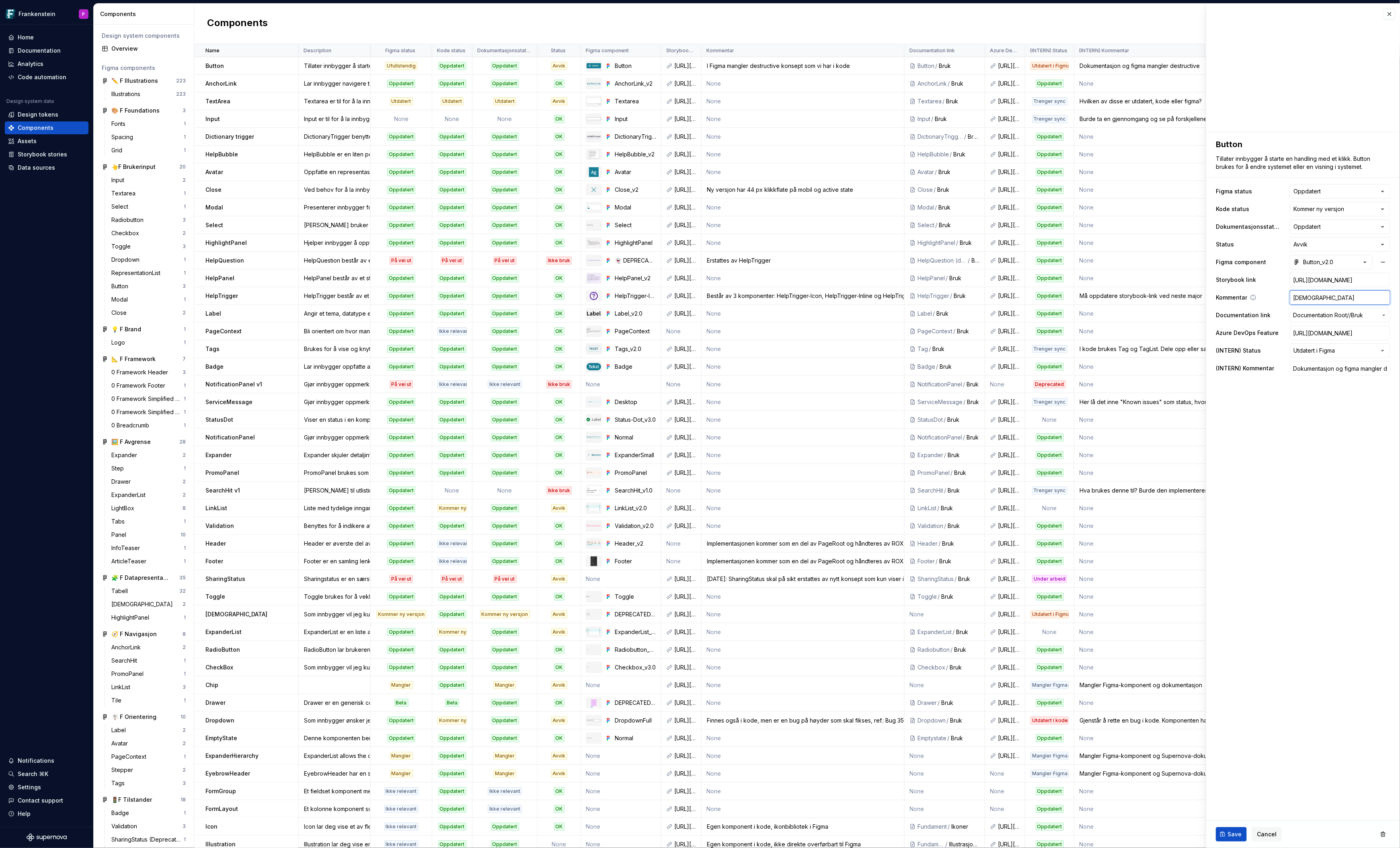
type textarea "*"
type input "Just"
type textarea "*"
type input "Juste"
type textarea "*"
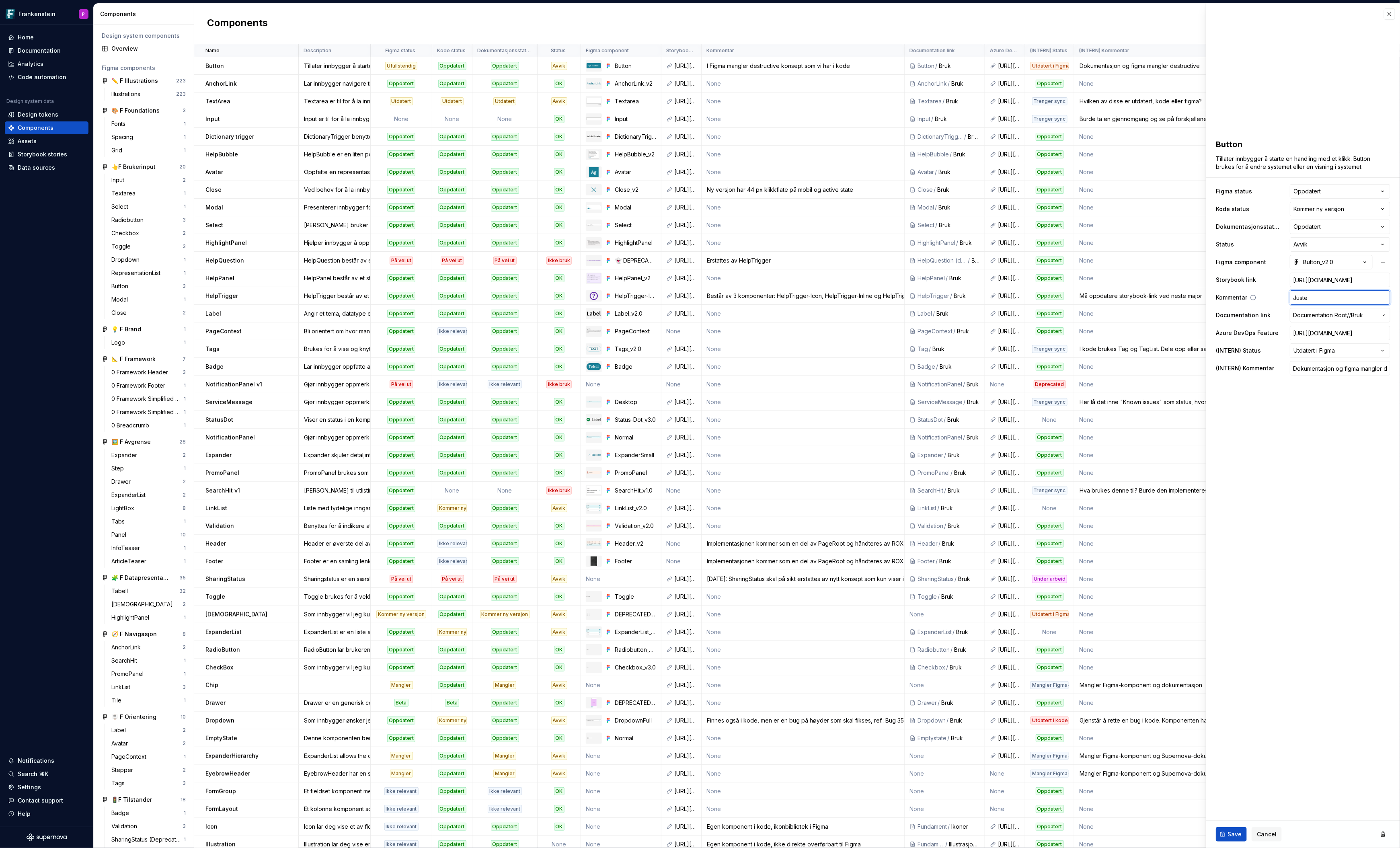
type input "Juster"
type textarea "*"
type input "Justert"
type textarea "*"
type input "Justert"
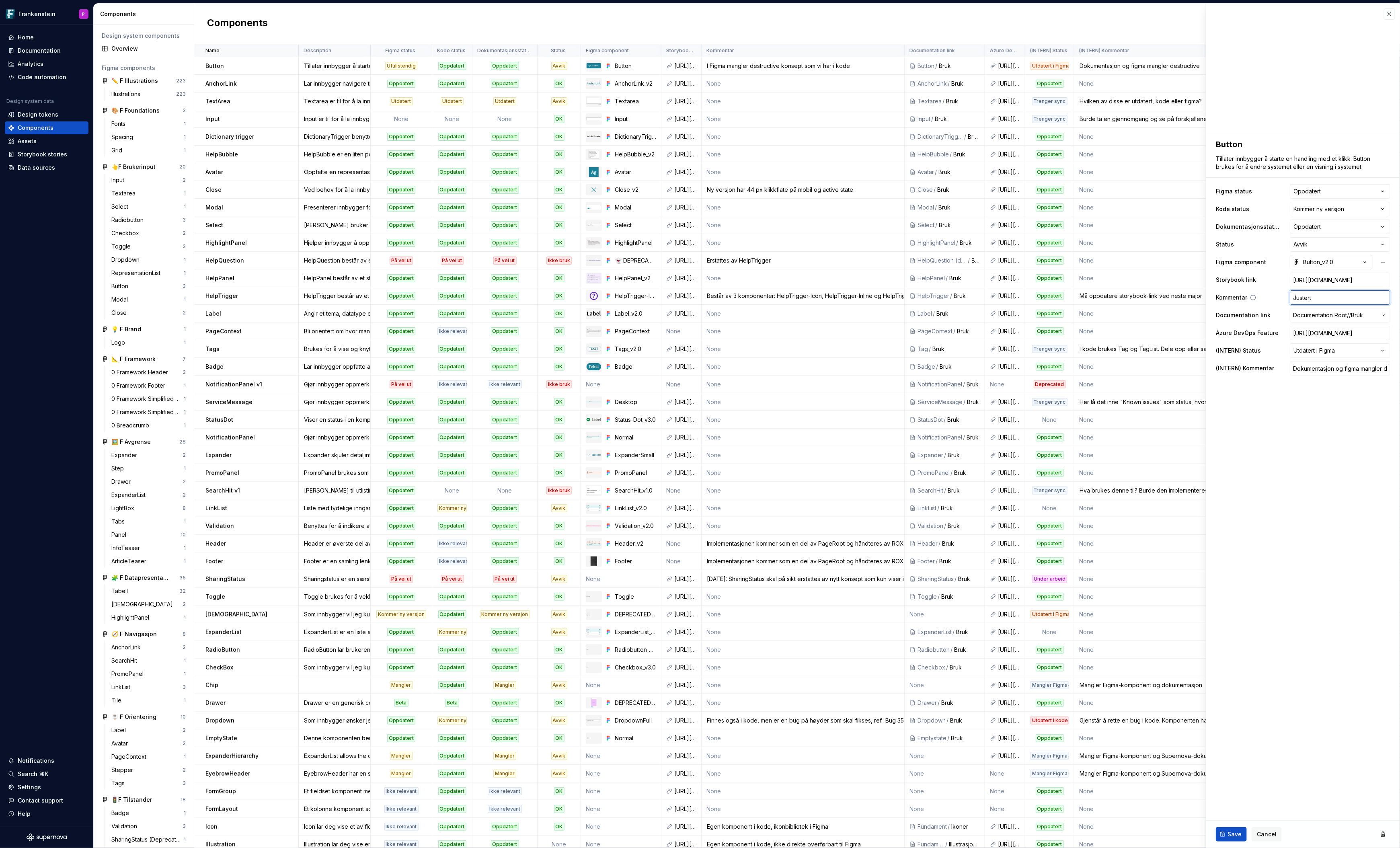
type textarea "*"
type input "Justert f"
type textarea "*"
type input "Justert fo"
type textarea "*"
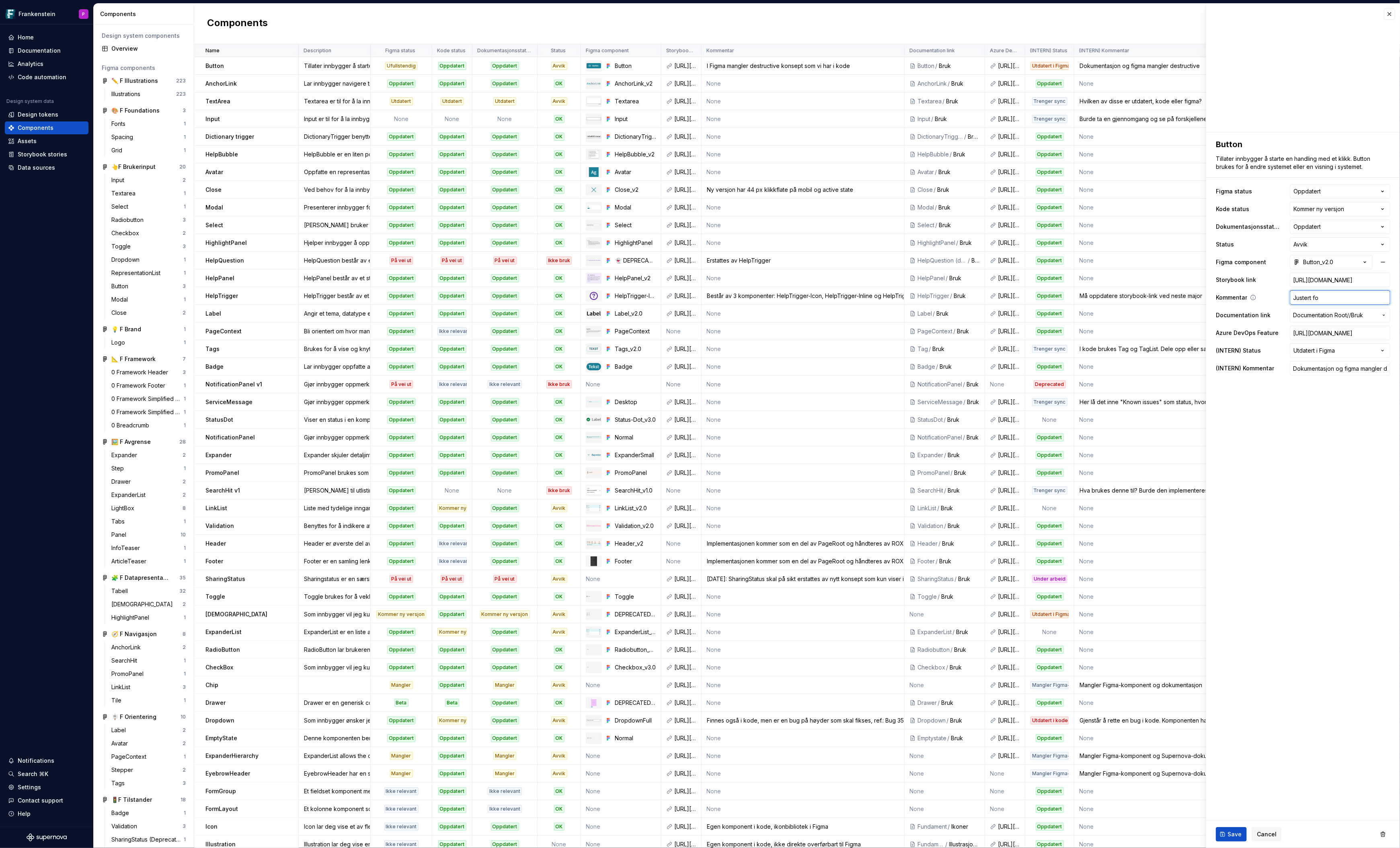
type input "Justert fok"
type textarea "*"
type input "Justert foku"
type textarea "*"
type input "Justert fokus"
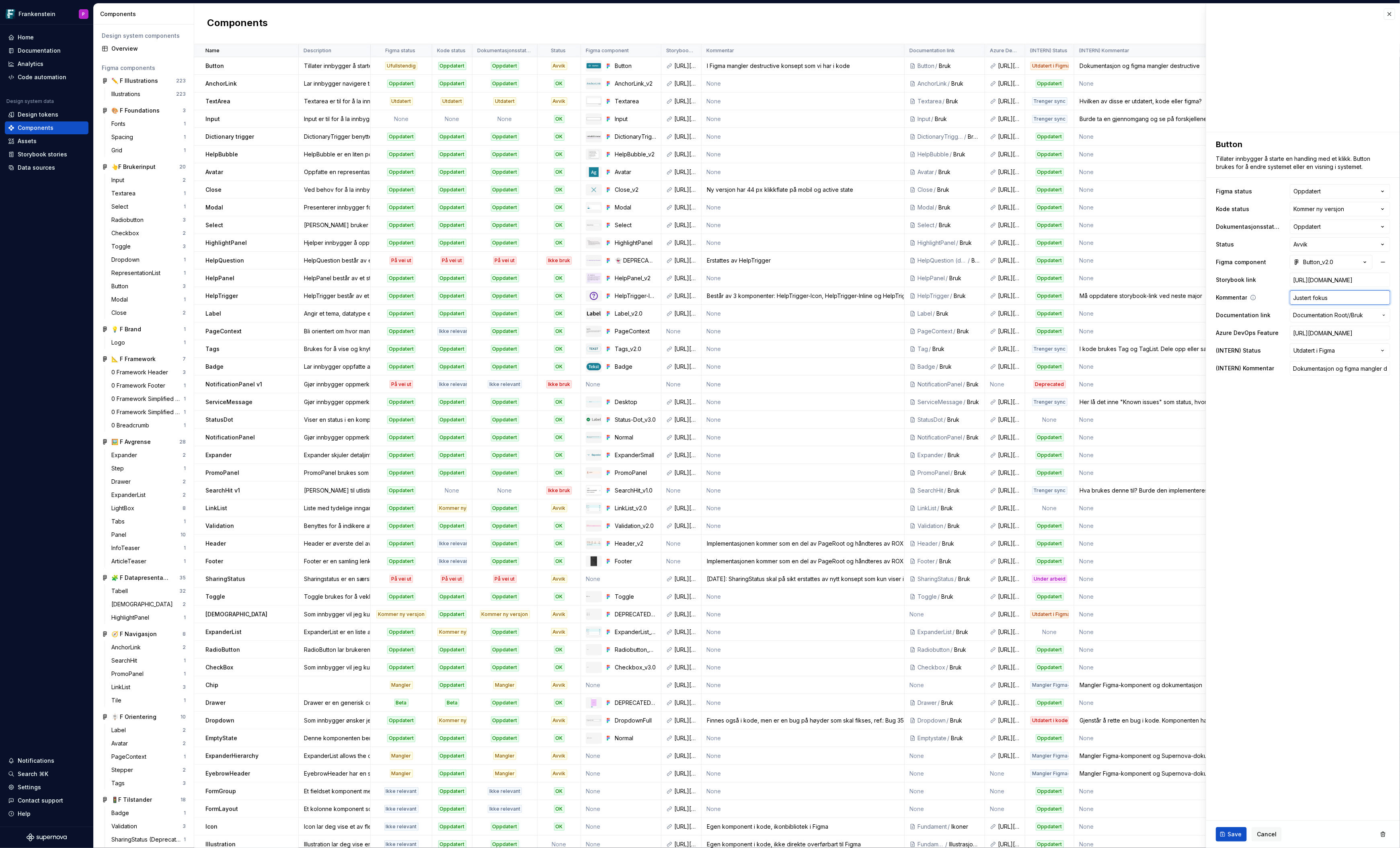
type textarea "*"
type input "Justert fokusma"
type textarea "*"
type input "Justert fokusmar"
type textarea "*"
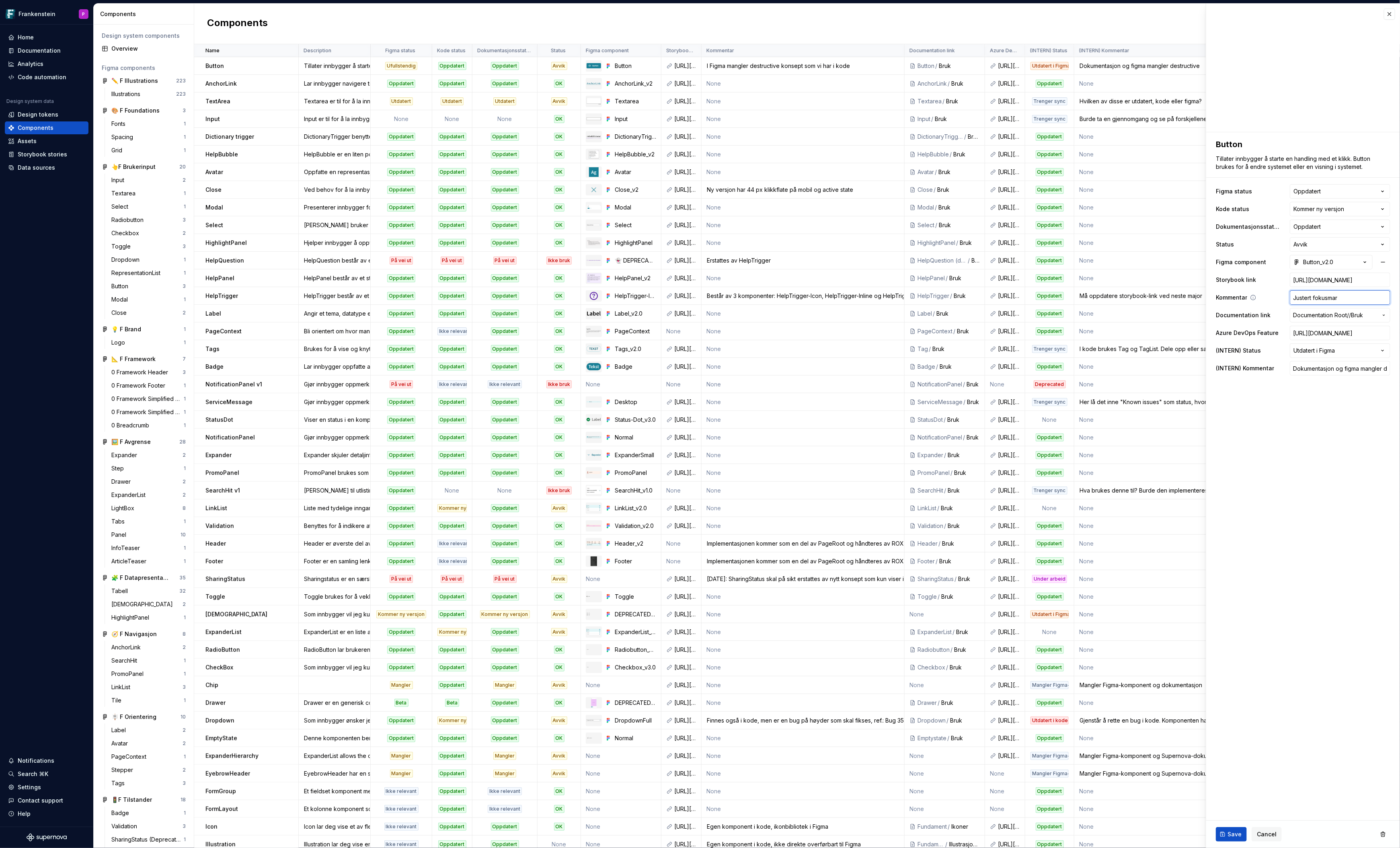
type input "Justert fokusmark"
type textarea "*"
type input "Justert fokusmarke"
type textarea "*"
type input "Justert fokusmarker"
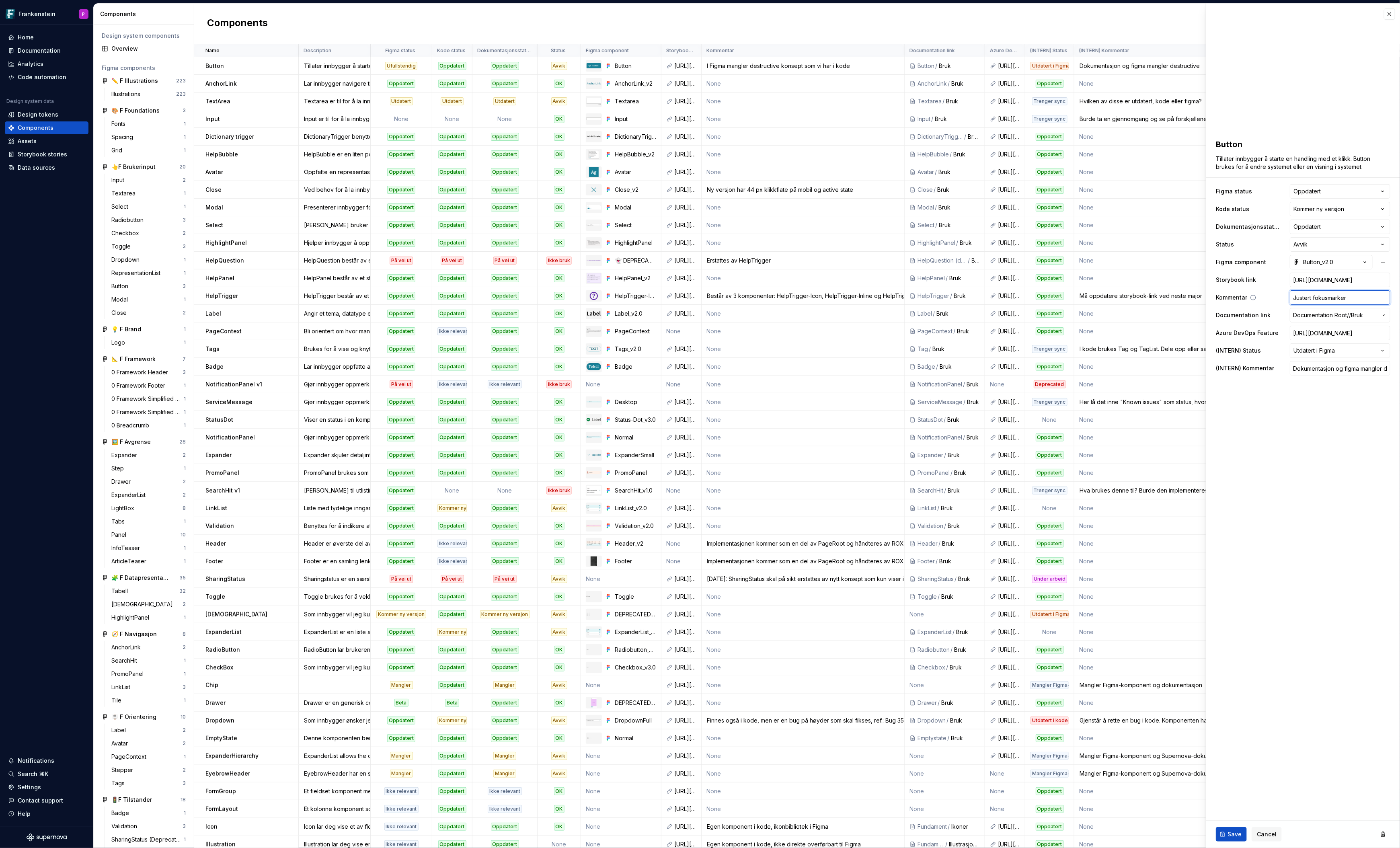
type textarea "*"
type input "Justert fokusmarkeri"
type textarea "*"
type input "Justert fokusmarkerin"
type textarea "*"
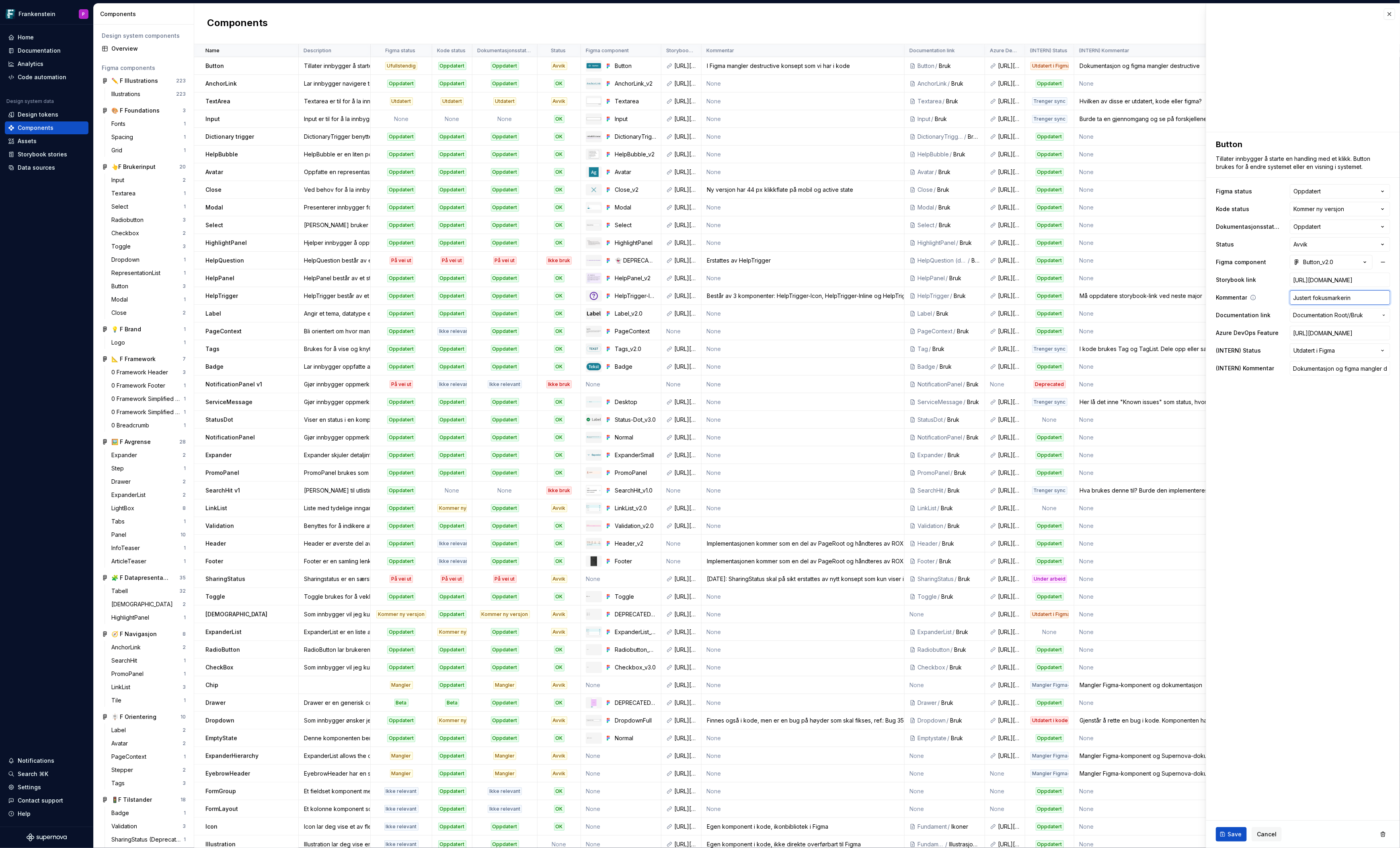
type input "Justert fokusmarkering"
type textarea "*"
type input "Justert fokusmarkering"
type textarea "*"
type input "Justert fokusmarkering o"
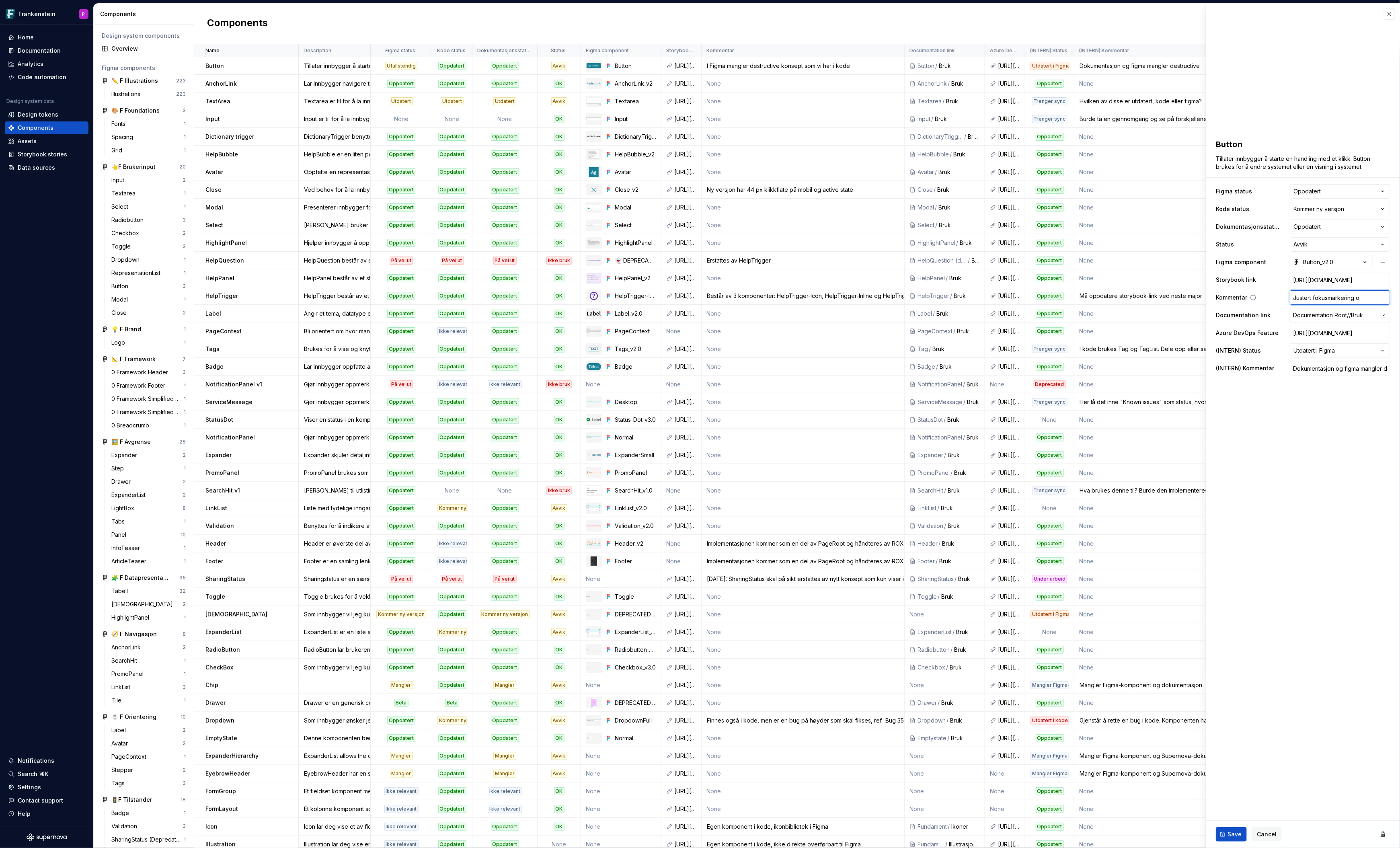
type textarea "*"
type input "Justert fokusmarkering og"
type textarea "*"
type input "Justert fokusmarkering og"
type textarea "*"
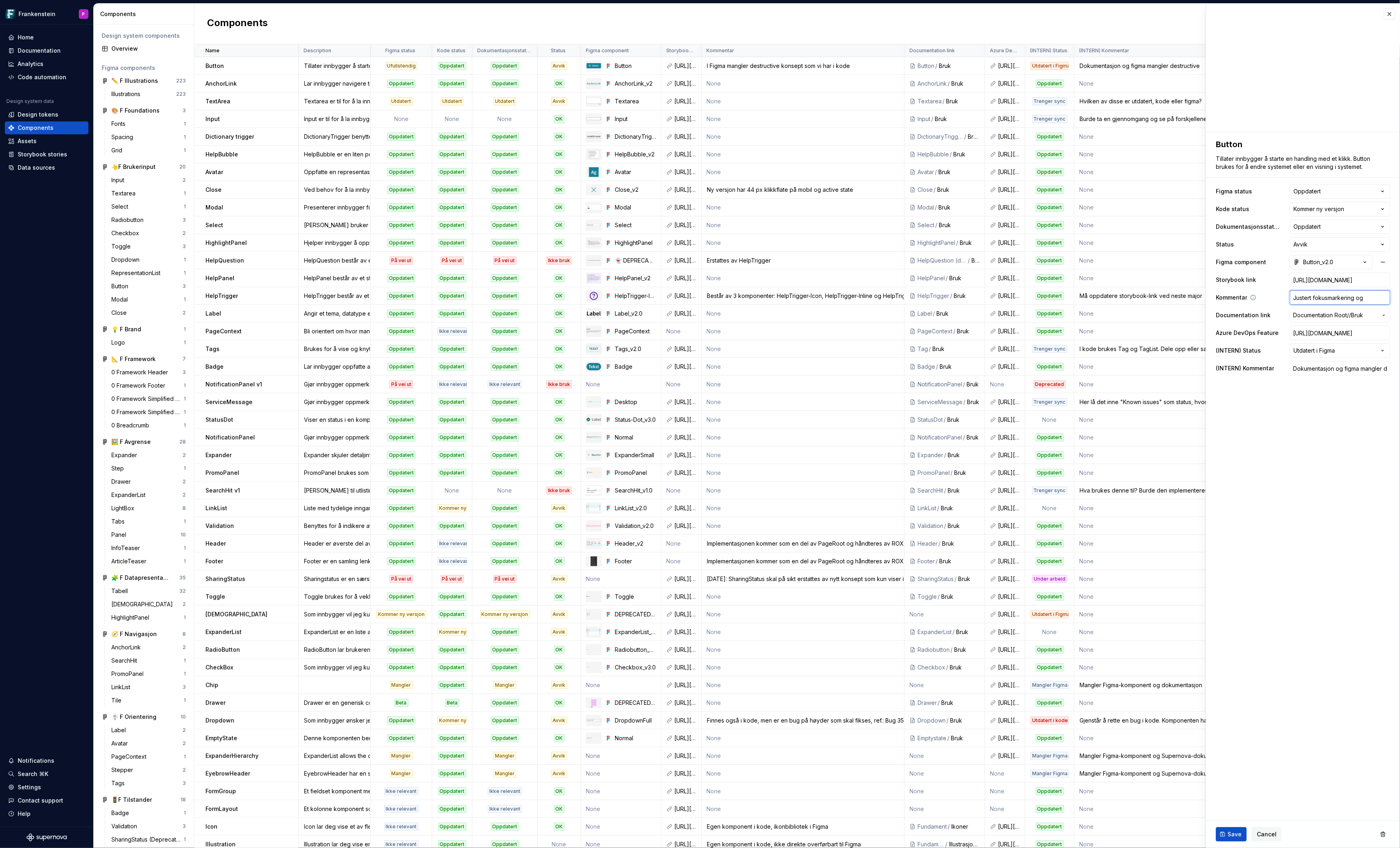
type input "Justert fokusmarkering og p"
type textarea "*"
type input "Justert fokusmarkering og pa"
type textarea "*"
type input "Justert fokusmarkering og pad"
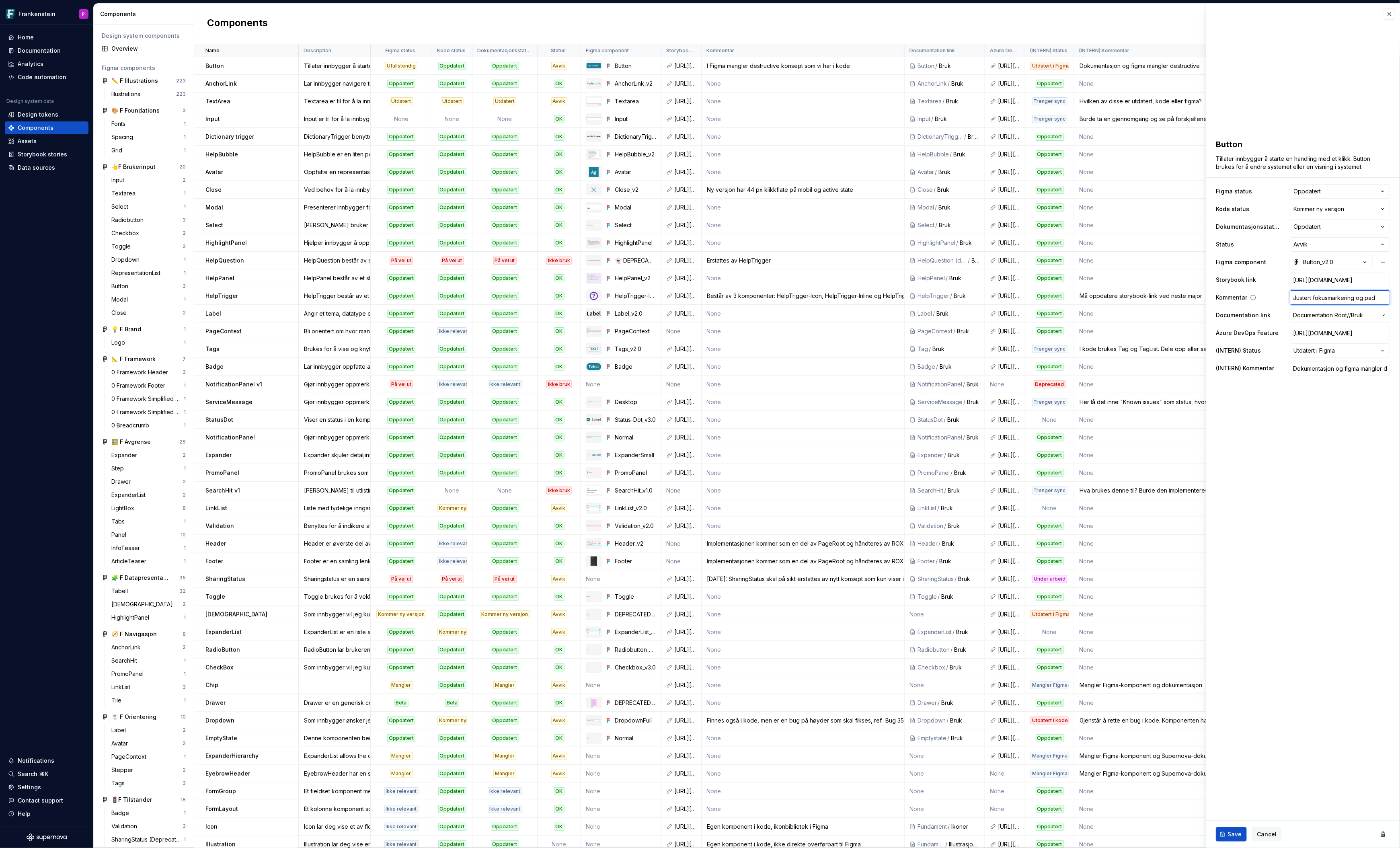
type textarea "*"
type input "Justert fokusmarkering og padd"
type textarea "*"
type input "Justert fokusmarkering og paddi"
type textarea "*"
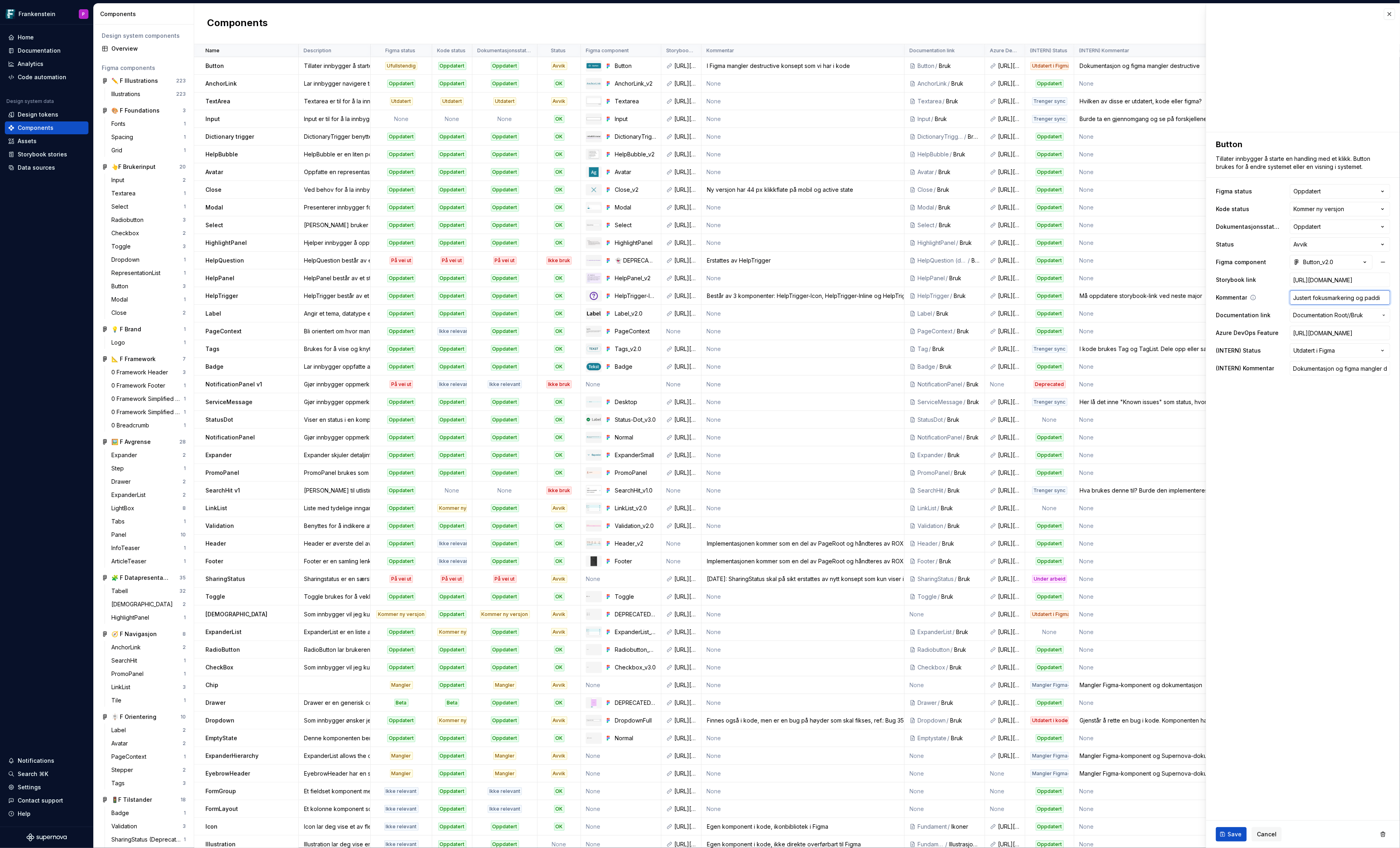
type input "Justert fokusmarkering og paddin"
type textarea "*"
type input "Justert fokusmarkering og padding"
type textarea "*"
type input "Justert fokusmarkering og padding"
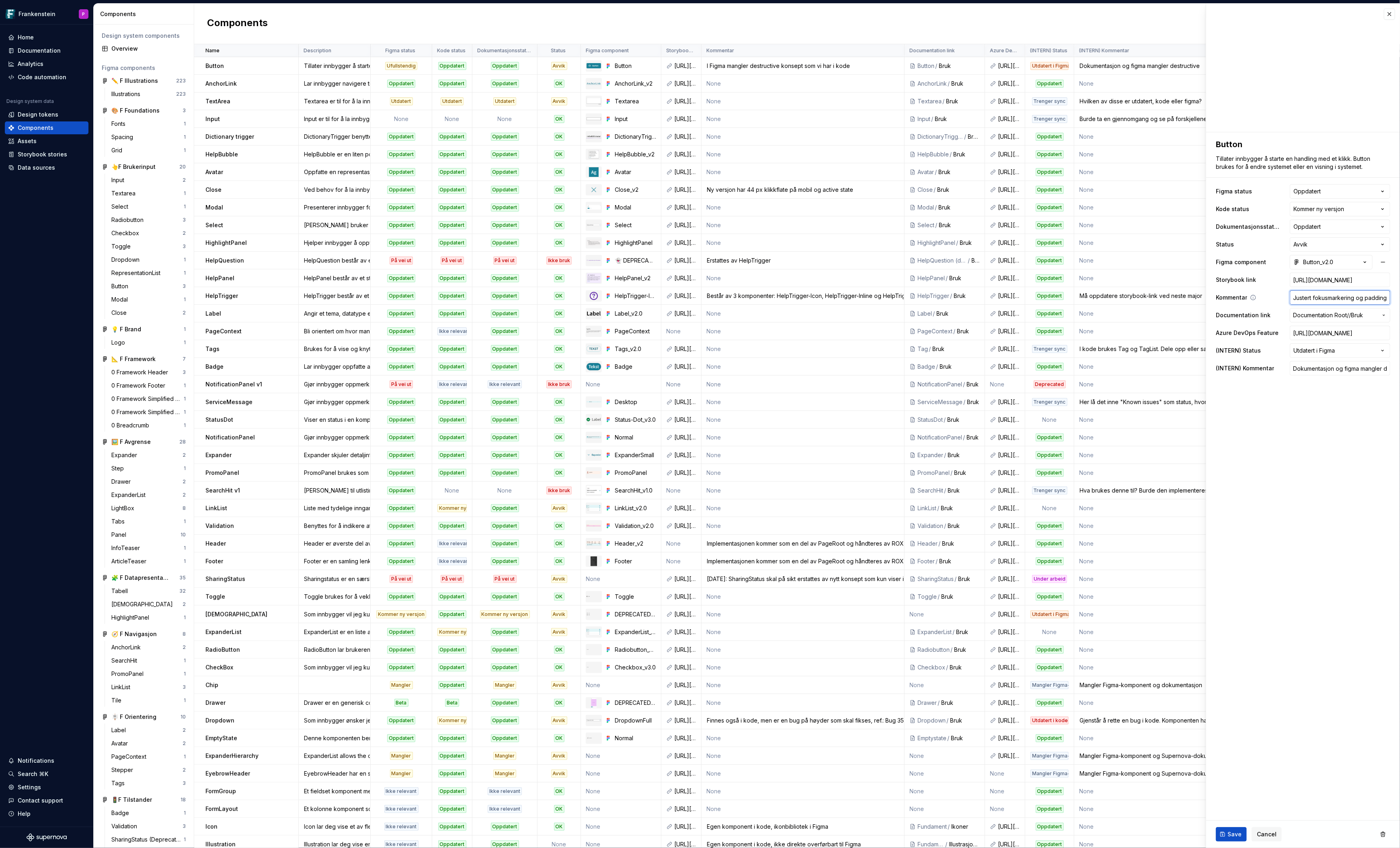
type textarea "*"
type input "Justert fokusmarkering og padding b"
type textarea "*"
type input "Justert fokusmarkering og padding bo"
type textarea "*"
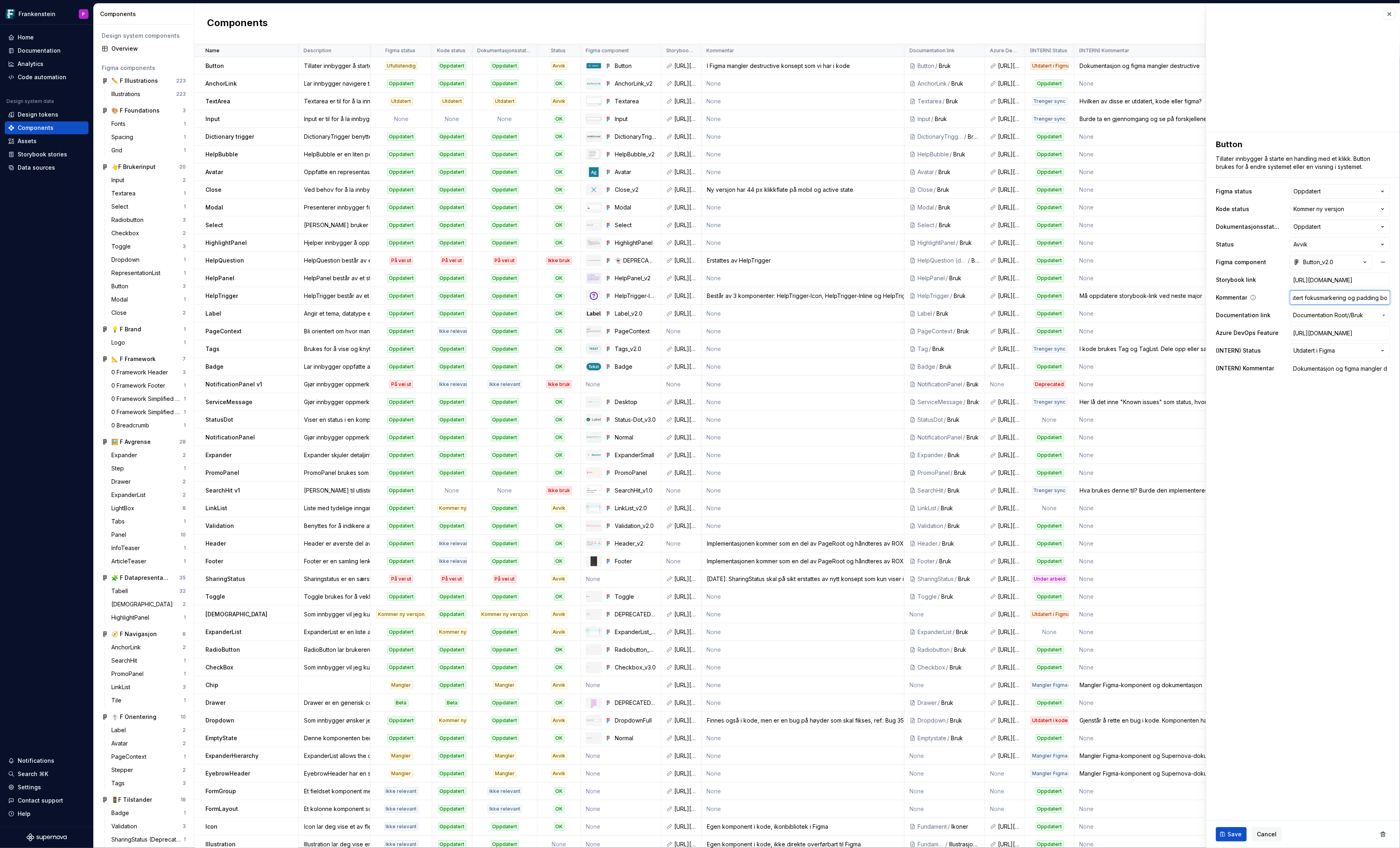
type input "Justert fokusmarkering og padding bor"
type textarea "*"
type input "Justert fokusmarkering og padding bord"
type textarea "*"
type input "Justert fokusmarkering og padding borde"
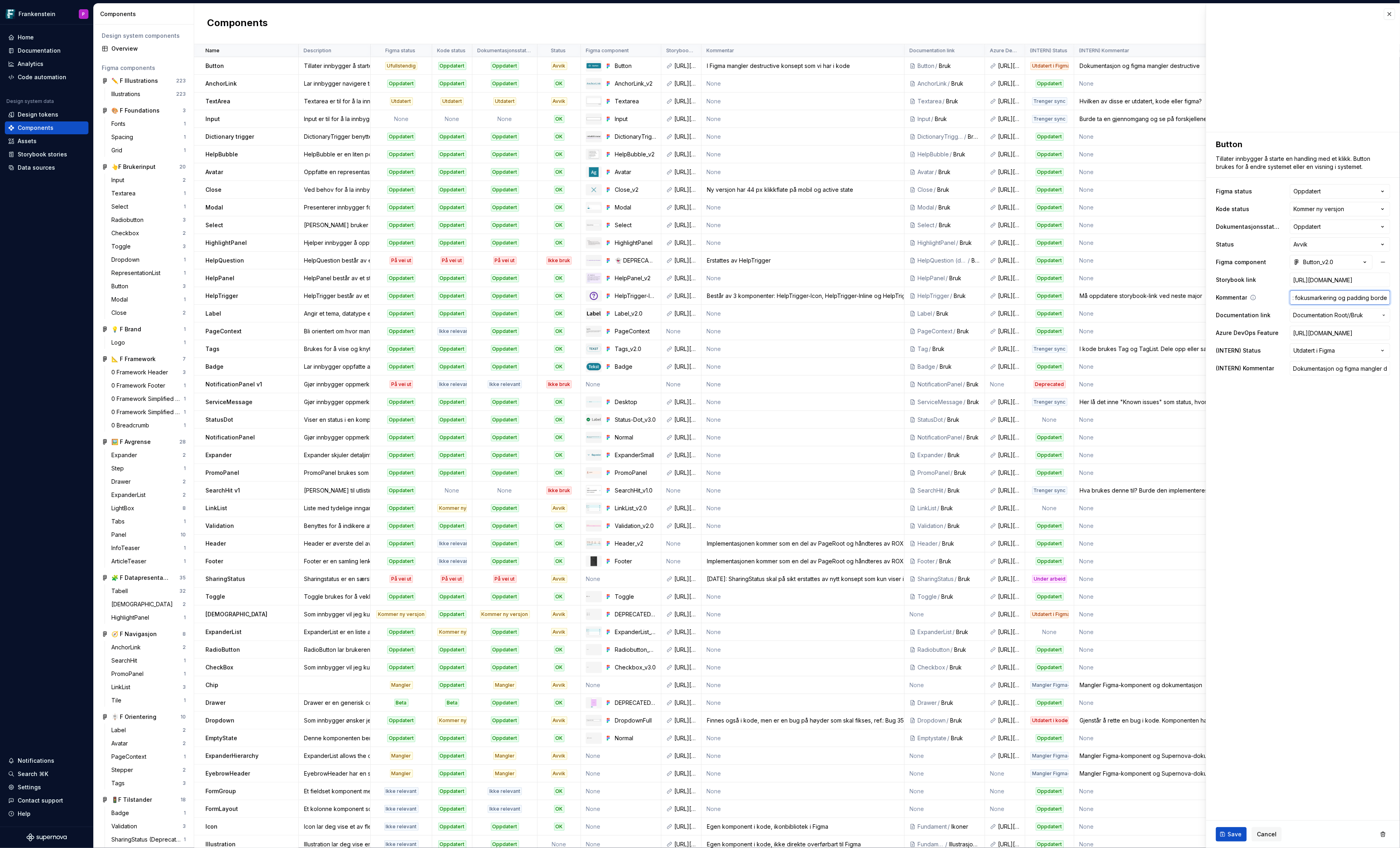
type textarea "*"
type input "Justert fokusmarkering og padding border"
type textarea "*"
type input "Justert fokusmarkering og padding borderle"
type textarea "*"
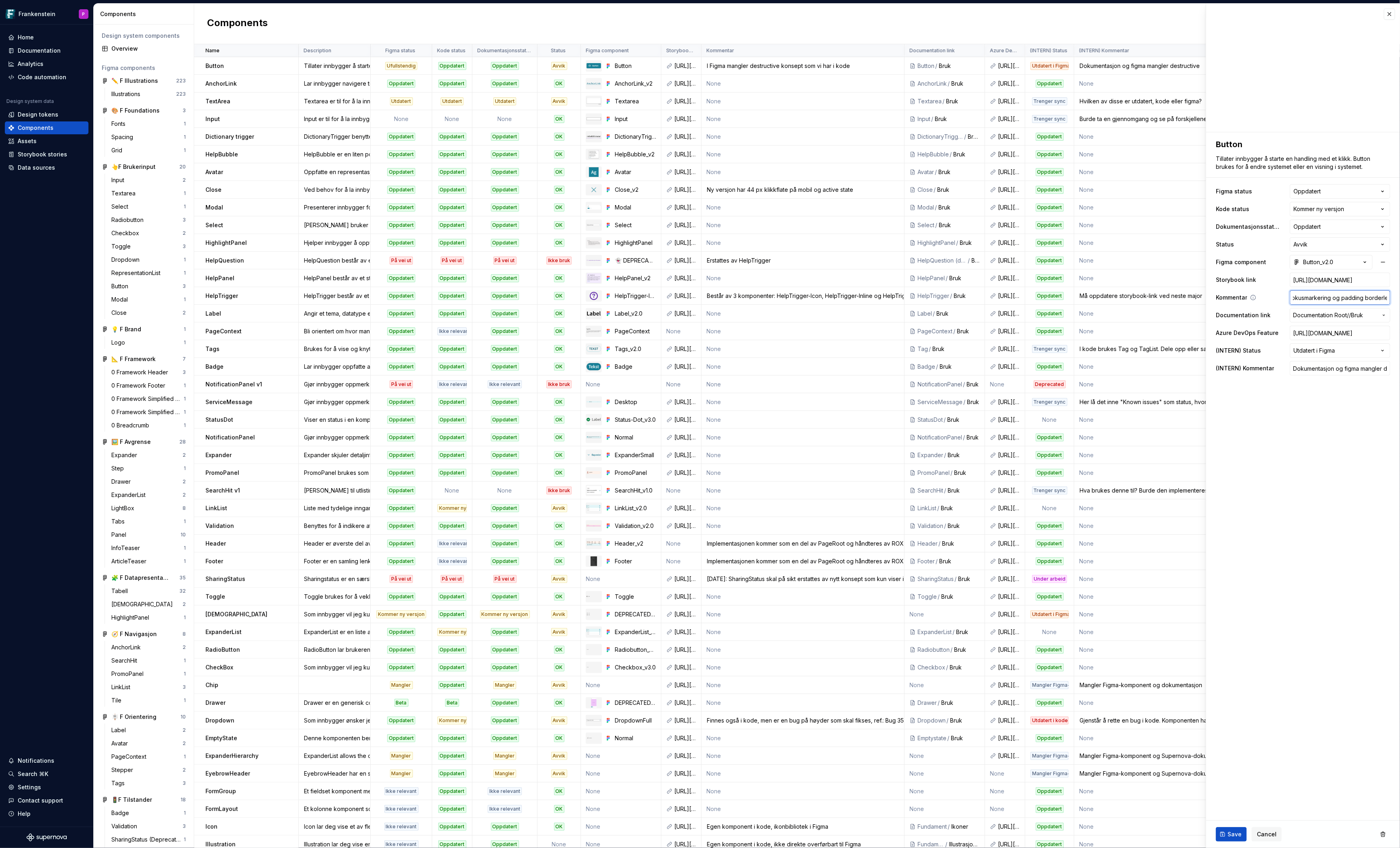
type input "Justert fokusmarkering og padding borderles"
type textarea "*"
type input "Justert fokusmarkering og padding borderless"
type textarea "*"
type input "Justert fokusmarkering og padding borderless"
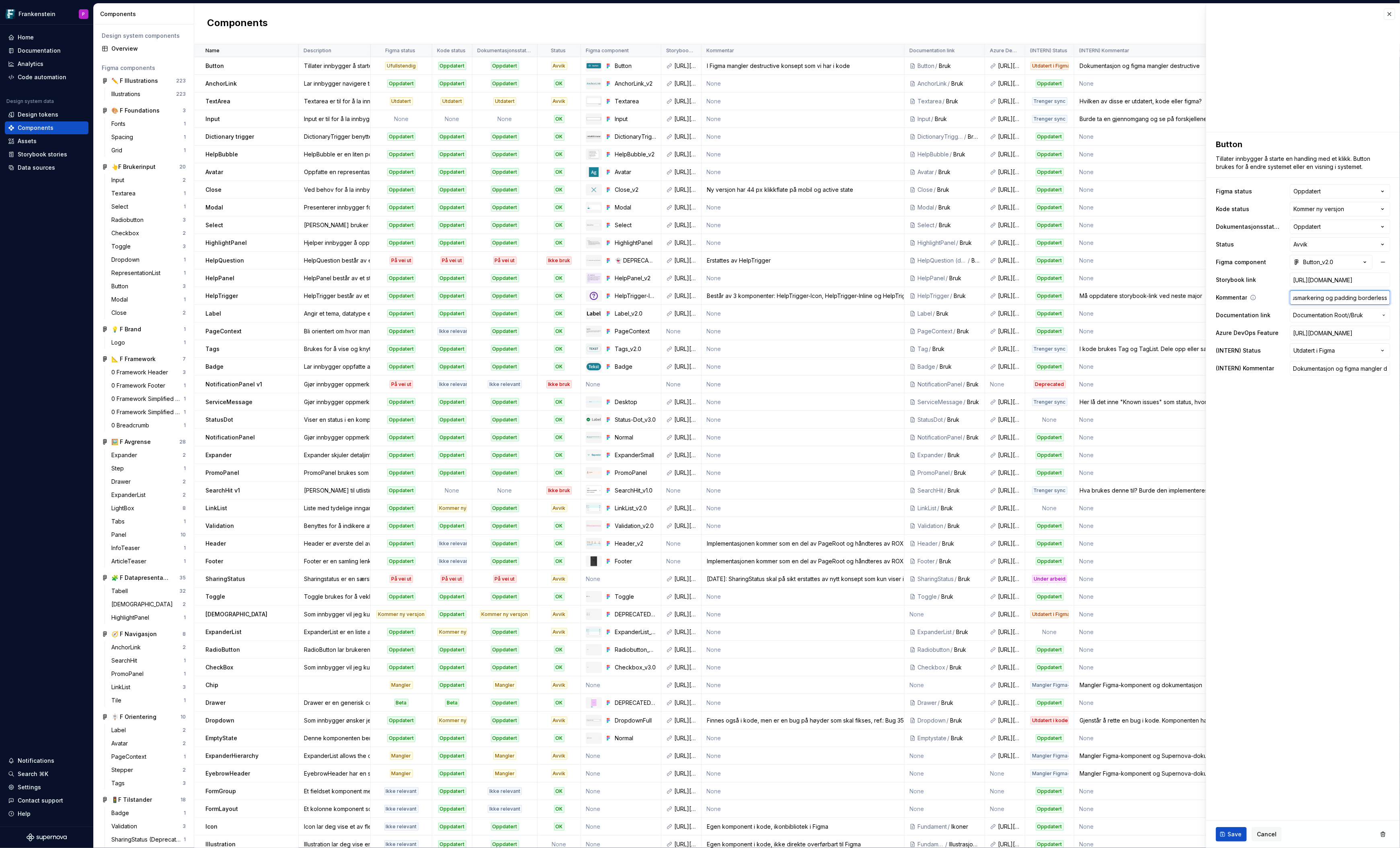
type textarea "*"
type input "Justert fokusmarkering og padding borderless i"
type textarea "*"
type input "Justert fokusmarkering og padding borderless ik"
type textarea "*"
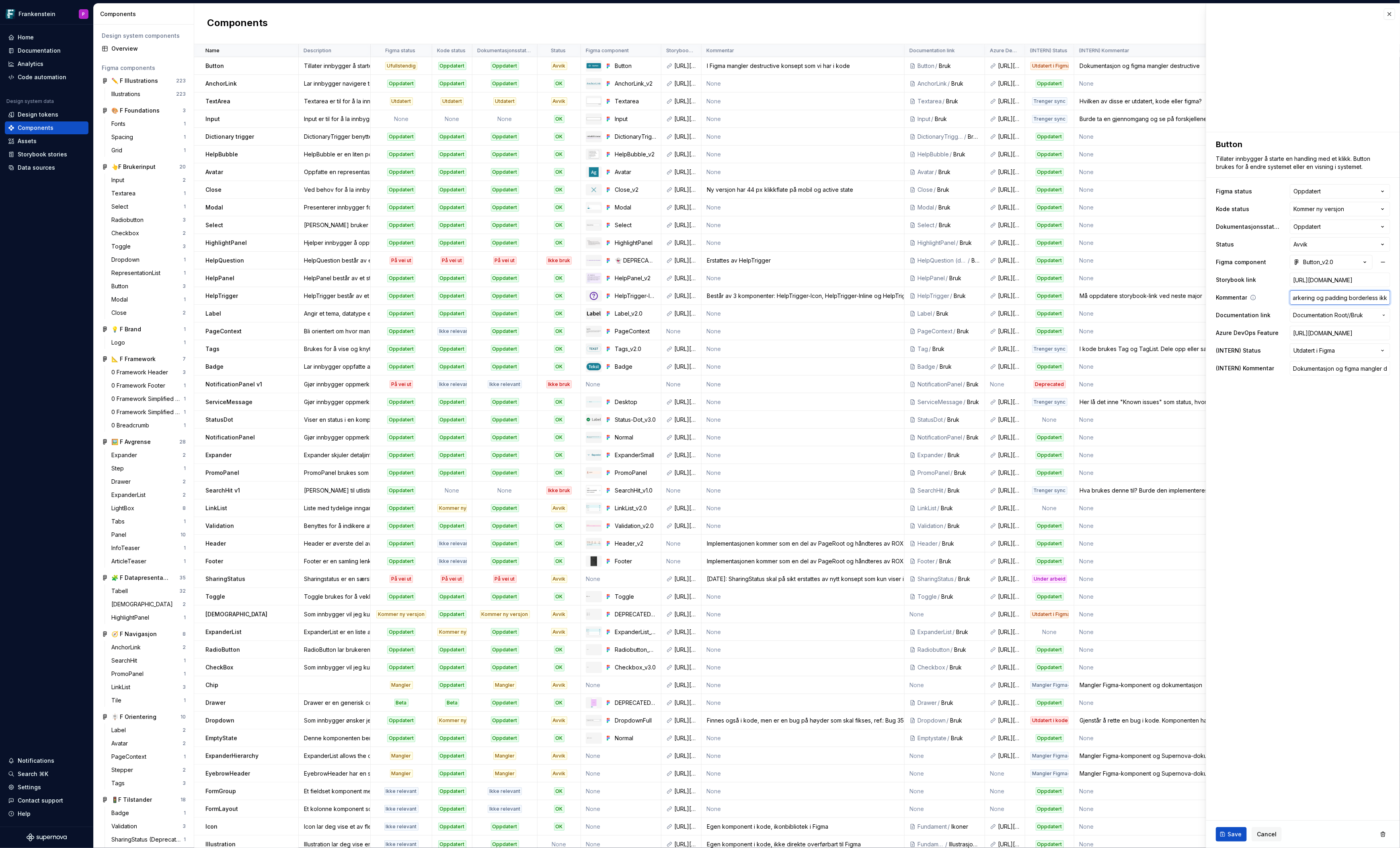
type input "Justert fokusmarkering og padding borderless ikke"
type textarea "*"
type input "Justert fokusmarkering og padding borderless ikke"
type textarea "*"
type input "Justert fokusmarkering og padding borderless ikke o"
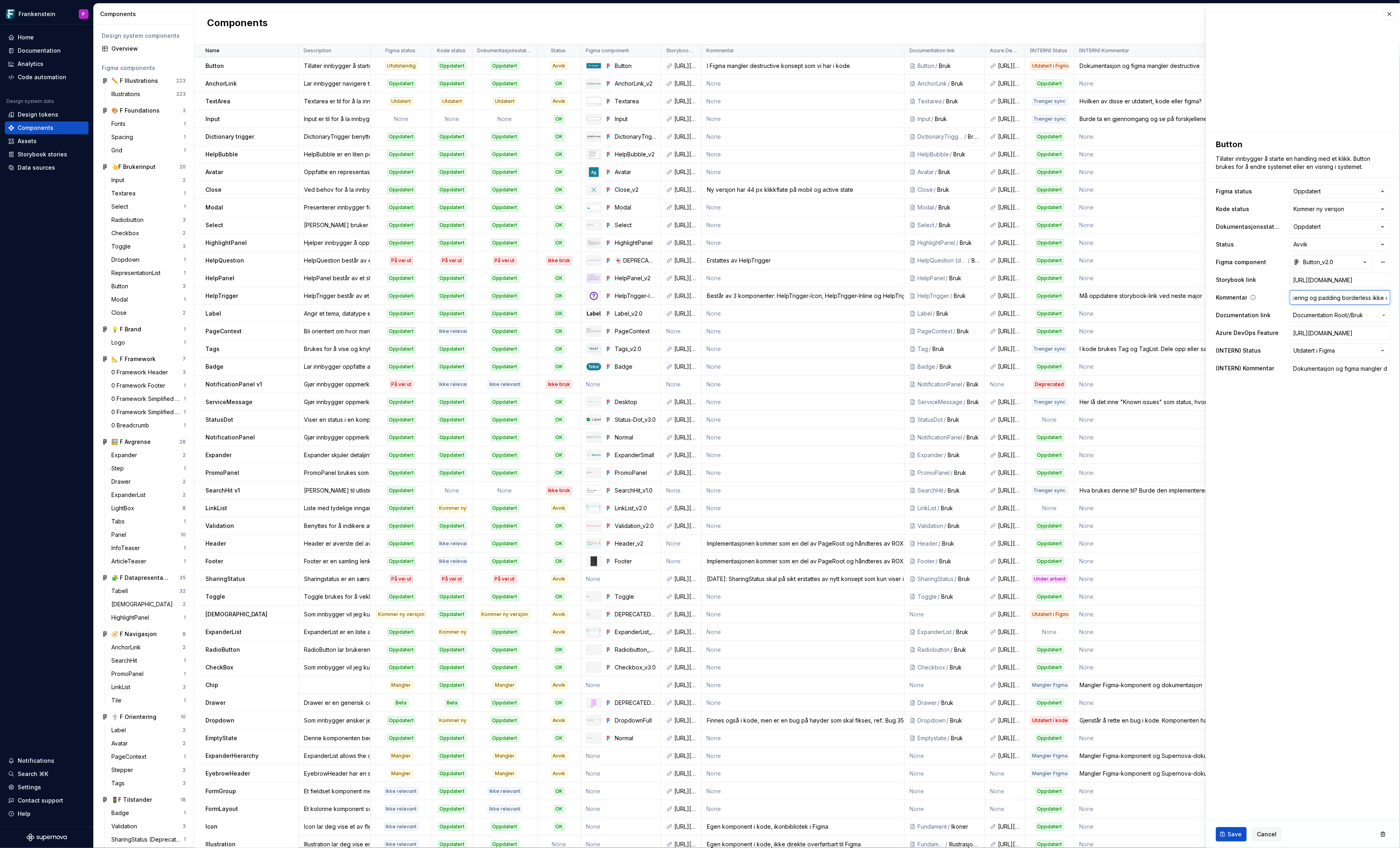
type textarea "*"
type input "Justert fokusmarkering og padding borderless ikke op"
type textarea "*"
type input "Justert fokusmarkering og padding borderless ikke opp"
type textarea "*"
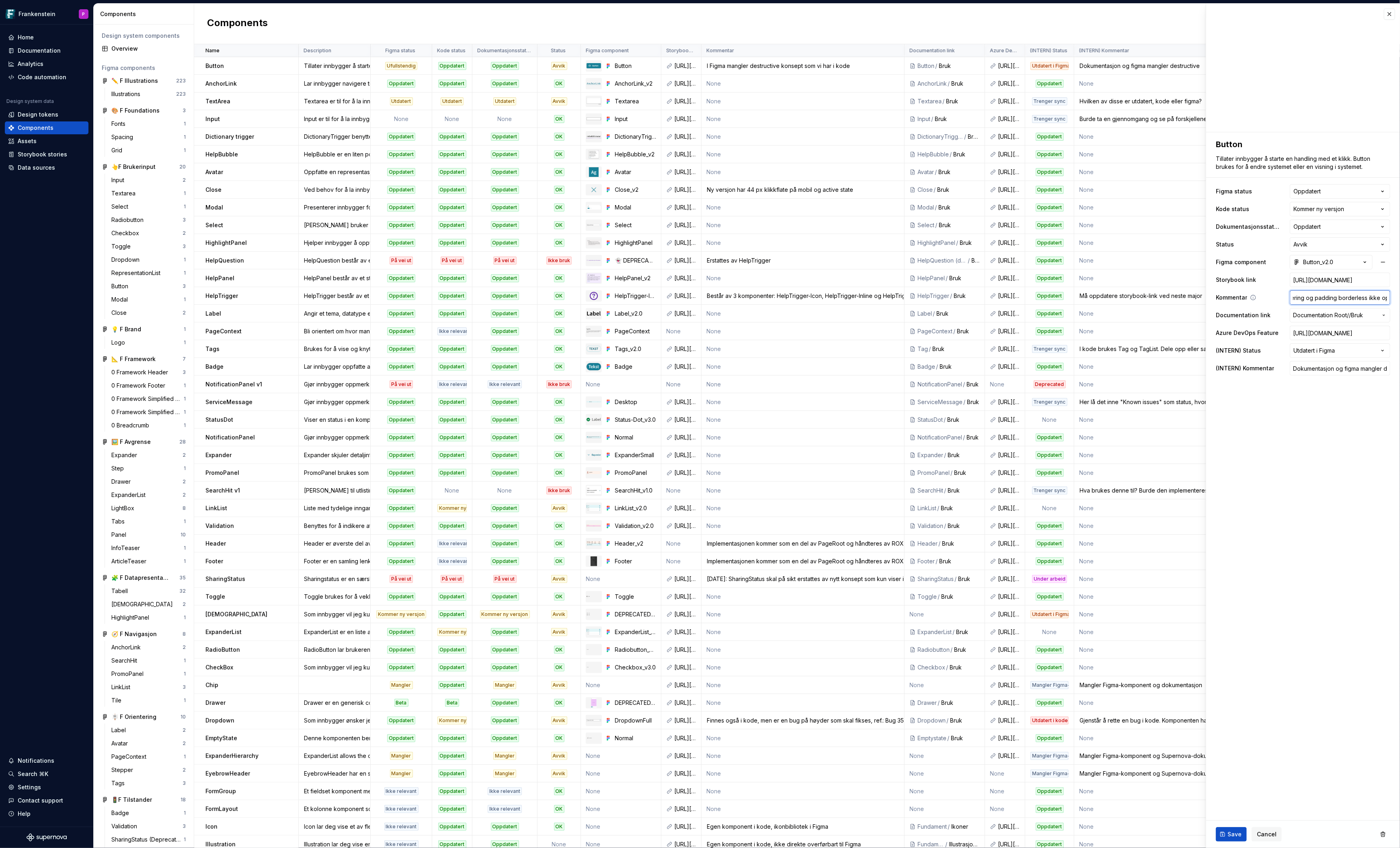
type input "Justert fokusmarkering og padding borderless ikke oppd"
type textarea "*"
type input "Justert fokusmarkering og padding borderless ikke oppda"
type textarea "*"
type input "Justert fokusmarkering og padding borderless ikke oppdat"
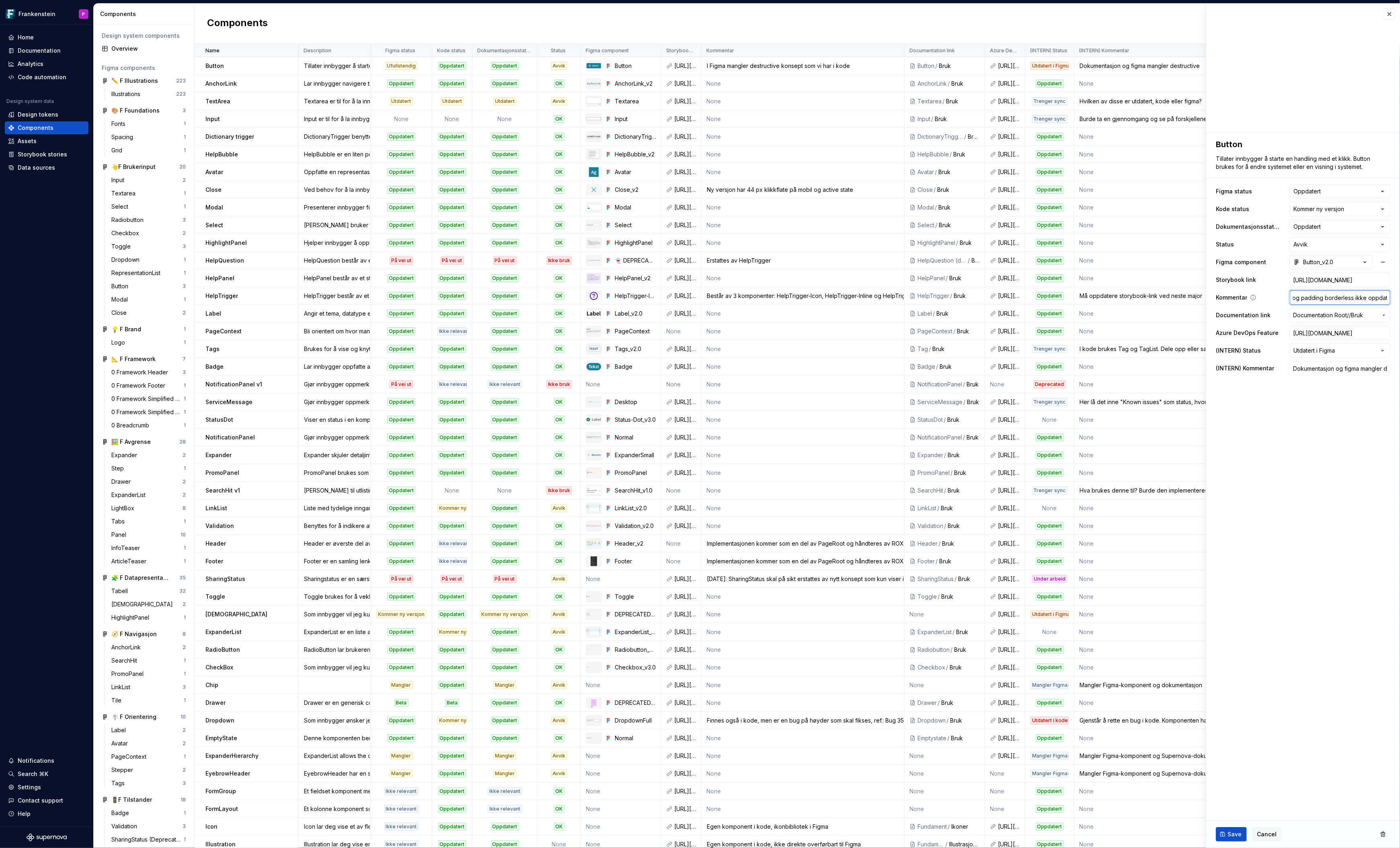
type textarea "*"
type input "Justert fokusmarkering og padding borderless ikke oppdate"
type textarea "*"
type input "Justert fokusmarkering og padding borderless ikke oppdater"
type textarea "*"
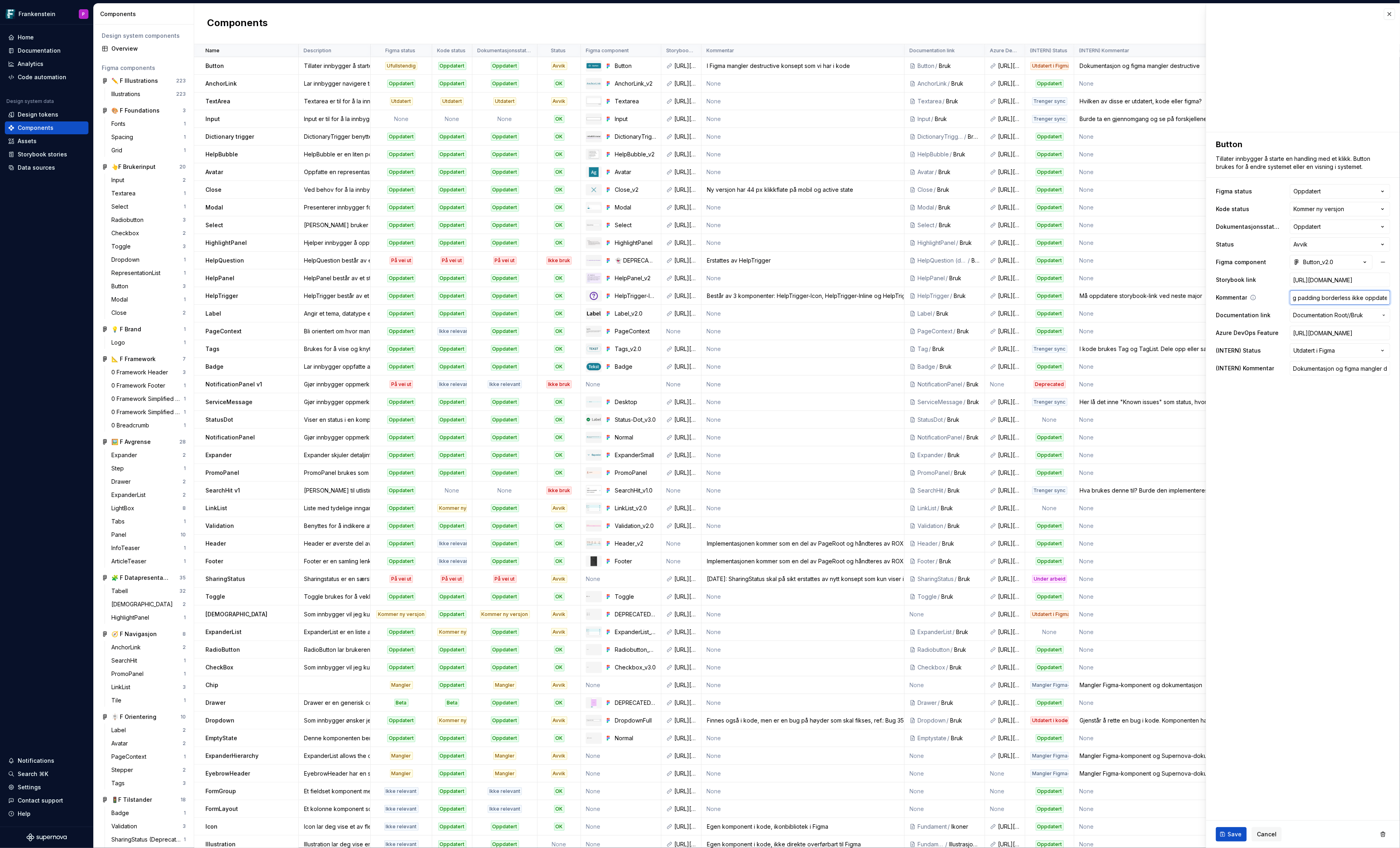
type input "Justert fokusmarkering og padding borderless ikke oppdater"
type textarea "*"
type input "Justert fokusmarkering og padding borderless ikke oppdater"
type textarea "*"
type input "Justert fokusmarkering og padding borderless ikke oppdaterr"
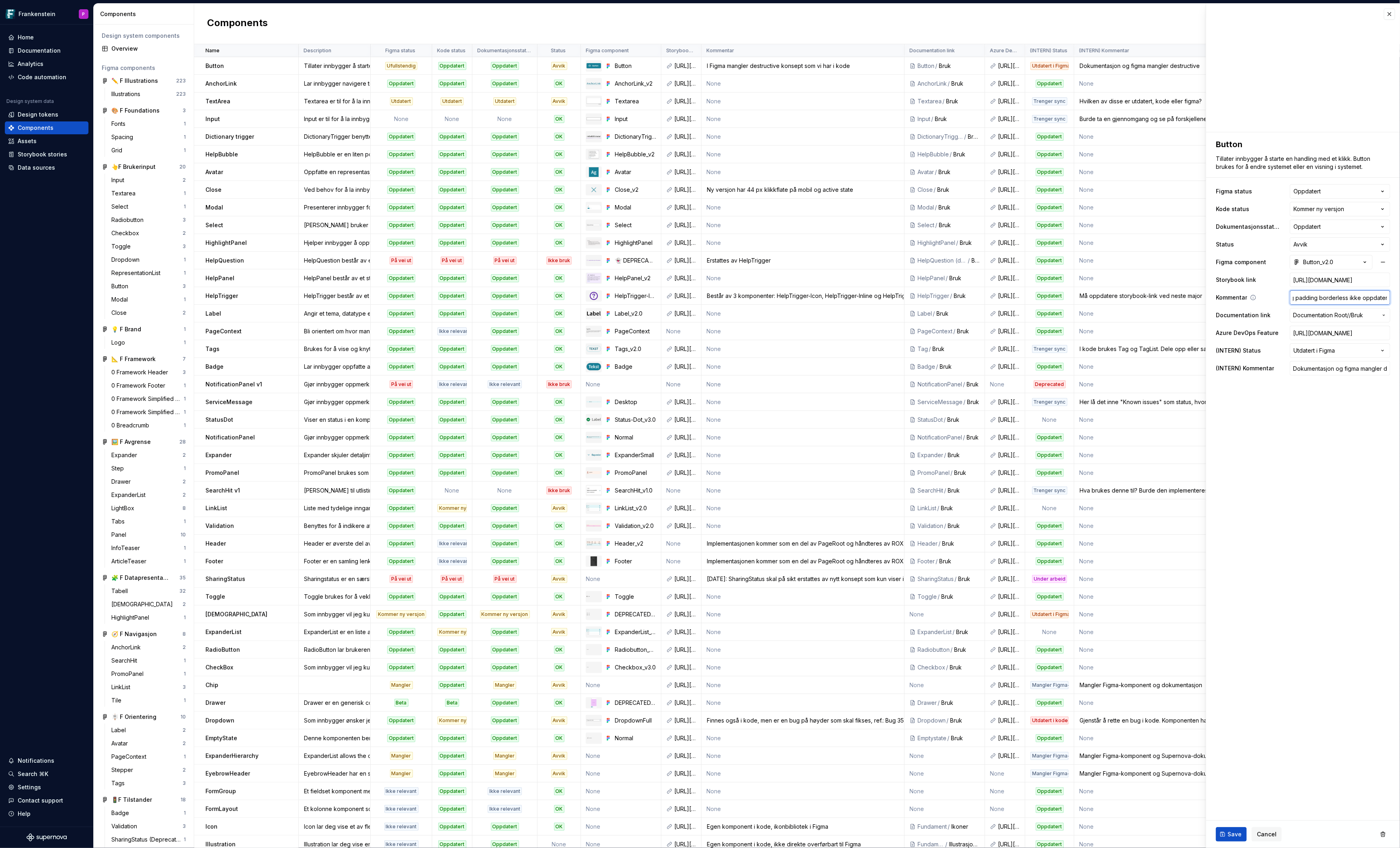
type textarea "*"
type input "Justert fokusmarkering og padding borderless ikke oppdater"
type textarea "*"
type input "Justert fokusmarkering og padding borderless ikke oppdatert"
type textarea "*"
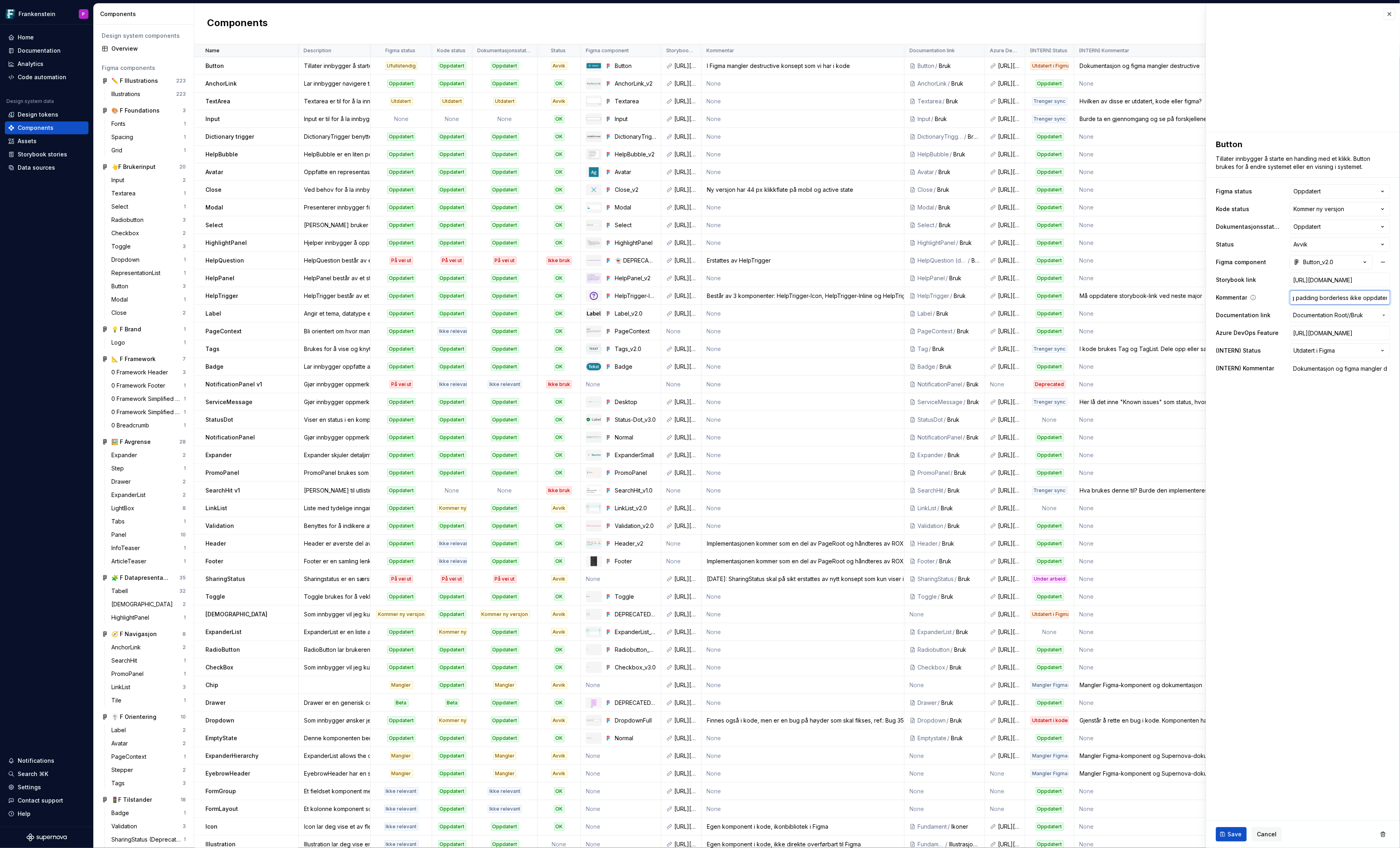
type input "Justert fokusmarkering og padding borderless ikke oppdatert"
type textarea "*"
type input "Justert fokusmarkering og padding borderless ikke oppdatert i"
type textarea "*"
type input "Justert fokusmarkering og padding borderless ikke oppdatert i"
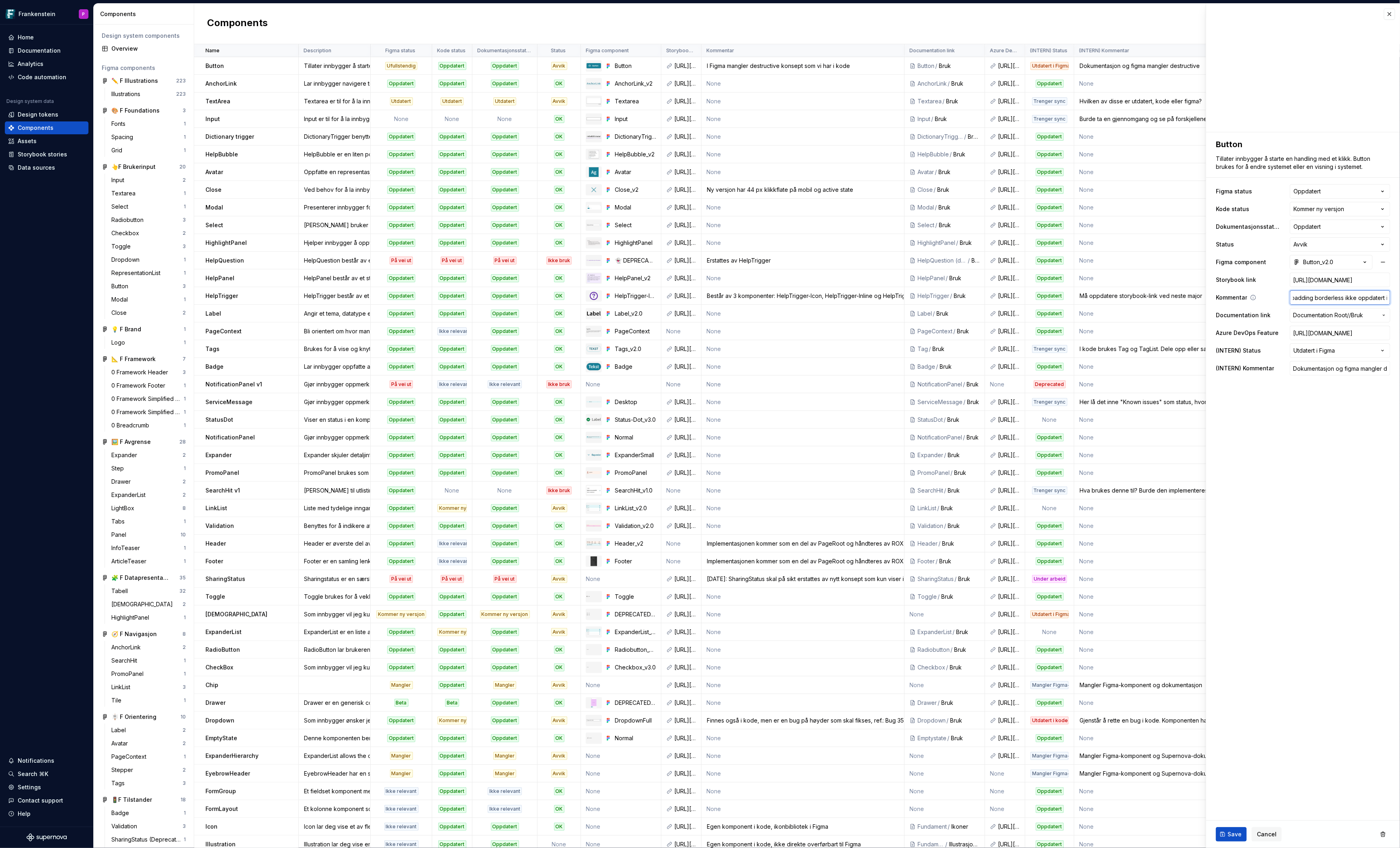
type textarea "*"
type input "Justert fokusmarkering og padding borderless ikke oppdatert i k"
type textarea "*"
type input "Justert fokusmarkering og padding borderless ikke oppdatert i ko"
type textarea "*"
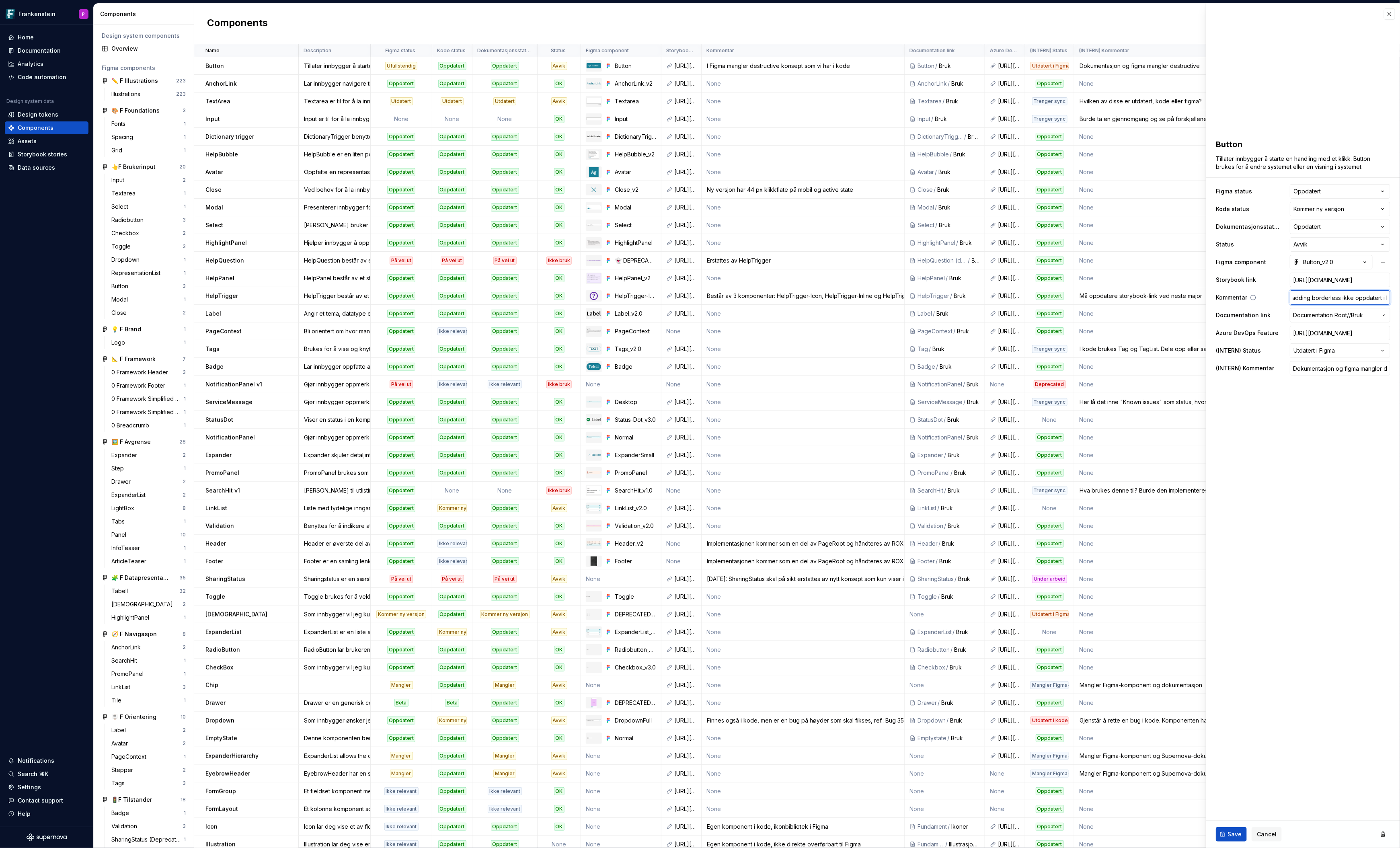
type input "Justert fokusmarkering og padding borderless ikke oppdatert i kod"
type textarea "*"
type input "Justert fokusmarkering og padding borderless ikke oppdatert i kode"
click at [1384, 352] on html "Frankenstein P Home Documentation Analytics Code automation Design system data …" at bounding box center [700, 424] width 1400 height 848
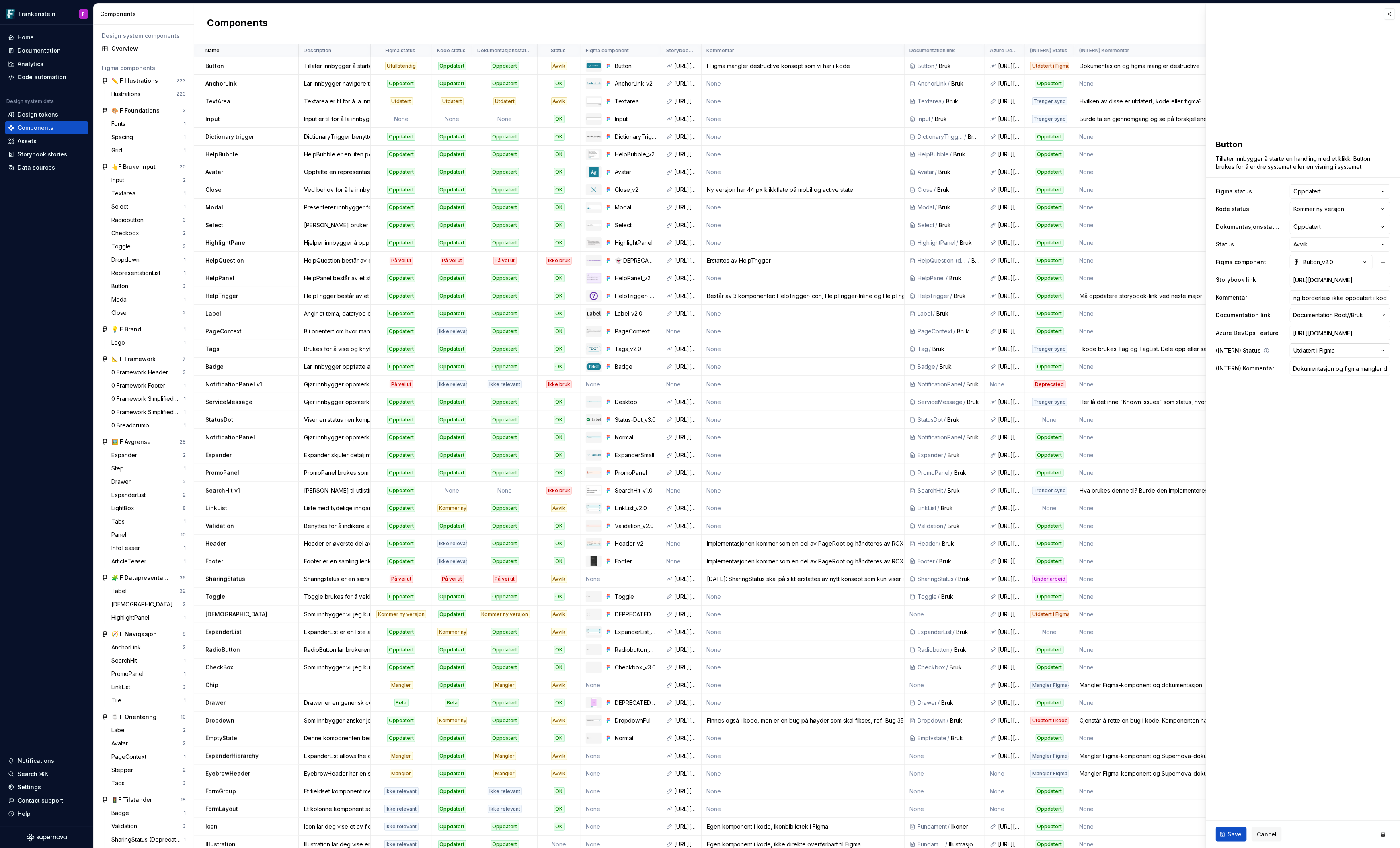
type textarea "*"
select select "**********"
click at [1331, 299] on input "Justert fokusmarkering og padding borderless ikke oppdatert i kode" at bounding box center [1340, 298] width 101 height 15
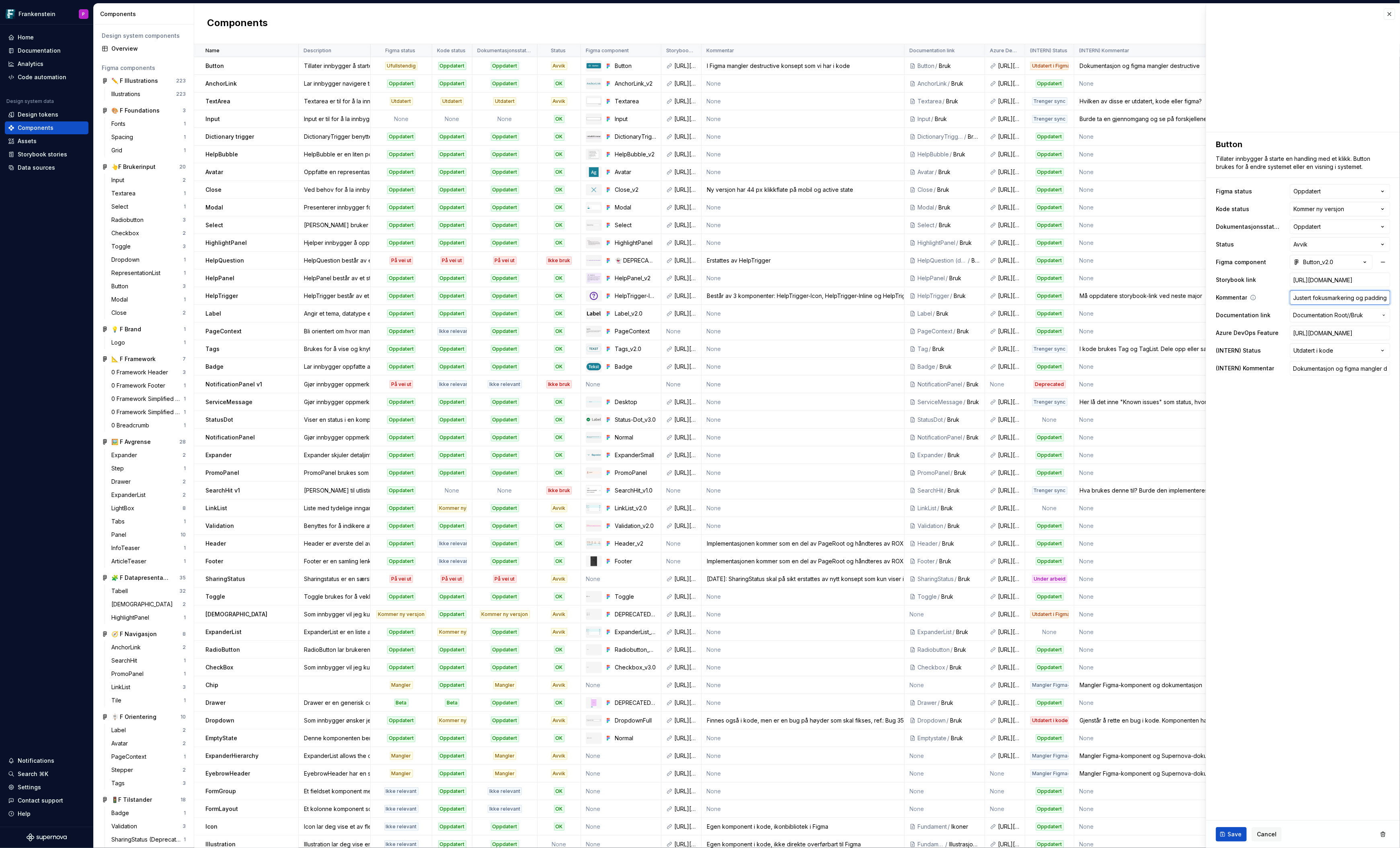
click at [1331, 299] on input "Justert fokusmarkering og padding borderless ikke oppdatert i kode" at bounding box center [1340, 298] width 101 height 15
click at [1312, 367] on input "Dokumentasjon og figma mangler destructive" at bounding box center [1340, 368] width 101 height 15
paste input "Justert fokusmarkering og padding borderless ikke oppdatert i kode"
type textarea "*"
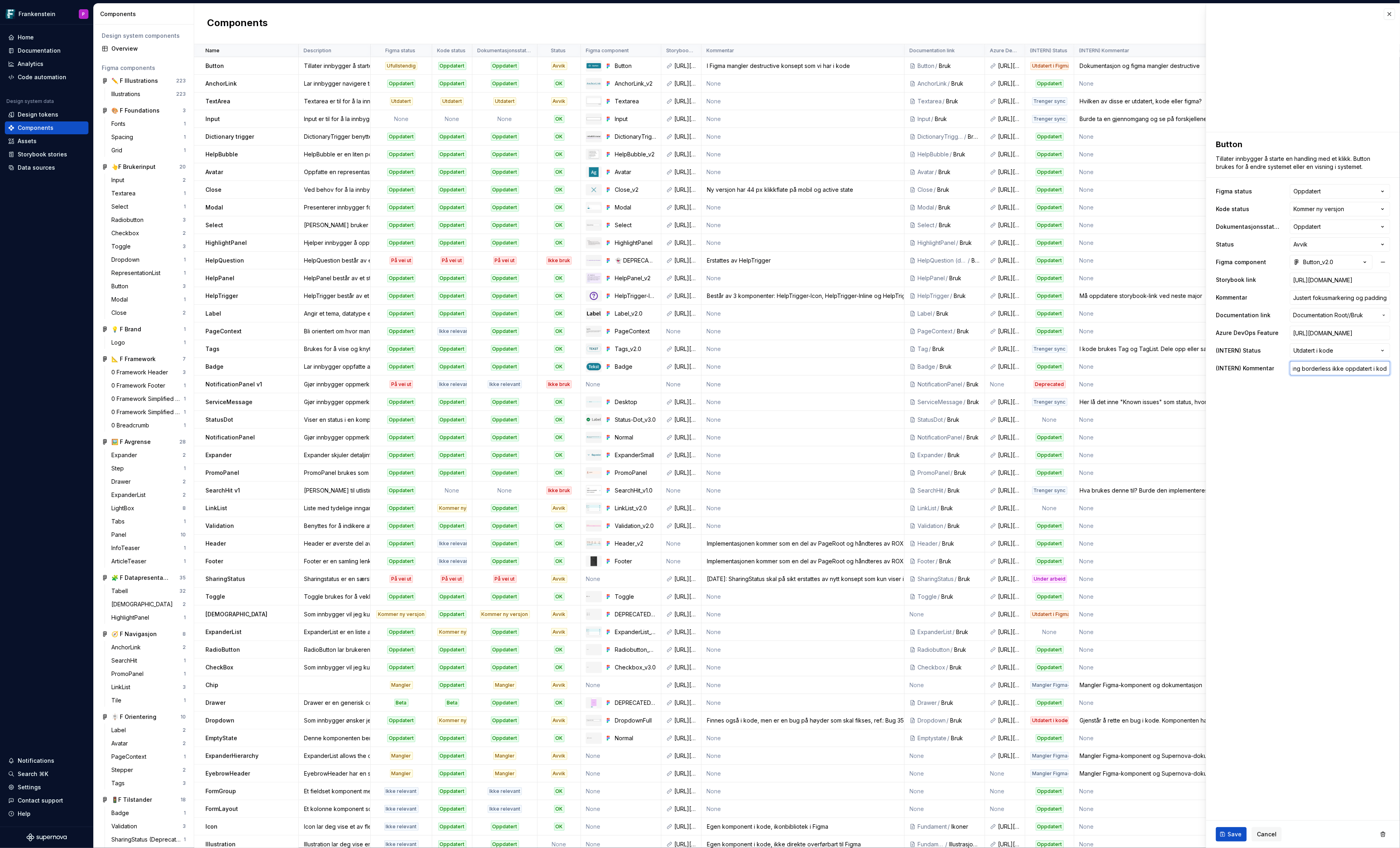
type input "Justert fokusmarkering og padding borderless ikke oppdatert i kode."
type textarea "*"
type input "Justert fokusmarkering og padding borderless ikke oppdatert i kode."
type textarea "*"
type input "Justert fokusmarkering og padding borderless ikke oppdatert i kode. S"
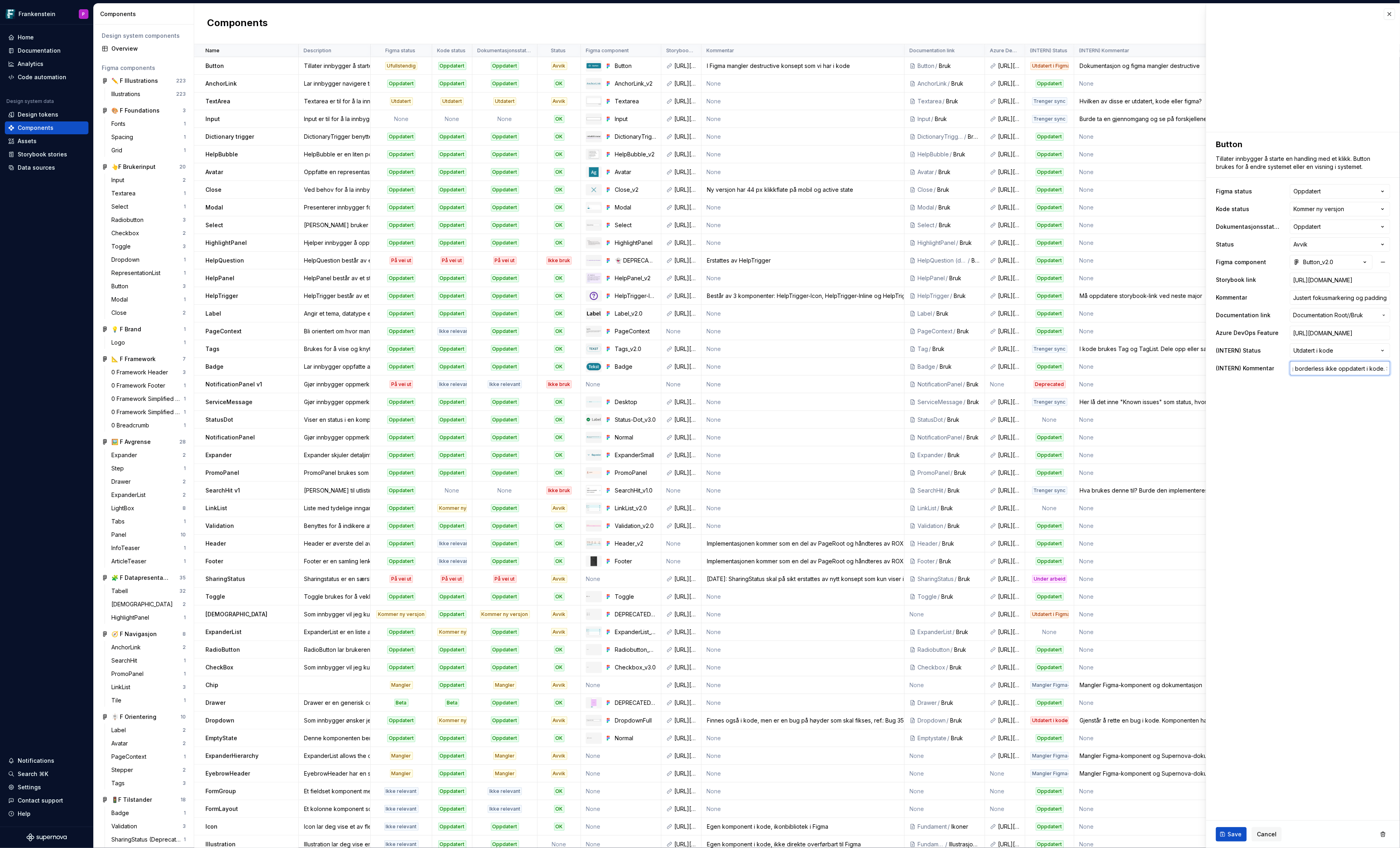
type textarea "*"
type input "Justert fokusmarkering og padding borderless ikke oppdatert i kode. Sj"
type textarea "*"
type input "Justert fokusmarkering og padding borderless ikke oppdatert i kode. Sje"
type textarea "*"
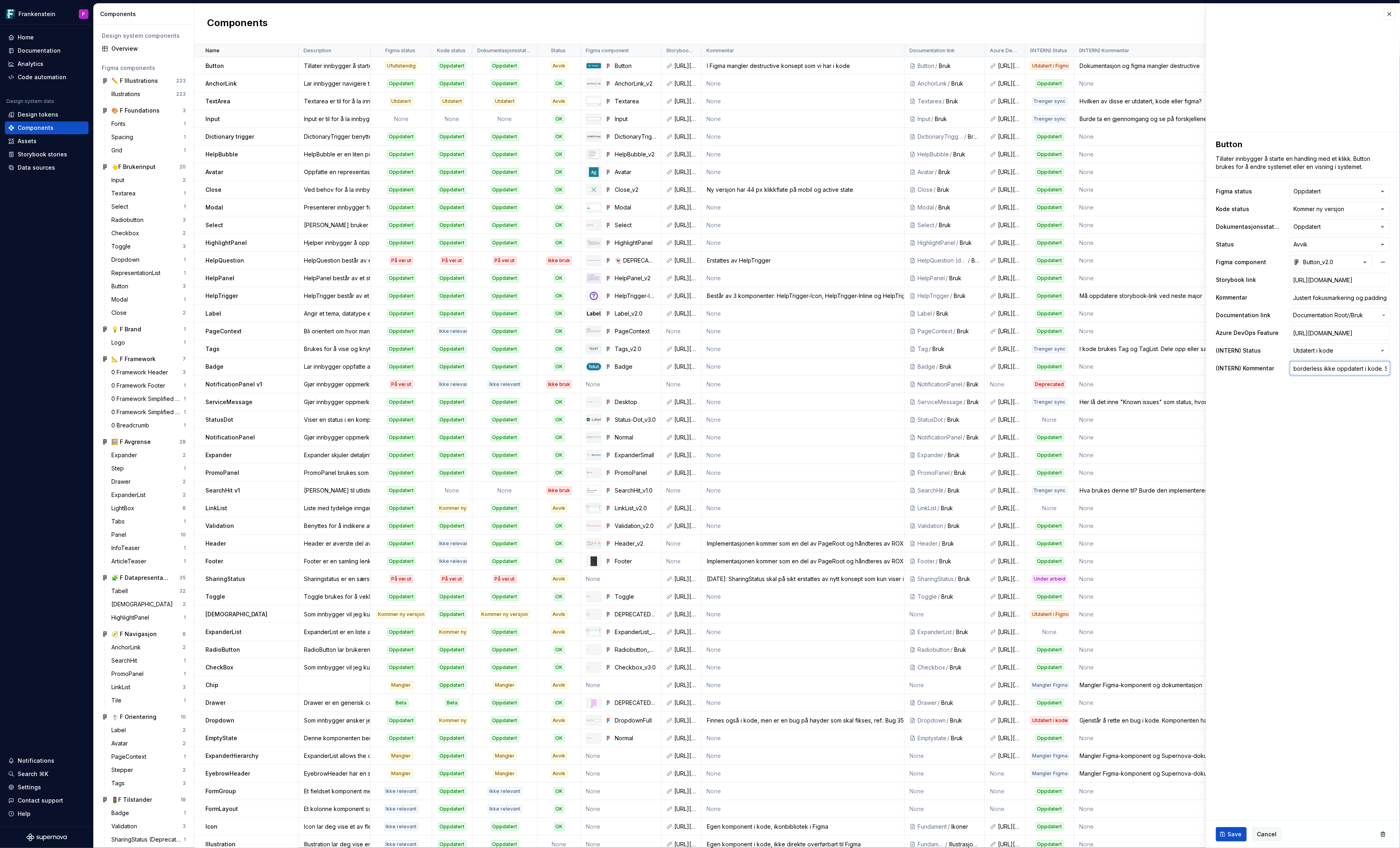
type input "Justert fokusmarkering og padding borderless ikke oppdatert i kode. Sjek"
type textarea "*"
type input "Justert fokusmarkering og padding borderless ikke oppdatert i kode. Sjekk"
type textarea "*"
type input "Justert fokusmarkering og padding borderless ikke oppdatert i kode. Sjekk"
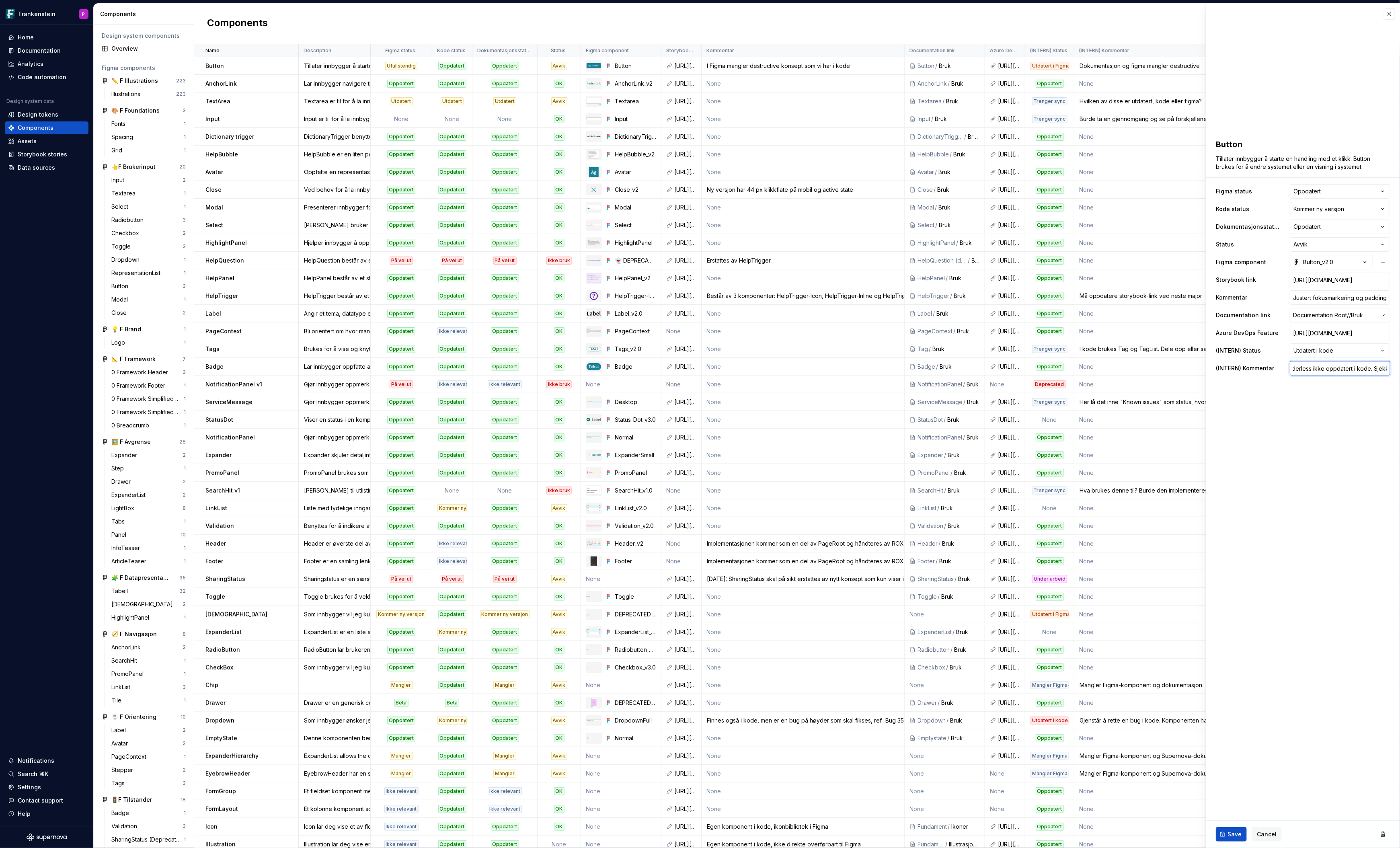
type textarea "*"
type input "Justert fokusmarkering og padding borderless ikke oppdatert i kode. Sjekk o"
type textarea "*"
type input "Justert fokusmarkering og padding borderless ikke oppdatert i kode. Sjekk om"
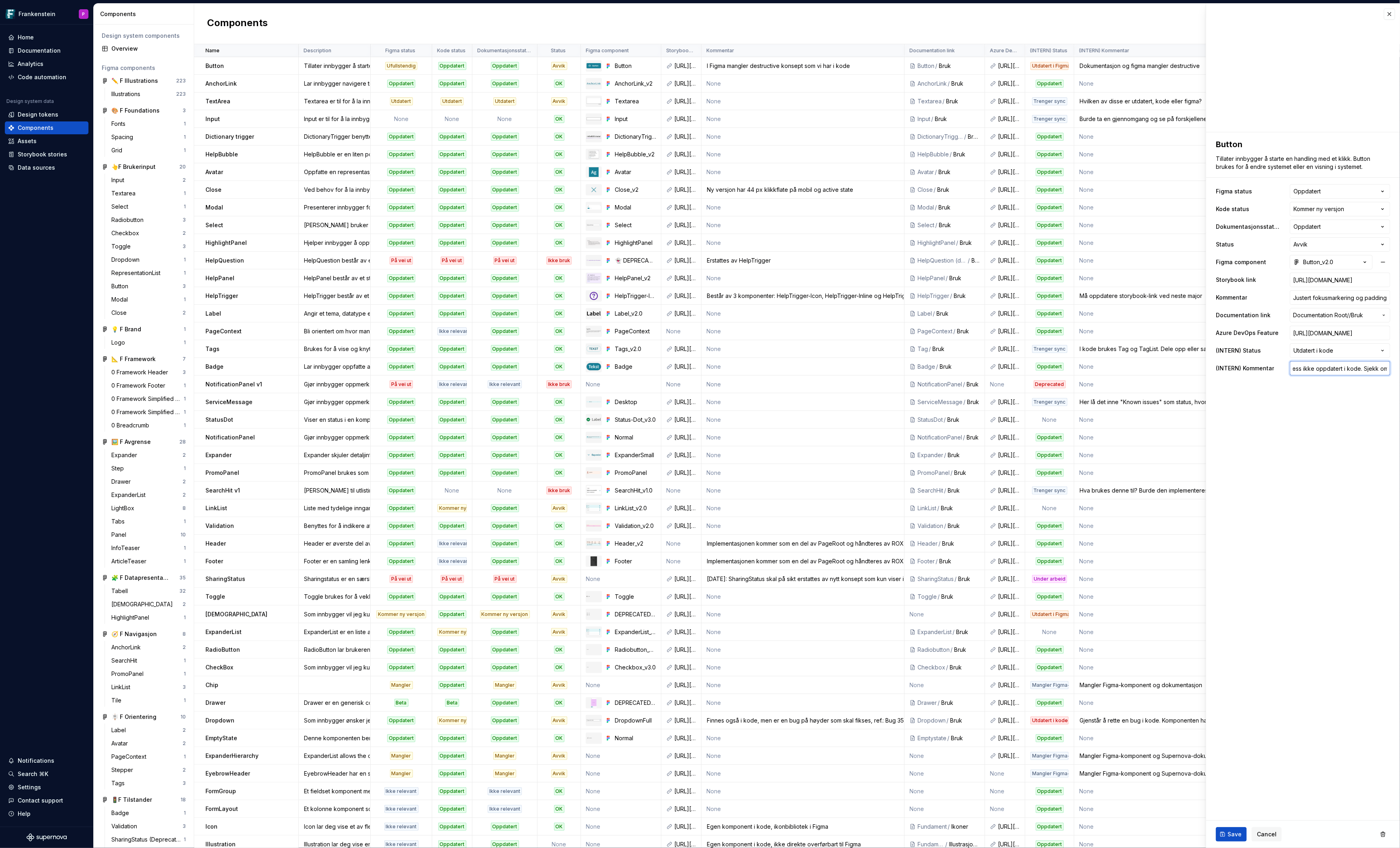
type textarea "*"
type input "Justert fokusmarkering og padding borderless ikke oppdatert i kode. Sjekk om d"
type textarea "*"
type input "Justert fokusmarkering og padding borderless ikke oppdatert i kode. Sjekk om de"
type textarea "*"
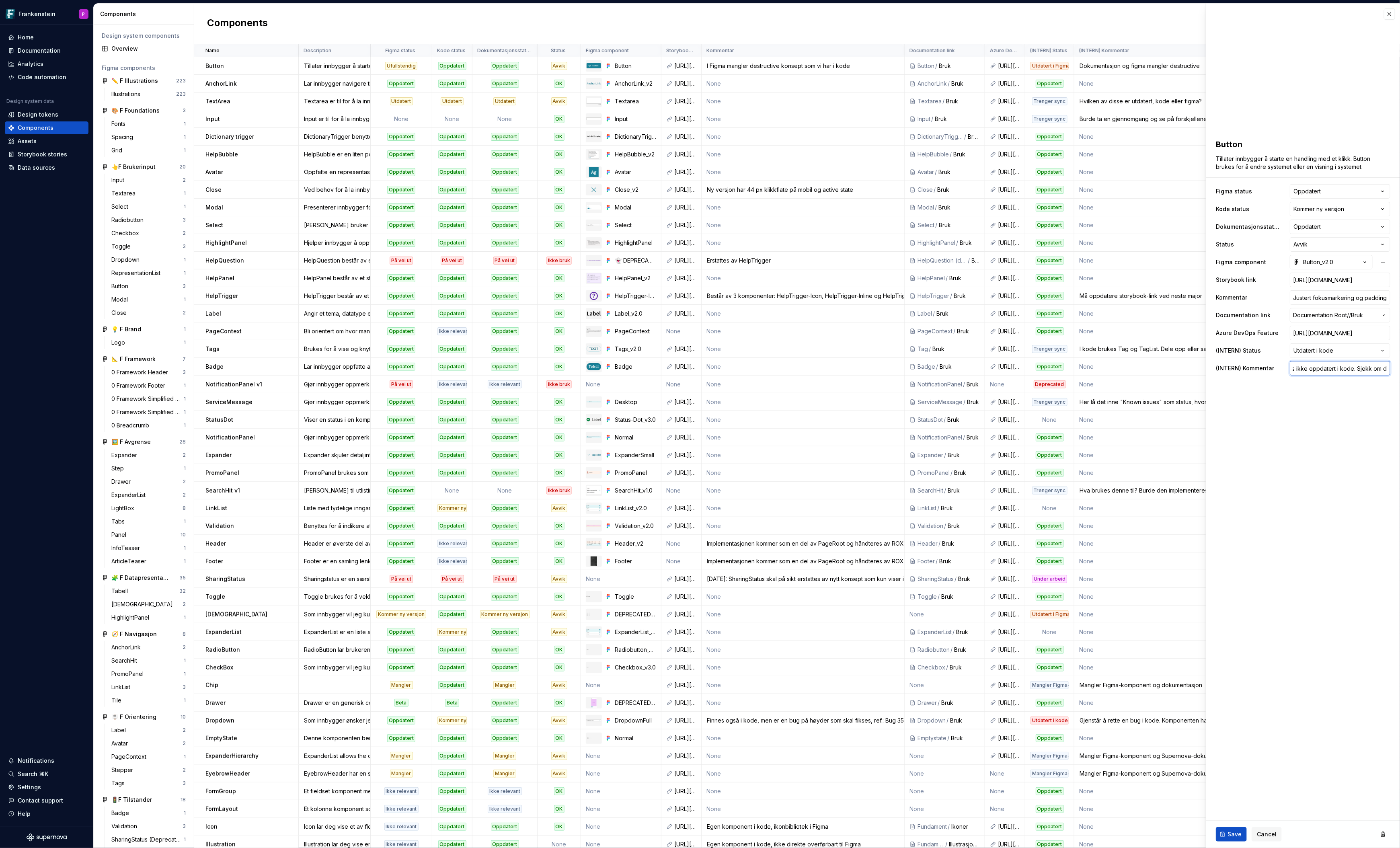
type input "Justert fokusmarkering og padding borderless ikke oppdatert i kode. Sjekk om des"
type textarea "*"
type input "Justert fokusmarkering og padding borderless ikke oppdatert i kode. Sjekk om de…"
type textarea "*"
type input "Justert fokusmarkering og padding borderless ikke oppdatert i kode. Sjekk om de…"
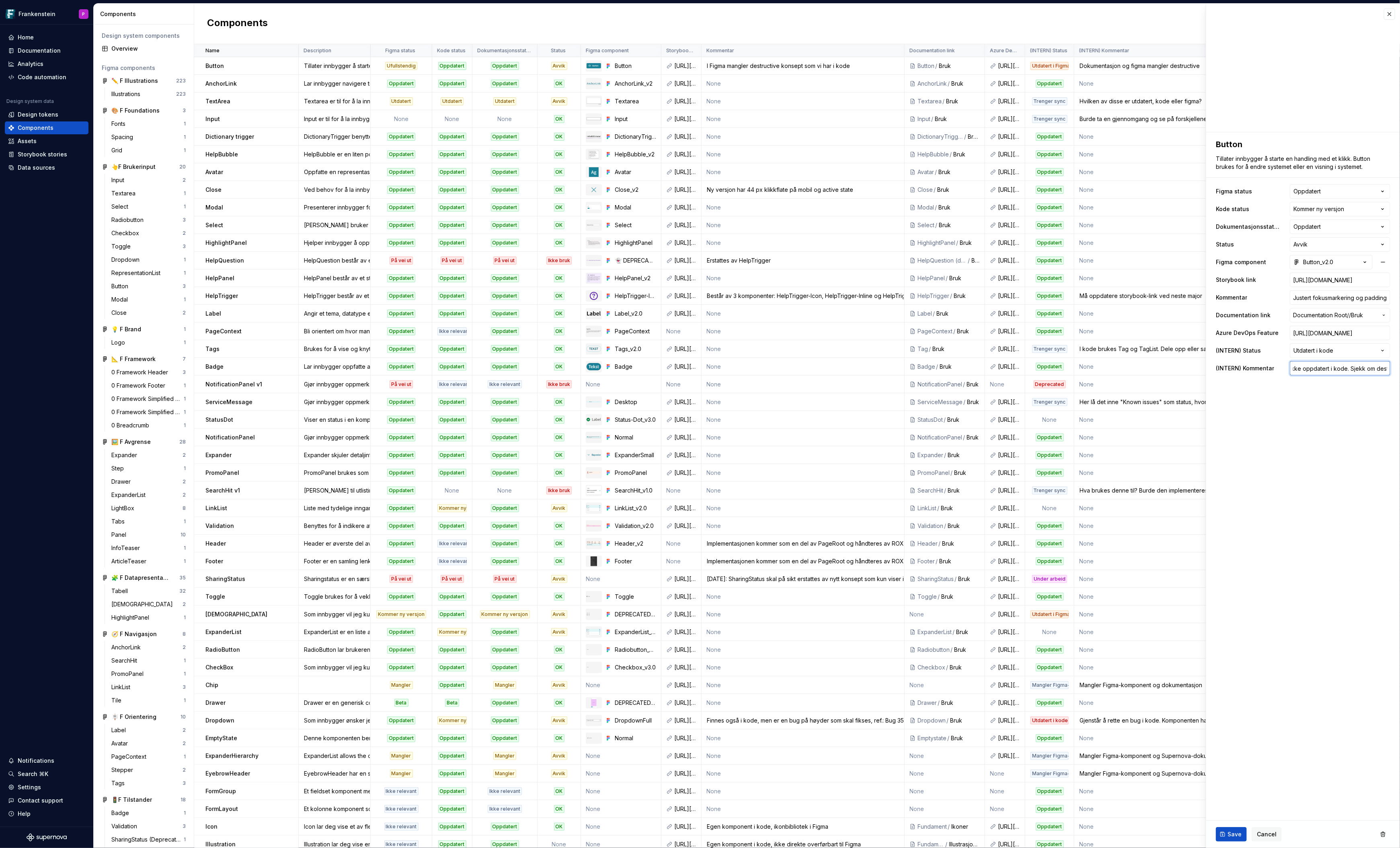
type textarea "*"
type input "Justert fokusmarkering og padding borderless ikke oppdatert i kode. Sjekk om de…"
type textarea "*"
type input "Justert fokusmarkering og padding borderless ikke oppdatert i kode. Sjekk om de…"
type textarea "*"
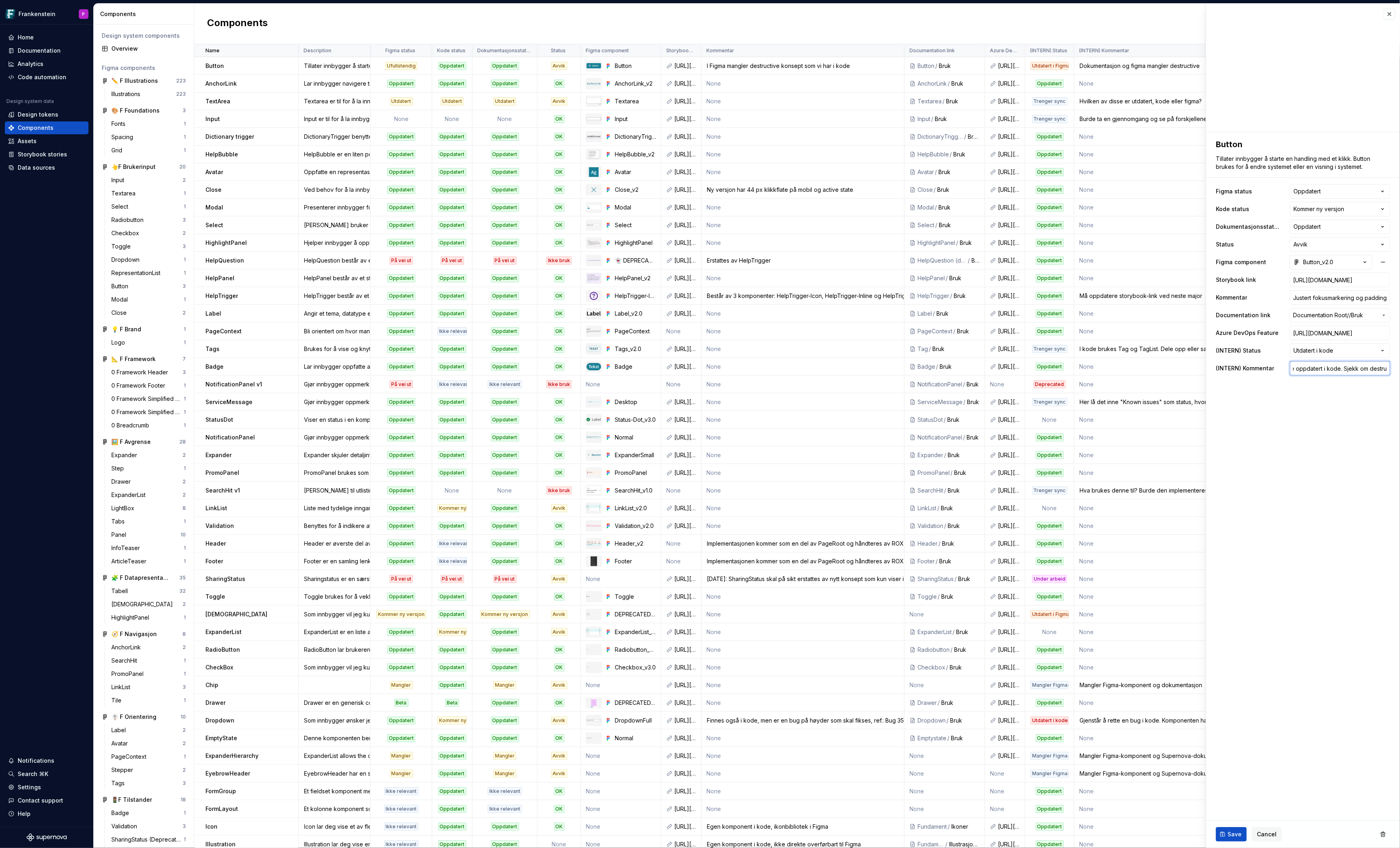
type input "Justert fokusmarkering og padding borderless ikke oppdatert i kode. Sjekk om de…"
type textarea "*"
type input "Justert fokusmarkering og padding borderless ikke oppdatert i kode. Sjekk om de…"
type textarea "*"
type input "Justert fokusmarkering og padding borderless ikke oppdatert i kode. Sjekk om de…"
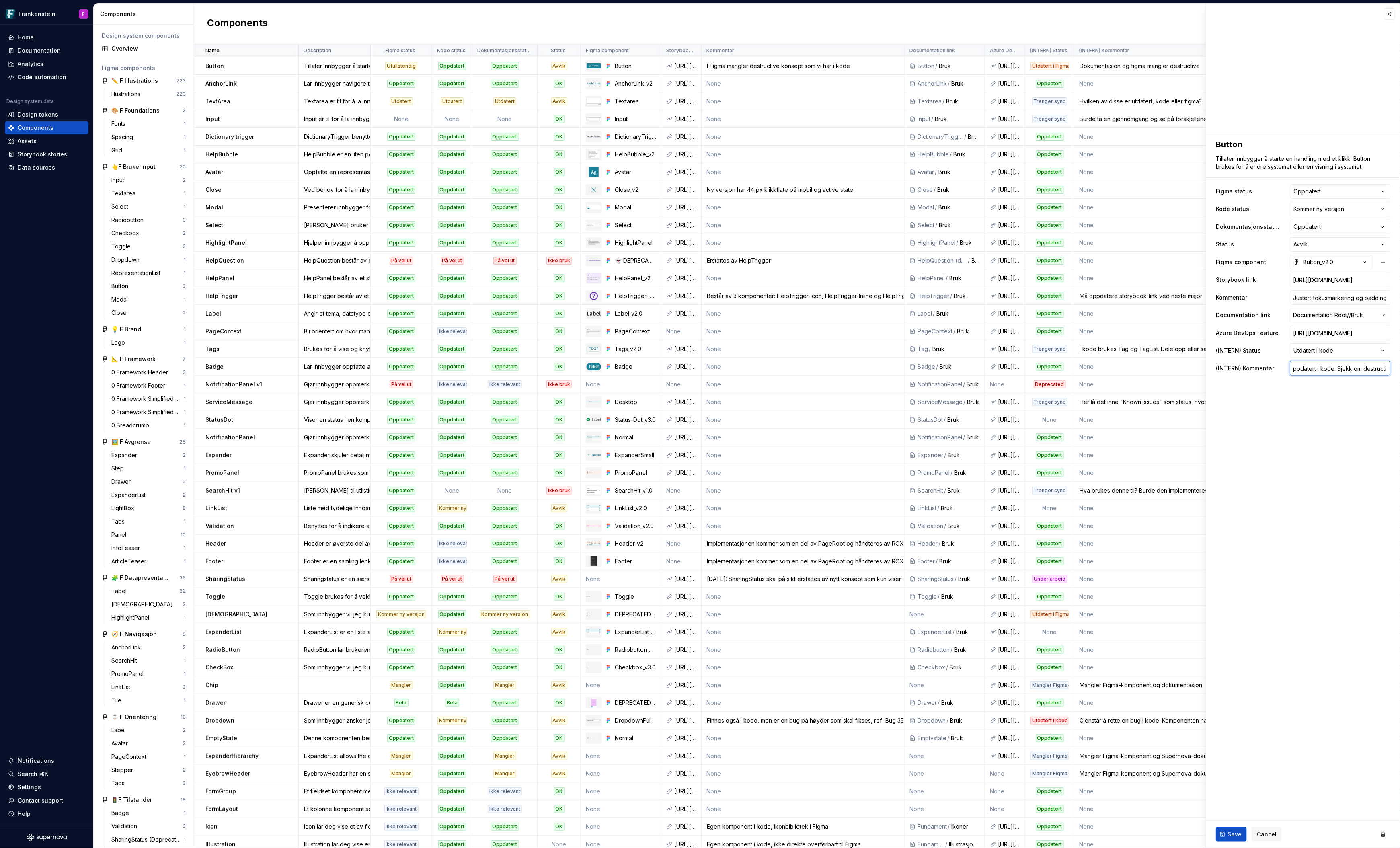
type textarea "*"
type input "Justert fokusmarkering og padding borderless ikke oppdatert i kode. Sjekk om de…"
type textarea "*"
type input "Justert fokusmarkering og padding borderless ikke oppdatert i kode. Sjekk om de…"
type textarea "*"
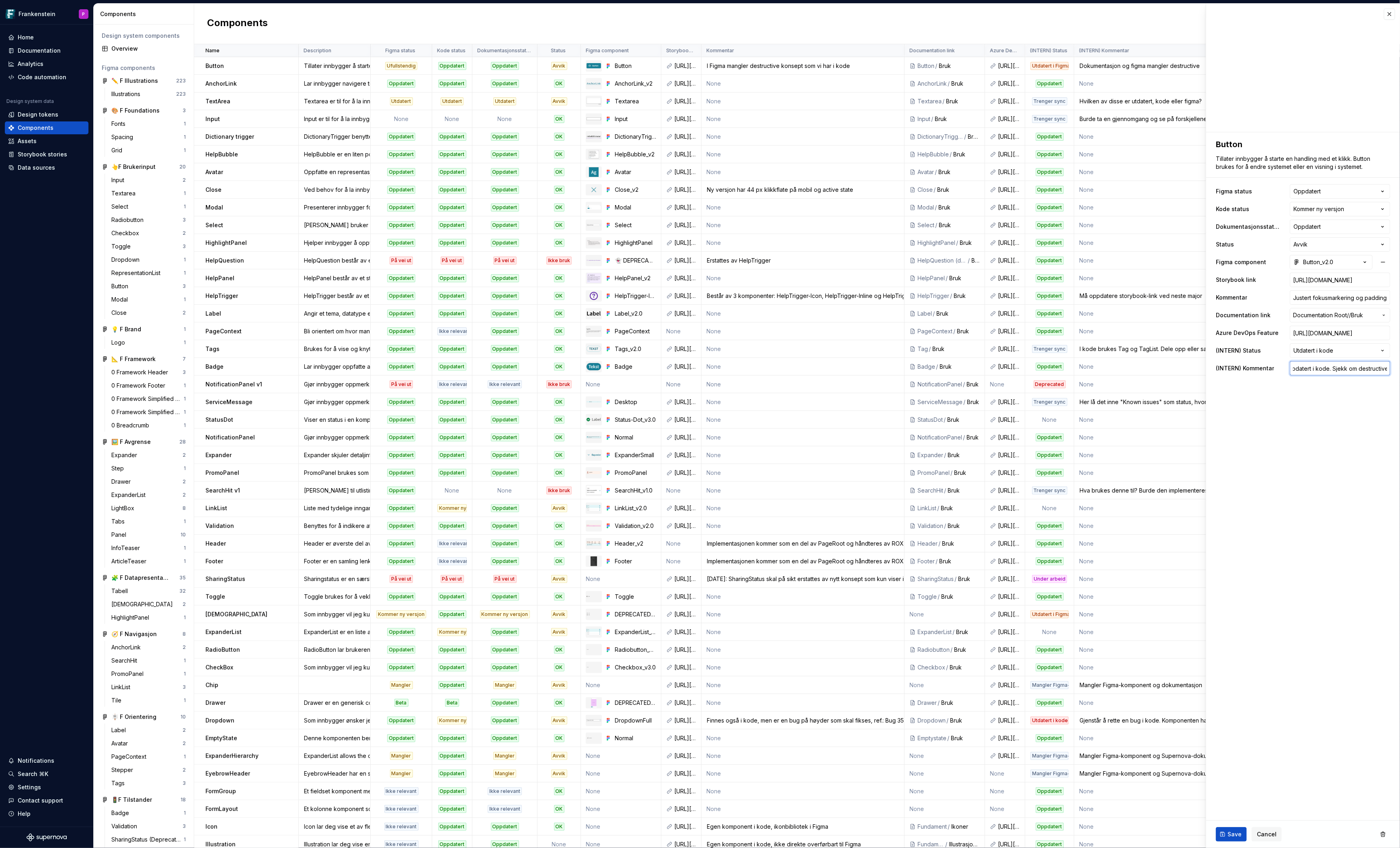
type input "Justert fokusmarkering og padding borderless ikke oppdatert i kode. Sjekk om de…"
type textarea "*"
type input "Justert fokusmarkering og padding borderless ikke oppdatert i kode. Sjekk om de…"
type textarea "*"
type input "Justert fokusmarkering og padding borderless ikke oppdatert i kode. Sjekk om de…"
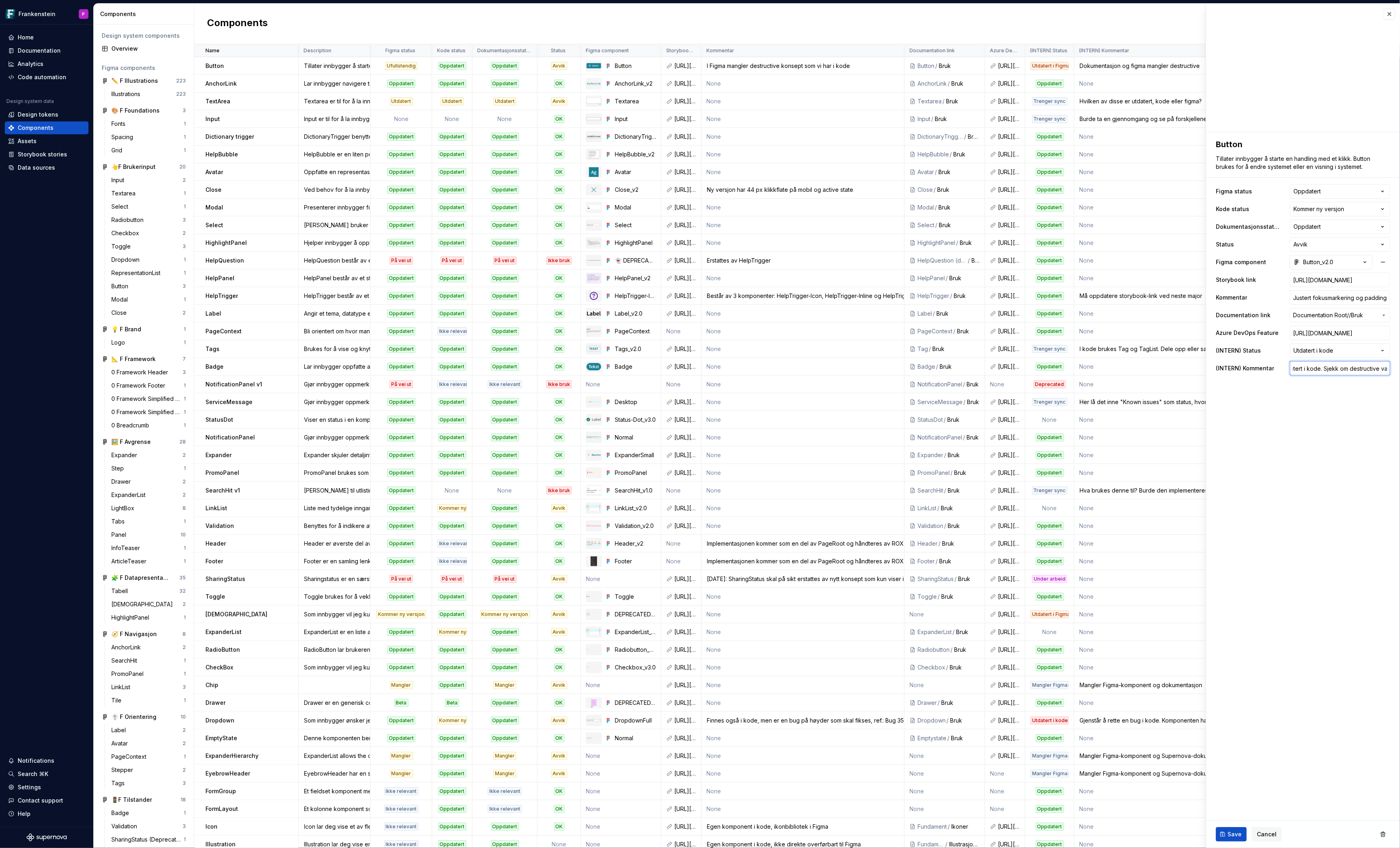
type textarea "*"
type input "Justert fokusmarkering og padding borderless ikke oppdatert i kode. Sjekk om de…"
type textarea "*"
type input "Justert fokusmarkering og padding borderless ikke oppdatert i kode. Sjekk om de…"
type textarea "*"
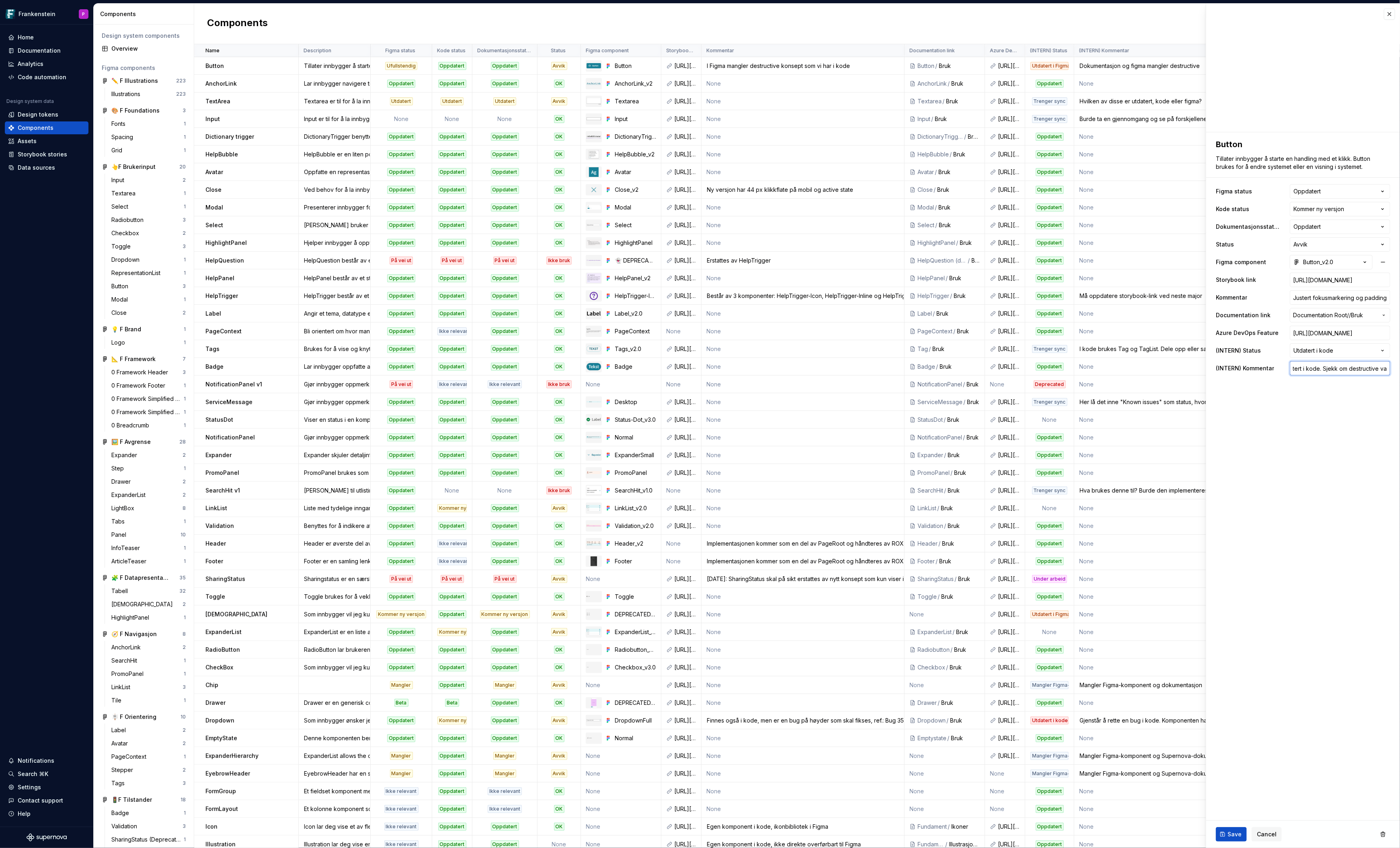
type input "Justert fokusmarkering og padding borderless ikke oppdatert i kode. Sjekk om de…"
click at [1226, 831] on button "Save" at bounding box center [1231, 835] width 31 height 15
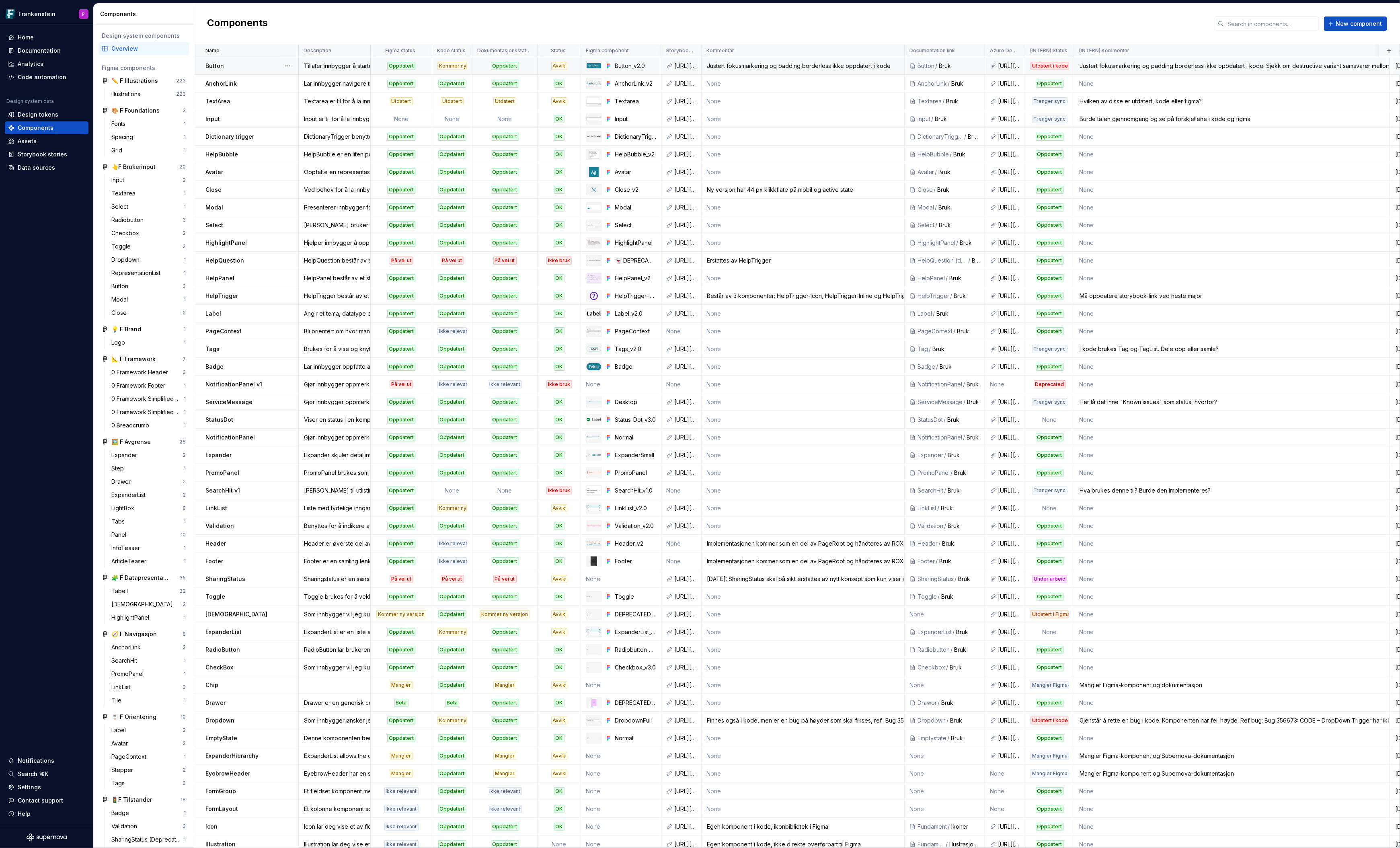
click at [1109, 66] on div "Justert fokusmarkering og padding borderless ikke oppdatert i kode. Sjekk om de…" at bounding box center [1232, 66] width 315 height 8
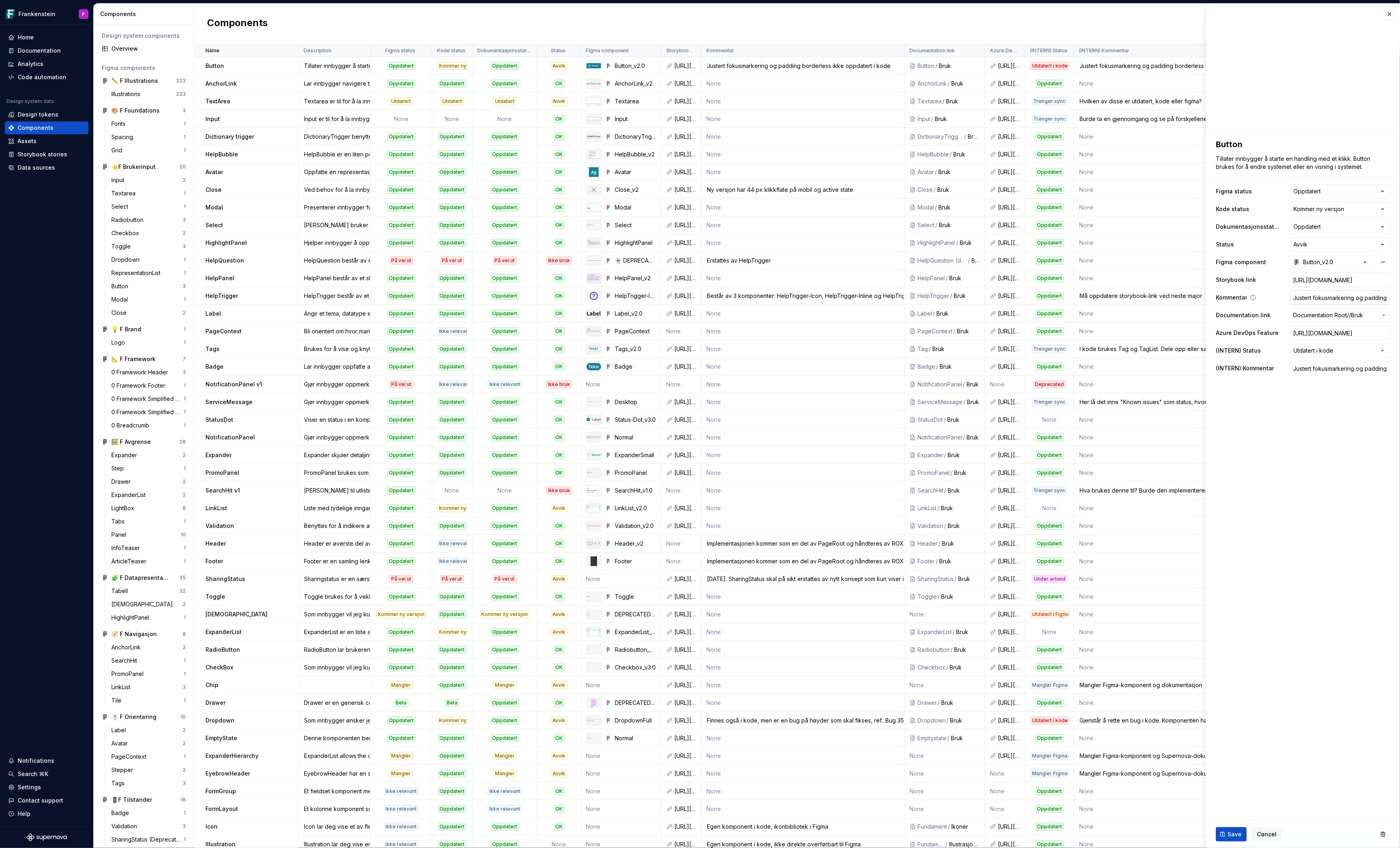
click at [1331, 297] on input "Justert fokusmarkering og padding borderless ikke oppdatert i kode" at bounding box center [1340, 298] width 101 height 15
click at [1340, 299] on input "Justert fokusmarkering og padding borderless ikke oppdatert i kode" at bounding box center [1340, 298] width 101 height 15
drag, startPoint x: 1358, startPoint y: 299, endPoint x: 1398, endPoint y: 299, distance: 40.0
click at [1398, 299] on div "**********" at bounding box center [1303, 257] width 194 height 250
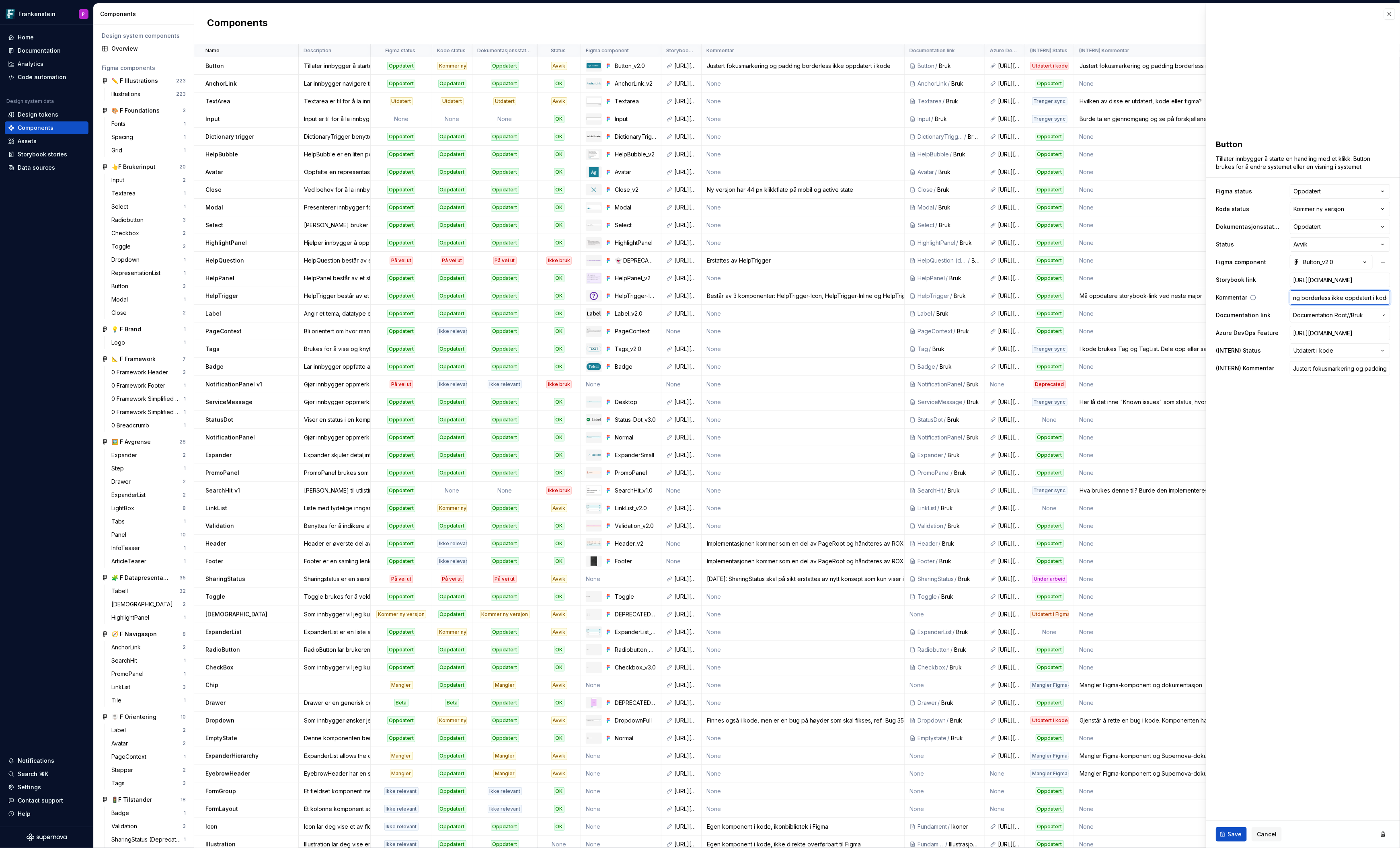
click at [1370, 299] on input "Justert fokusmarkering og padding borderless ikke oppdatert i kode" at bounding box center [1340, 298] width 101 height 15
click at [1330, 297] on input "Justert fokusmarkering og padding borderless ikke oppdatert i kode" at bounding box center [1340, 298] width 101 height 15
drag, startPoint x: 1375, startPoint y: 297, endPoint x: 1395, endPoint y: 297, distance: 20.0
click at [1395, 297] on div "**********" at bounding box center [1303, 257] width 194 height 250
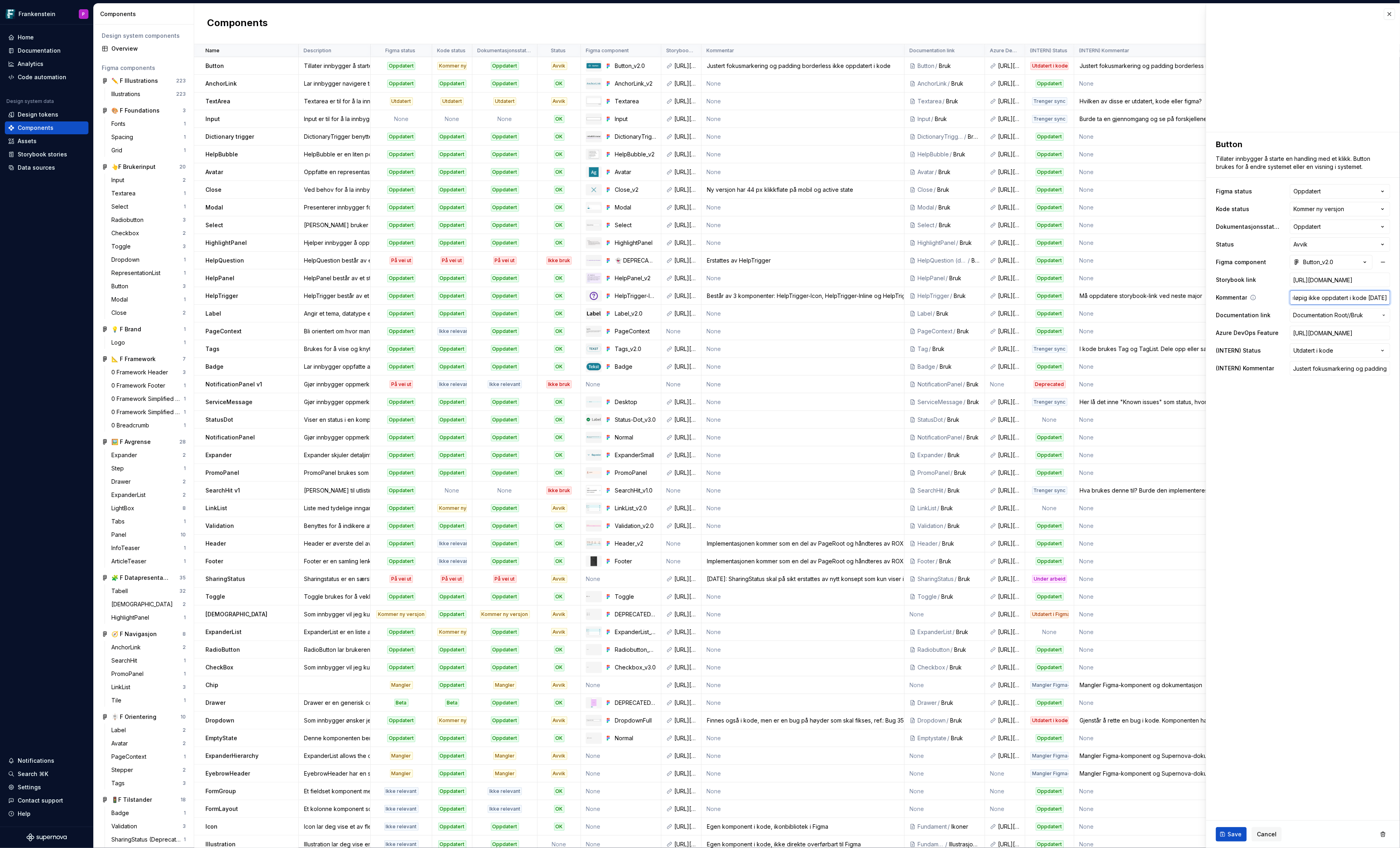
scroll to position [0, 144]
click at [1346, 367] on input "Justert fokusmarkering og padding borderless ikke oppdatert i kode. Sjekk om de…" at bounding box center [1340, 368] width 101 height 15
click at [1358, 370] on input "Justert fokusmarkering og padding borderless ikke oppdatert i kode. Sjekk om de…" at bounding box center [1340, 368] width 101 height 15
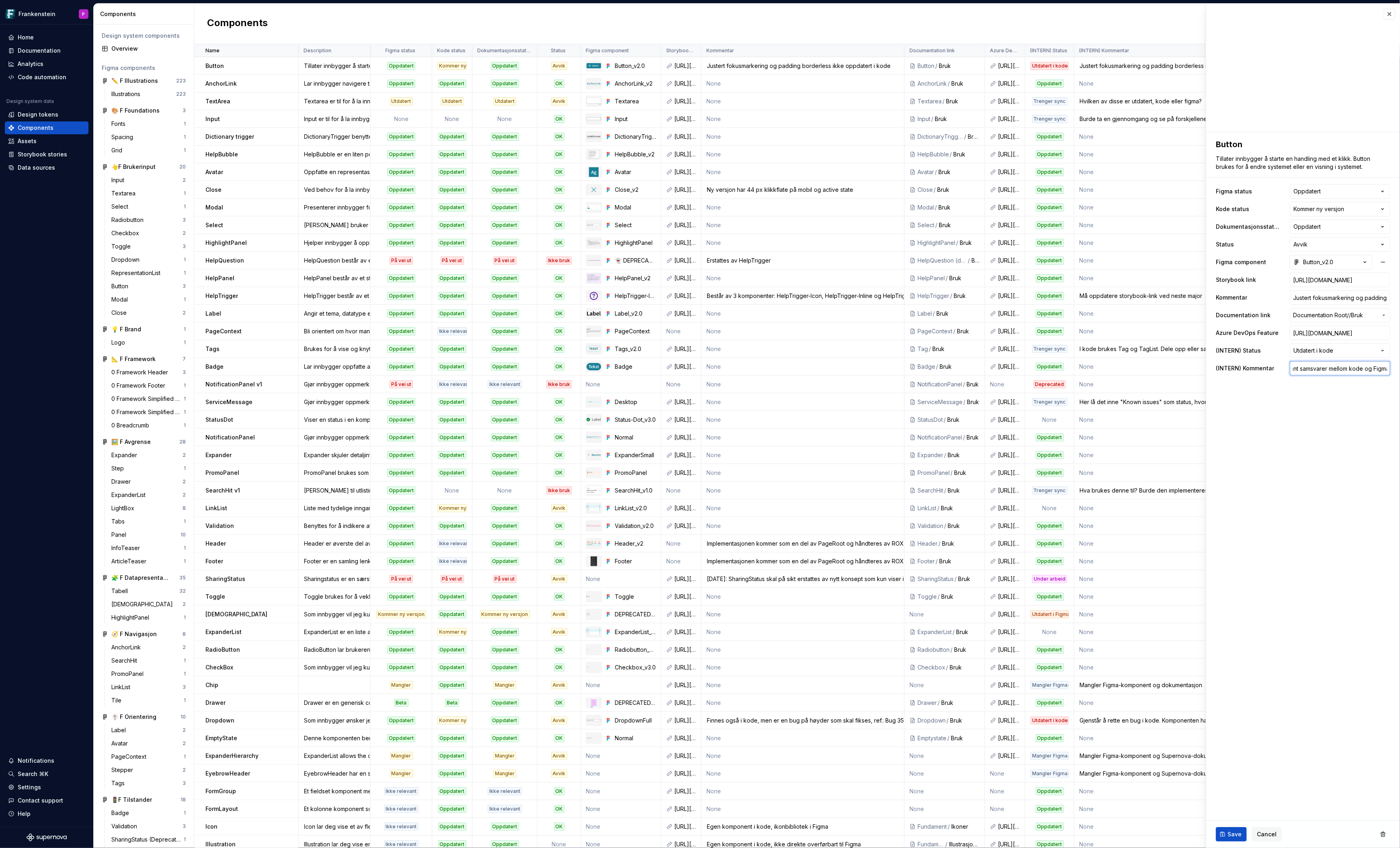
drag, startPoint x: 1367, startPoint y: 369, endPoint x: 1394, endPoint y: 364, distance: 27.5
click at [1394, 364] on div "**********" at bounding box center [1303, 257] width 194 height 250
click at [1369, 367] on input "Justert fokusmarkering og padding borderless ikke oppdatert i kode. Sjekk om de…" at bounding box center [1340, 368] width 101 height 15
drag, startPoint x: 1328, startPoint y: 368, endPoint x: 1388, endPoint y: 368, distance: 60.0
click at [1388, 368] on input "Justert fokusmarkering og padding borderless ikke oppdatert i kode. Sjekk om de…" at bounding box center [1340, 368] width 101 height 15
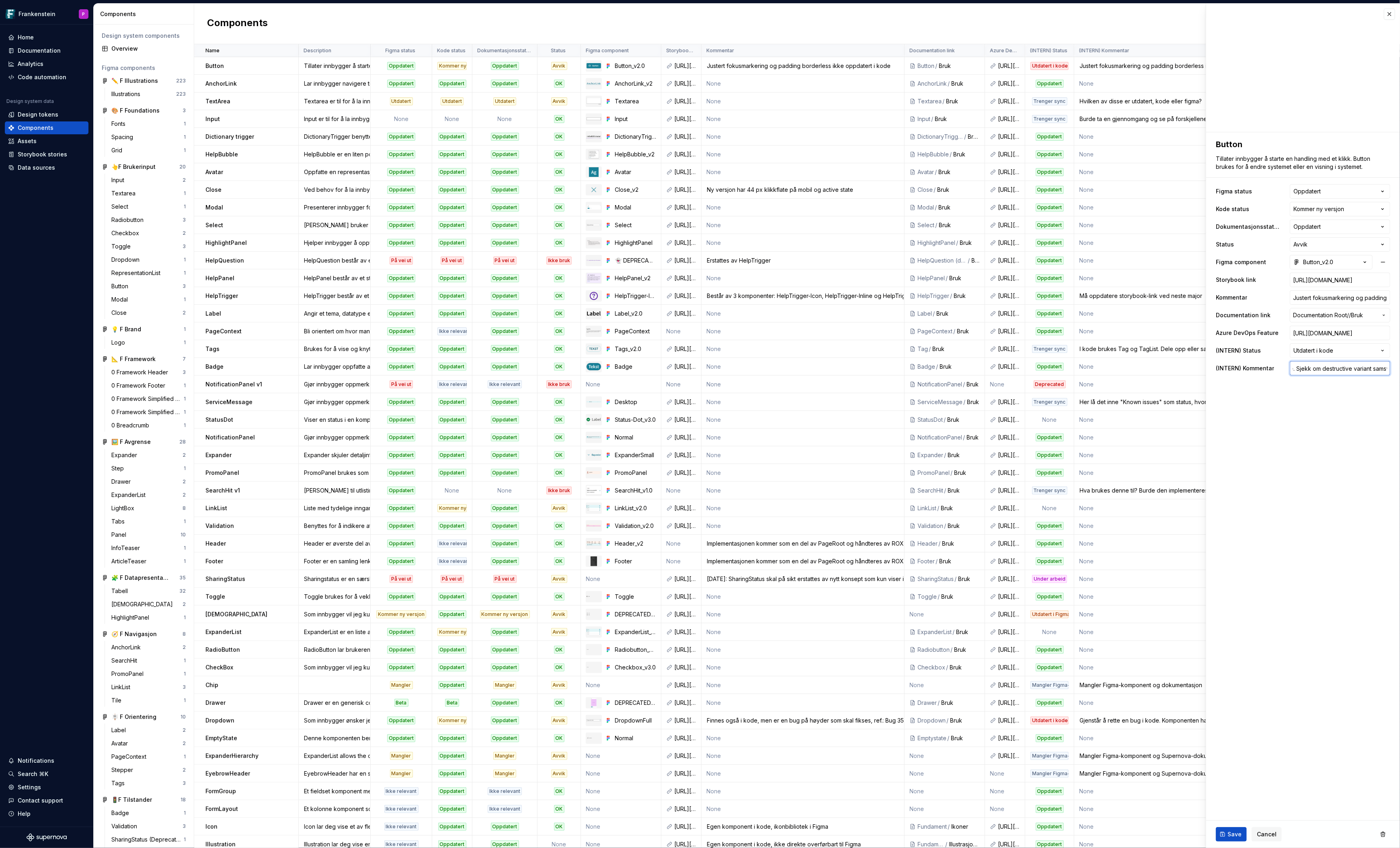
scroll to position [0, 184]
drag, startPoint x: 1294, startPoint y: 367, endPoint x: 1405, endPoint y: 367, distance: 111.0
click at [1400, 367] on html "Frankenstein P Home Documentation Analytics Code automation Design system data …" at bounding box center [700, 424] width 1400 height 848
click at [1306, 451] on fieldset "**********" at bounding box center [1303, 490] width 194 height 716
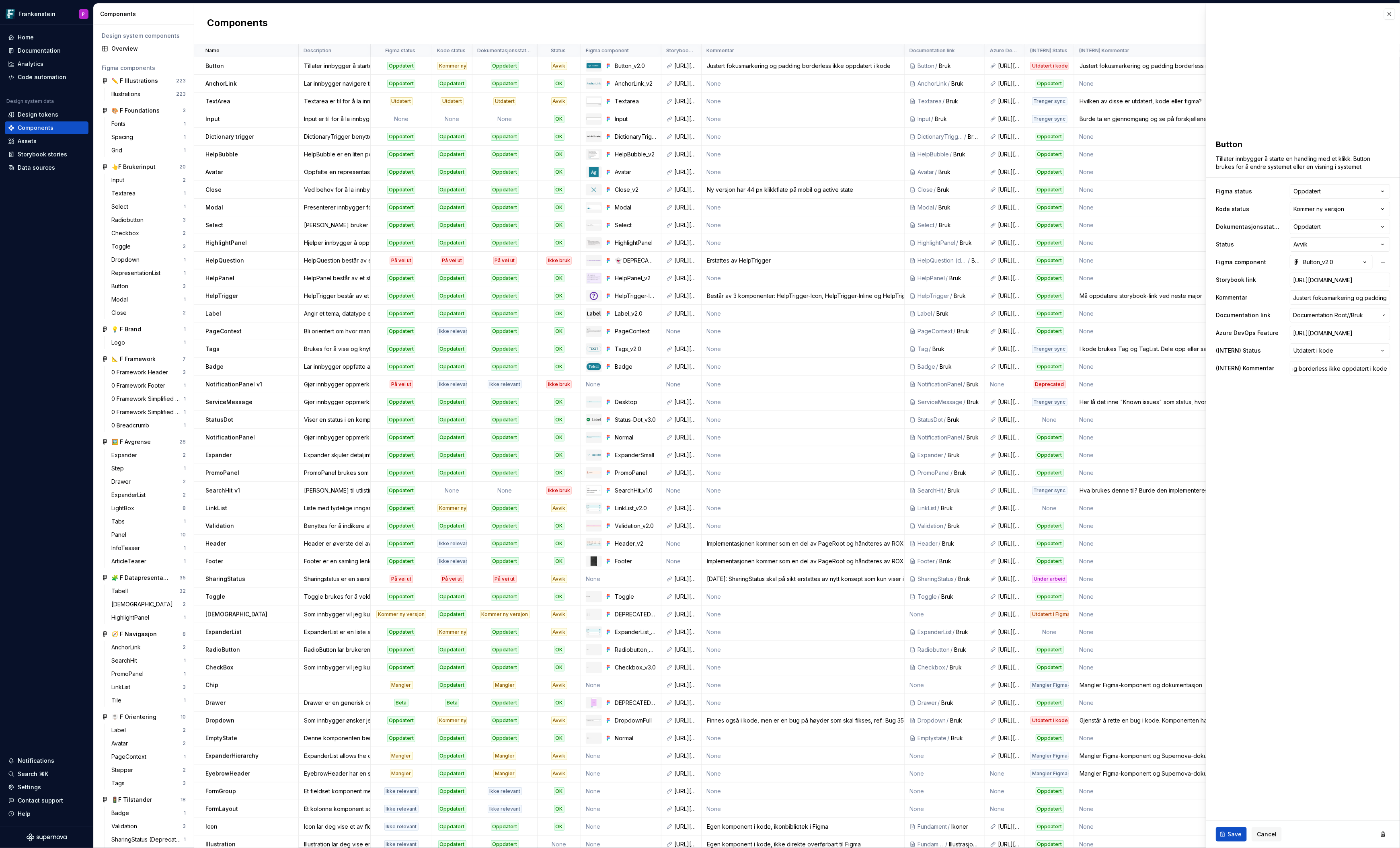
scroll to position [0, 0]
click at [1226, 833] on button "Save" at bounding box center [1231, 835] width 31 height 15
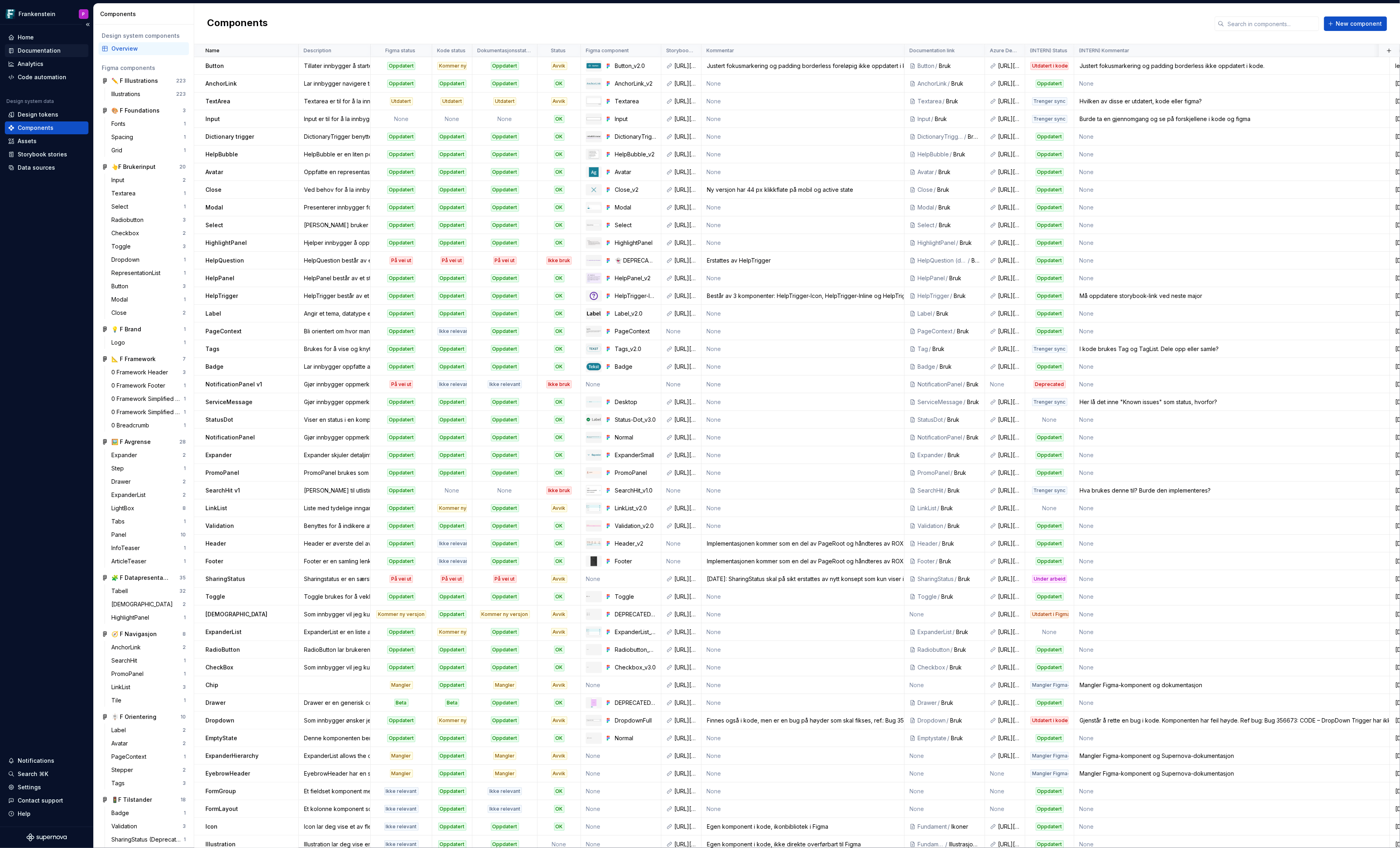
click at [30, 50] on div "Documentation" at bounding box center [39, 50] width 43 height 8
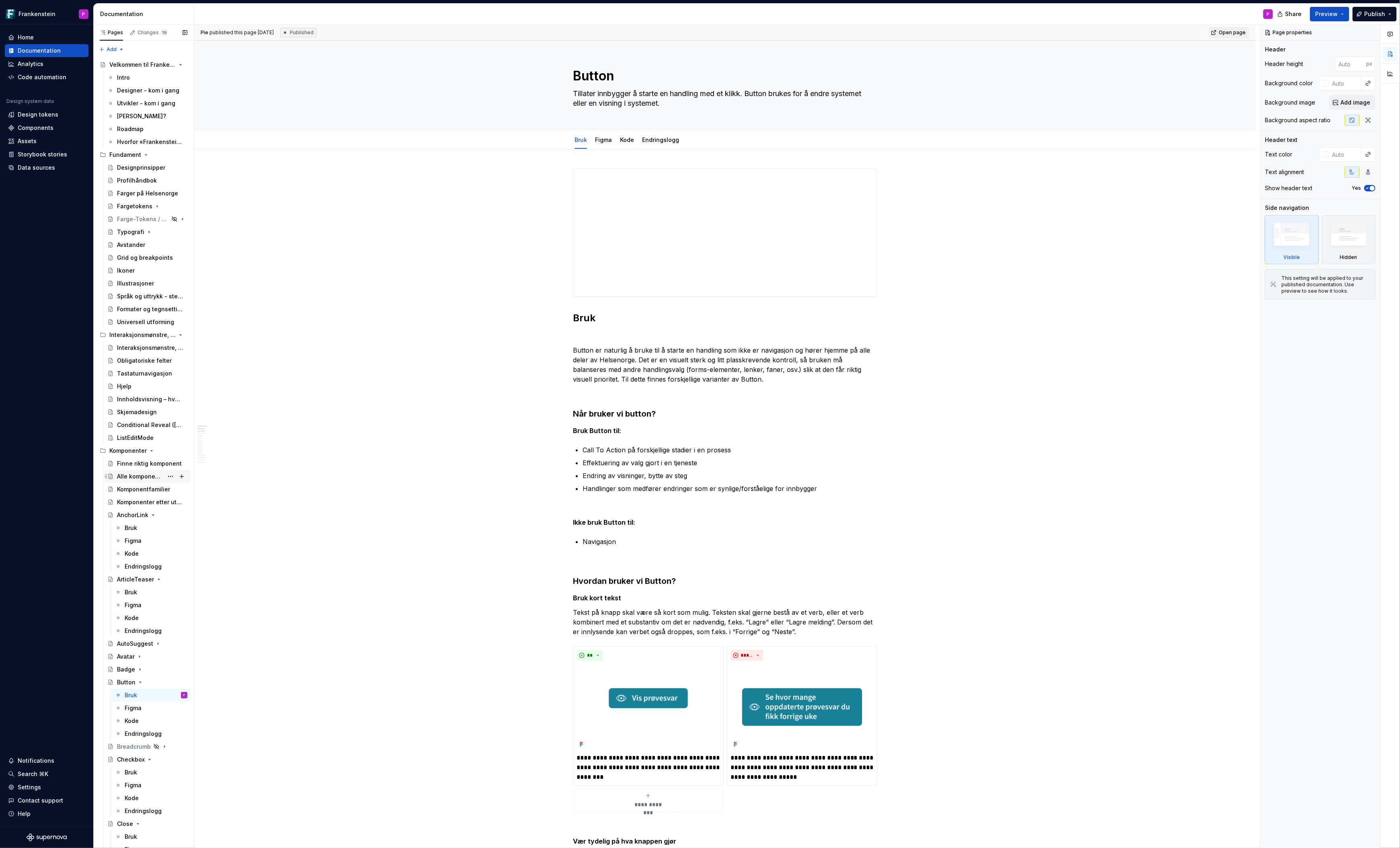
click at [126, 475] on div "Alle komponenter" at bounding box center [139, 476] width 46 height 8
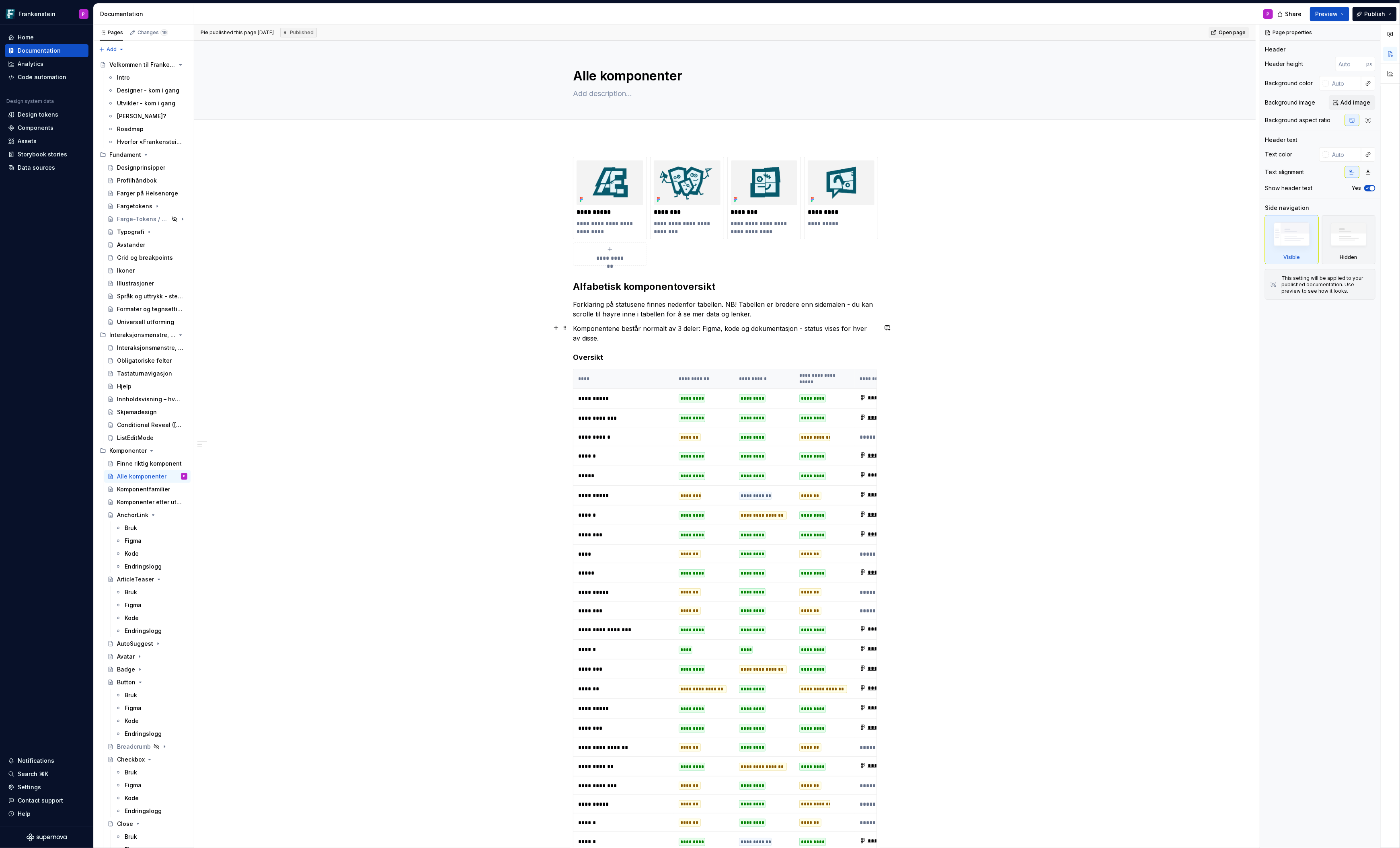
click at [605, 337] on p "Komponentene består normalt av 3 deler: Figma, kode og dokumentasjon - status v…" at bounding box center [725, 333] width 304 height 19
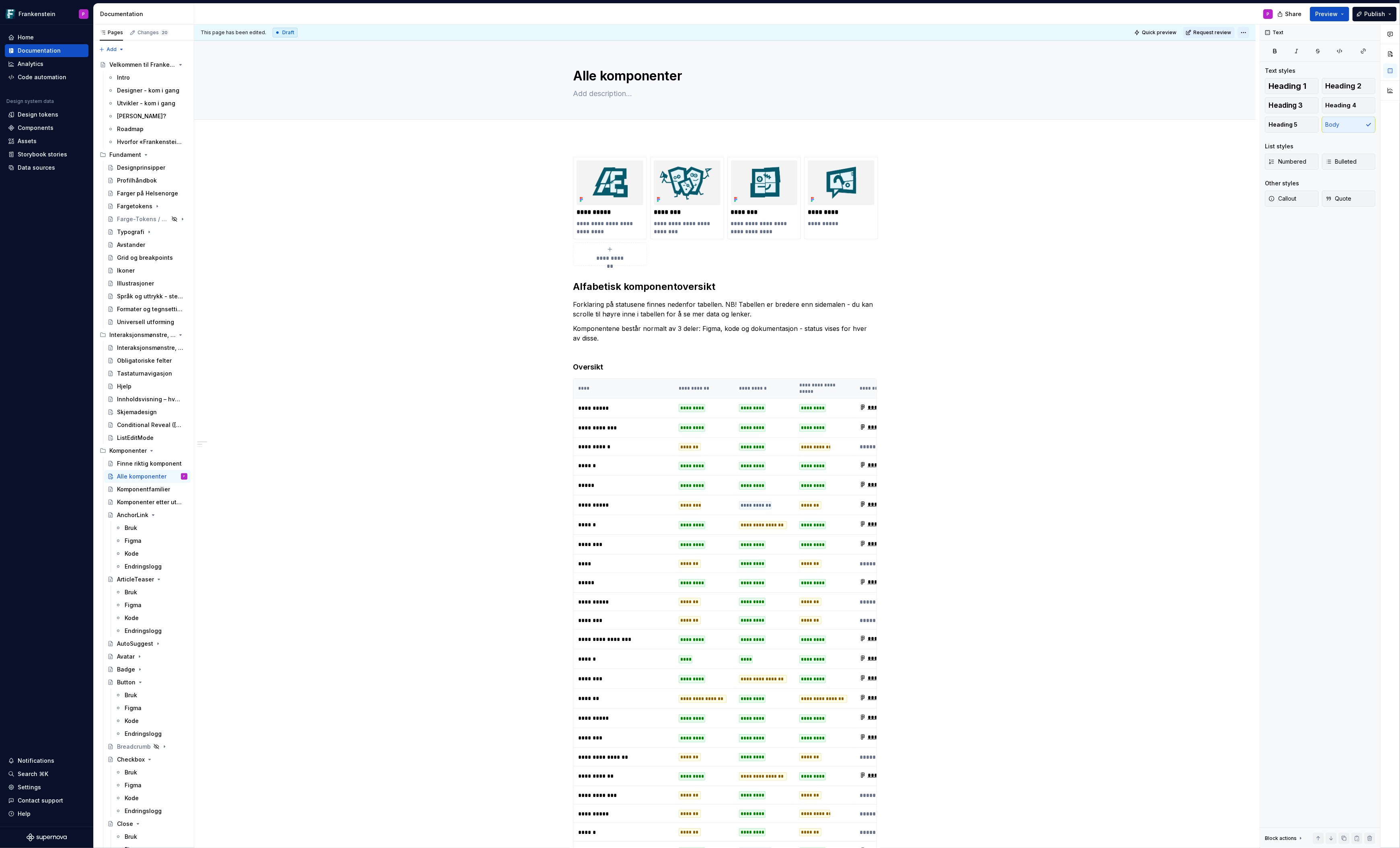
click at [1247, 31] on html "Frankenstein P Home Documentation Analytics Code automation Design system data …" at bounding box center [700, 424] width 1400 height 848
click at [1338, 89] on div "Ready for publish" at bounding box center [1366, 88] width 56 height 8
click at [1212, 34] on span "Publish changes" at bounding box center [1212, 32] width 39 height 7
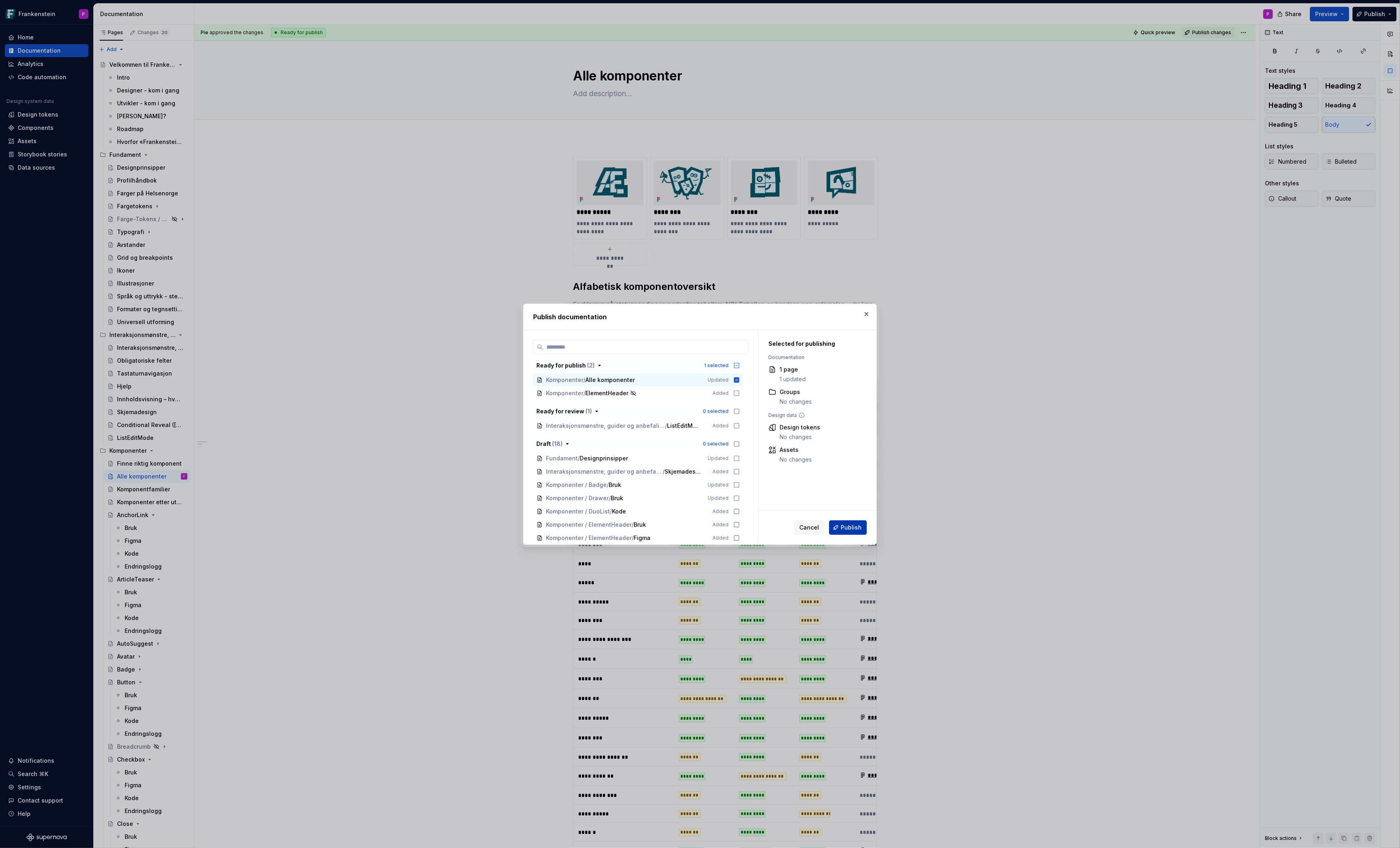
click at [852, 527] on span "Publish" at bounding box center [851, 527] width 21 height 8
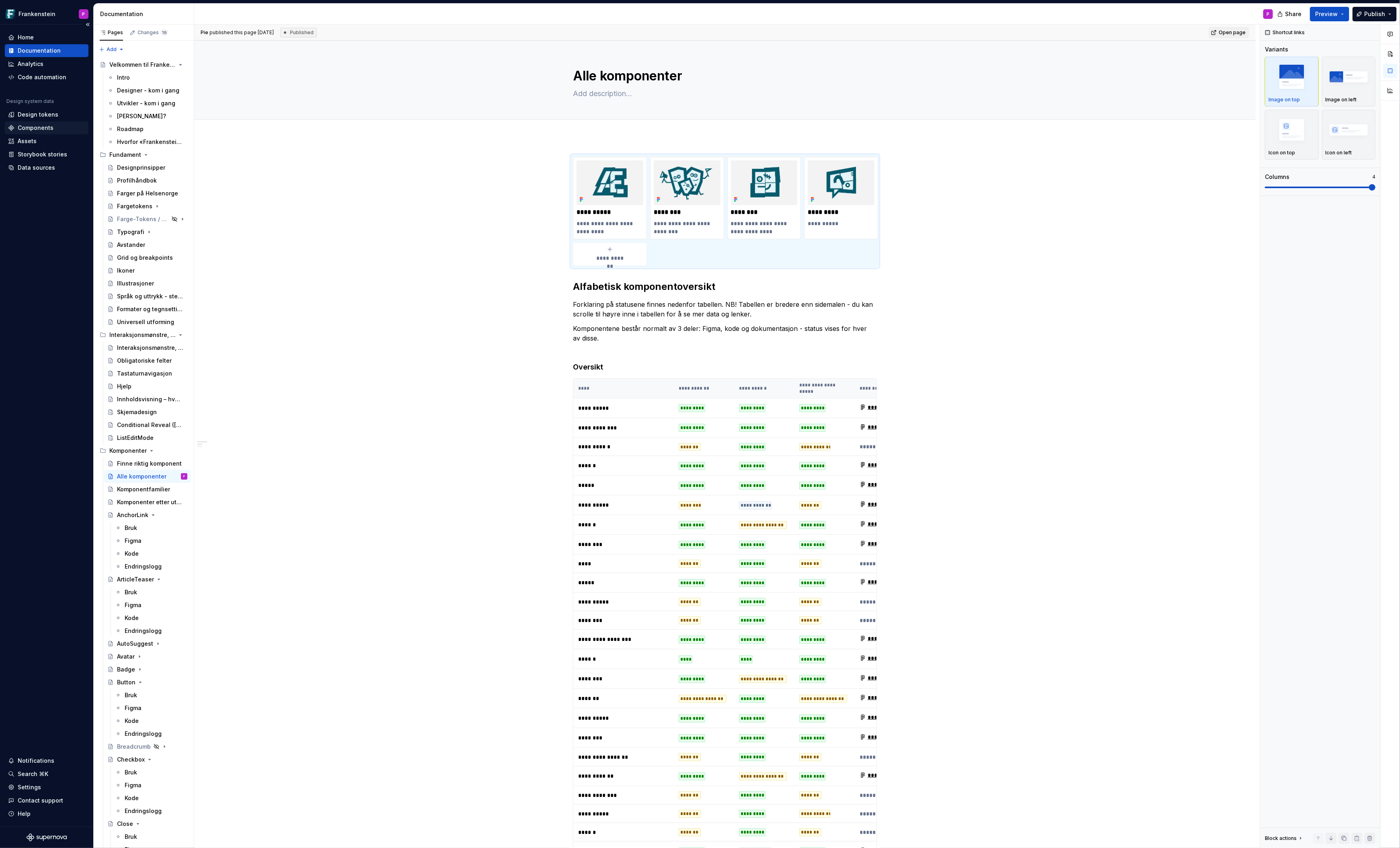
click at [36, 128] on div "Components" at bounding box center [35, 128] width 36 height 8
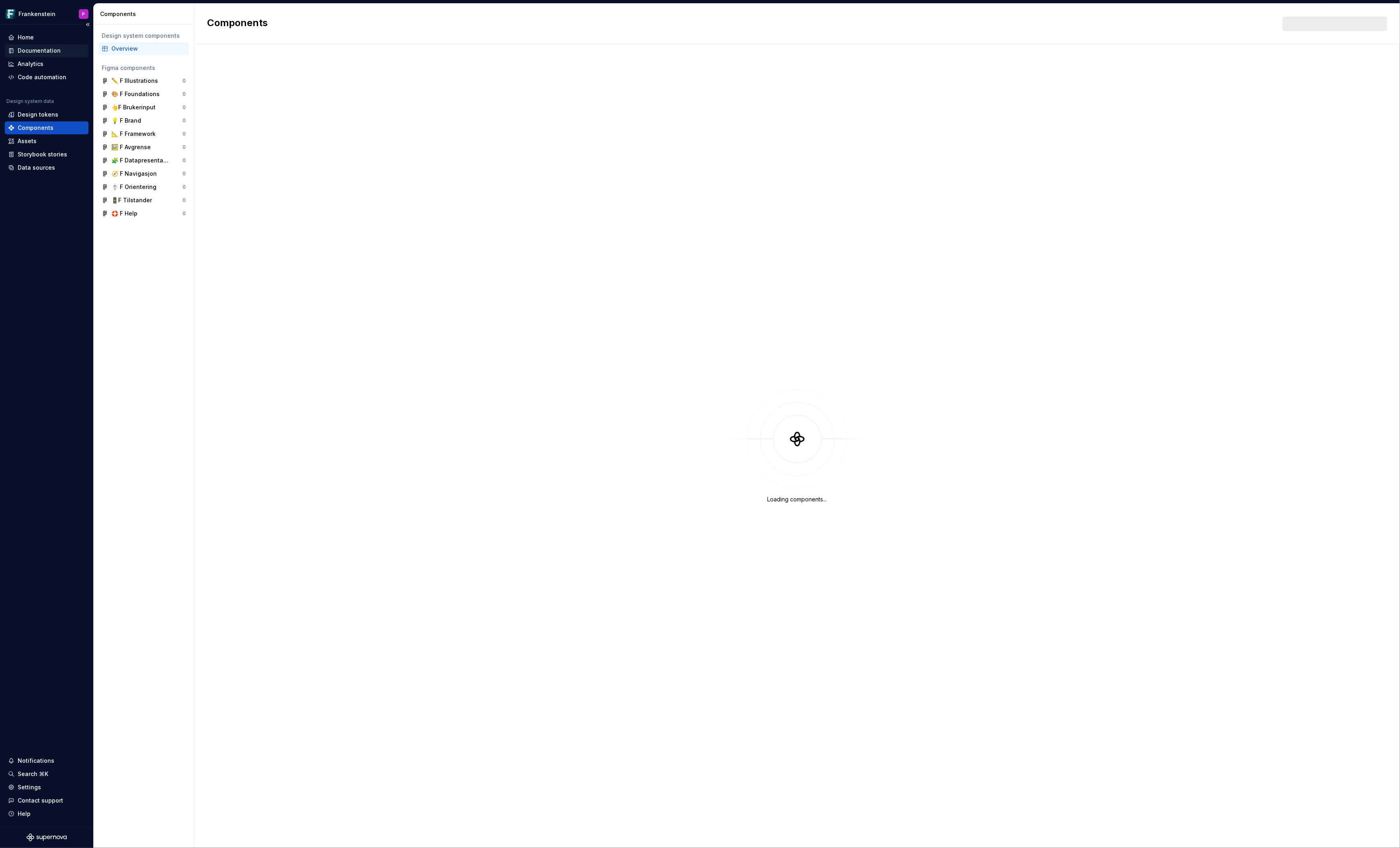
click at [50, 50] on div "Documentation" at bounding box center [39, 50] width 43 height 8
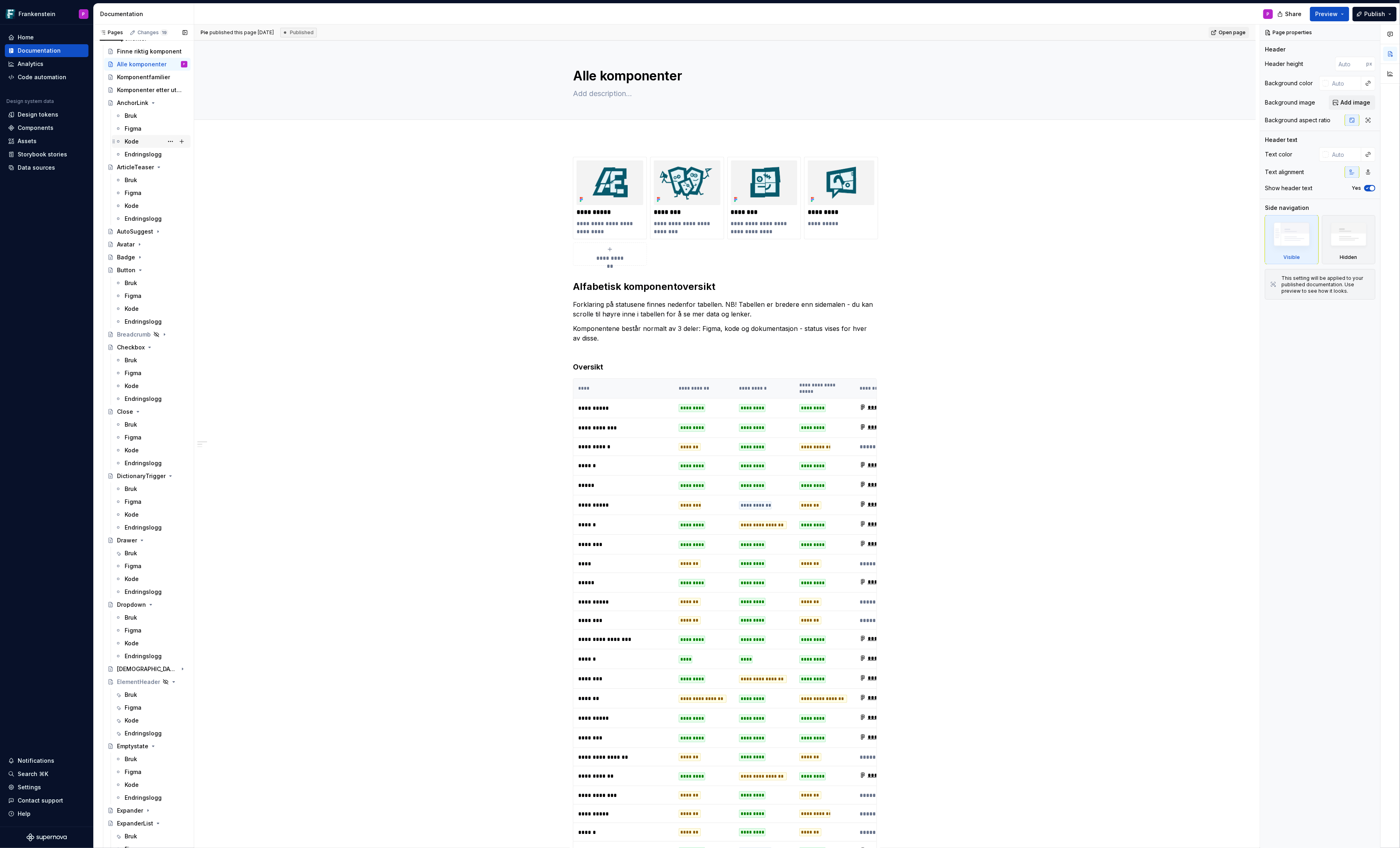
scroll to position [405, 0]
click at [126, 291] on div "Bruk" at bounding box center [131, 291] width 12 height 8
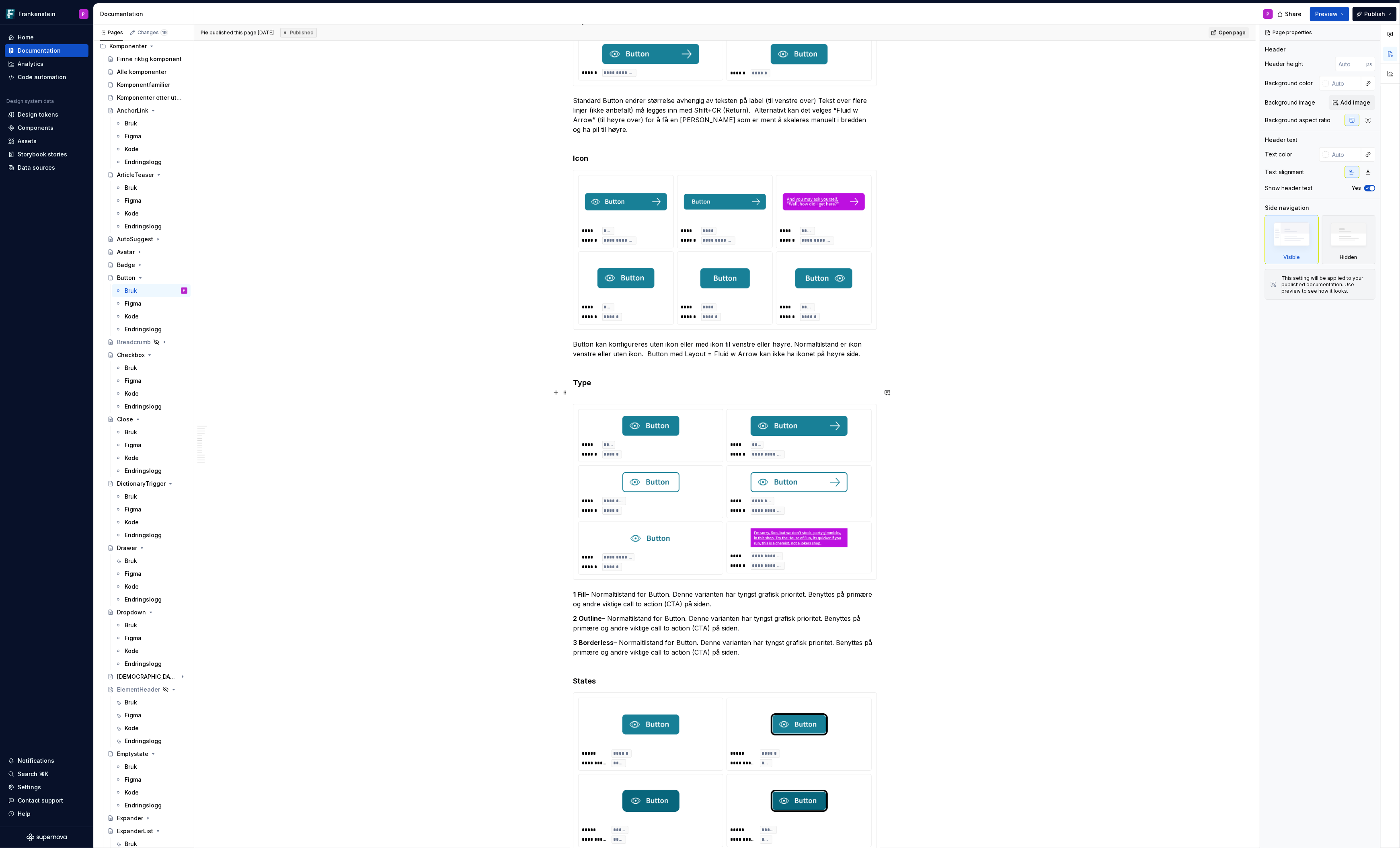
scroll to position [2012, 0]
click at [592, 649] on p "3 Borderless – Normaltilstand for Button. Denne varianten har tyngst grafisk pr…" at bounding box center [725, 653] width 304 height 29
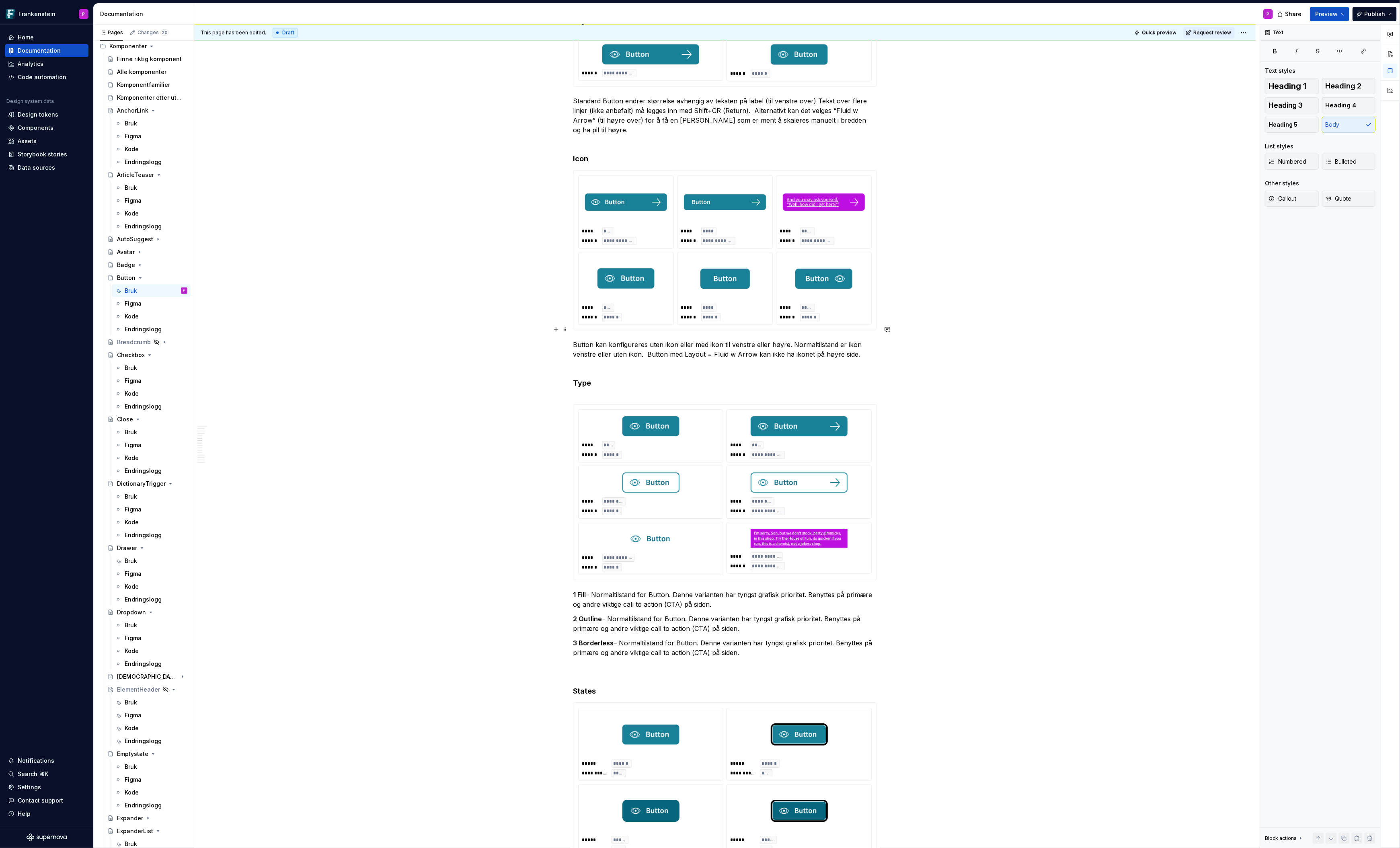
click at [594, 352] on p "Button kan konfigureres uten ikon eller med ikon til venstre eller høyre. Norma…" at bounding box center [725, 354] width 304 height 29
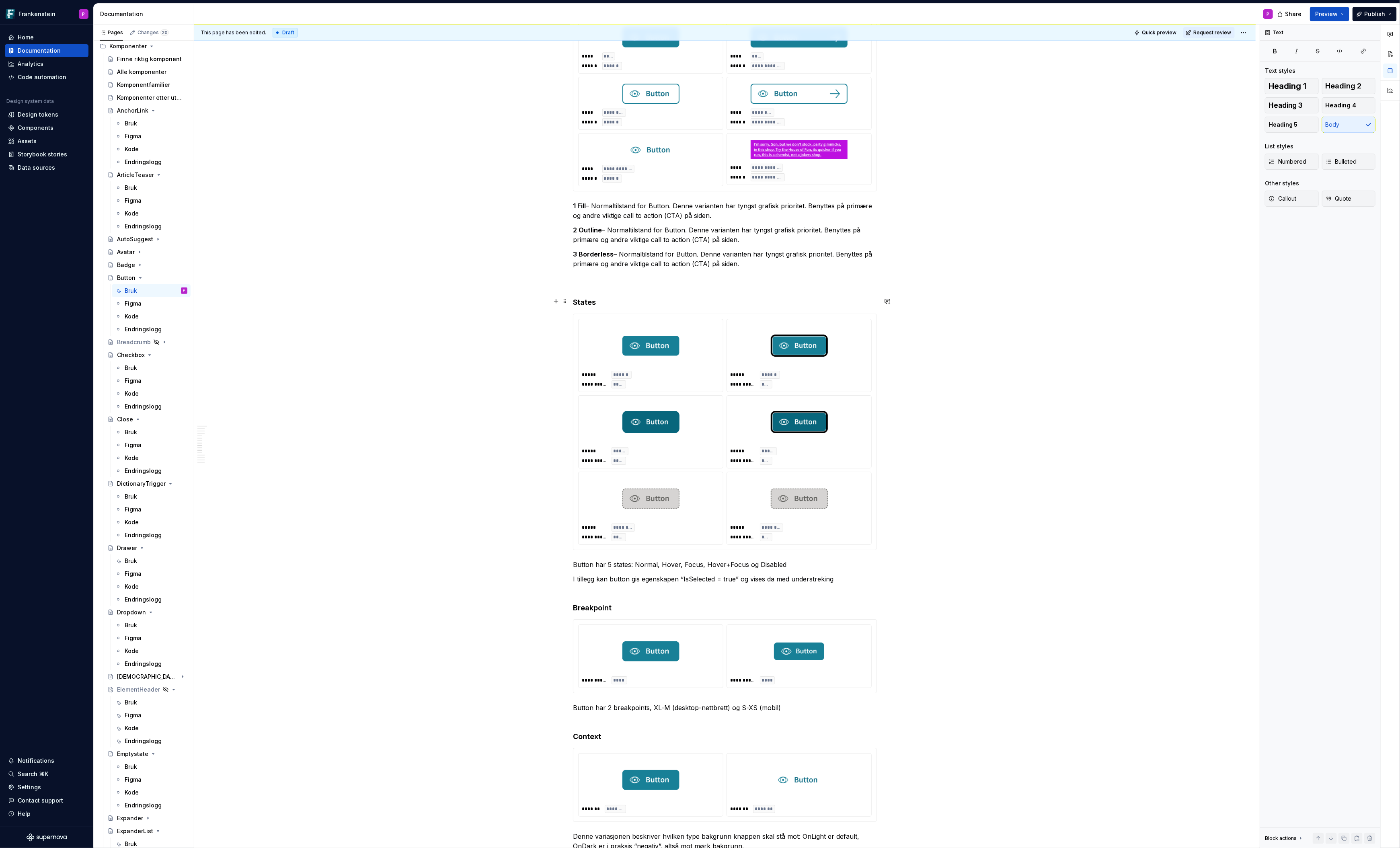
scroll to position [2426, 0]
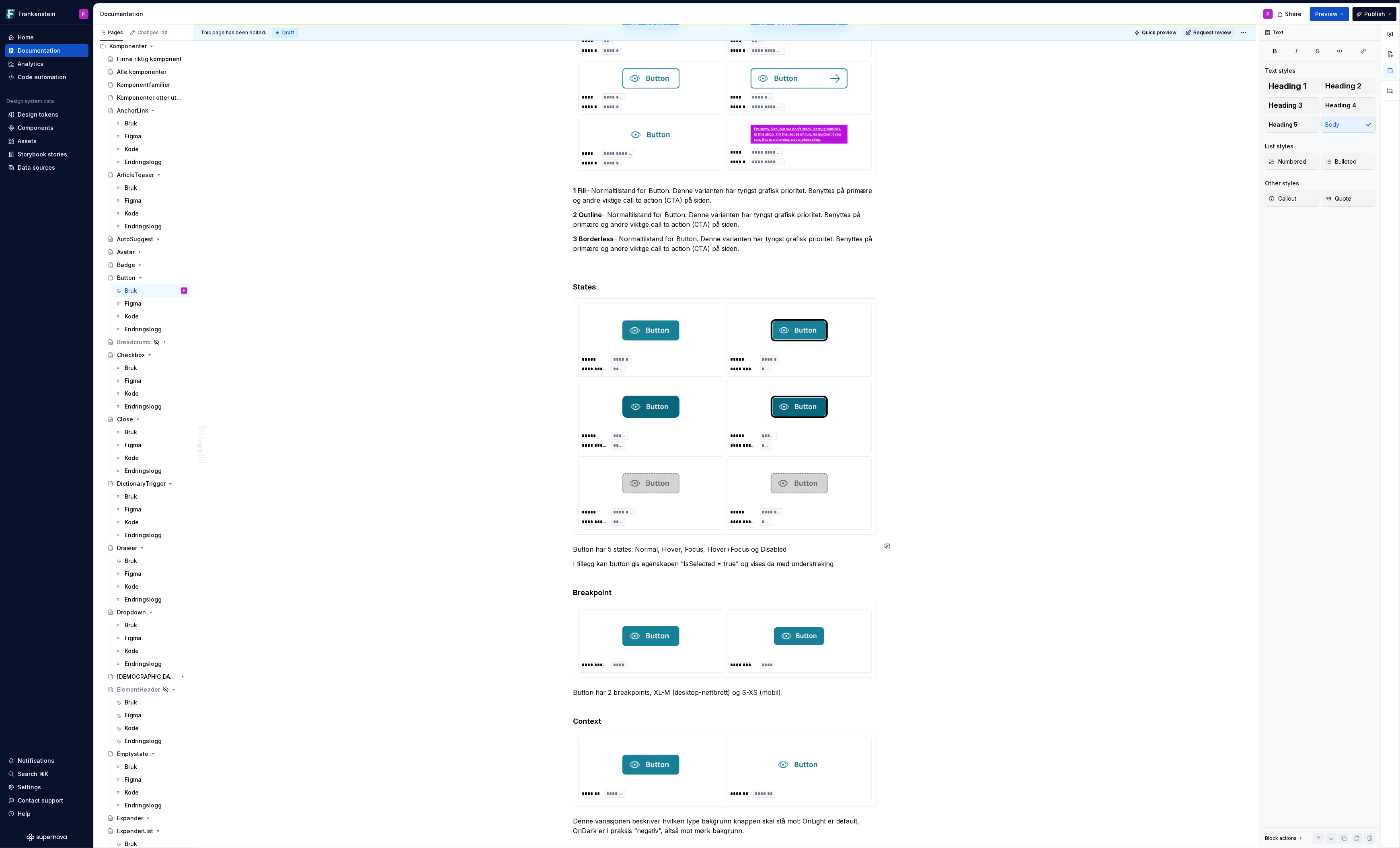
click at [588, 561] on div "**********" at bounding box center [725, 160] width 304 height 4835
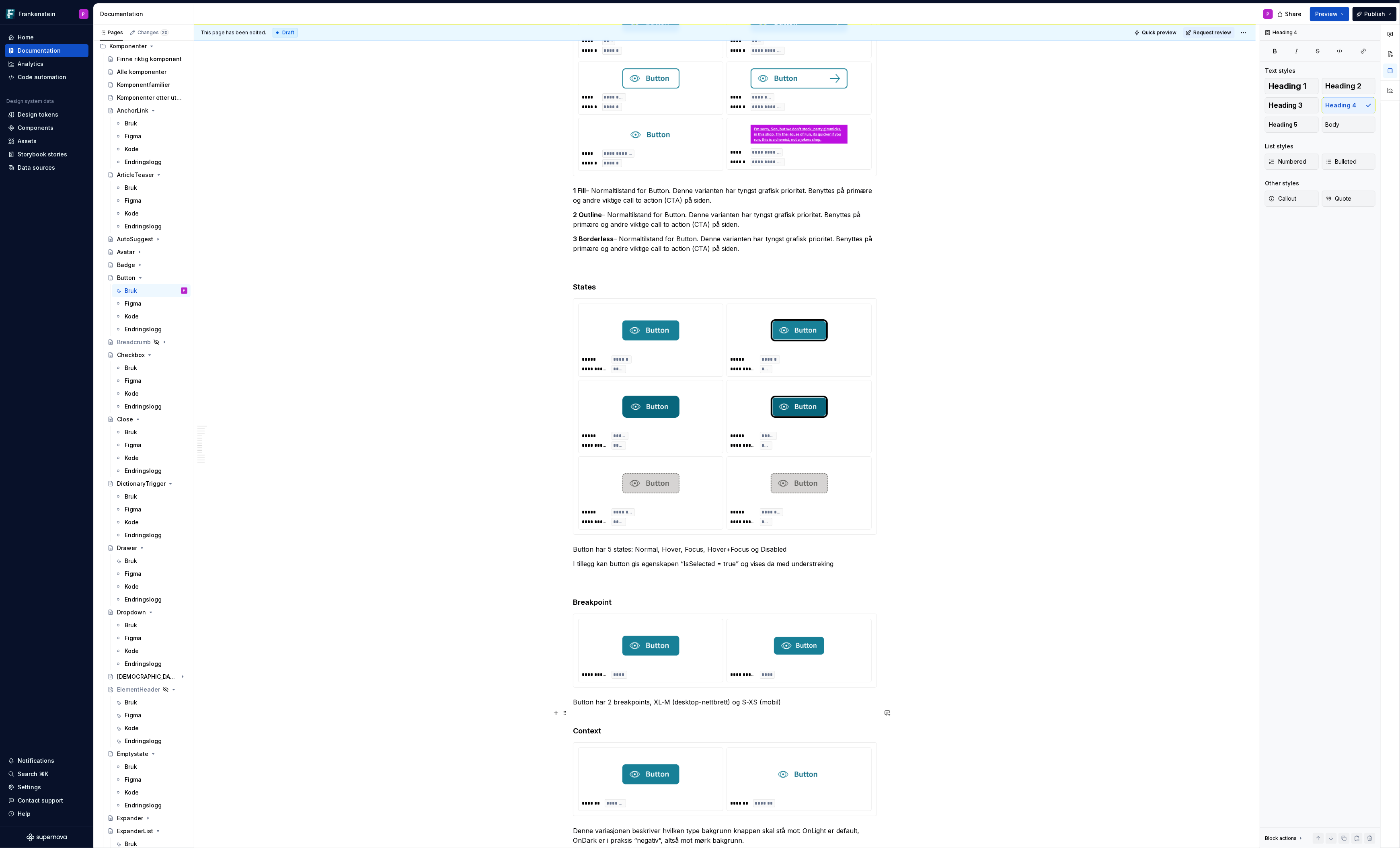
click at [575, 712] on div "**********" at bounding box center [725, 288] width 1062 height 5128
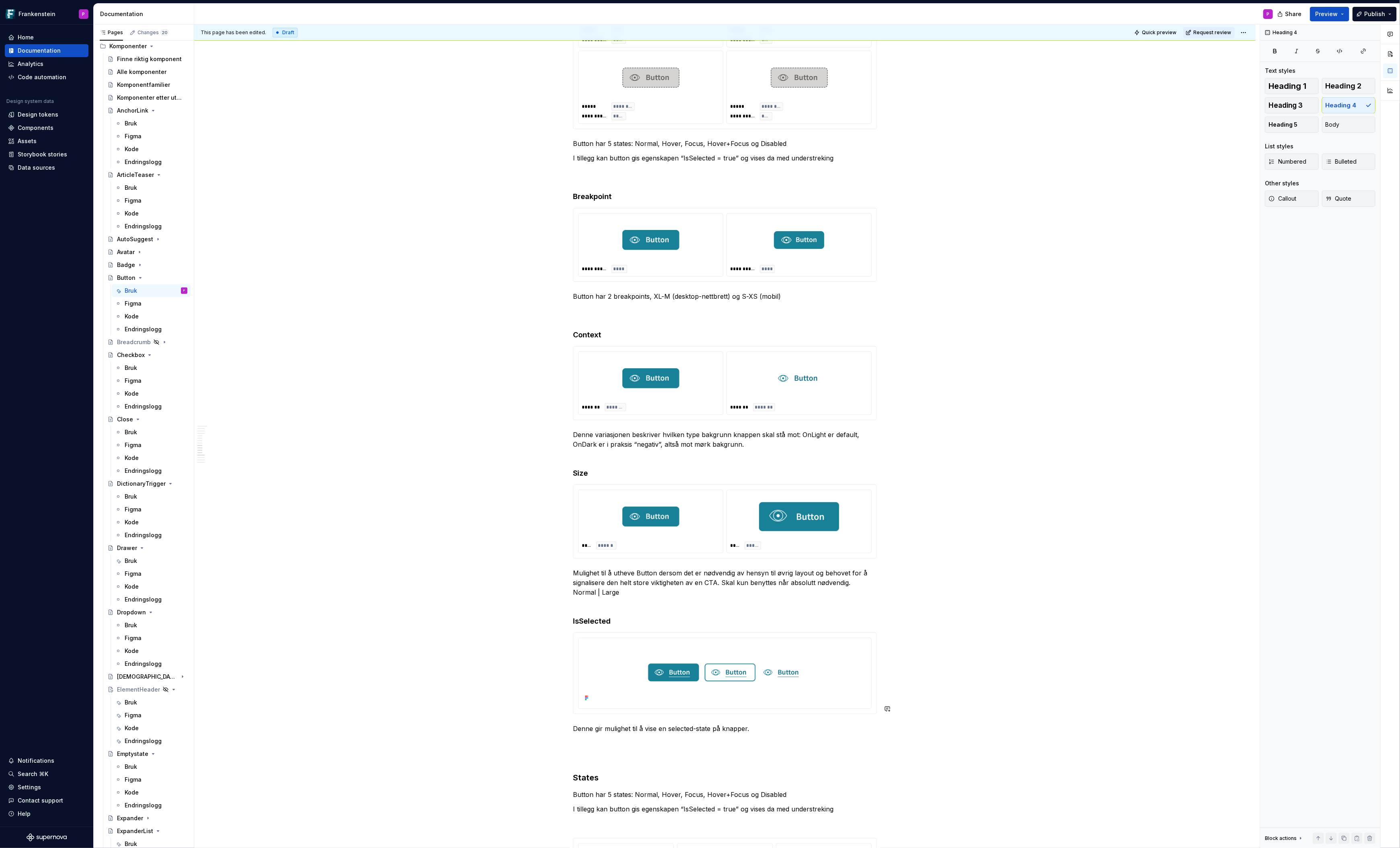
scroll to position [2834, 0]
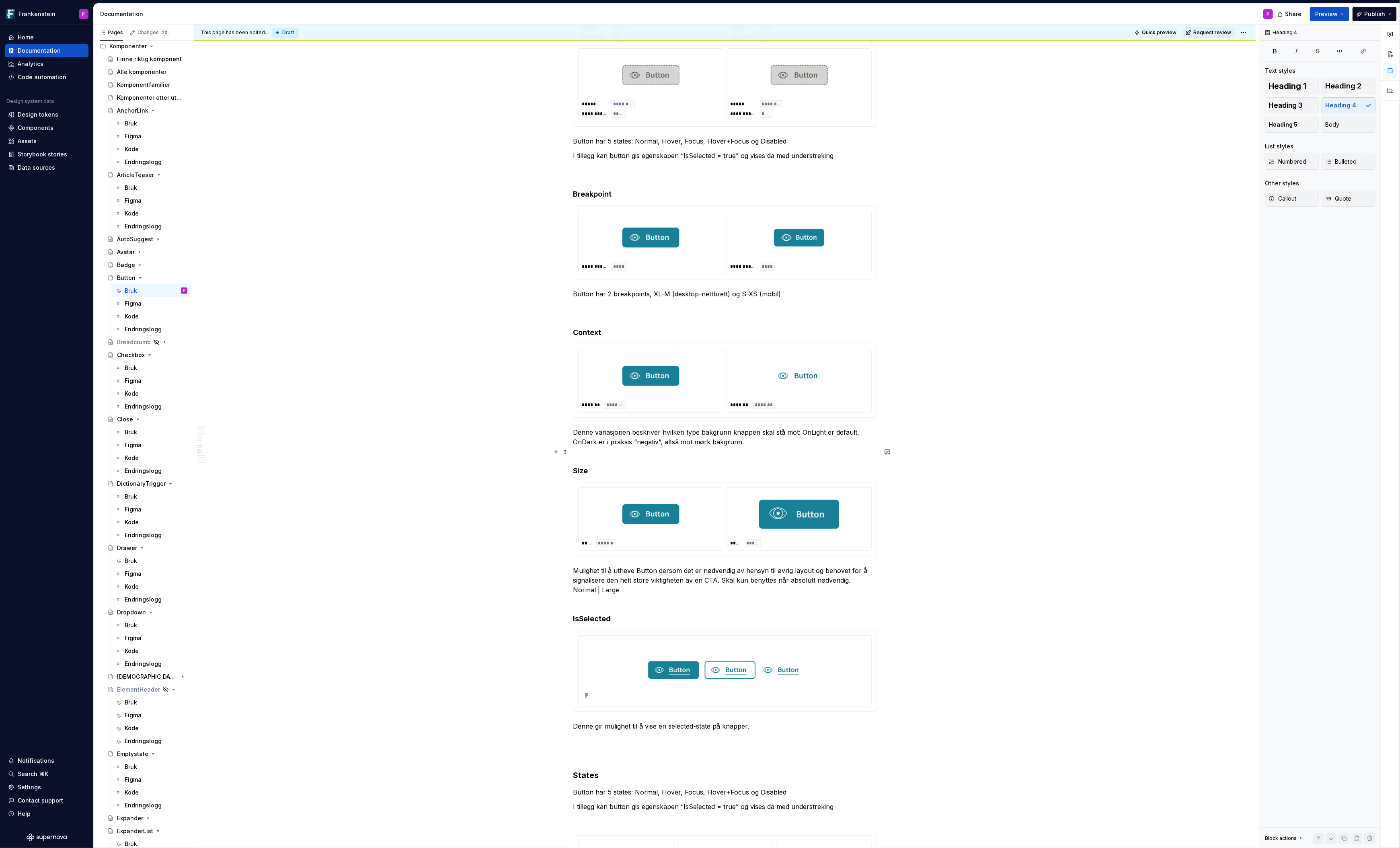
click at [577, 466] on h4 "Size" at bounding box center [725, 470] width 304 height 9
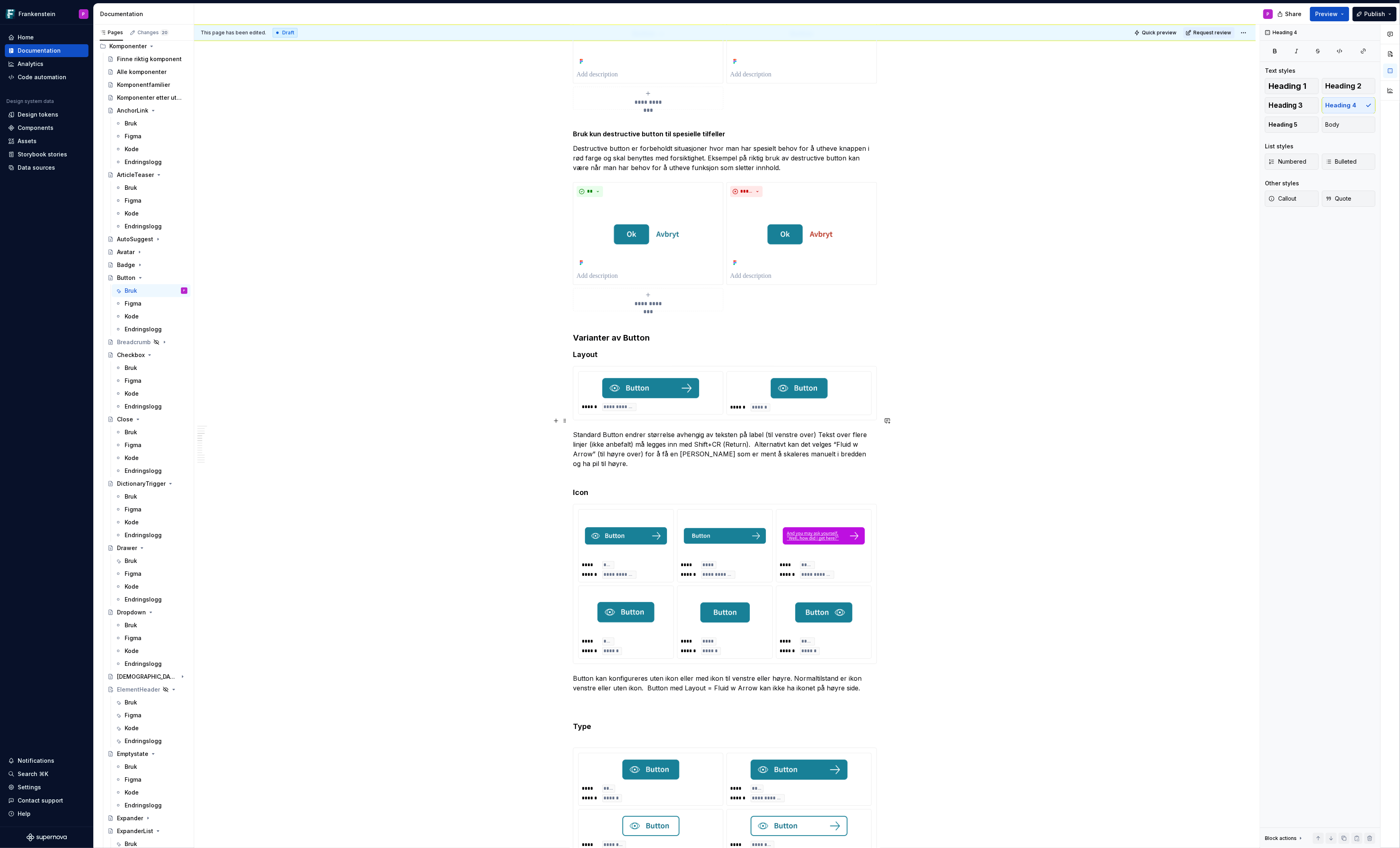
scroll to position [1675, 0]
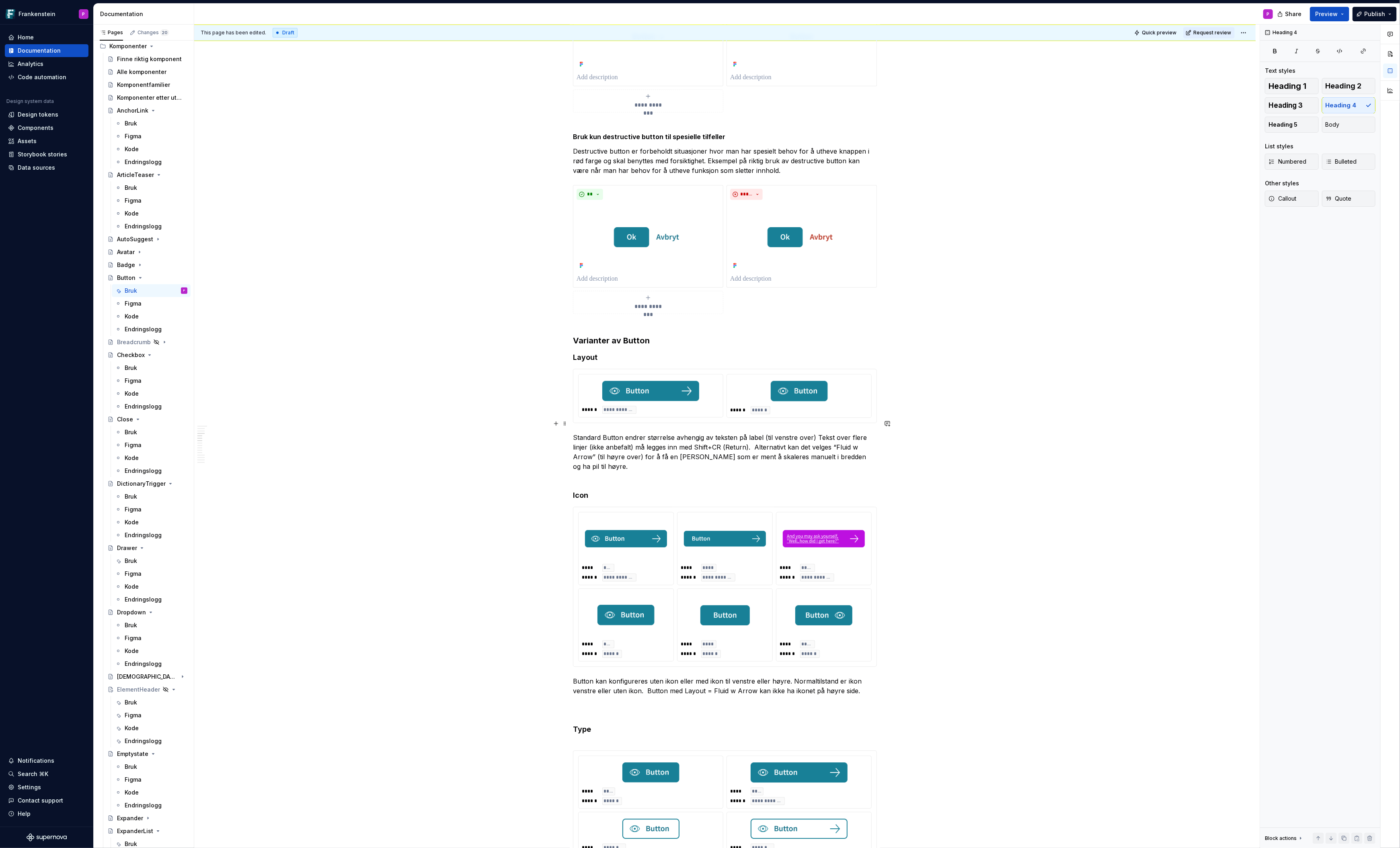
click at [610, 451] on p "Standard Button endrer størrelse avhengig av teksten på label (til venstre over…" at bounding box center [725, 457] width 304 height 48
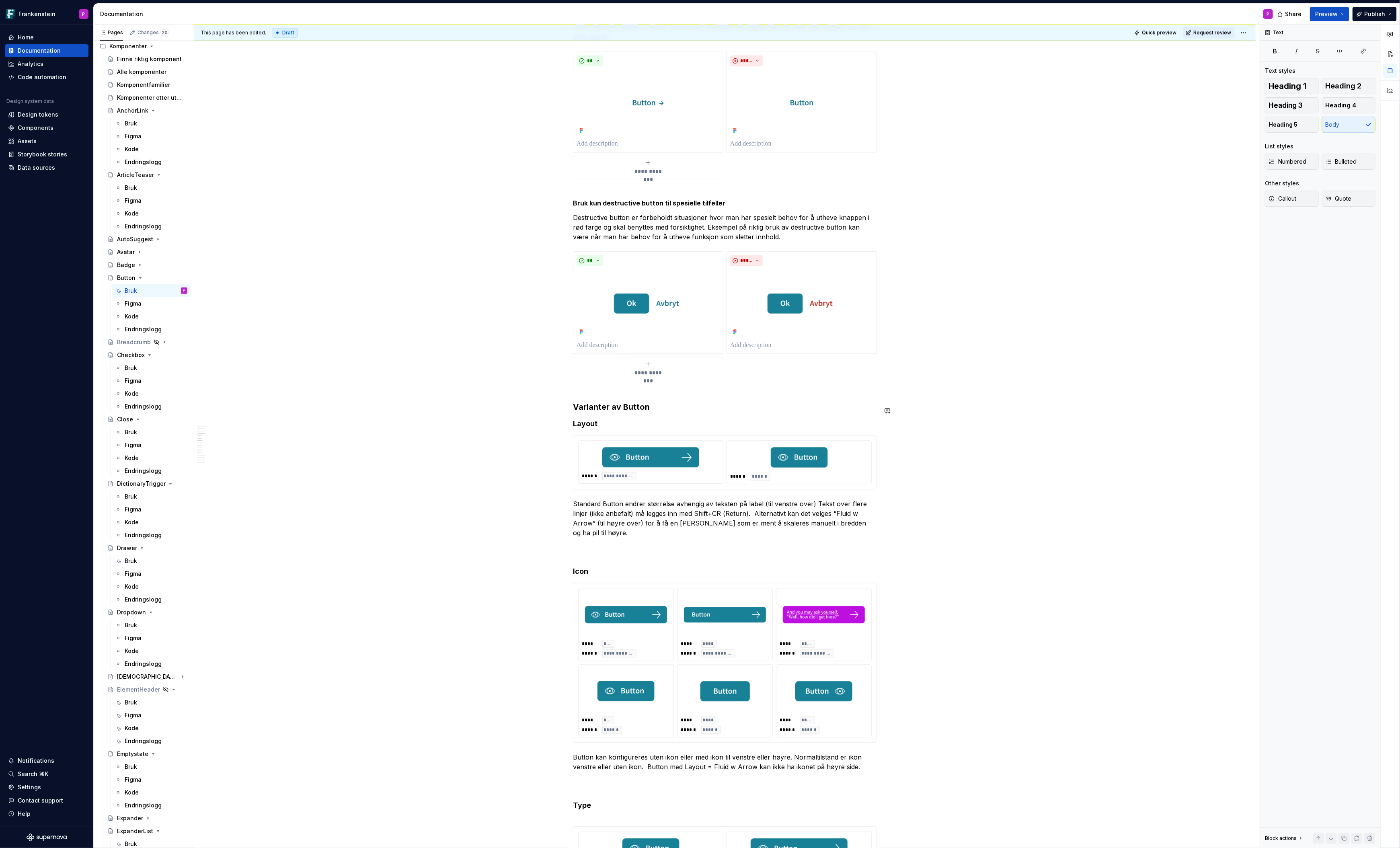
scroll to position [1608, 0]
click at [575, 394] on h3 "Varianter av Button" at bounding box center [725, 402] width 304 height 23
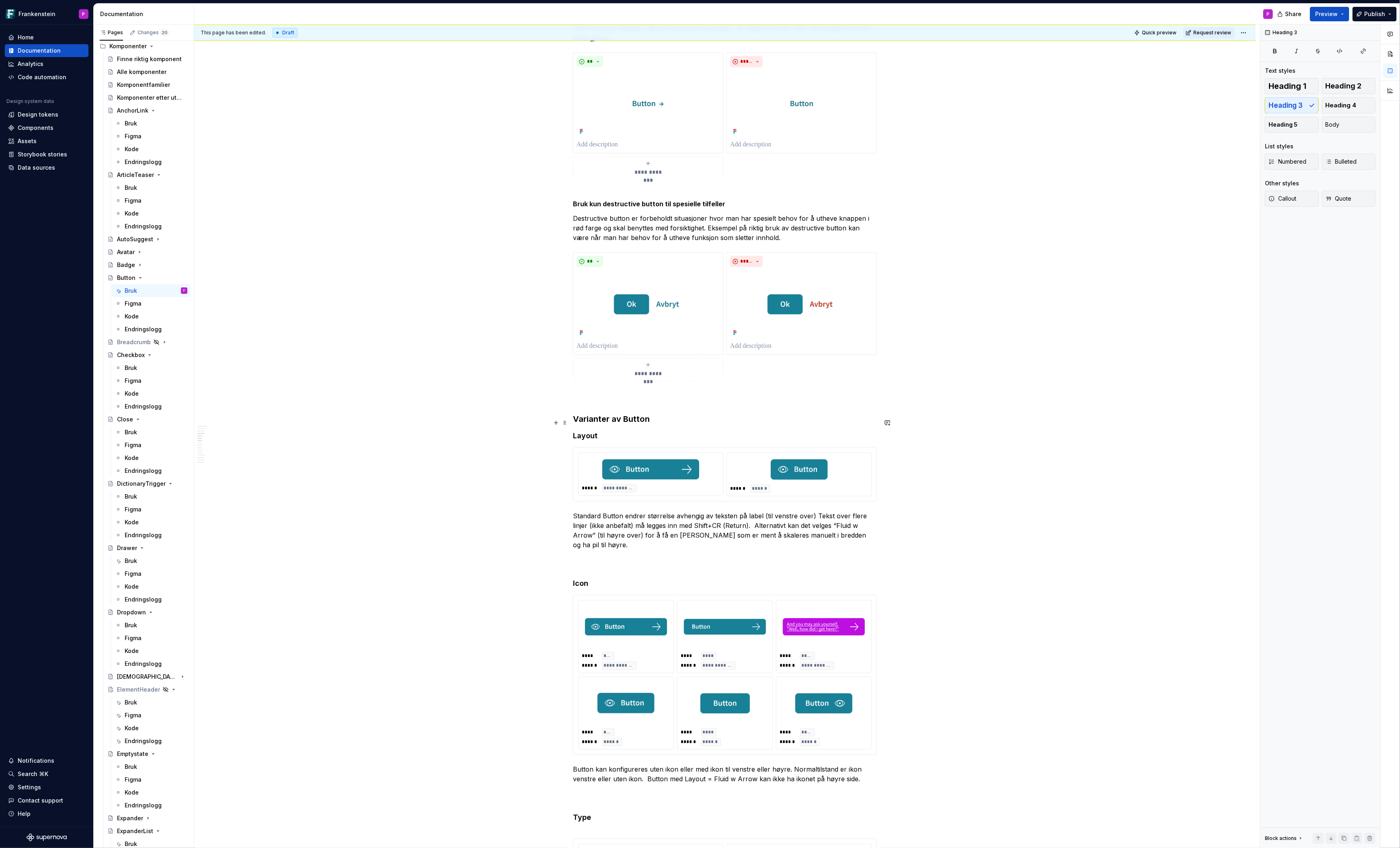
click at [575, 431] on h4 "Layout" at bounding box center [725, 435] width 304 height 9
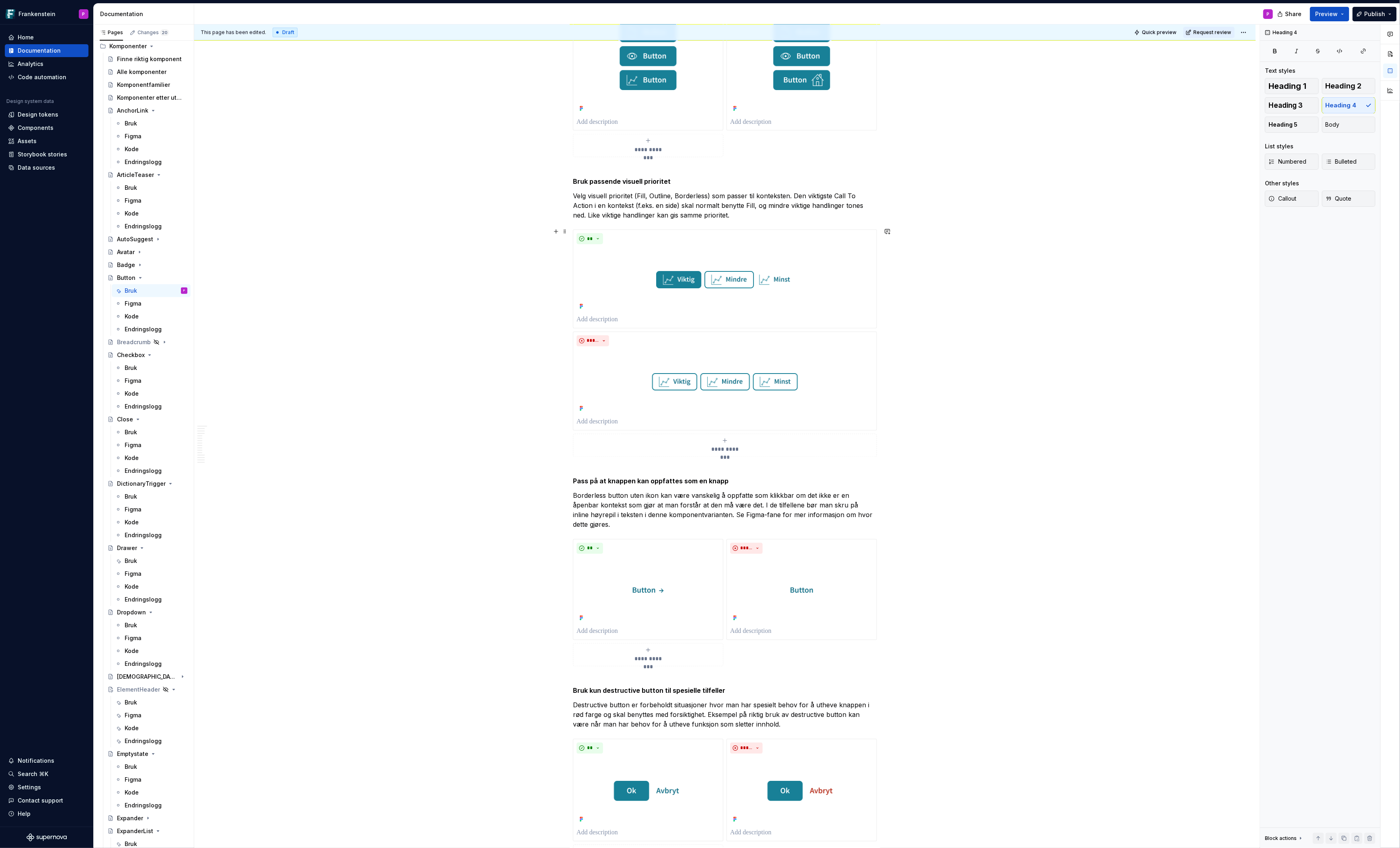
scroll to position [1088, 0]
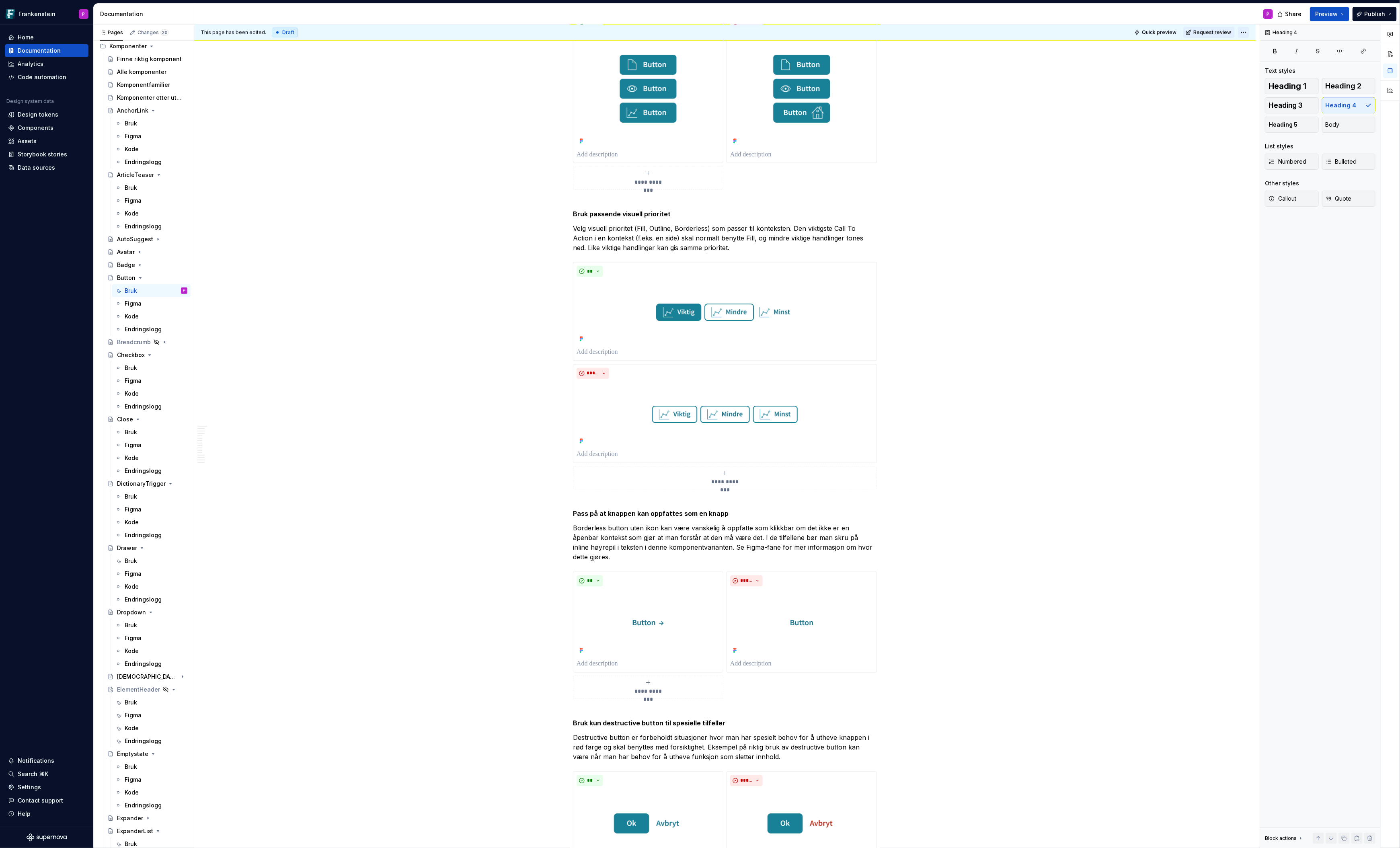
click at [1244, 33] on html "Frankenstein P Home Documentation Analytics Code automation Design system data …" at bounding box center [700, 424] width 1400 height 848
click at [1346, 88] on div "Ready for publish" at bounding box center [1366, 88] width 56 height 8
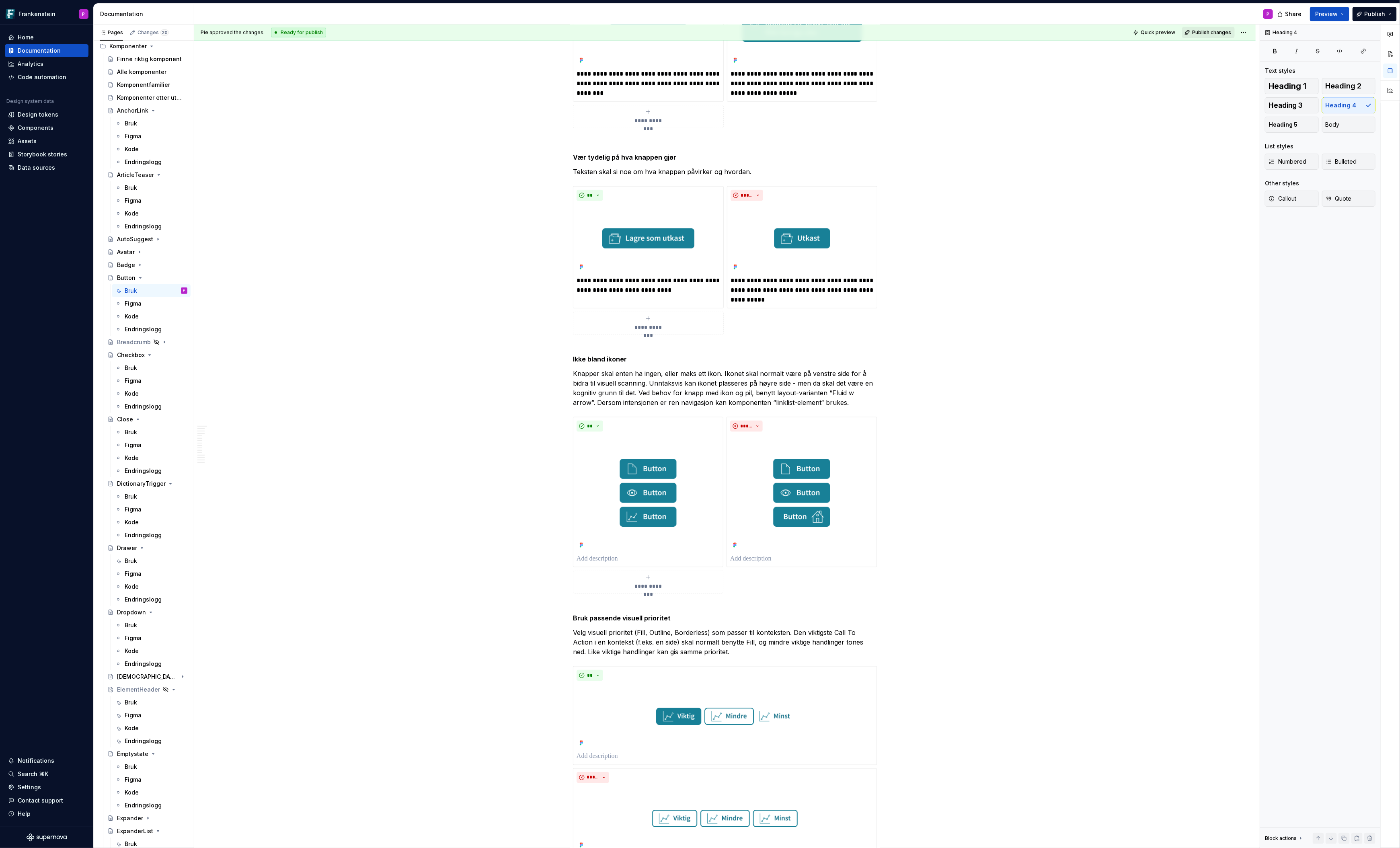
click at [1202, 33] on span "Publish changes" at bounding box center [1212, 32] width 39 height 7
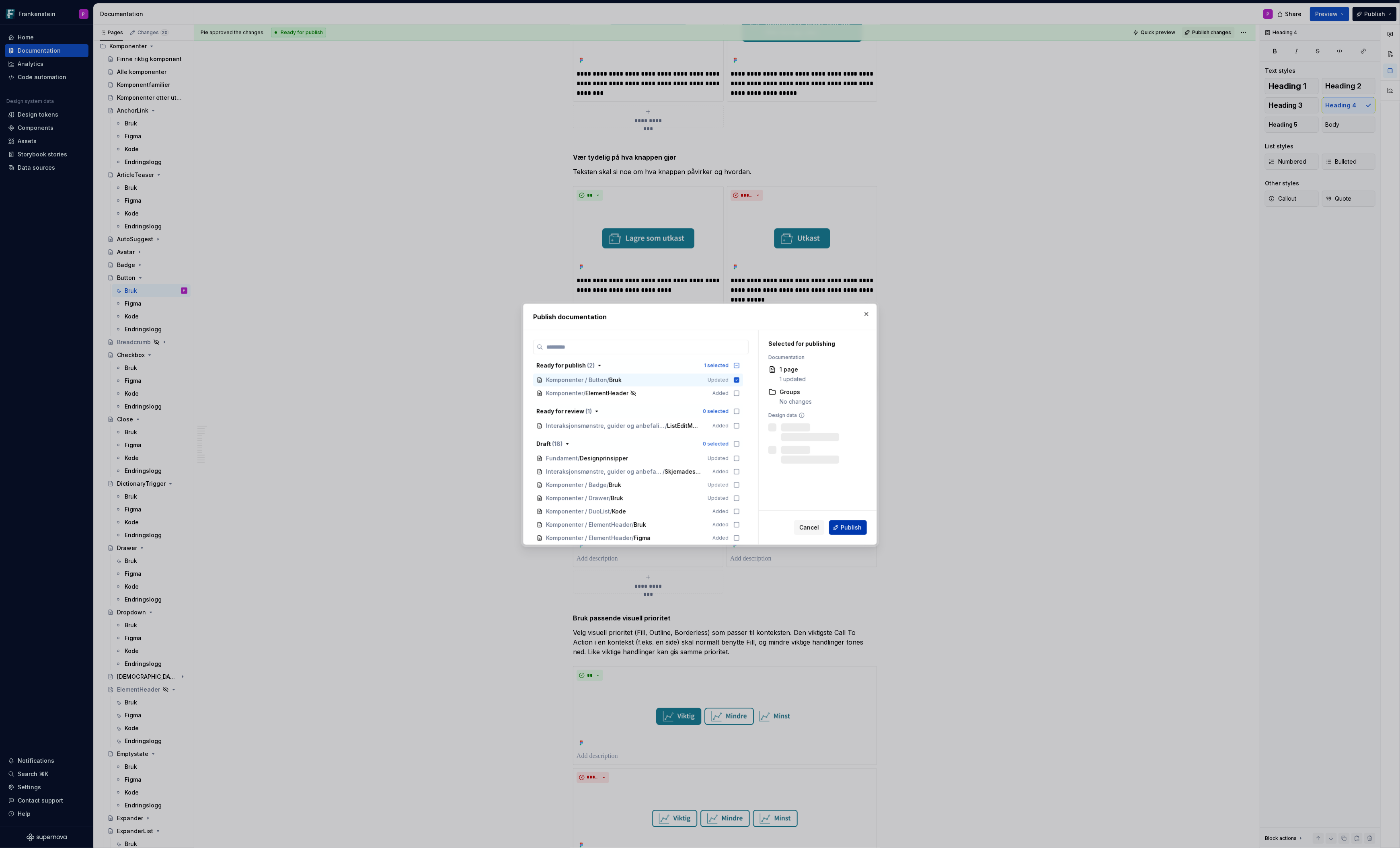
click at [841, 527] on button "Publish" at bounding box center [848, 527] width 38 height 15
